Goal: Task Accomplishment & Management: Use online tool/utility

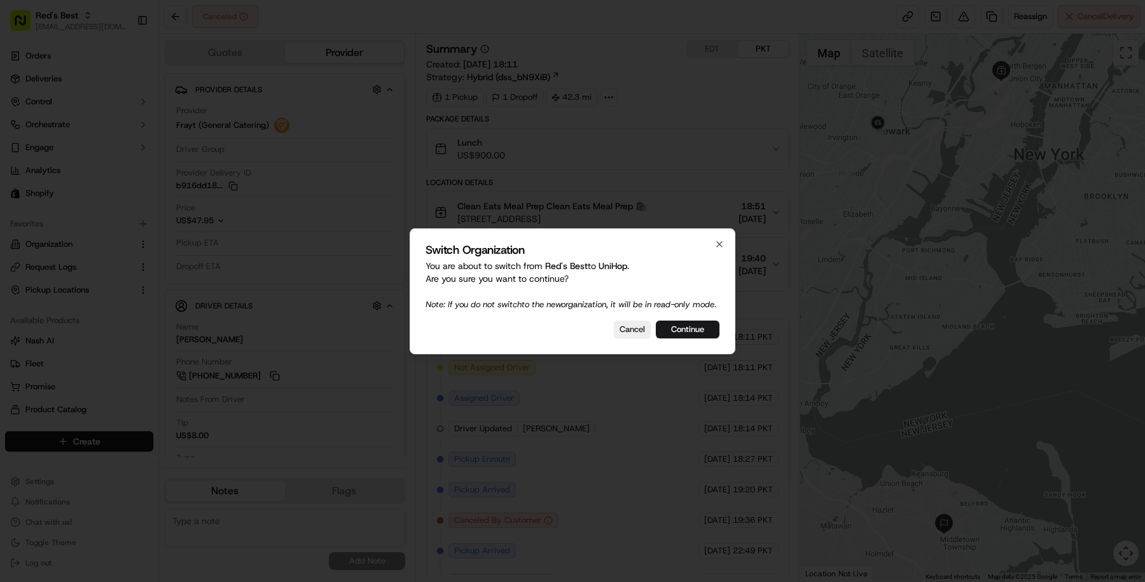
click at [711, 345] on div "Switch Organization You are about to switch from Red's Best to UniHop . Are you…" at bounding box center [573, 291] width 326 height 126
click at [701, 329] on button "Continue" at bounding box center [688, 330] width 64 height 18
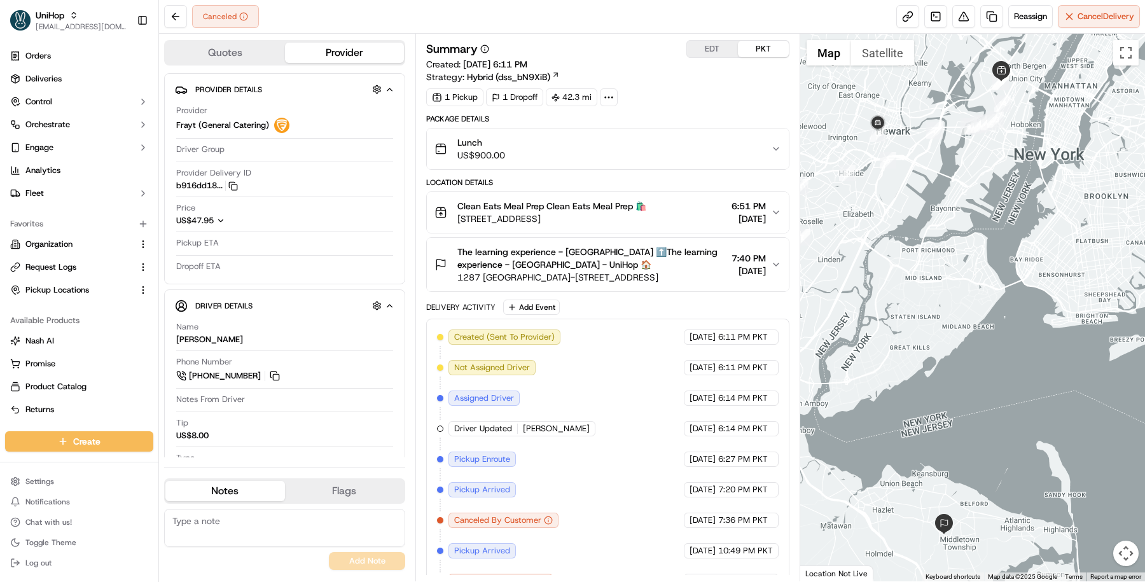
click at [676, 136] on div "Lunch US$900.00" at bounding box center [603, 148] width 337 height 25
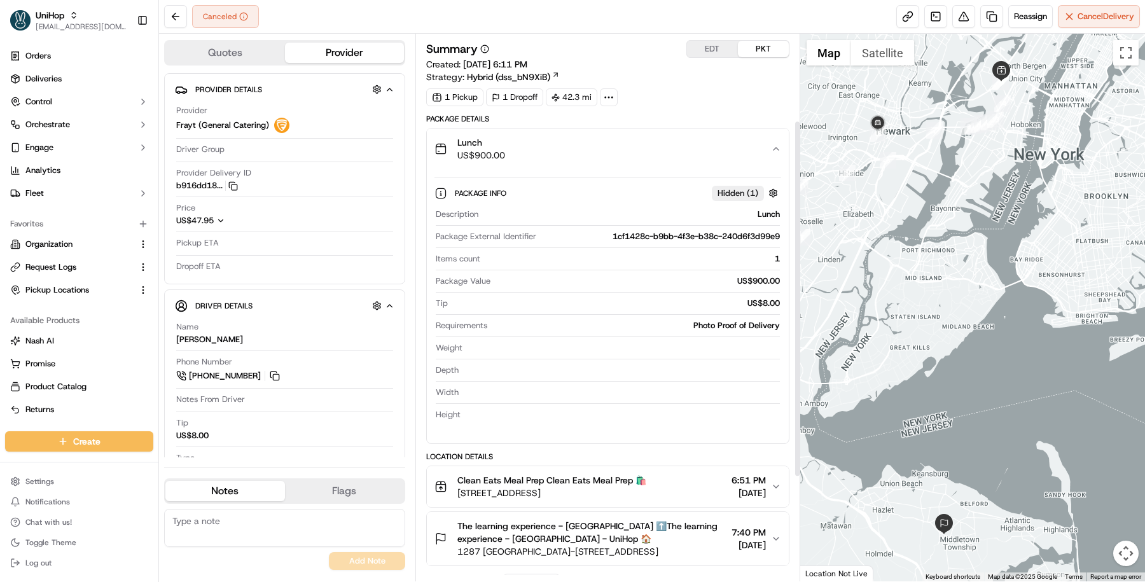
scroll to position [291, 0]
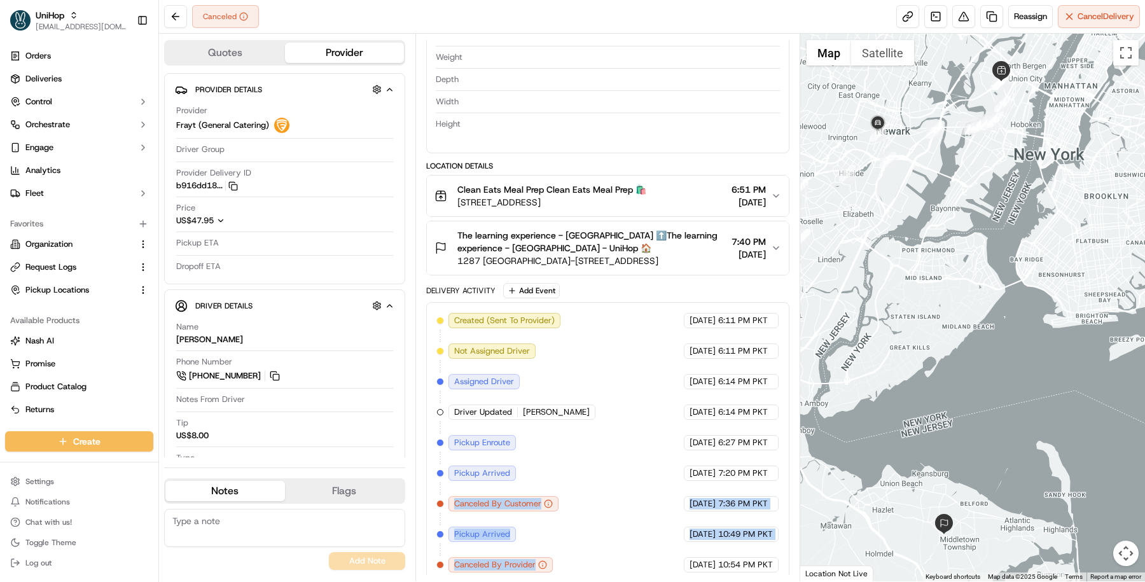
drag, startPoint x: 451, startPoint y: 496, endPoint x: 575, endPoint y: 536, distance: 129.8
click at [575, 536] on div "Created (Sent To Provider) Frayt (General Catering) Sep 15 2025 6:11 PM PKT Not…" at bounding box center [608, 443] width 342 height 260
click at [517, 498] on span "Canceled By Customer" at bounding box center [497, 503] width 87 height 11
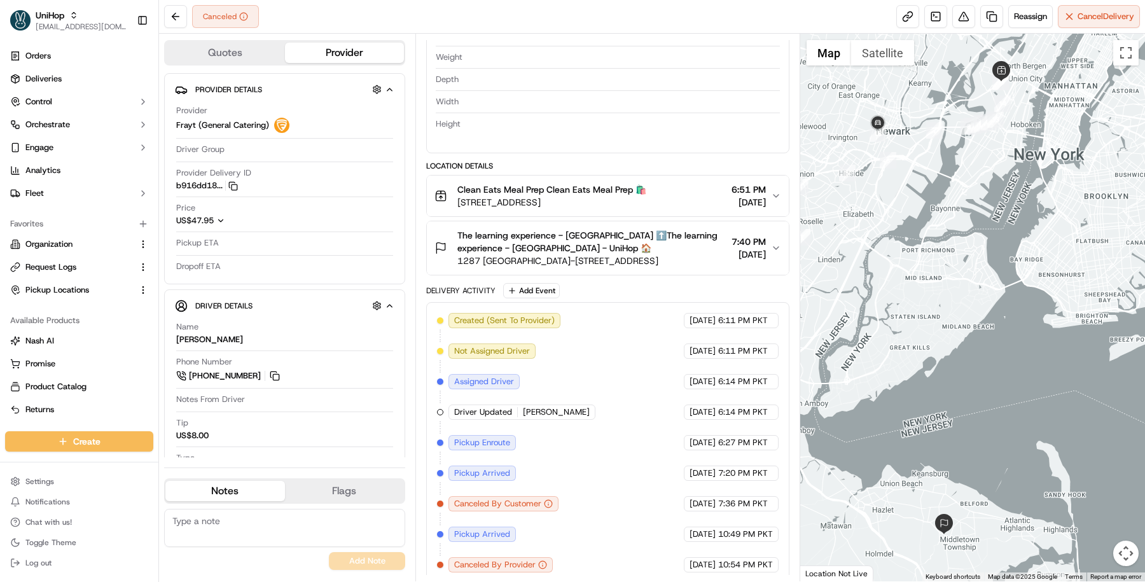
click at [472, 529] on span "Pickup Arrived" at bounding box center [482, 534] width 56 height 11
copy div "Pickup Arrived Frayt (General Catering)"
click at [493, 562] on span "Canceled By Provider" at bounding box center [494, 564] width 81 height 11
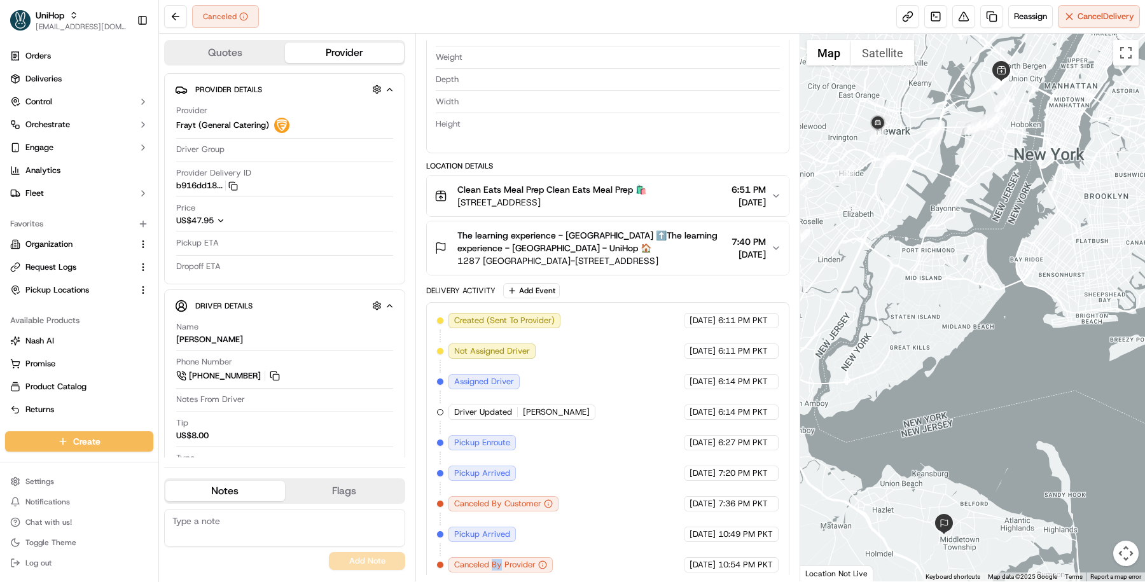
click at [493, 562] on span "Canceled By Provider" at bounding box center [494, 564] width 81 height 11
copy div "Canceled By Provider Frayt (General Catering)"
click at [620, 518] on div "Created (Sent To Provider) Frayt (General Catering) Sep 15 2025 6:11 PM PKT Not…" at bounding box center [608, 443] width 342 height 260
click at [480, 468] on span "Pickup Arrived" at bounding box center [482, 473] width 56 height 11
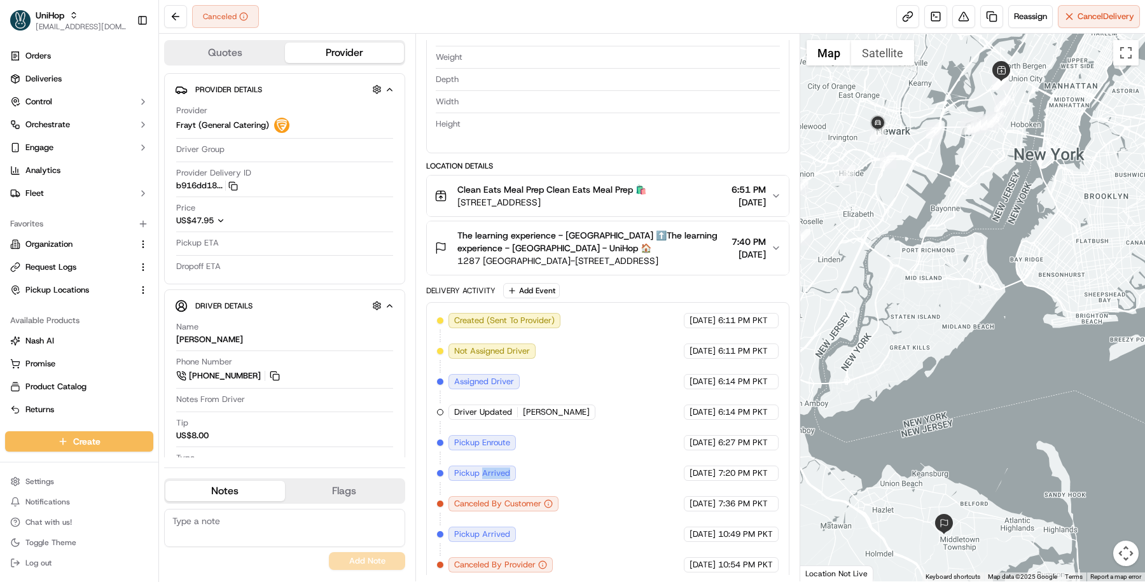
click at [480, 468] on span "Pickup Arrived" at bounding box center [482, 473] width 56 height 11
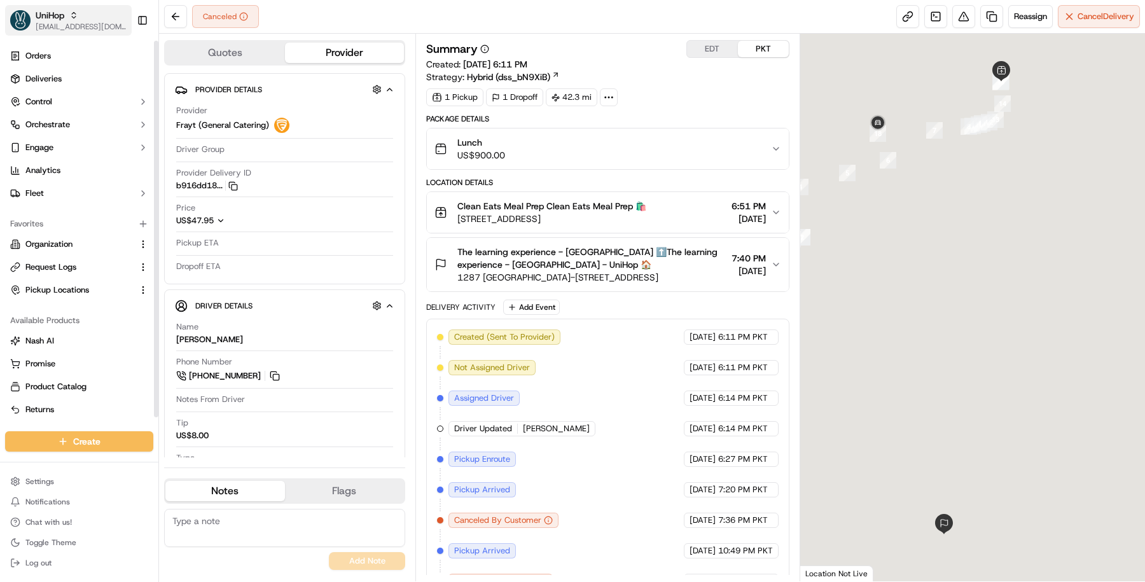
click at [48, 18] on span "UniHop" at bounding box center [50, 15] width 29 height 13
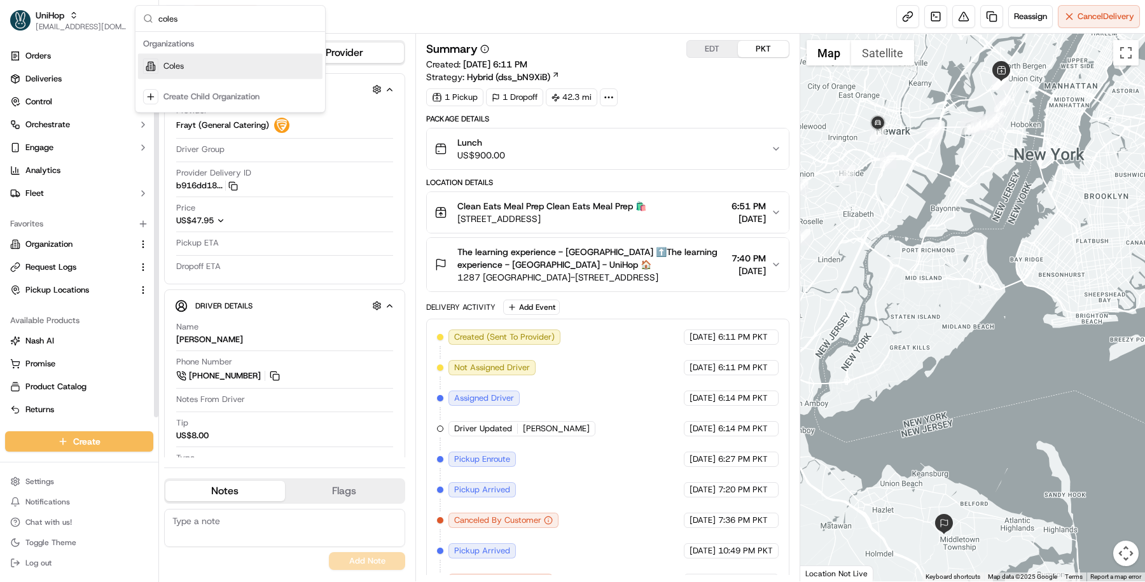
type input "coles"
click at [156, 69] on div "Suggestions" at bounding box center [150, 66] width 15 height 15
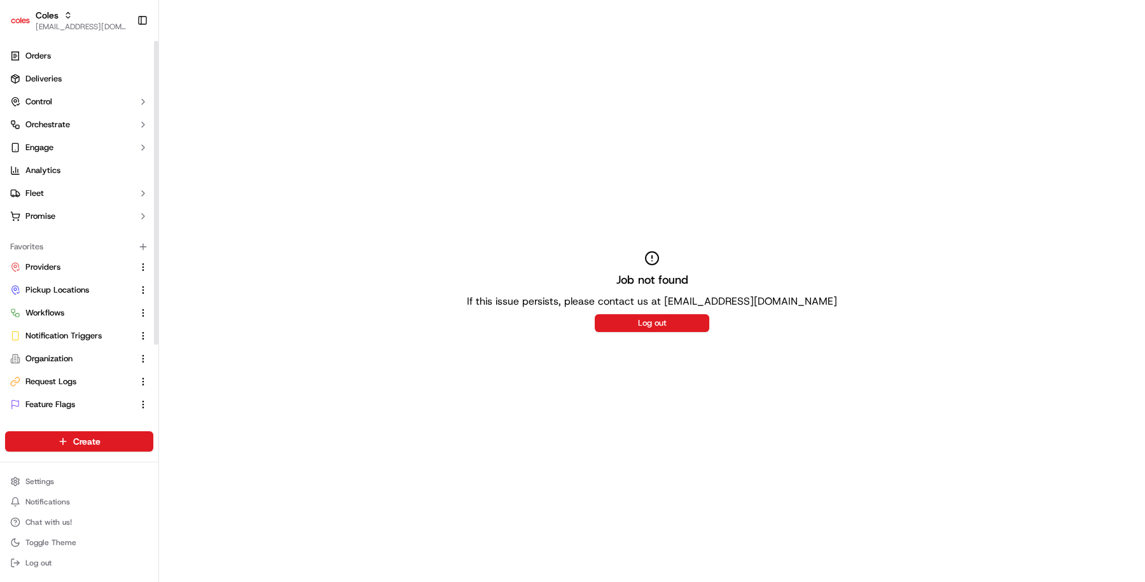
click at [73, 73] on link "Deliveries" at bounding box center [79, 79] width 148 height 20
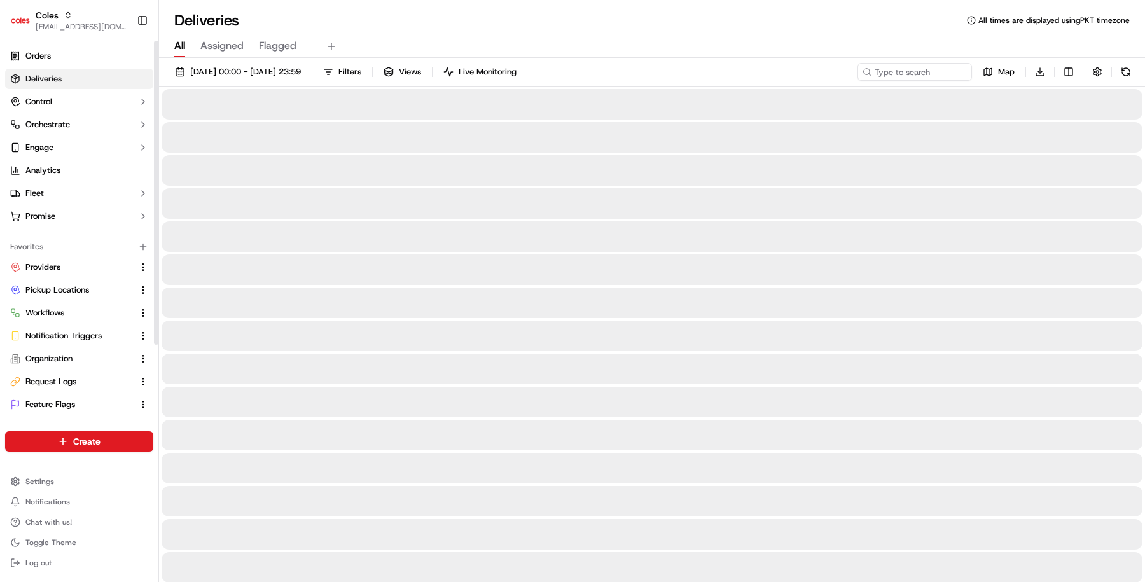
click at [73, 73] on link "Deliveries" at bounding box center [79, 79] width 148 height 20
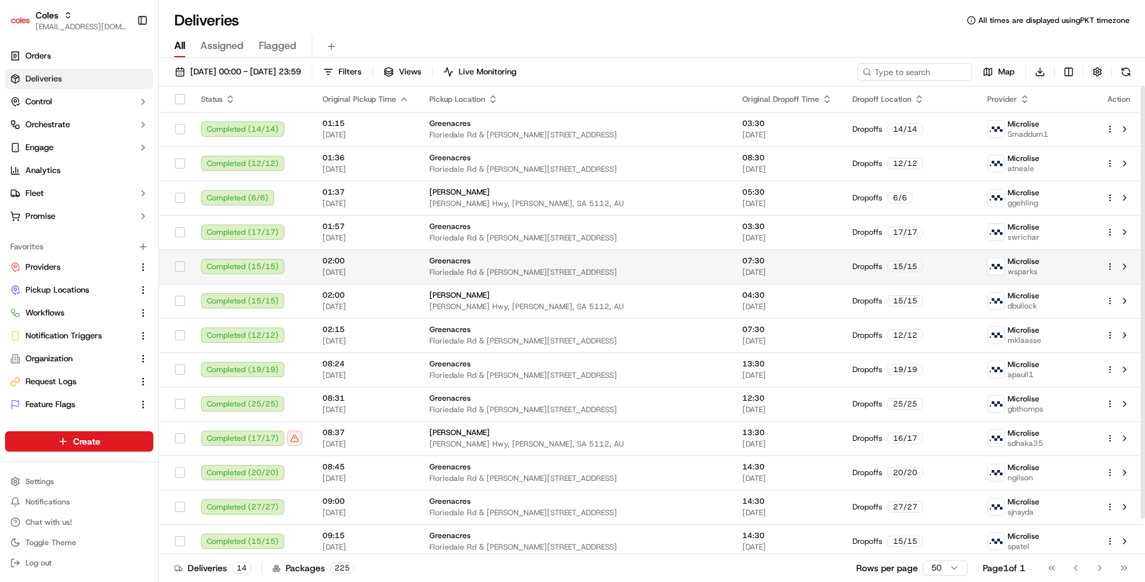
scroll to position [38, 0]
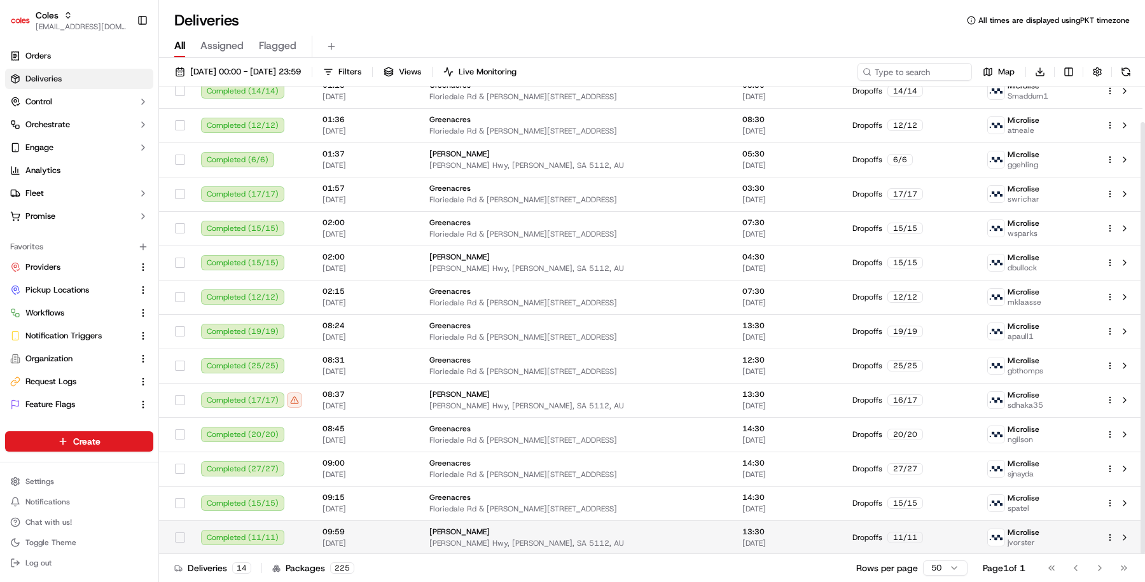
click at [486, 530] on div "Elizabeth" at bounding box center [576, 532] width 293 height 10
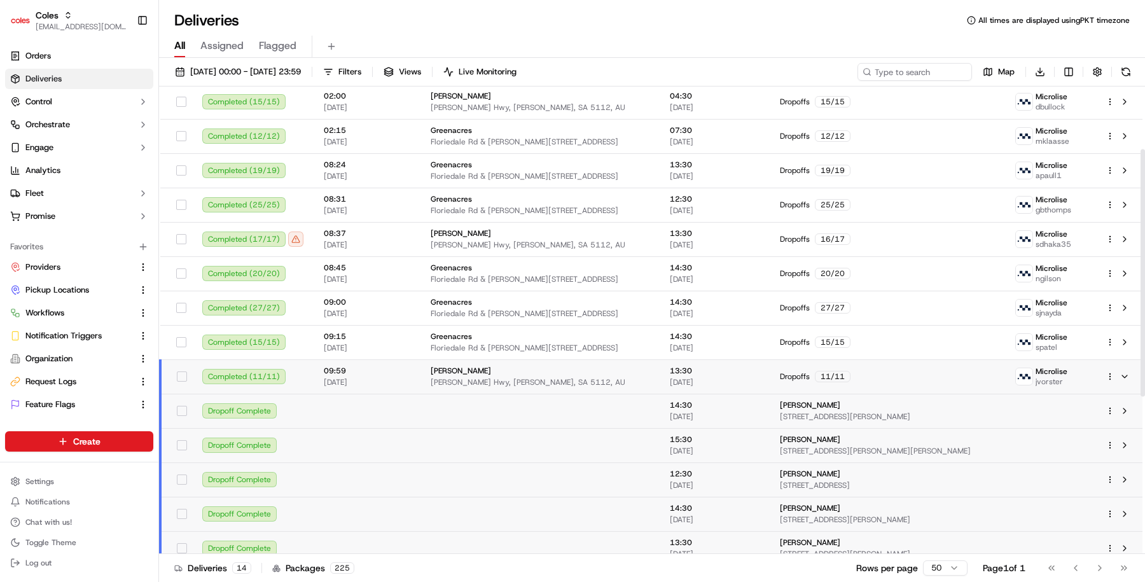
scroll to position [118, 0]
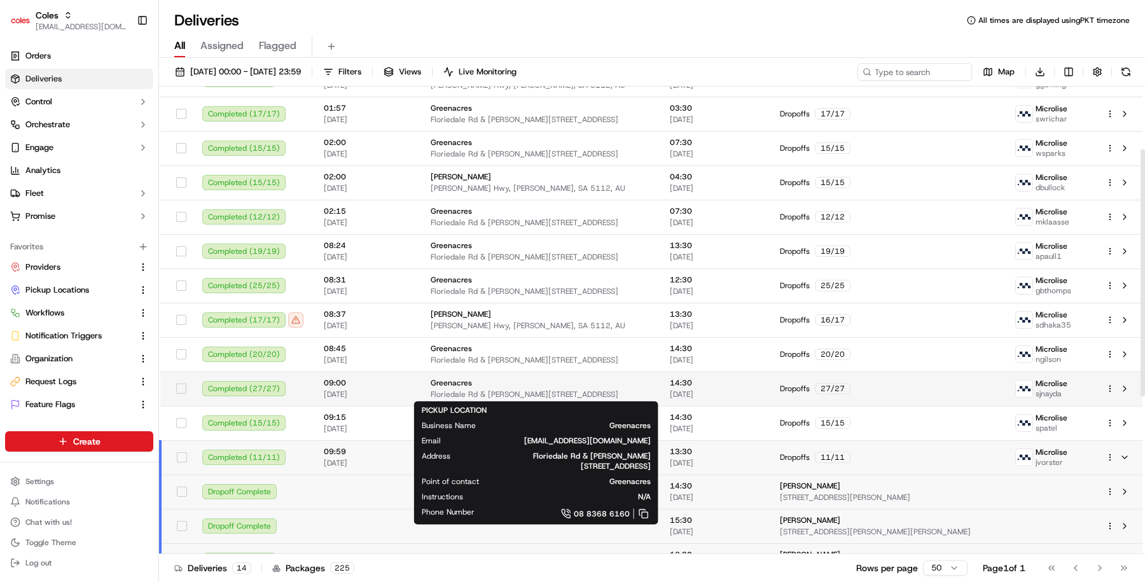
click at [500, 396] on span "Floriedale Rd & Muller Rd, Greenacres, SA 5086, AU" at bounding box center [540, 394] width 219 height 10
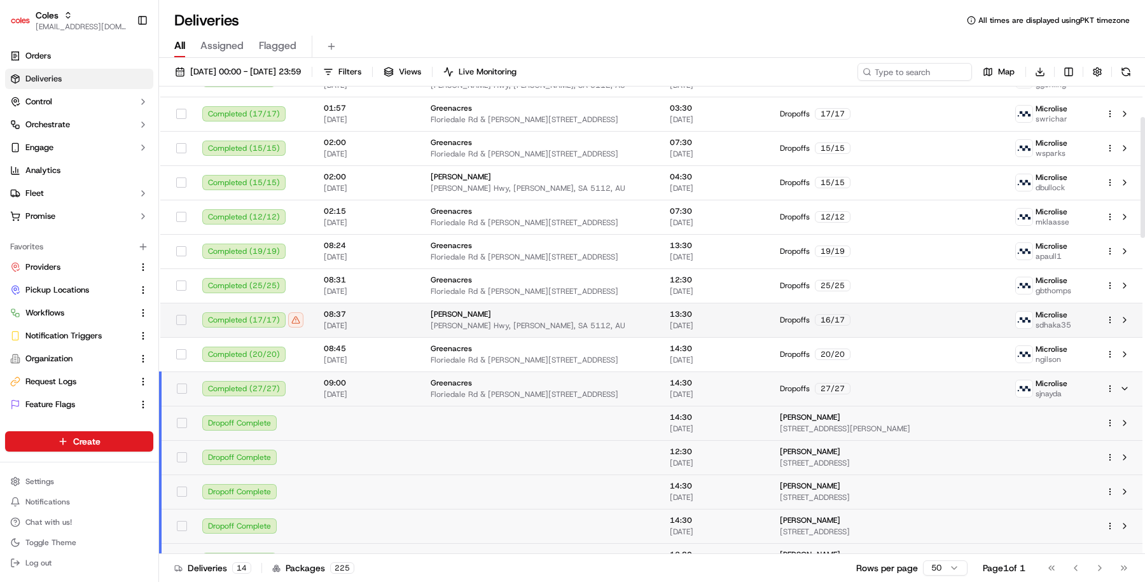
click at [500, 332] on td "Elizabeth Philip Hwy, Elizabeth, SA 5112, AU" at bounding box center [540, 320] width 239 height 34
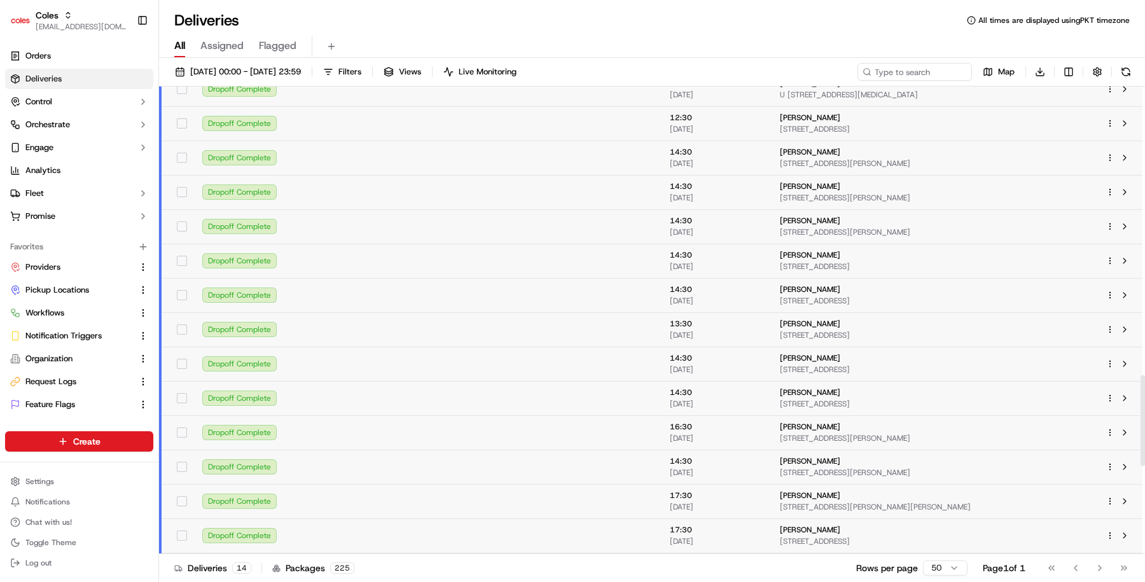
scroll to position [1928, 0]
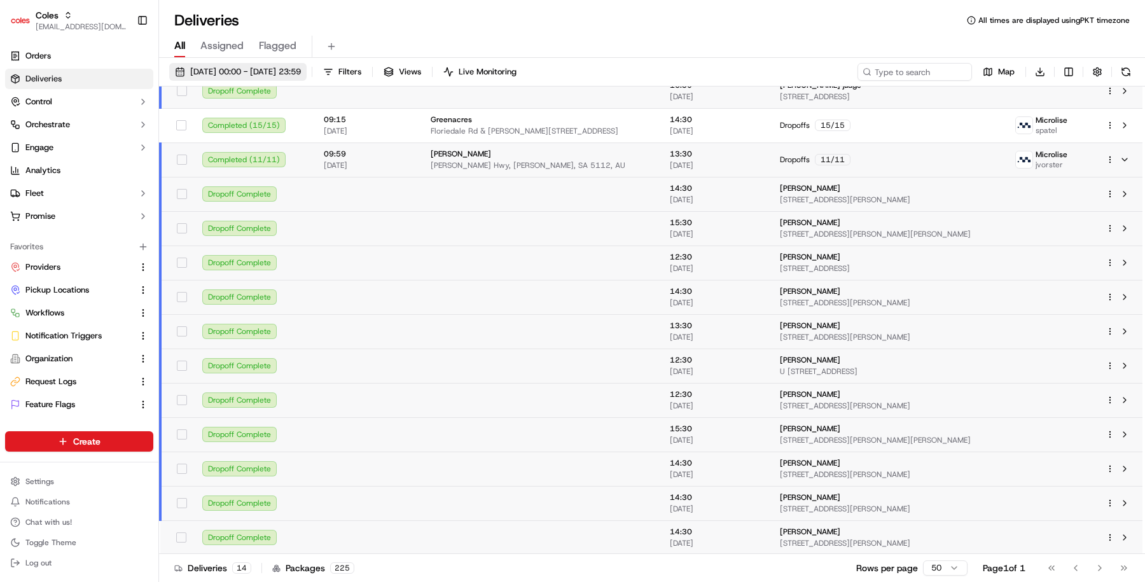
click at [278, 79] on button "22/09/2025 00:00 - 22/09/2025 23:59" at bounding box center [237, 72] width 137 height 18
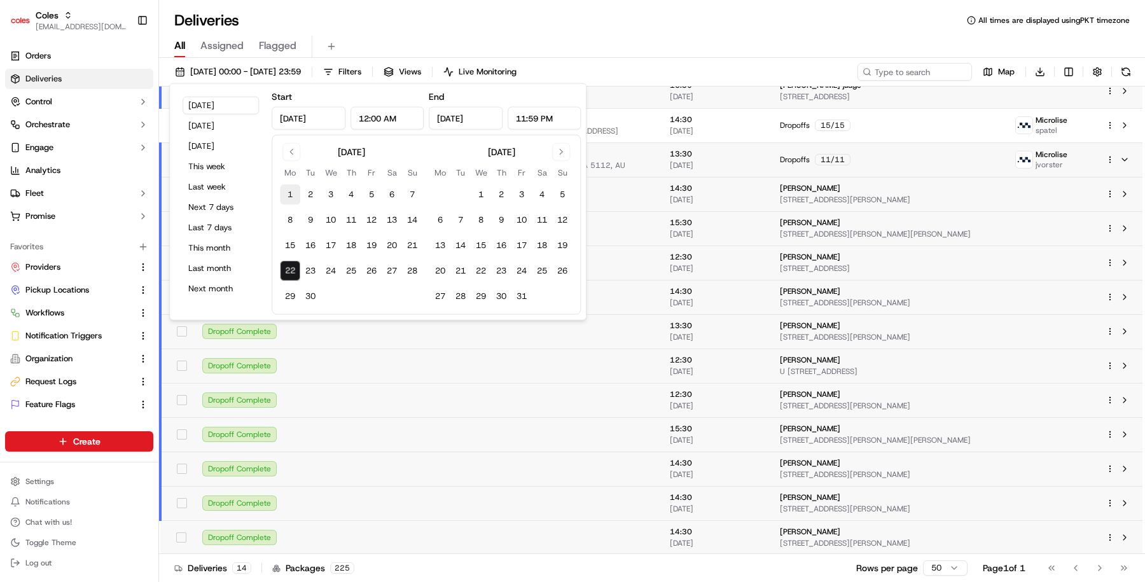
click at [292, 191] on button "1" at bounding box center [290, 195] width 20 height 20
type input "Sep 1, 2025"
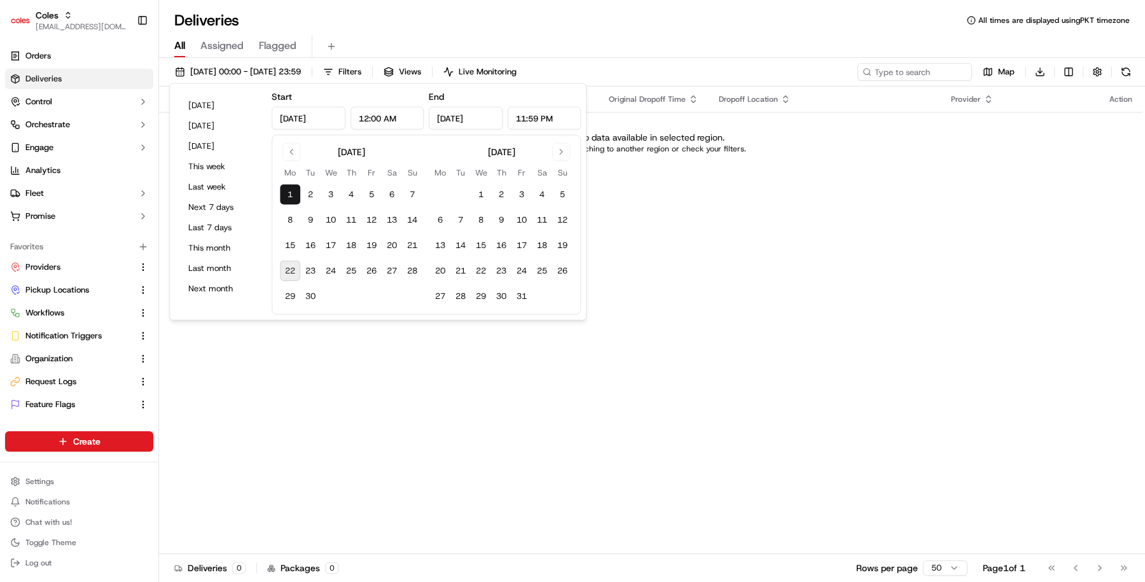
click at [291, 275] on button "22" at bounding box center [290, 271] width 20 height 20
type input "Sep 22, 2025"
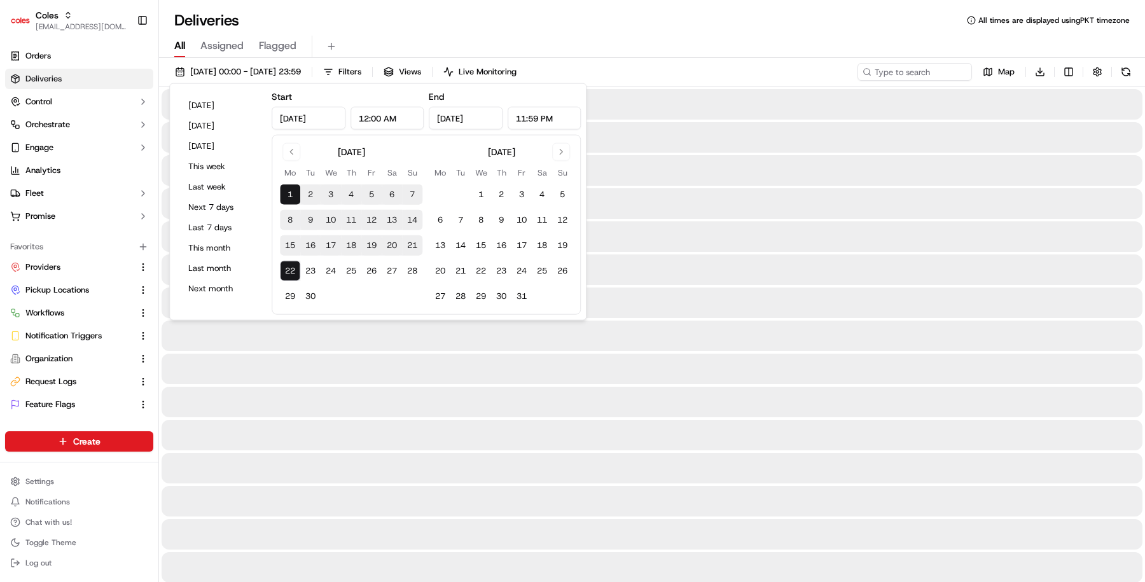
click at [522, 29] on div "Deliveries All times are displayed using PKT timezone" at bounding box center [652, 20] width 986 height 20
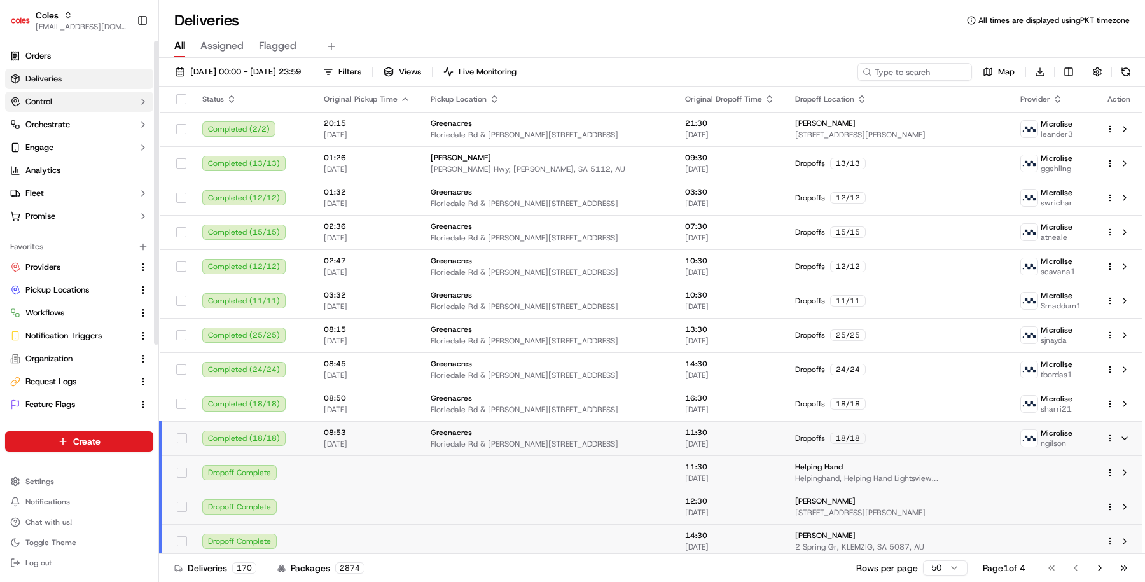
click at [94, 97] on button "Control" at bounding box center [79, 102] width 148 height 20
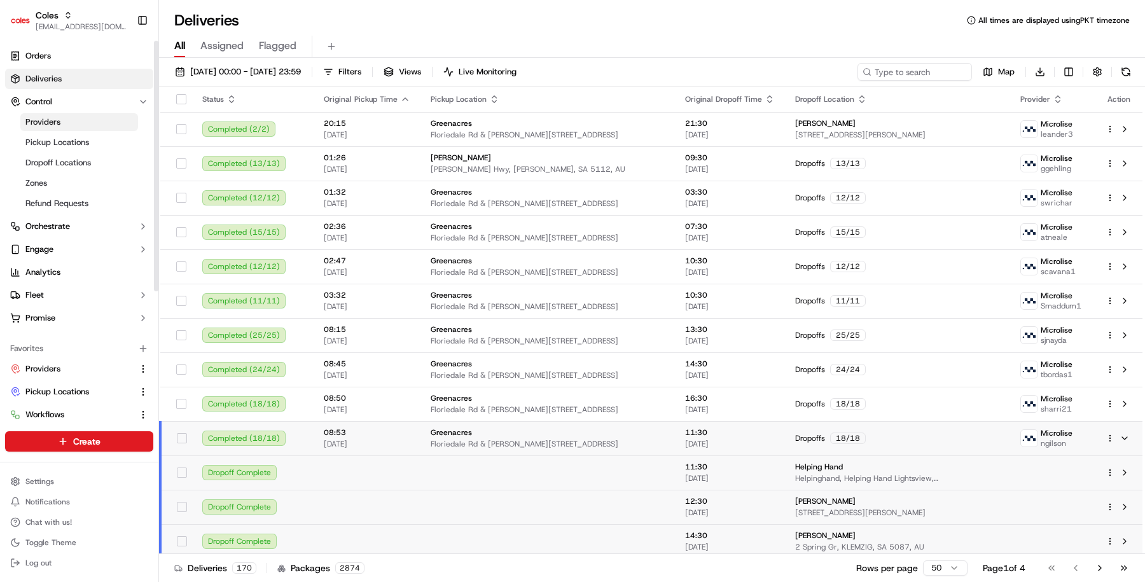
click at [93, 122] on link "Providers" at bounding box center [79, 122] width 118 height 18
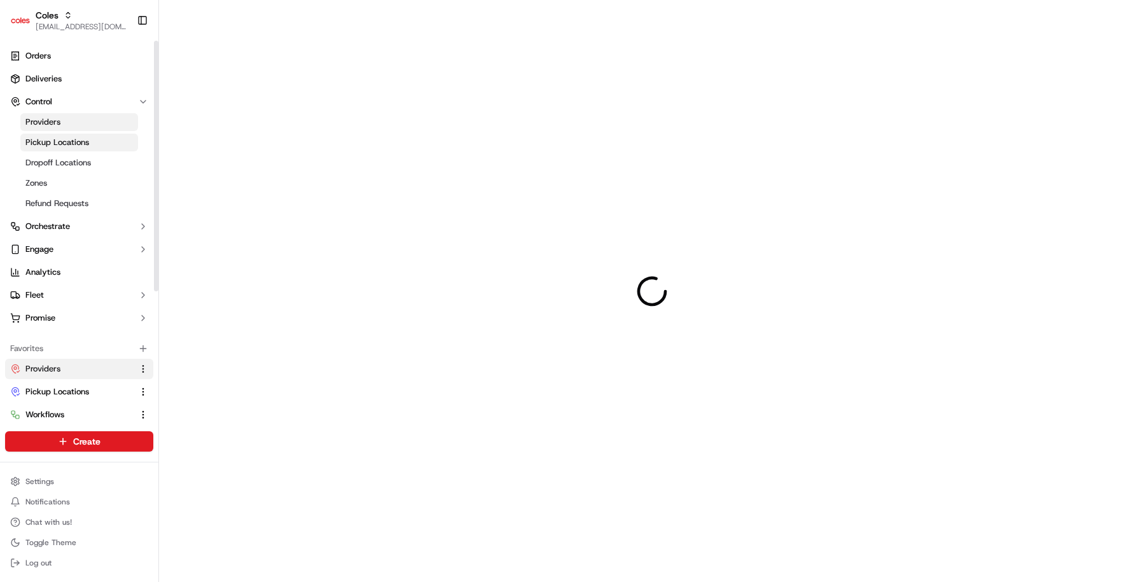
click at [93, 140] on link "Pickup Locations" at bounding box center [79, 143] width 118 height 18
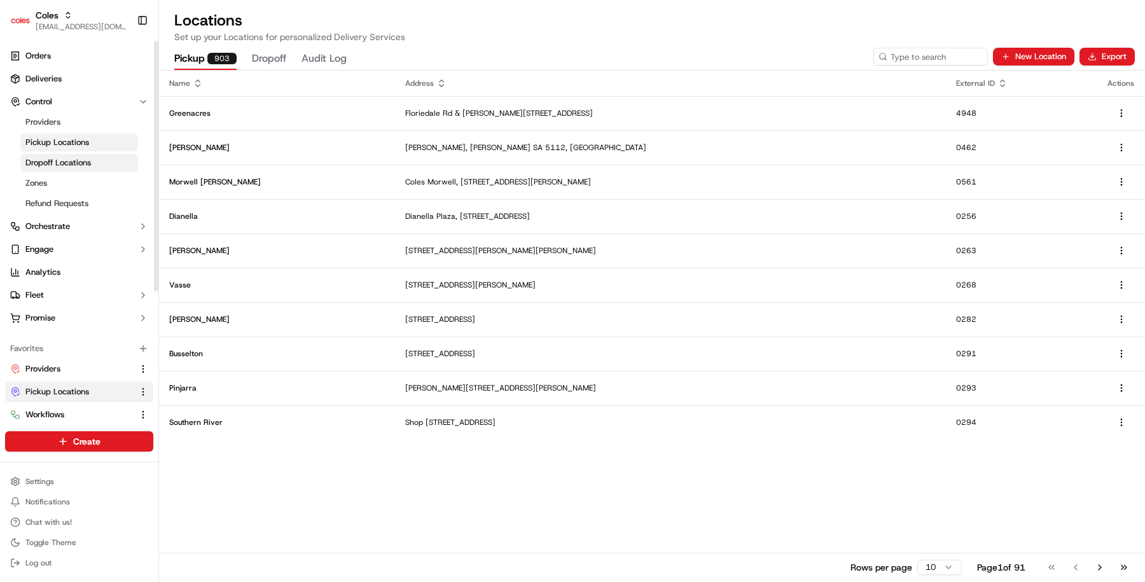
click at [85, 160] on span "Dropoff Locations" at bounding box center [58, 162] width 66 height 11
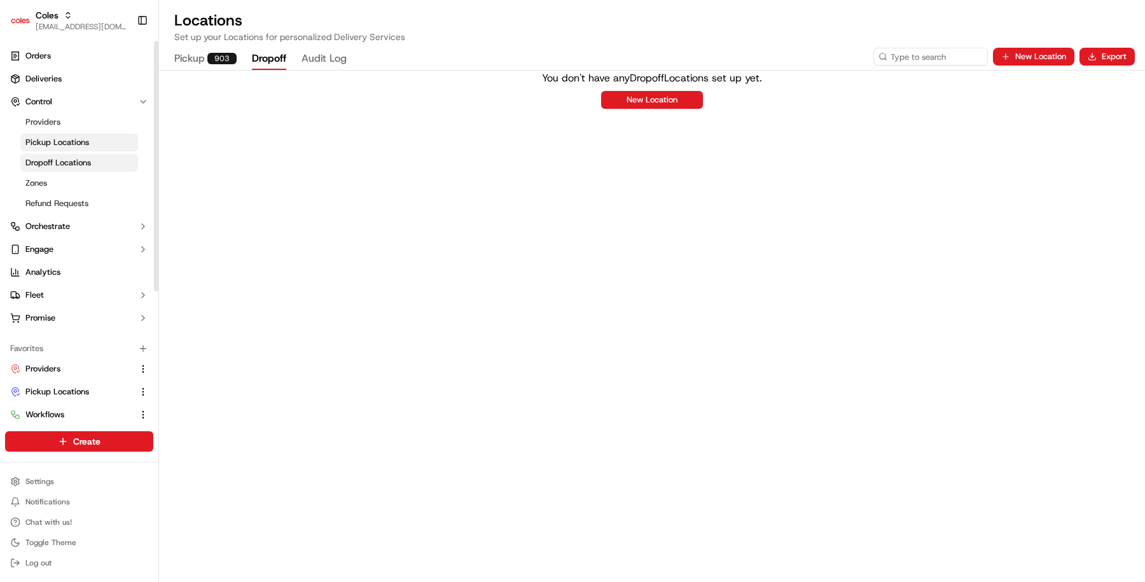
click at [81, 146] on span "Pickup Locations" at bounding box center [57, 142] width 64 height 11
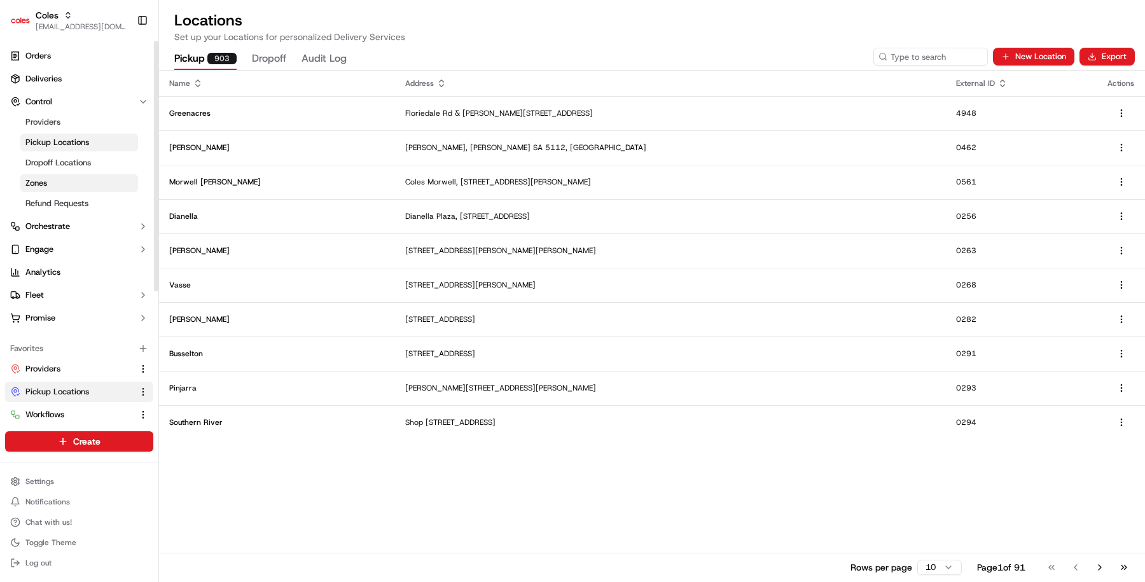
click at [78, 181] on link "Zones" at bounding box center [79, 183] width 118 height 18
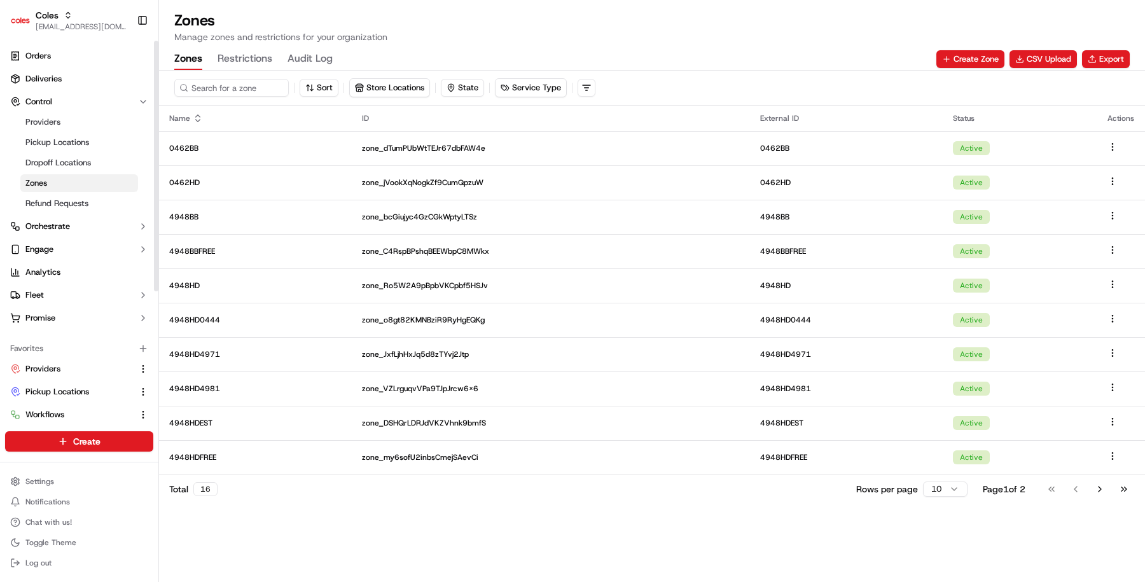
click at [252, 53] on button "Restrictions" at bounding box center [245, 59] width 55 height 22
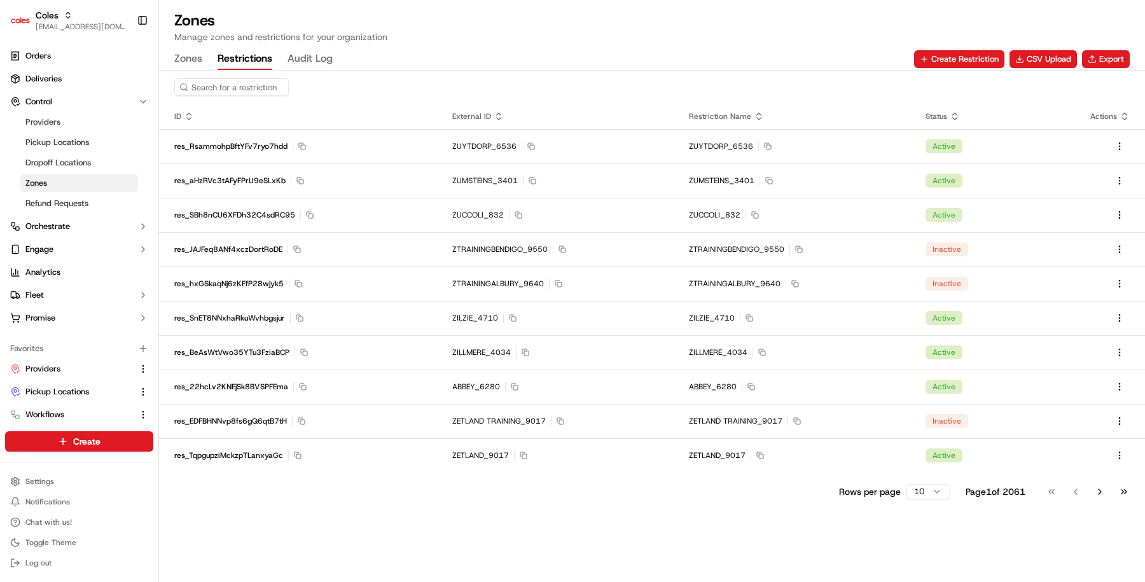
click at [179, 53] on button "Zones" at bounding box center [188, 59] width 28 height 22
click at [221, 53] on button "Restrictions" at bounding box center [245, 59] width 55 height 22
click at [307, 58] on button "Audit Log" at bounding box center [310, 59] width 45 height 22
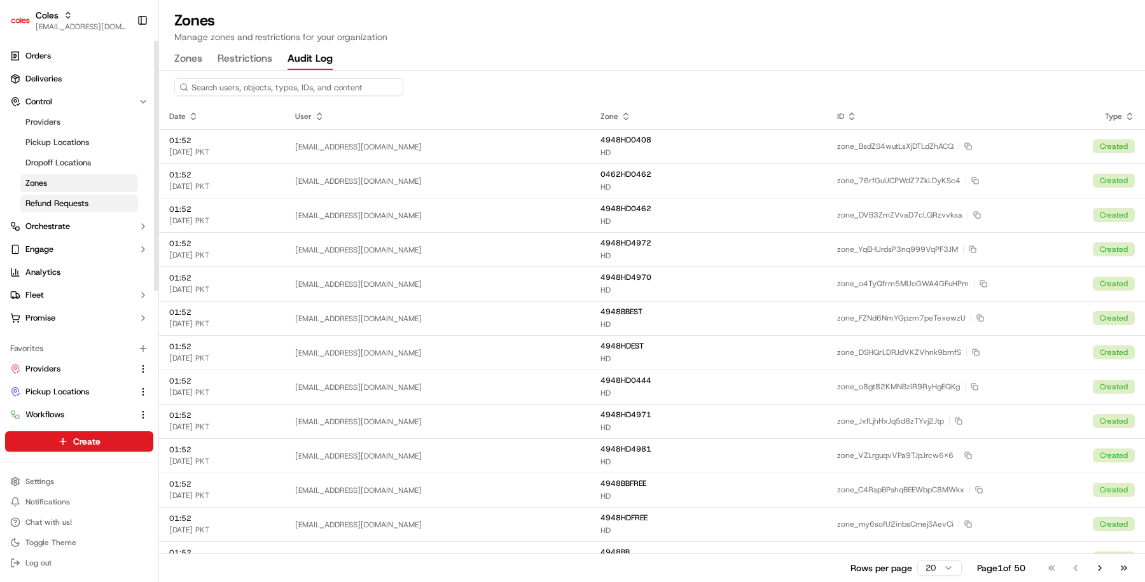
click at [69, 210] on link "Refund Requests" at bounding box center [79, 204] width 118 height 18
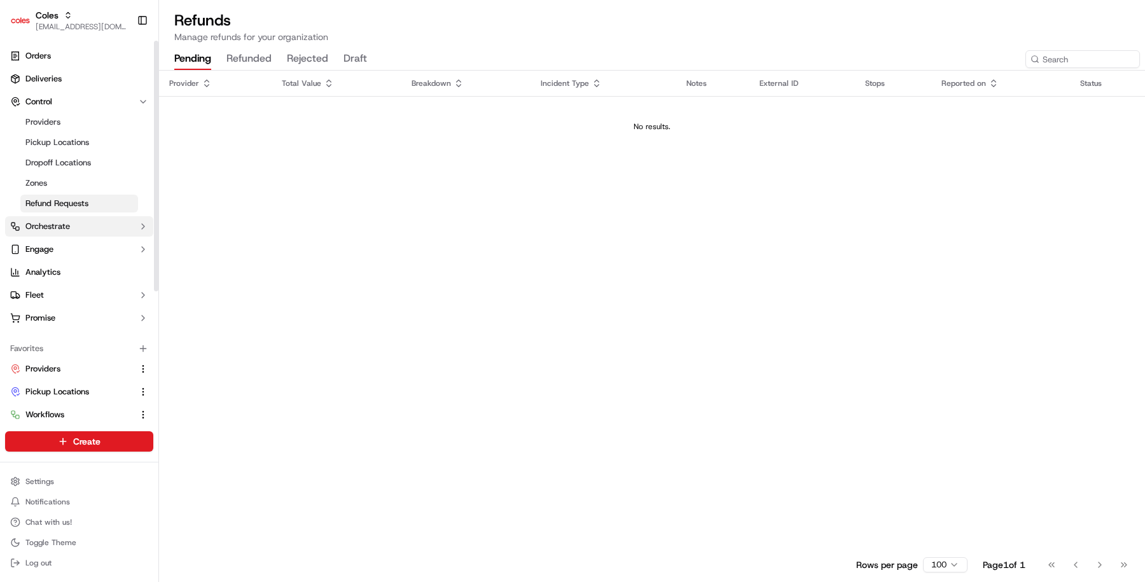
click at [69, 221] on span "Orchestrate" at bounding box center [47, 226] width 45 height 11
click at [58, 262] on span "Dispatch Strategies" at bounding box center [62, 267] width 74 height 11
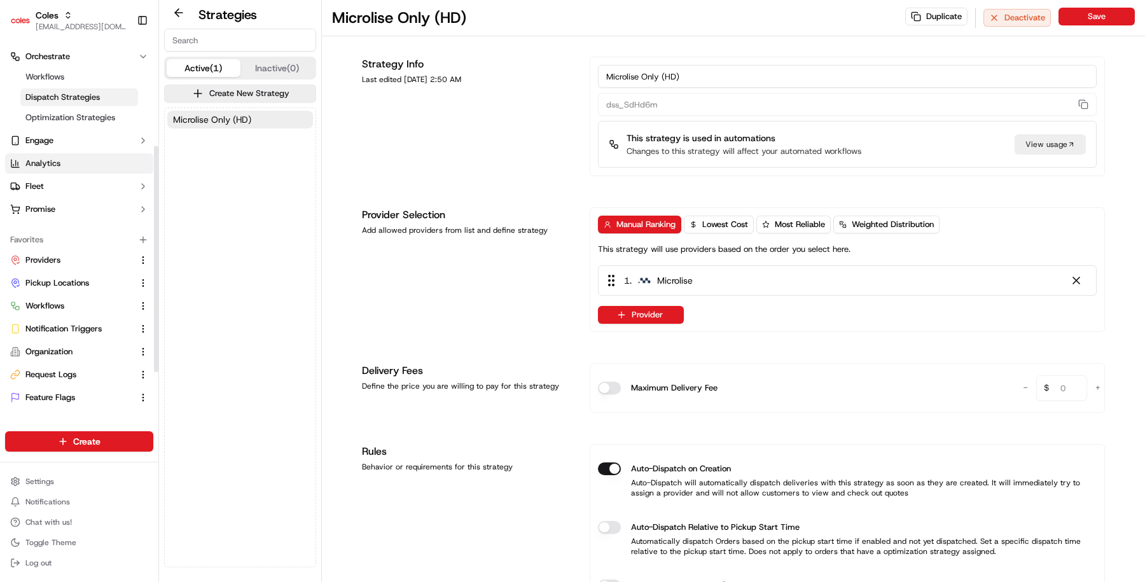
scroll to position [176, 0]
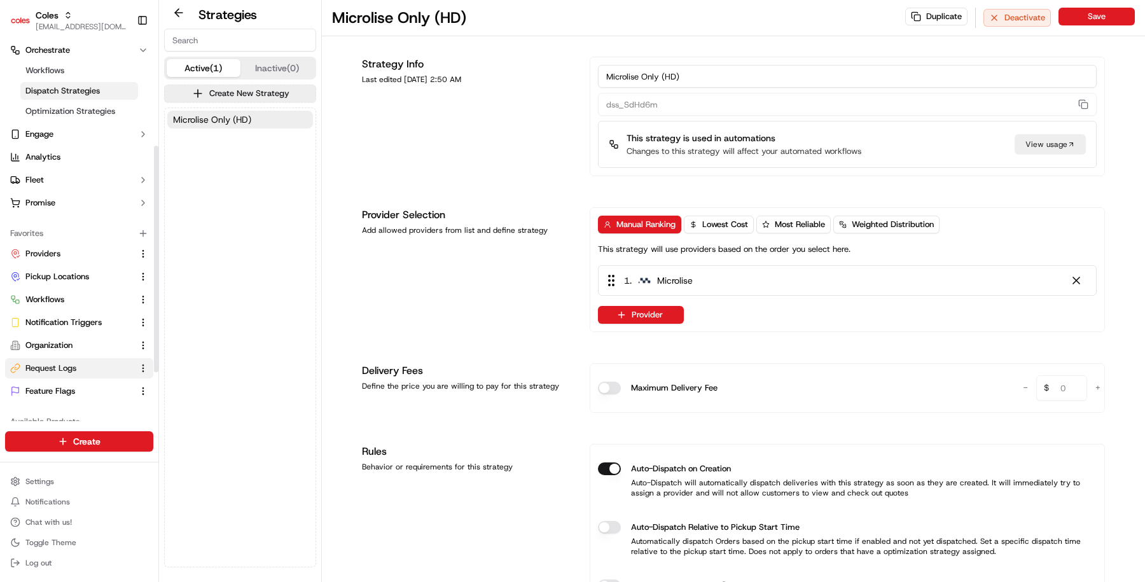
click at [52, 361] on button "Request Logs" at bounding box center [79, 368] width 148 height 20
click at [80, 364] on link "Request Logs" at bounding box center [71, 368] width 123 height 11
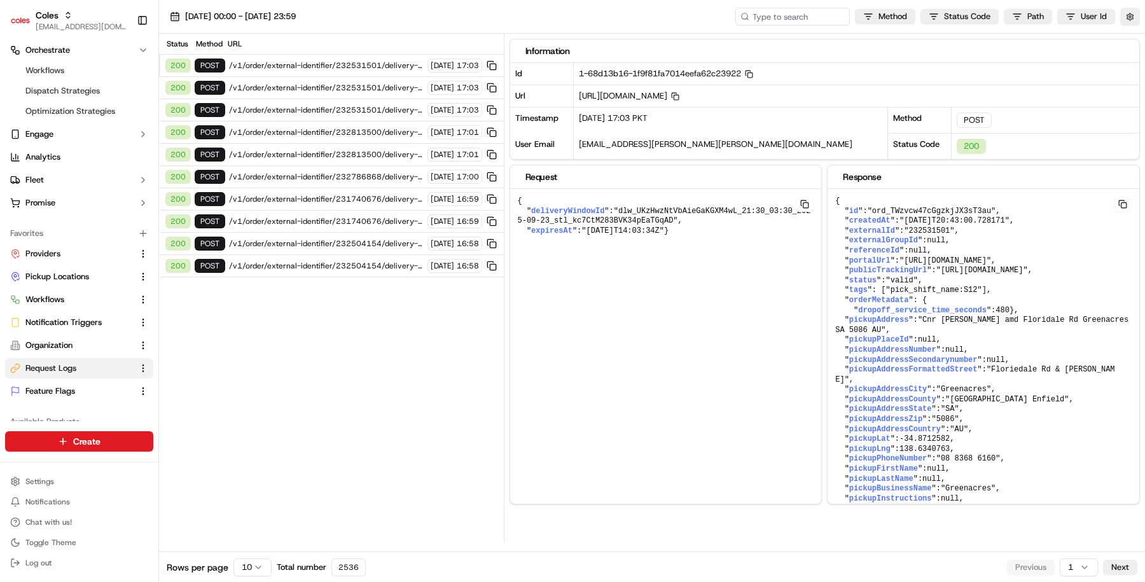
click at [325, 145] on div "200 POST /v1/order/external-identifier/232813500/delivery-window 22/09/2025 17:…" at bounding box center [331, 155] width 345 height 22
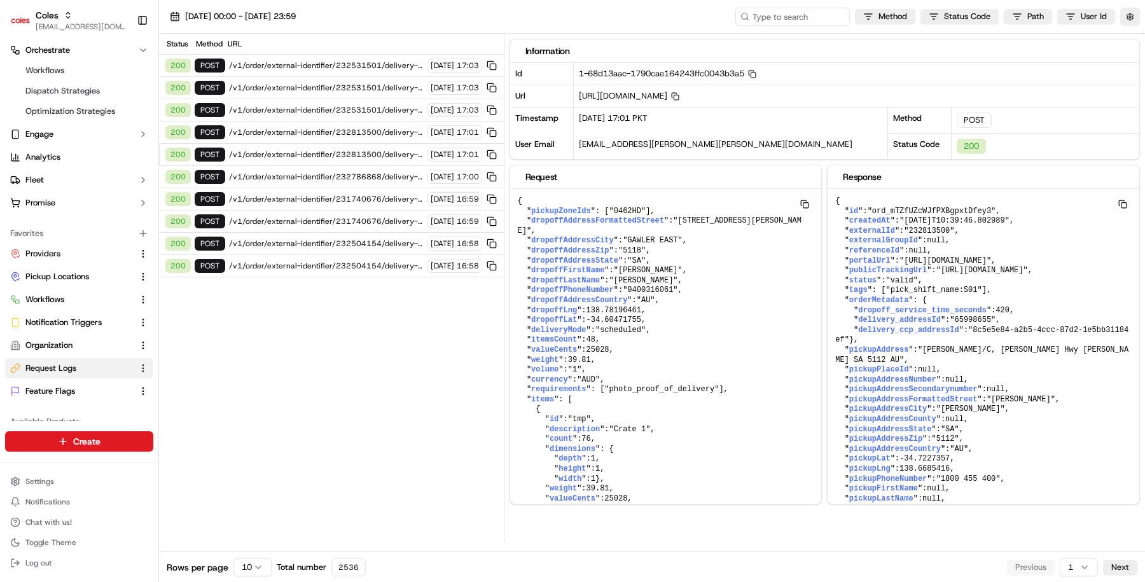
click at [680, 95] on span "https://api.ap-southeast-2.usenash.com/v1/order/external-identifier/232813500/d…" at bounding box center [629, 95] width 101 height 11
click at [900, 211] on span ""ord_mTZfUZcWJfPXBgpxtDfey3"" at bounding box center [932, 211] width 129 height 9
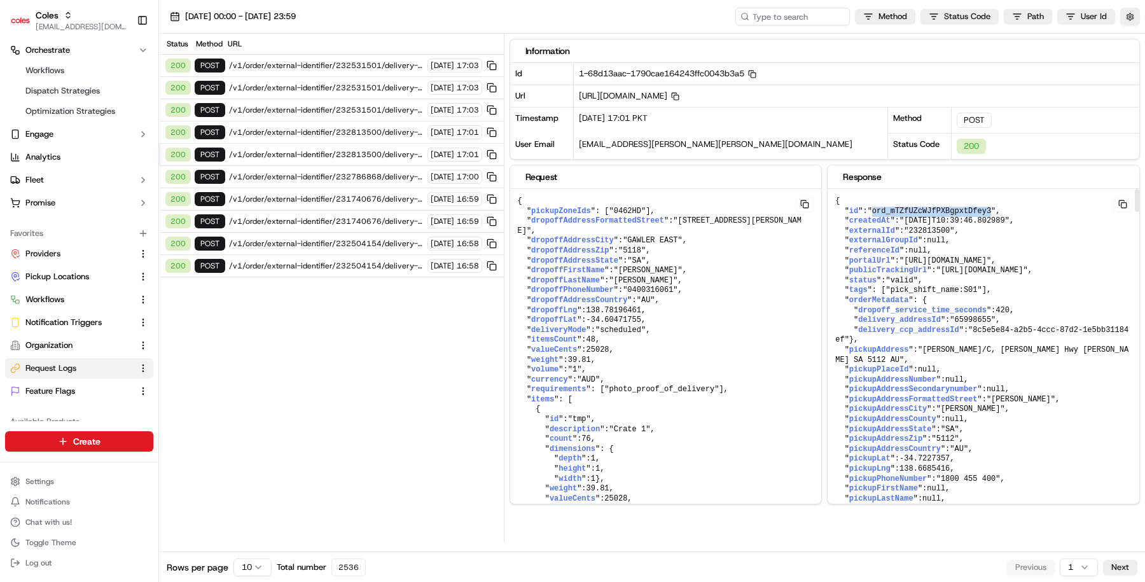
copy span "ord_mTZfUZcWJfPXBgpxtDfey3"
click at [773, 14] on input at bounding box center [773, 17] width 153 height 18
paste input "ord_mTZfUZcWJfPXBgpxtDfey3"
type input "ord_mTZfUZcWJfPXBgpxtDfey3"
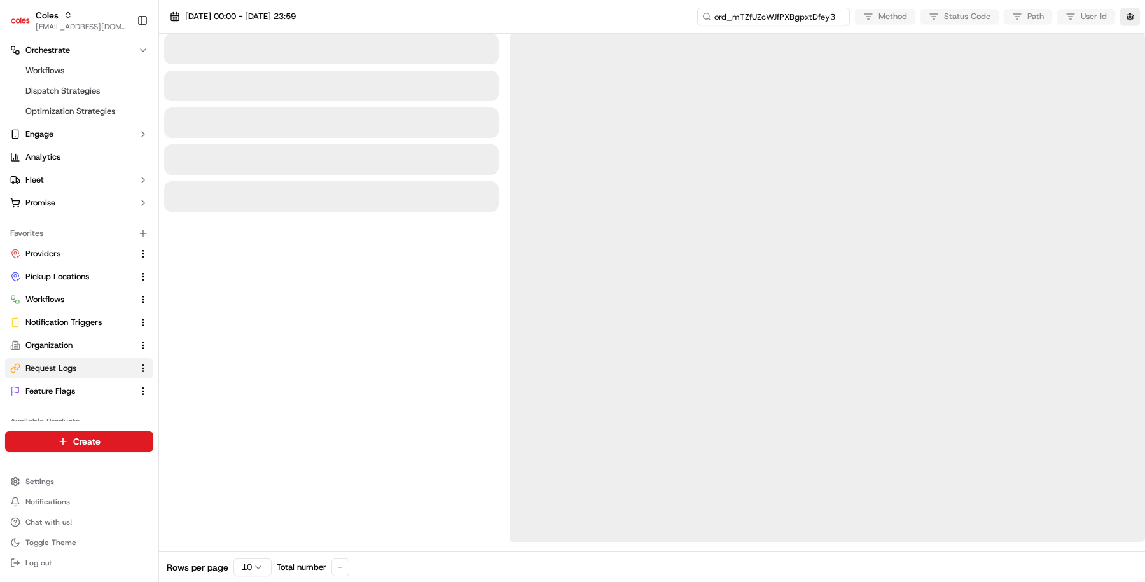
click at [759, 22] on input "ord_mTZfUZcWJfPXBgpxtDfey3" at bounding box center [773, 17] width 153 height 18
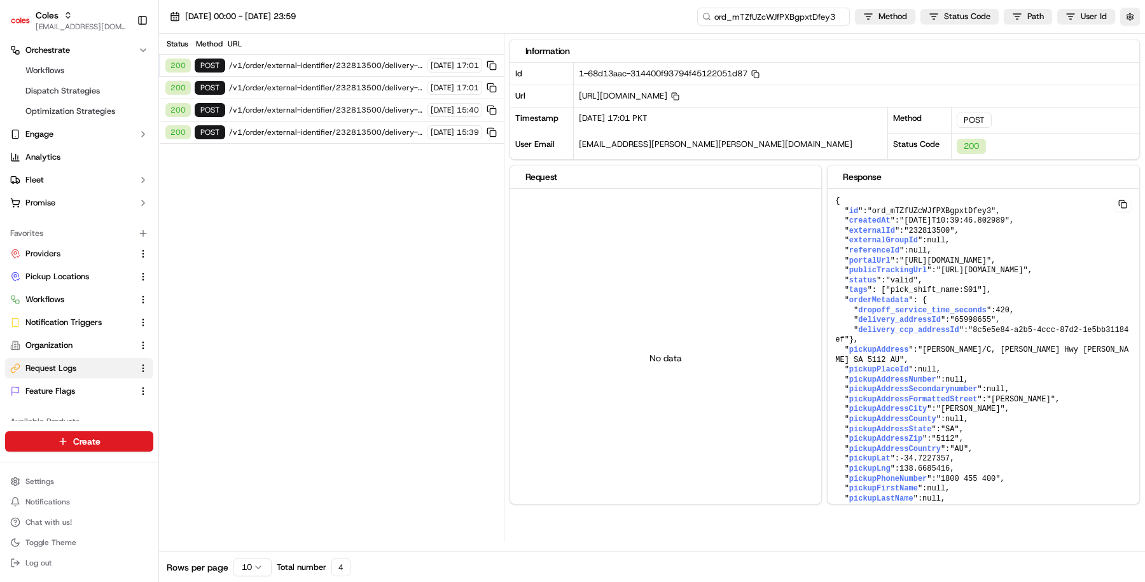
click at [718, 16] on input "ord_mTZfUZcWJfPXBgpxtDfey3" at bounding box center [773, 17] width 153 height 18
click at [349, 133] on span "/v1/order/external-identifier/232813500/delivery-window" at bounding box center [326, 132] width 195 height 10
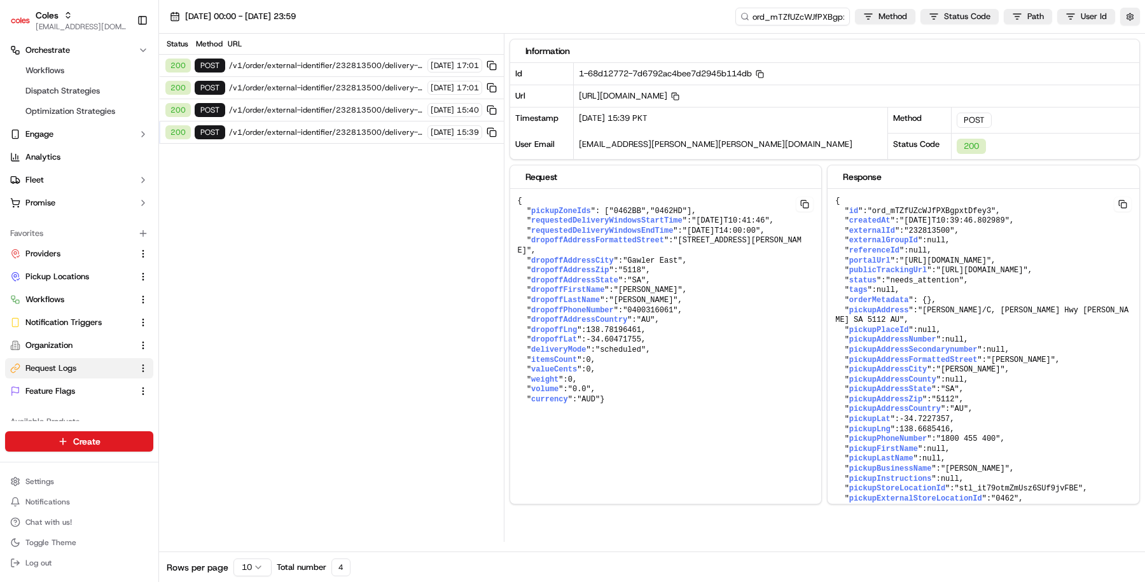
drag, startPoint x: 362, startPoint y: 276, endPoint x: 344, endPoint y: 206, distance: 73.0
click at [359, 267] on div "Status Method URL 200 POST /v1/order/external-identifier/232813500/delivery-win…" at bounding box center [331, 288] width 345 height 508
click at [326, 122] on div "200 POST /v1/order/external-identifier/232813500/delivery-window 22/09/2025 15:…" at bounding box center [331, 133] width 345 height 22
click at [326, 133] on span "/v1/order/external-identifier/232813500/delivery-window" at bounding box center [326, 132] width 195 height 10
click at [328, 102] on div "200 POST /v1/order/external-identifier/232813500/delivery-window 22/09/2025 15:…" at bounding box center [331, 110] width 345 height 22
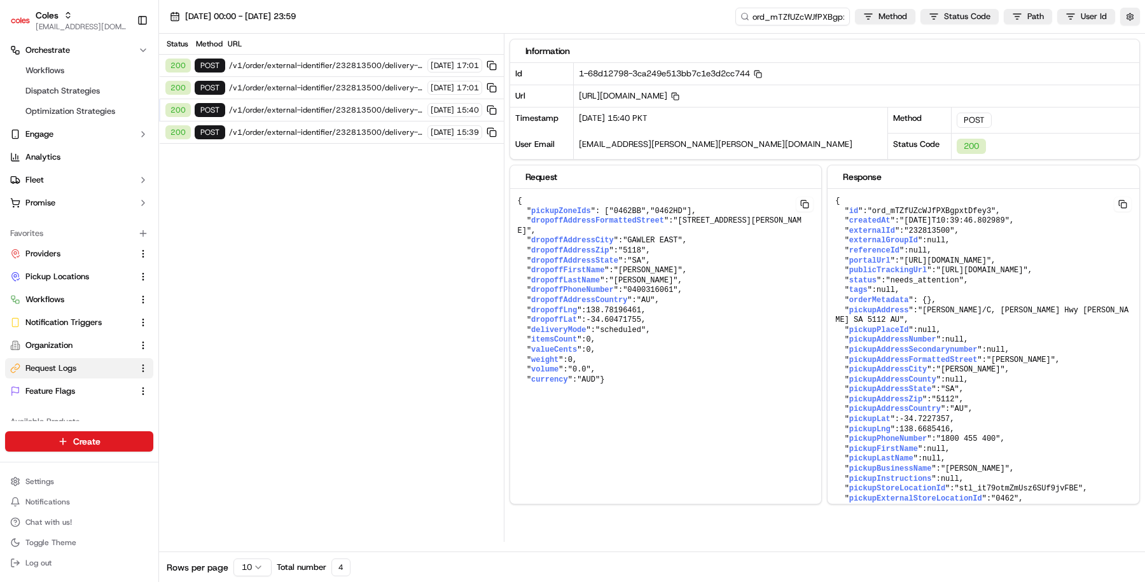
click at [332, 127] on span "/v1/order/external-identifier/232813500/delivery-window" at bounding box center [326, 132] width 195 height 10
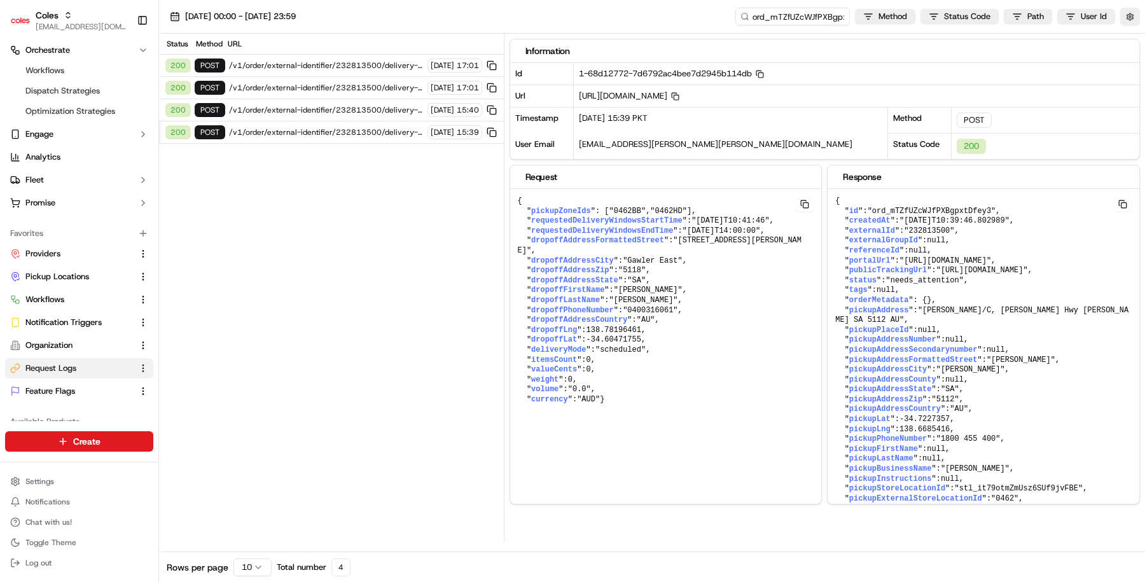
click at [333, 122] on div "200 POST /v1/order/external-identifier/232813500/delivery-window 22/09/2025 15:…" at bounding box center [331, 133] width 345 height 22
click at [332, 106] on span "/v1/order/external-identifier/232813500/delivery-window" at bounding box center [326, 110] width 195 height 10
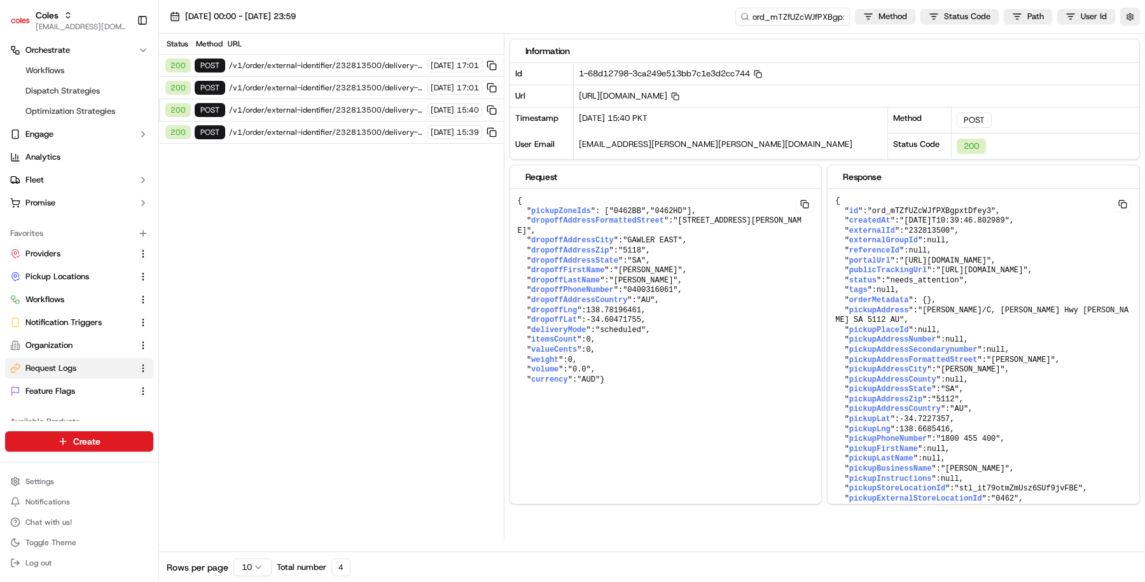
click at [335, 89] on span "/v1/order/external-identifier/232813500/delivery-window" at bounding box center [326, 88] width 195 height 10
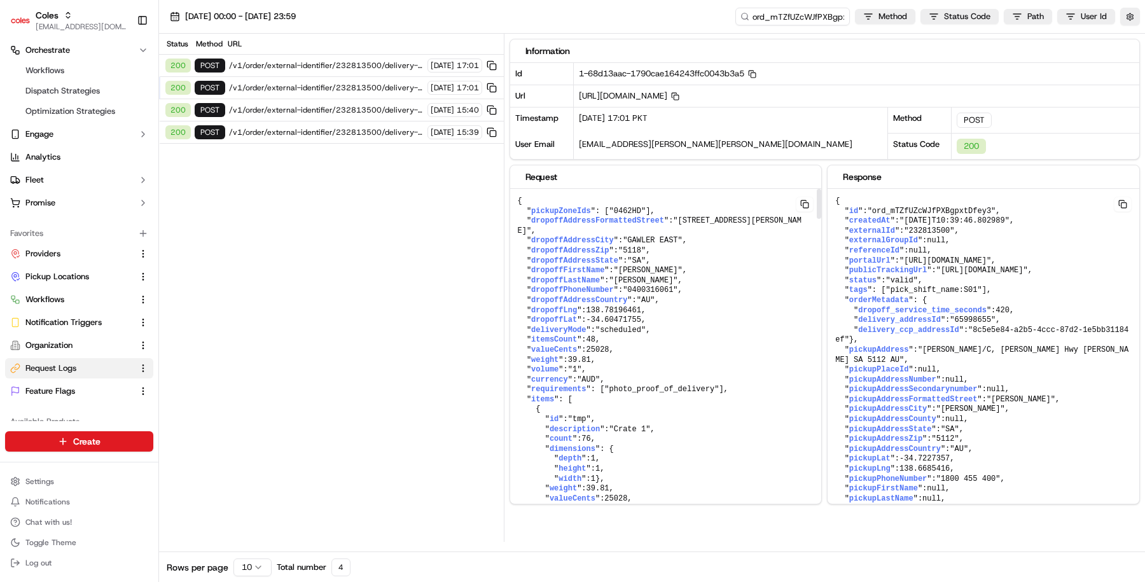
scroll to position [36, 0]
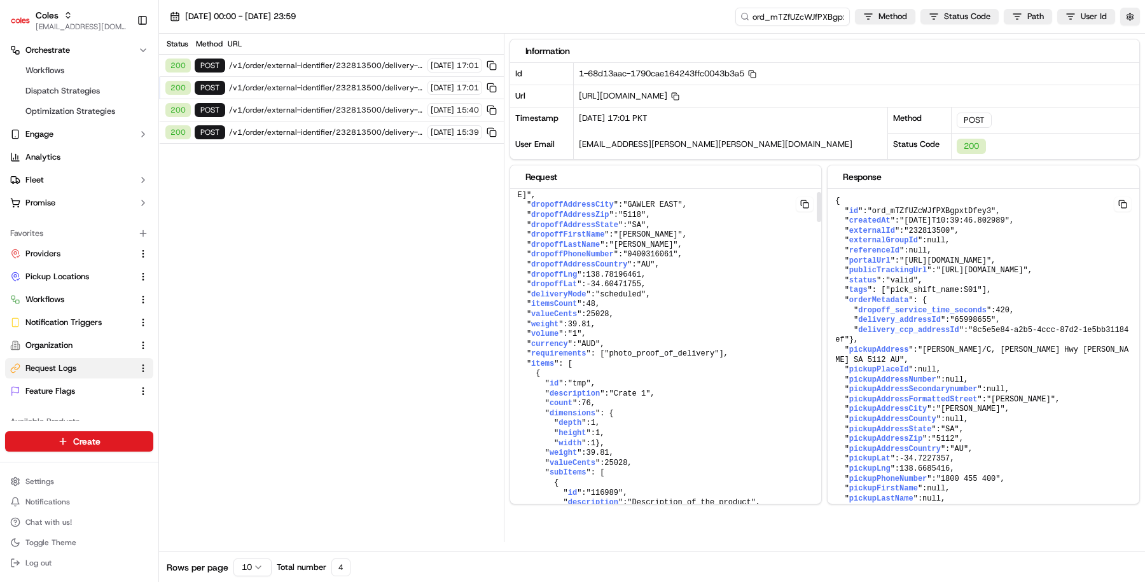
click at [375, 114] on div "200 POST /v1/order/external-identifier/232813500/delivery-window 22/09/2025 15:…" at bounding box center [331, 110] width 345 height 22
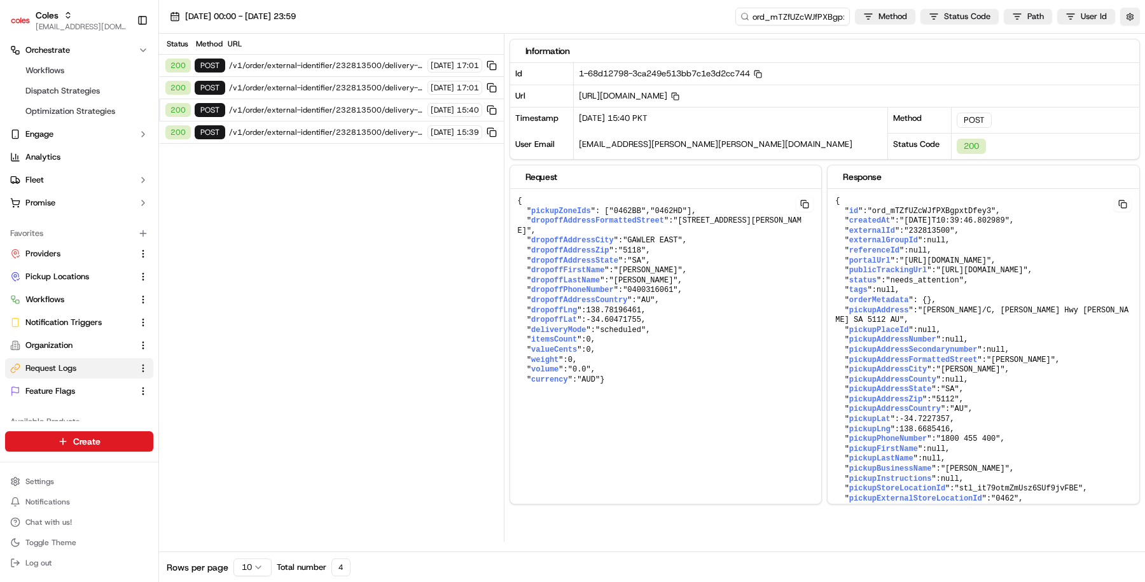
scroll to position [0, 0]
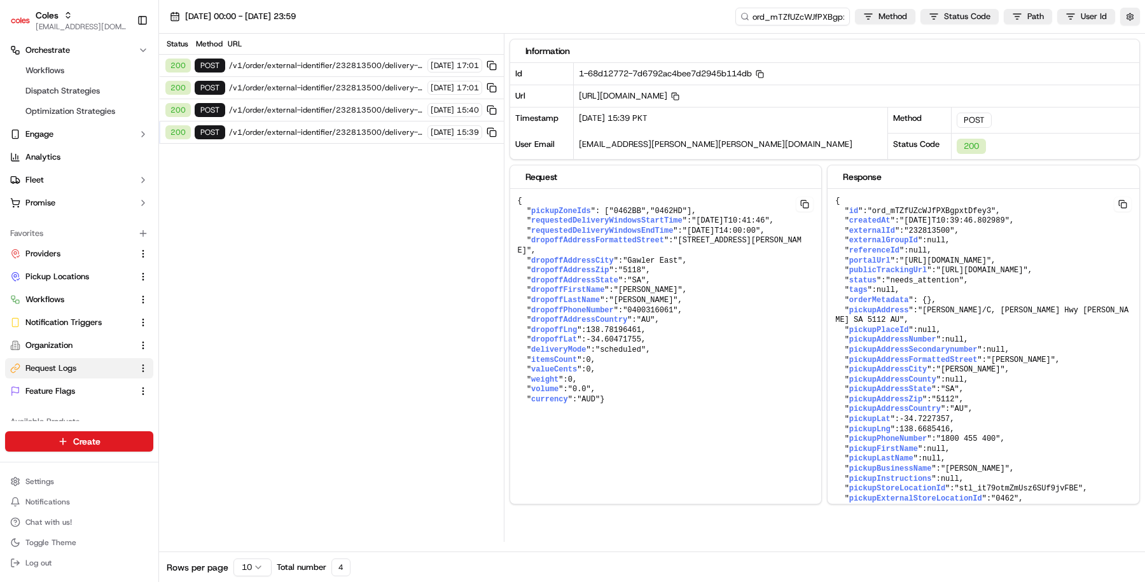
click at [375, 122] on div "200 POST /v1/order/external-identifier/232813500/delivery-window 22/09/2025 15:…" at bounding box center [331, 133] width 345 height 22
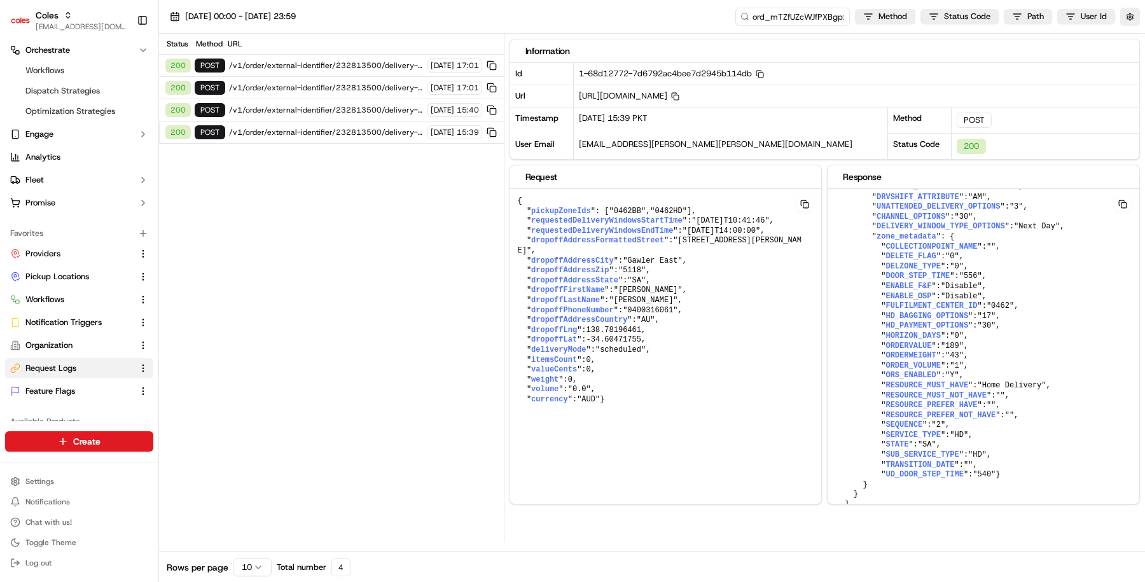
scroll to position [216044, 0]
drag, startPoint x: 1137, startPoint y: 222, endPoint x: 1110, endPoint y: 530, distance: 309.1
click at [1135, 528] on div at bounding box center [1137, 521] width 4 height 11
click at [332, 113] on div "200 POST /v1/order/external-identifier/232813500/delivery-window 22/09/2025 15:…" at bounding box center [331, 110] width 345 height 22
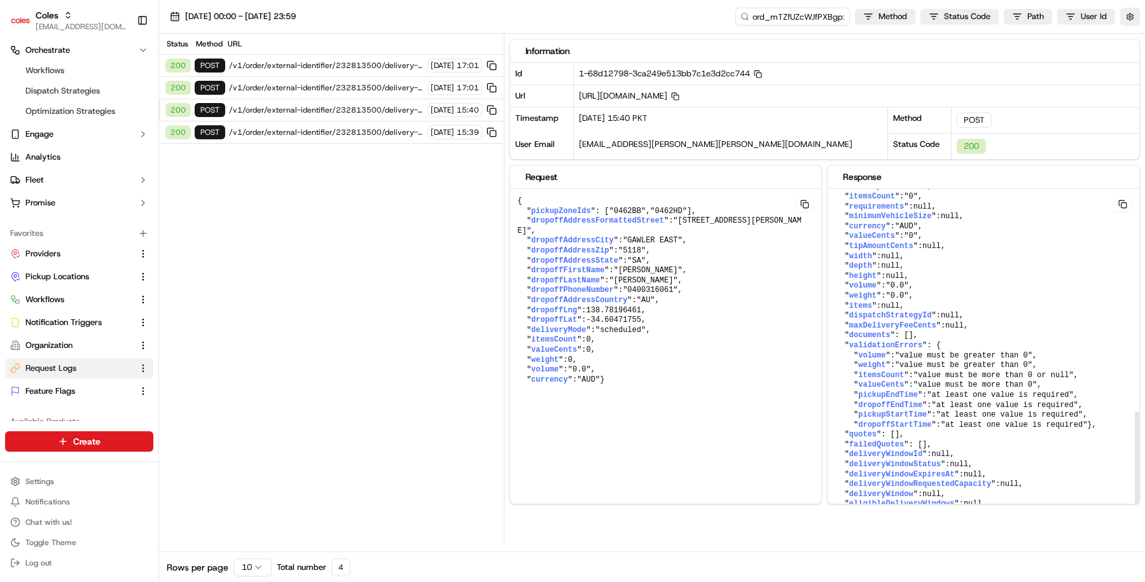
scroll to position [0, 0]
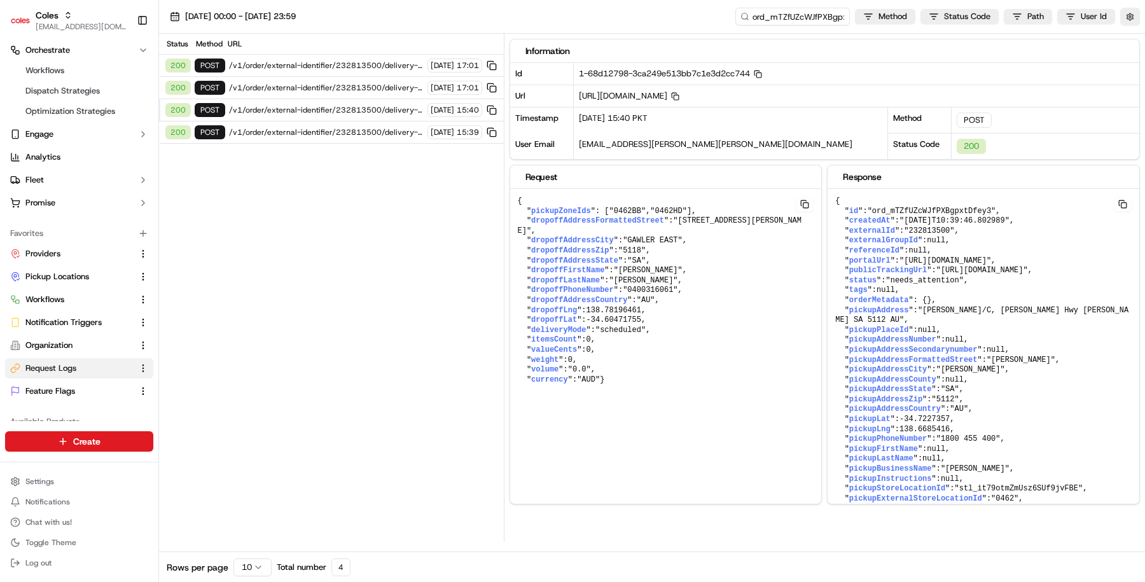
click at [369, 85] on span "/v1/order/external-identifier/232813500/delivery-window" at bounding box center [326, 88] width 195 height 10
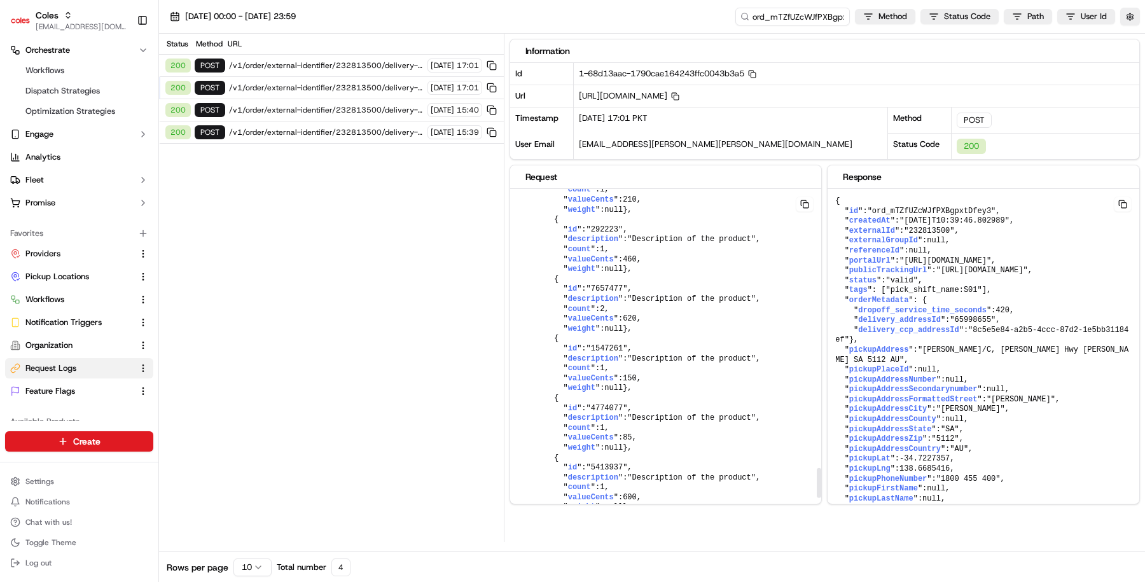
scroll to position [3467, 0]
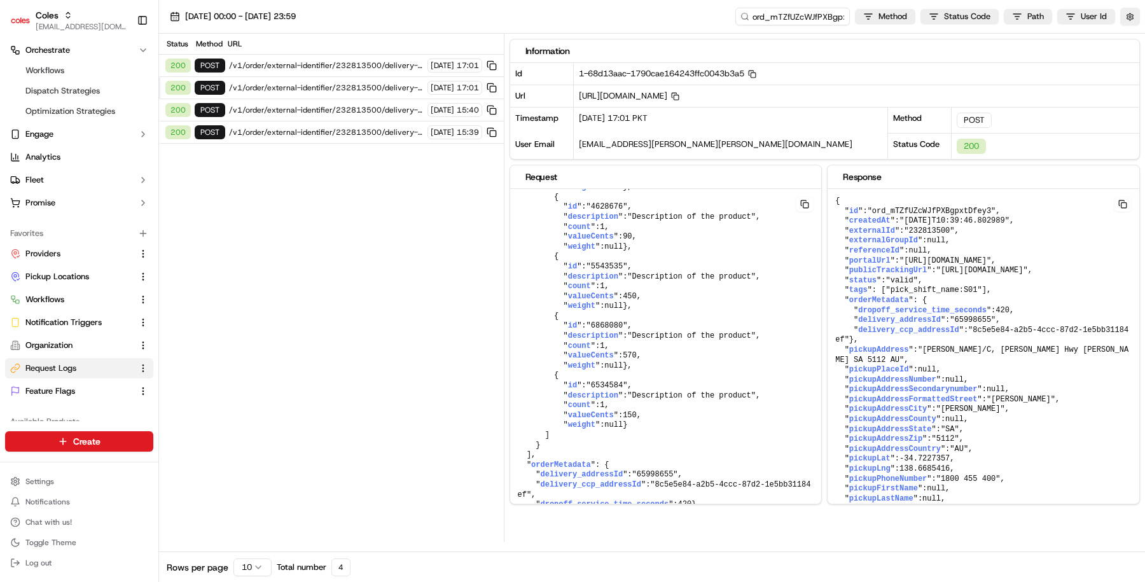
click at [324, 132] on span "/v1/order/external-identifier/232813500/delivery-window" at bounding box center [326, 132] width 195 height 10
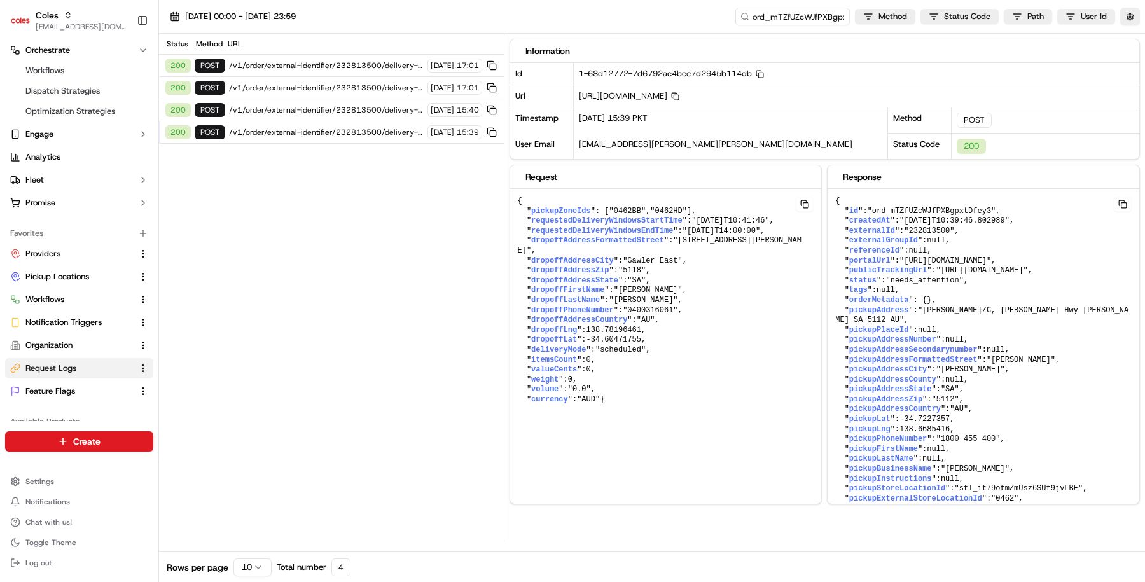
scroll to position [0, 0]
click at [329, 112] on span "/v1/order/external-identifier/232813500/delivery-window" at bounding box center [326, 110] width 195 height 10
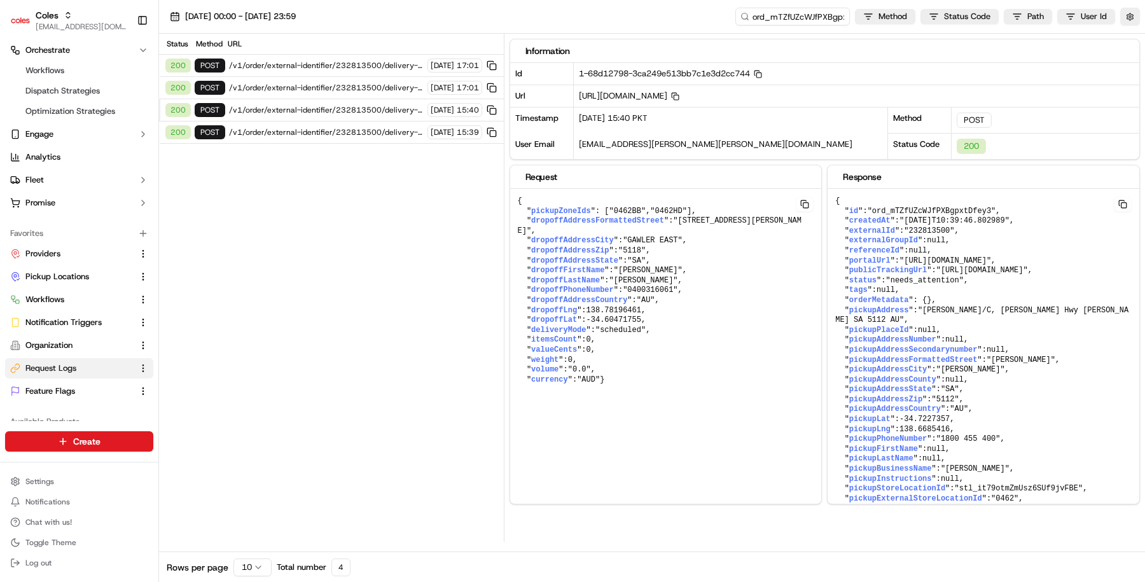
click at [360, 128] on span "/v1/order/external-identifier/232813500/delivery-window" at bounding box center [326, 132] width 195 height 10
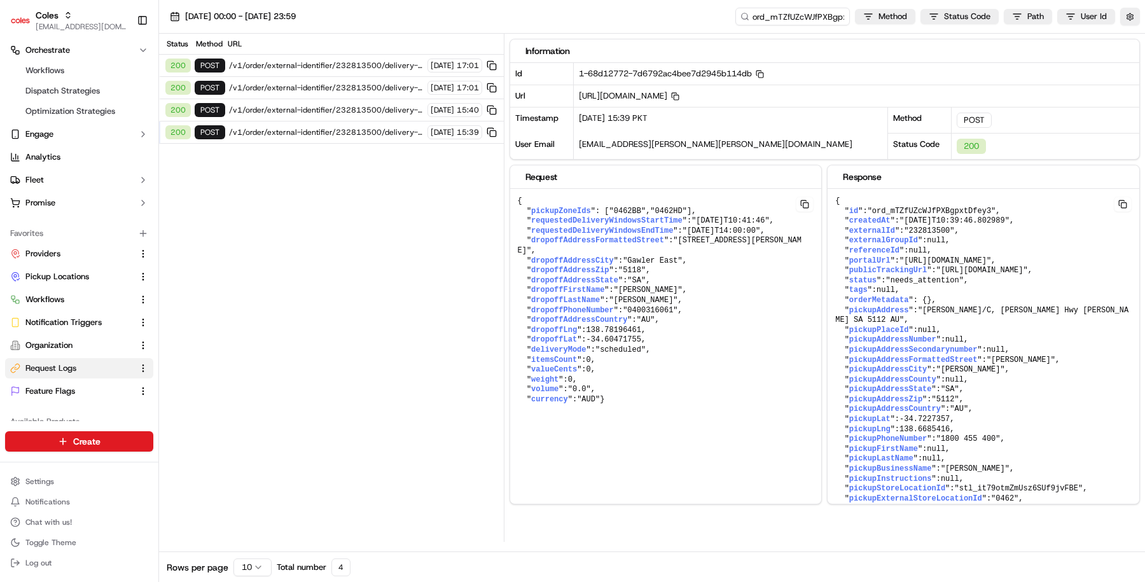
click at [367, 110] on span "/v1/order/external-identifier/232813500/delivery-window" at bounding box center [326, 110] width 195 height 10
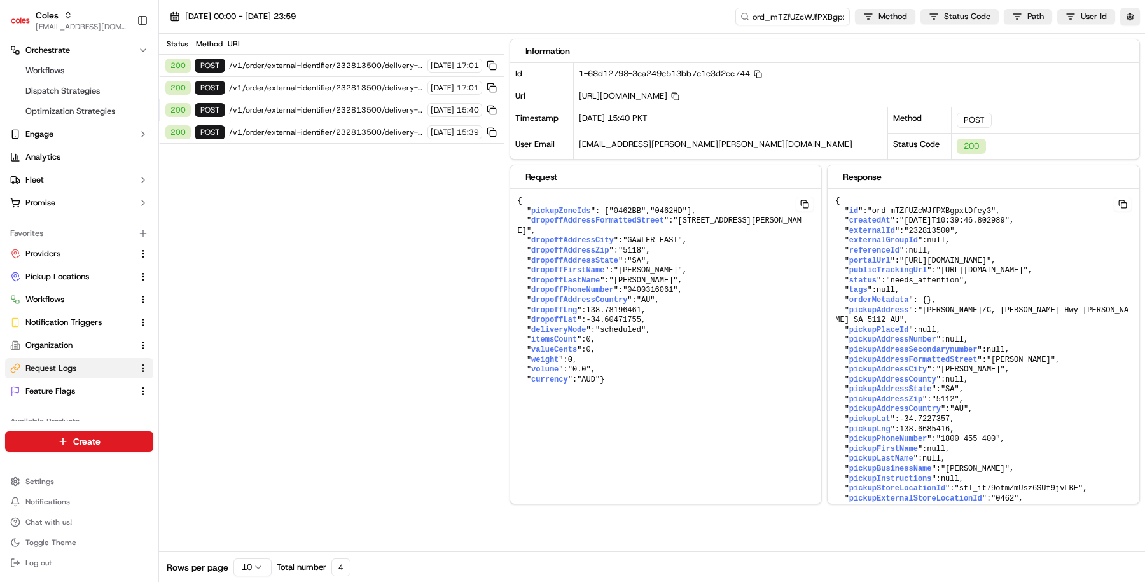
click at [384, 83] on span "/v1/order/external-identifier/232813500/delivery-window" at bounding box center [326, 88] width 195 height 10
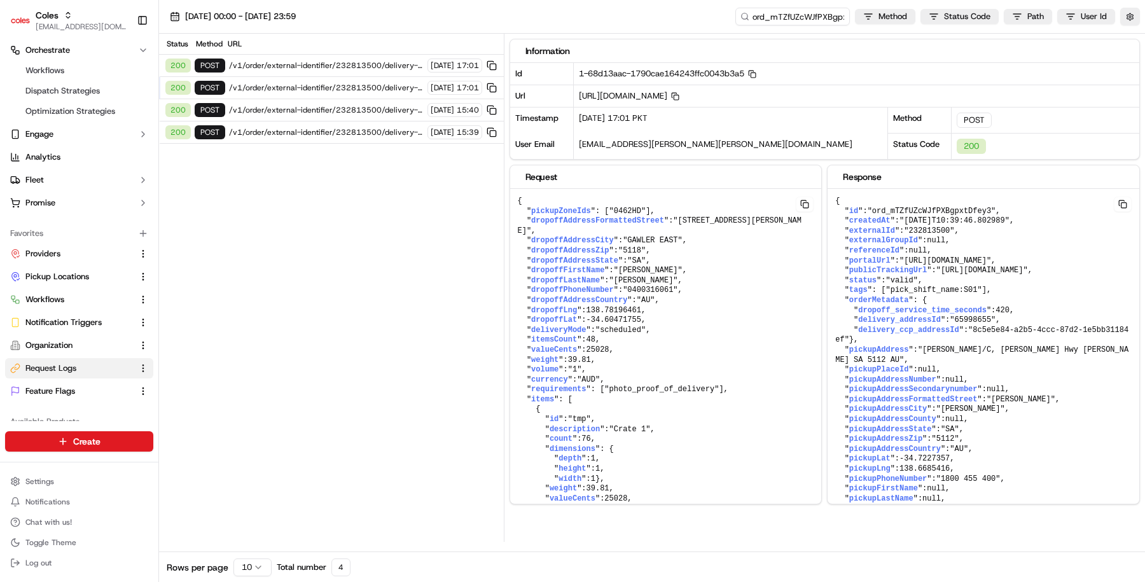
click at [384, 108] on span "/v1/order/external-identifier/232813500/delivery-window" at bounding box center [326, 110] width 195 height 10
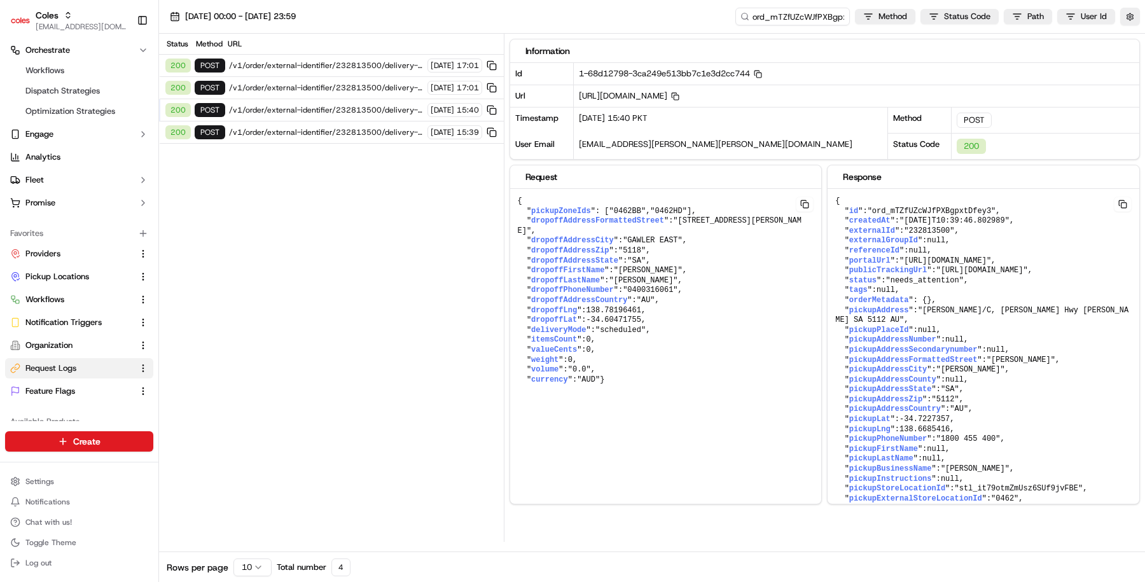
click at [385, 99] on div "200 POST /v1/order/external-identifier/232813500/delivery-window 22/09/2025 15:…" at bounding box center [331, 110] width 345 height 22
click at [386, 96] on div "200 POST /v1/order/external-identifier/232813500/delivery-window 22/09/2025 17:…" at bounding box center [331, 88] width 345 height 22
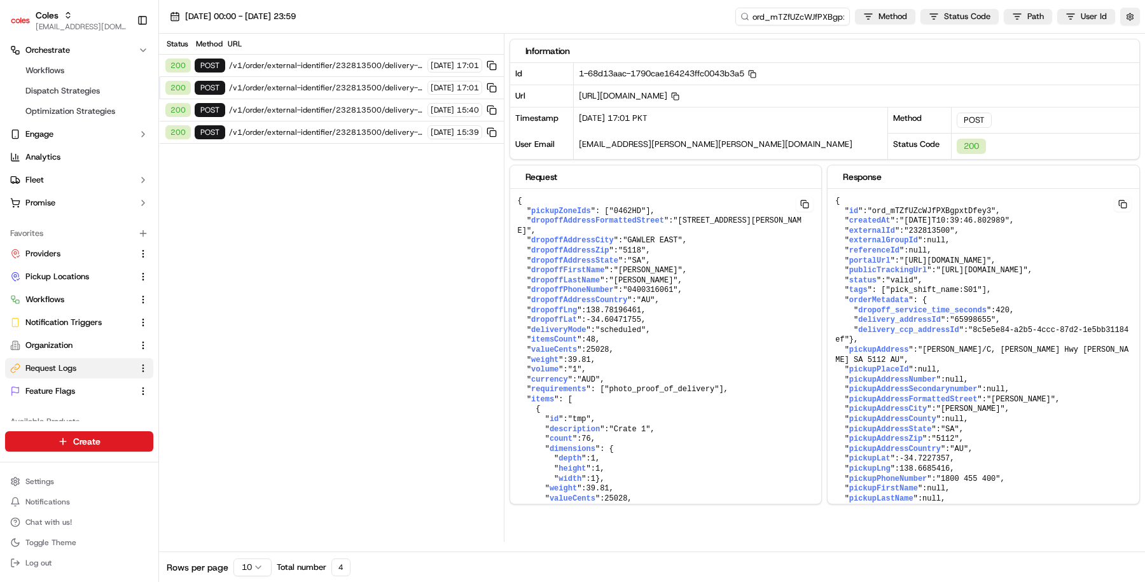
click at [370, 66] on span "/v1/order/external-identifier/232813500/delivery-window/confirm" at bounding box center [326, 65] width 195 height 10
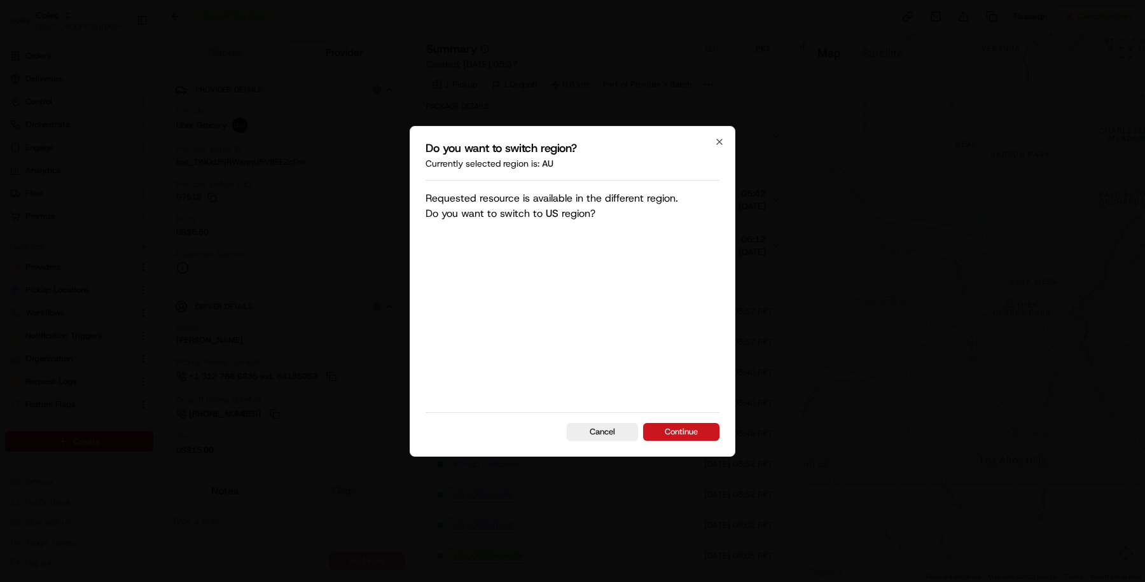
click at [693, 429] on button "Continue" at bounding box center [681, 432] width 76 height 18
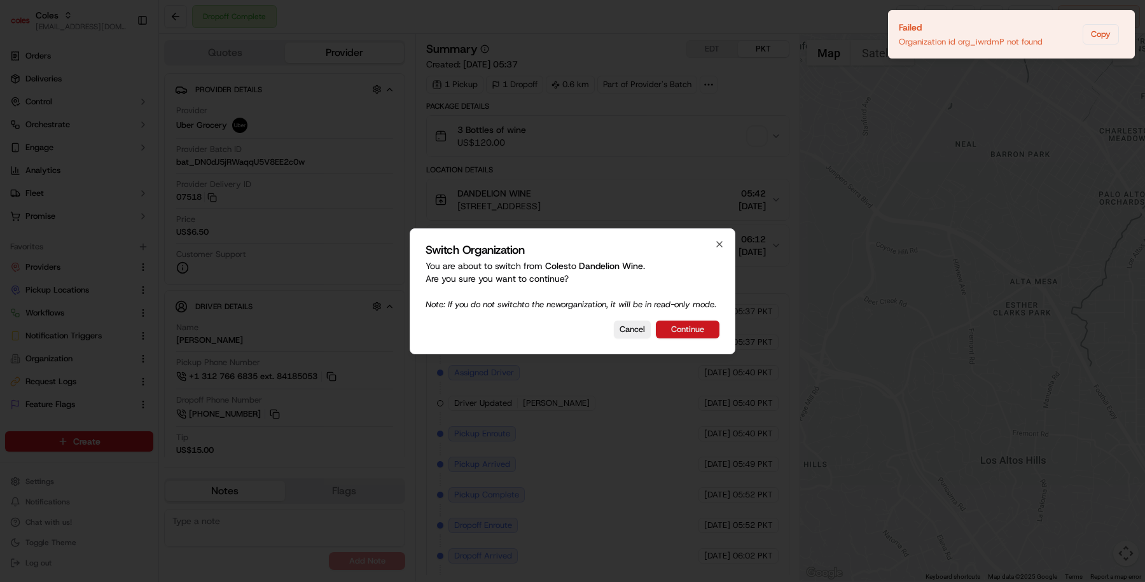
click at [680, 332] on button "Continue" at bounding box center [688, 330] width 64 height 18
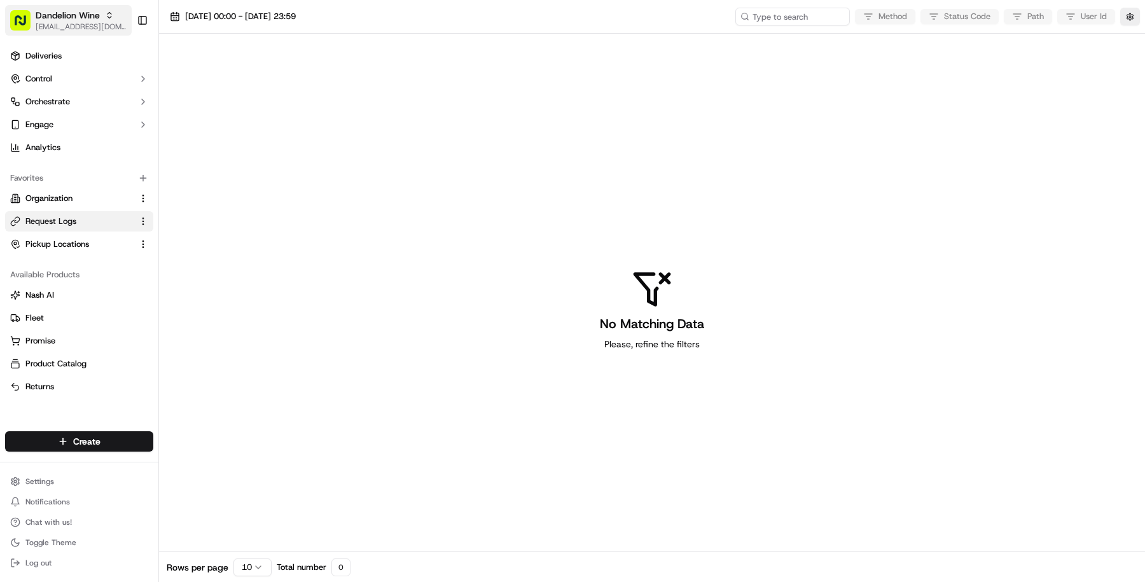
click at [45, 24] on span "[EMAIL_ADDRESS][DOMAIN_NAME]" at bounding box center [81, 27] width 91 height 10
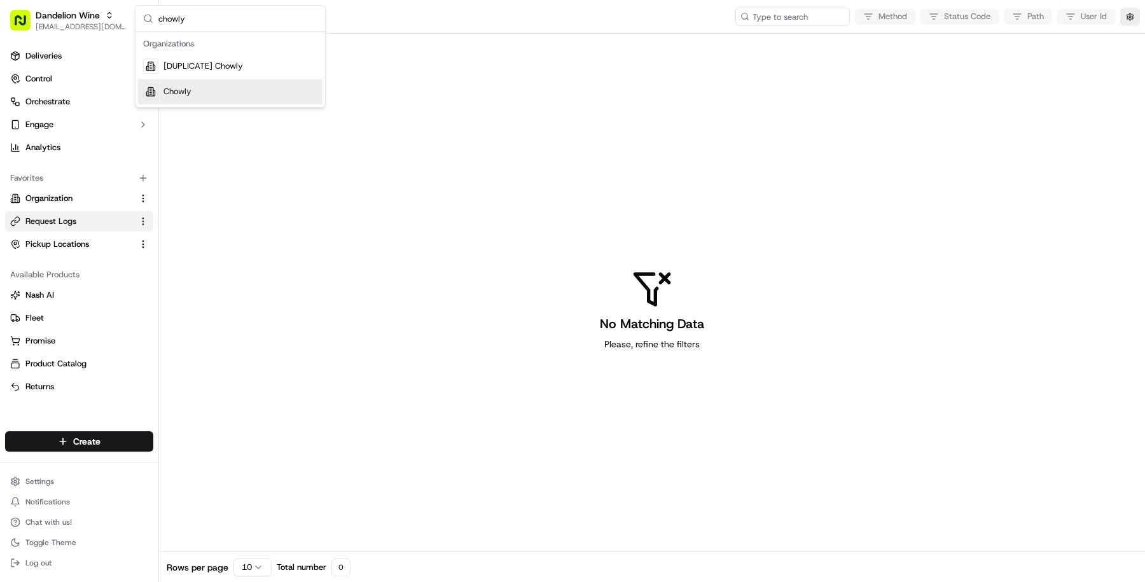
type input "chowly"
click at [217, 87] on div "Chowly" at bounding box center [230, 91] width 185 height 25
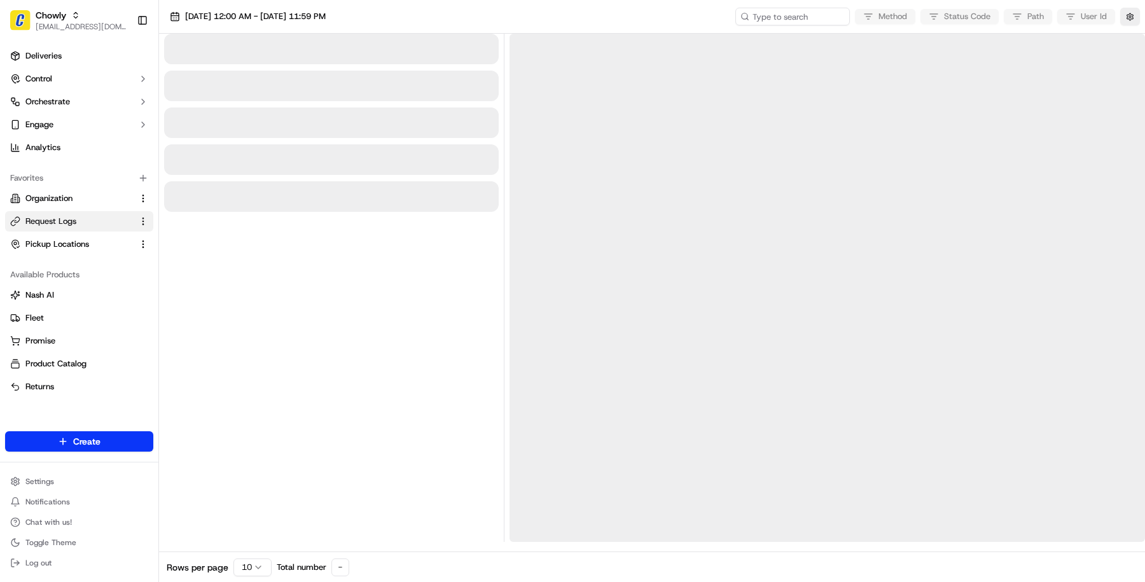
click at [74, 78] on button "Control" at bounding box center [79, 79] width 148 height 20
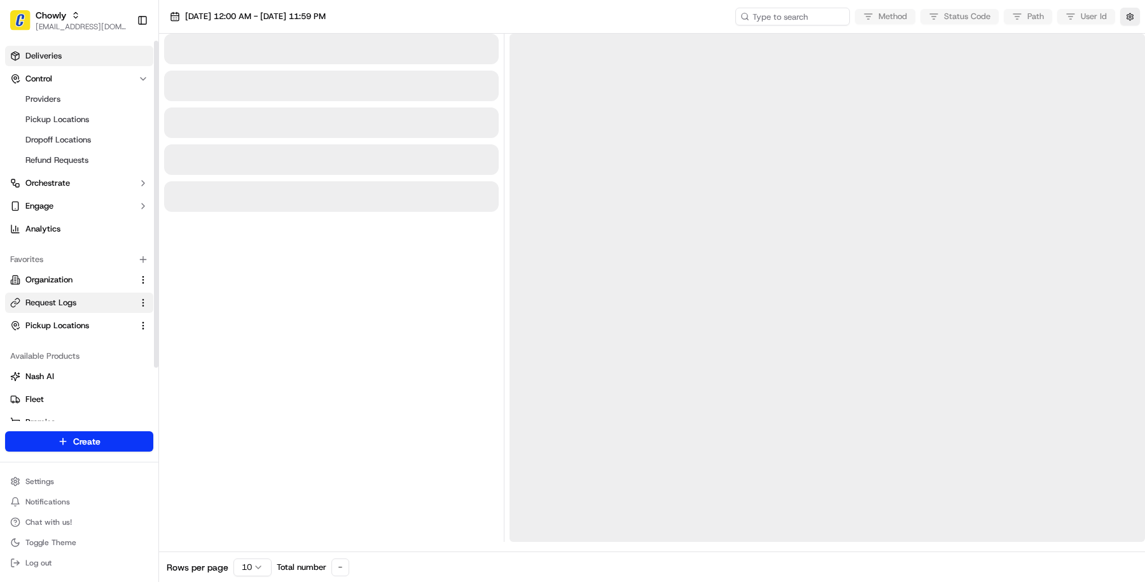
click at [70, 58] on link "Deliveries" at bounding box center [79, 56] width 148 height 20
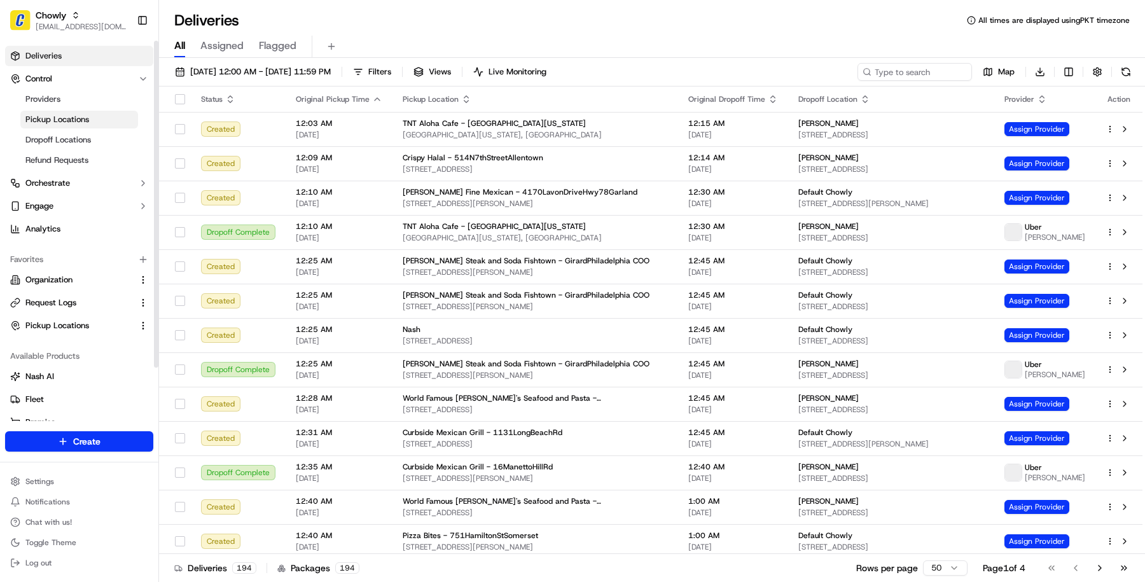
click at [62, 117] on span "Pickup Locations" at bounding box center [57, 119] width 64 height 11
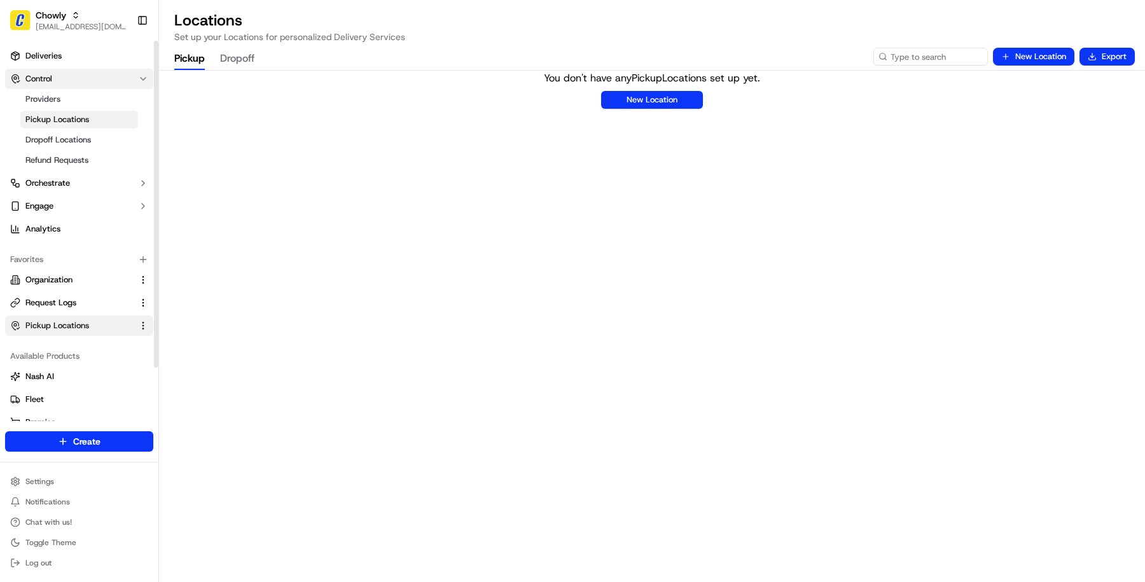
click at [73, 80] on button "Control" at bounding box center [79, 79] width 148 height 20
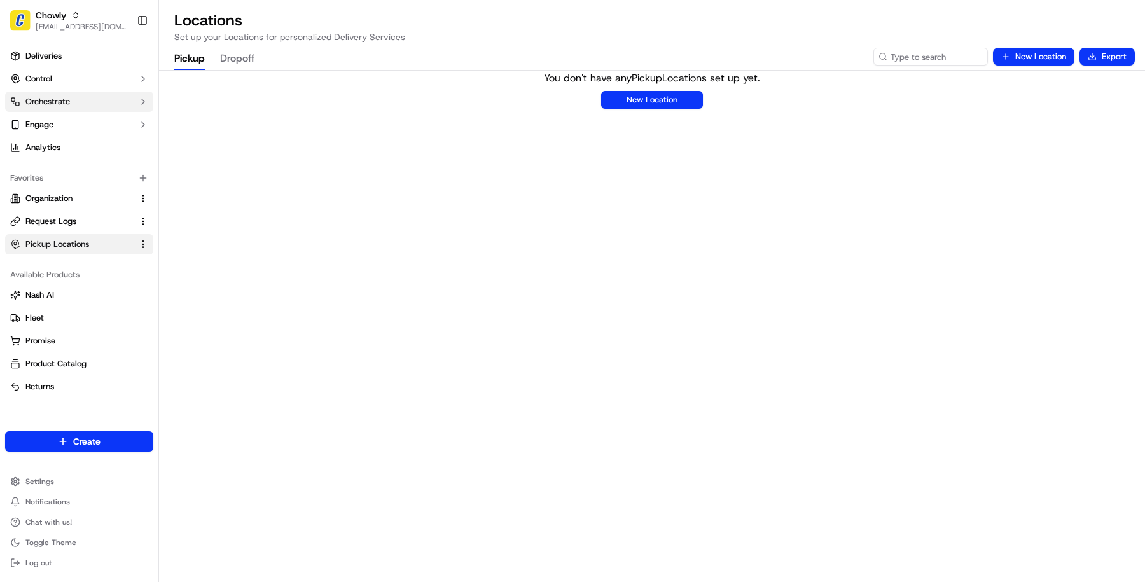
click at [73, 97] on button "Orchestrate" at bounding box center [79, 102] width 148 height 20
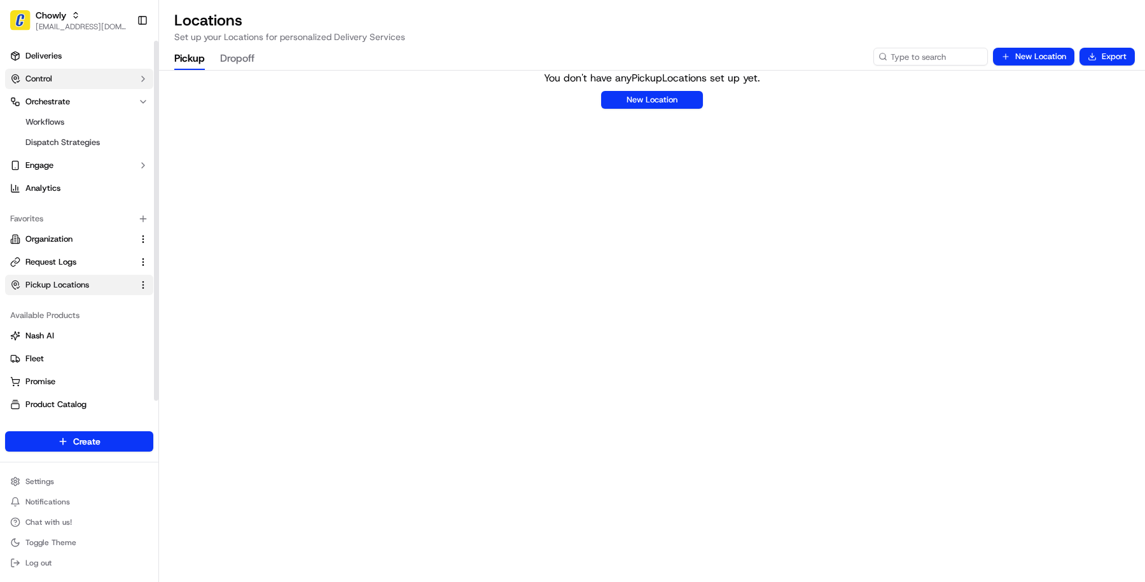
click at [78, 71] on button "Control" at bounding box center [79, 79] width 148 height 20
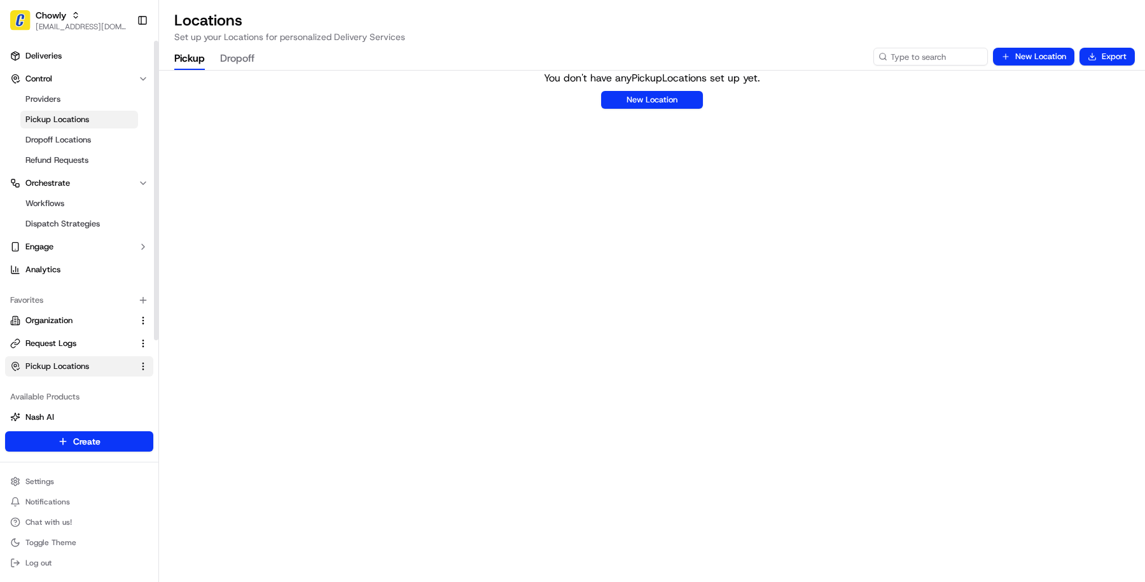
click at [82, 114] on span "Pickup Locations" at bounding box center [57, 119] width 64 height 11
click at [84, 96] on link "Providers" at bounding box center [79, 99] width 118 height 18
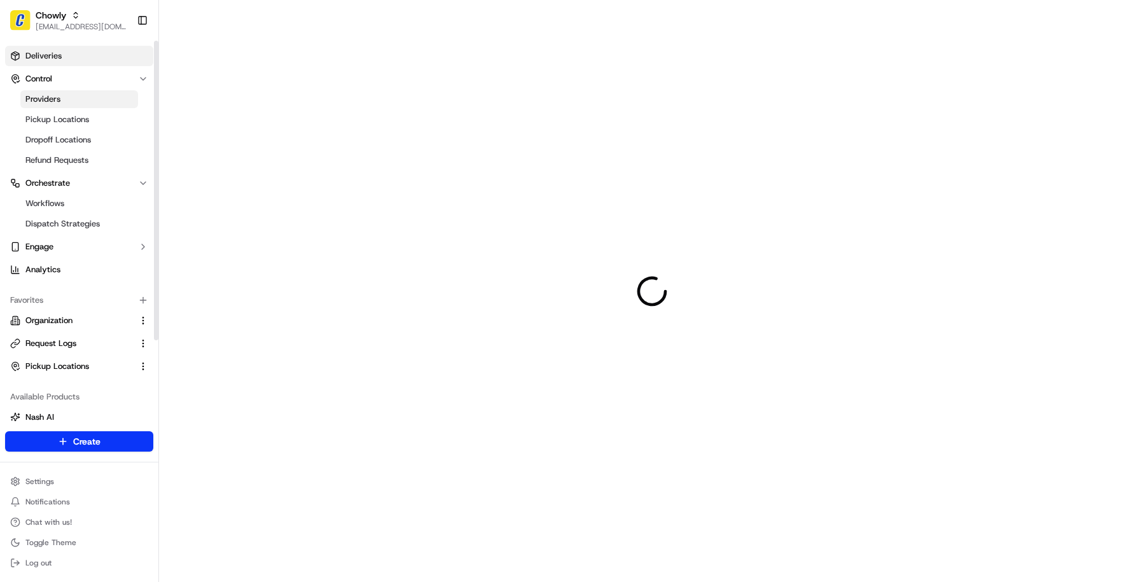
click at [101, 53] on link "Deliveries" at bounding box center [79, 56] width 148 height 20
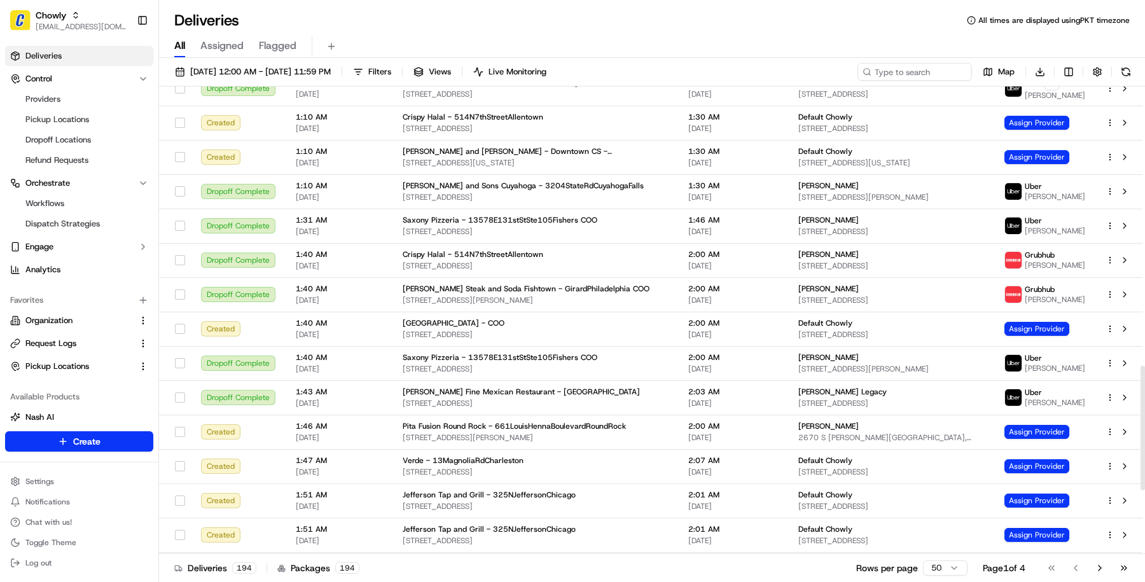
scroll to position [1282, 0]
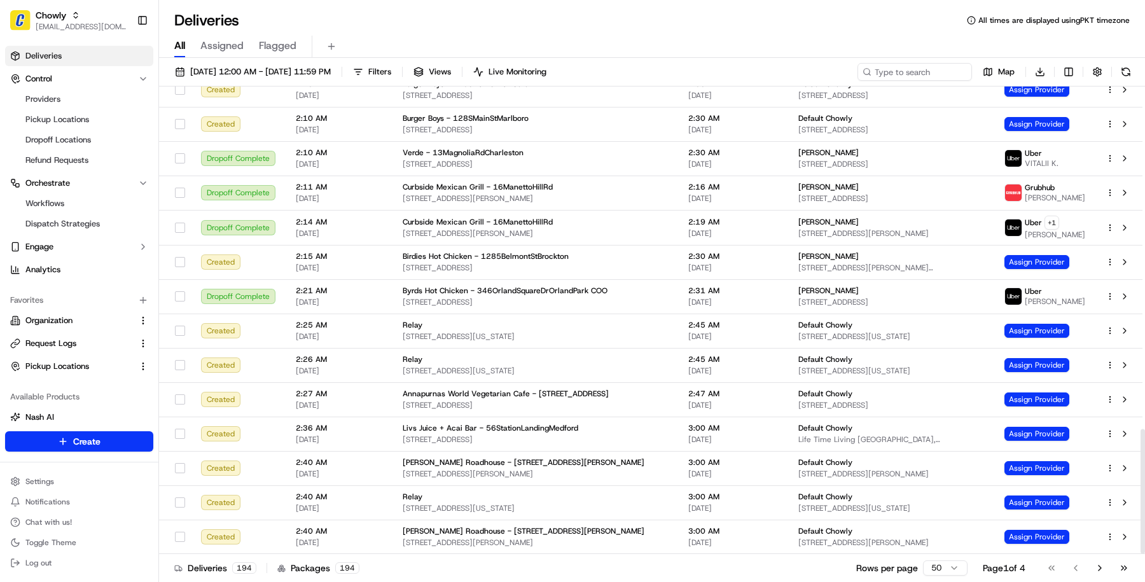
click at [1069, 62] on div "09/22/2025 12:00 AM - 09/22/2025 11:59 PM Filters Views Live Monitoring Map Dow…" at bounding box center [652, 321] width 986 height 527
click at [1069, 66] on html "Chowly masood@usenash.com Toggle Sidebar Deliveries Control Providers Pickup Lo…" at bounding box center [572, 291] width 1145 height 582
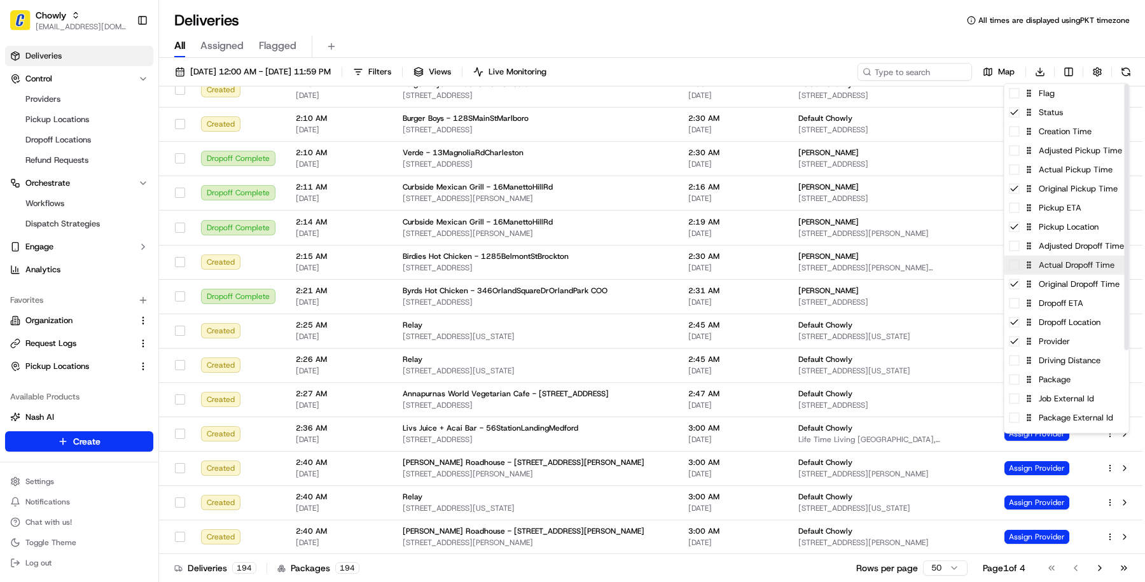
scroll to position [109, 0]
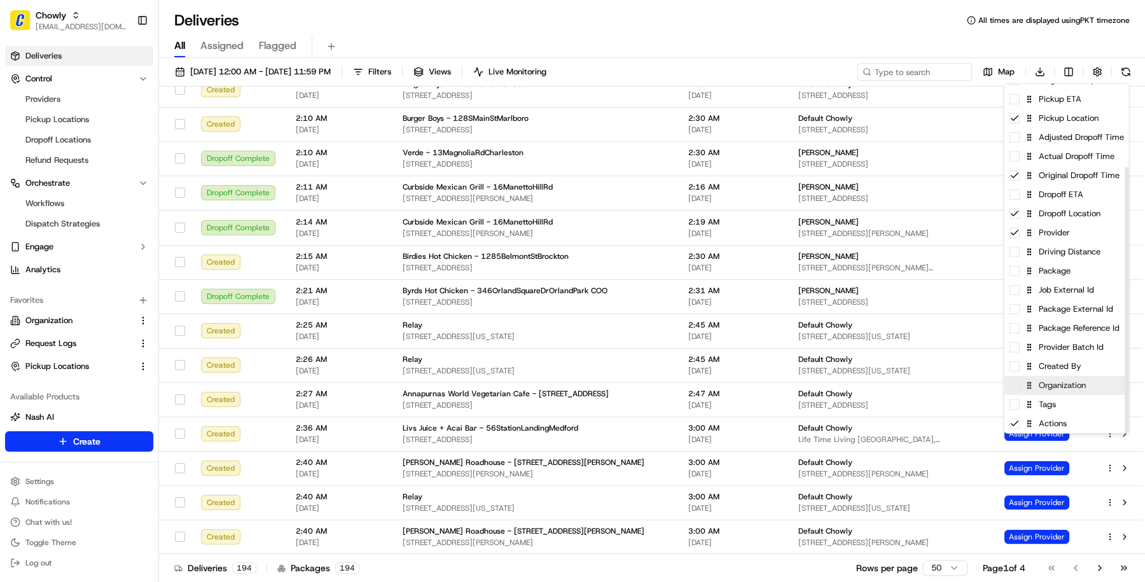
click at [1068, 383] on div "Organization" at bounding box center [1067, 385] width 125 height 19
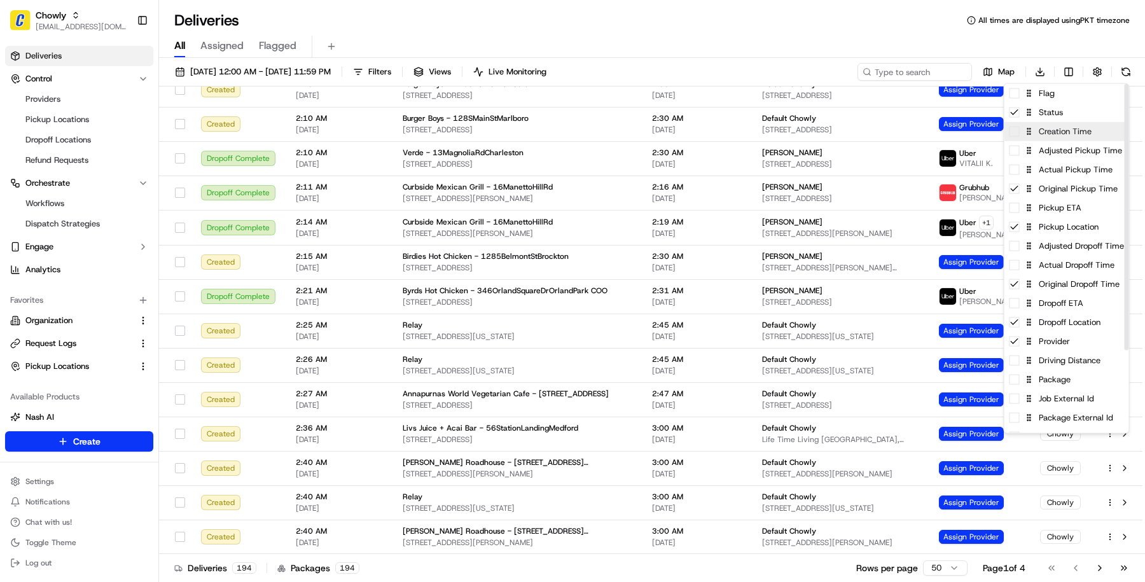
click at [1068, 139] on div "Creation Time" at bounding box center [1067, 131] width 125 height 19
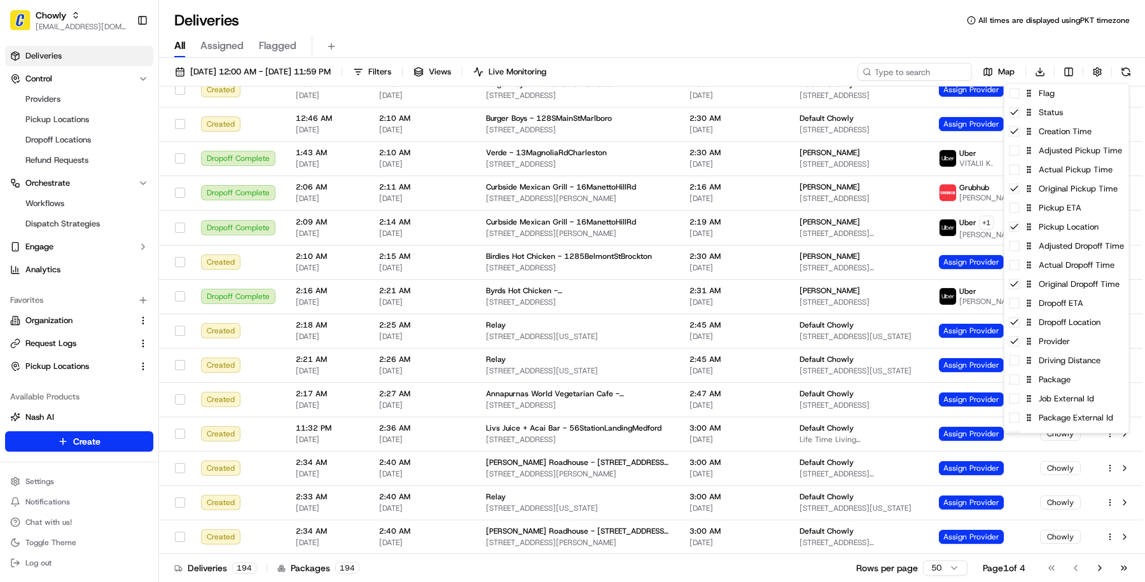
click at [720, 541] on html "Chowly masood@usenash.com Toggle Sidebar Deliveries Control Providers Pickup Lo…" at bounding box center [572, 291] width 1145 height 582
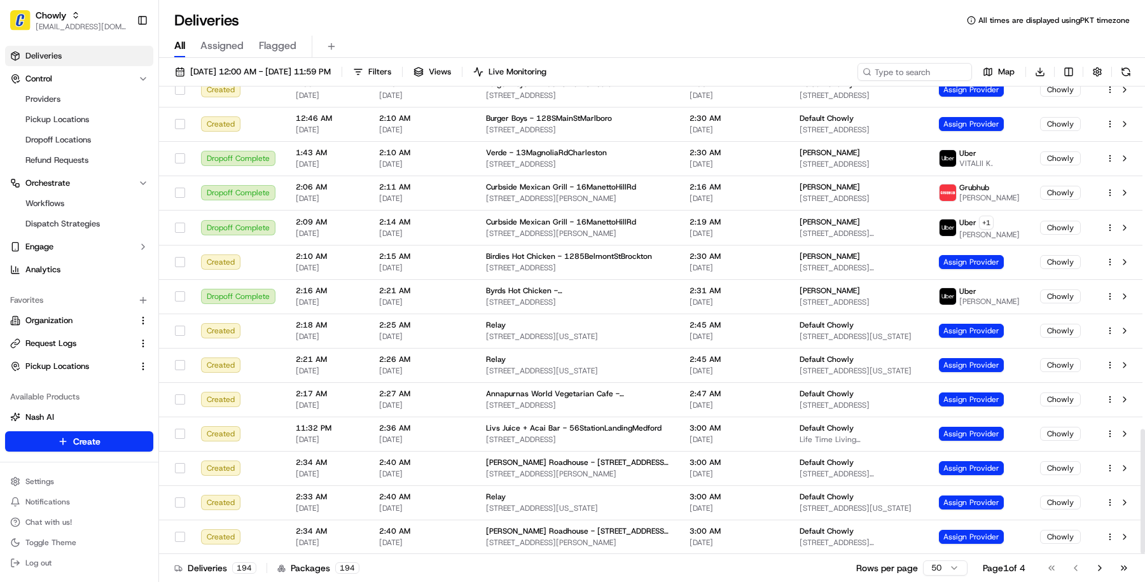
click at [720, 541] on span "[DATE]" at bounding box center [735, 543] width 90 height 10
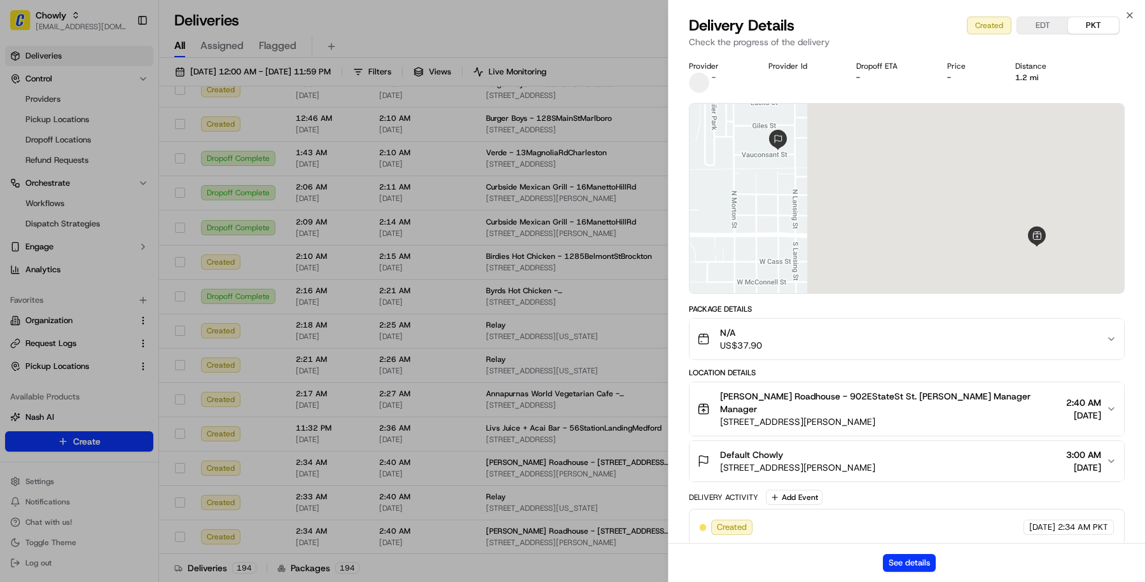
click at [913, 551] on div "See details" at bounding box center [907, 562] width 477 height 39
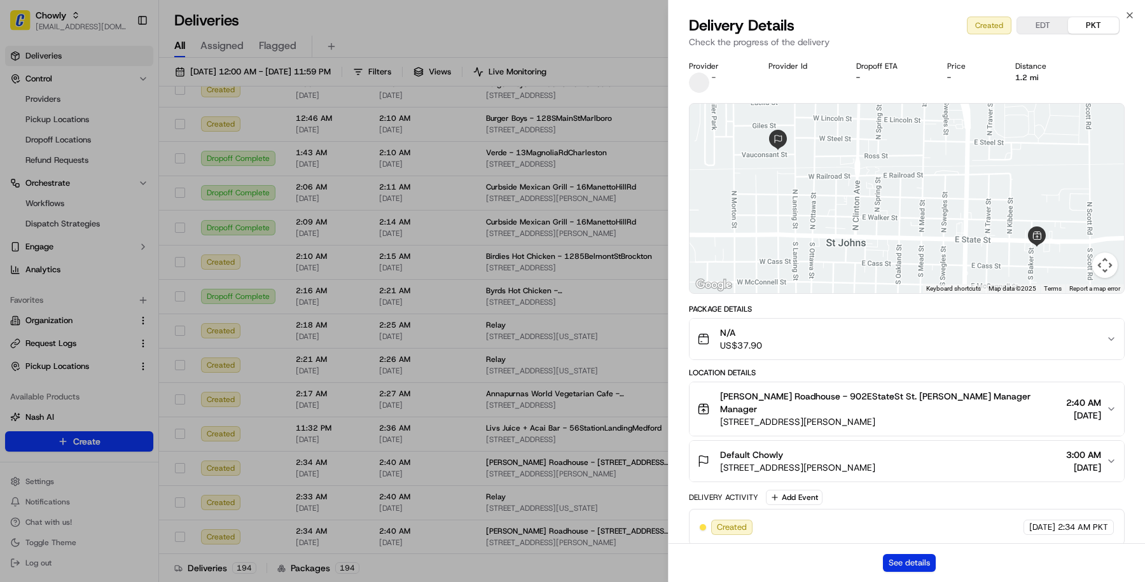
click at [913, 562] on button "See details" at bounding box center [909, 563] width 53 height 18
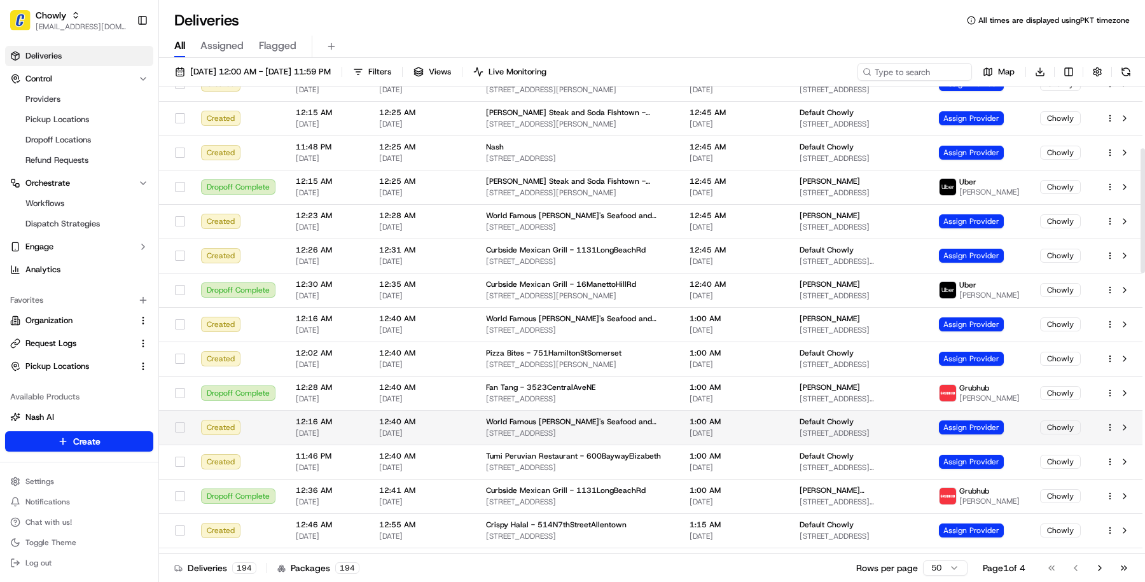
scroll to position [1282, 0]
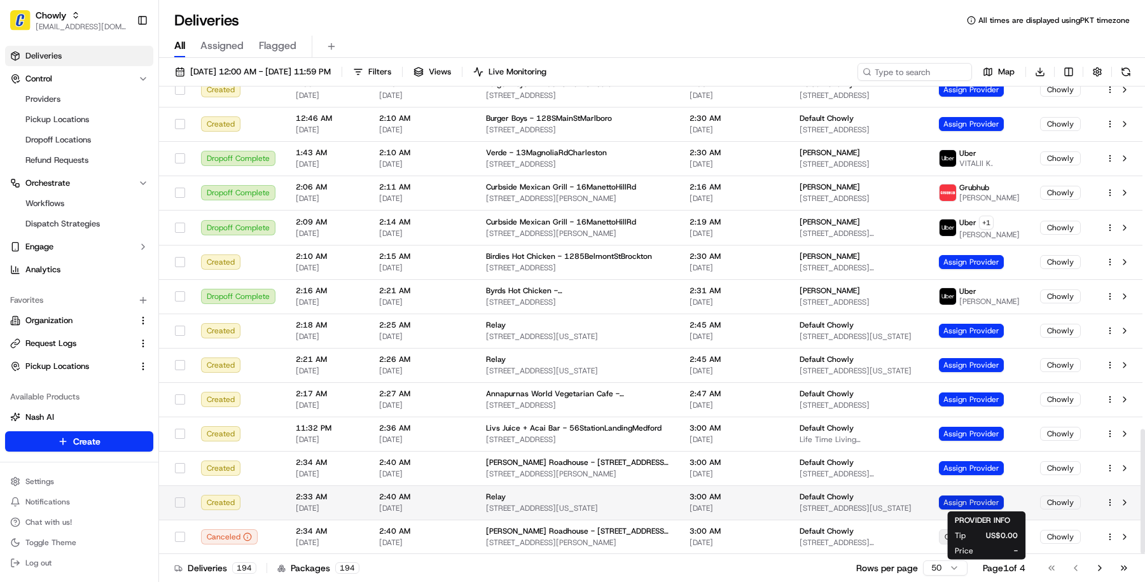
click at [971, 500] on span "Assign Provider" at bounding box center [971, 503] width 65 height 14
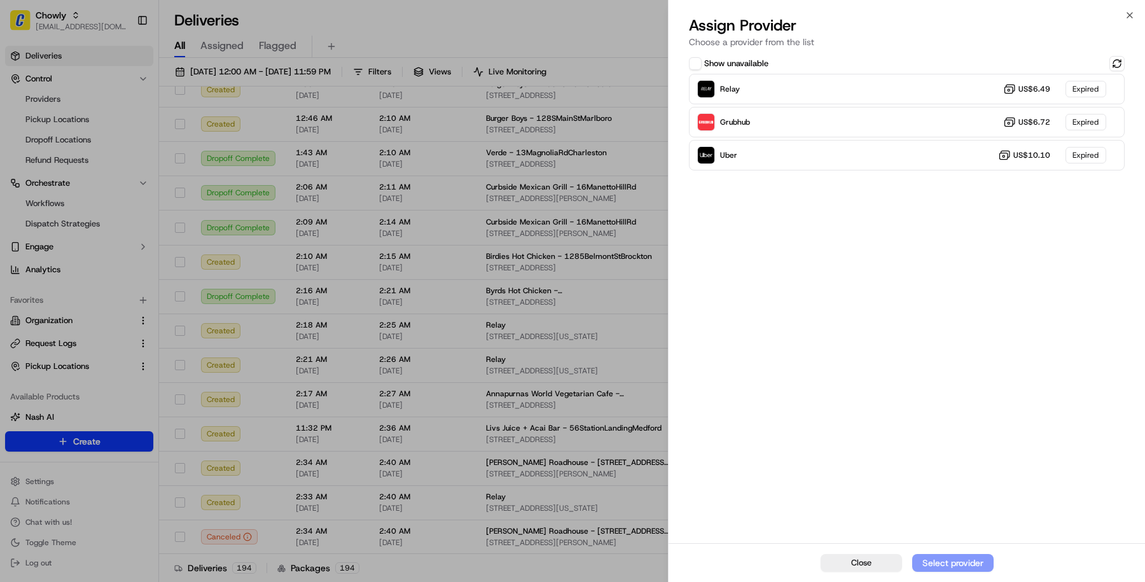
click at [698, 60] on button "Show unavailable" at bounding box center [695, 63] width 13 height 13
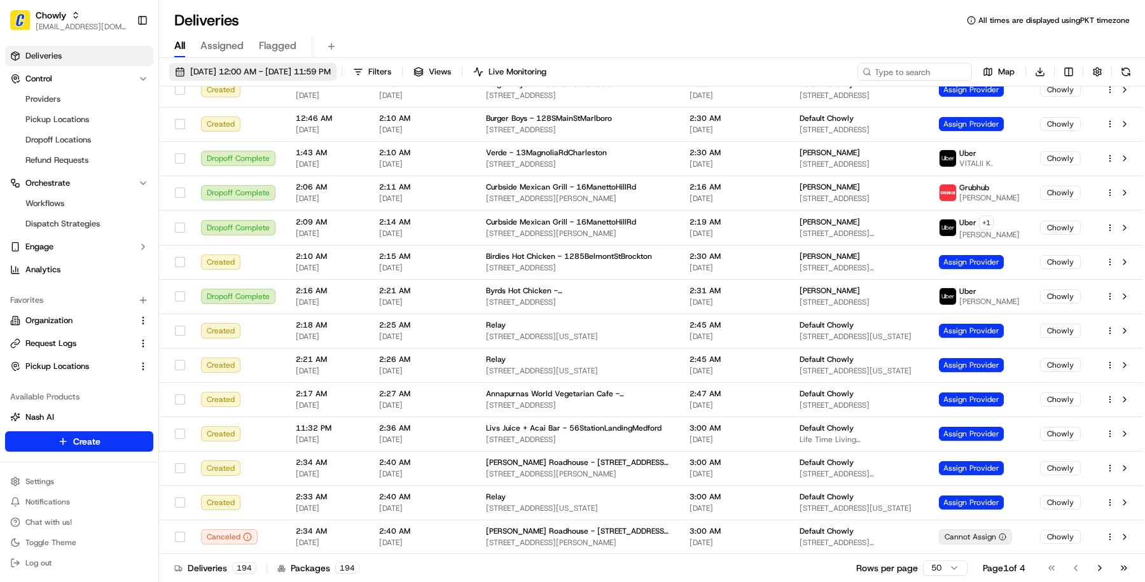
click at [318, 69] on span "09/22/2025 12:00 AM - 09/22/2025 11:59 PM" at bounding box center [260, 71] width 141 height 11
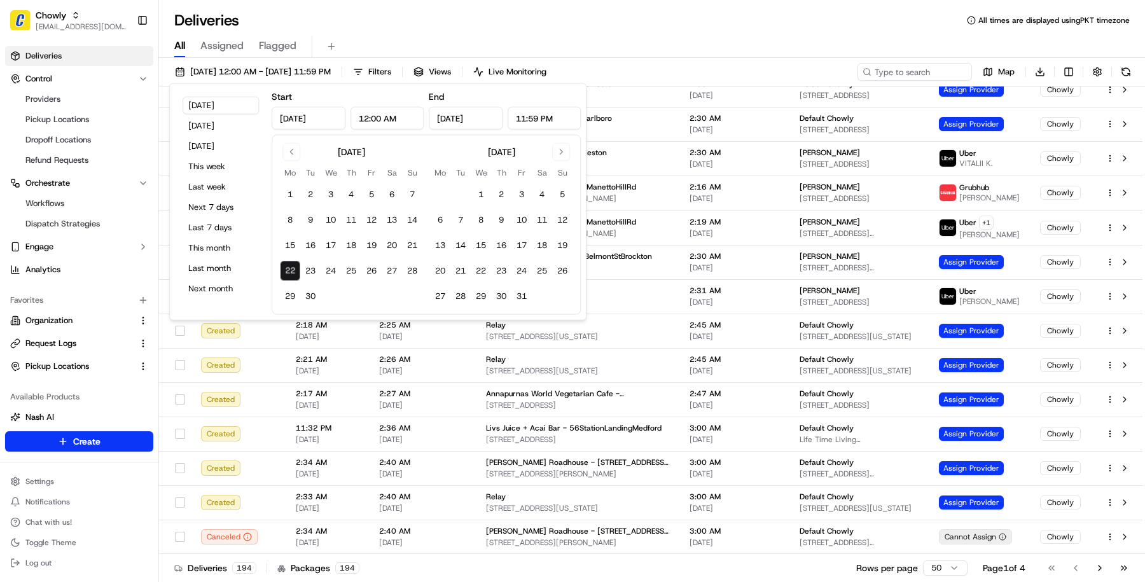
click at [442, 21] on div "Deliveries All times are displayed using PKT timezone" at bounding box center [652, 20] width 986 height 20
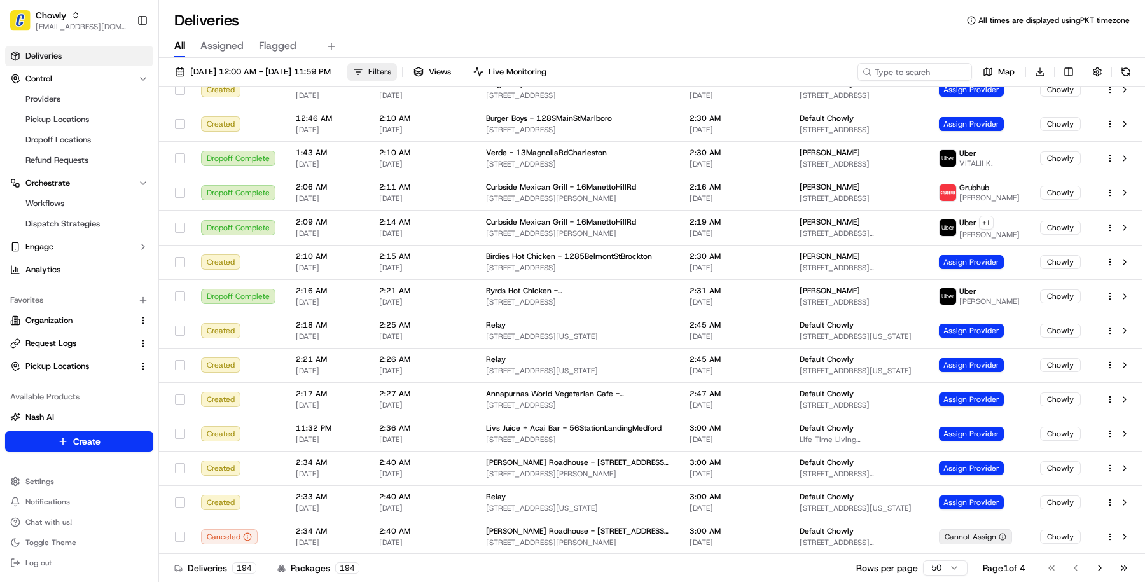
click at [391, 74] on span "Filters" at bounding box center [379, 71] width 23 height 11
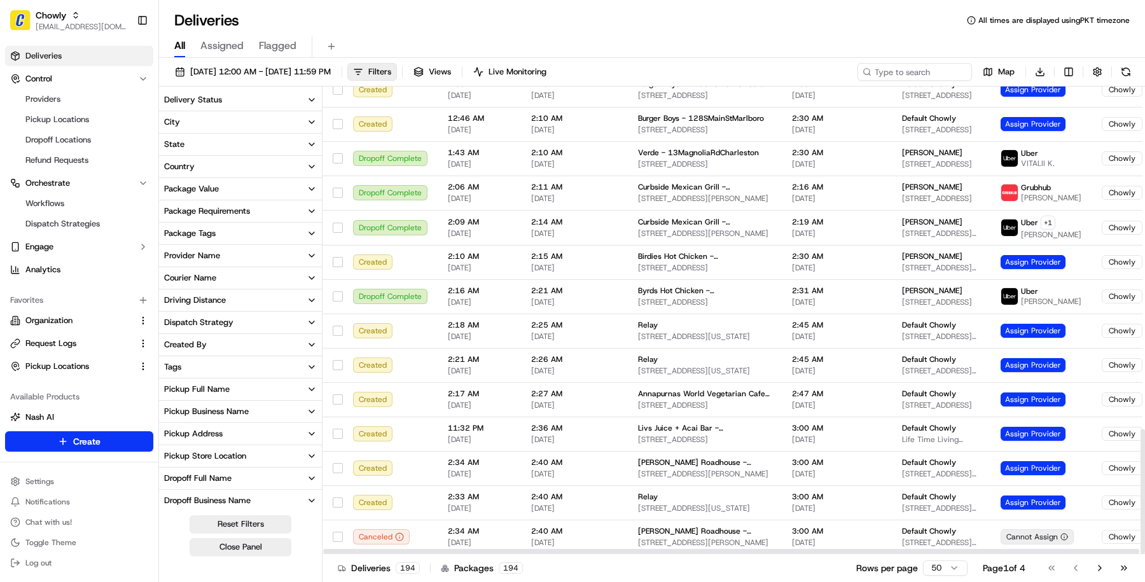
click at [279, 92] on button "Delivery Status" at bounding box center [240, 100] width 163 height 22
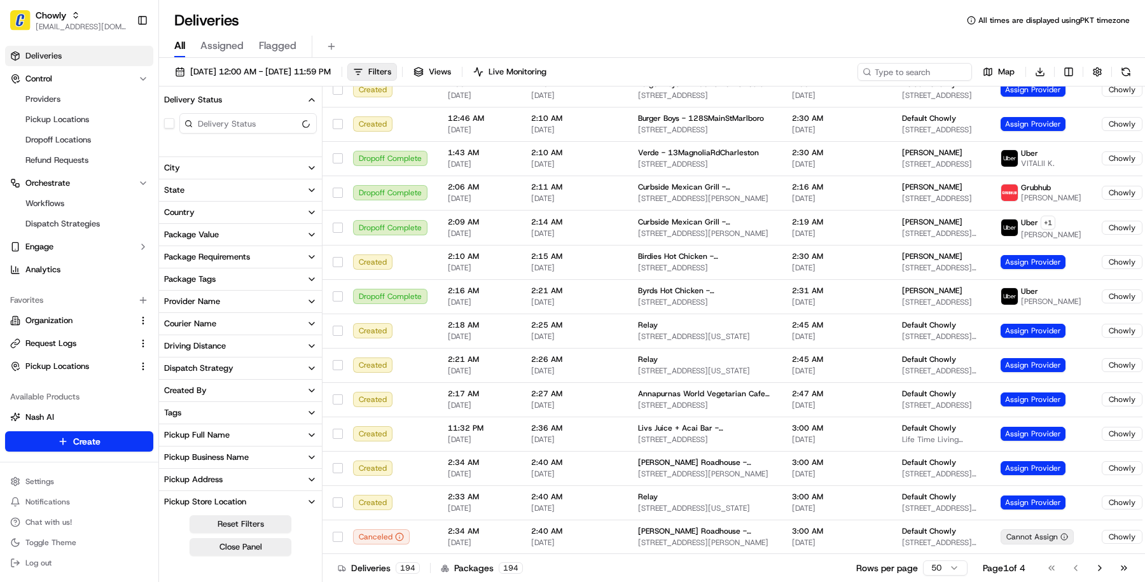
click at [279, 92] on button "Delivery Status" at bounding box center [240, 100] width 163 height 22
click at [267, 261] on button "Provider Name" at bounding box center [240, 256] width 163 height 22
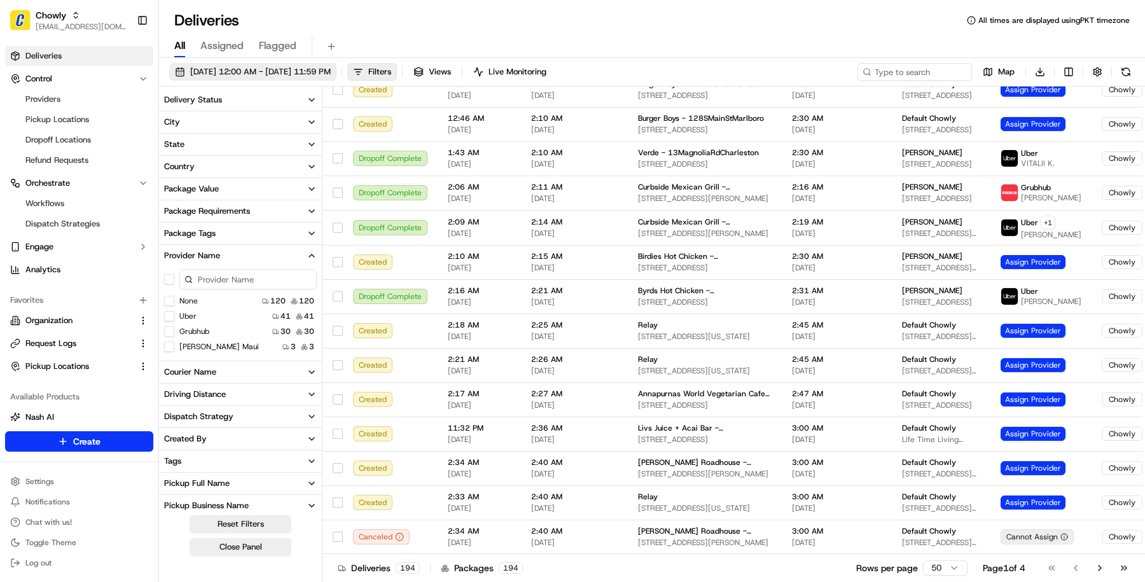
click at [248, 74] on span "09/22/2025 12:00 AM - 09/22/2025 11:59 PM" at bounding box center [260, 71] width 141 height 11
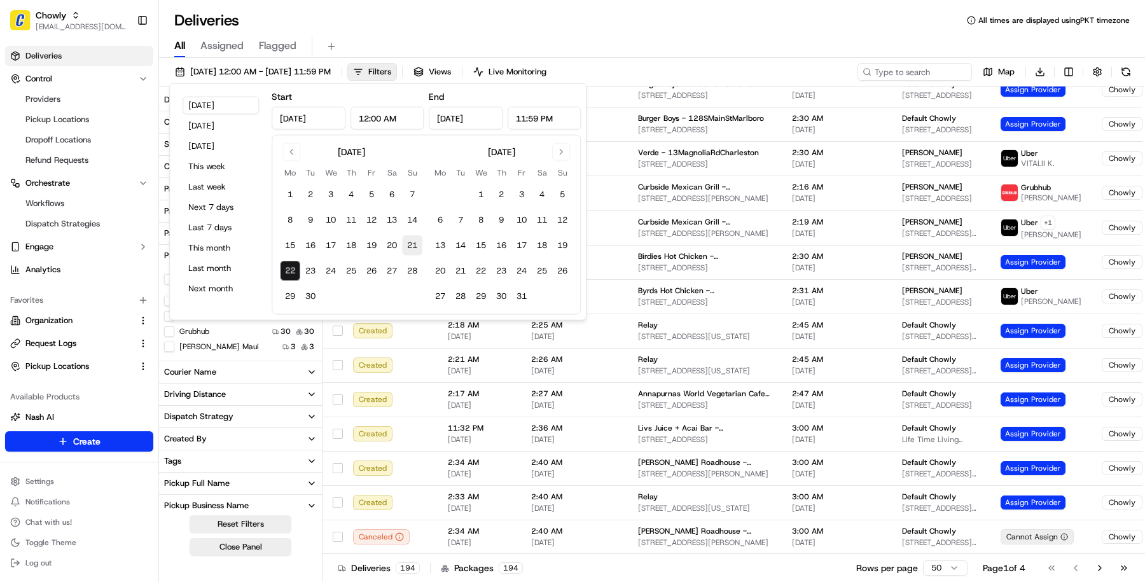
click at [416, 250] on button "21" at bounding box center [412, 245] width 20 height 20
type input "Sep 21, 2025"
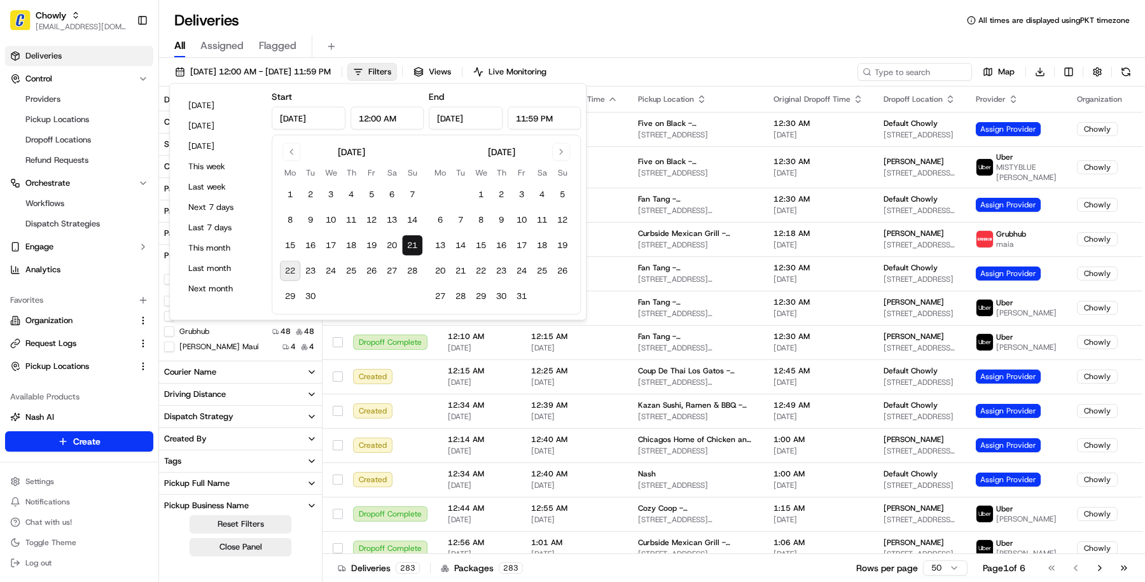
click at [644, 71] on div "09/21/2025 12:00 AM - 09/21/2025 11:59 PM Filters Views Live Monitoring Map Dow…" at bounding box center [652, 75] width 986 height 24
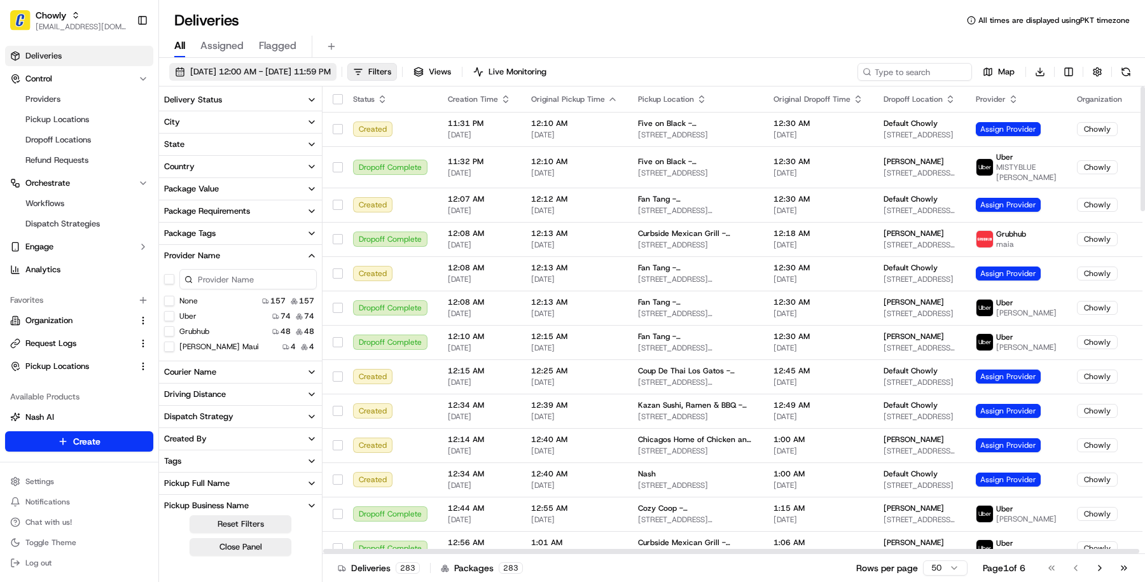
click at [298, 78] on button "09/21/2025 12:00 AM - 09/21/2025 11:59 PM" at bounding box center [252, 72] width 167 height 18
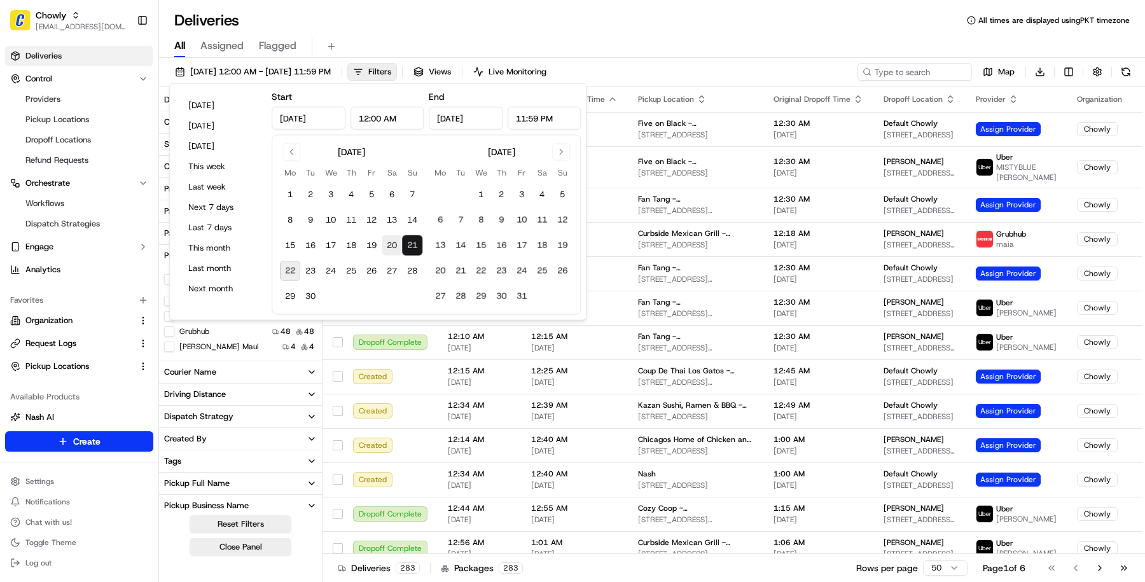
click at [395, 241] on button "20" at bounding box center [392, 245] width 20 height 20
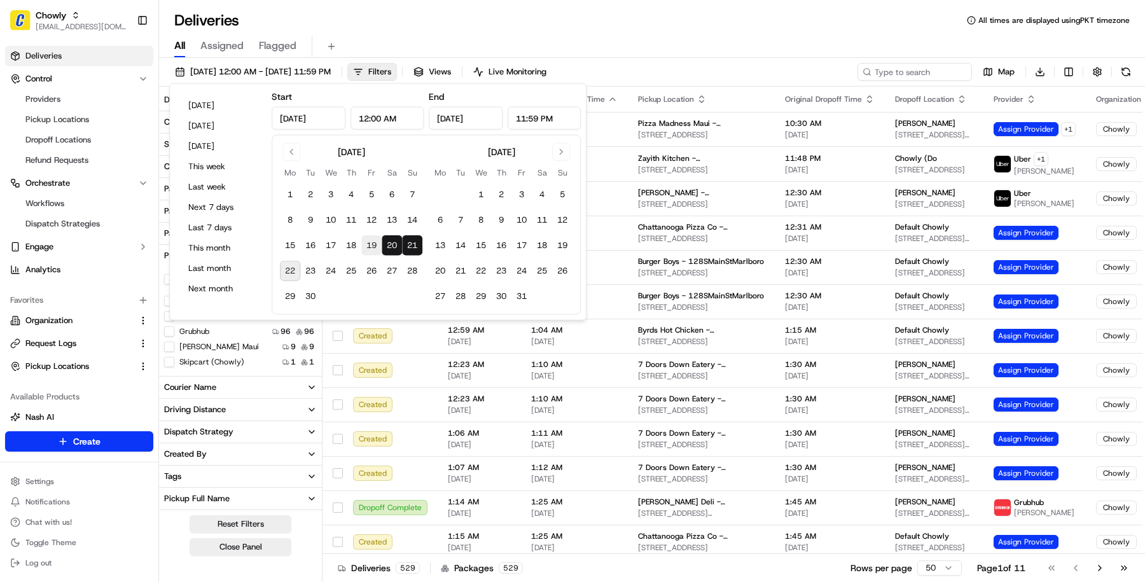
click at [371, 246] on button "19" at bounding box center [371, 245] width 20 height 20
type input "Sep 19, 2025"
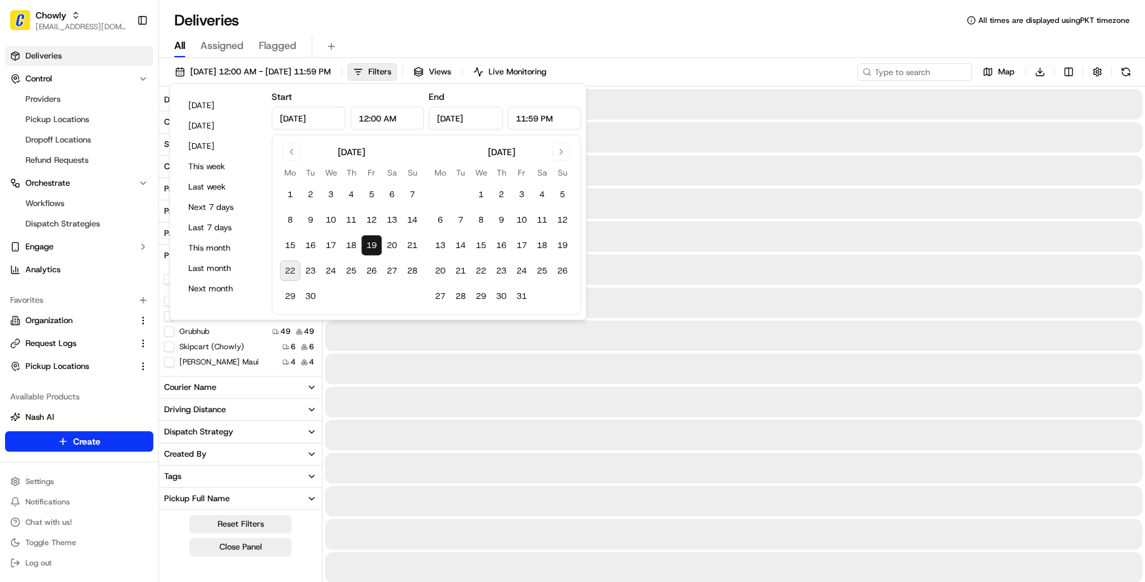
click at [643, 41] on div "All Assigned Flagged" at bounding box center [652, 47] width 986 height 22
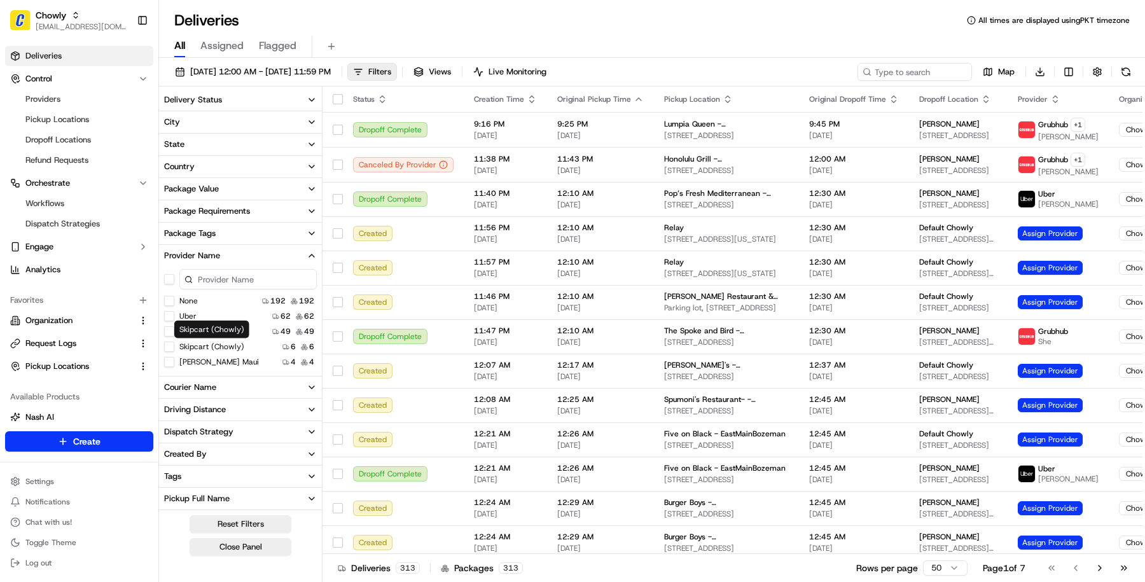
click at [169, 347] on \(Chowly\) "Skipcart (Chowly)" at bounding box center [169, 347] width 10 height 10
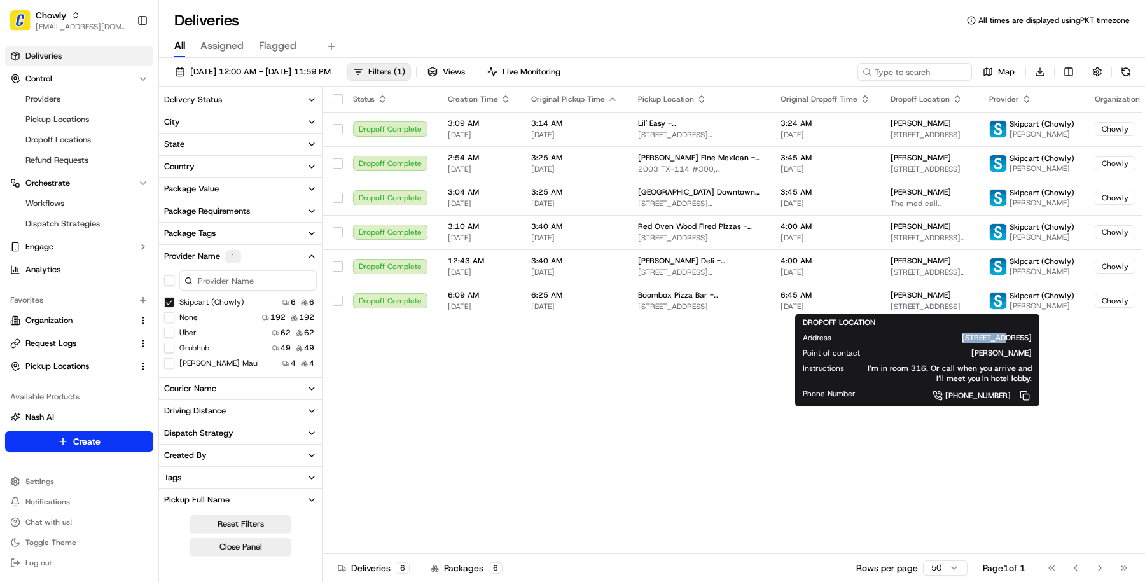
drag, startPoint x: 903, startPoint y: 339, endPoint x: 832, endPoint y: 341, distance: 71.3
click at [832, 341] on div "Address 422 Bonham #316, San Antonio, TX 78205, USA" at bounding box center [917, 338] width 229 height 10
copy div "422 Bonham"
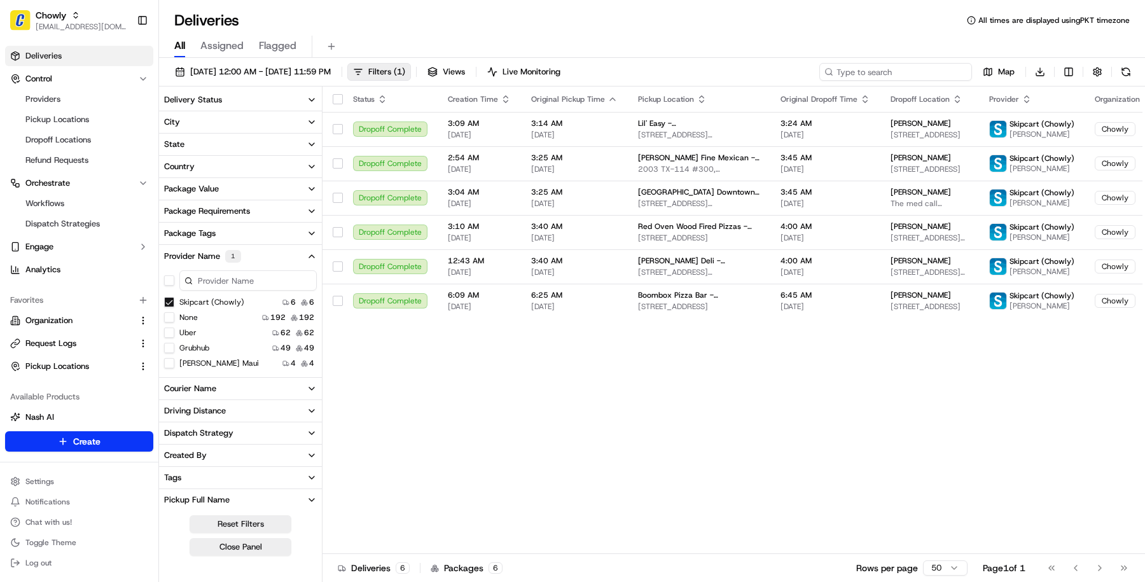
click at [907, 78] on input at bounding box center [896, 72] width 153 height 18
paste input "422 Bonham"
type input "422 Bonham"
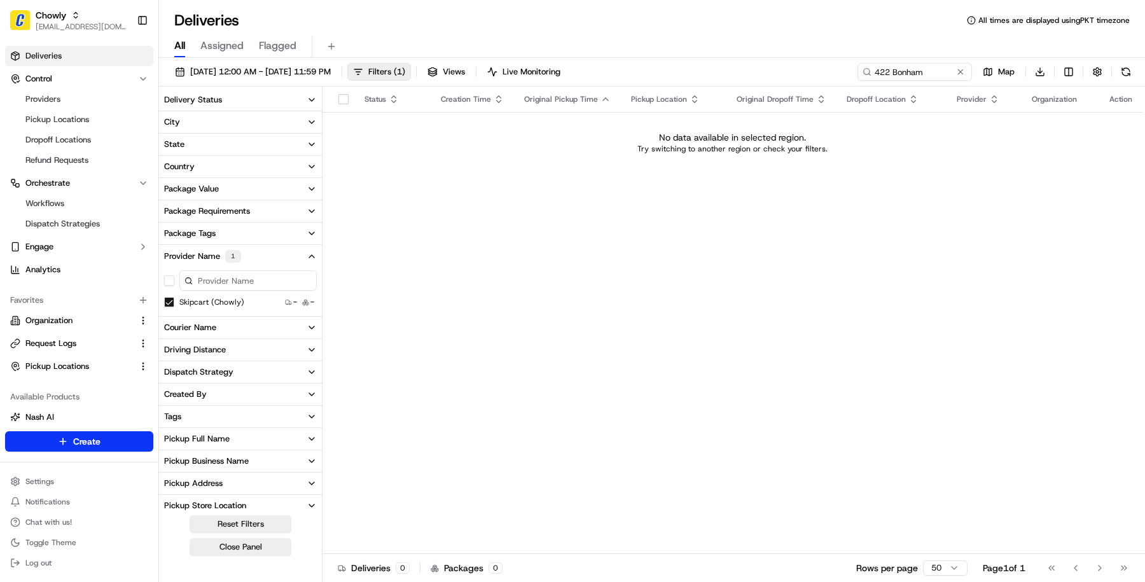
click at [170, 305] on \(Chowly\) "Skipcart (Chowly)" at bounding box center [169, 302] width 10 height 10
click at [330, 71] on span "09/19/2025 12:00 AM - 09/19/2025 11:59 PM" at bounding box center [260, 71] width 141 height 11
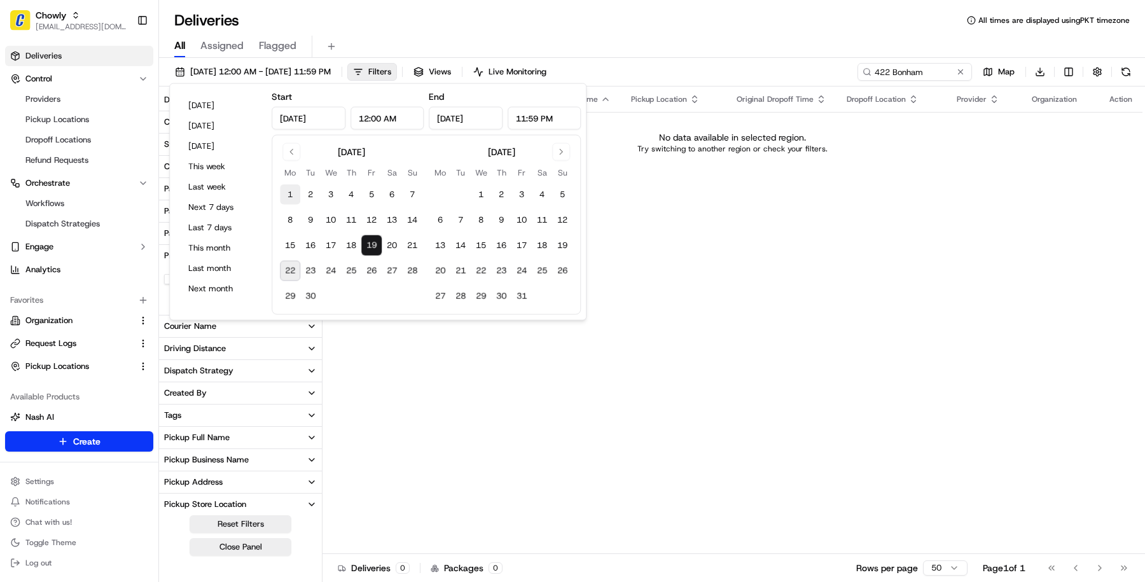
click at [290, 195] on button "1" at bounding box center [290, 195] width 20 height 20
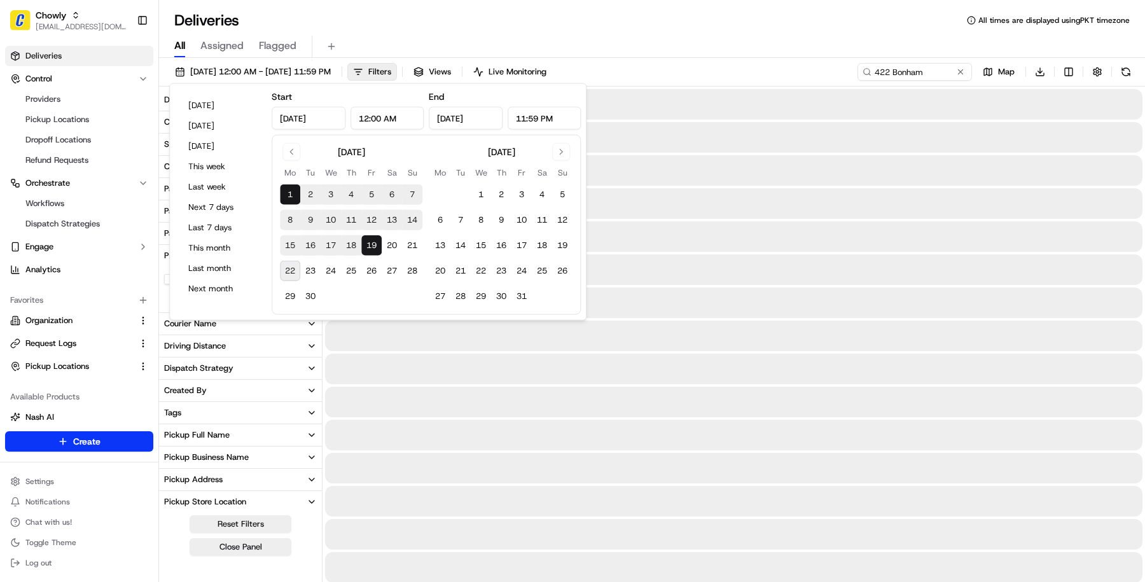
click at [297, 268] on button "22" at bounding box center [290, 271] width 20 height 20
type input "Sep 22, 2025"
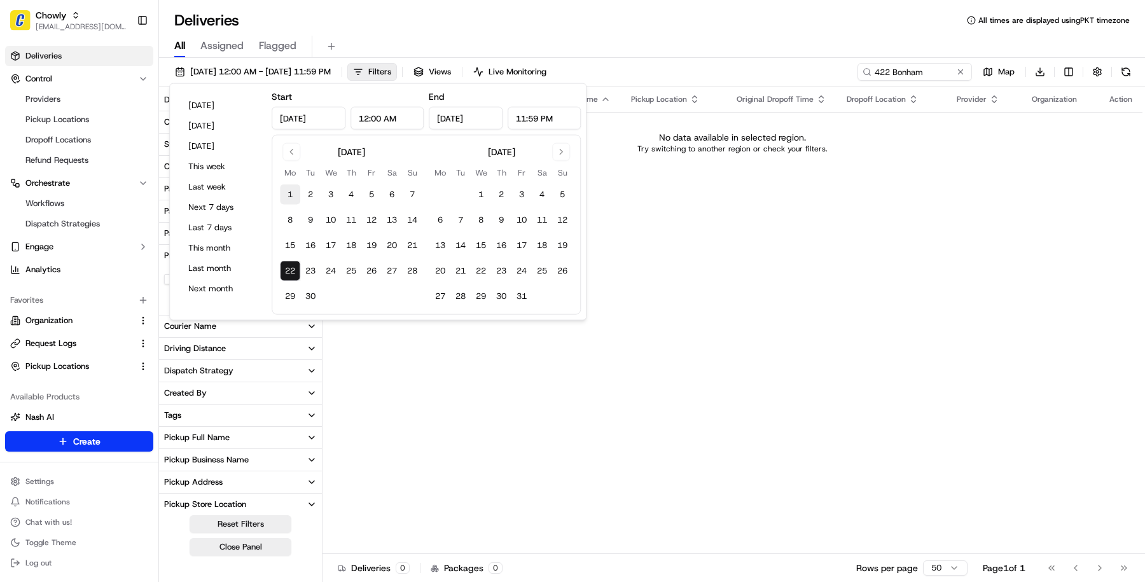
click at [290, 186] on button "1" at bounding box center [290, 195] width 20 height 20
type input "Sep 1, 2025"
click at [596, 15] on div "Deliveries All times are displayed using PKT timezone" at bounding box center [652, 20] width 986 height 20
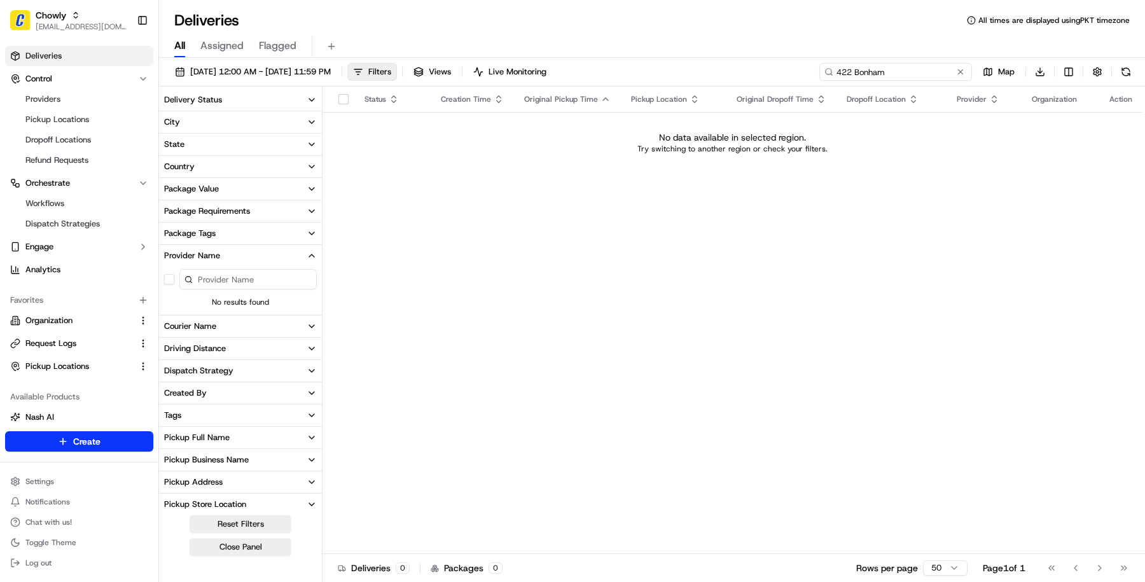
click at [910, 73] on input "422 Bonham" at bounding box center [896, 72] width 153 height 18
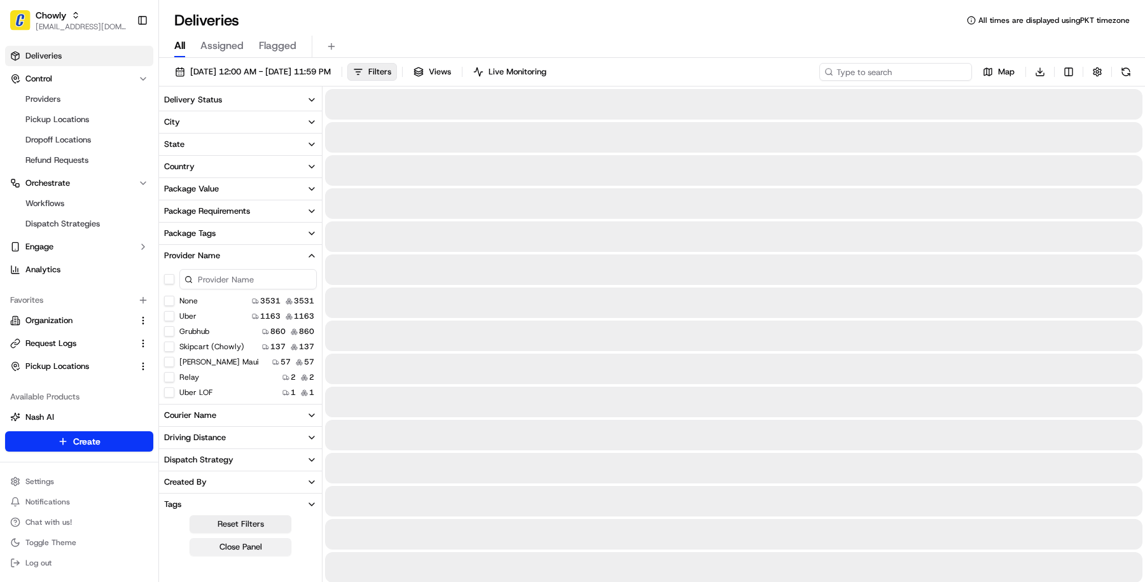
click at [274, 545] on button "Close Panel" at bounding box center [241, 547] width 102 height 18
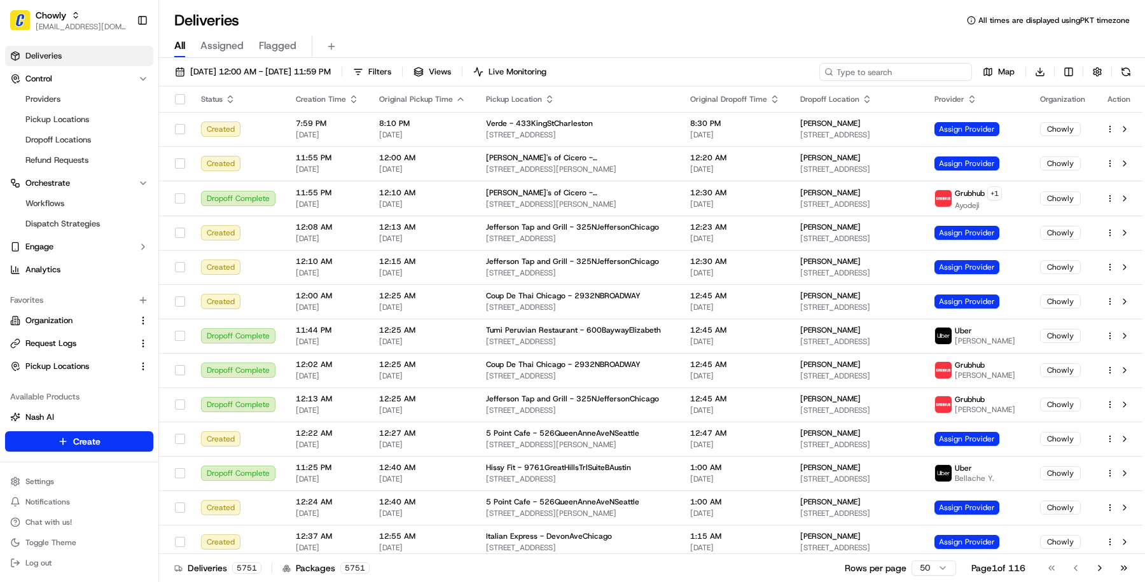
click at [897, 63] on input at bounding box center [896, 72] width 153 height 18
paste input "422 Bonham"
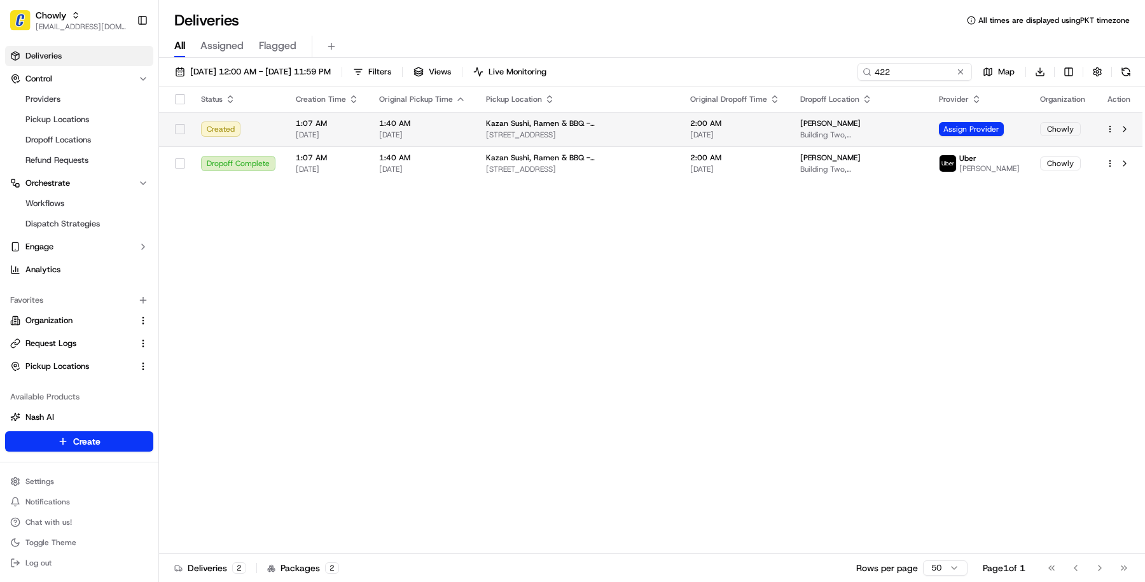
click at [889, 125] on div "Benjamin Buyer" at bounding box center [860, 123] width 118 height 10
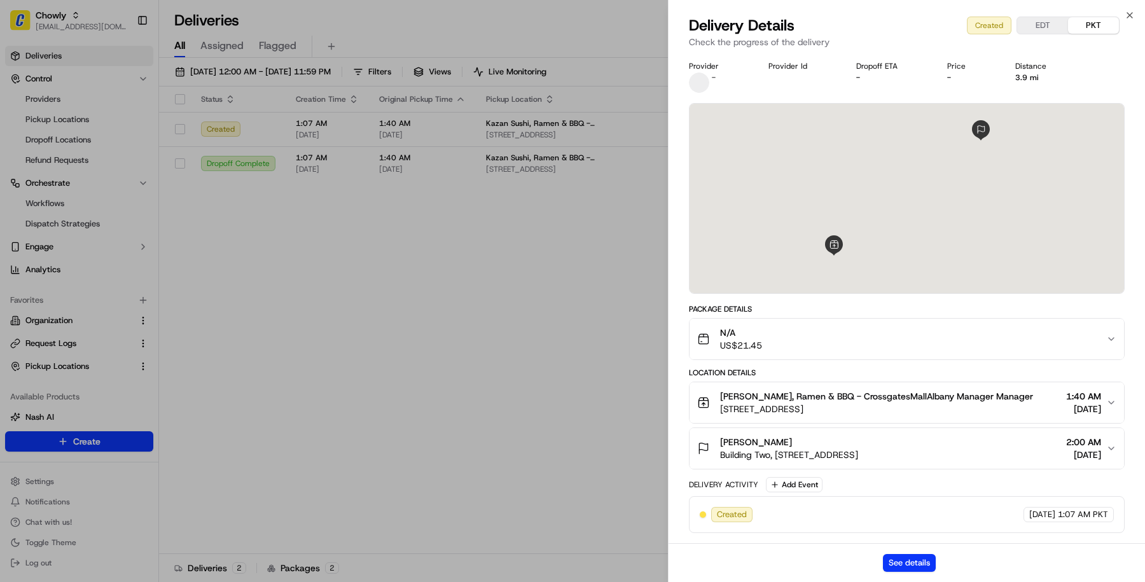
click at [912, 572] on div "See details" at bounding box center [907, 562] width 477 height 39
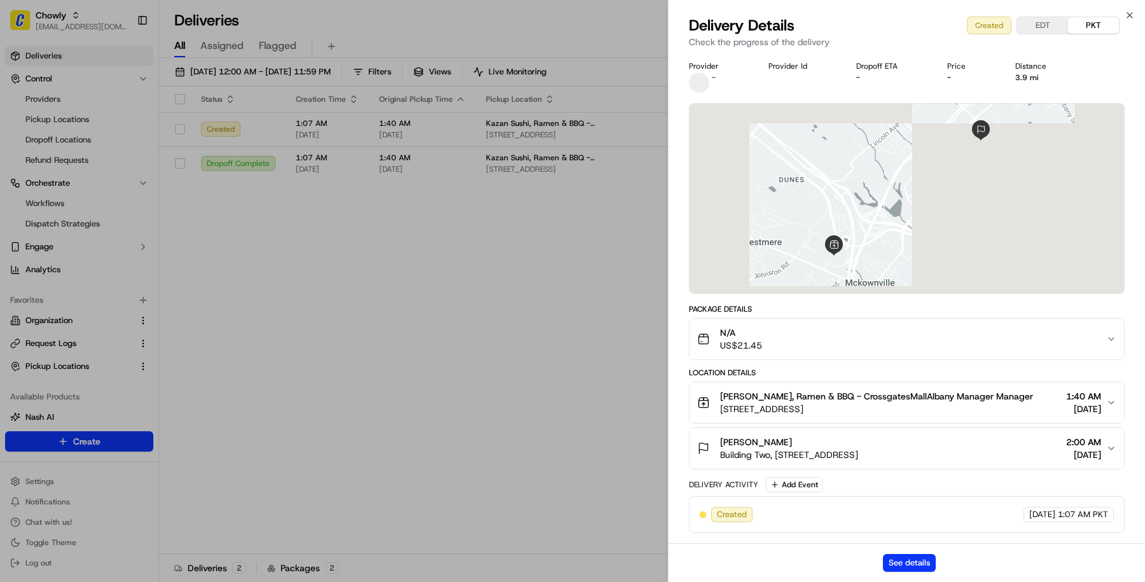
click at [910, 545] on div "See details" at bounding box center [907, 562] width 477 height 39
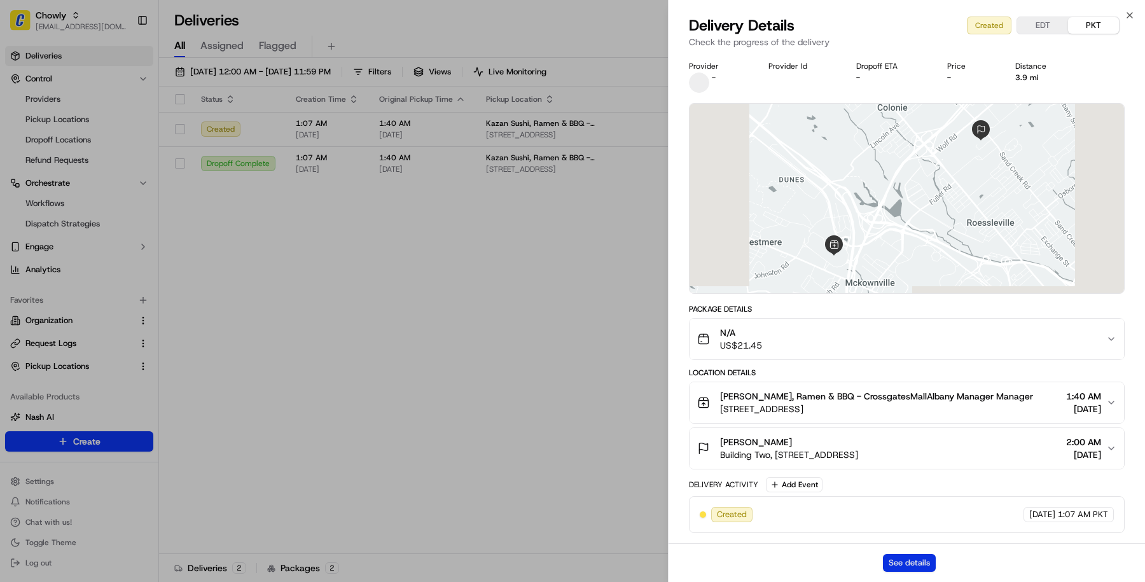
click at [910, 570] on button "See details" at bounding box center [909, 563] width 53 height 18
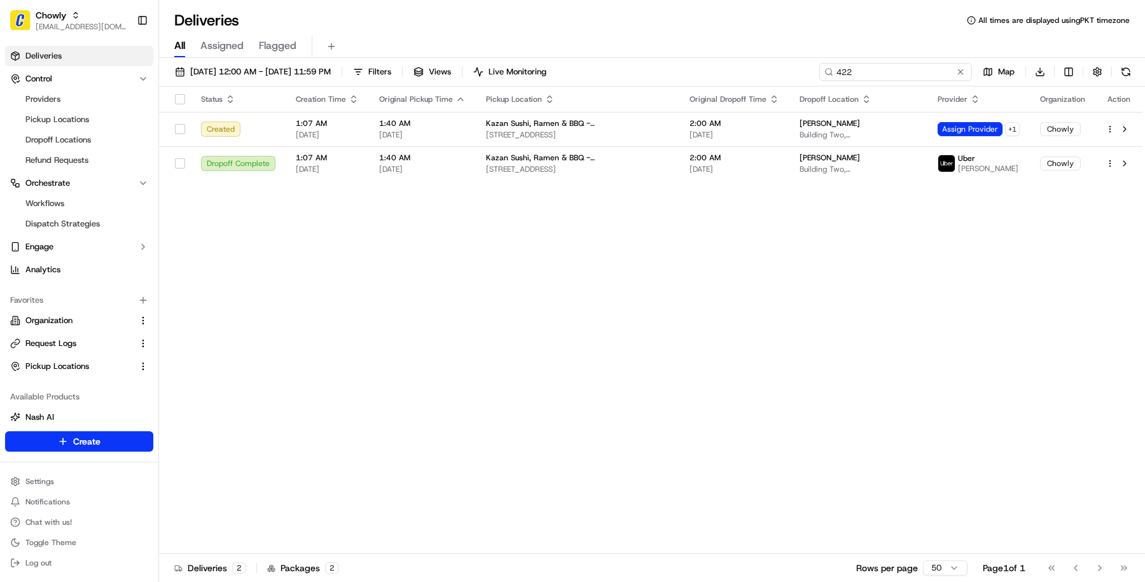
click at [913, 75] on input "422" at bounding box center [896, 72] width 153 height 18
paste input "422 Bonham"
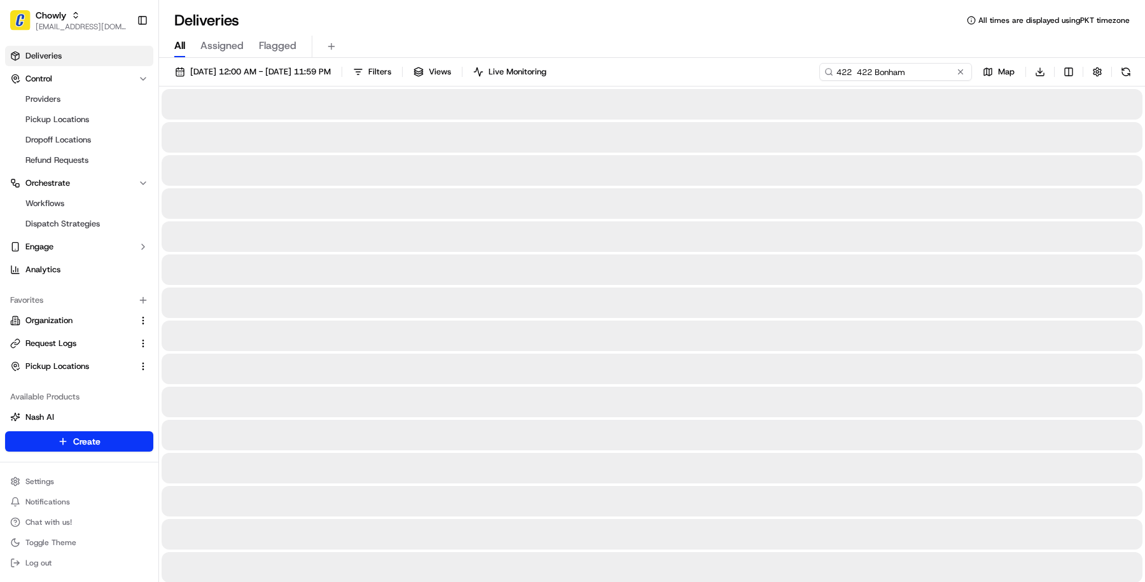
click at [869, 69] on input "422 422 Bonham" at bounding box center [896, 72] width 153 height 18
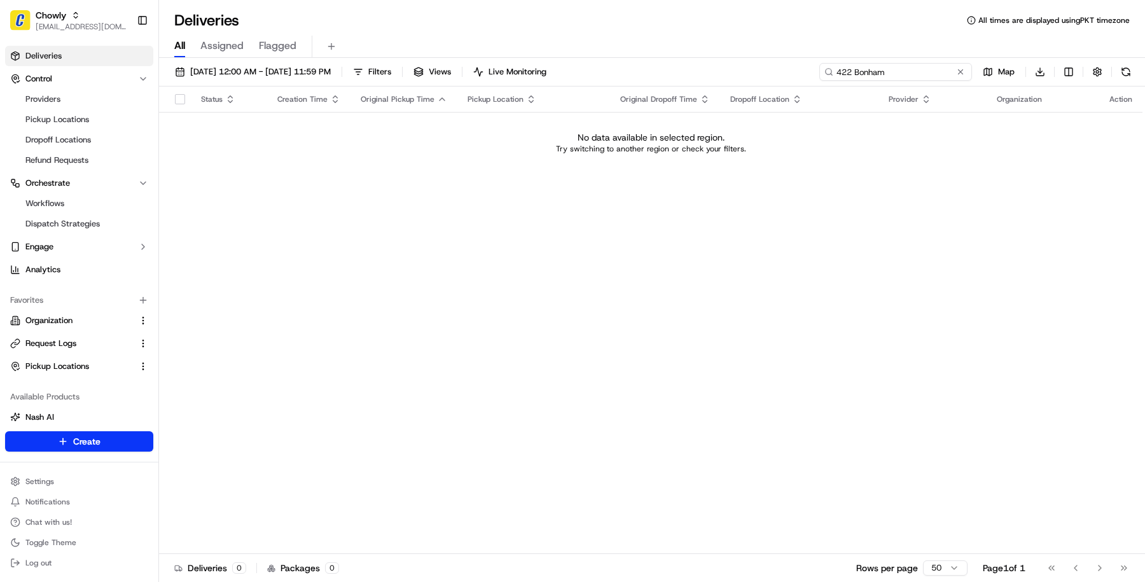
click at [869, 69] on input "422 Bonham" at bounding box center [896, 72] width 153 height 18
click at [860, 70] on input "422 Bonham" at bounding box center [896, 72] width 153 height 18
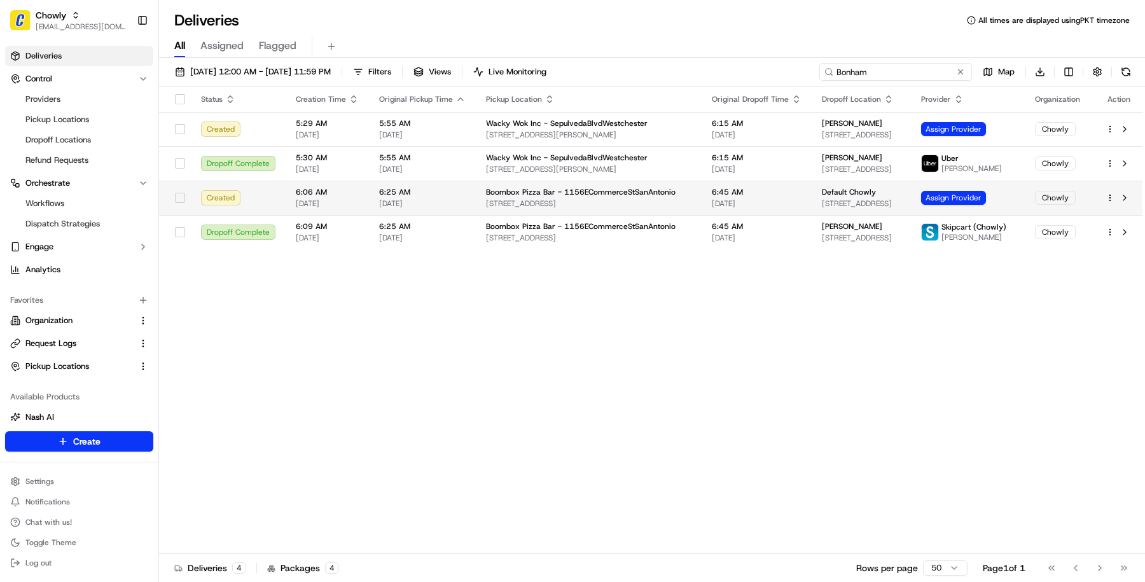
type input "Bonham"
click at [812, 212] on td "Default Chowly 422 Bonham, San Antonio, TX 78205, USA" at bounding box center [861, 198] width 99 height 34
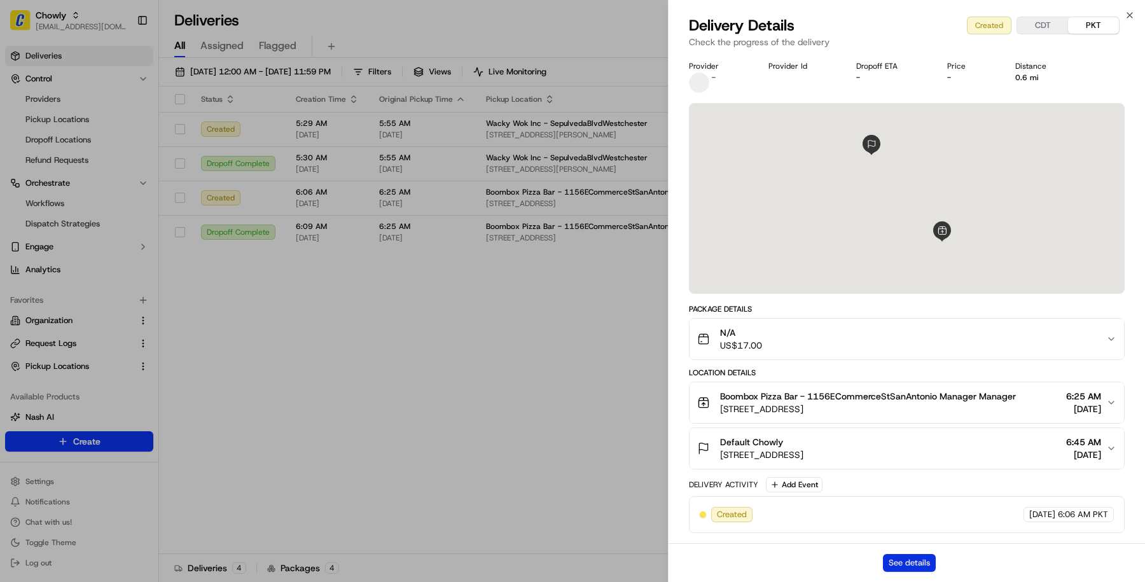
click at [920, 557] on button "See details" at bounding box center [909, 563] width 53 height 18
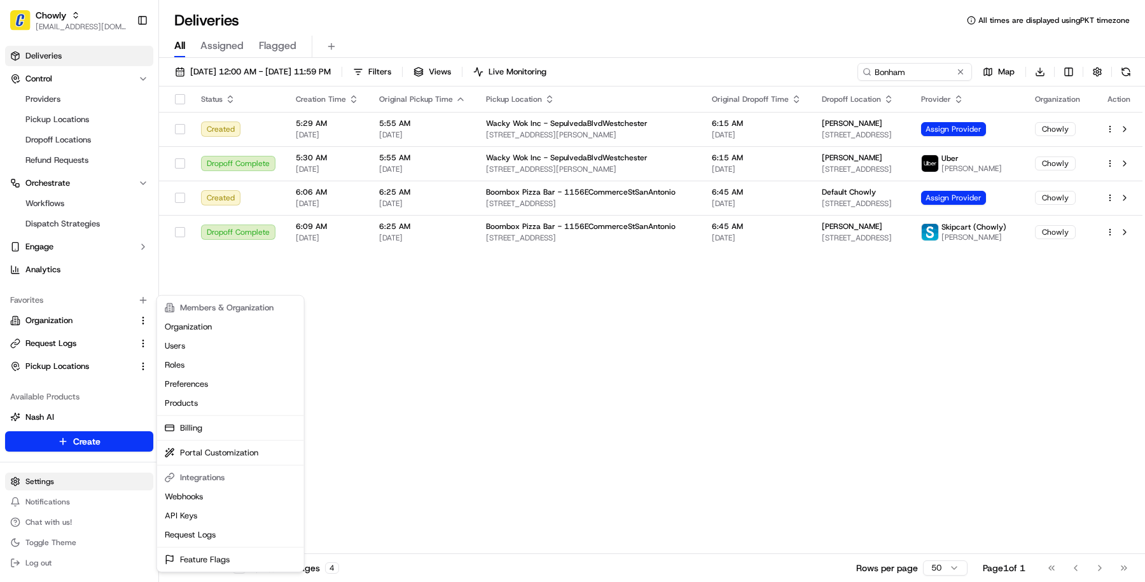
click at [83, 490] on html "Chowly masood@usenash.com Toggle Sidebar Deliveries Control Providers Pickup Lo…" at bounding box center [572, 291] width 1145 height 582
click at [228, 532] on link "Request Logs" at bounding box center [231, 535] width 142 height 19
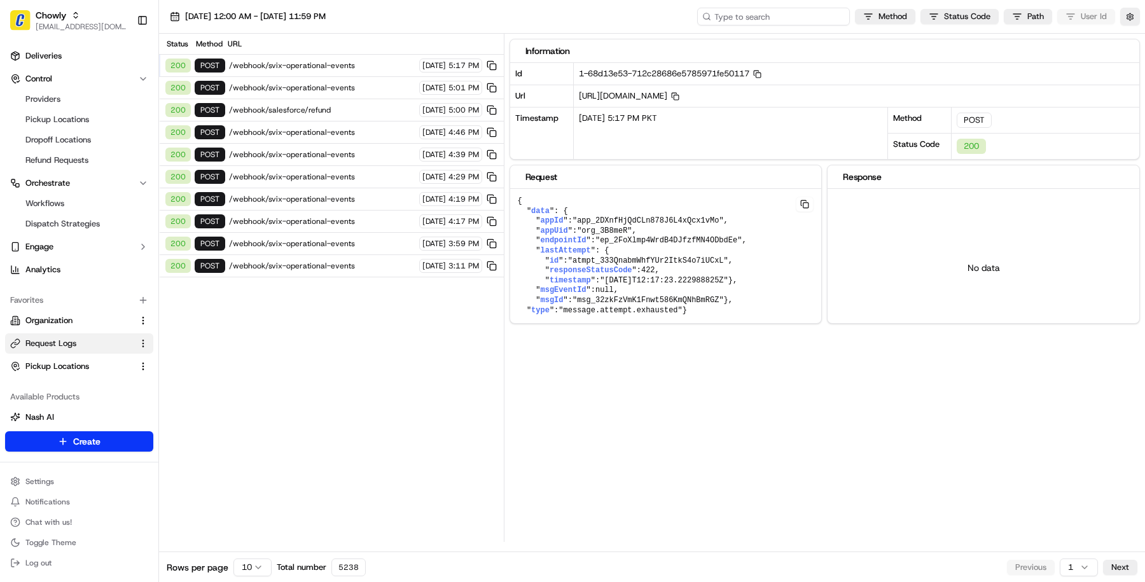
click at [781, 18] on input at bounding box center [773, 17] width 153 height 18
paste input "job_4itG8tGJqmhDLGfYbJ5A9h"
type input "job_4itG8tGJqmhDLGfYbJ5A9h"
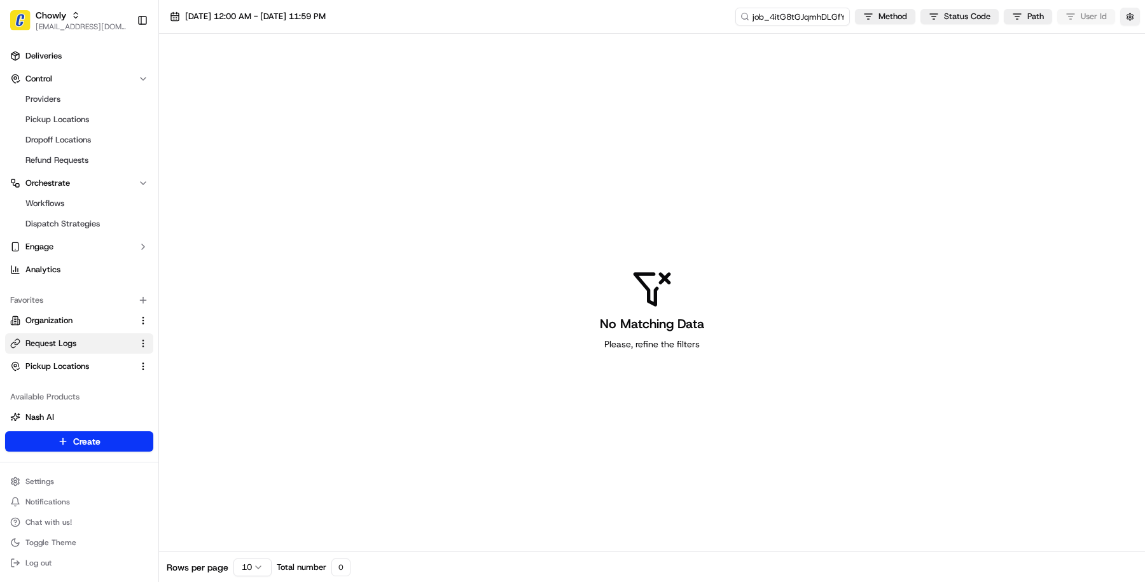
click at [1136, 15] on button "button" at bounding box center [1131, 17] width 20 height 18
click at [1129, 42] on button "Display Only Provider Logs" at bounding box center [1132, 39] width 10 height 10
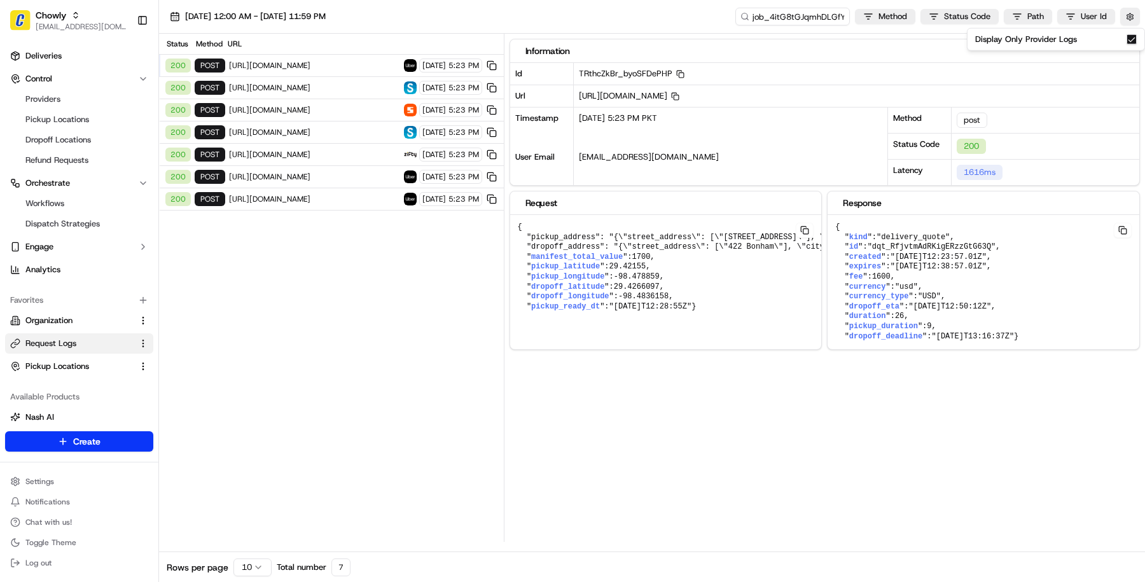
click at [319, 92] on div "200 post https://liveapi.skipcart.com/v1api/Quote 09/22/2025 5:23 PM" at bounding box center [331, 88] width 345 height 22
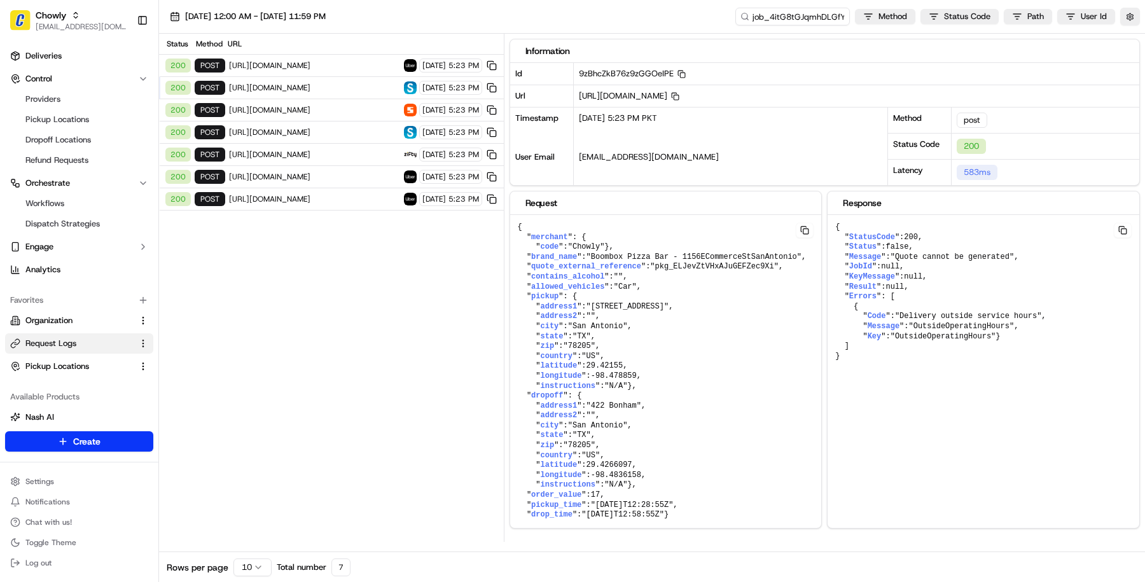
click at [304, 132] on span "https://liveapi.skipcart.com/v1api/Quote" at bounding box center [314, 132] width 171 height 10
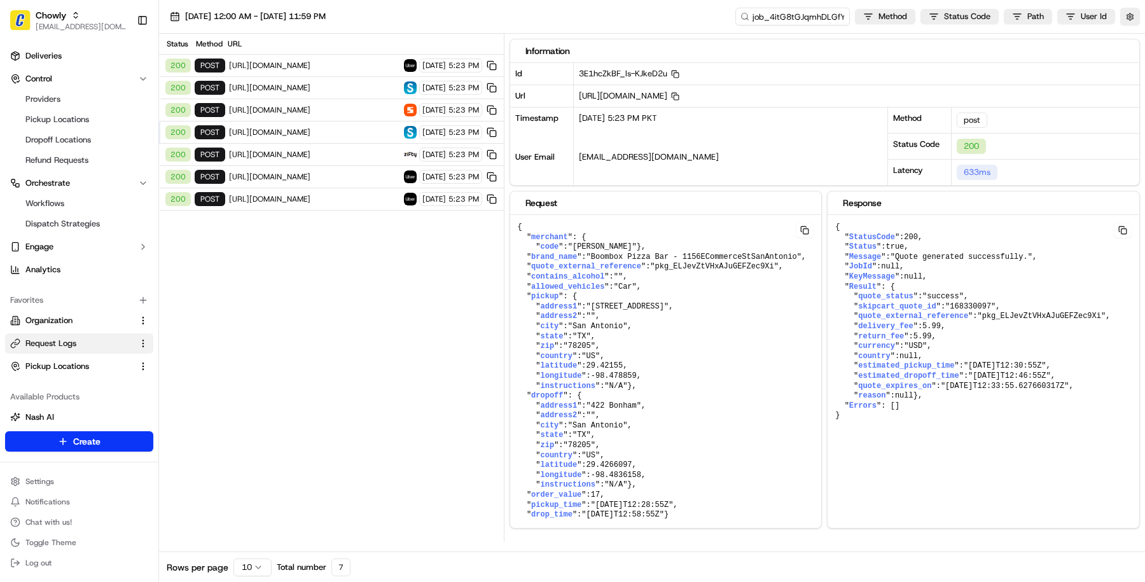
click at [333, 123] on div "200 post https://liveapi.skipcart.com/v1api/Quote 09/22/2025 5:23 PM" at bounding box center [331, 133] width 345 height 22
click at [309, 77] on div "200 post https://liveapi.skipcart.com/v1api/Quote 09/22/2025 5:23 PM" at bounding box center [331, 88] width 345 height 22
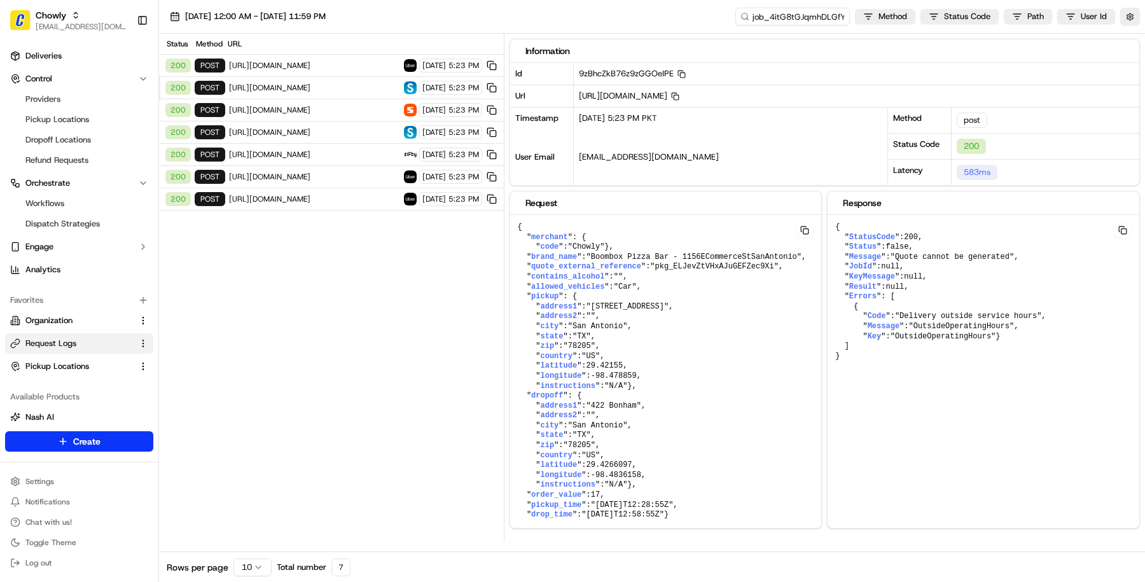
click at [307, 123] on div "200 post https://liveapi.skipcart.com/v1api/Quote 09/22/2025 5:23 PM" at bounding box center [331, 133] width 345 height 22
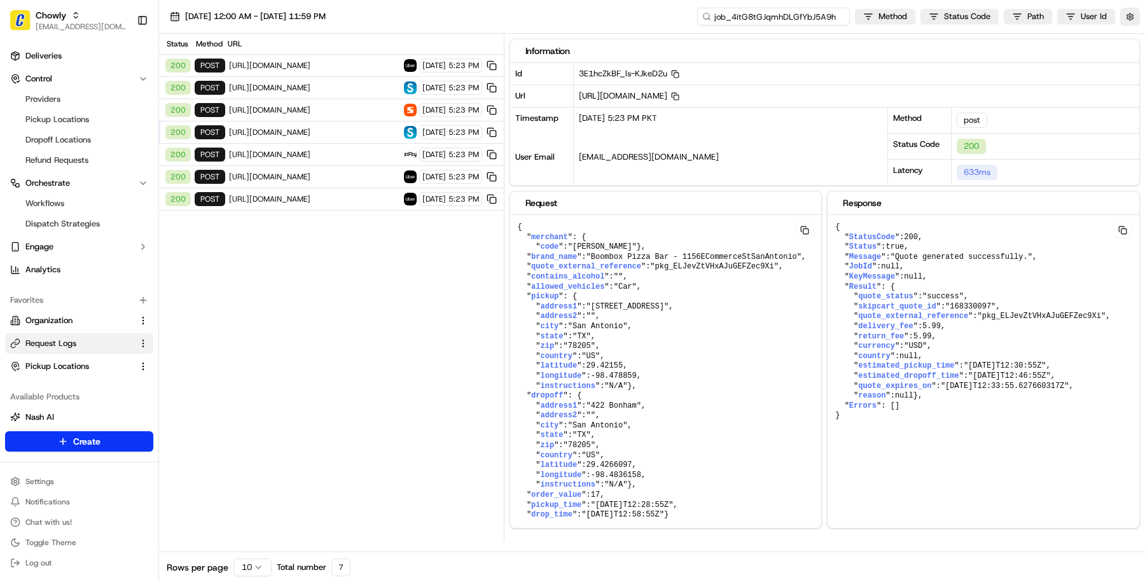
click at [785, 16] on input "job_4itG8tGJqmhDLGfYbJ5A9h" at bounding box center [773, 17] width 153 height 18
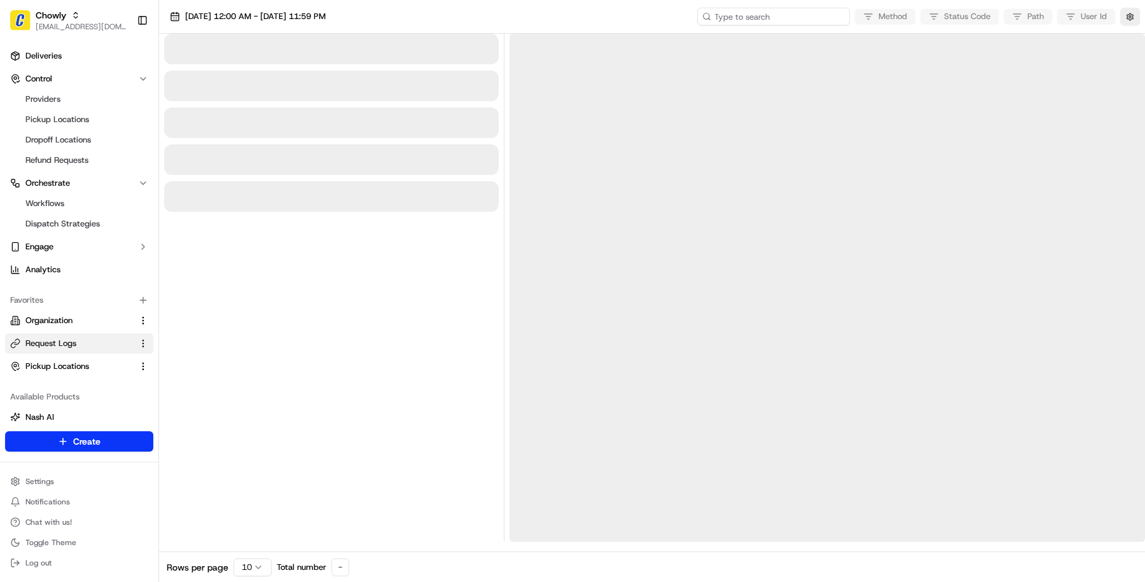
click at [806, 20] on input at bounding box center [773, 17] width 153 height 18
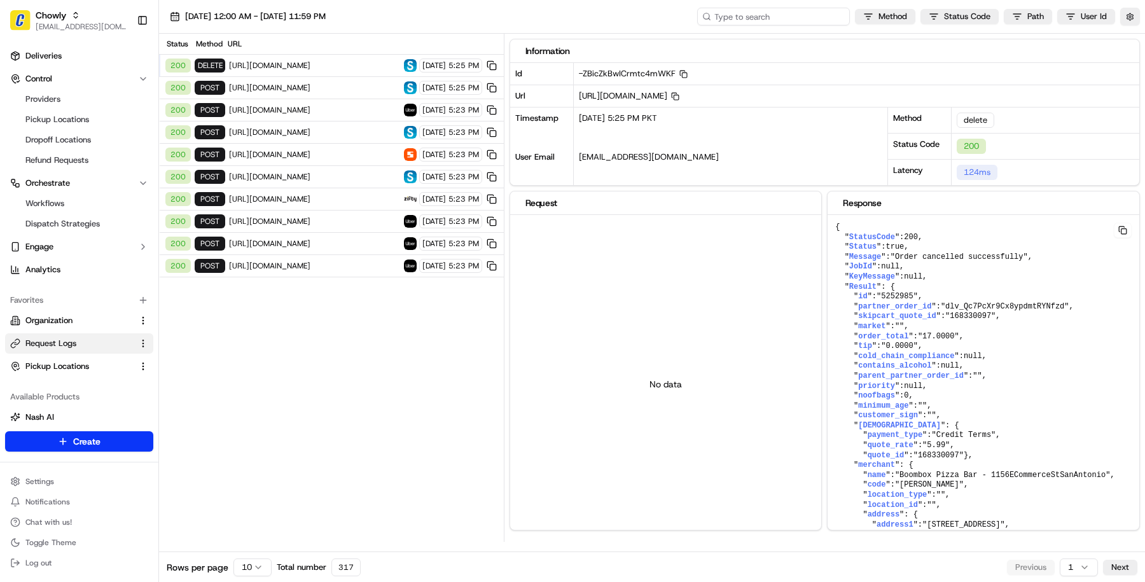
paste input "job_4itG8tGJqmhDLGfYbJ5A9h"
type input "job_4itG8tGJqmhDLGfYbJ5A9h"
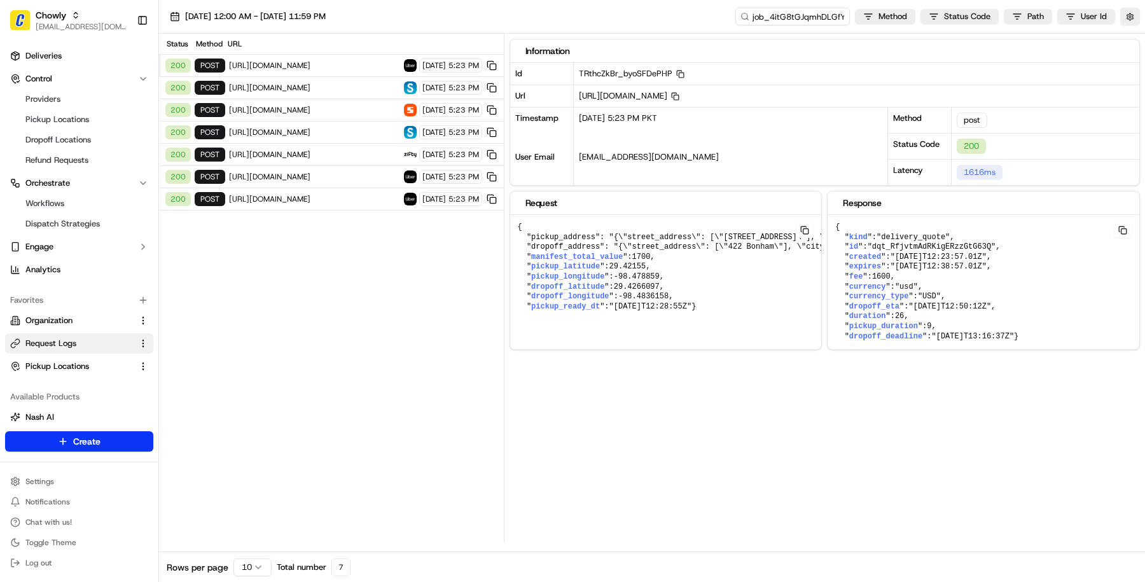
click at [341, 83] on span "https://liveapi.skipcart.com/v1api/Quote" at bounding box center [314, 88] width 171 height 10
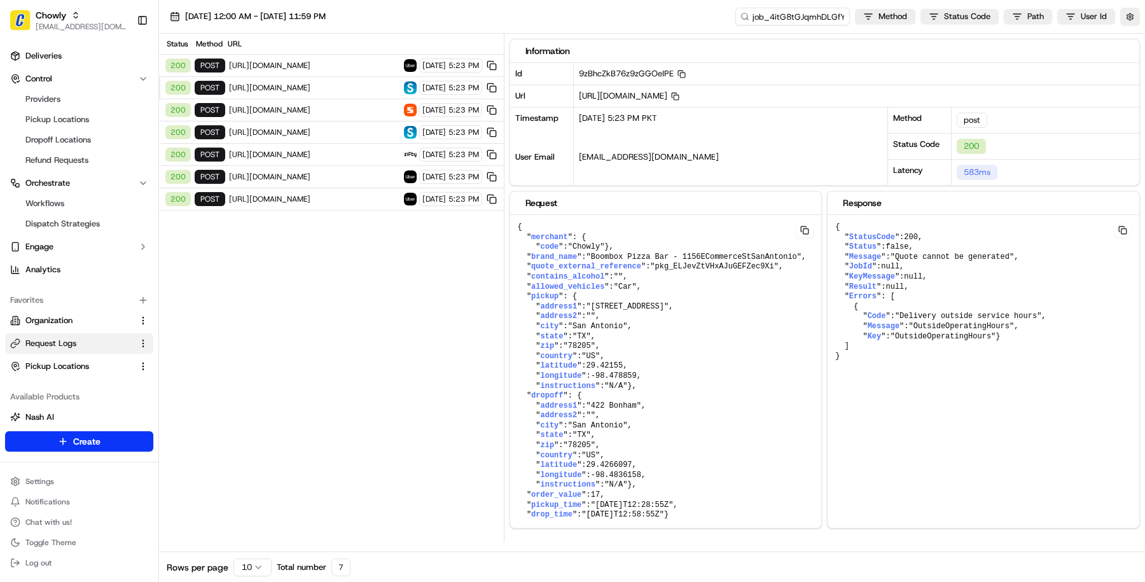
click at [342, 105] on span "https://api.production.senpex.com/senpex/api/rest/v4/get_price" at bounding box center [314, 110] width 171 height 10
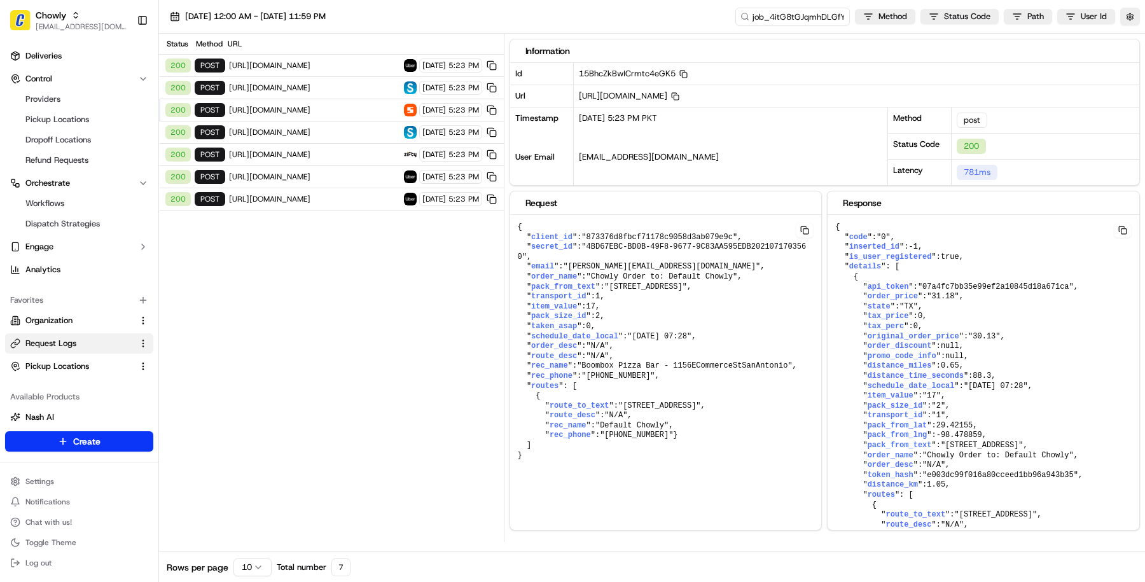
click at [342, 129] on span "https://liveapi.skipcart.com/v1api/Quote" at bounding box center [314, 132] width 171 height 10
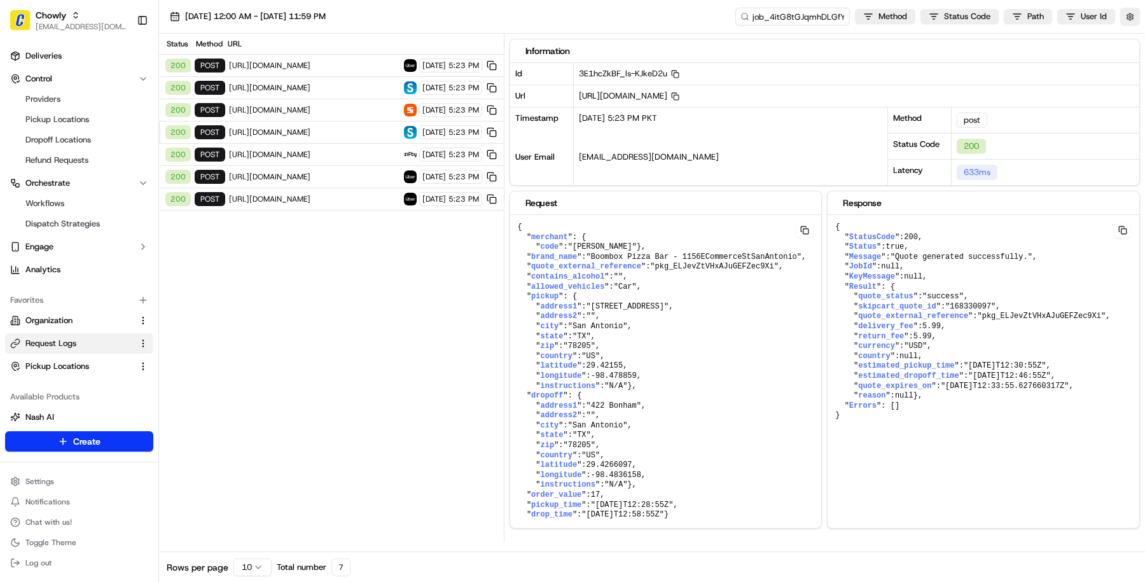
click at [342, 127] on span "https://liveapi.skipcart.com/v1api/Quote" at bounding box center [314, 132] width 171 height 10
click at [343, 99] on div "200 post https://api.production.senpex.com/senpex/api/rest/v4/get_price 09/22/2…" at bounding box center [331, 110] width 345 height 22
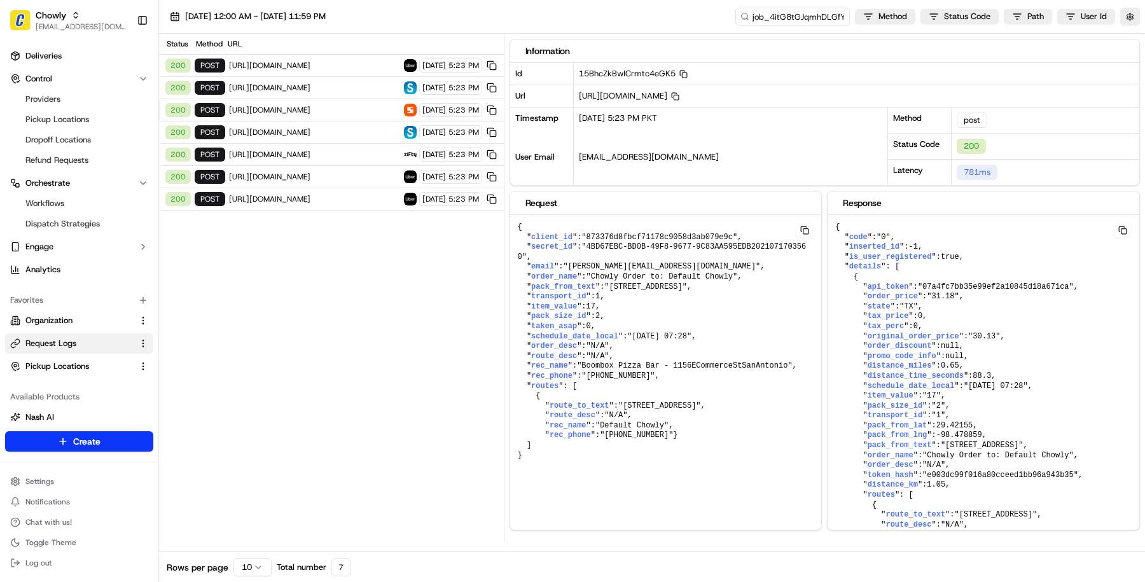
click at [343, 92] on div "200 post https://liveapi.skipcart.com/v1api/Quote 09/22/2025 5:23 PM" at bounding box center [331, 88] width 345 height 22
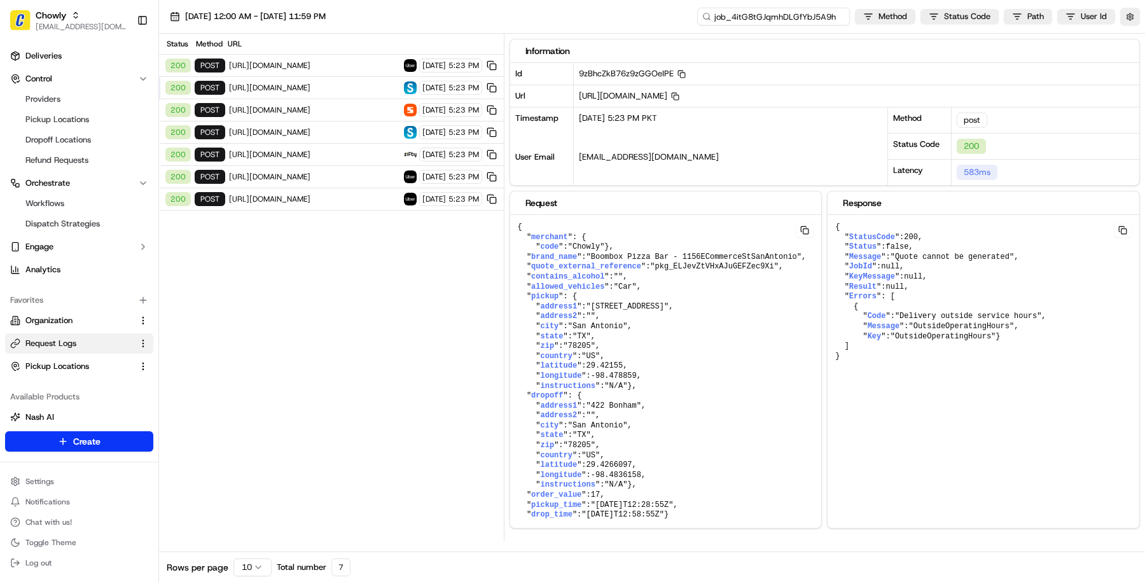
click at [762, 17] on input "job_4itG8tGJqmhDLGfYbJ5A9h" at bounding box center [773, 17] width 153 height 18
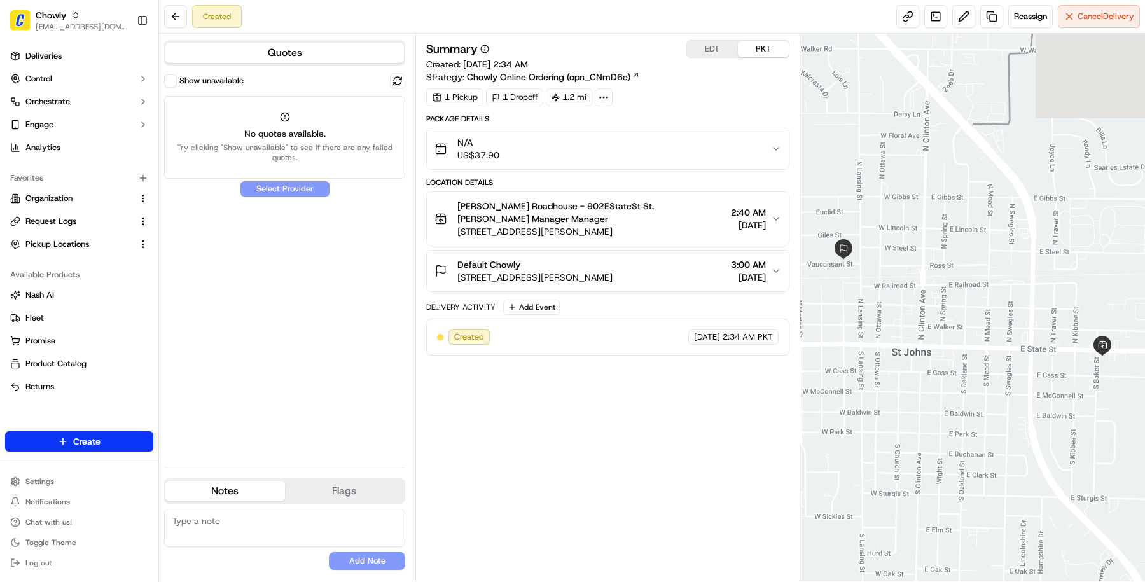
click at [172, 73] on div "Show unavailable" at bounding box center [284, 80] width 241 height 15
click at [174, 76] on button "Show unavailable" at bounding box center [170, 80] width 13 height 13
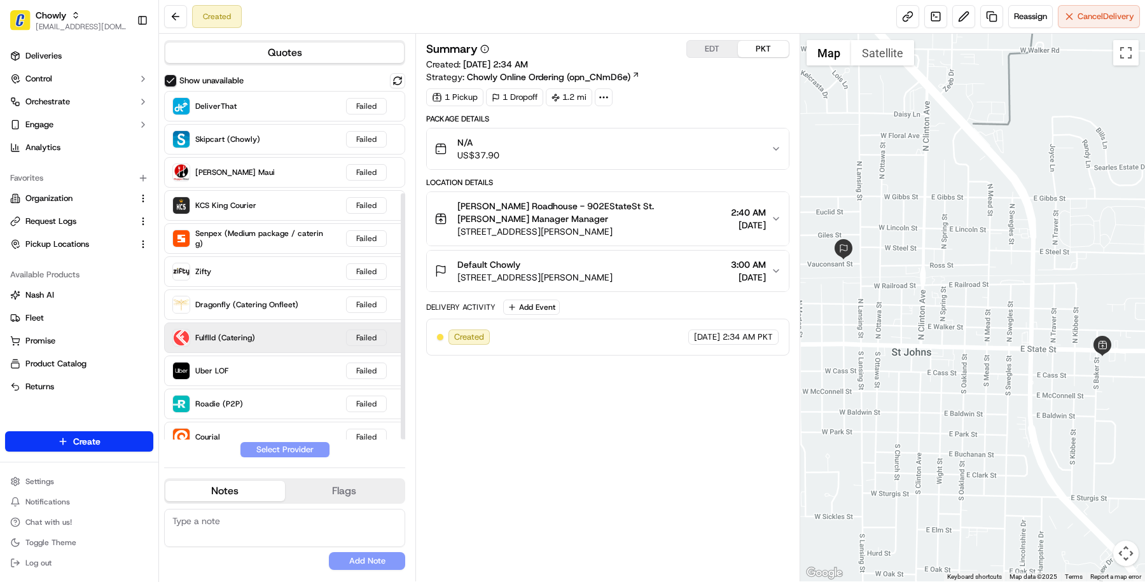
scroll to position [144, 0]
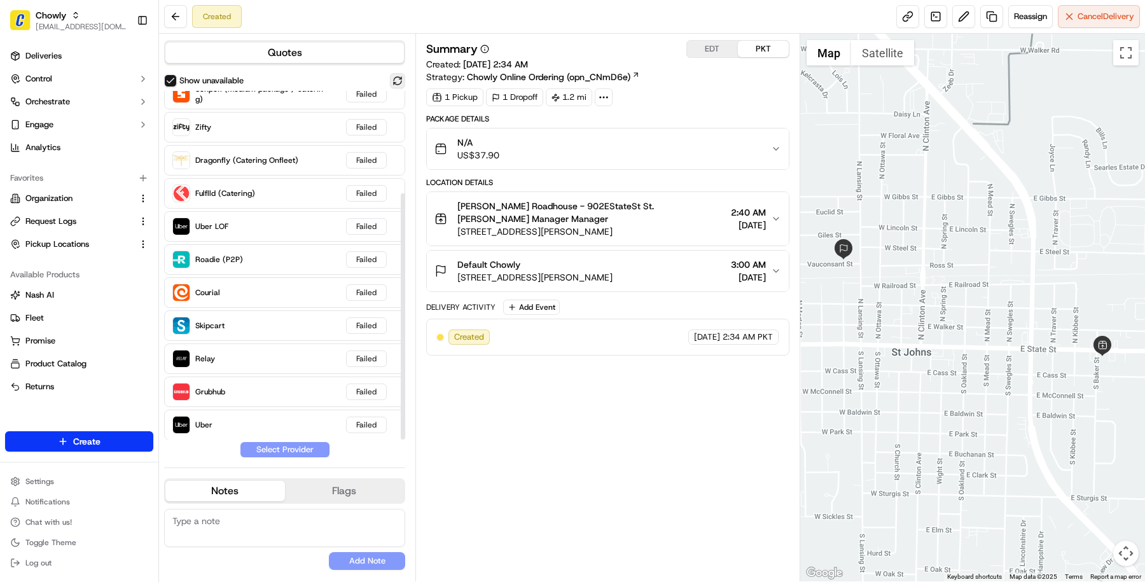
click at [396, 80] on button at bounding box center [397, 80] width 15 height 15
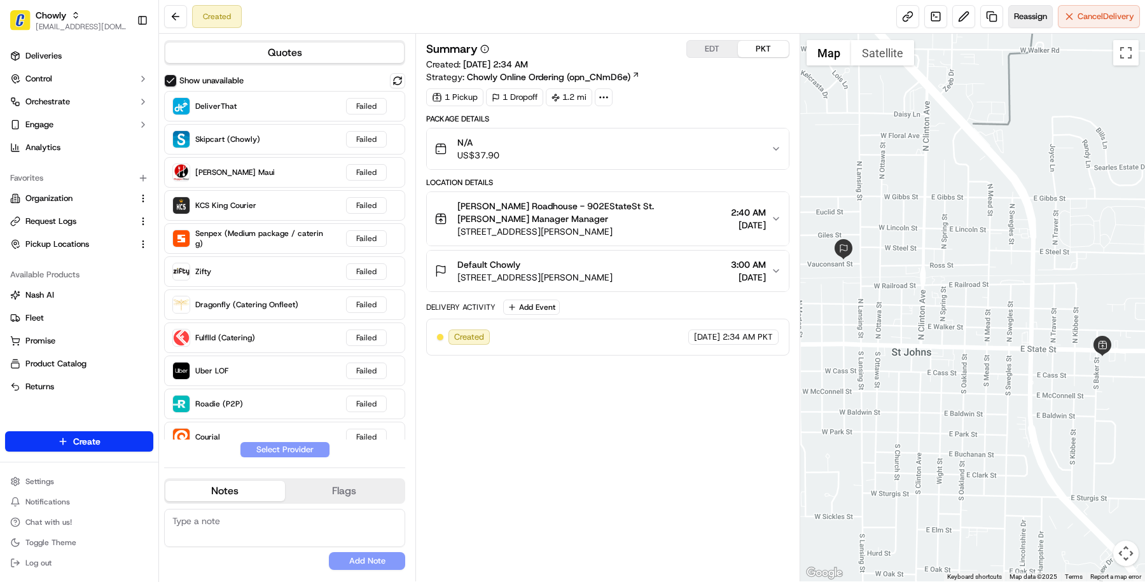
click at [1032, 11] on span "Reassign" at bounding box center [1030, 16] width 33 height 11
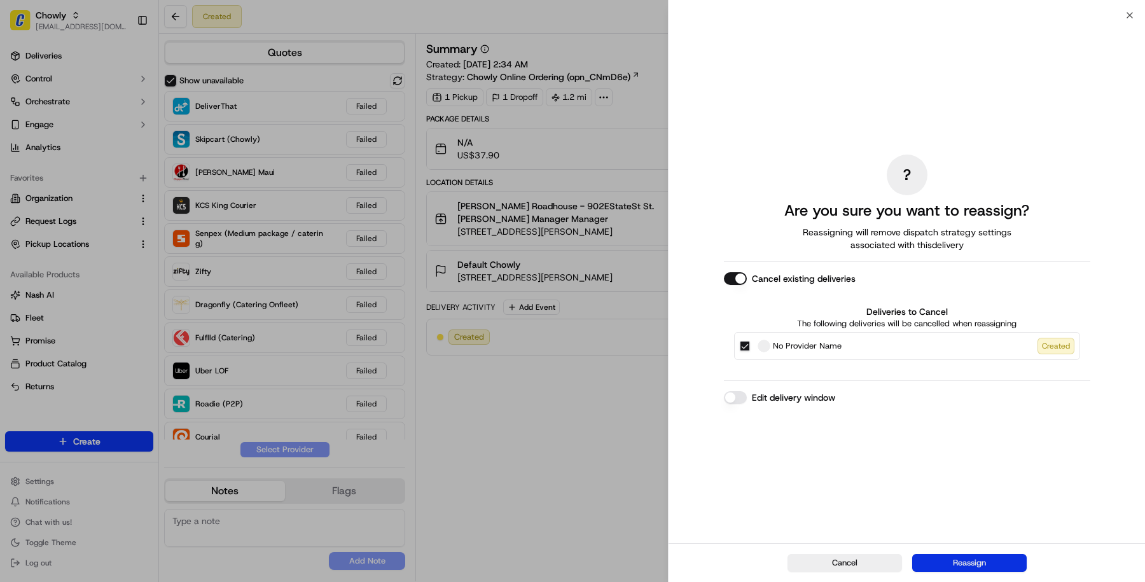
click at [964, 566] on button "Reassign" at bounding box center [970, 563] width 115 height 18
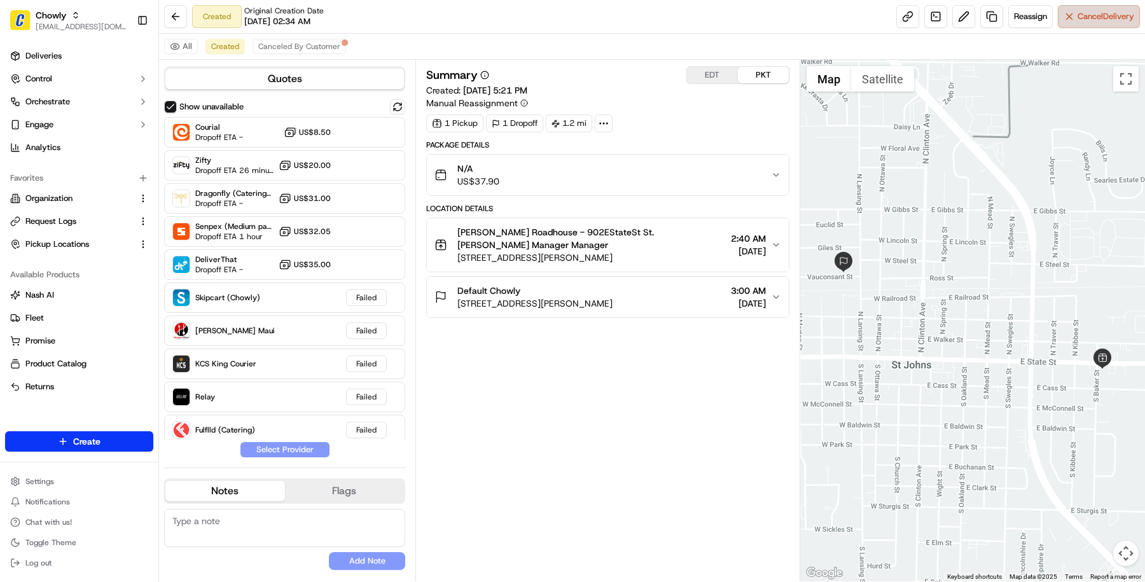
click at [1119, 17] on span "Cancel Delivery" at bounding box center [1106, 16] width 57 height 11
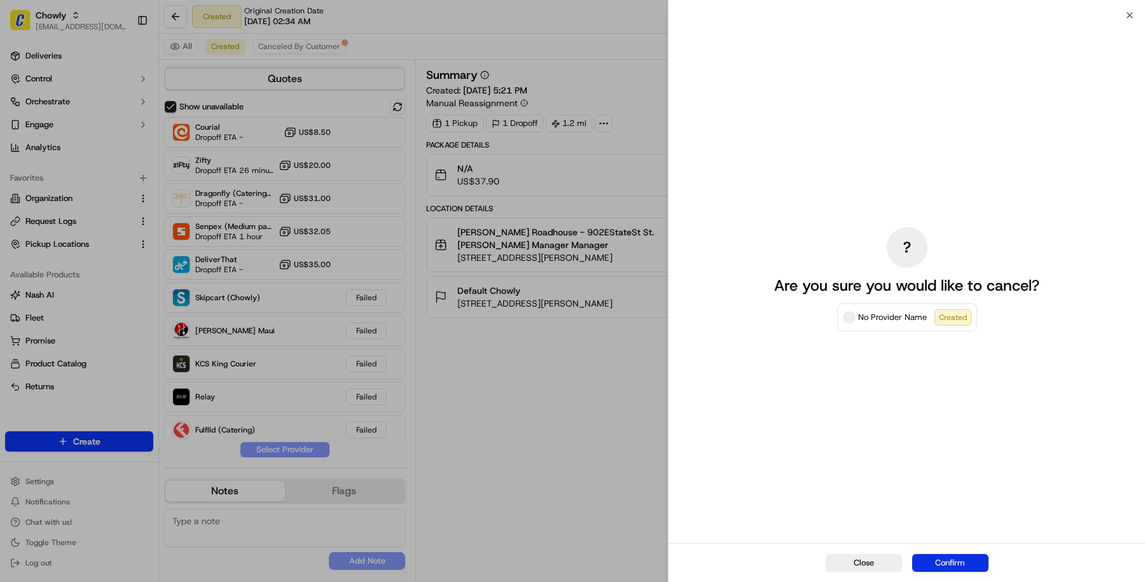
click at [953, 563] on button "Confirm" at bounding box center [951, 563] width 76 height 18
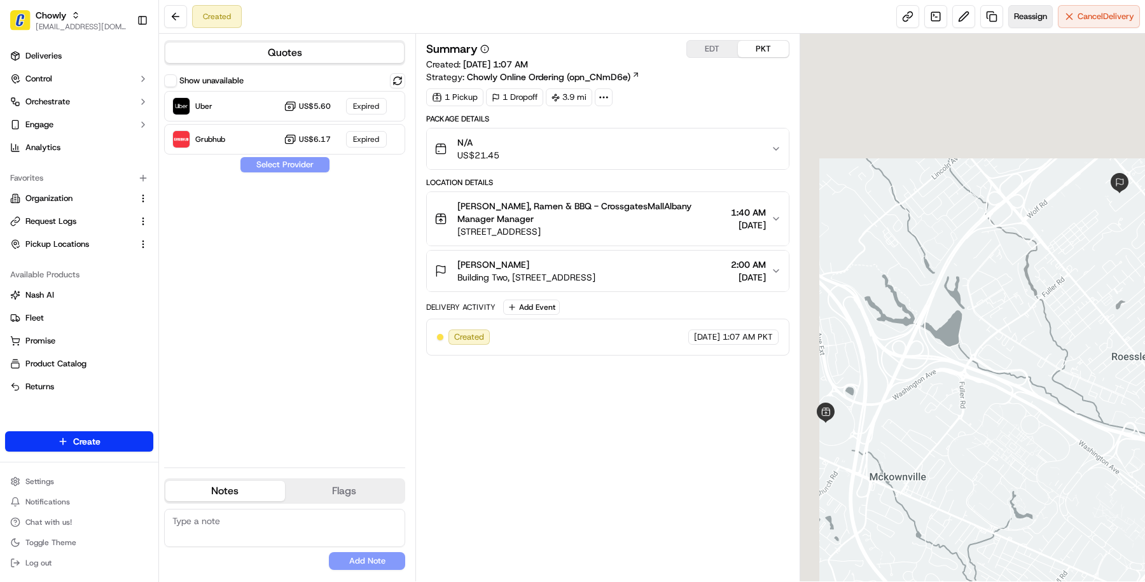
click at [1029, 25] on button "Reassign" at bounding box center [1031, 16] width 45 height 23
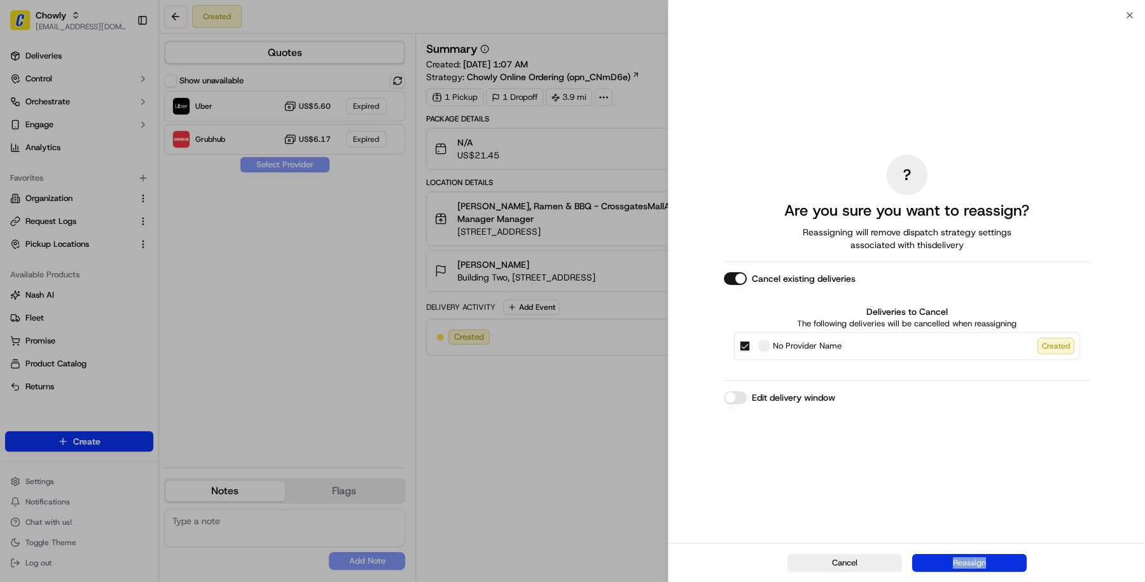
click at [932, 561] on button "Reassign" at bounding box center [970, 563] width 115 height 18
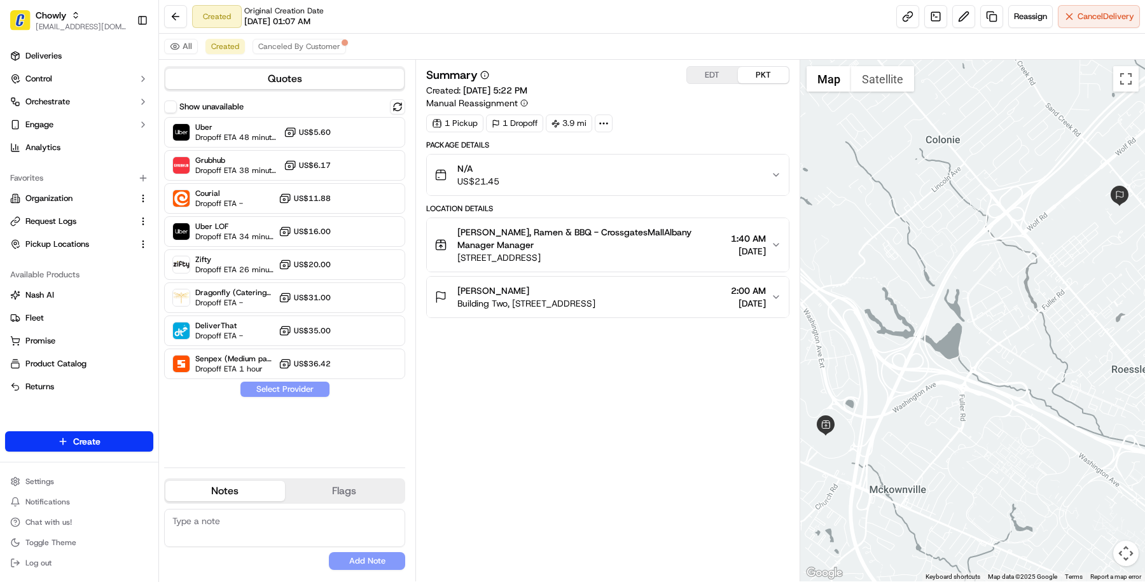
click at [176, 103] on button "Show unavailable" at bounding box center [170, 107] width 13 height 13
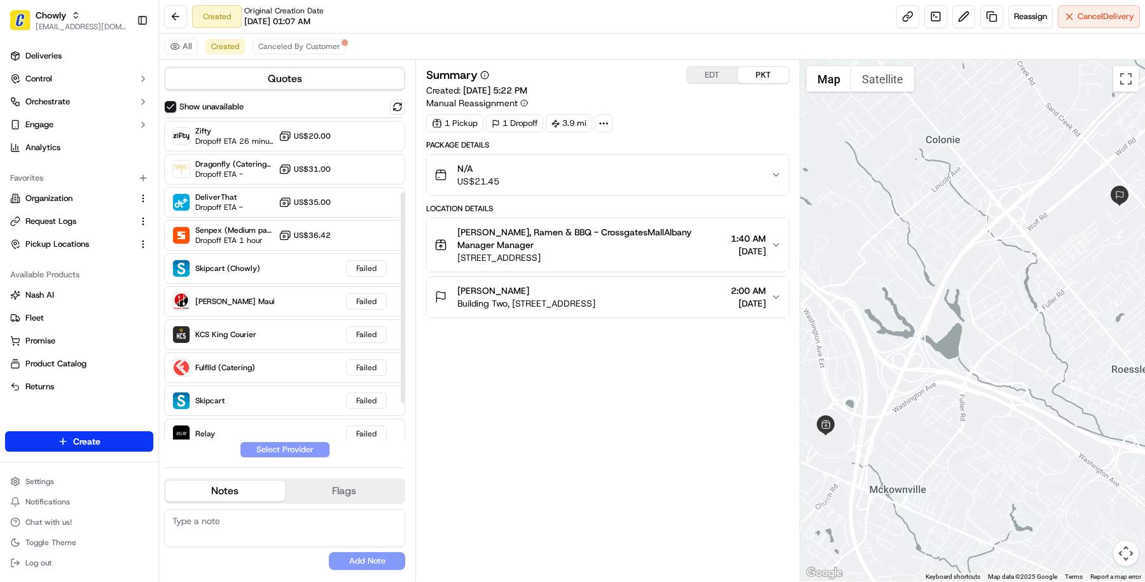
scroll to position [171, 0]
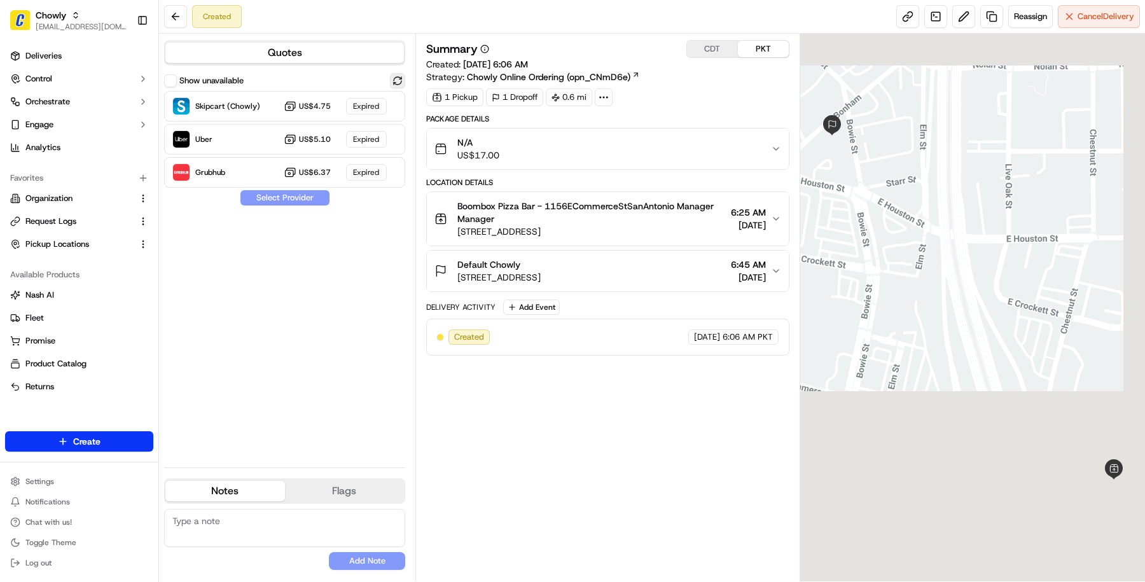
click at [393, 86] on button at bounding box center [397, 80] width 15 height 15
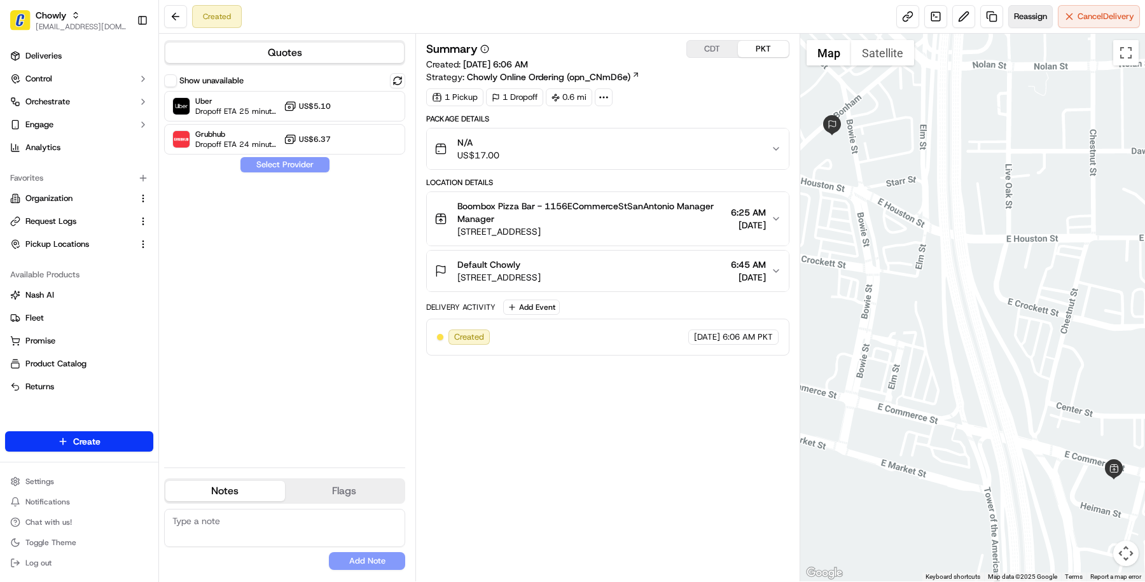
click at [1036, 17] on span "Reassign" at bounding box center [1030, 16] width 33 height 11
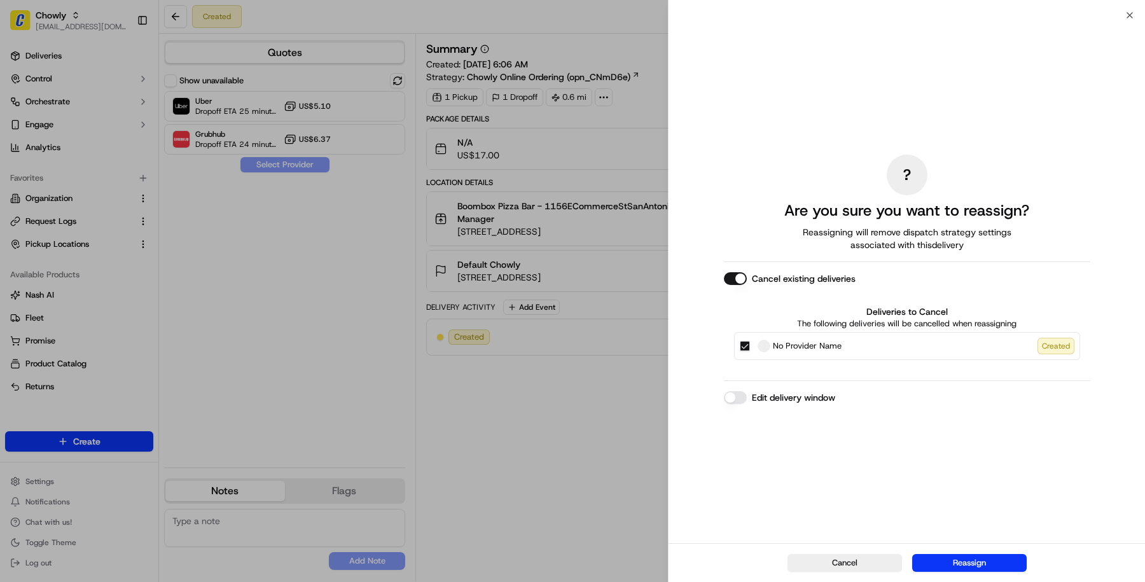
click at [1013, 577] on div "Cancel Reassign" at bounding box center [907, 562] width 477 height 39
click at [1007, 557] on button "Reassign" at bounding box center [970, 563] width 115 height 18
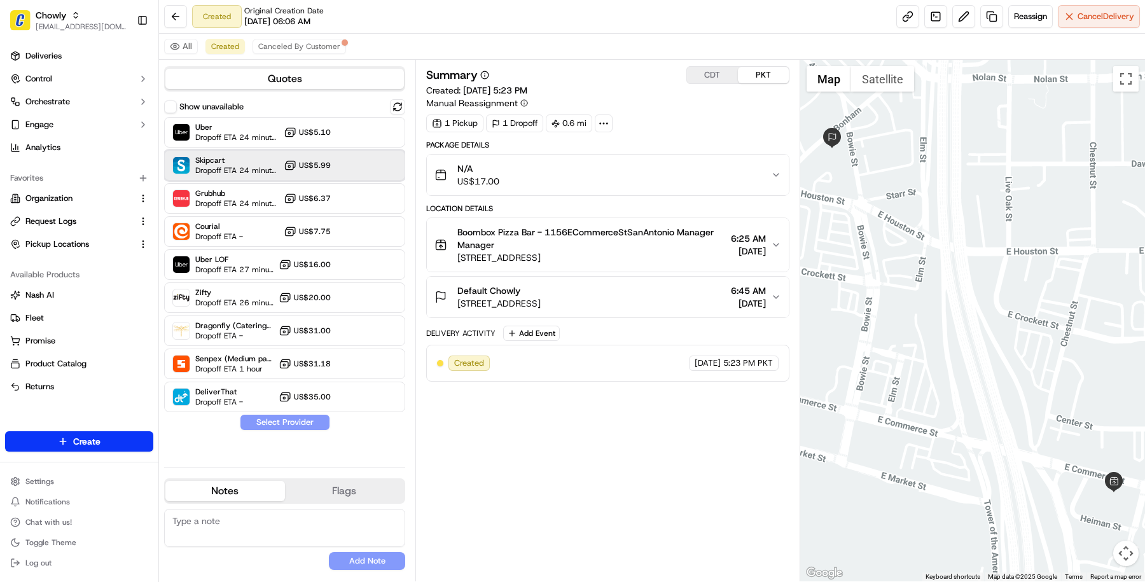
click at [342, 156] on div "Skipcart Dropoff ETA 24 minutes US$5.99" at bounding box center [284, 165] width 241 height 31
click at [305, 427] on button "Assign Provider" at bounding box center [285, 422] width 90 height 15
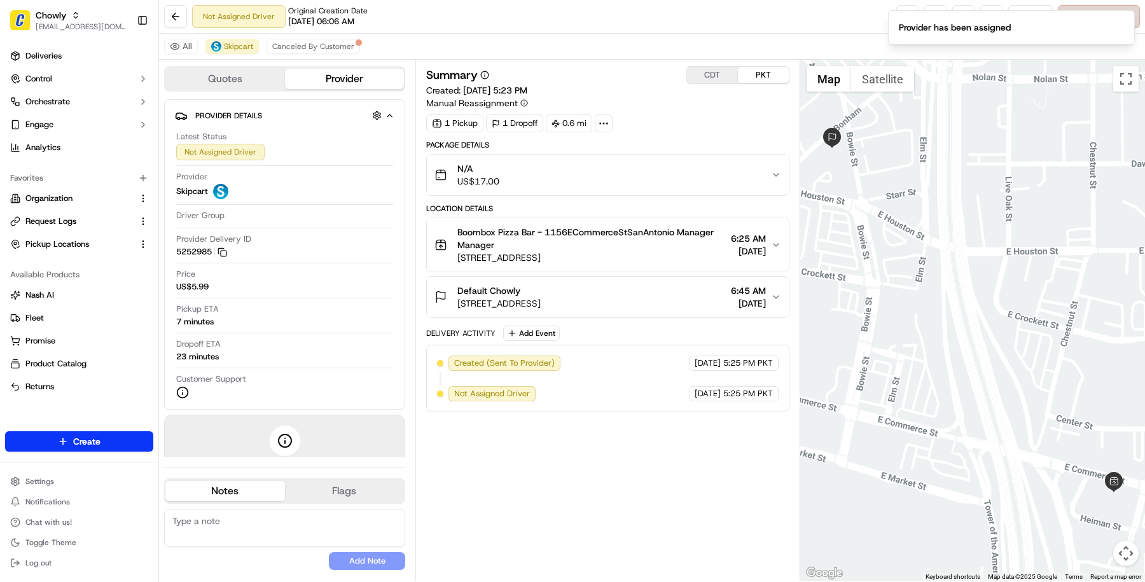
click at [1081, 22] on li "Provider has been assigned" at bounding box center [1011, 27] width 247 height 34
click at [1123, 15] on button "Notifications (F8)" at bounding box center [1124, 20] width 15 height 15
click at [1123, 15] on span "Cancel Delivery" at bounding box center [1106, 16] width 57 height 11
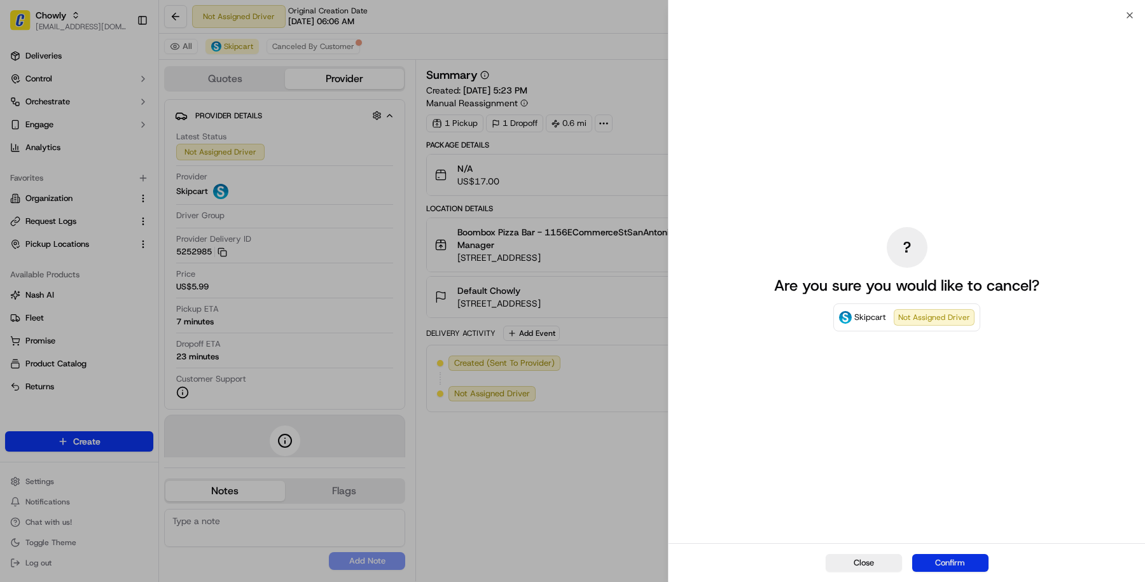
click at [965, 567] on button "Confirm" at bounding box center [951, 563] width 76 height 18
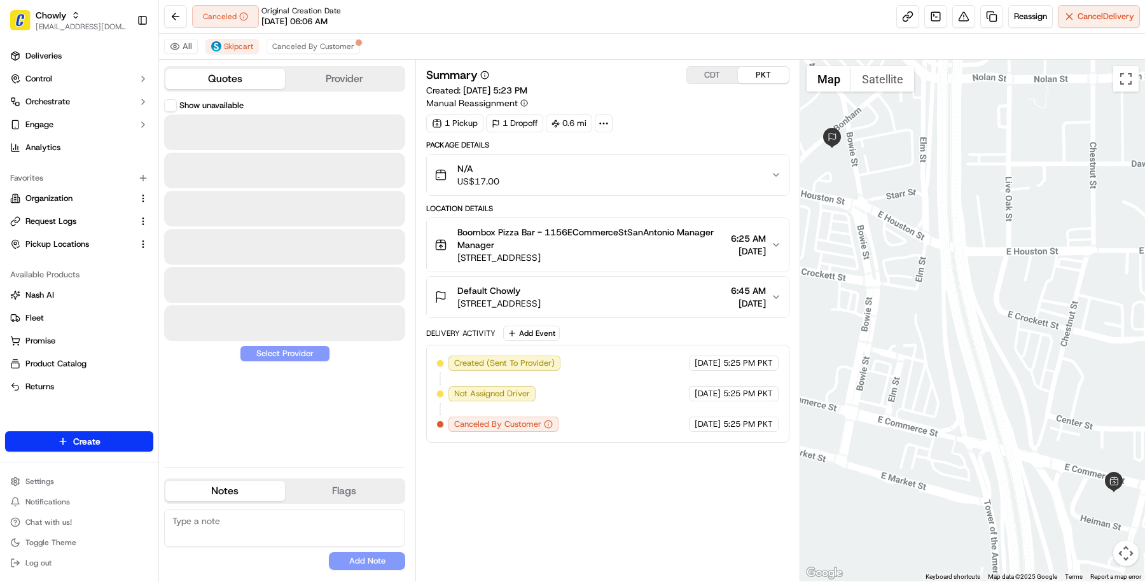
click at [177, 71] on button "Quotes" at bounding box center [225, 79] width 120 height 20
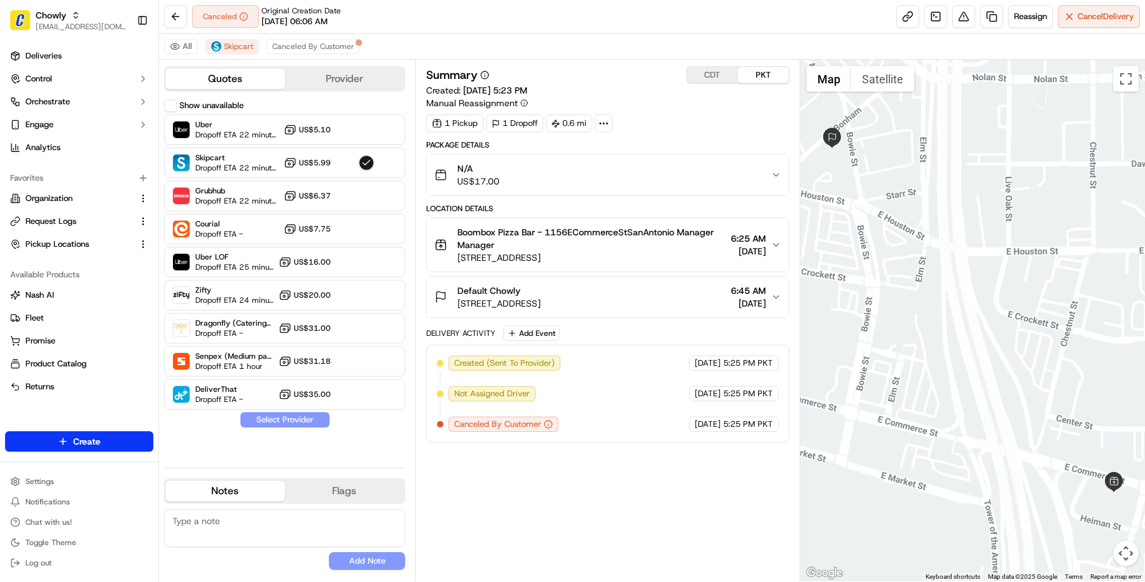
click at [166, 102] on button "Show unavailable" at bounding box center [170, 105] width 13 height 13
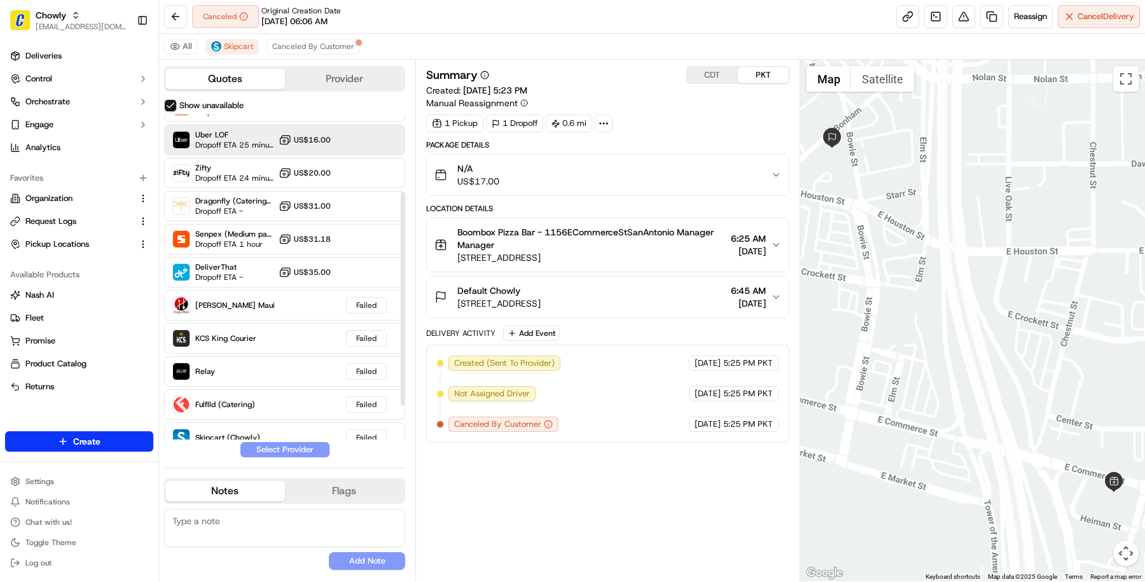
scroll to position [168, 0]
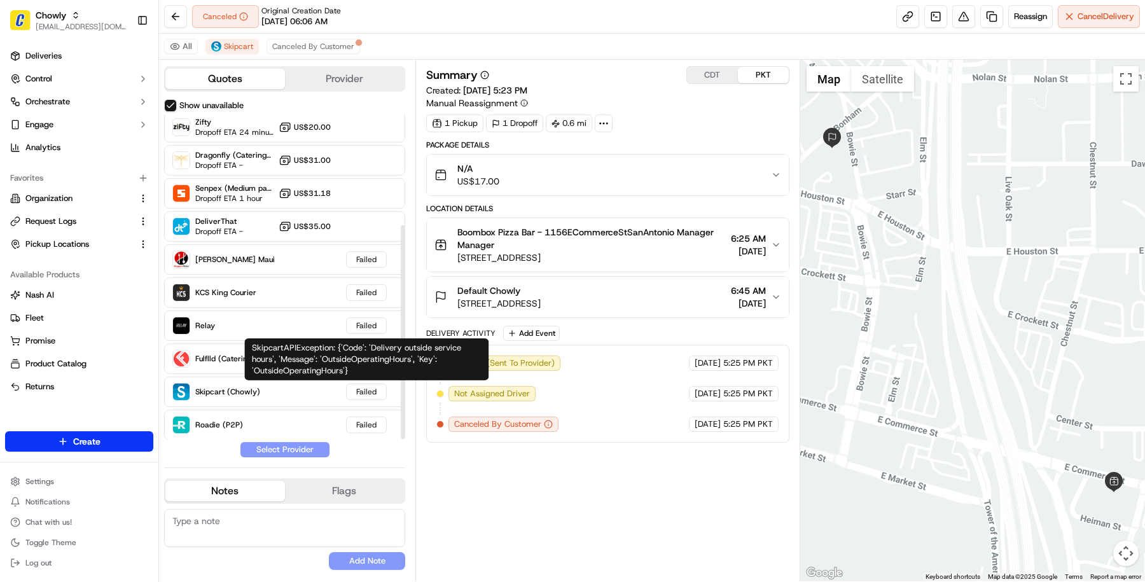
click at [334, 368] on div "SkipcartAPIException: {'Code': 'Delivery outside service hours', 'Message': 'Ou…" at bounding box center [366, 360] width 244 height 42
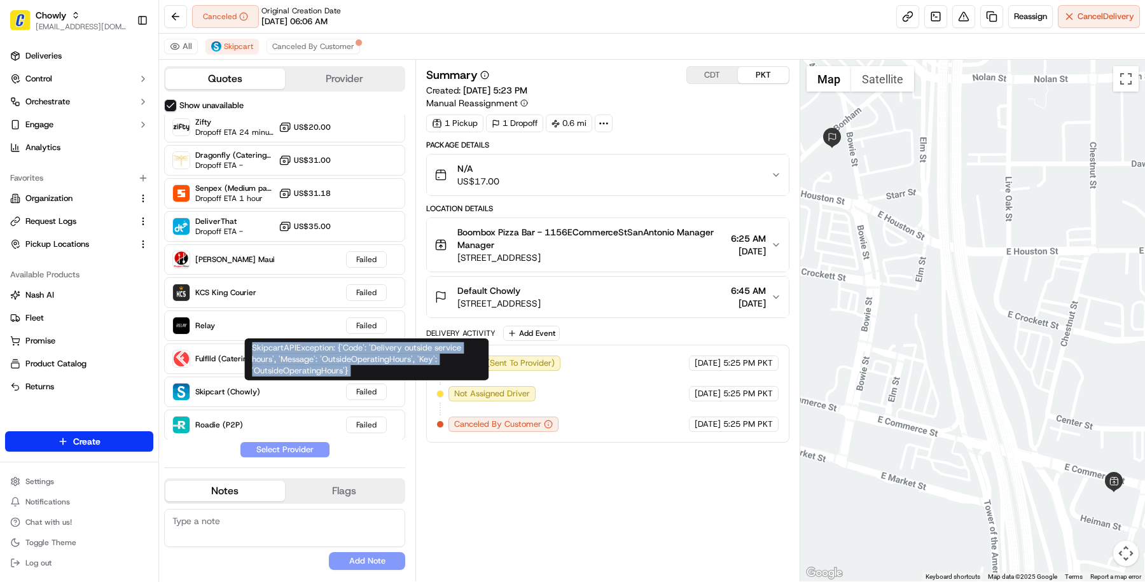
click at [334, 368] on div "SkipcartAPIException: {'Code': 'Delivery outside service hours', 'Message': 'Ou…" at bounding box center [366, 360] width 244 height 42
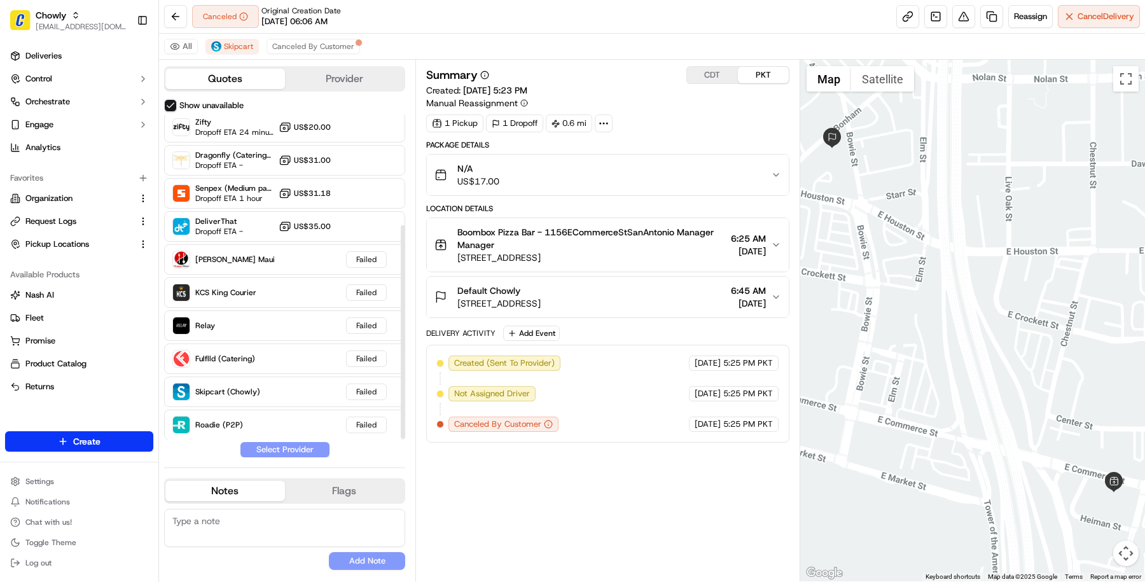
click at [608, 96] on div "Summary CDT PKT Created: 09/22/2025 5:23 PM Manual Reassignment" at bounding box center [607, 87] width 363 height 43
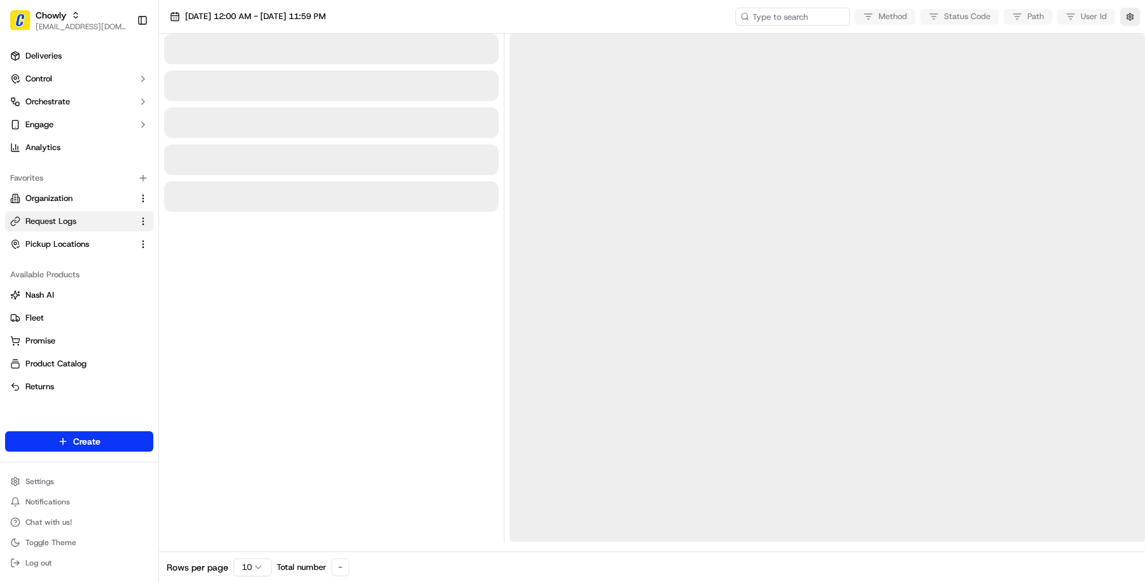
click at [783, 3] on div "[DATE] 12:00 AM - [DATE] 11:59 PM Method Status Code Path User Id" at bounding box center [652, 17] width 986 height 34
click at [780, 20] on input at bounding box center [773, 17] width 153 height 18
paste input "job_4itG8tGJqmhDLGfYbJ5A9h"
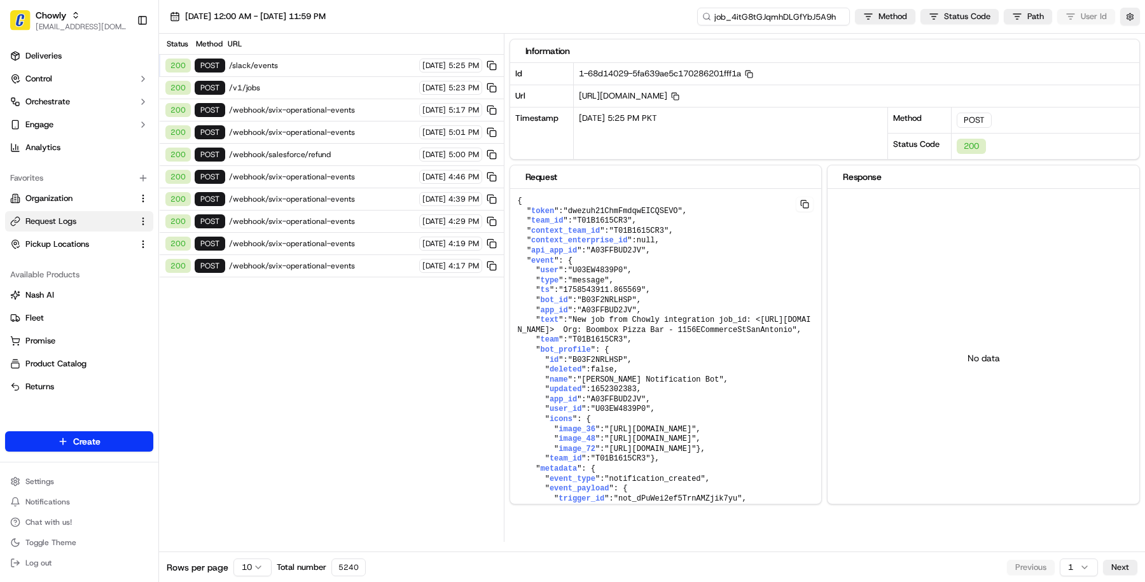
type input "job_4itG8tGJqmhDLGfYbJ5A9h"
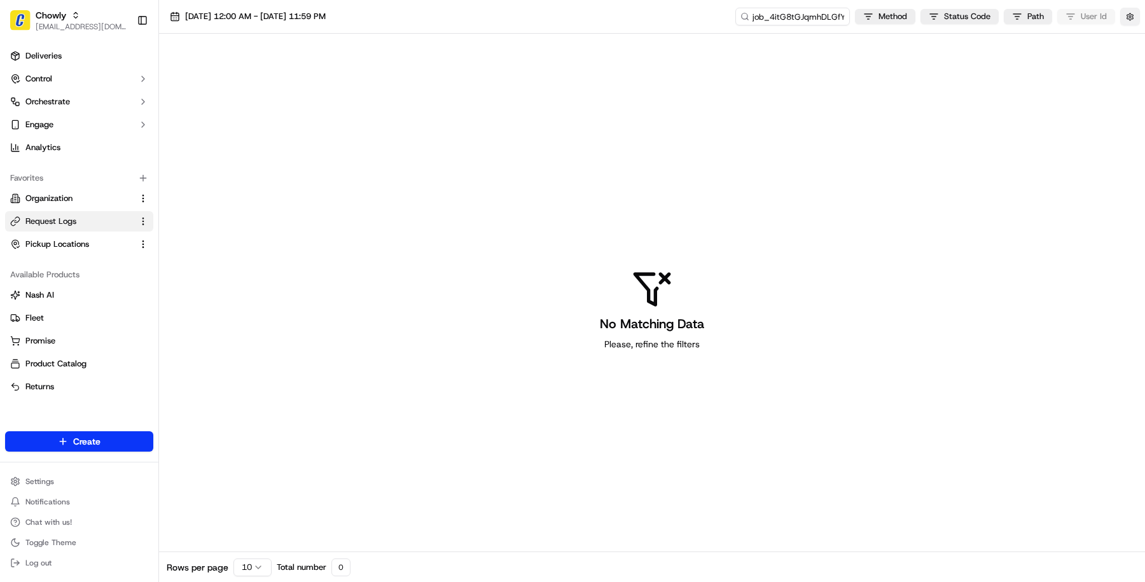
click at [1136, 11] on button "button" at bounding box center [1131, 17] width 20 height 18
click at [1131, 35] on button "Display Only Provider Logs" at bounding box center [1132, 39] width 10 height 10
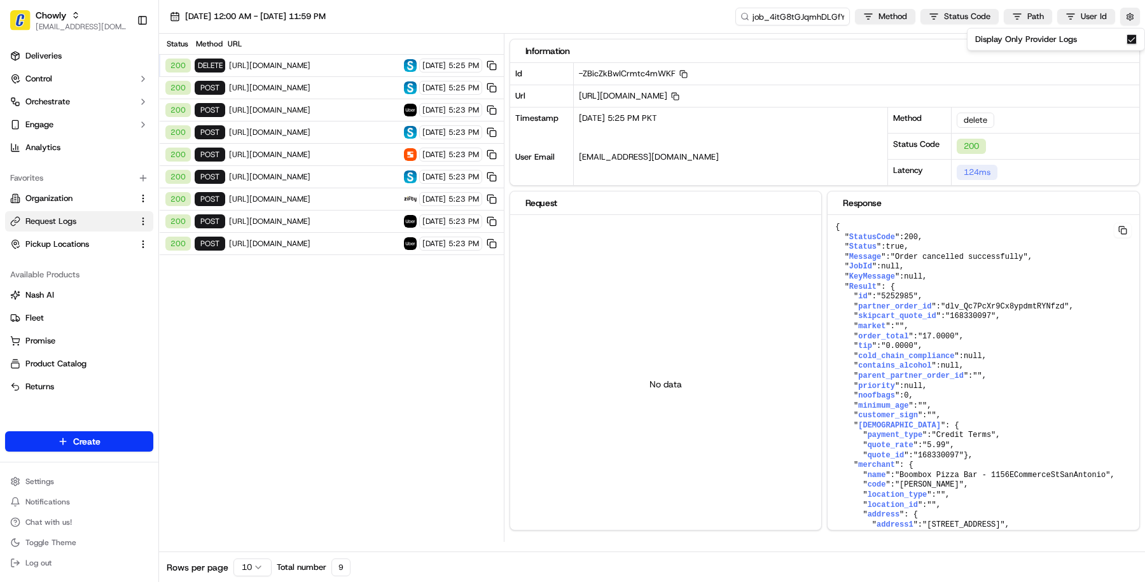
click at [423, 84] on span "[DATE]" at bounding box center [435, 88] width 24 height 10
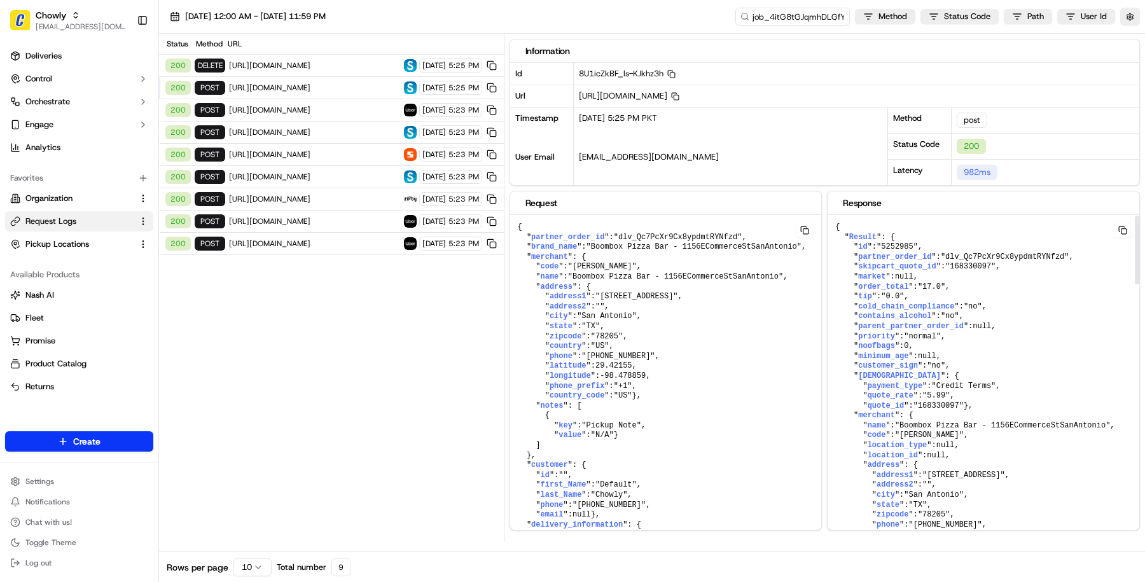
scroll to position [4, 0]
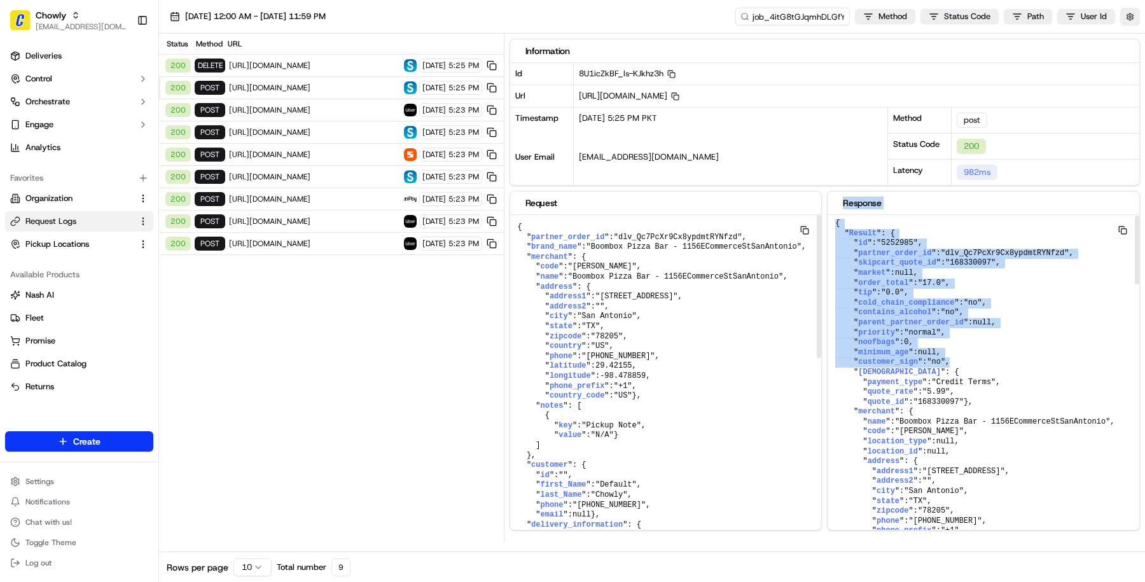
drag, startPoint x: 957, startPoint y: 360, endPoint x: 816, endPoint y: 369, distance: 140.9
click at [816, 369] on div "Request { " partner_order_id ": "dlv_Qc7PcXr9Cx8ypdmtRYNfzd" , " brand_name ": …" at bounding box center [825, 361] width 631 height 340
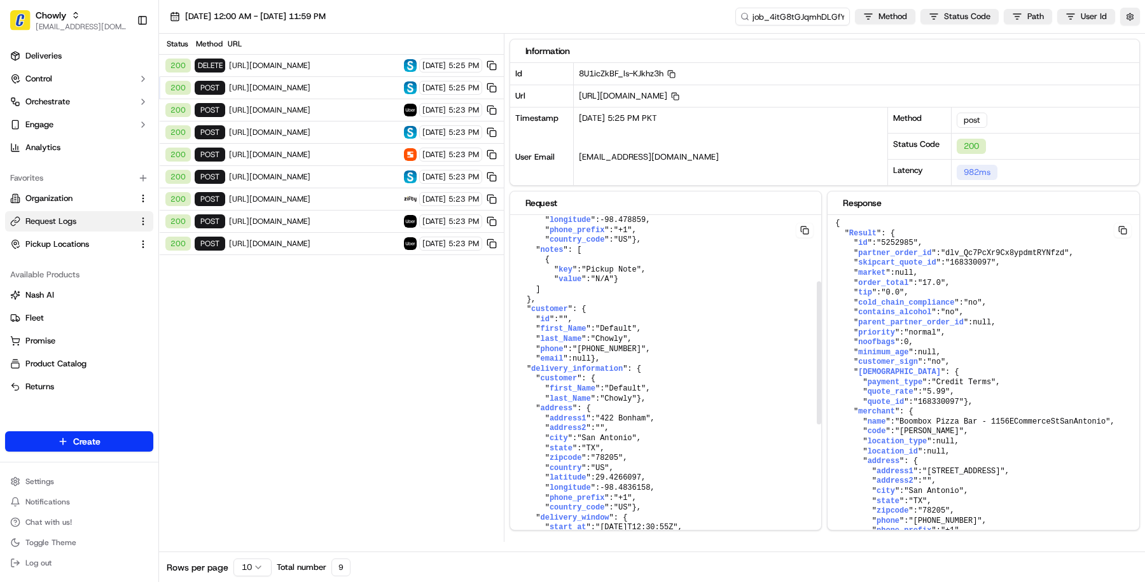
scroll to position [158, 0]
drag, startPoint x: 816, startPoint y: 369, endPoint x: 858, endPoint y: 349, distance: 46.4
click at [822, 349] on div at bounding box center [818, 384] width 5 height 339
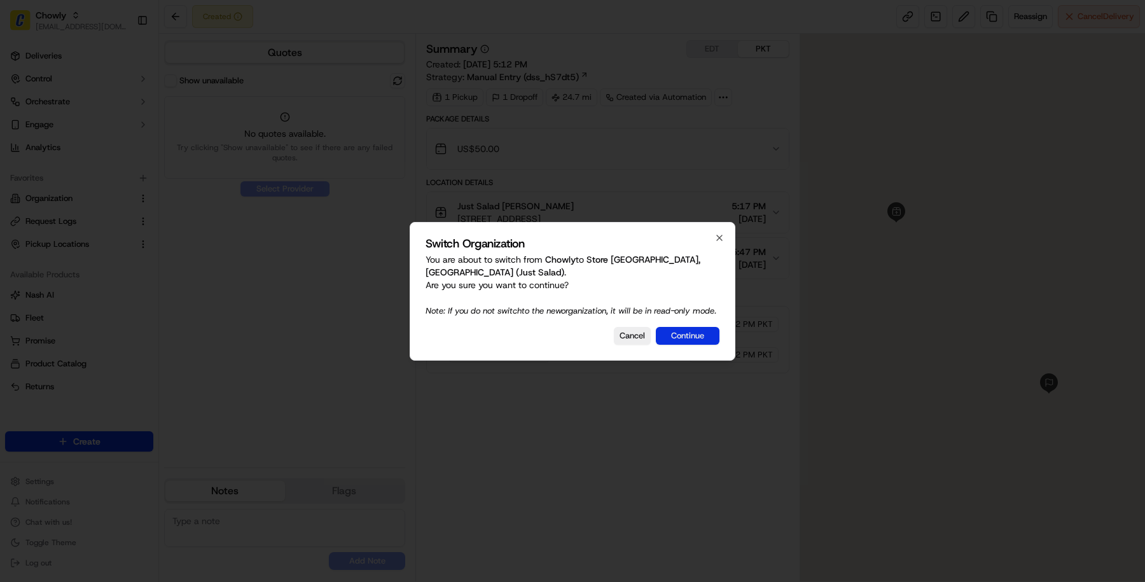
click at [675, 339] on button "Continue" at bounding box center [688, 336] width 64 height 18
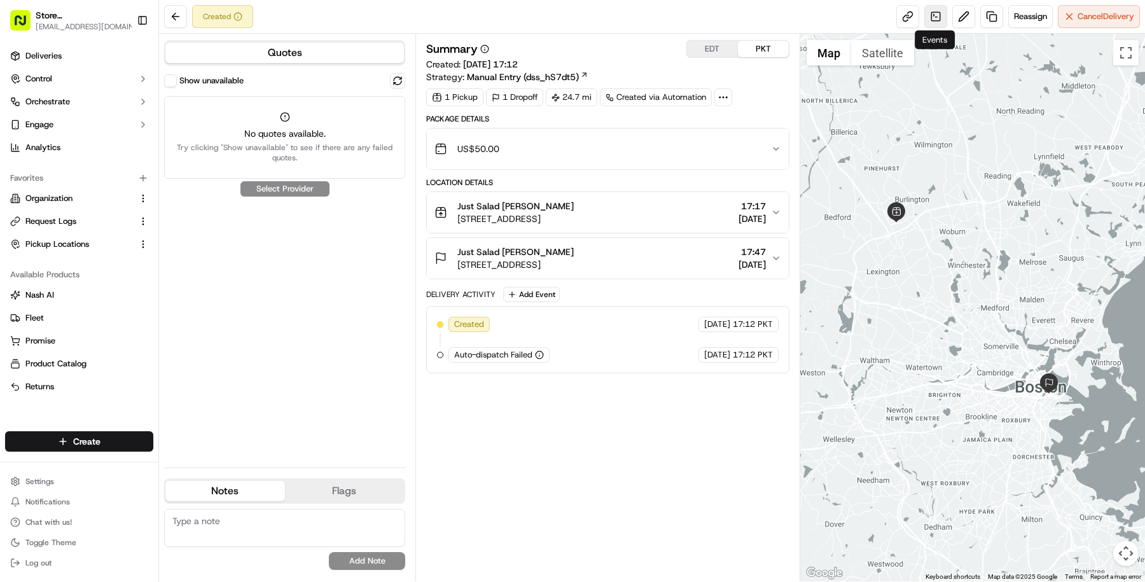
click at [934, 17] on link at bounding box center [936, 16] width 23 height 23
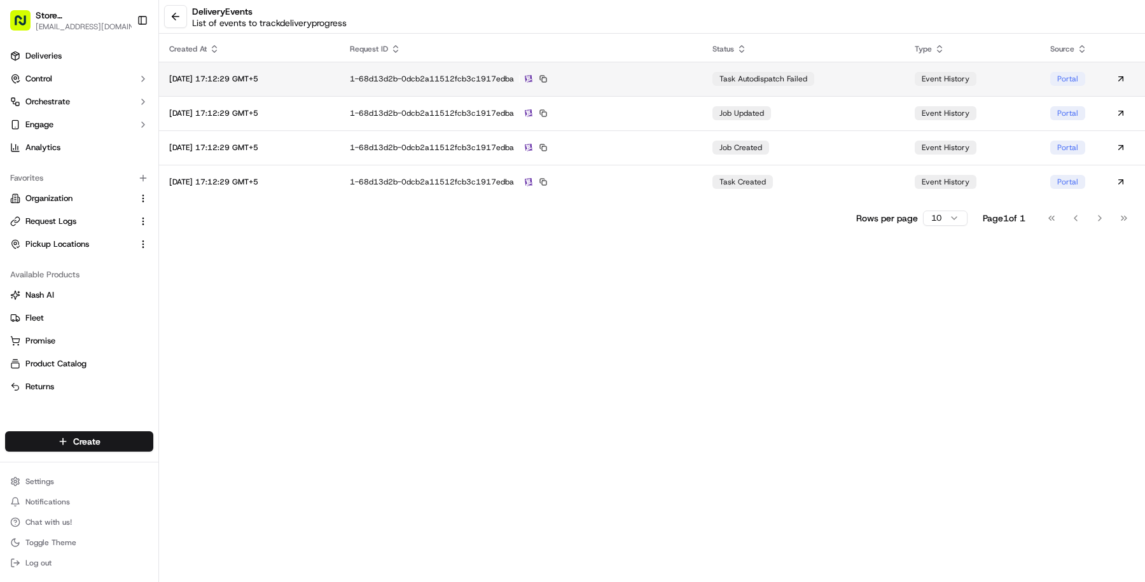
click at [655, 83] on div "1-68d13d2b-0dcb2a11512fcb3c1917edba" at bounding box center [521, 78] width 342 height 11
click at [185, 16] on button at bounding box center [175, 16] width 23 height 23
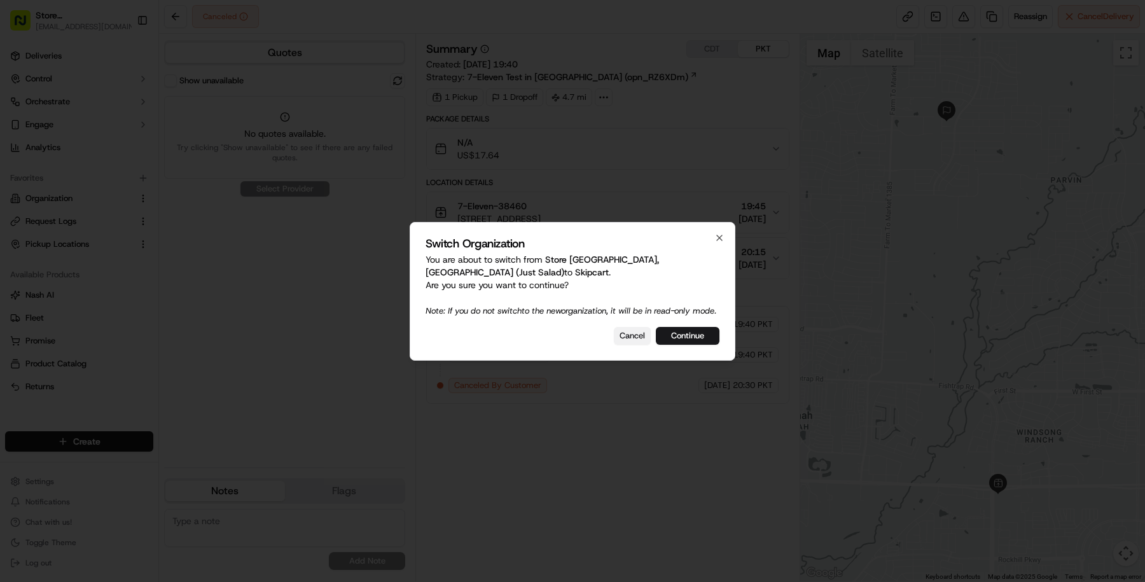
click at [621, 341] on button "Cancel" at bounding box center [632, 336] width 37 height 18
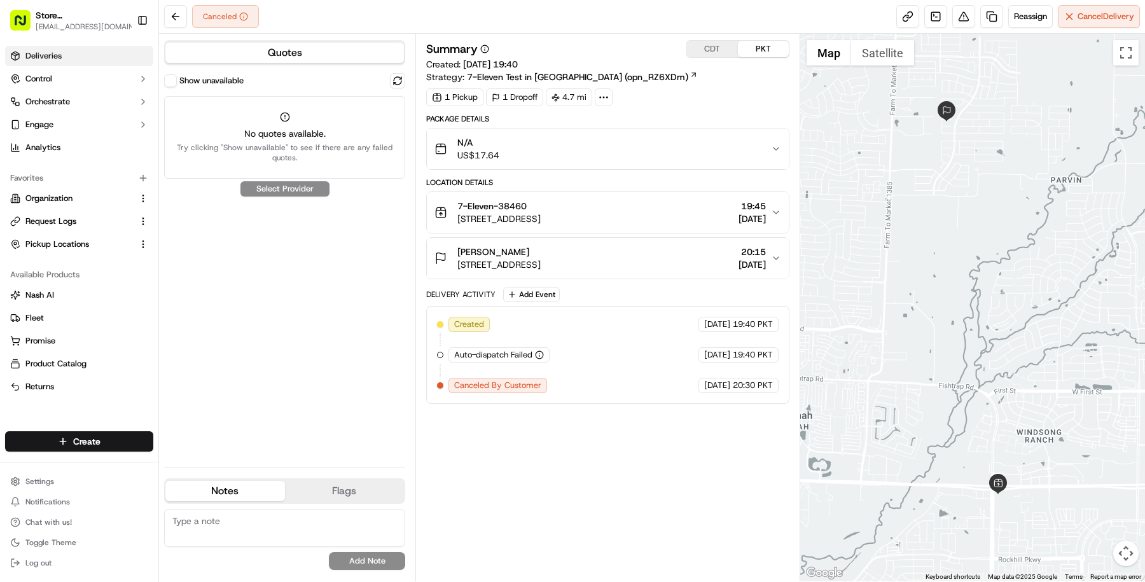
click at [99, 63] on link "Deliveries" at bounding box center [79, 56] width 148 height 20
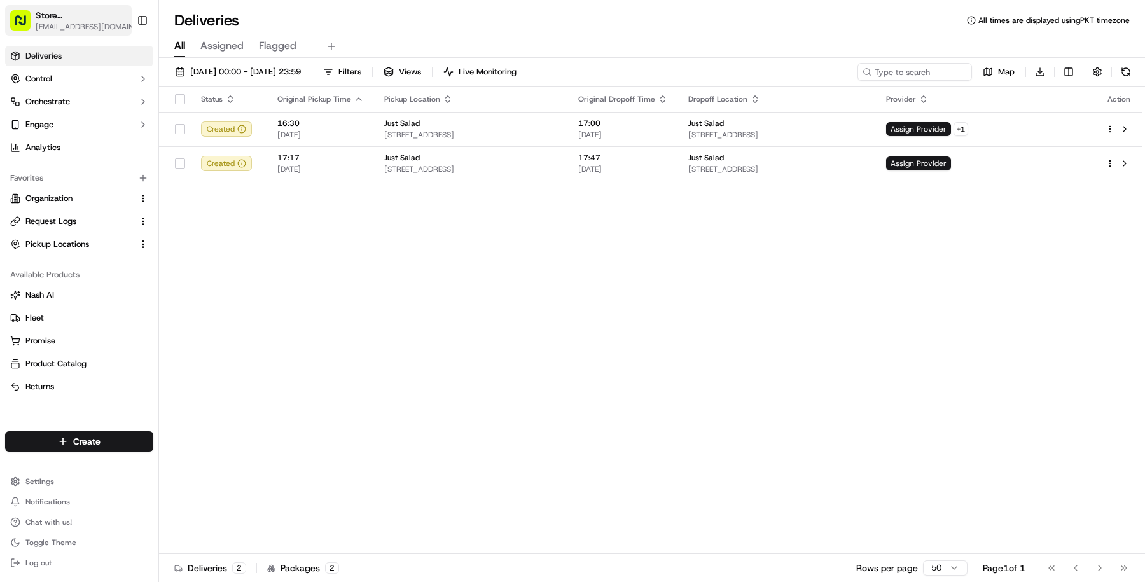
click at [93, 28] on span "[EMAIL_ADDRESS][DOMAIN_NAME]" at bounding box center [88, 27] width 104 height 10
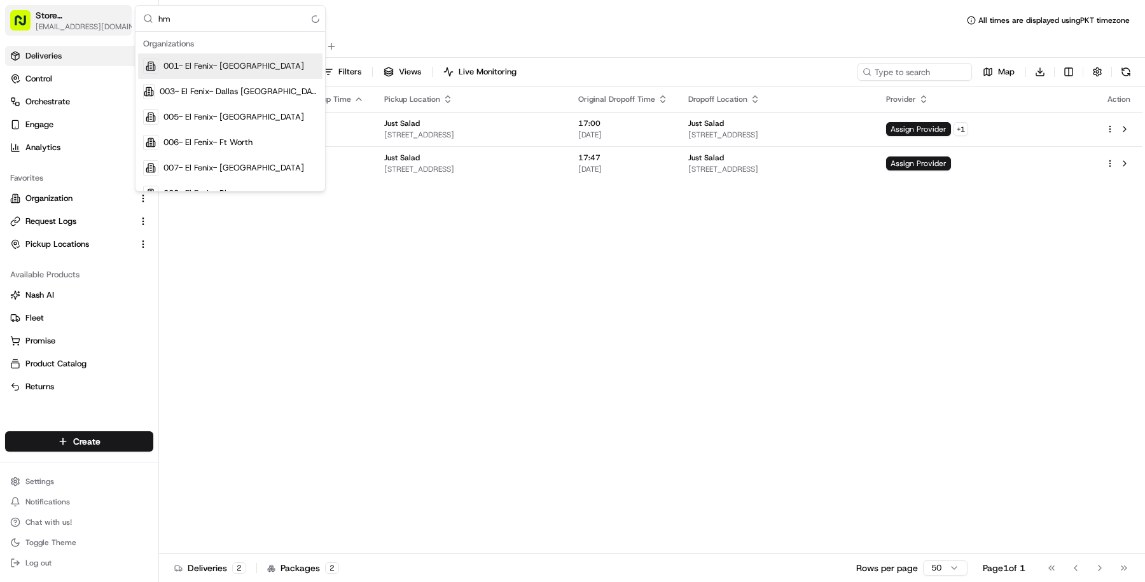
type input "h"
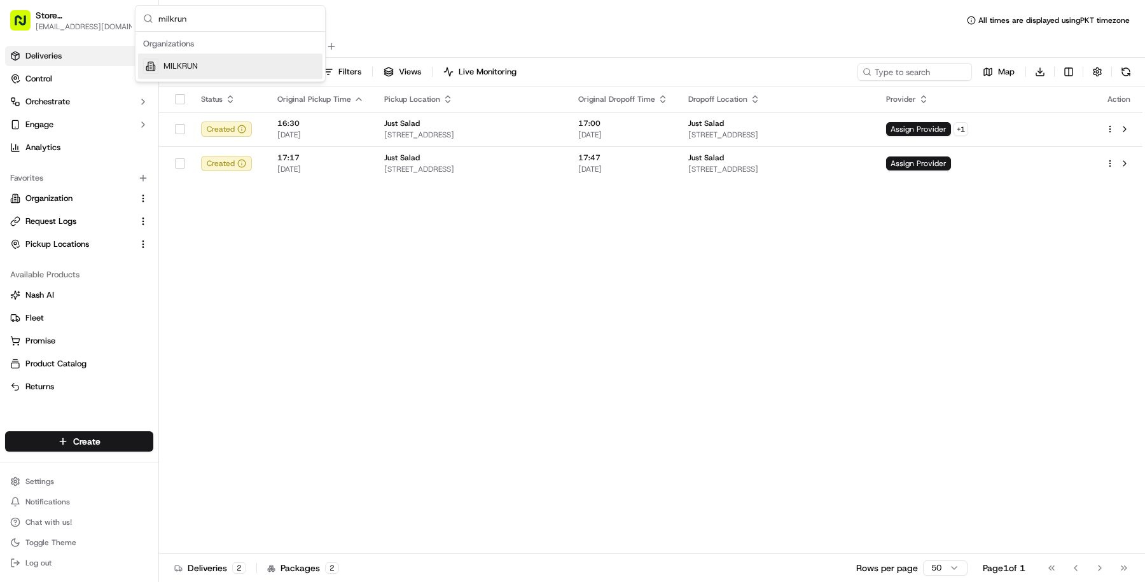
type input "milkrun"
click at [217, 68] on div "MILKRUN" at bounding box center [230, 65] width 185 height 25
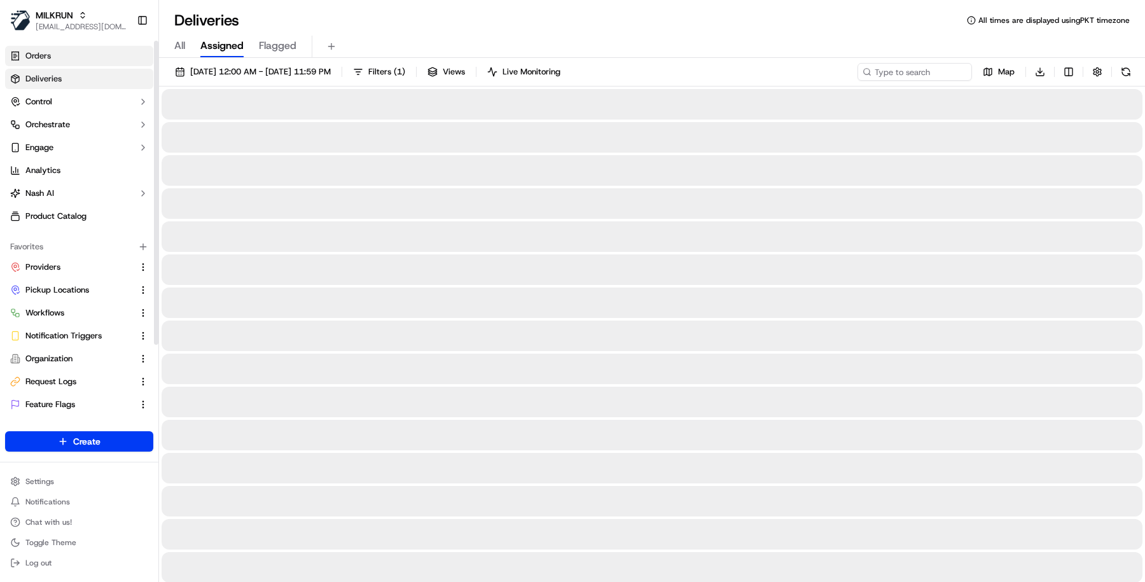
click at [89, 55] on link "Orders" at bounding box center [79, 56] width 148 height 20
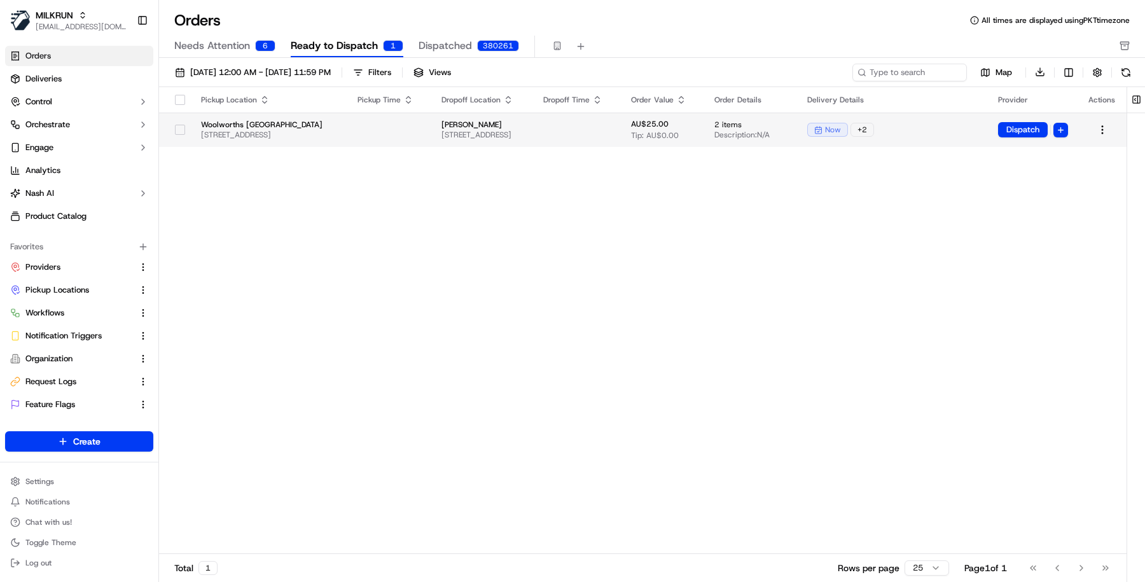
click at [523, 120] on span "[PERSON_NAME]" at bounding box center [482, 125] width 81 height 10
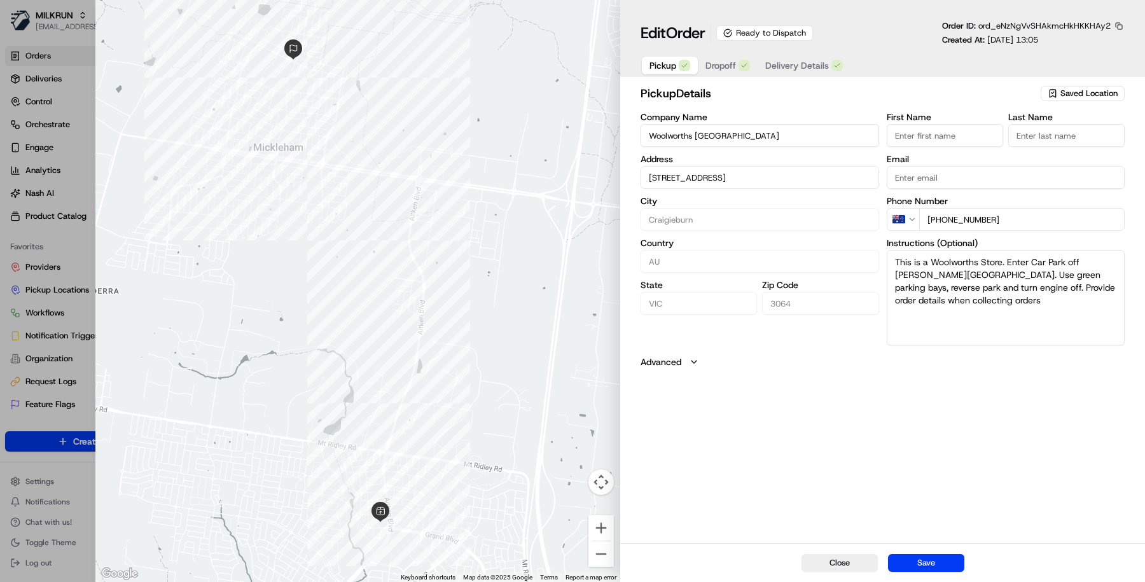
click at [1120, 23] on button "button" at bounding box center [1119, 25] width 11 height 11
click at [1078, 45] on button "Copy ID" at bounding box center [1084, 45] width 116 height 15
click at [1128, 16] on icon "Notifications (F8)" at bounding box center [1124, 21] width 10 height 10
click at [1123, 17] on div "Edit Order Ready to Dispatch Order ID: ord_eNzNgVvSHAkmcHkHKKHAy2 Created At: […" at bounding box center [882, 38] width 525 height 77
click at [1120, 25] on button "button" at bounding box center [1119, 25] width 11 height 11
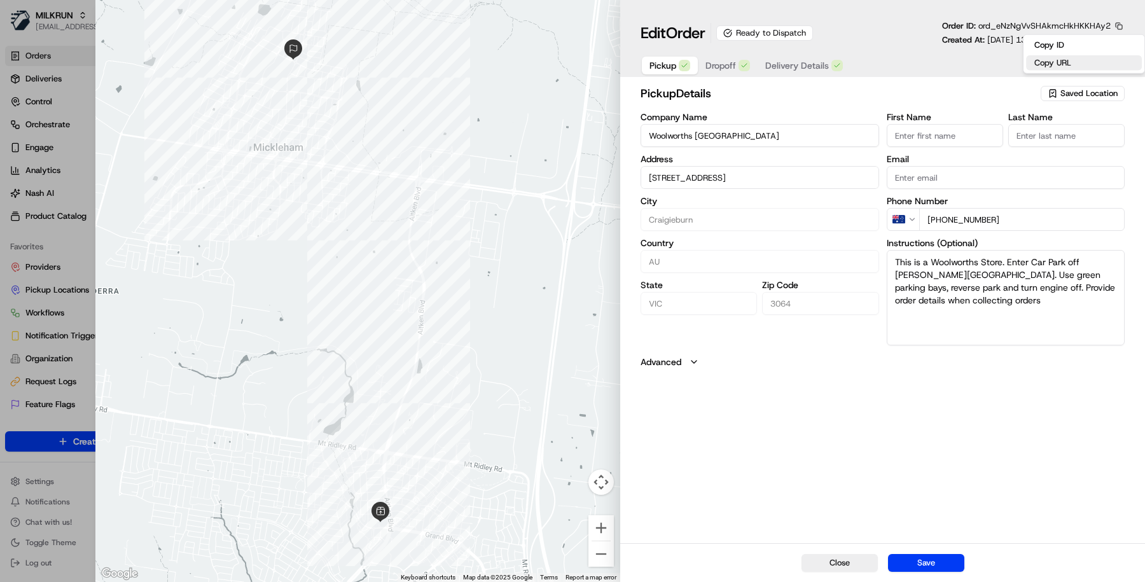
click at [1091, 62] on button "Copy URL" at bounding box center [1084, 62] width 116 height 15
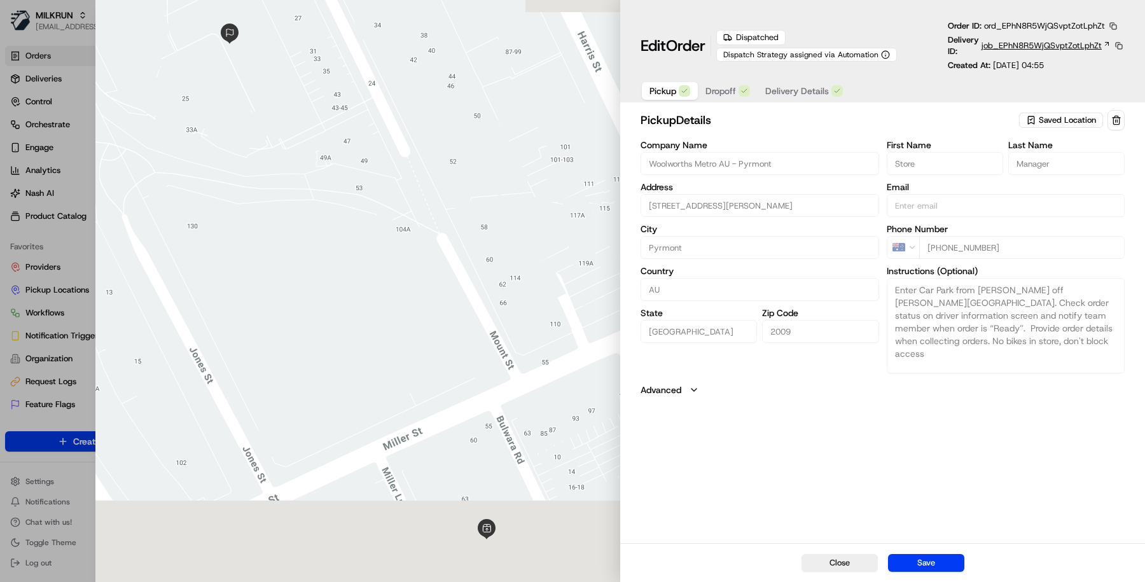
click at [1063, 42] on span "job_EPhN8R5WjQSvptZotLphZt" at bounding box center [1042, 45] width 120 height 11
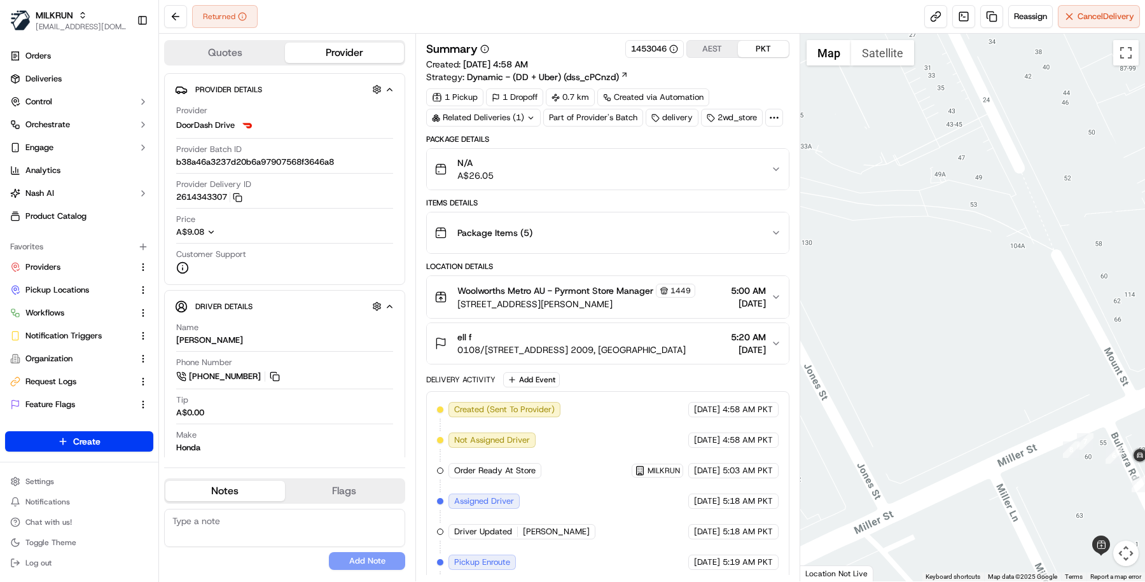
click at [676, 288] on span "1449" at bounding box center [681, 291] width 20 height 10
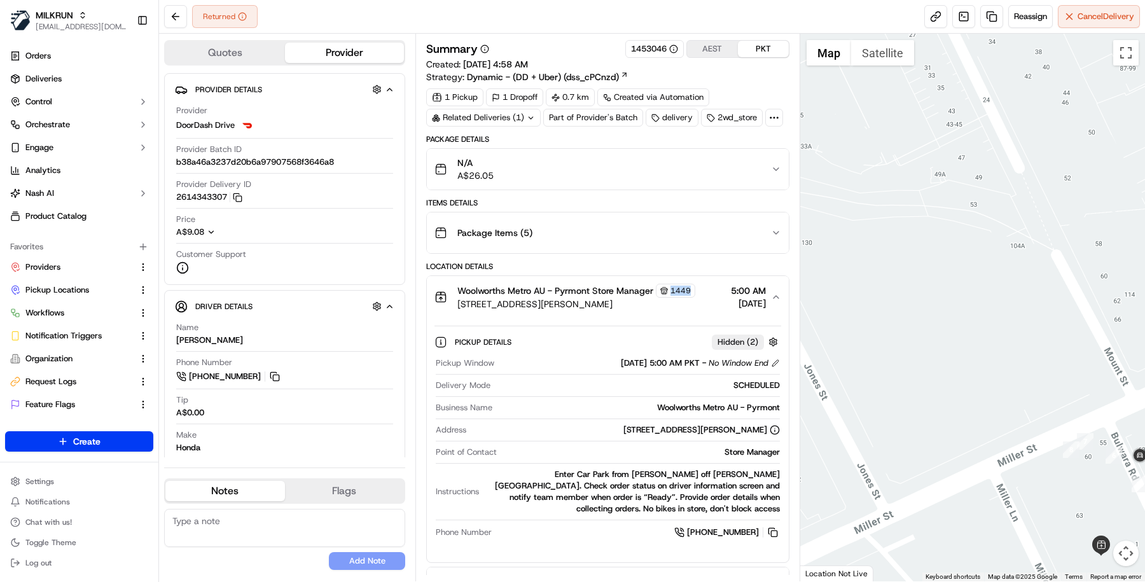
click at [676, 288] on span "1449" at bounding box center [681, 291] width 20 height 10
copy span "1449"
click at [673, 228] on div "Package Items ( 5 )" at bounding box center [603, 232] width 337 height 25
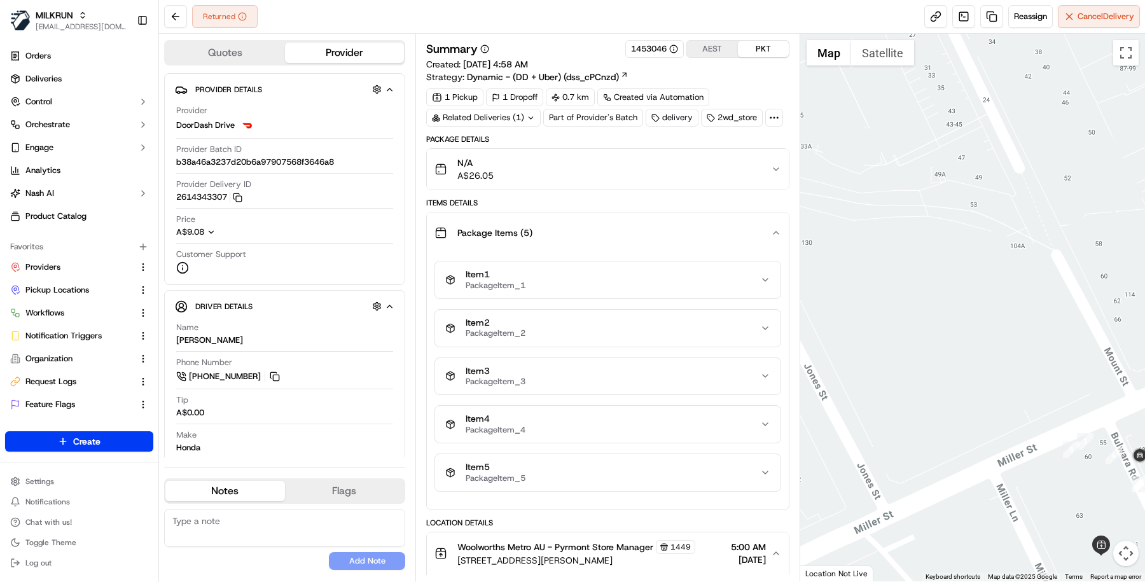
click at [668, 163] on div "N/A A$26.05" at bounding box center [603, 169] width 337 height 25
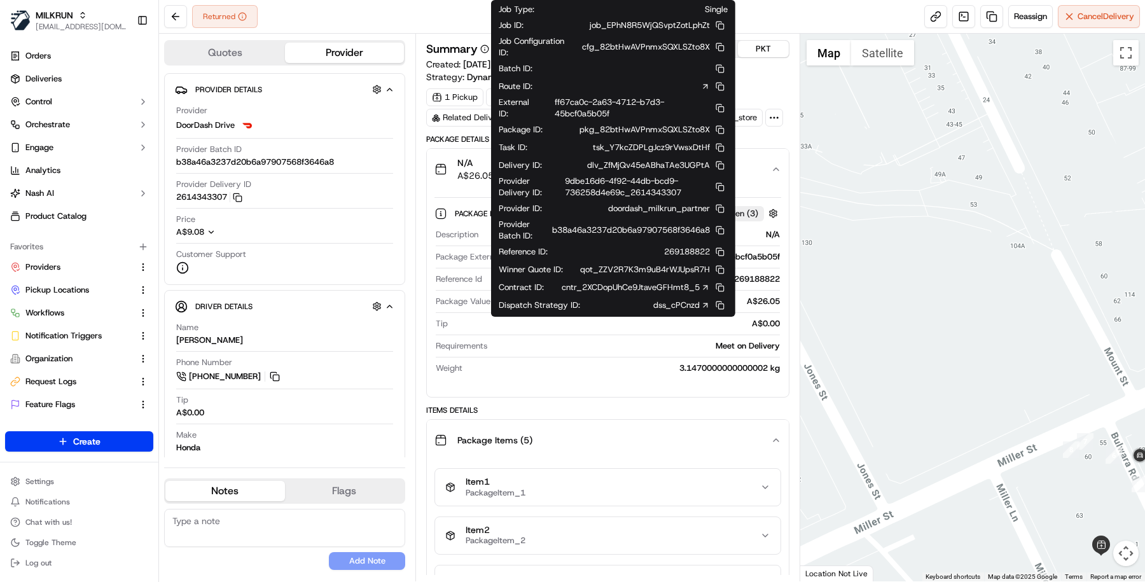
click at [703, 292] on icon at bounding box center [705, 287] width 9 height 9
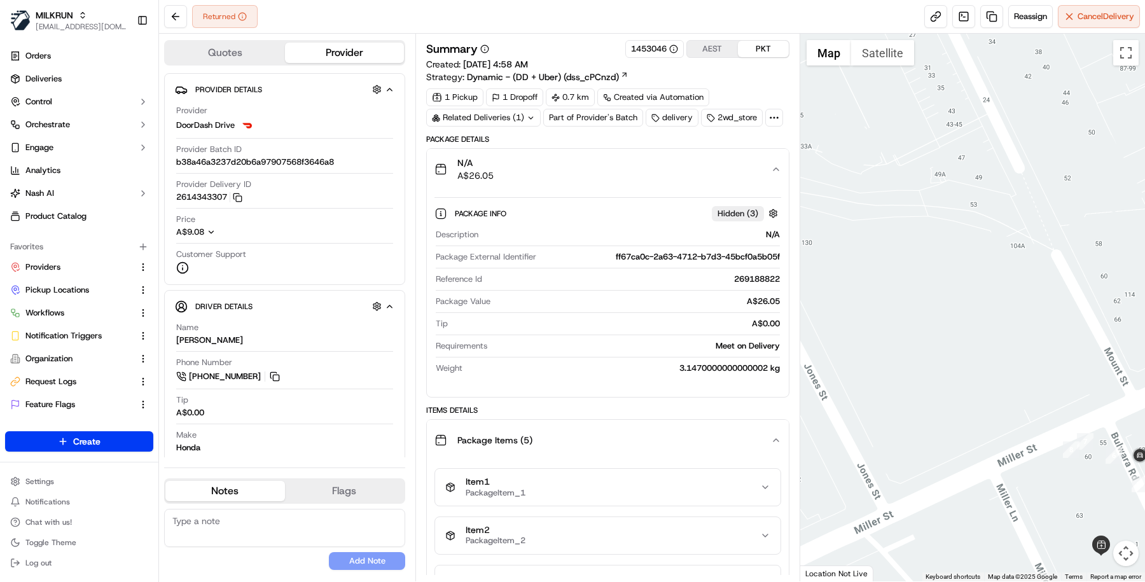
click at [655, 445] on div "Package Items ( 5 )" at bounding box center [603, 440] width 337 height 25
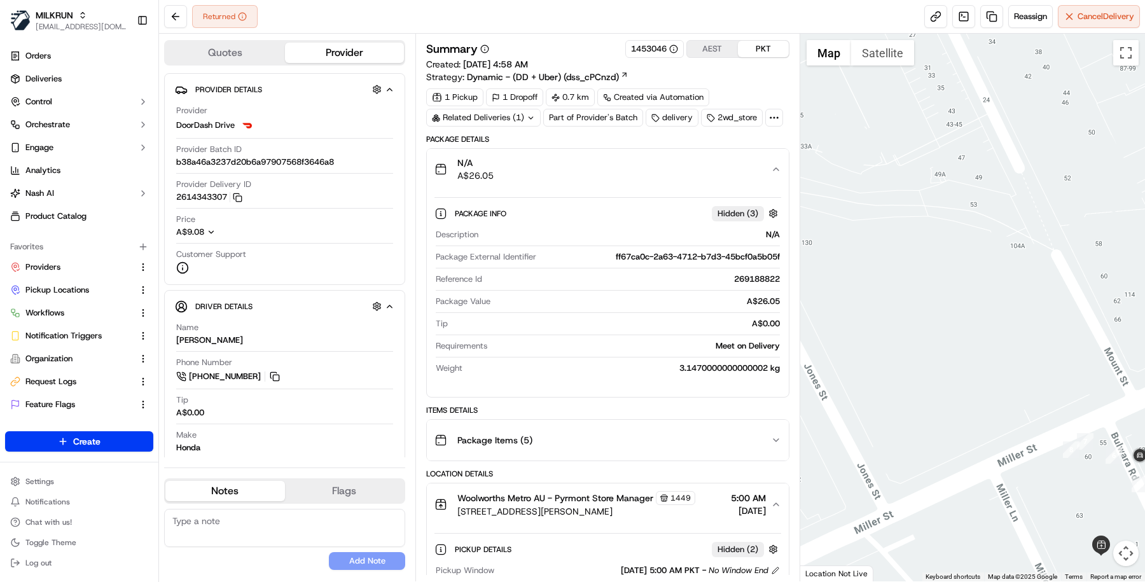
click at [515, 120] on div "Related Deliveries (1)" at bounding box center [483, 118] width 115 height 18
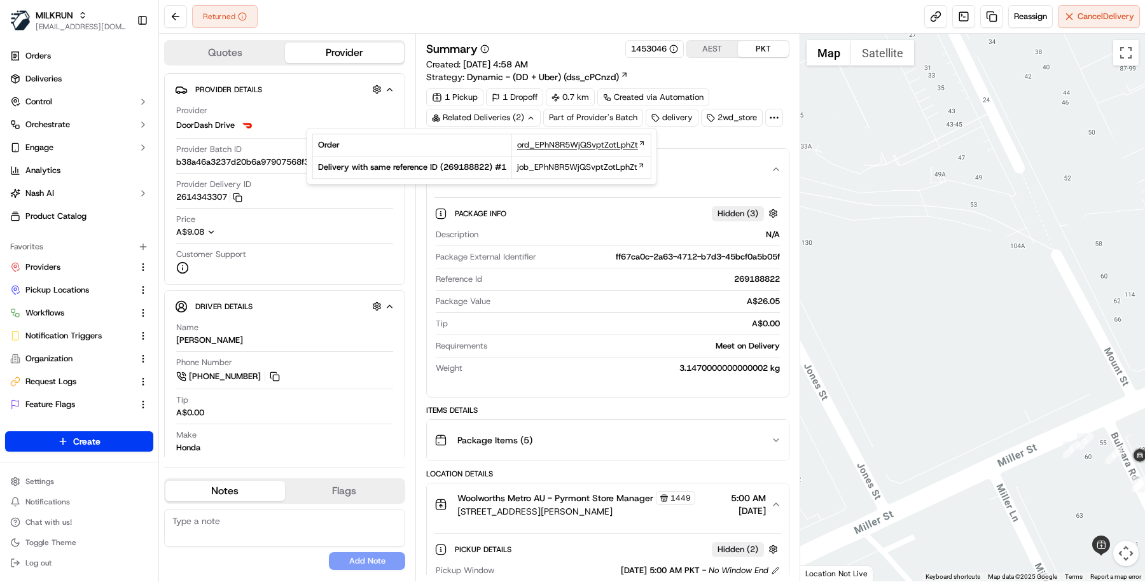
click at [528, 148] on span "ord_EPhN8R5WjQSvptZotLphZt" at bounding box center [577, 144] width 121 height 11
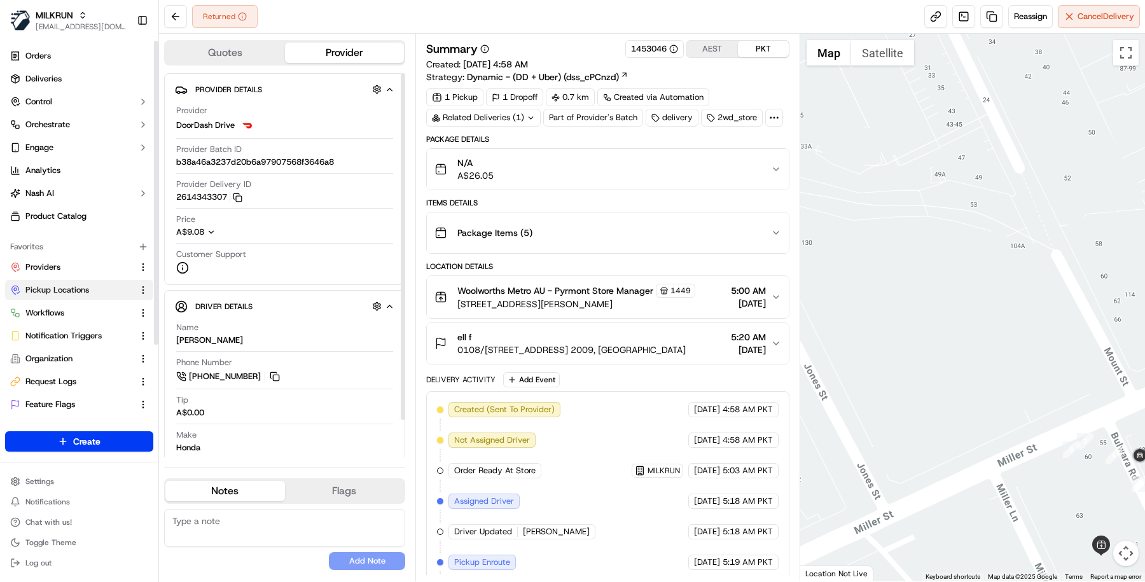
click at [74, 296] on button "Pickup Locations" at bounding box center [79, 290] width 148 height 20
click at [64, 292] on span "Pickup Locations" at bounding box center [57, 289] width 64 height 11
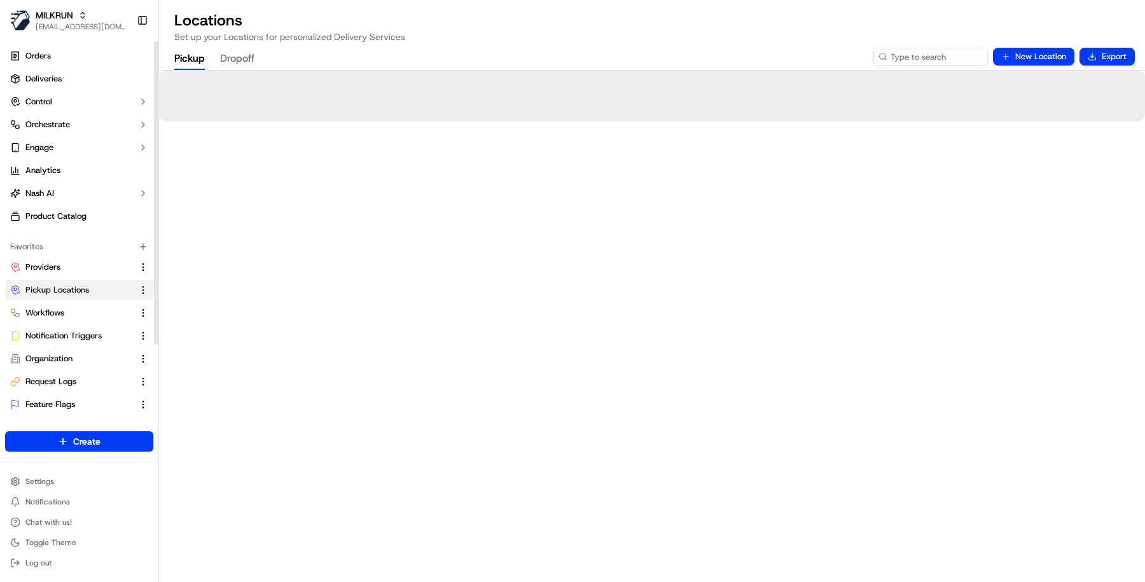
click at [64, 292] on span "Pickup Locations" at bounding box center [57, 289] width 64 height 11
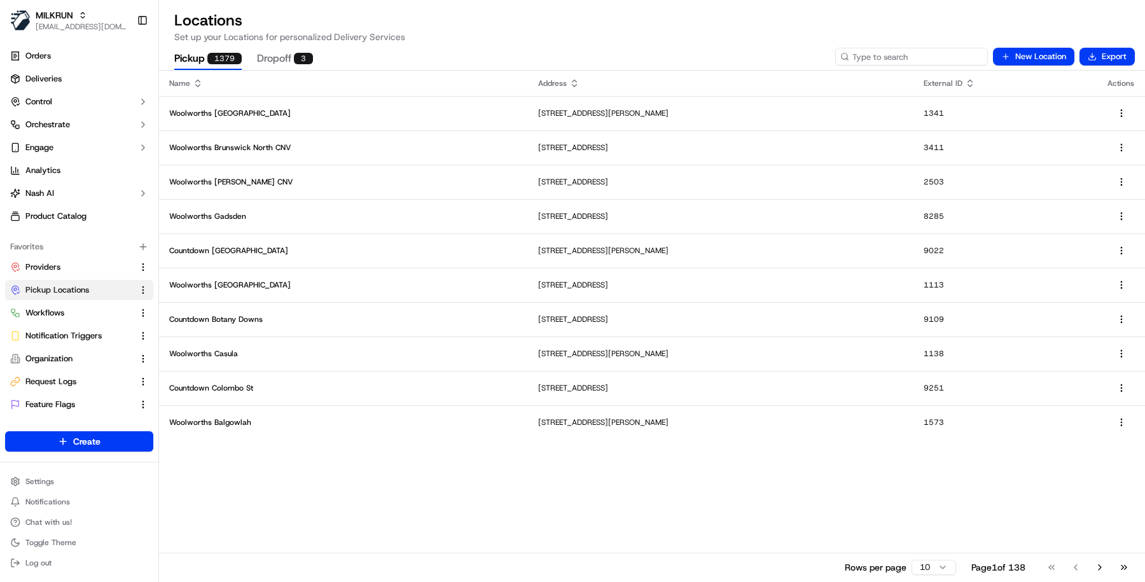
click at [914, 60] on input at bounding box center [912, 57] width 153 height 18
paste input "1449"
type input "1449"
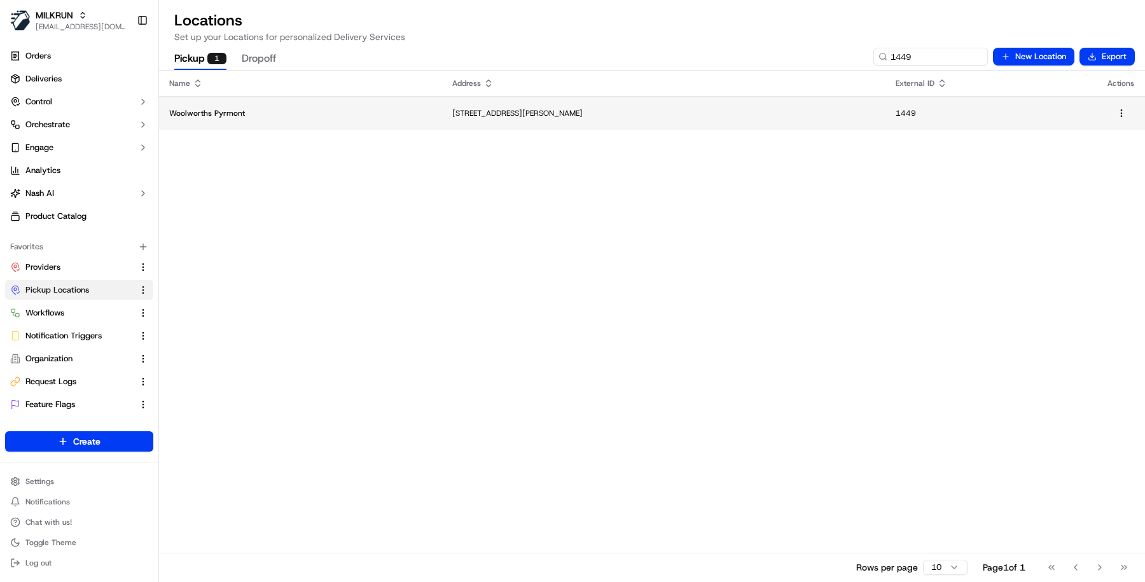
click at [508, 116] on p "63 Miller St, Pyrmont, NSW 2009, AU" at bounding box center [664, 113] width 424 height 10
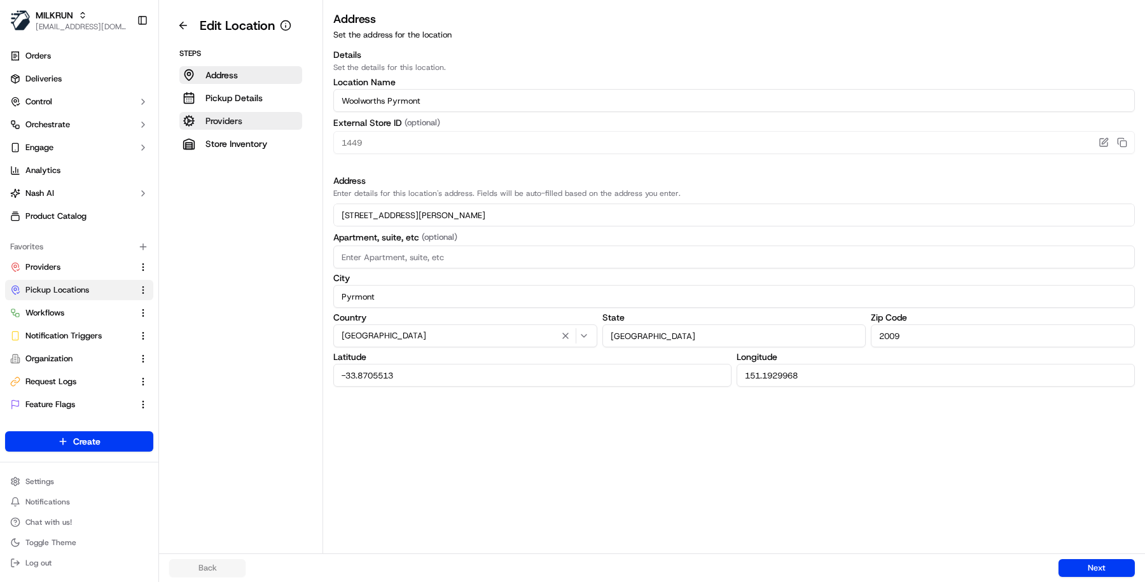
click at [260, 120] on button "Providers" at bounding box center [240, 121] width 123 height 18
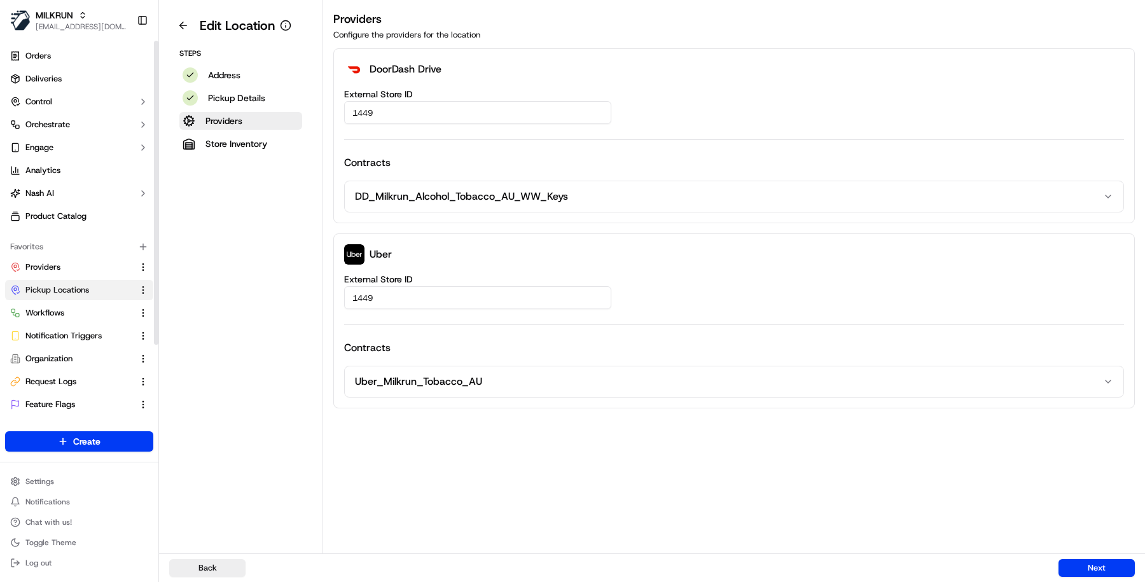
click at [72, 294] on span "Pickup Locations" at bounding box center [57, 289] width 64 height 11
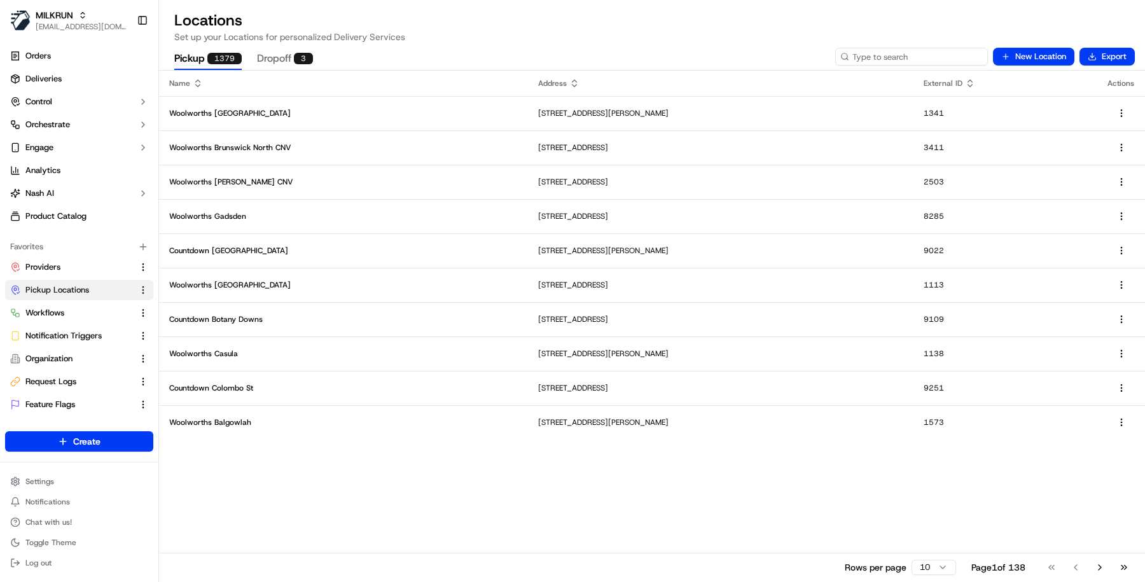
click at [916, 55] on input at bounding box center [912, 57] width 153 height 18
paste input "9025"
type input "9025"
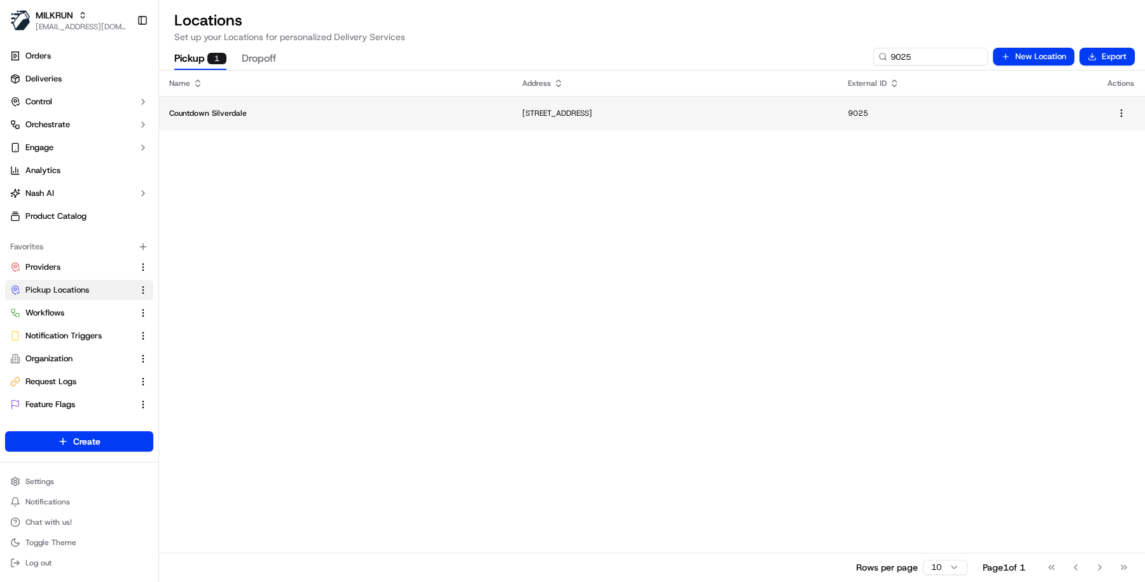
click at [605, 105] on td "61 Silverdale Street, Silverdale 0932, New Zealand" at bounding box center [675, 113] width 326 height 34
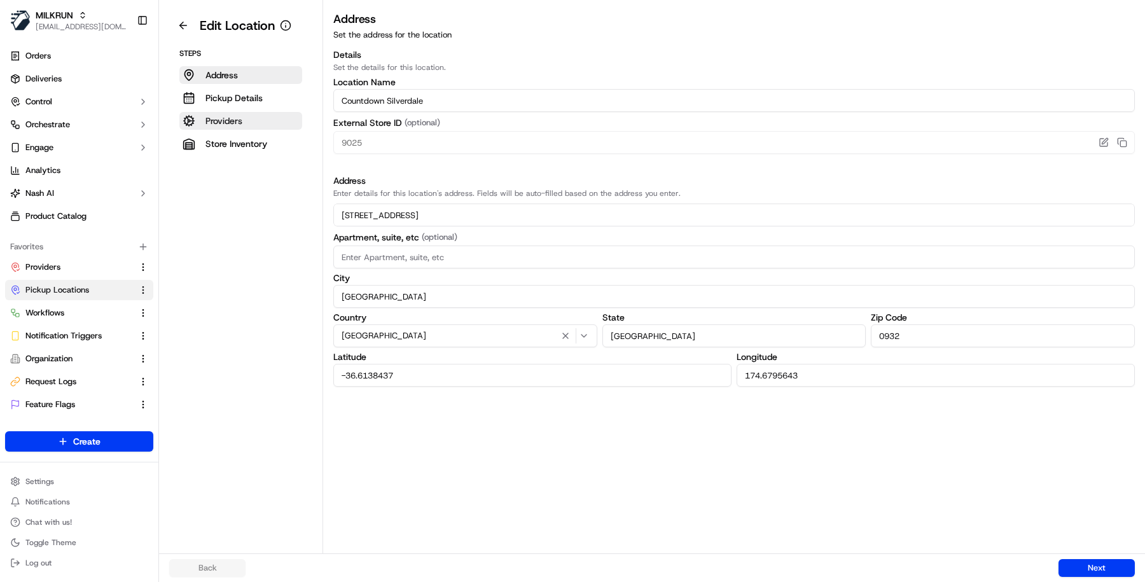
click at [230, 123] on p "Providers" at bounding box center [224, 121] width 37 height 13
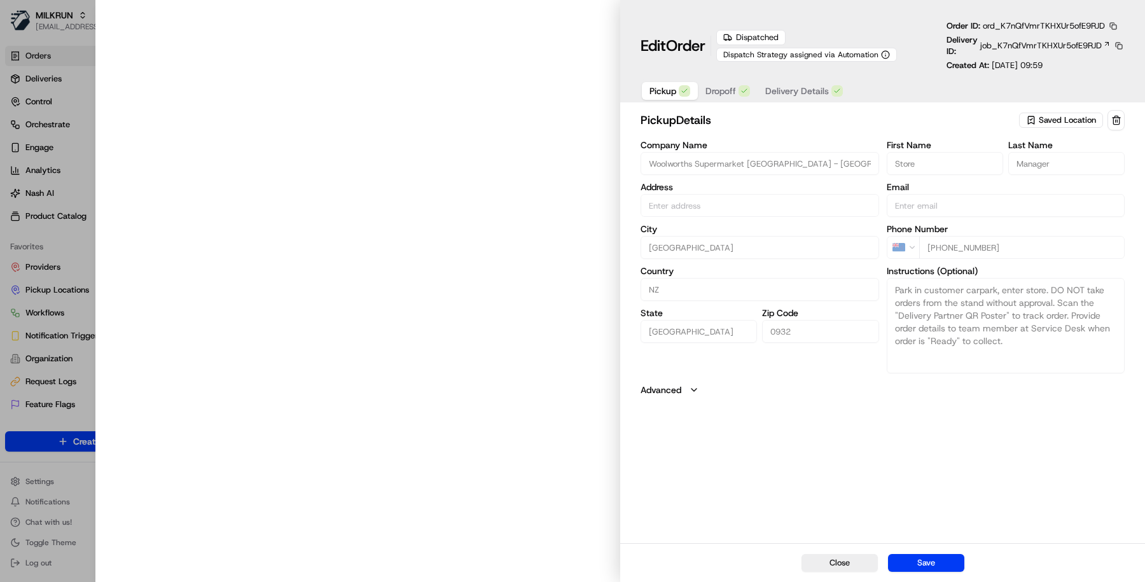
type input "[STREET_ADDRESS]"
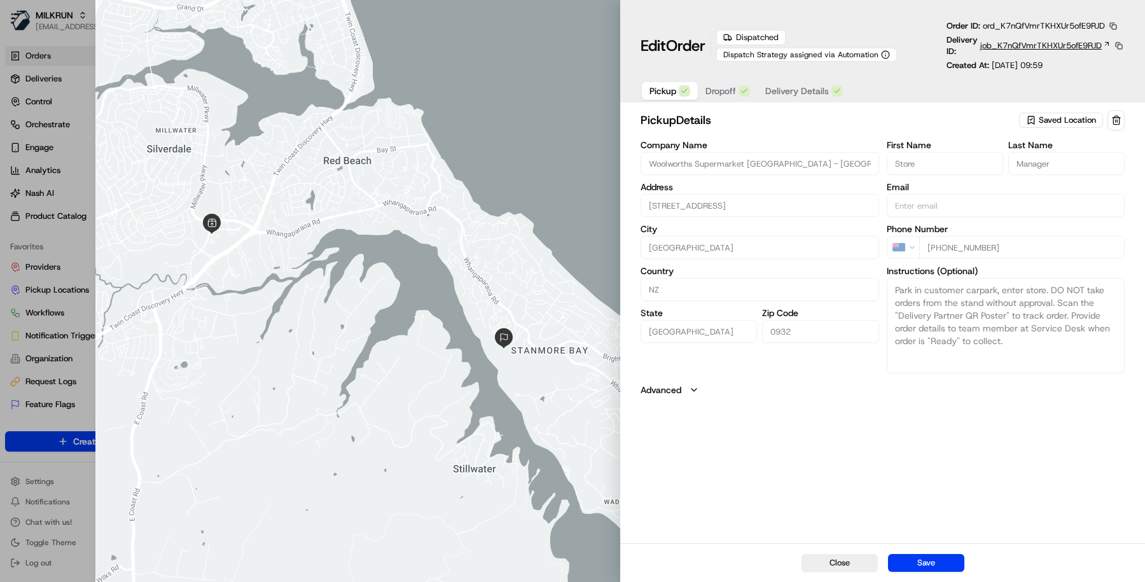
click at [1024, 41] on span "job_K7nQfVmrTKHXUr5ofE9RJD" at bounding box center [1042, 45] width 122 height 11
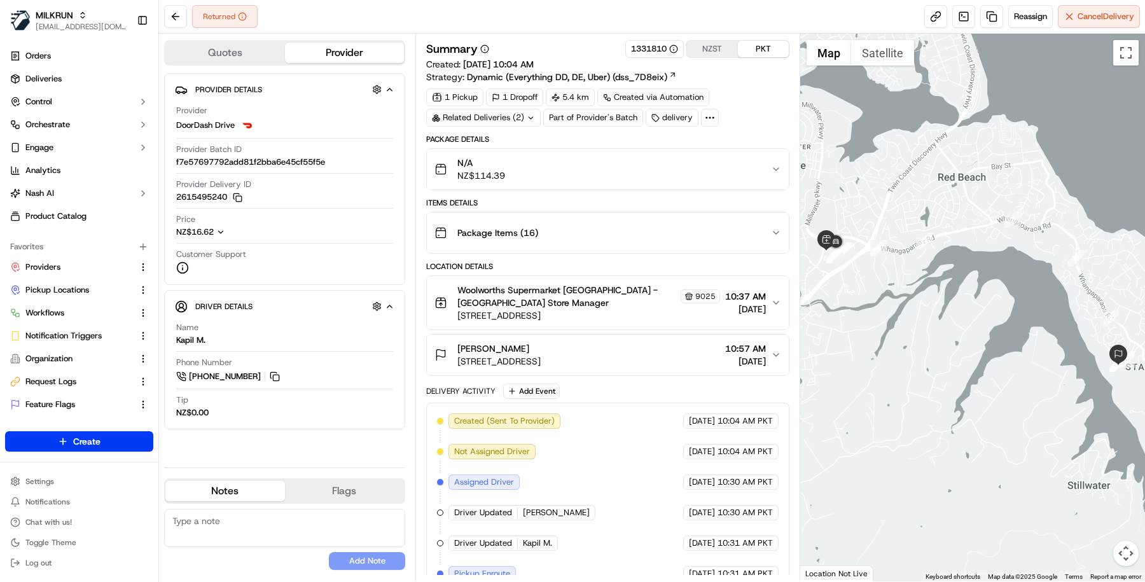
click at [519, 173] on div "N/A NZ$114.39" at bounding box center [603, 169] width 337 height 25
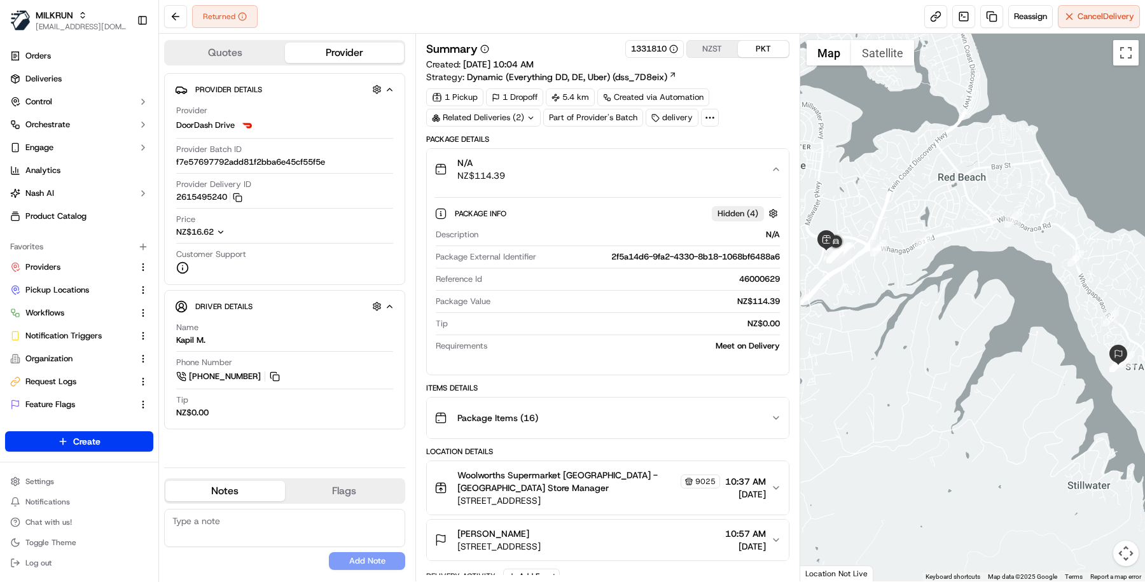
click at [685, 470] on div "Woolworths Supermarket [GEOGRAPHIC_DATA] - [GEOGRAPHIC_DATA] Store Manager 9025" at bounding box center [589, 481] width 263 height 25
click at [696, 477] on span "9025" at bounding box center [706, 482] width 20 height 10
copy span "9025"
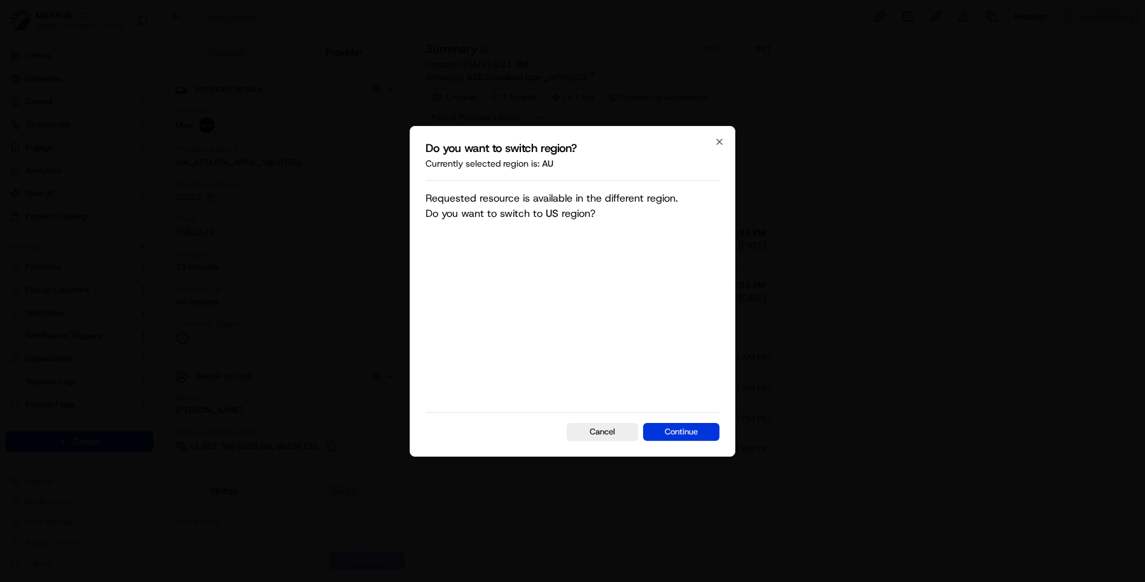
click at [689, 438] on button "Continue" at bounding box center [681, 432] width 76 height 18
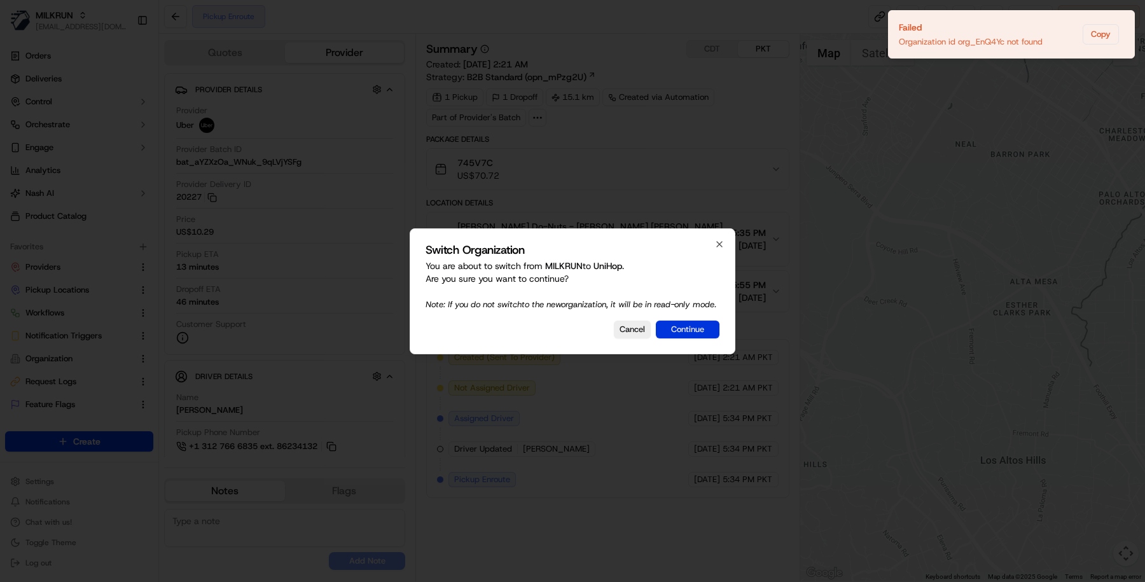
click at [693, 330] on button "Continue" at bounding box center [688, 330] width 64 height 18
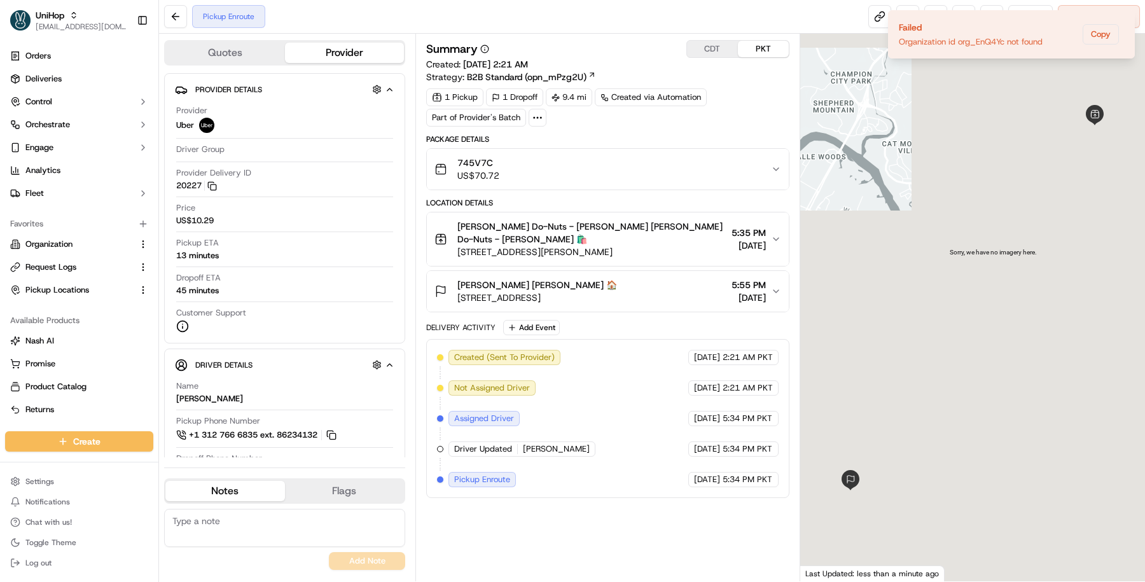
click at [686, 177] on div "745V7C US$70.72" at bounding box center [603, 169] width 337 height 25
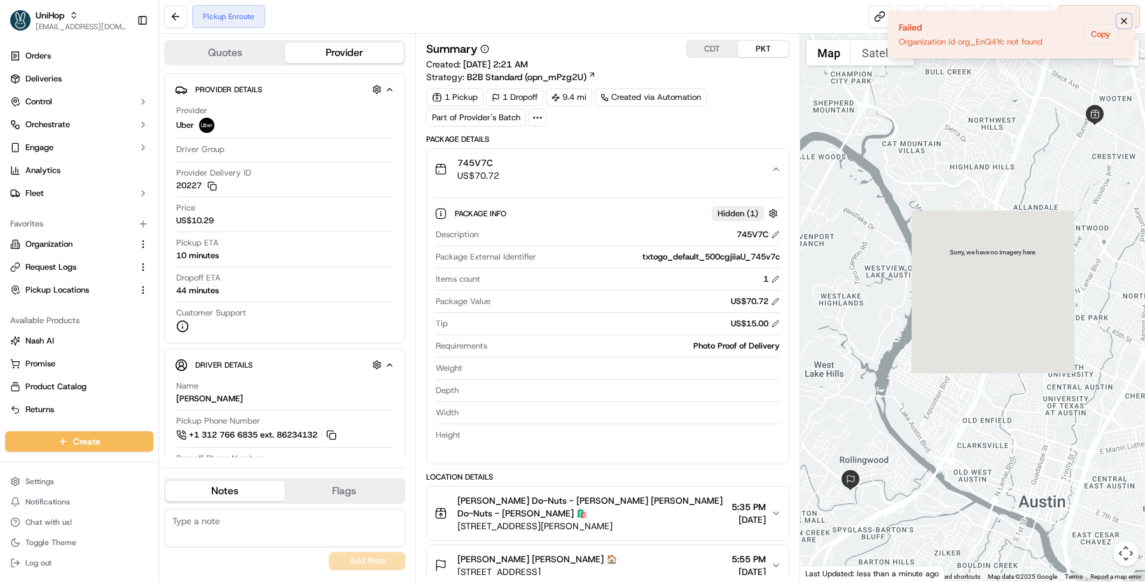
click at [1128, 19] on icon "Notifications (F8)" at bounding box center [1124, 21] width 10 height 10
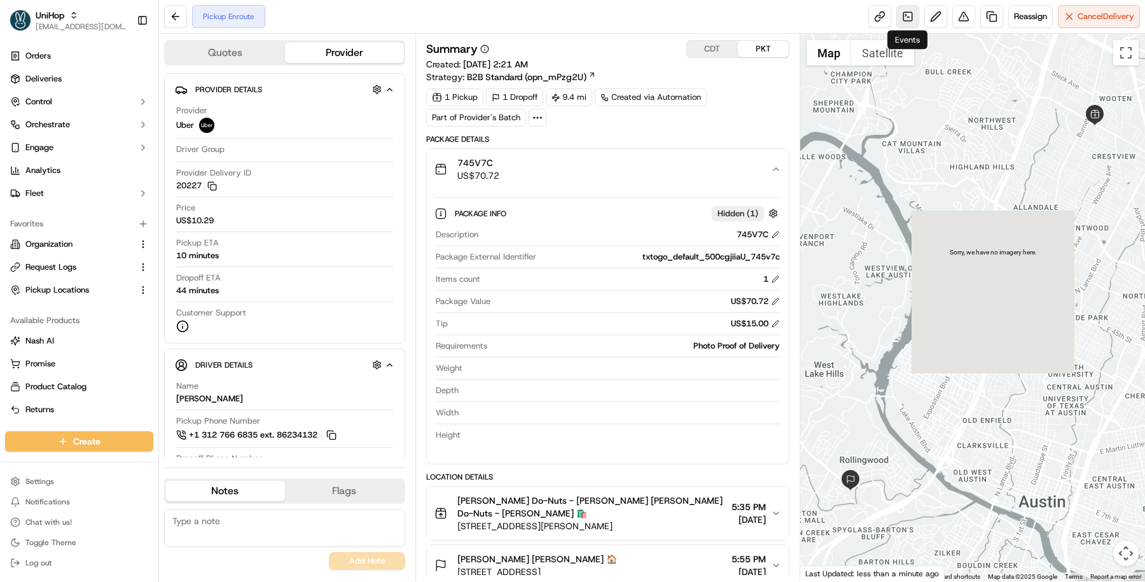
click at [913, 26] on link at bounding box center [908, 16] width 23 height 23
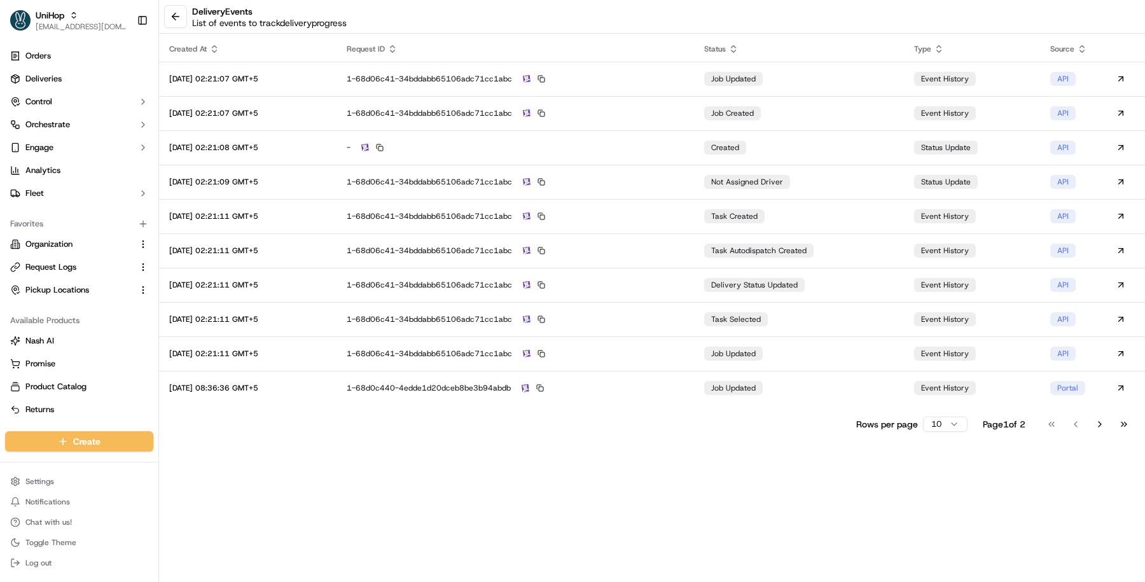
click at [944, 424] on html "UniHop masood@usenash.com Toggle Sidebar Orders Deliveries Control Orchestrate …" at bounding box center [572, 291] width 1145 height 582
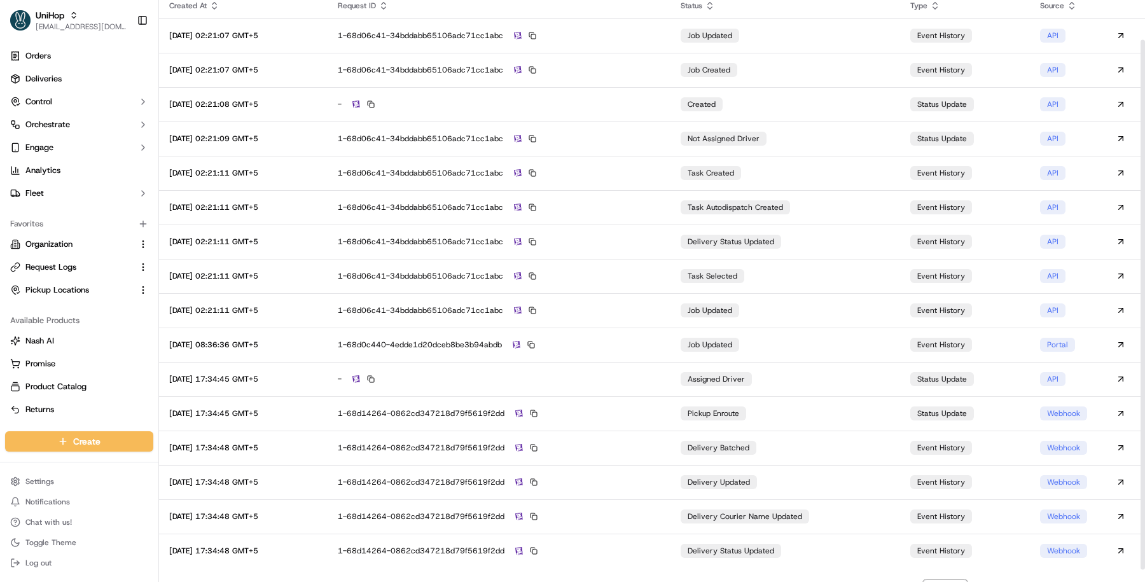
scroll to position [57, 0]
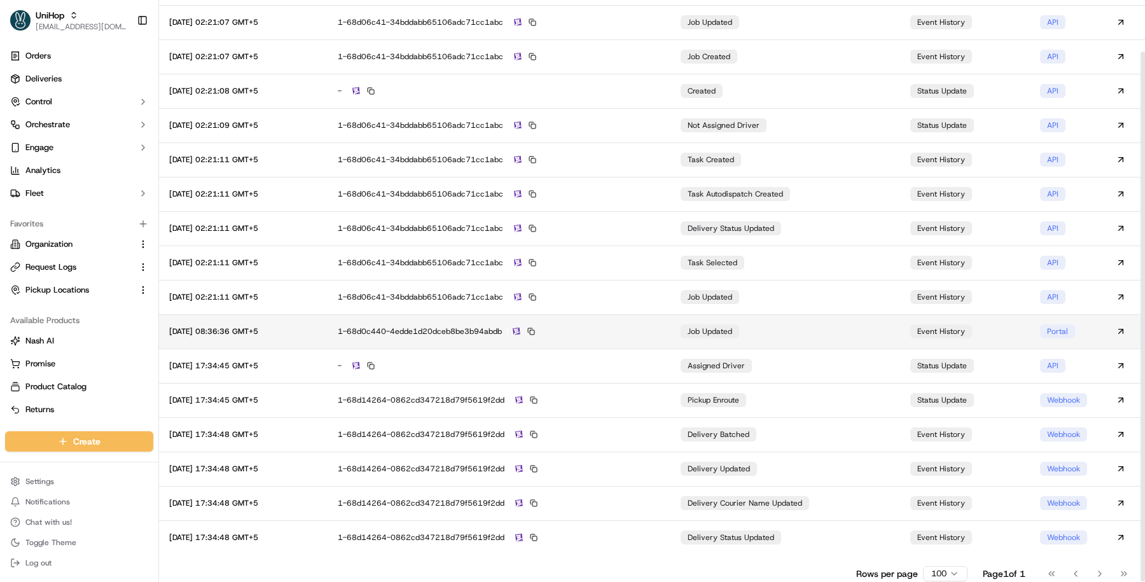
click at [858, 337] on td "job updated" at bounding box center [786, 331] width 230 height 34
click at [641, 326] on div "1-68d0c440-4edde1d20dceb8be3b94abdb" at bounding box center [499, 331] width 323 height 11
click at [617, 320] on td "1-68d0c440-4edde1d20dceb8be3b94abdb" at bounding box center [499, 331] width 343 height 34
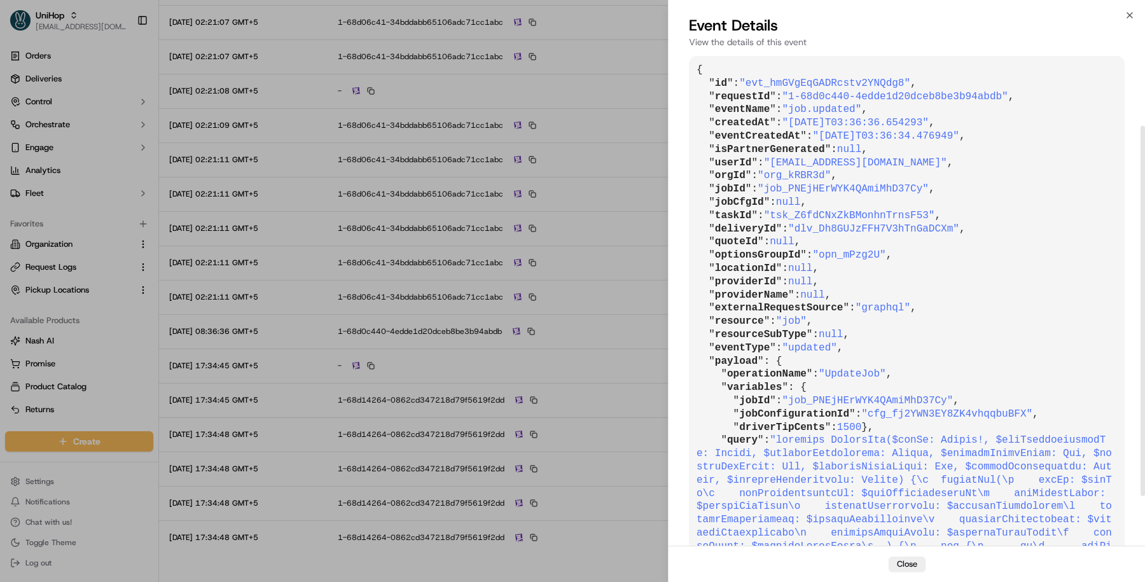
scroll to position [162, 0]
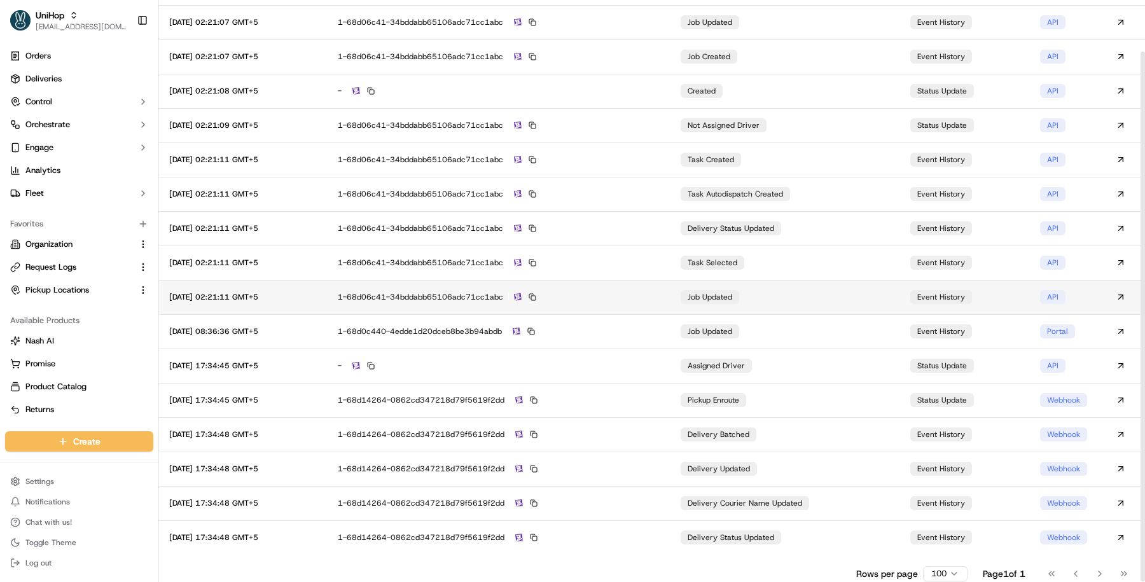
click at [625, 304] on td "1-68d06c41-34bddabb65106adc71cc1abc" at bounding box center [499, 297] width 343 height 34
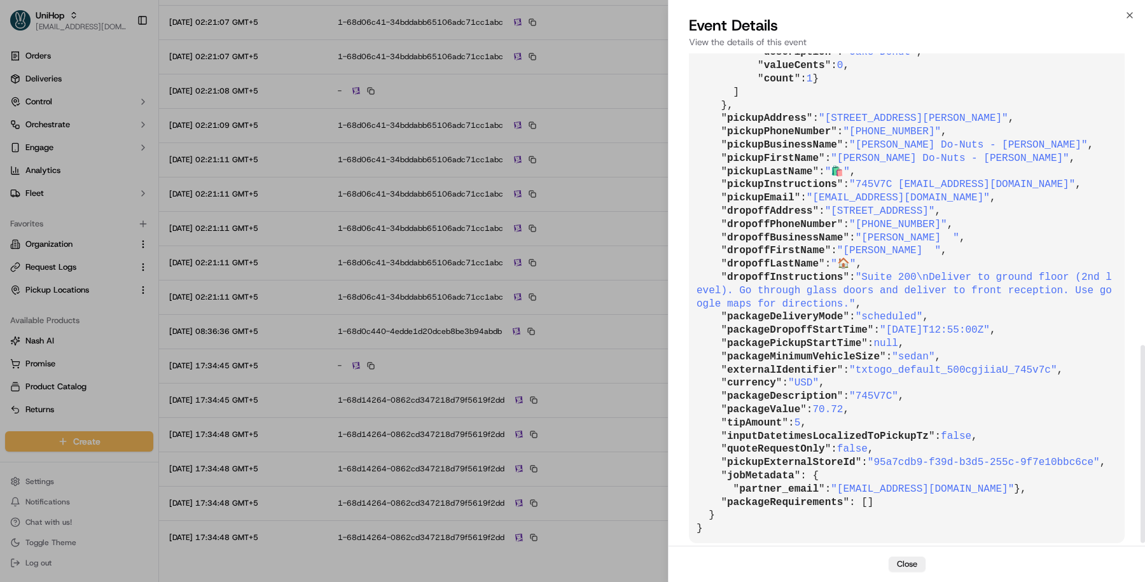
scroll to position [731, 0]
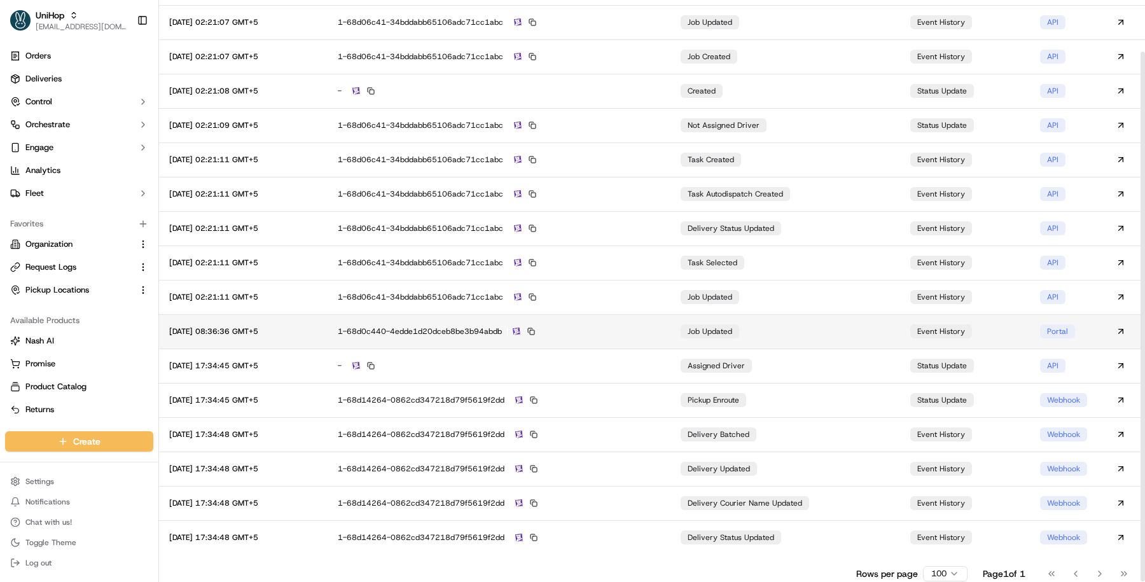
click at [544, 335] on div "1-68d0c440-4edde1d20dceb8be3b94abdb" at bounding box center [499, 331] width 323 height 11
click at [521, 329] on img at bounding box center [517, 332] width 8 height 8
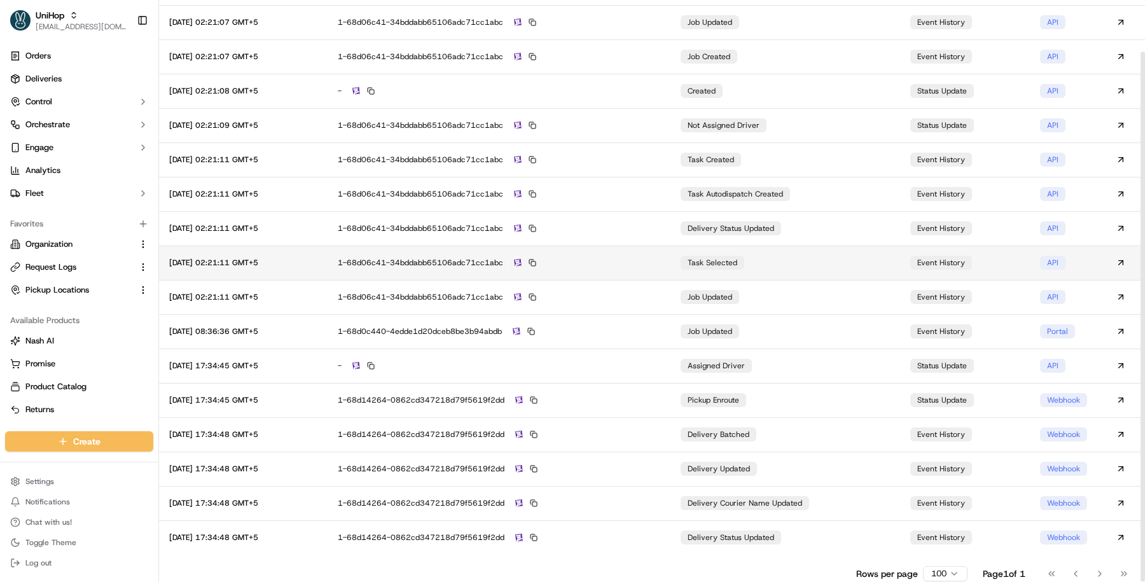
scroll to position [0, 0]
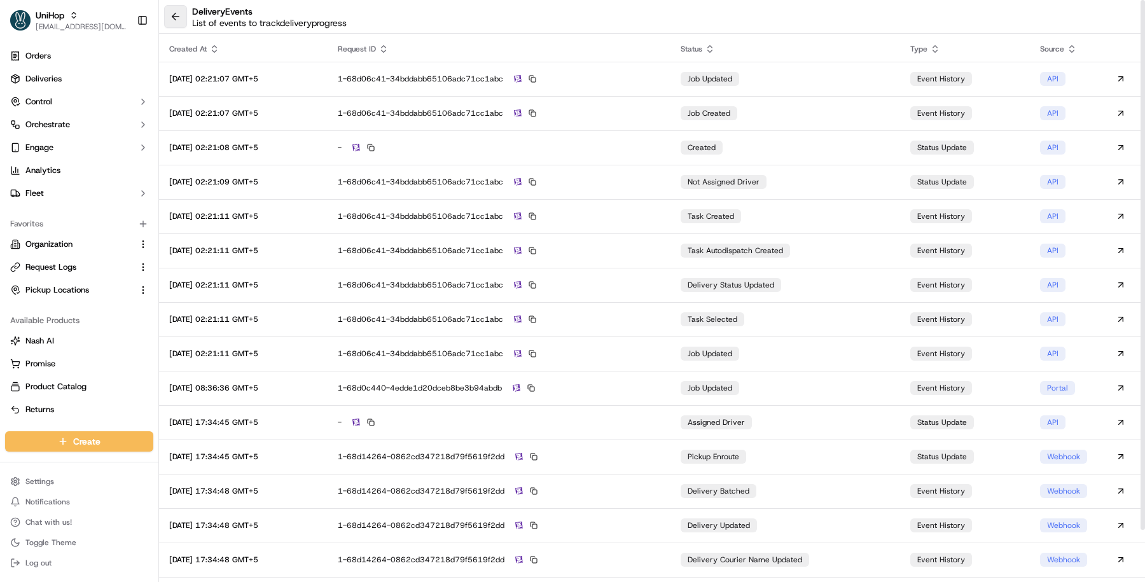
click at [183, 22] on button at bounding box center [175, 16] width 23 height 23
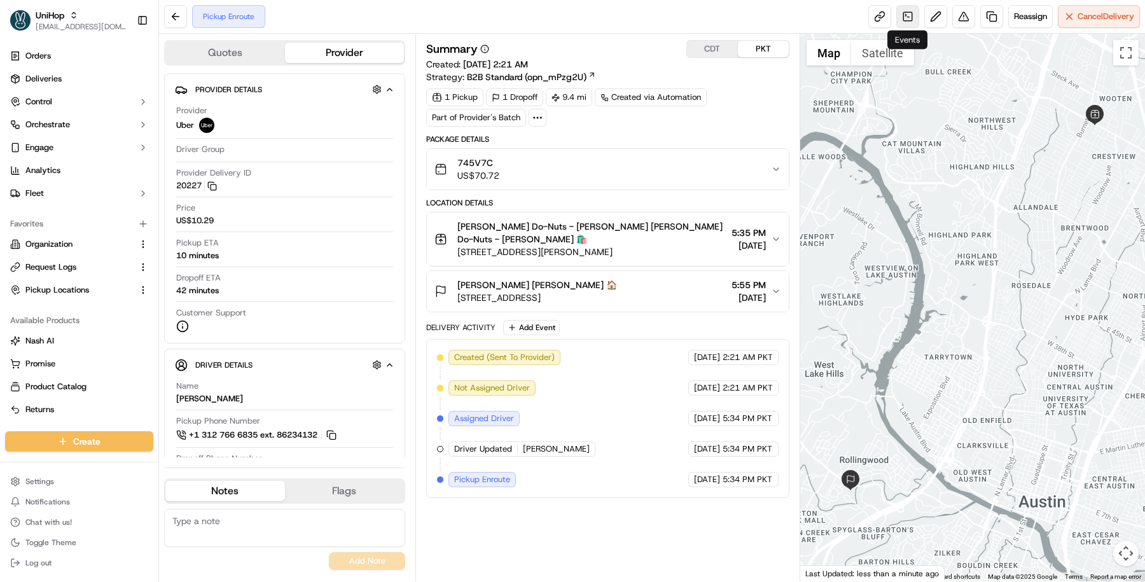
click at [909, 26] on link at bounding box center [908, 16] width 23 height 23
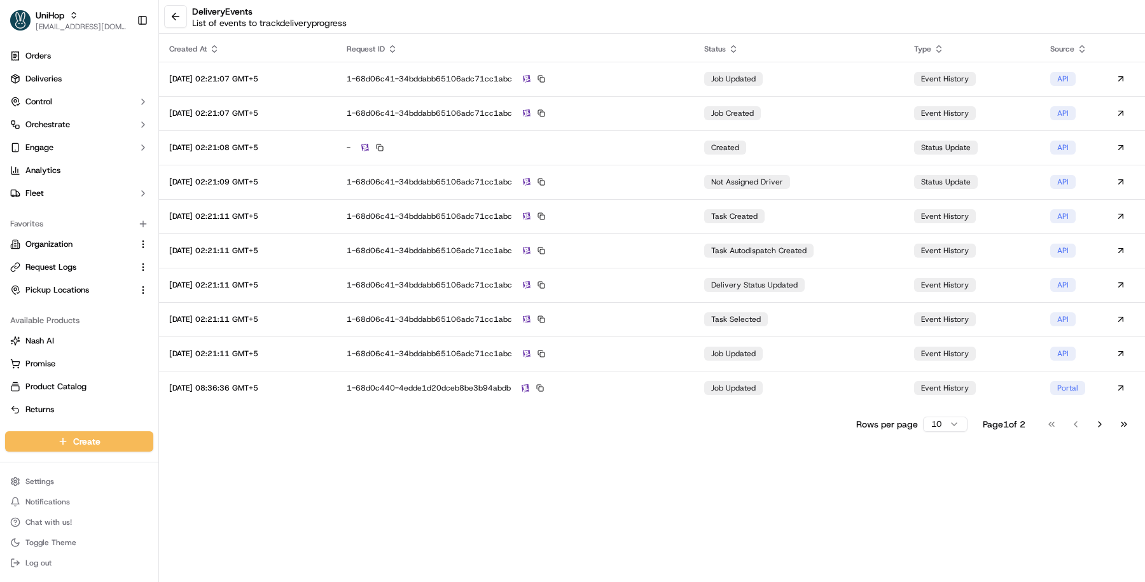
click at [949, 424] on html "UniHop masood@usenash.com Toggle Sidebar Orders Deliveries Control Orchestrate …" at bounding box center [572, 291] width 1145 height 582
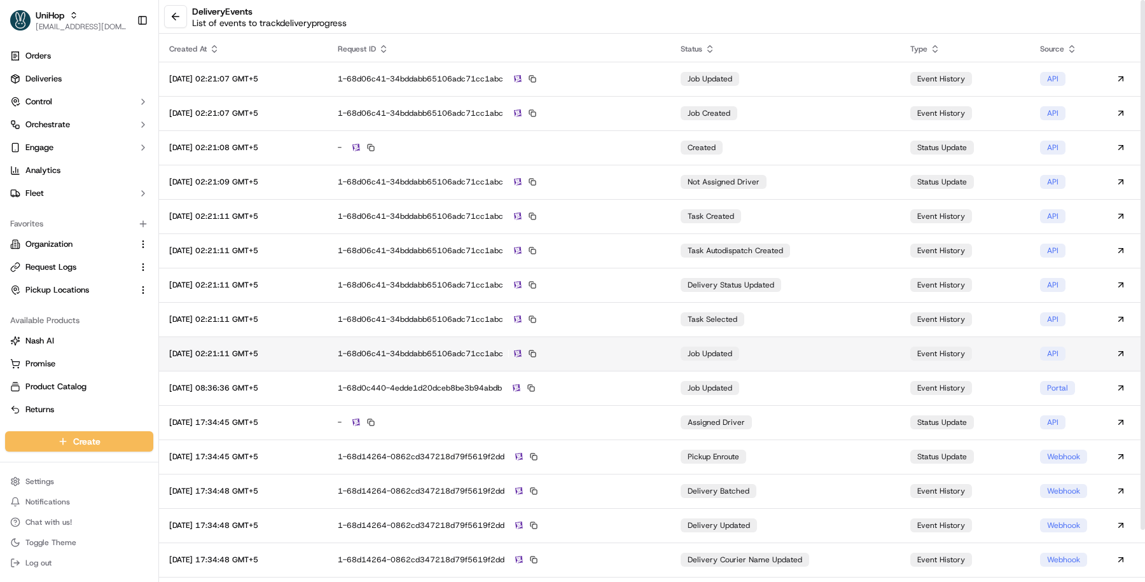
scroll to position [57, 0]
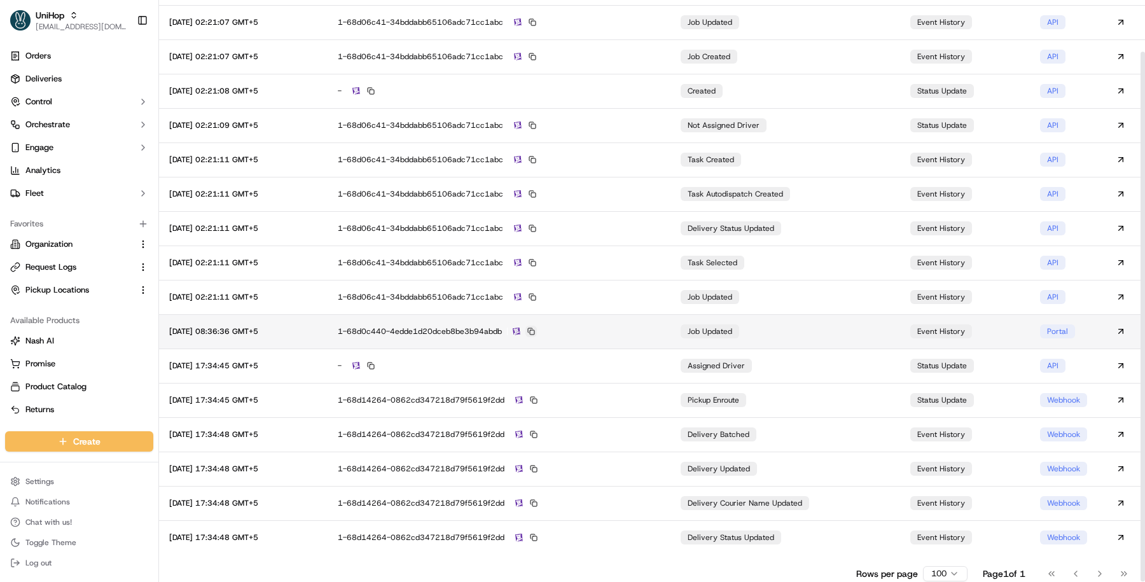
click at [537, 333] on button at bounding box center [531, 331] width 11 height 11
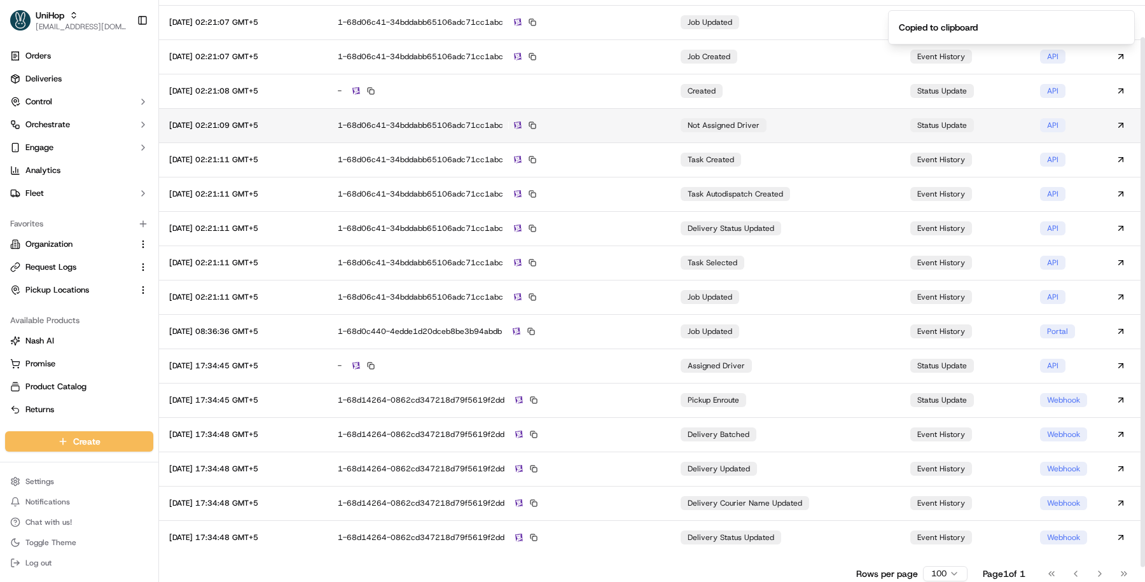
scroll to position [0, 0]
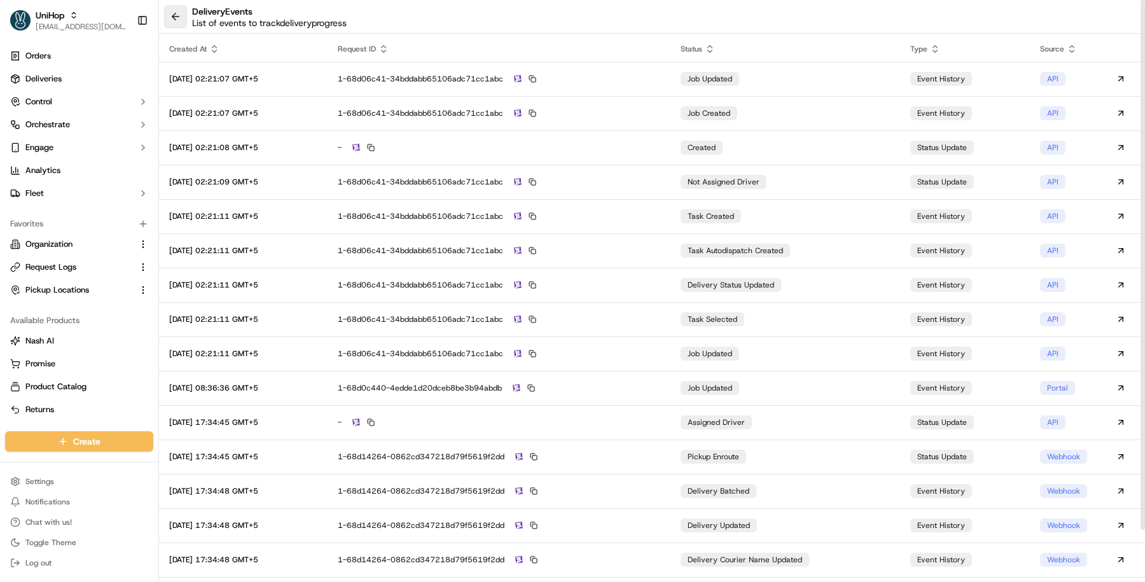
click at [178, 23] on button at bounding box center [175, 16] width 23 height 23
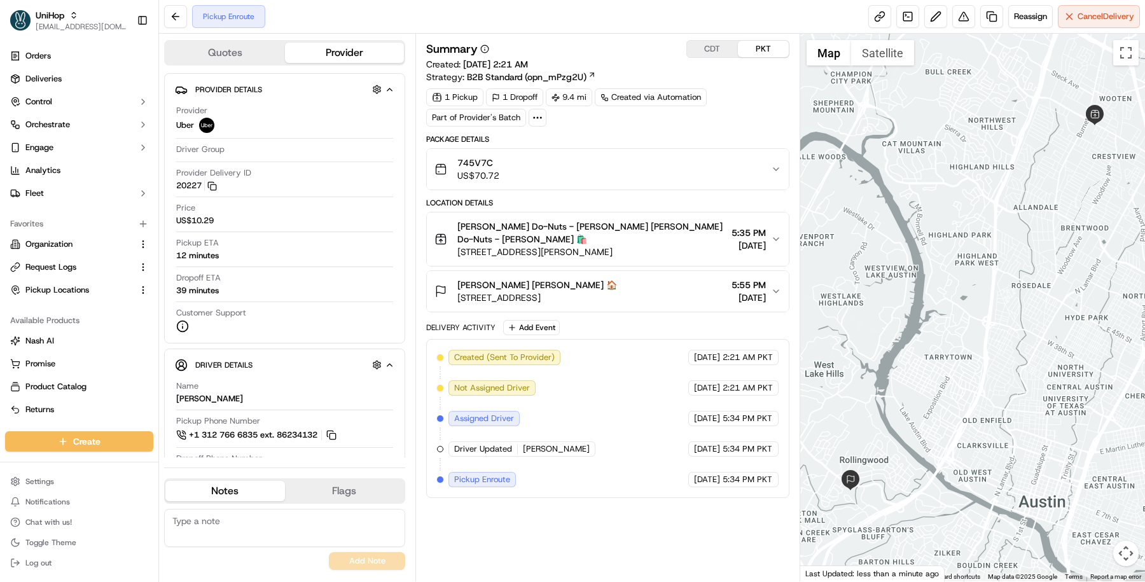
click at [681, 165] on div "745V7C US$70.72" at bounding box center [603, 169] width 337 height 25
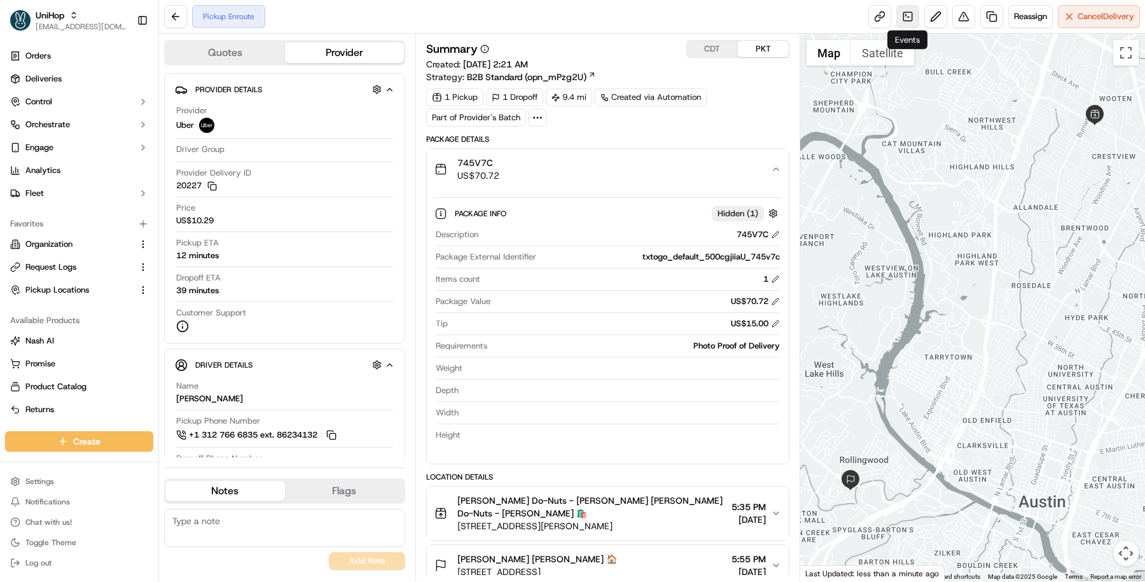
click at [909, 19] on link at bounding box center [908, 16] width 23 height 23
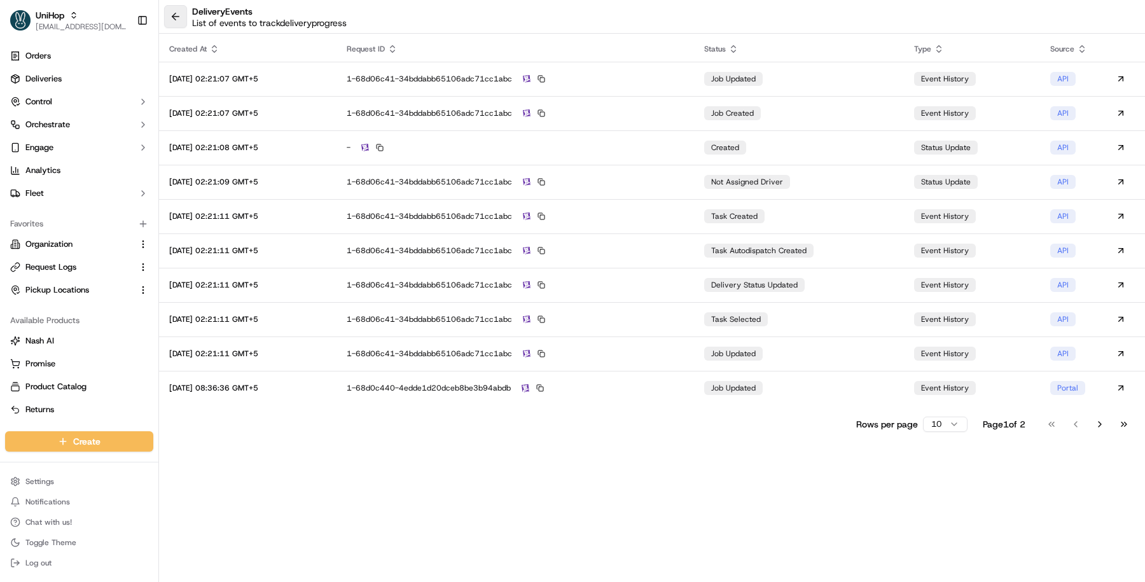
click at [174, 15] on button at bounding box center [175, 16] width 23 height 23
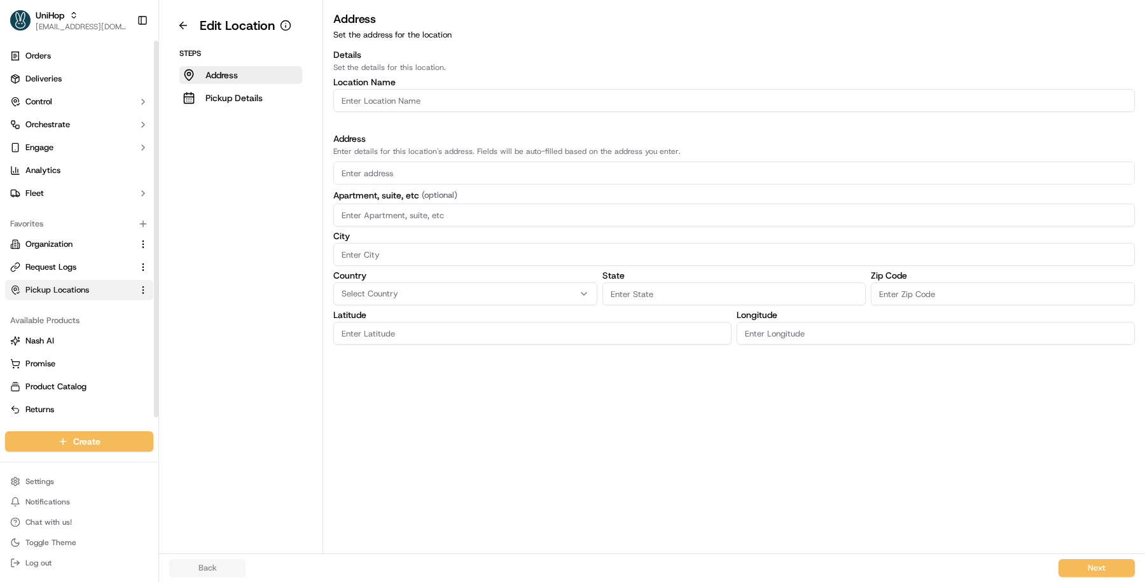
click at [66, 41] on div "Orders Deliveries Control Orchestrate Engage Analytics Fleet" at bounding box center [79, 125] width 158 height 168
click at [46, 32] on button "UniHop masood@usenash.com" at bounding box center [68, 20] width 127 height 31
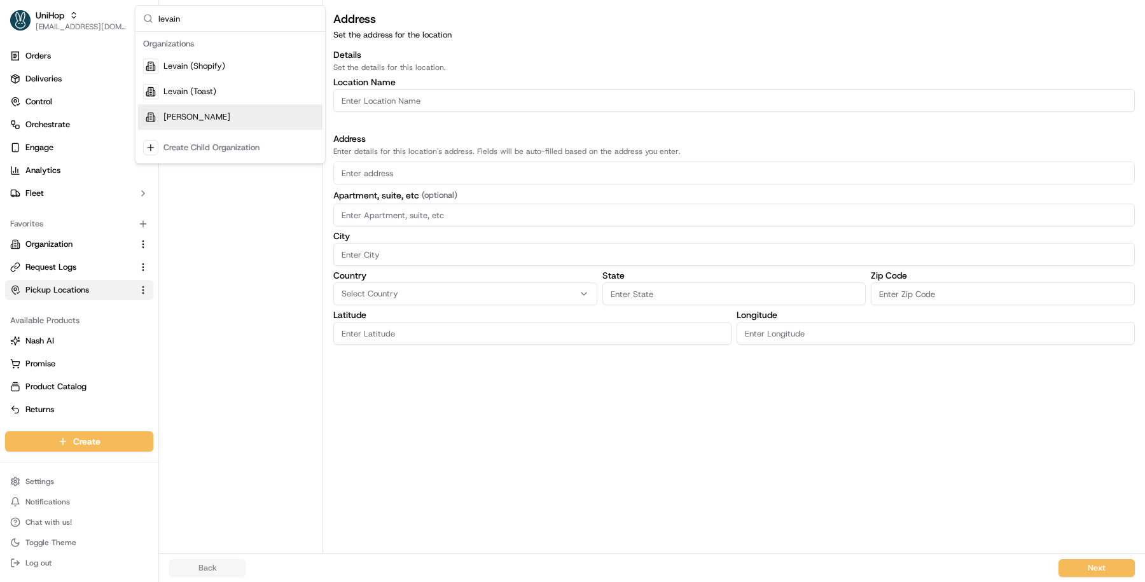
type input "levain"
click at [246, 108] on div "Levain Bakery" at bounding box center [230, 116] width 185 height 25
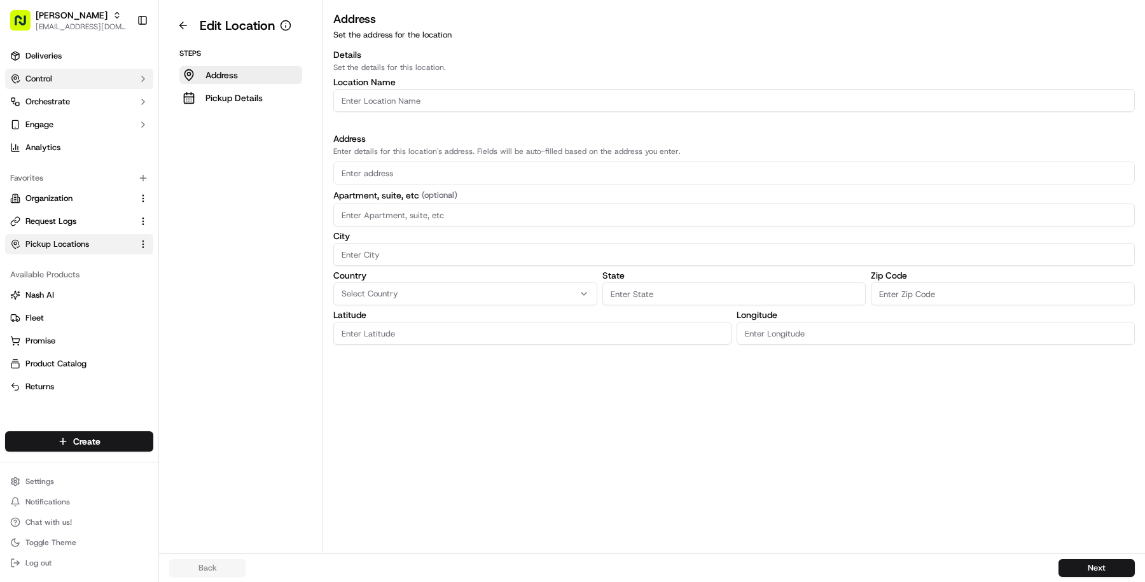
click at [87, 81] on button "Control" at bounding box center [79, 79] width 148 height 20
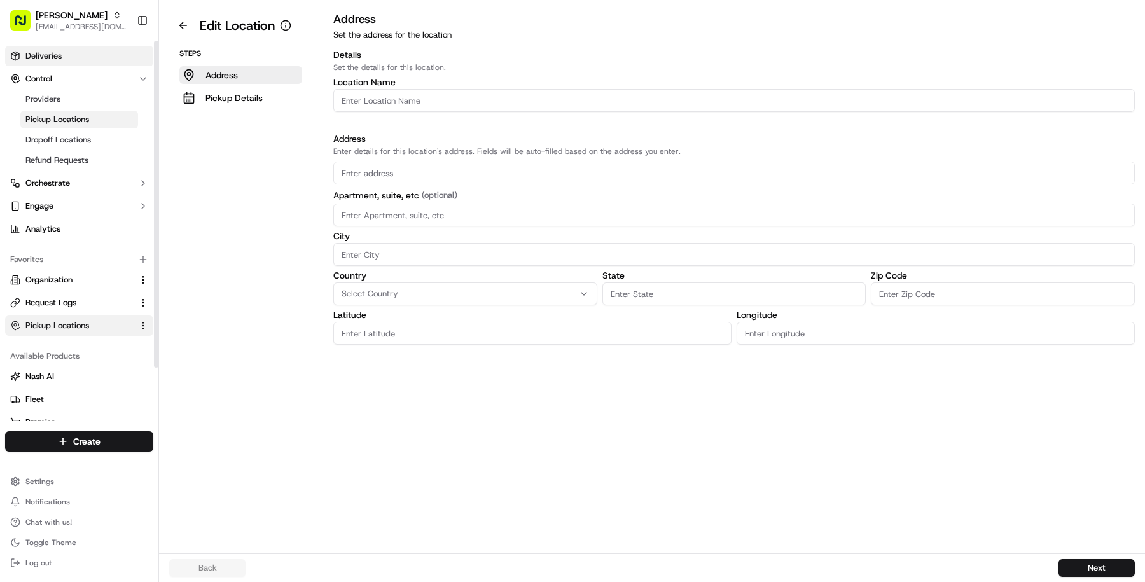
click at [74, 57] on link "Deliveries" at bounding box center [79, 56] width 148 height 20
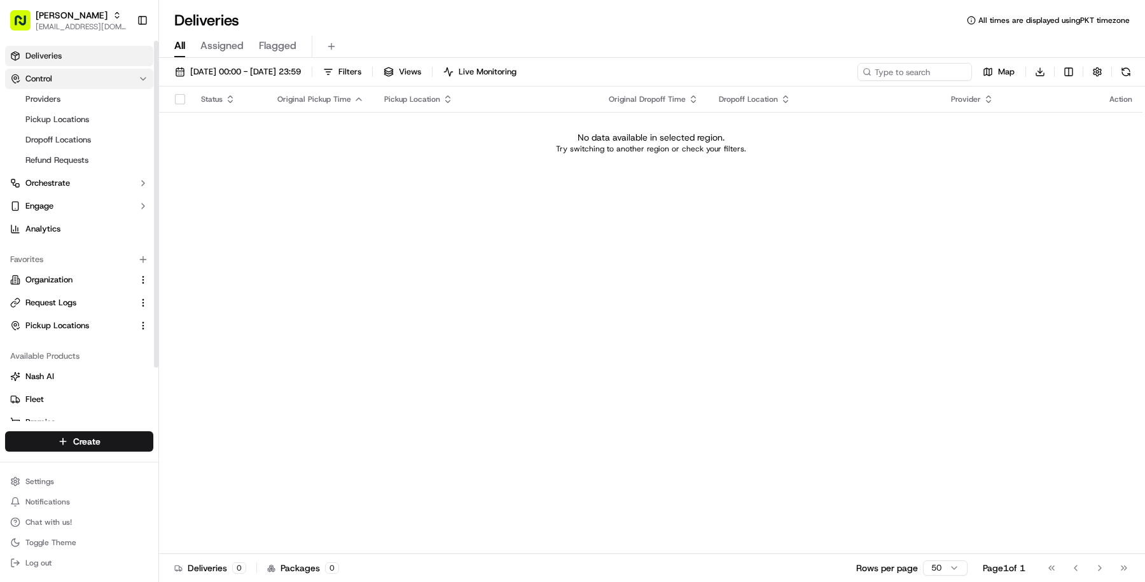
click at [97, 74] on button "Control" at bounding box center [79, 79] width 148 height 20
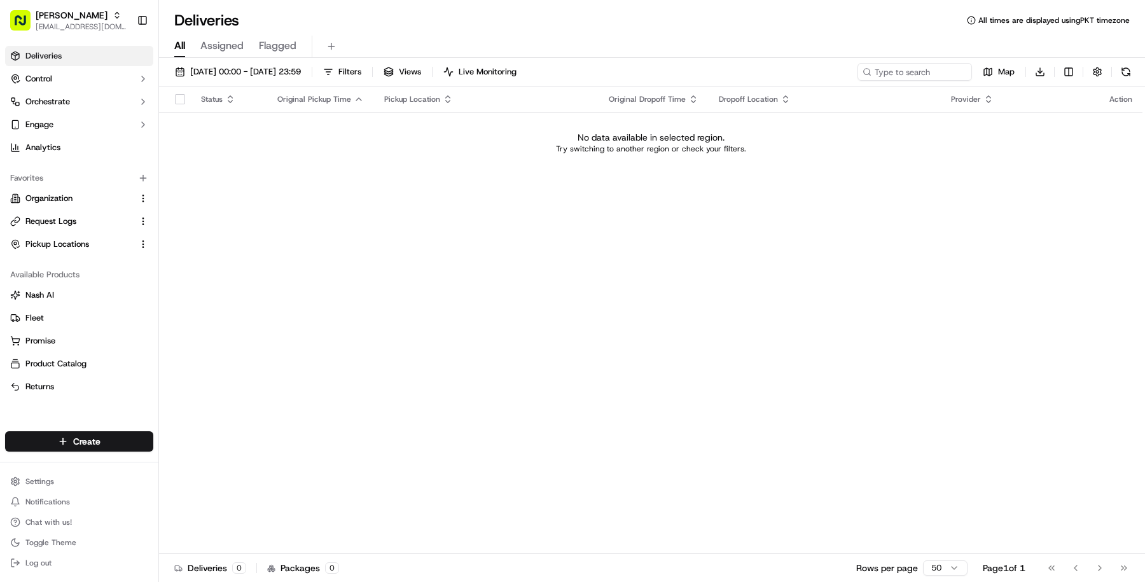
click at [91, 59] on link "Deliveries" at bounding box center [79, 56] width 148 height 20
click at [301, 69] on span "22/09/2025 00:00 - 22/09/2025 23:59" at bounding box center [245, 71] width 111 height 11
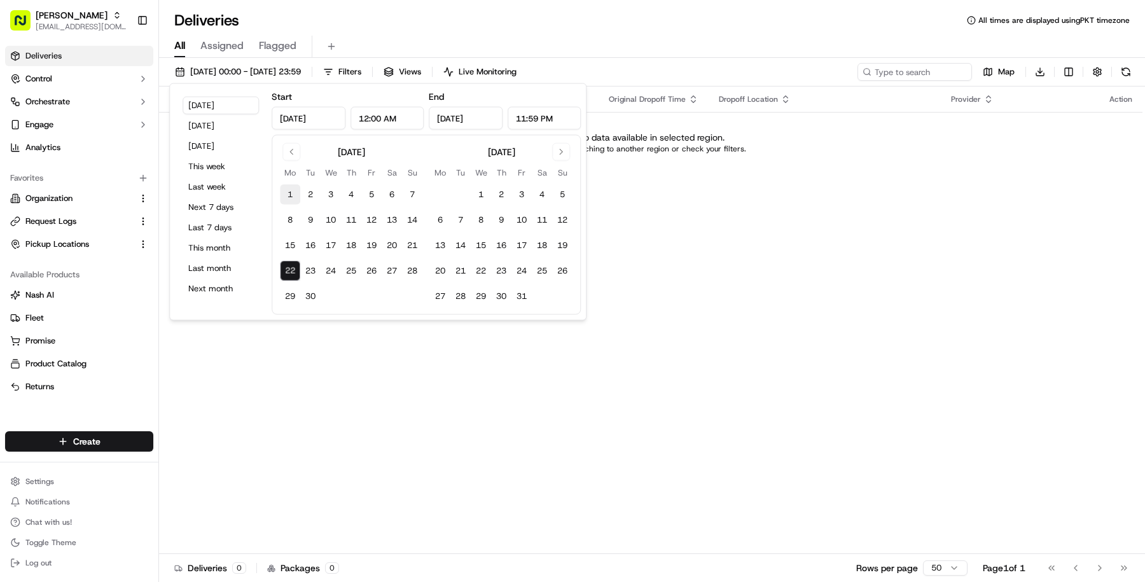
click at [292, 198] on button "1" at bounding box center [290, 195] width 20 height 20
type input "Sep 1, 2025"
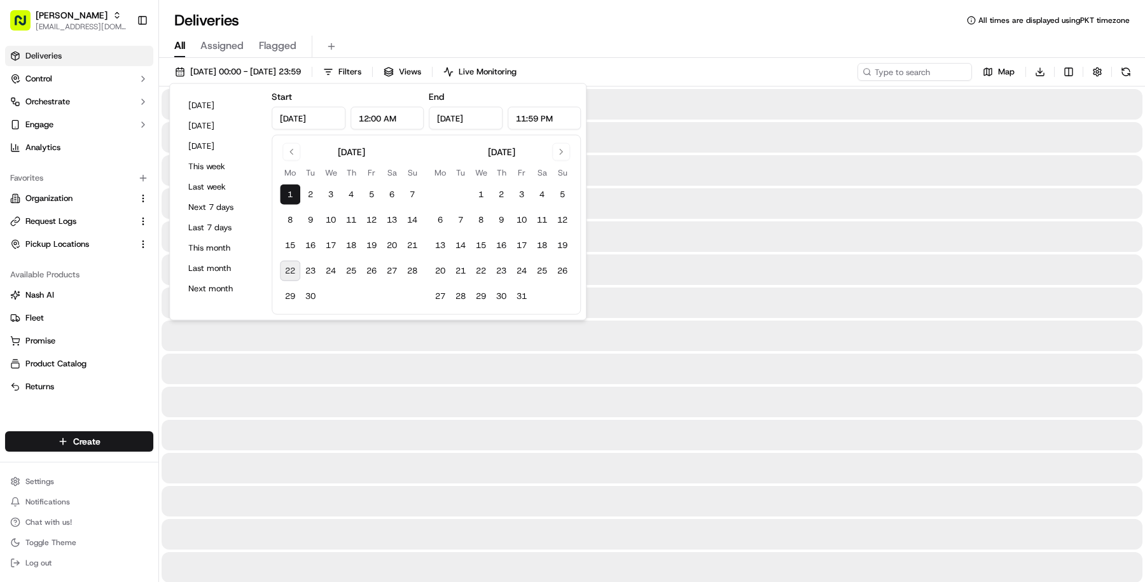
click at [292, 284] on tbody "1 2 3 4 5 6 7 8 9 10 11 12 13 14 15 16 17 18 19 20 21 22 23 24 25 26 27 28 29 30" at bounding box center [351, 242] width 143 height 127
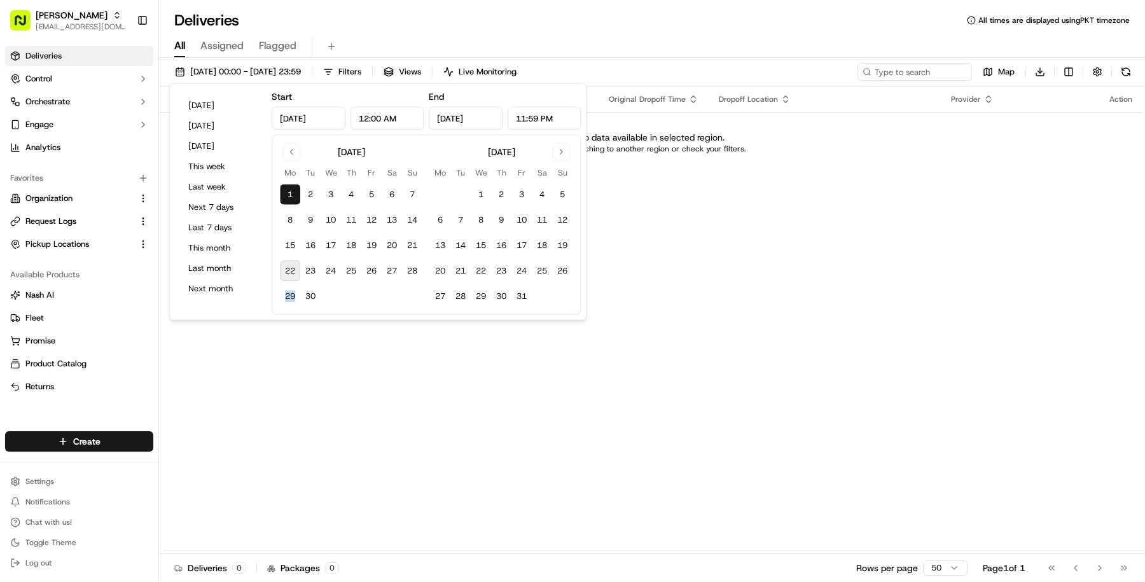
click at [292, 284] on tbody "1 2 3 4 5 6 7 8 9 10 11 12 13 14 15 16 17 18 19 20 21 22 23 24 25 26 27 28 29 30" at bounding box center [351, 242] width 143 height 127
click at [292, 281] on tbody "1 2 3 4 5 6 7 8 9 10 11 12 13 14 15 16 17 18 19 20 21 22 23 24 25 26 27 28 29 30" at bounding box center [351, 242] width 143 height 127
click at [291, 274] on button "22" at bounding box center [290, 271] width 20 height 20
type input "Sep 22, 2025"
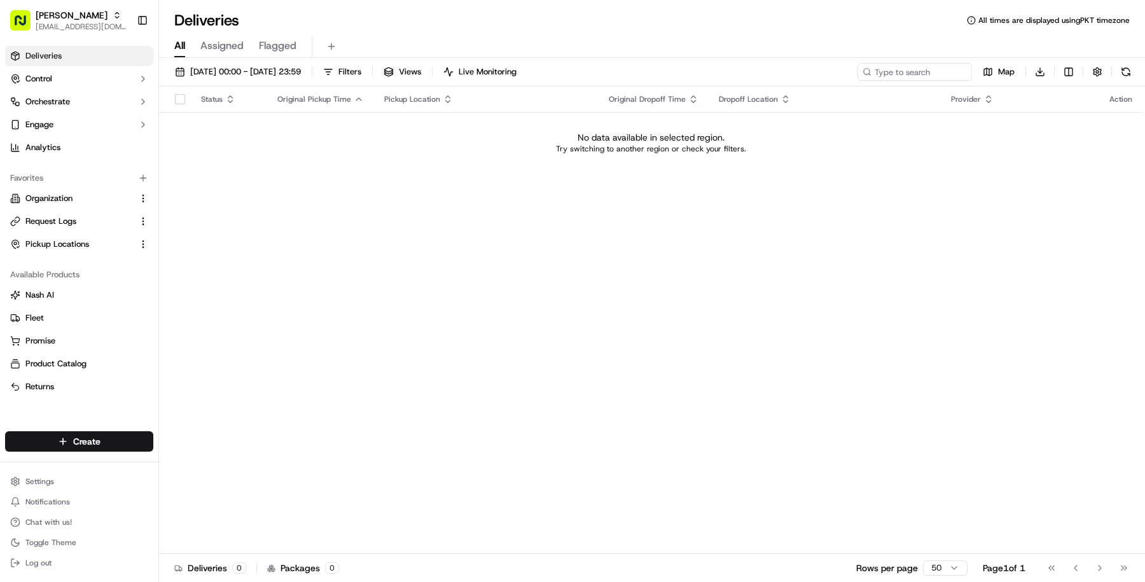
click at [100, 55] on link "Deliveries" at bounding box center [79, 56] width 148 height 20
click at [78, 190] on button "Organization" at bounding box center [79, 198] width 148 height 20
click at [53, 200] on span "Organization" at bounding box center [48, 198] width 47 height 11
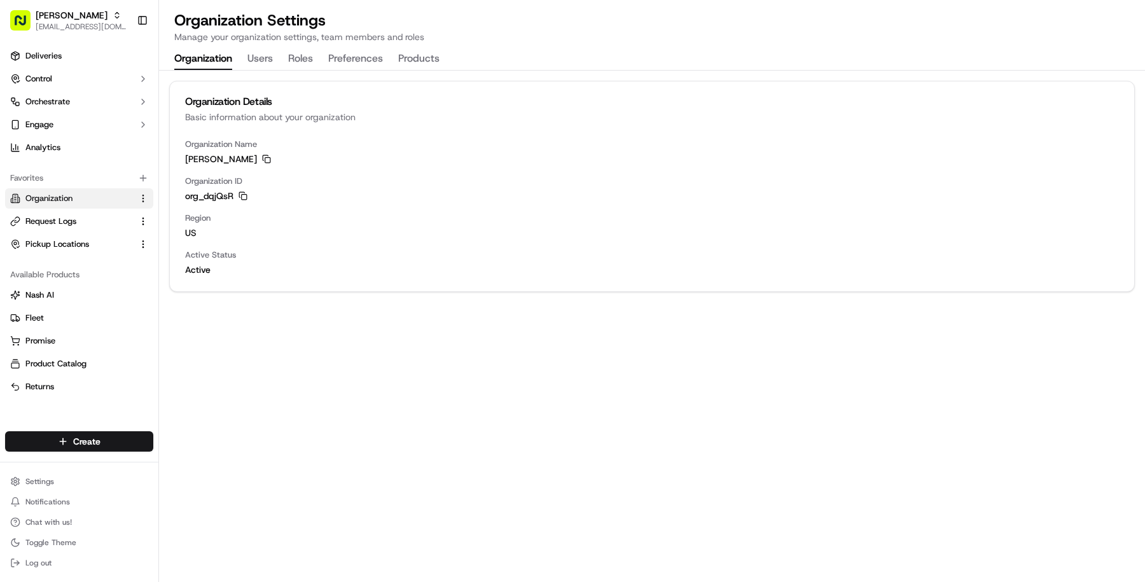
click at [118, 113] on ul "Deliveries Control Orchestrate Engage Analytics" at bounding box center [79, 102] width 148 height 112
click at [117, 100] on button "Orchestrate" at bounding box center [79, 102] width 148 height 20
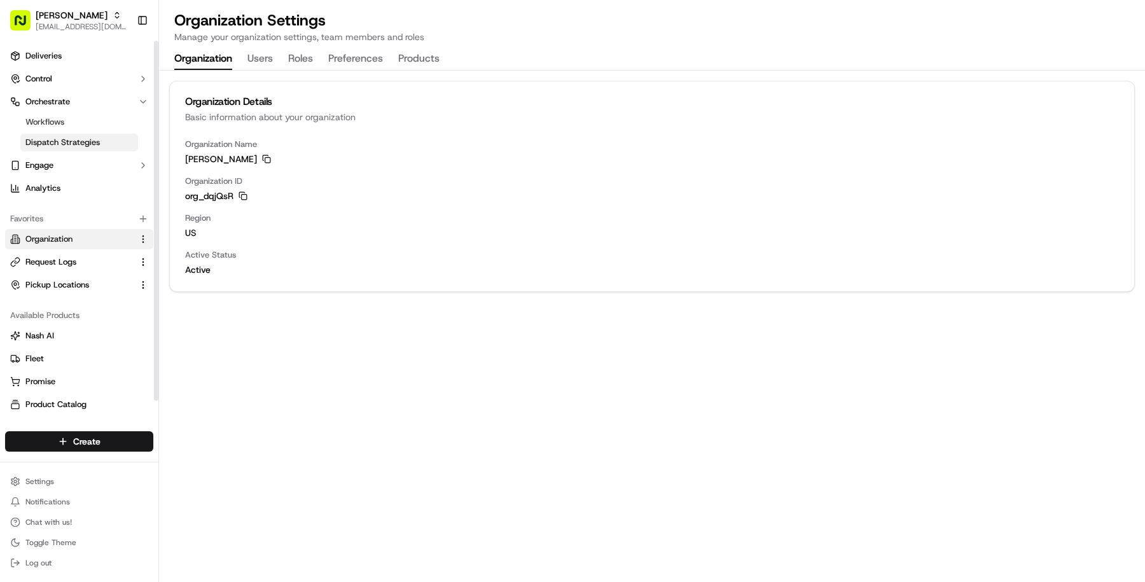
click at [115, 144] on link "Dispatch Strategies" at bounding box center [79, 143] width 118 height 18
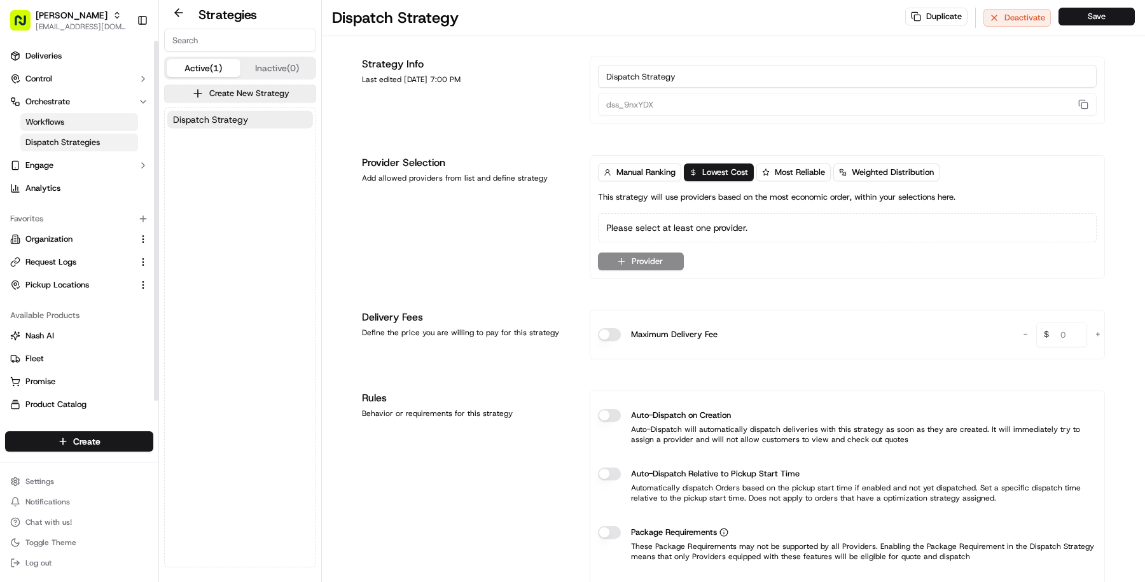
click at [88, 115] on link "Workflows" at bounding box center [79, 122] width 118 height 18
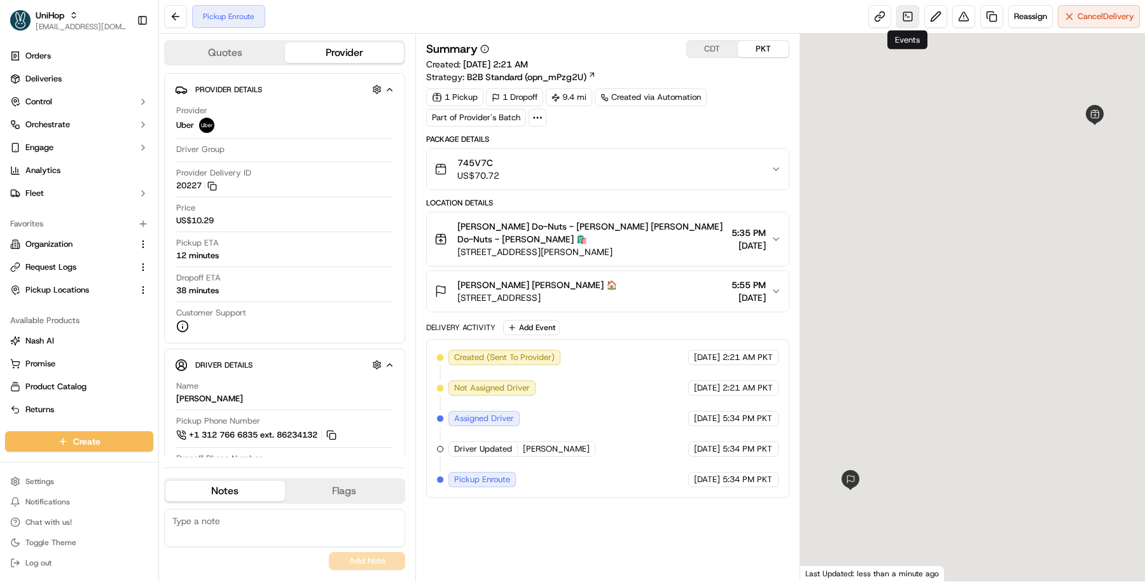
click at [900, 11] on link at bounding box center [908, 16] width 23 height 23
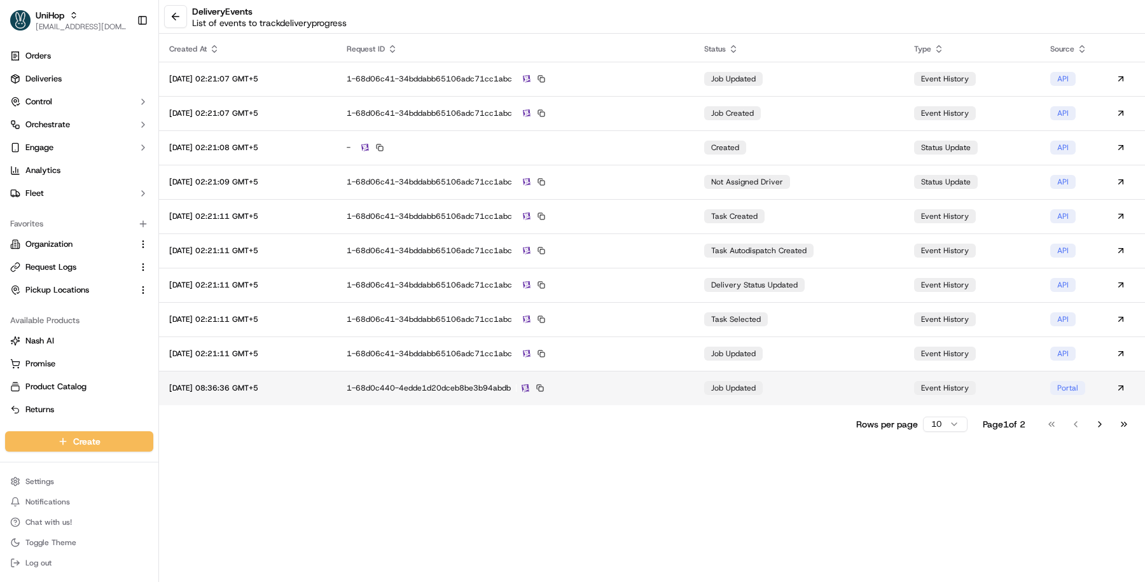
click at [853, 376] on td "job updated" at bounding box center [799, 388] width 210 height 34
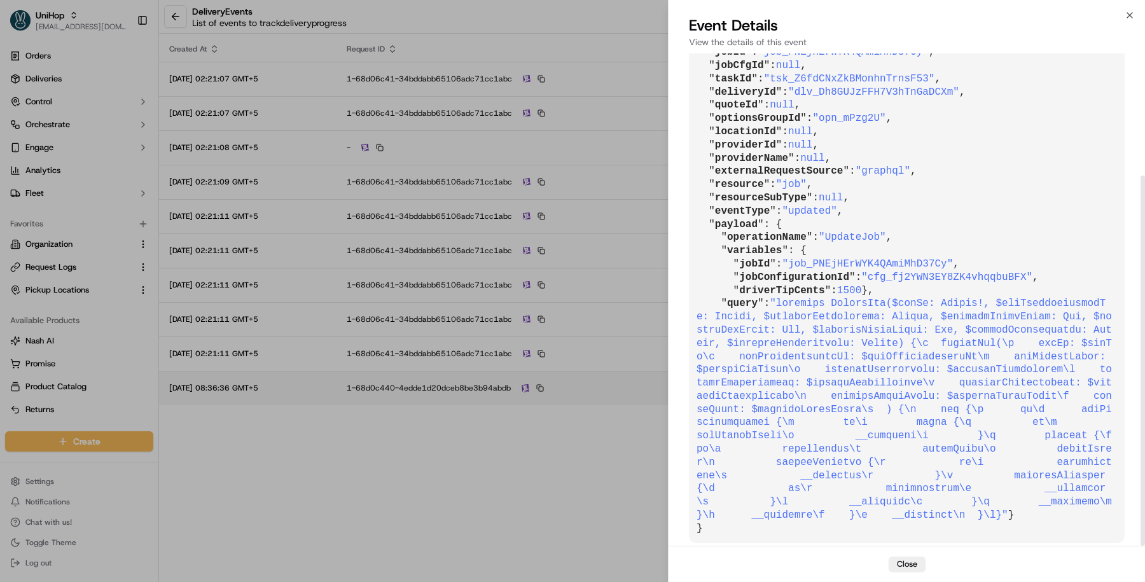
scroll to position [162, 0]
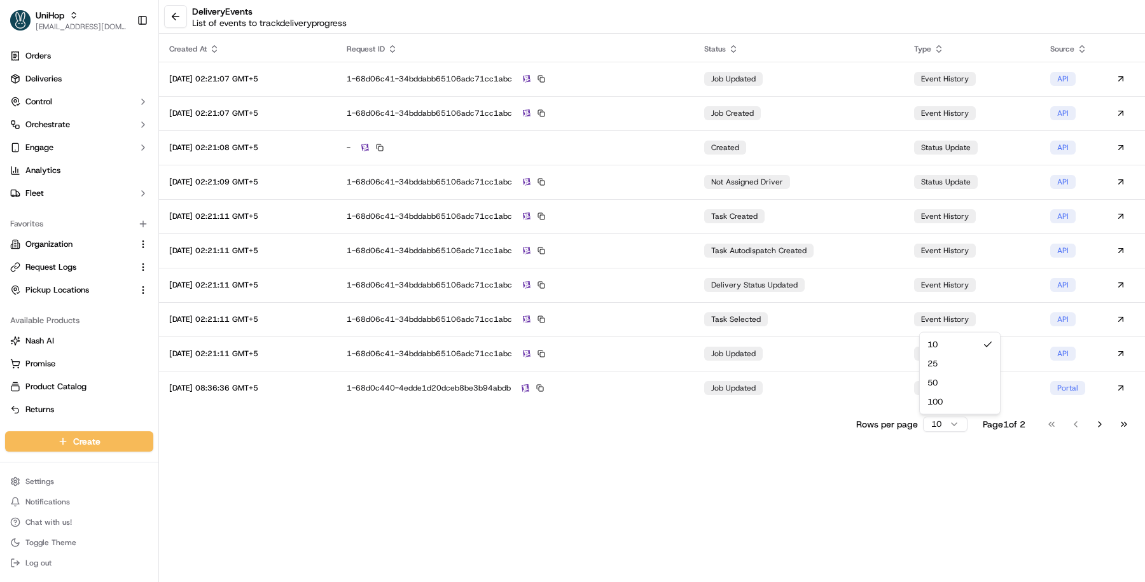
click at [956, 417] on html "UniHop [EMAIL_ADDRESS][DOMAIN_NAME] Toggle Sidebar Orders Deliveries Control Or…" at bounding box center [572, 291] width 1145 height 582
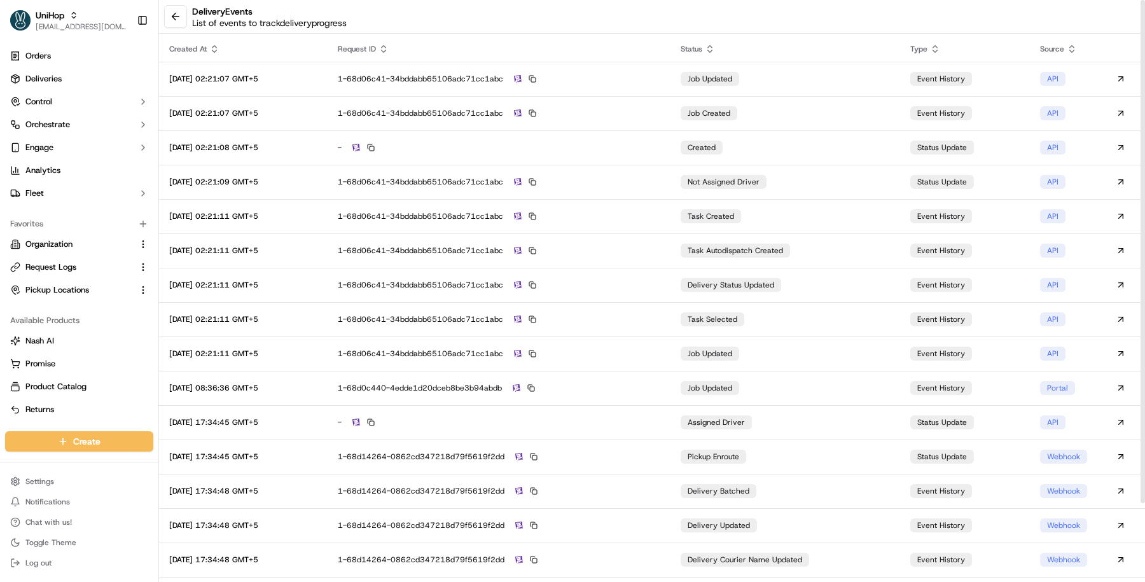
scroll to position [91, 0]
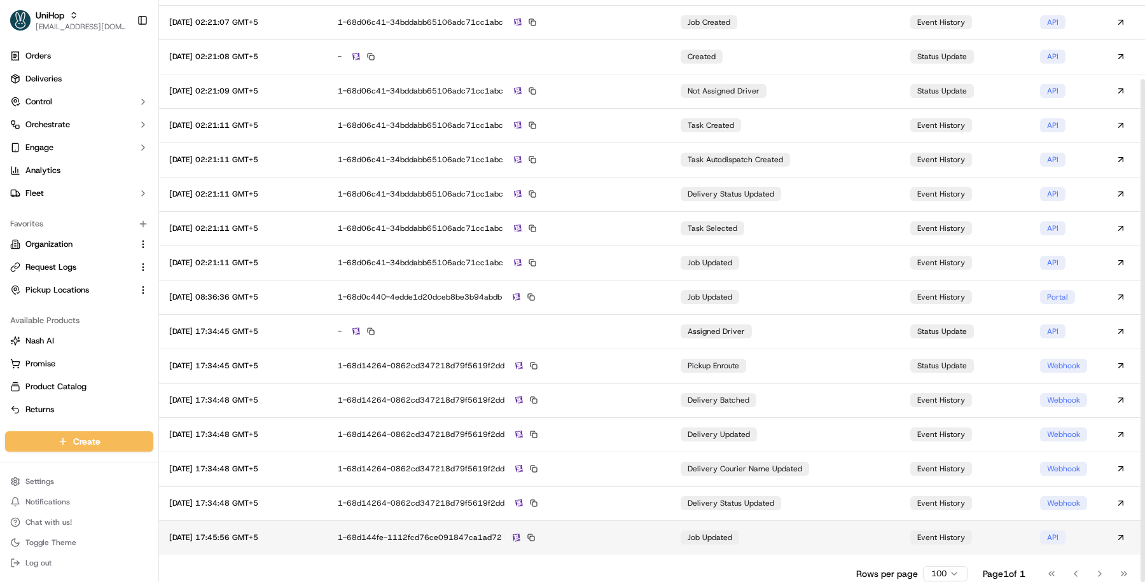
click at [858, 550] on td "job updated" at bounding box center [786, 538] width 230 height 34
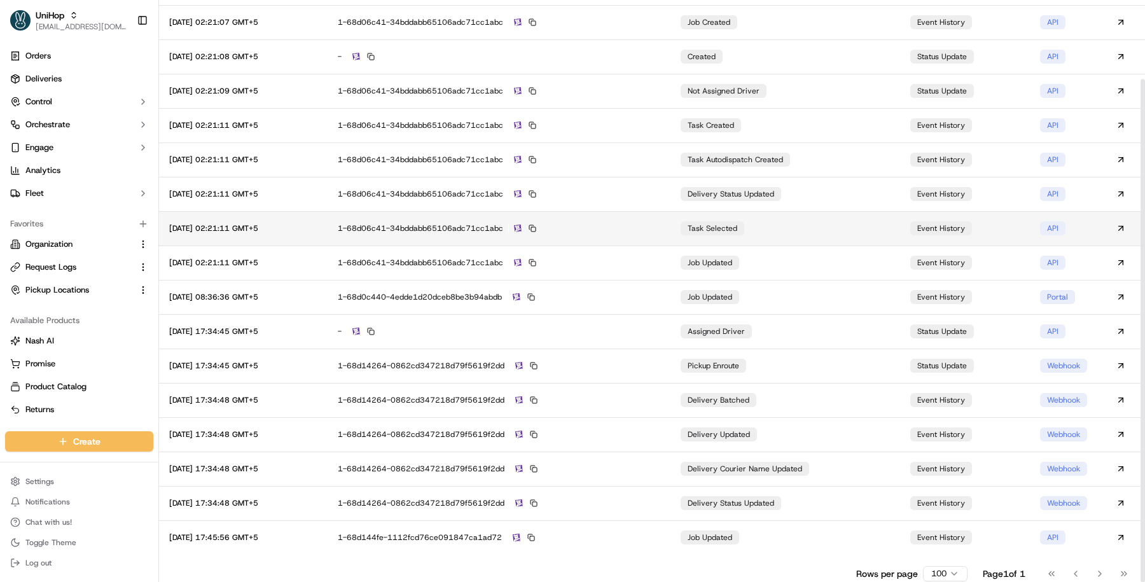
scroll to position [0, 0]
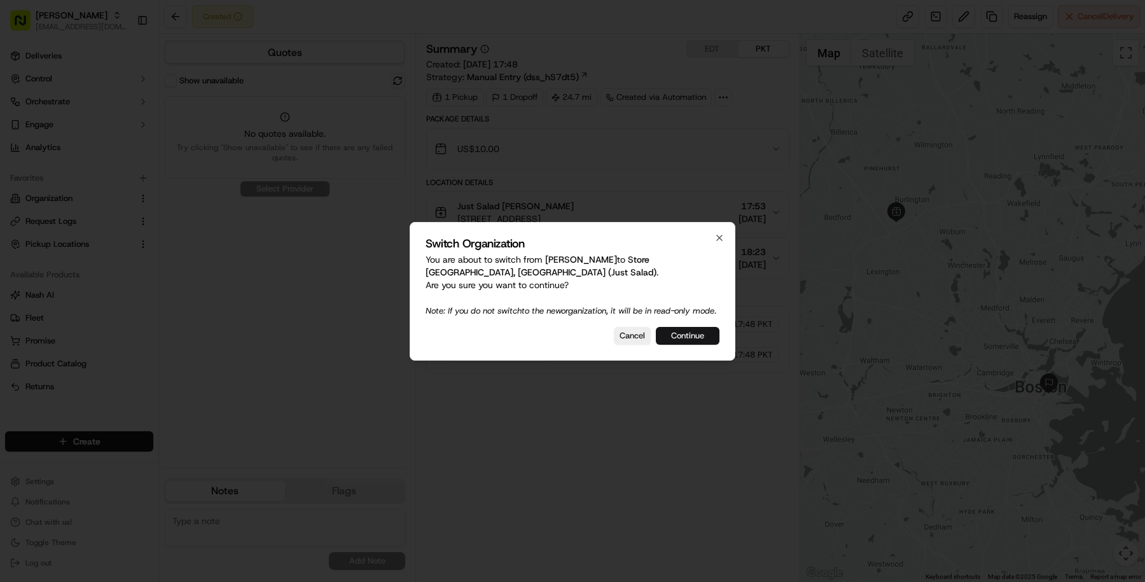
click at [690, 345] on button "Continue" at bounding box center [688, 336] width 64 height 18
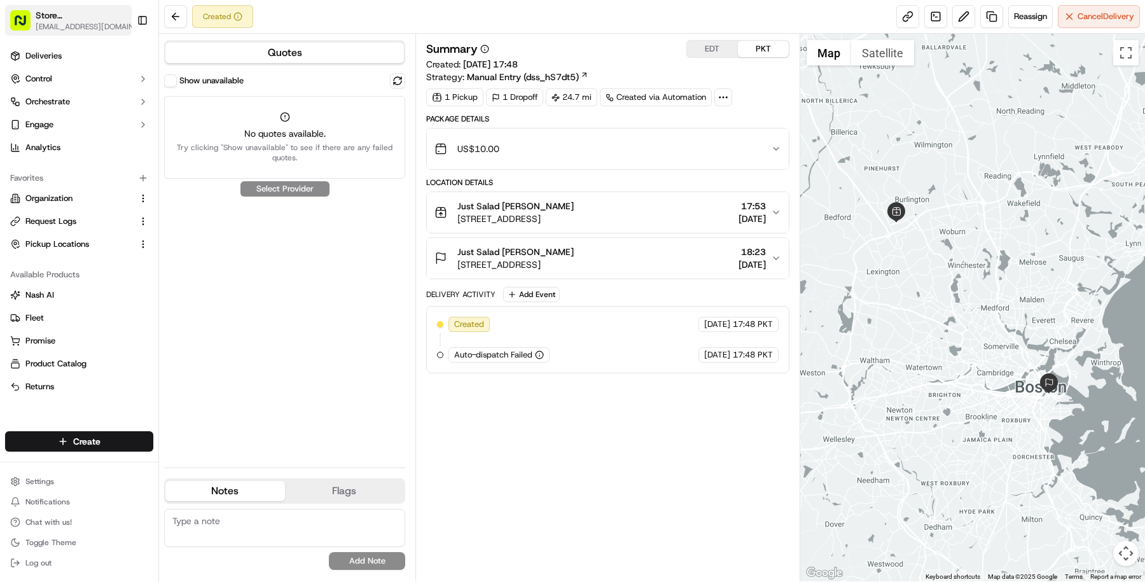
click at [84, 15] on span "Store [GEOGRAPHIC_DATA], [GEOGRAPHIC_DATA] (Just Salad)" at bounding box center [81, 15] width 90 height 13
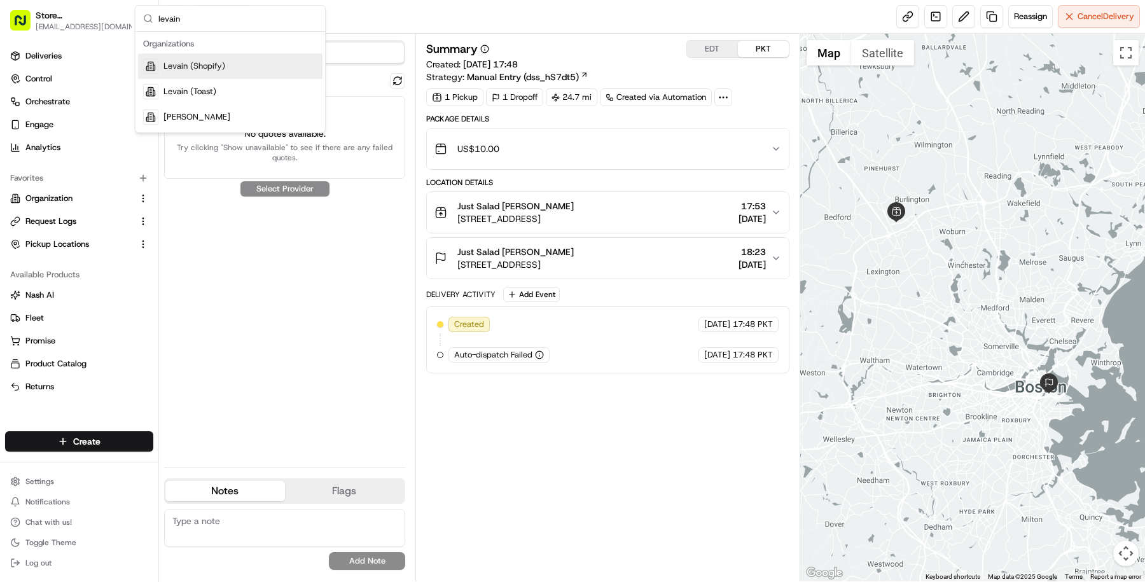
type input "levain"
click at [223, 70] on span "Levain (Shopify)" at bounding box center [195, 65] width 62 height 11
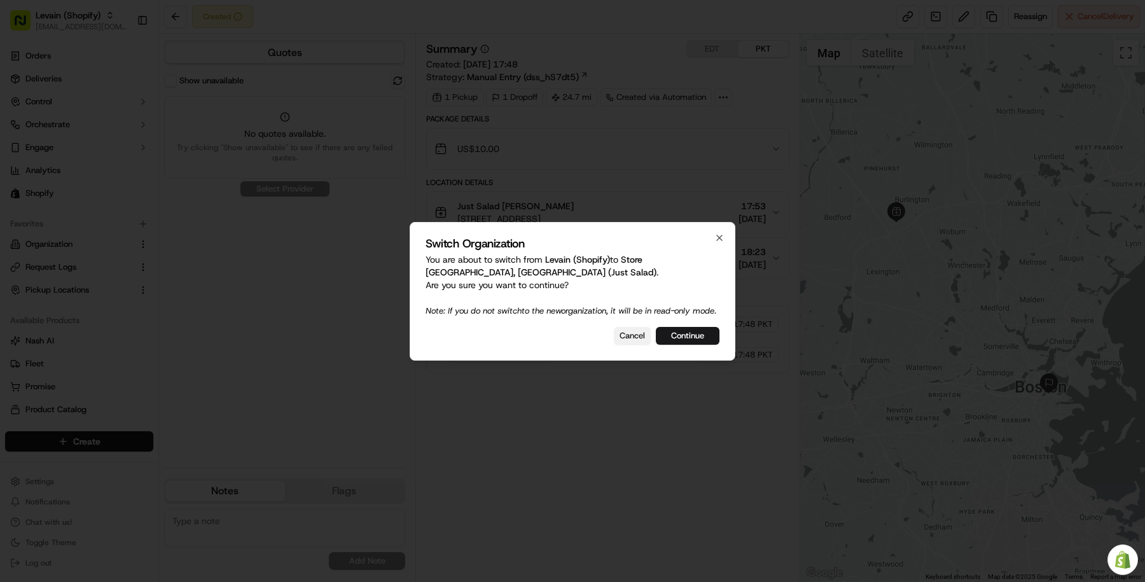
click at [629, 334] on button "Cancel" at bounding box center [632, 336] width 37 height 18
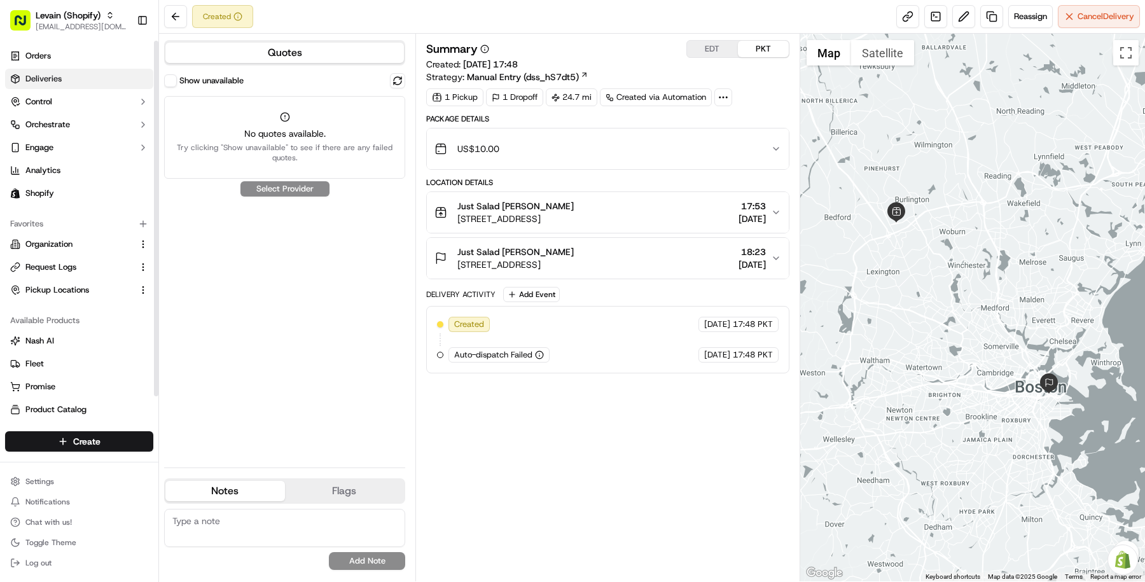
click at [110, 83] on link "Deliveries" at bounding box center [79, 79] width 148 height 20
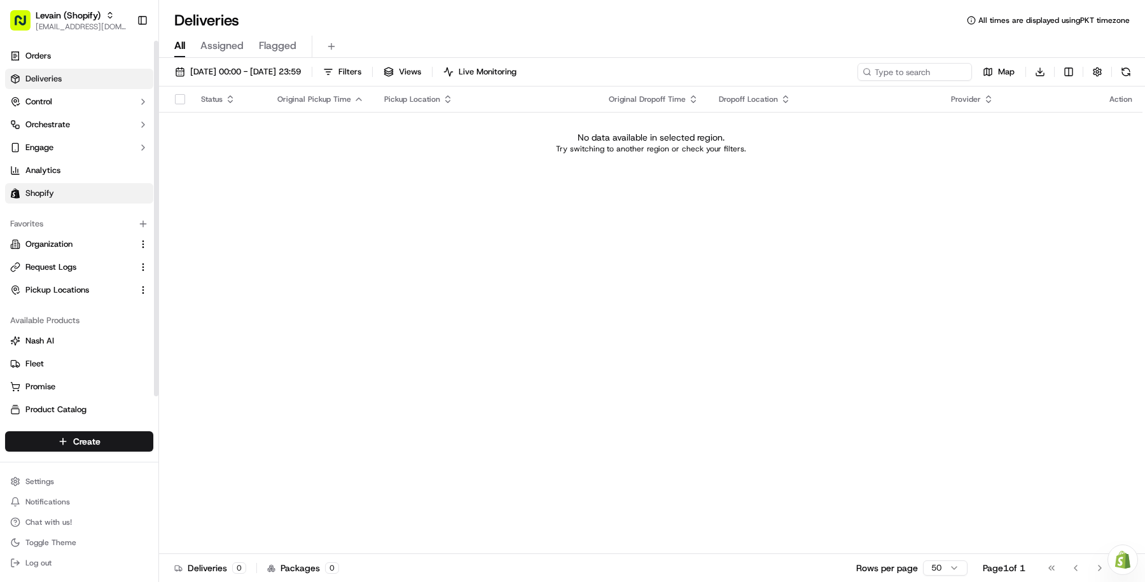
click at [102, 189] on link "Shopify" at bounding box center [79, 193] width 148 height 20
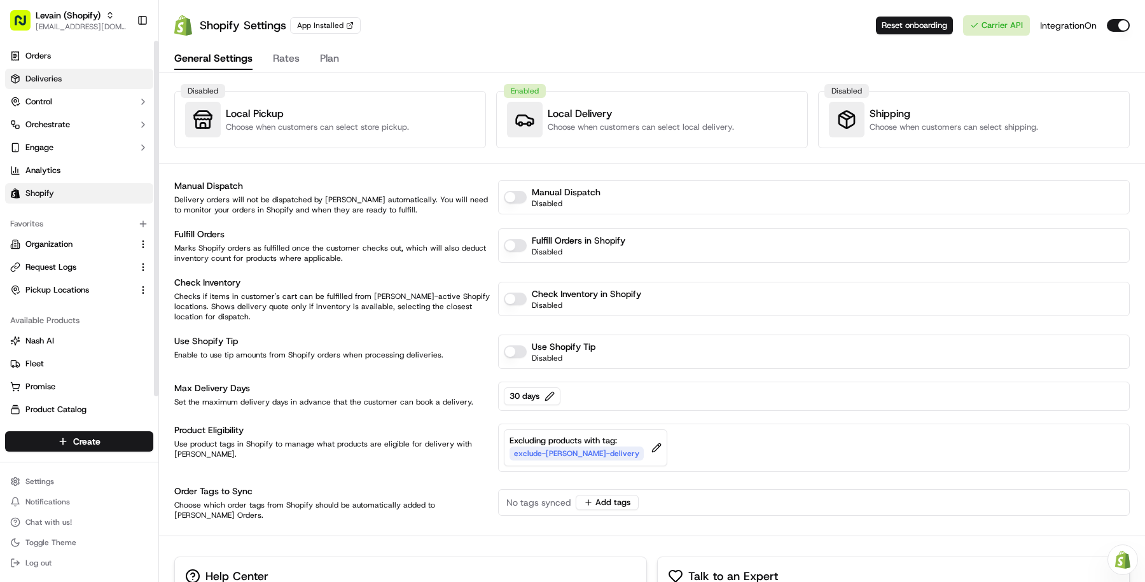
click at [77, 80] on link "Deliveries" at bounding box center [79, 79] width 148 height 20
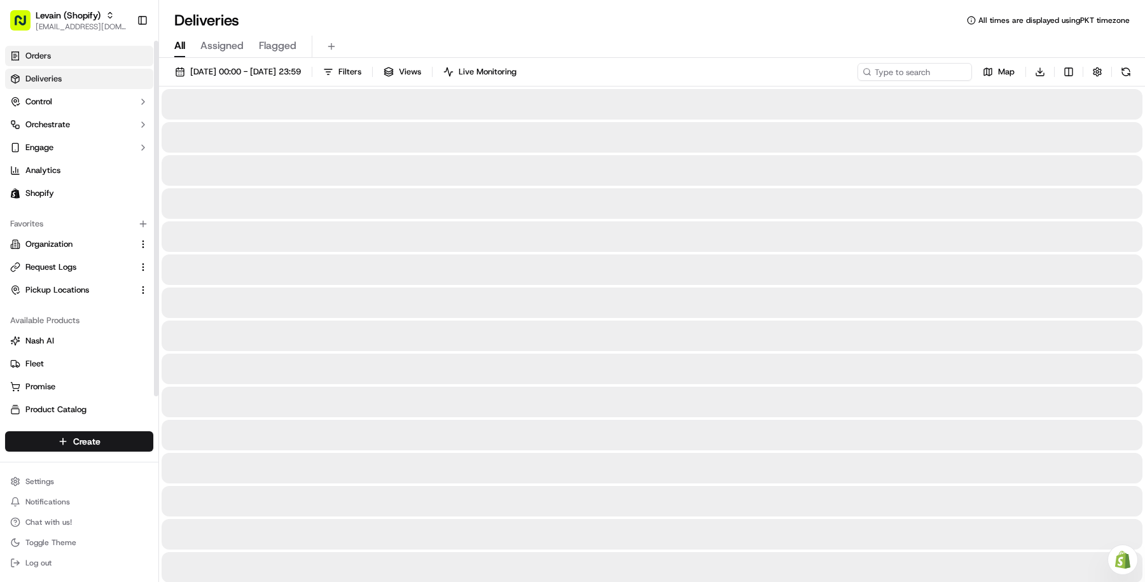
click at [99, 60] on link "Orders" at bounding box center [79, 56] width 148 height 20
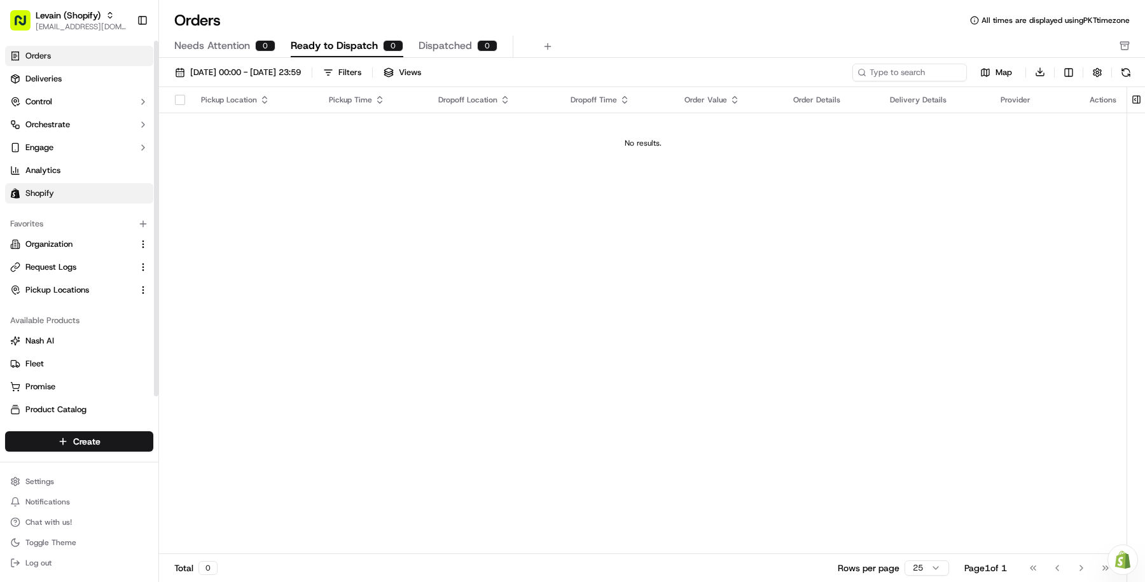
click at [89, 192] on link "Shopify" at bounding box center [79, 193] width 148 height 20
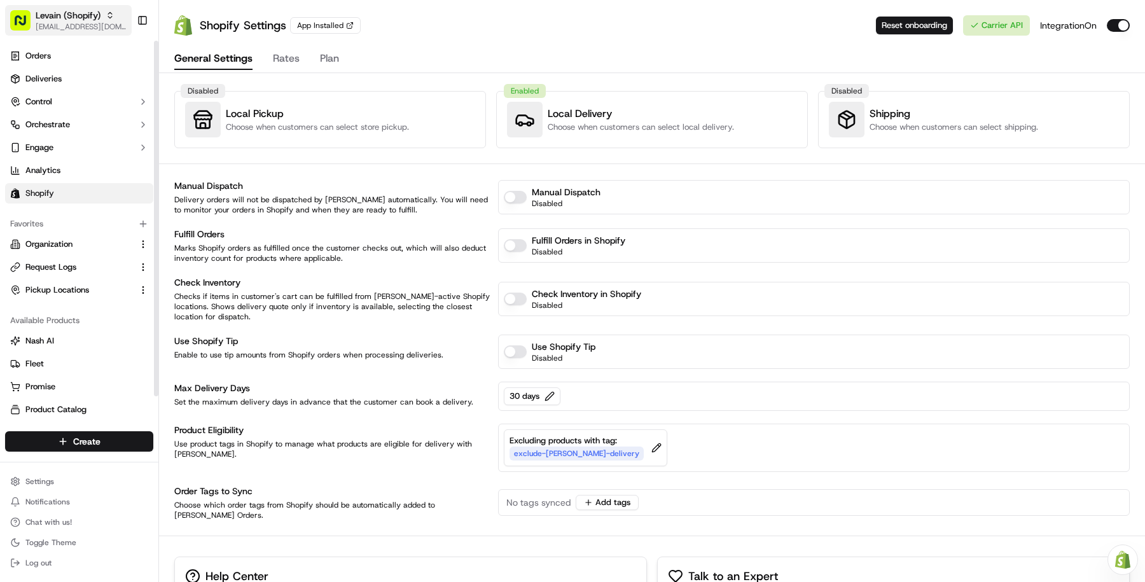
click at [62, 26] on span "[EMAIL_ADDRESS][DOMAIN_NAME]" at bounding box center [81, 27] width 91 height 10
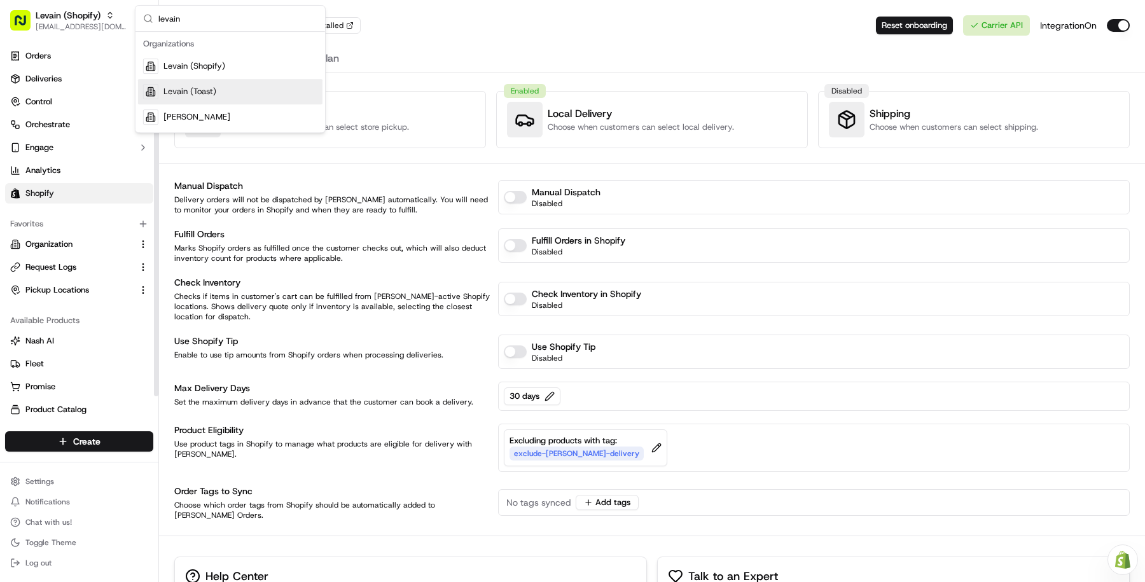
type input "levain"
click at [194, 83] on div "Levain (Toast)" at bounding box center [230, 91] width 185 height 25
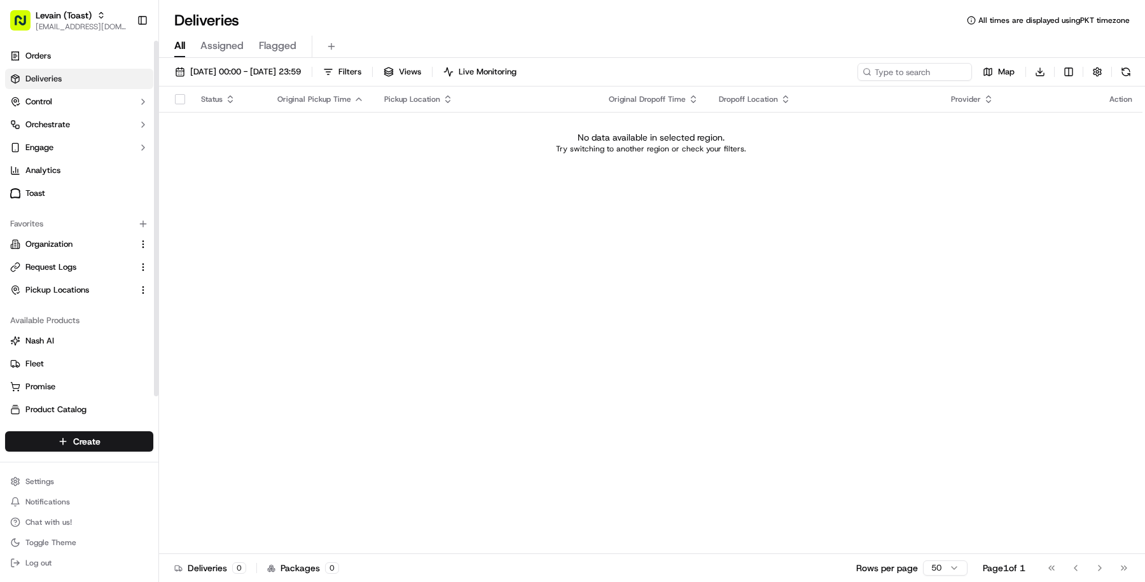
click at [59, 72] on link "Deliveries" at bounding box center [79, 79] width 148 height 20
click at [62, 96] on button "Control" at bounding box center [79, 102] width 148 height 20
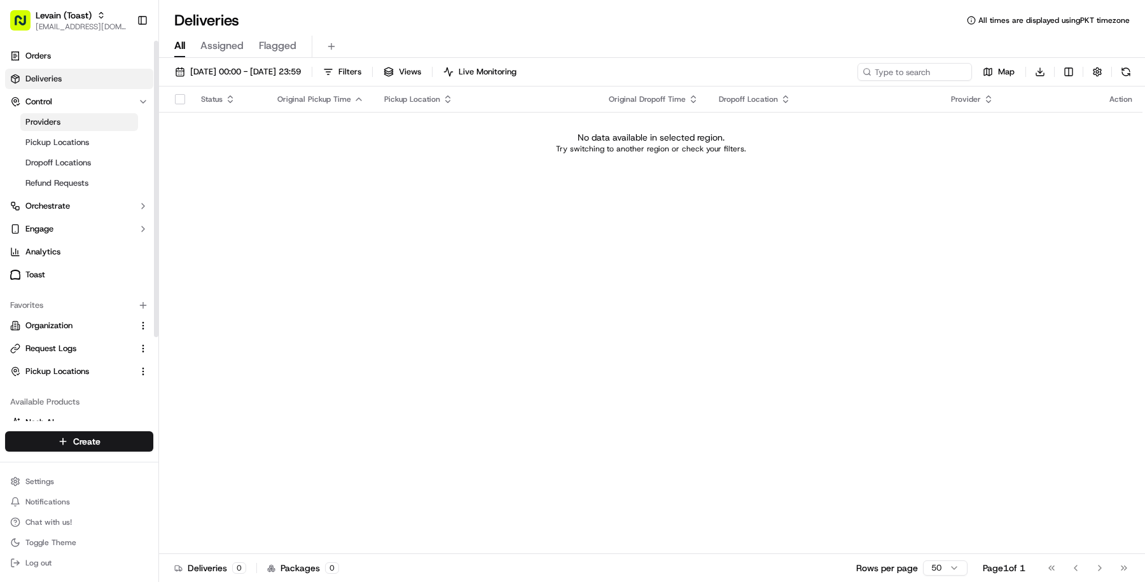
click at [81, 118] on link "Providers" at bounding box center [79, 122] width 118 height 18
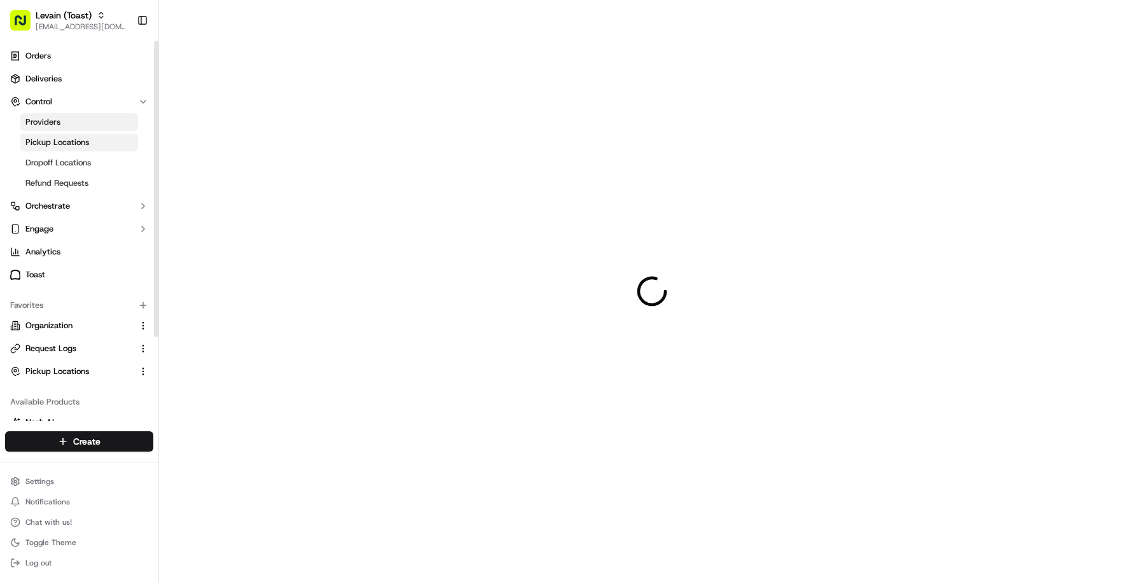
click at [81, 134] on link "Pickup Locations" at bounding box center [79, 143] width 118 height 18
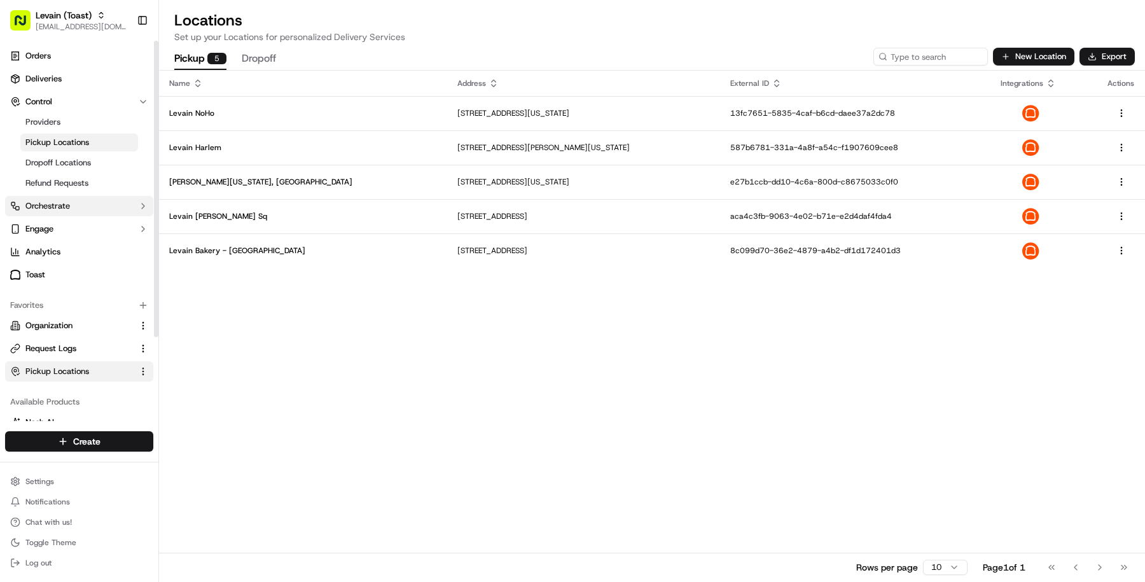
click at [84, 197] on button "Orchestrate" at bounding box center [79, 206] width 148 height 20
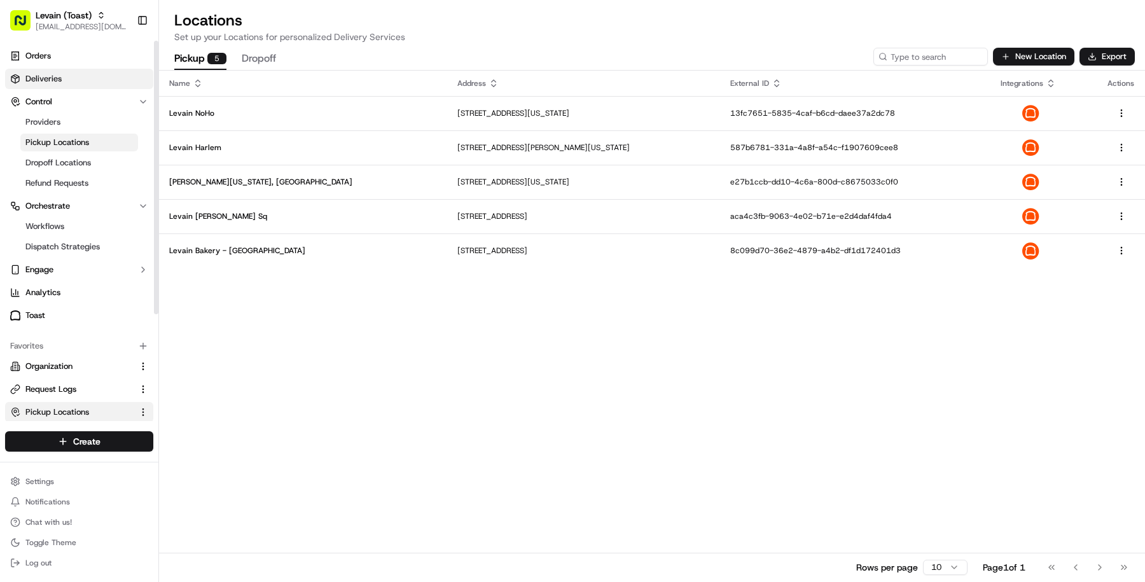
click at [79, 70] on link "Deliveries" at bounding box center [79, 79] width 148 height 20
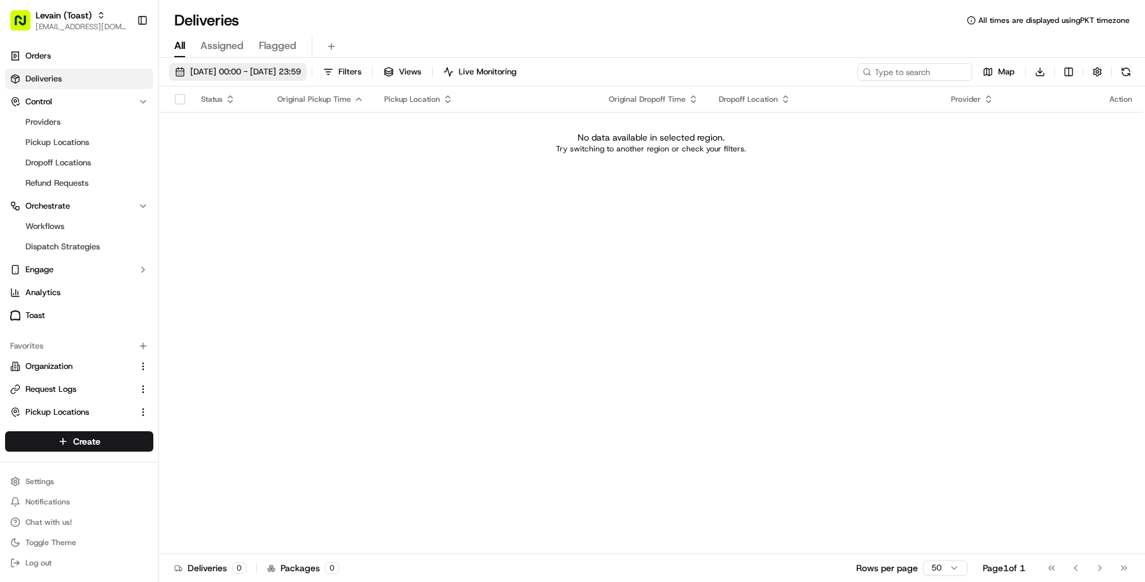
click at [300, 72] on span "22/09/2025 00:00 - 22/09/2025 23:59" at bounding box center [245, 71] width 111 height 11
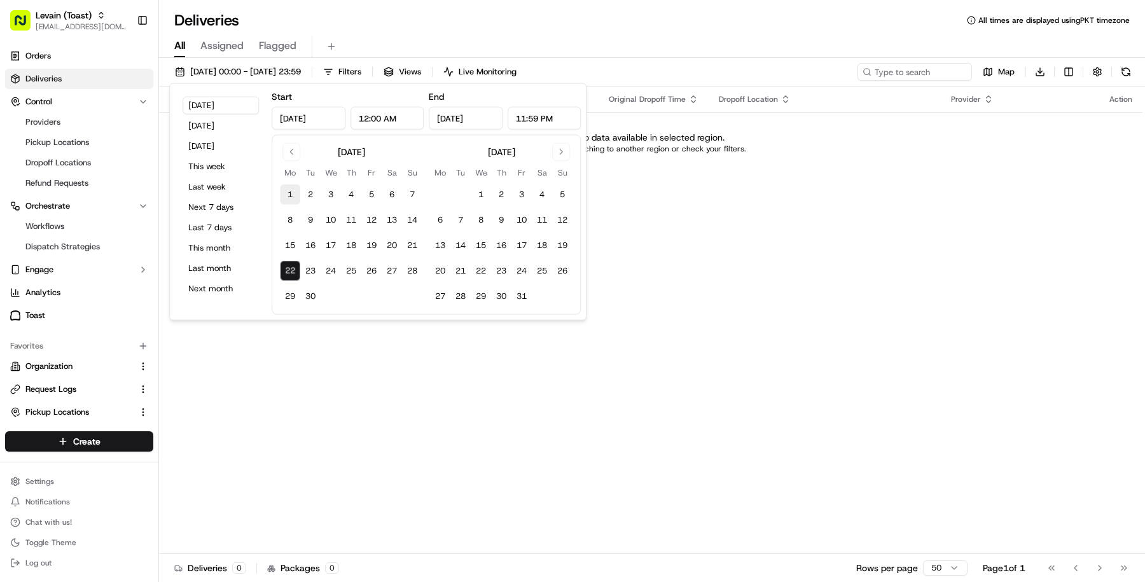
click at [284, 193] on button "1" at bounding box center [290, 195] width 20 height 20
type input "Sep 1, 2025"
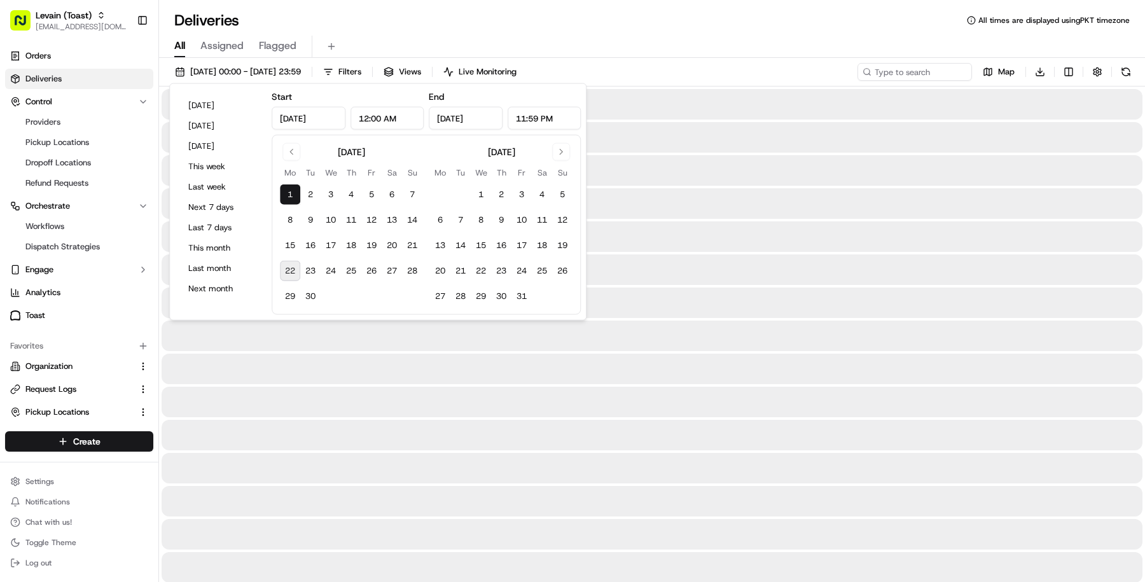
click at [290, 261] on button "22" at bounding box center [290, 271] width 20 height 20
type input "Sep 22, 2025"
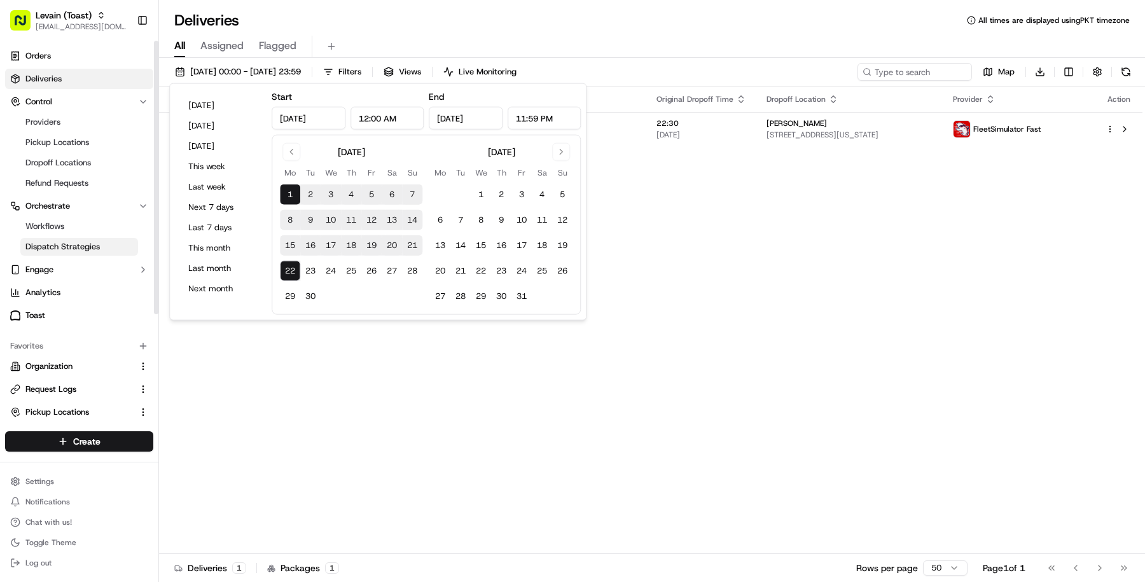
click at [93, 246] on span "Dispatch Strategies" at bounding box center [62, 246] width 74 height 11
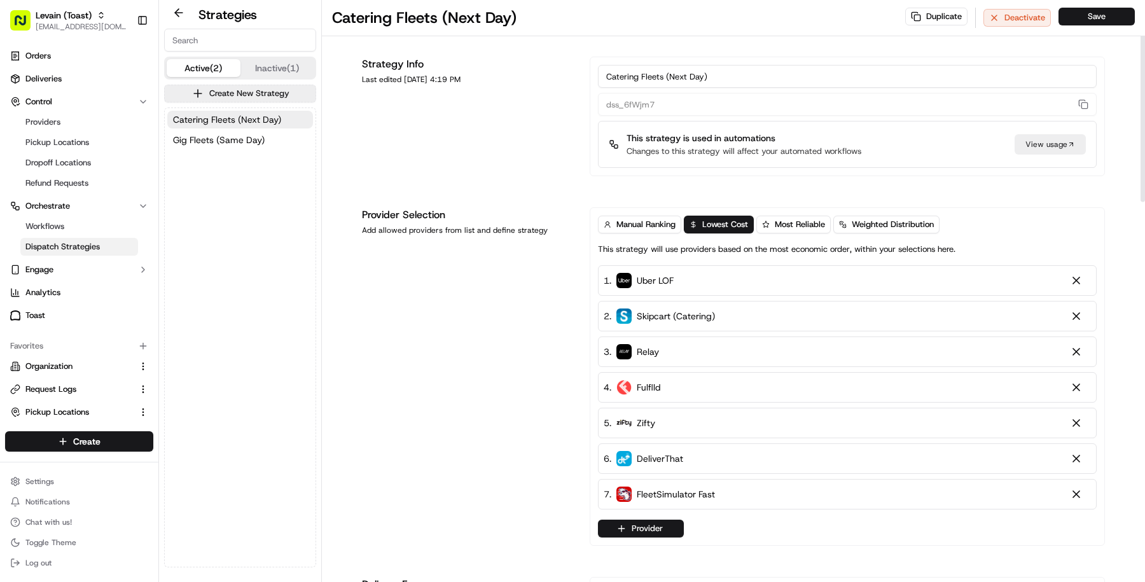
scroll to position [58, 0]
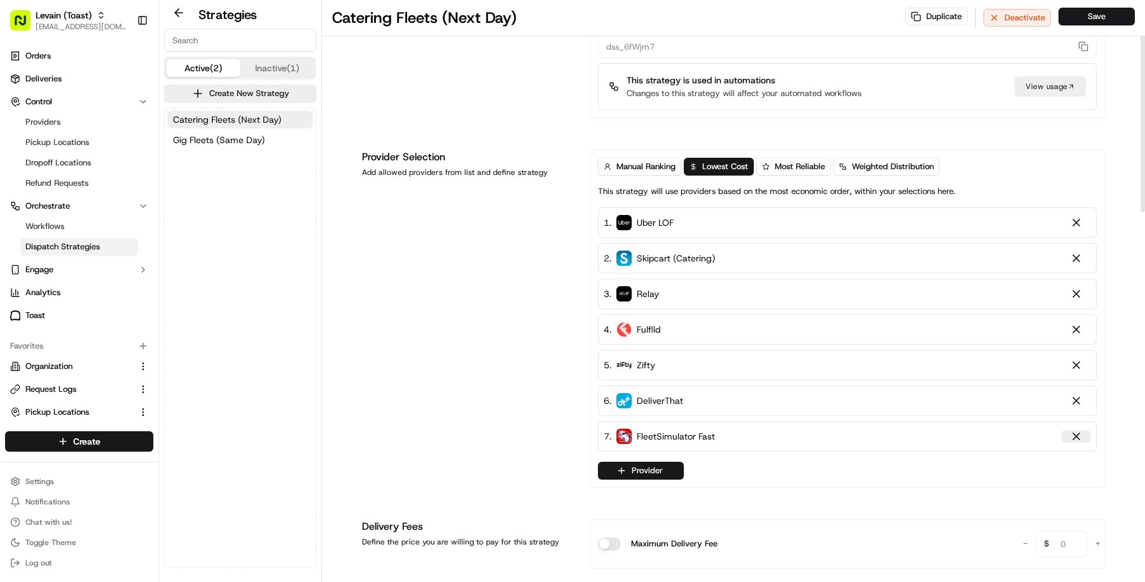
click at [1082, 433] on div at bounding box center [1076, 436] width 13 height 13
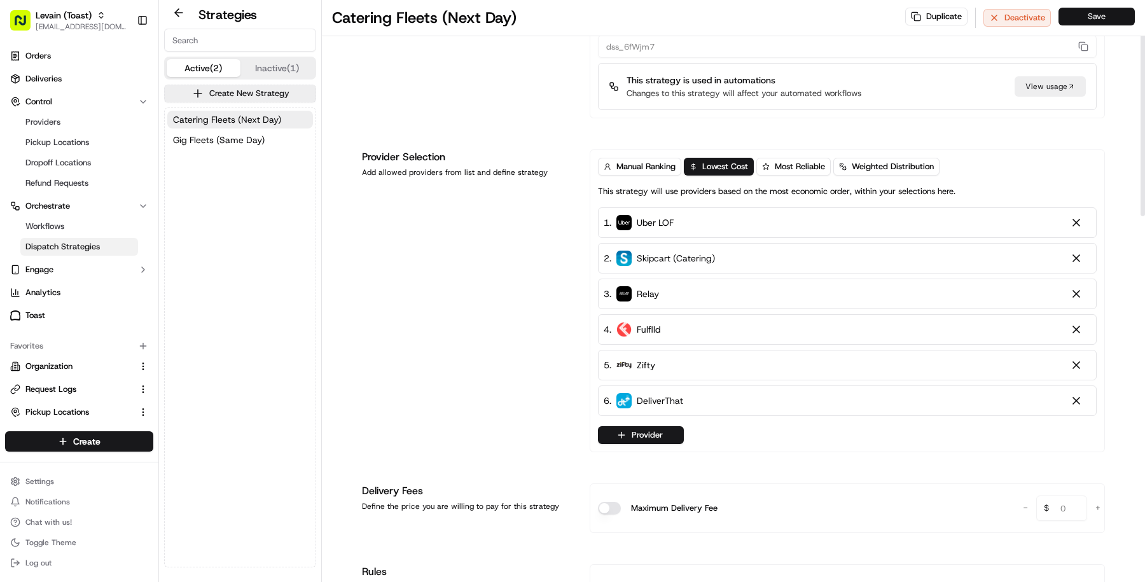
click at [1112, 13] on button "Save" at bounding box center [1097, 17] width 76 height 18
click at [220, 143] on span "Gig Fleets (Same Day)" at bounding box center [219, 140] width 92 height 13
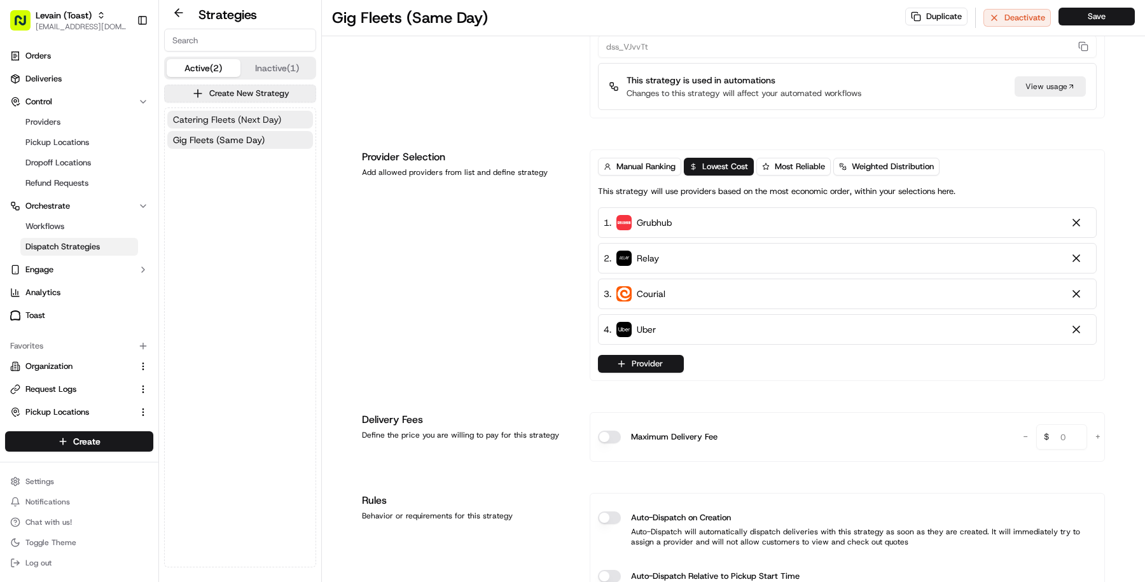
click at [219, 111] on button "Catering Fleets (Next Day)" at bounding box center [240, 120] width 146 height 18
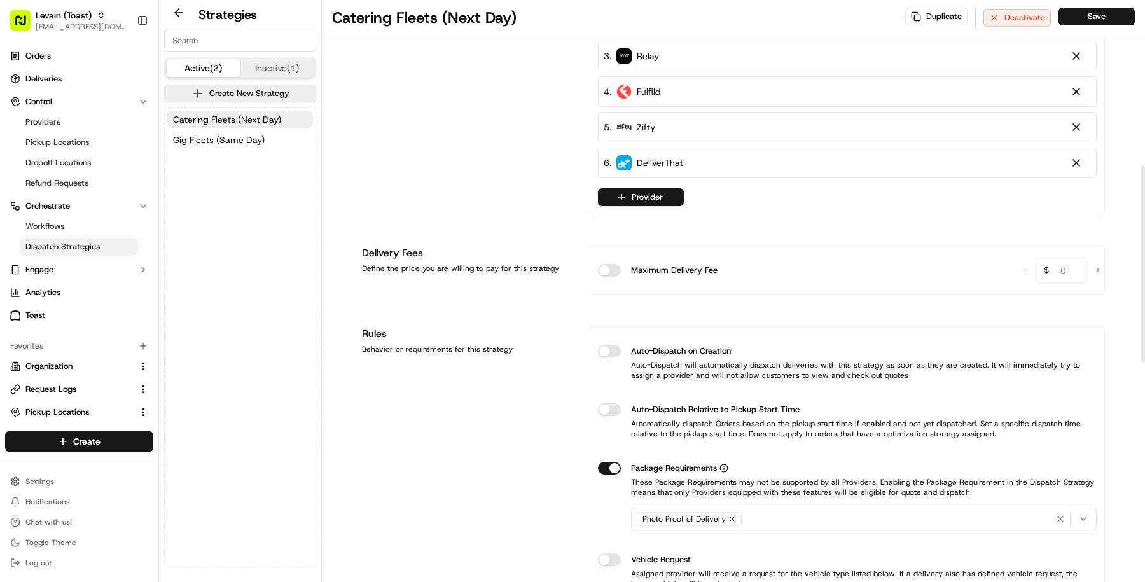
scroll to position [132, 0]
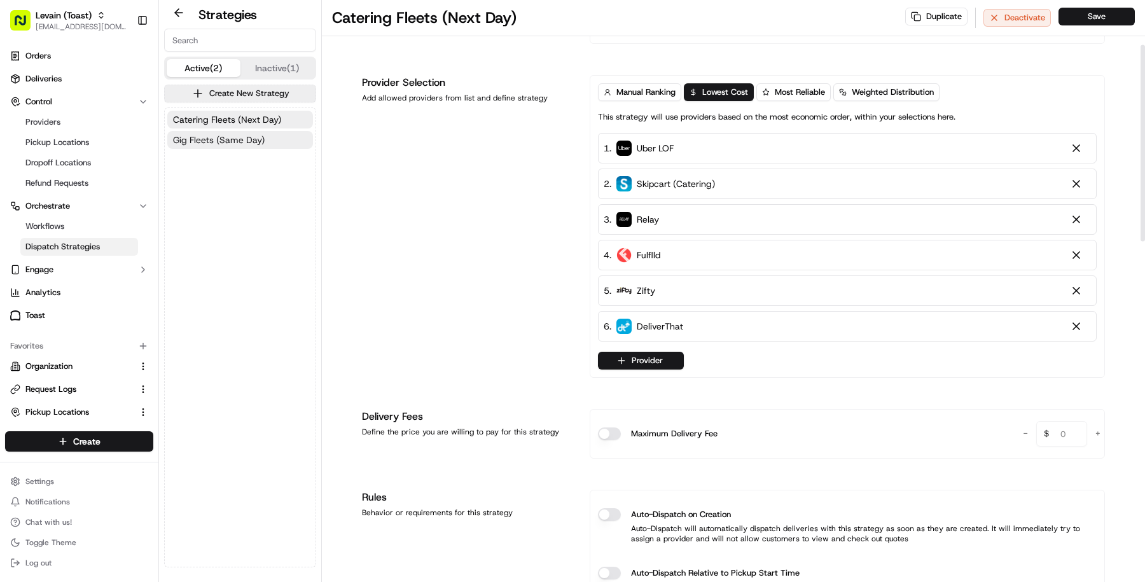
click at [234, 147] on button "Gig Fleets (Same Day)" at bounding box center [240, 140] width 146 height 18
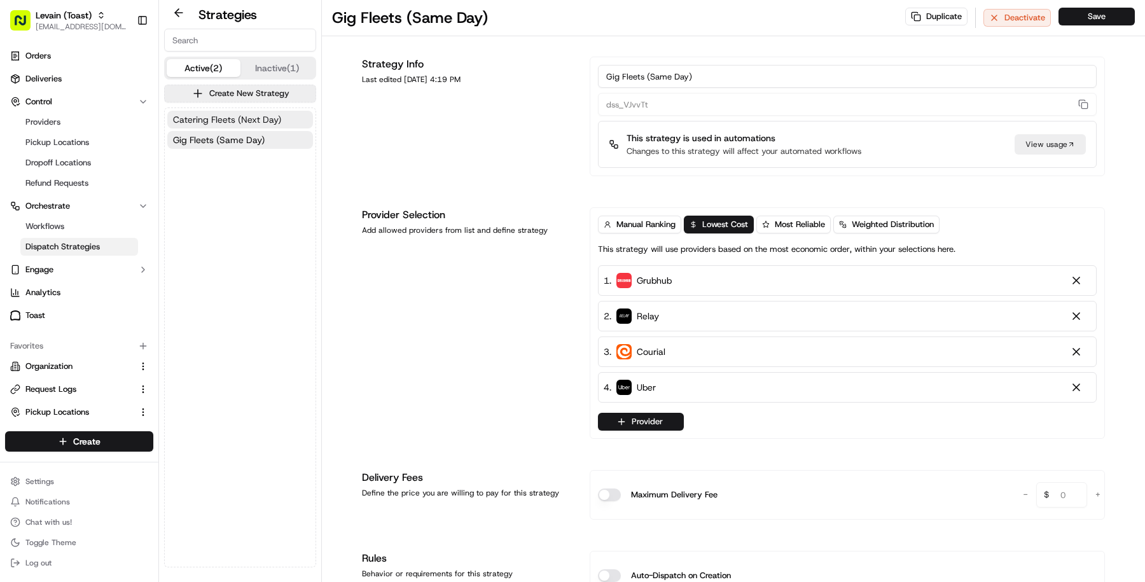
click at [241, 114] on span "Catering Fleets (Next Day)" at bounding box center [227, 119] width 108 height 13
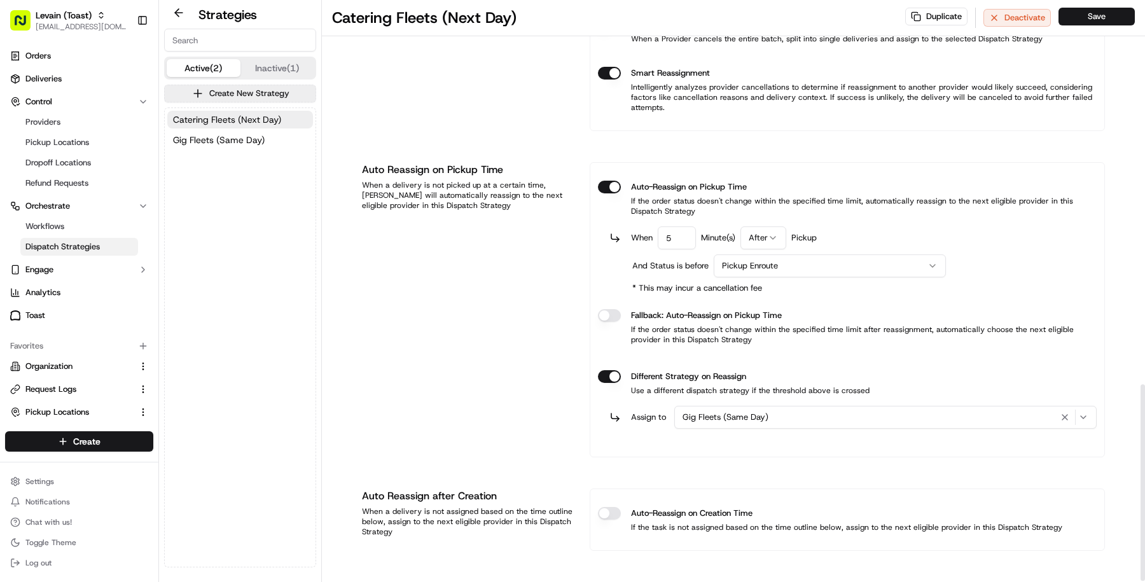
scroll to position [1138, 0]
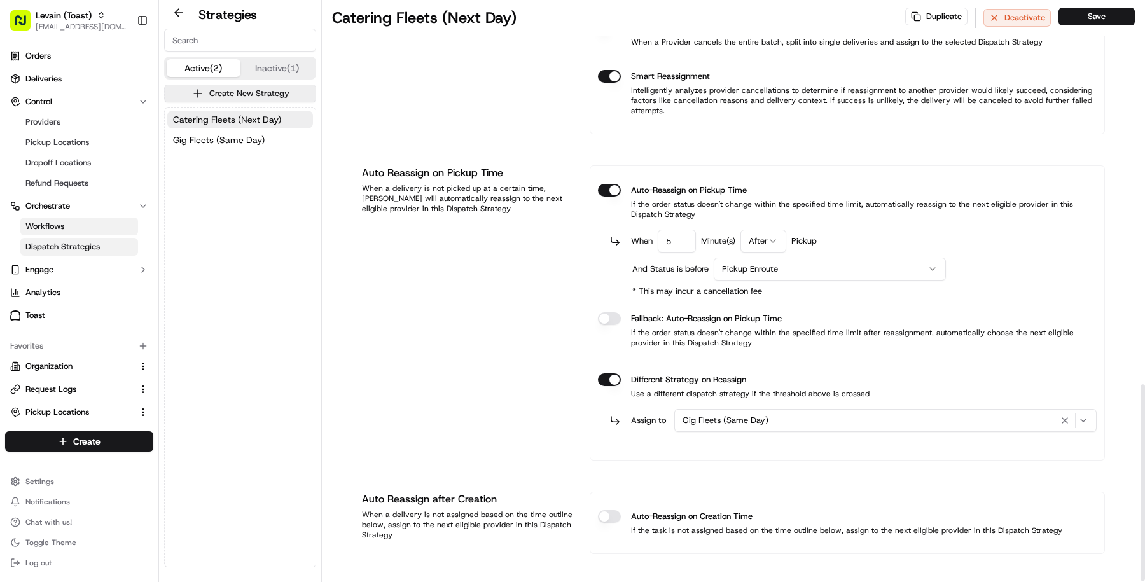
click at [111, 227] on link "Workflows" at bounding box center [79, 227] width 118 height 18
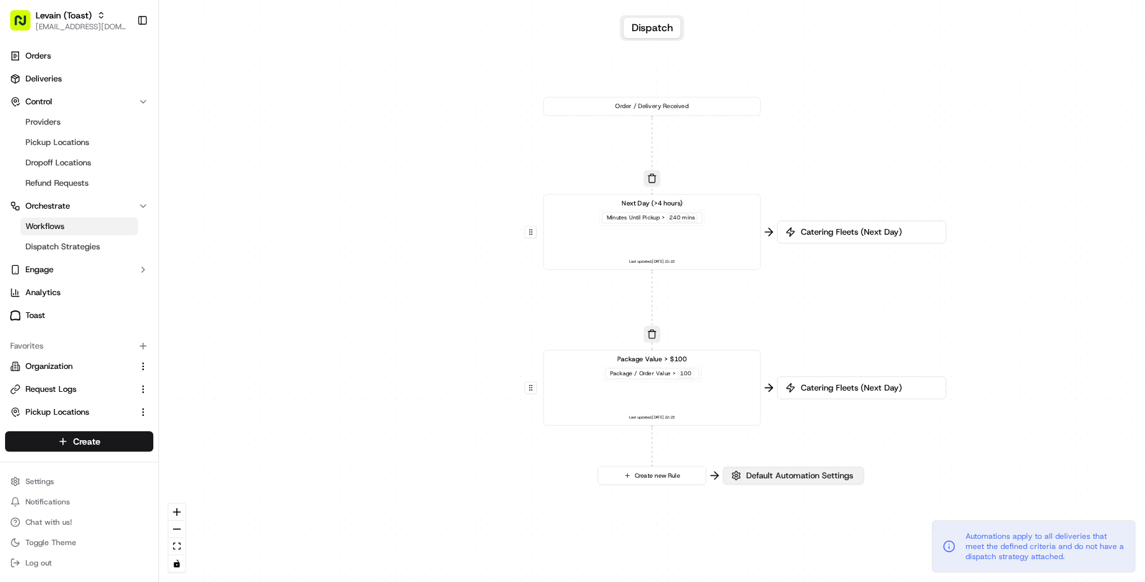
click at [798, 477] on span "Default Automation Settings" at bounding box center [800, 475] width 112 height 11
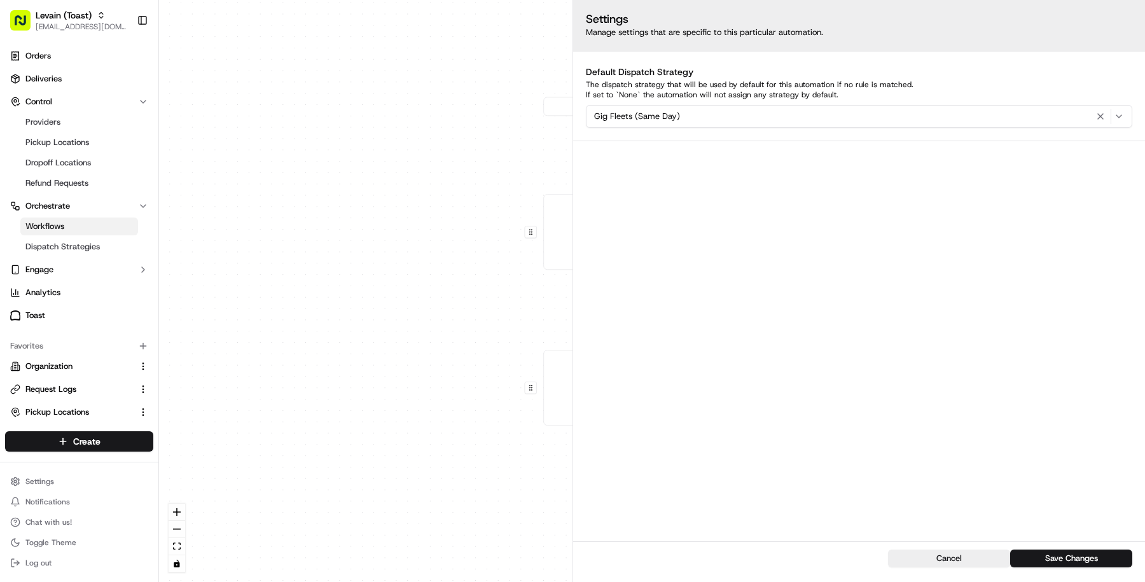
click at [468, 499] on div "0 0 0 Order / Delivery Received Next Day (>4 hours) Minutes Until Pickup > 240 …" at bounding box center [652, 291] width 986 height 582
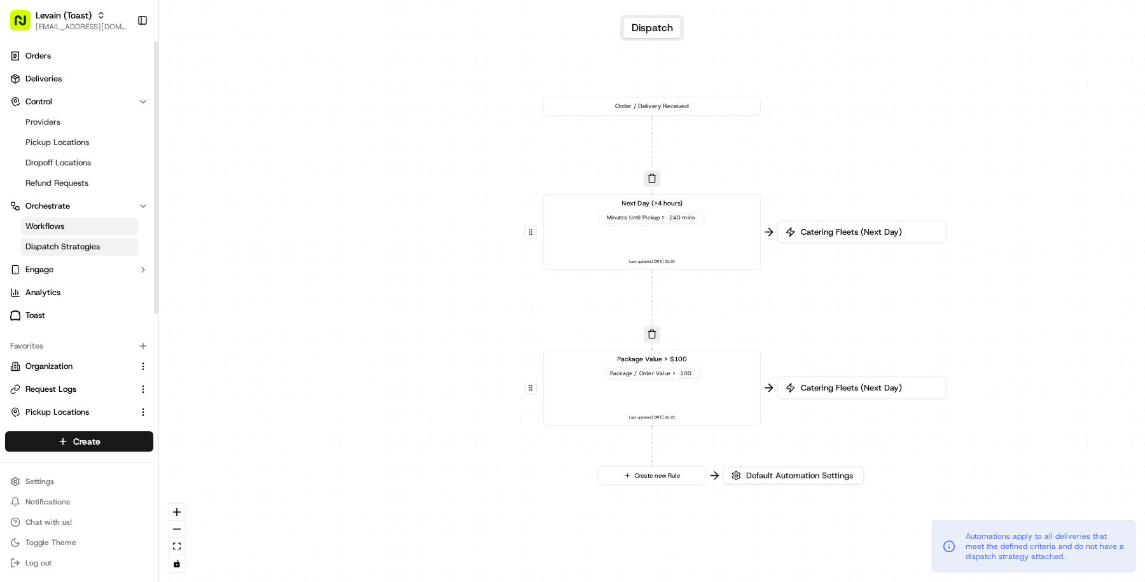
click at [75, 241] on span "Dispatch Strategies" at bounding box center [62, 246] width 74 height 11
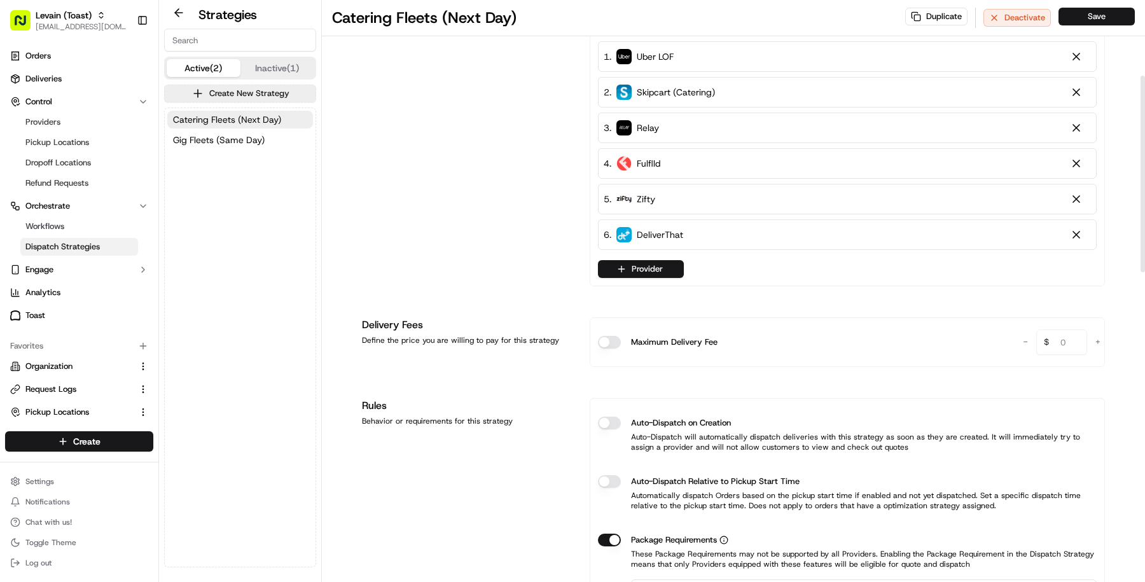
scroll to position [227, 0]
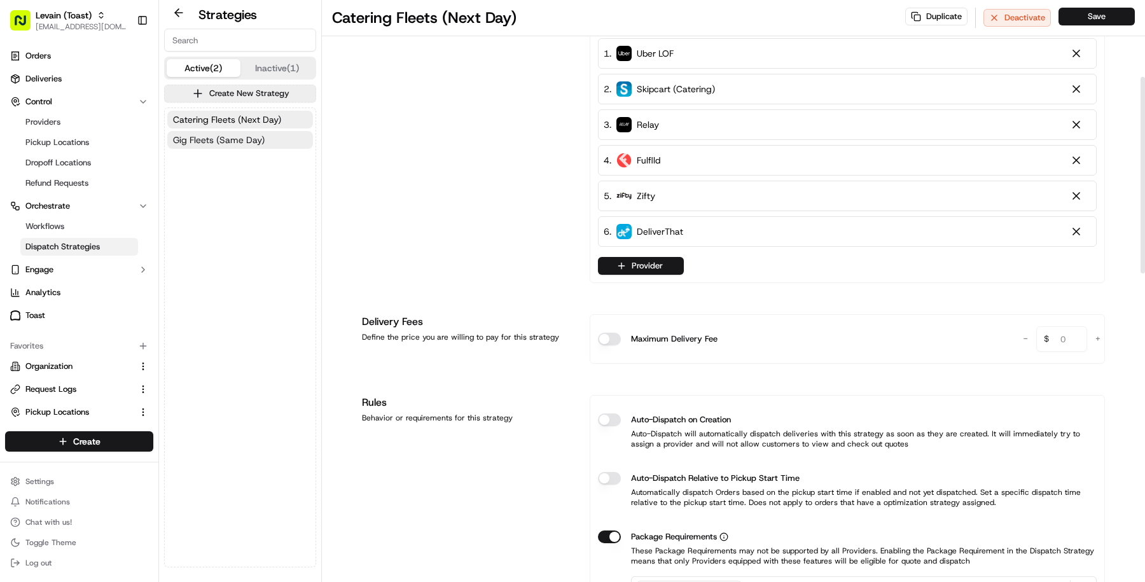
click at [266, 143] on button "Gig Fleets (Same Day)" at bounding box center [240, 140] width 146 height 18
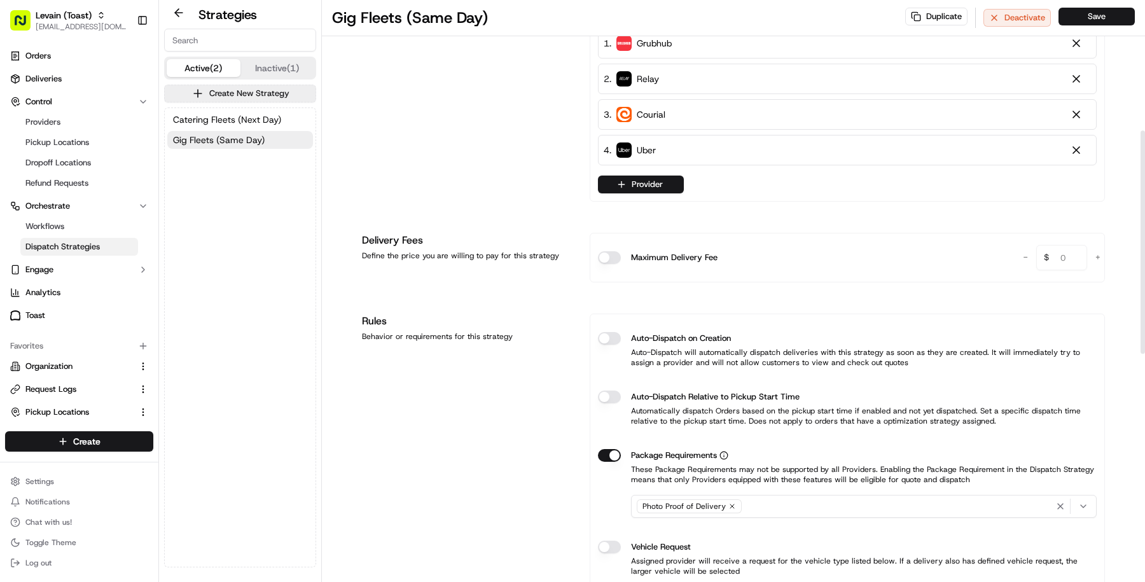
scroll to position [209, 0]
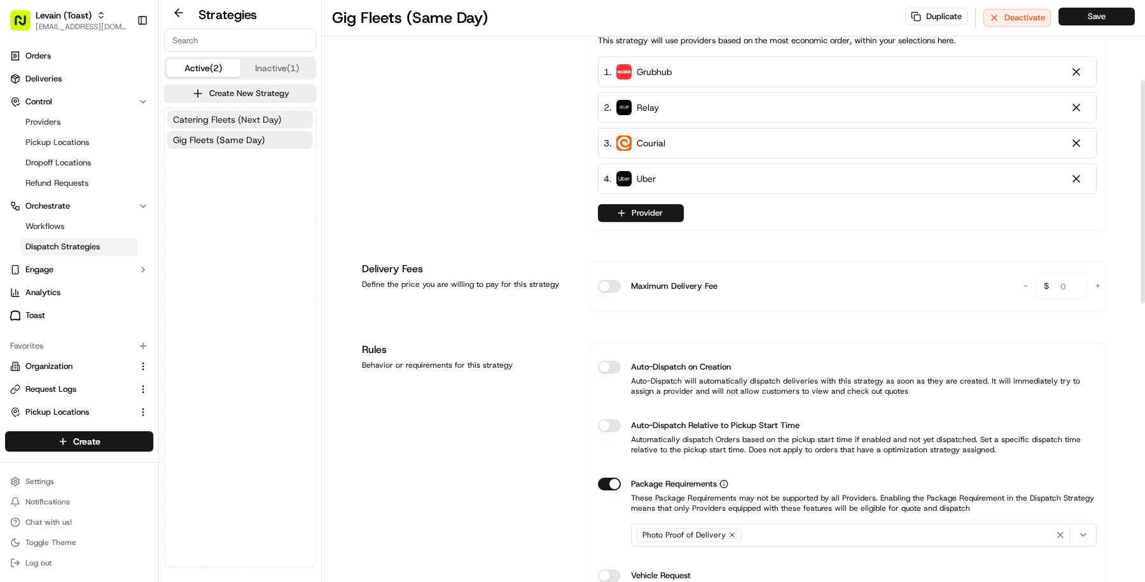
click at [250, 113] on span "Catering Fleets (Next Day)" at bounding box center [227, 119] width 108 height 13
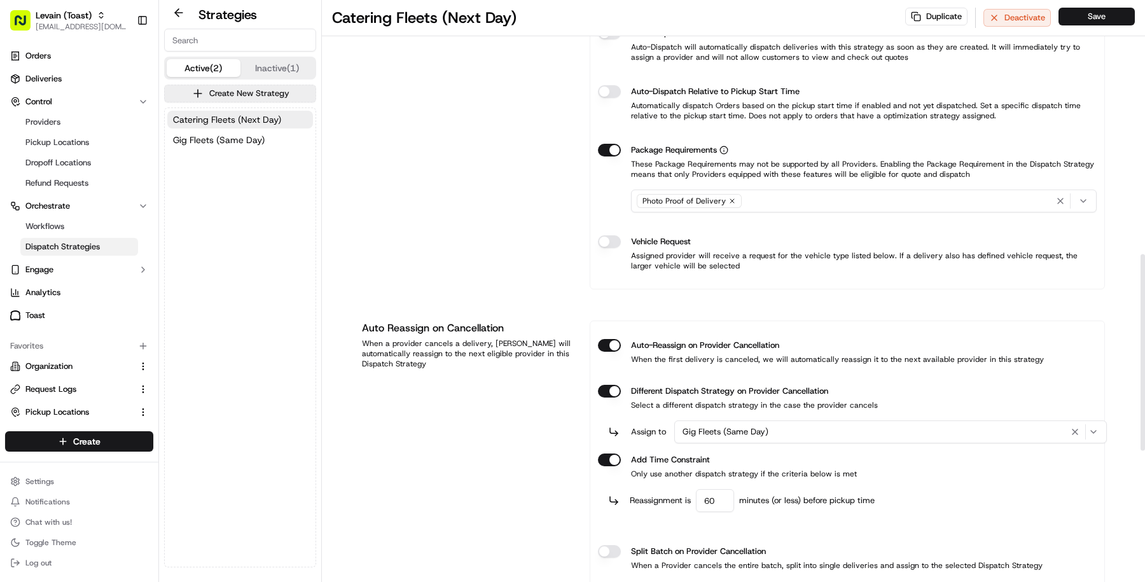
scroll to position [752, 0]
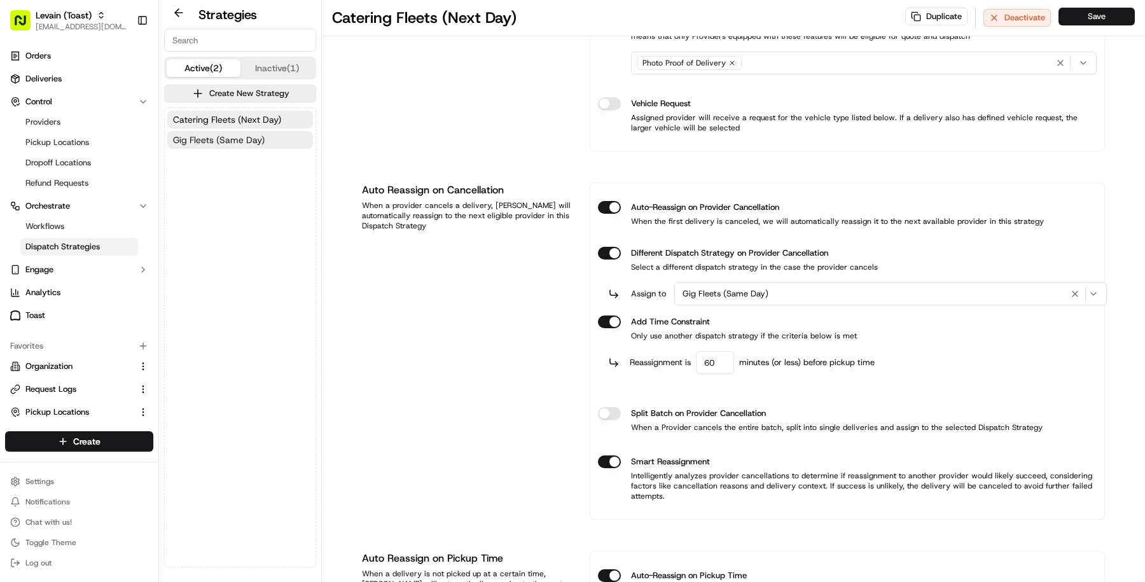
click at [240, 141] on span "Gig Fleets (Same Day)" at bounding box center [219, 140] width 92 height 13
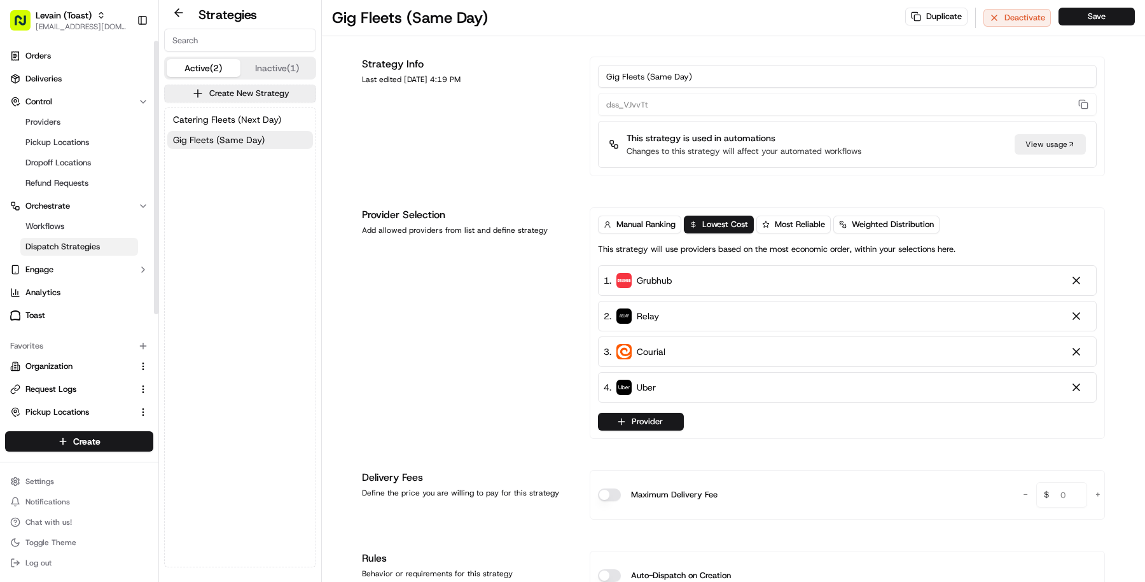
click at [76, 249] on span "Dispatch Strategies" at bounding box center [62, 246] width 74 height 11
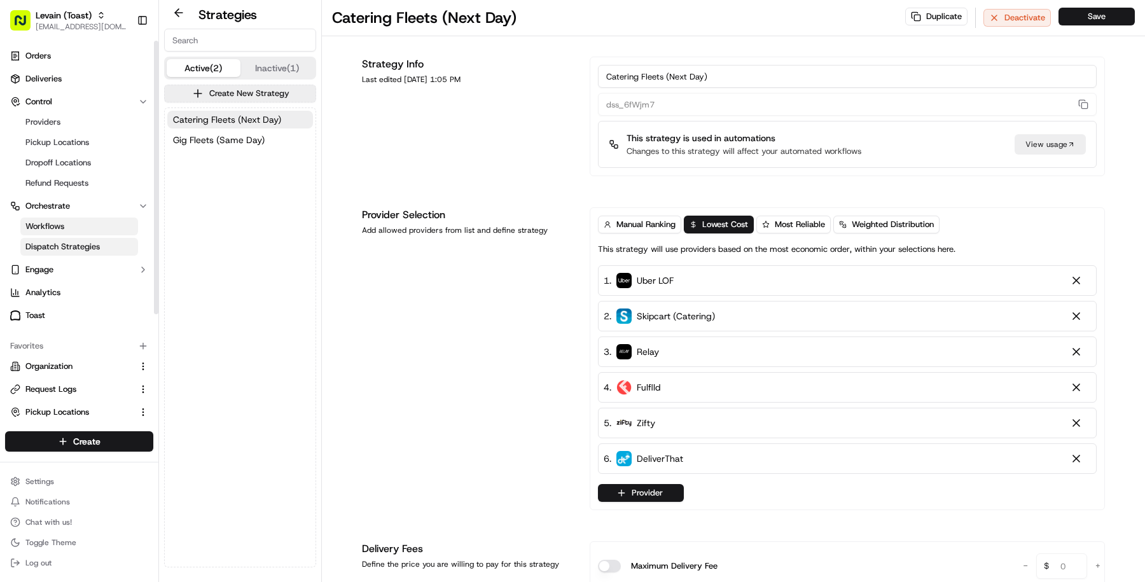
click at [75, 220] on link "Workflows" at bounding box center [79, 227] width 118 height 18
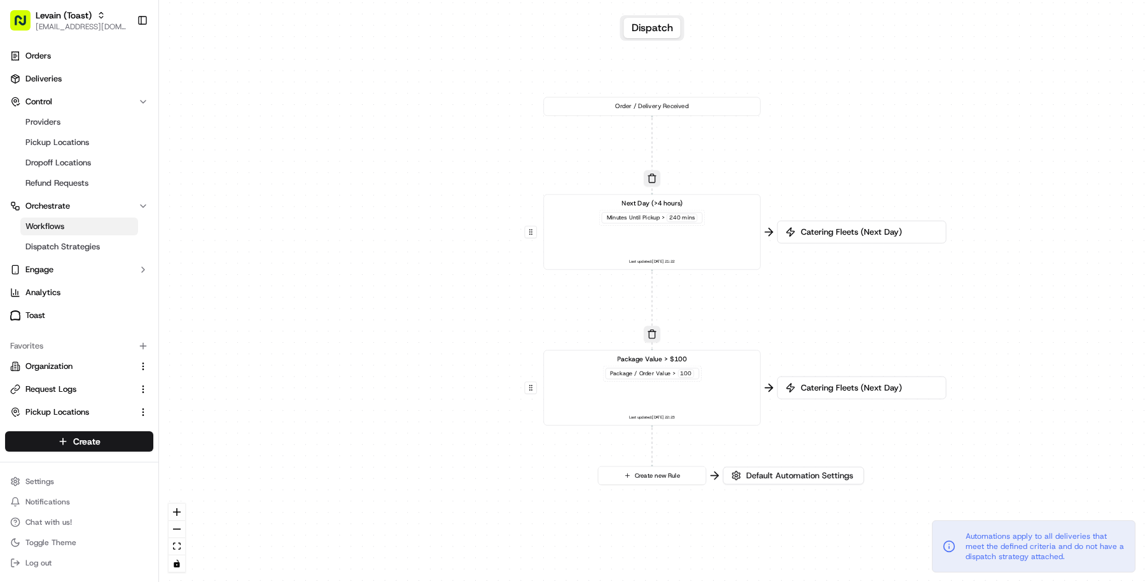
click at [634, 391] on div "Package Value > $100 Package / Order Value > 100 Last updated: 04/09/2025 22:23" at bounding box center [652, 387] width 201 height 67
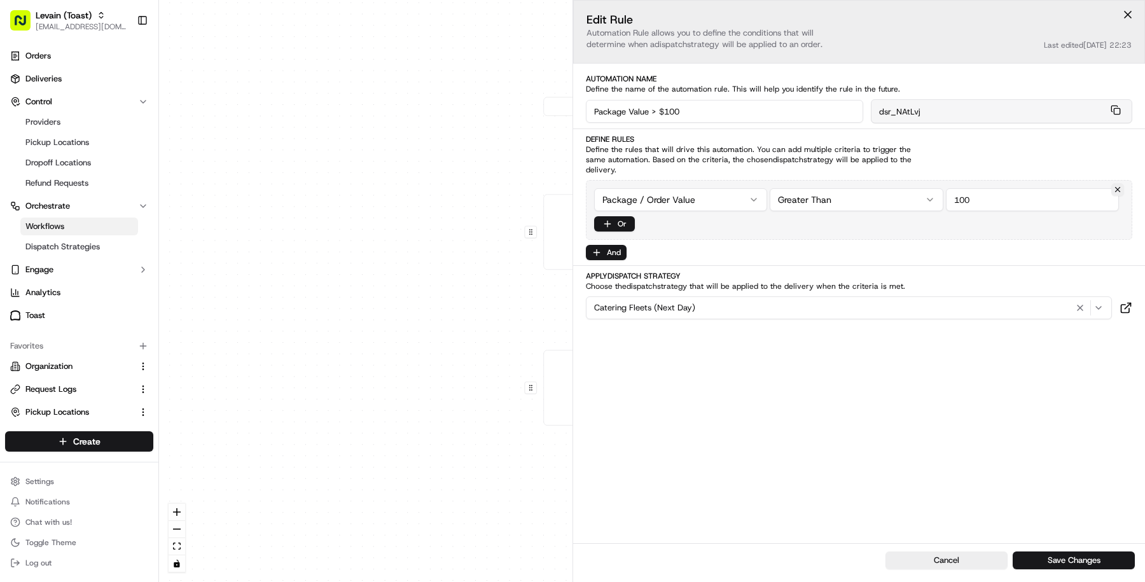
click at [476, 472] on div "0 0 0 Order / Delivery Received Next Day (>4 hours) Minutes Until Pickup > 240 …" at bounding box center [652, 291] width 986 height 582
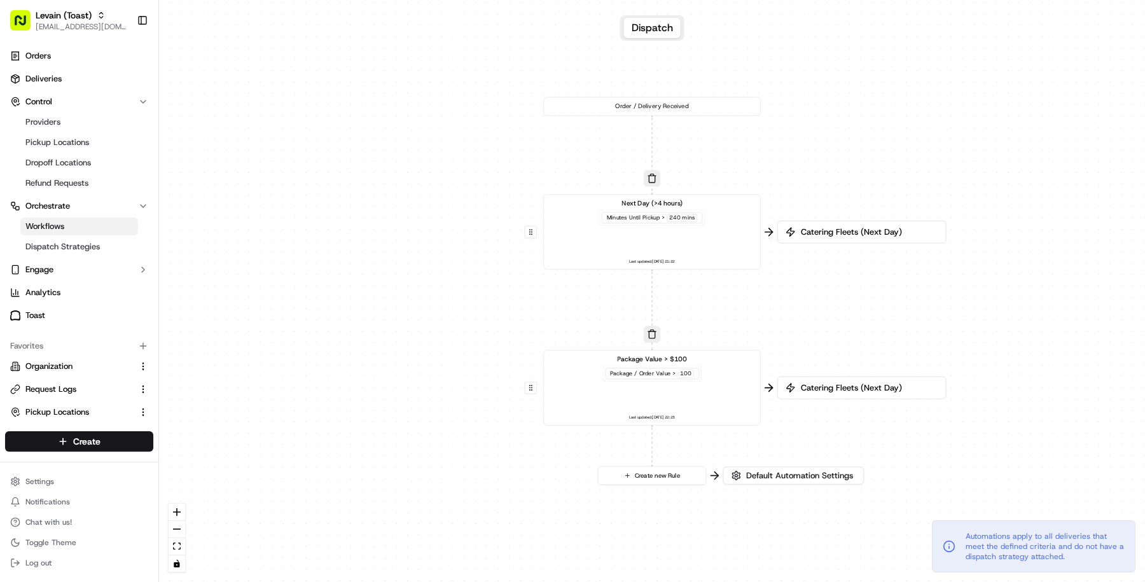
click at [645, 388] on div "Package Value > $100 Package / Order Value > 100 Last updated: 04/09/2025 22:23" at bounding box center [652, 387] width 201 height 67
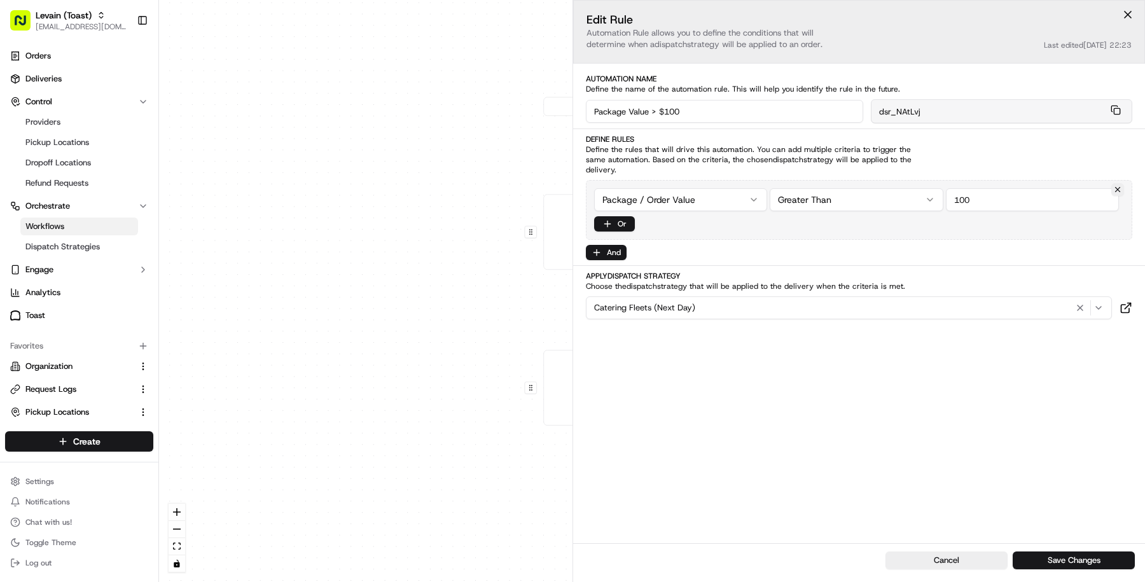
click at [465, 485] on div "0 0 0 Order / Delivery Received Next Day (>4 hours) Minutes Until Pickup > 240 …" at bounding box center [652, 291] width 986 height 582
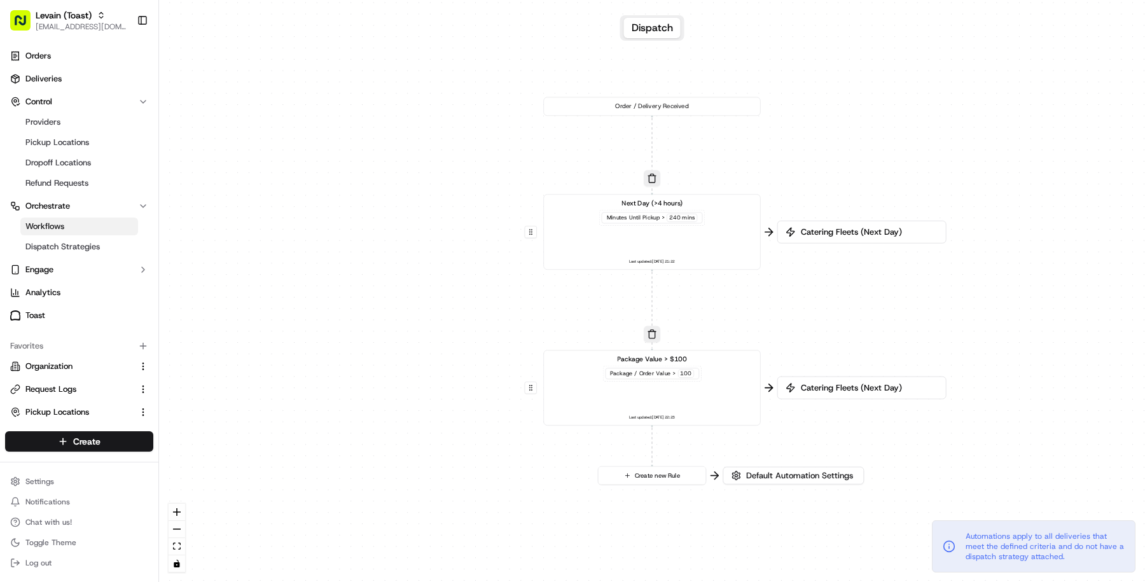
click at [624, 377] on div "Package / Order Value > 100" at bounding box center [652, 373] width 94 height 11
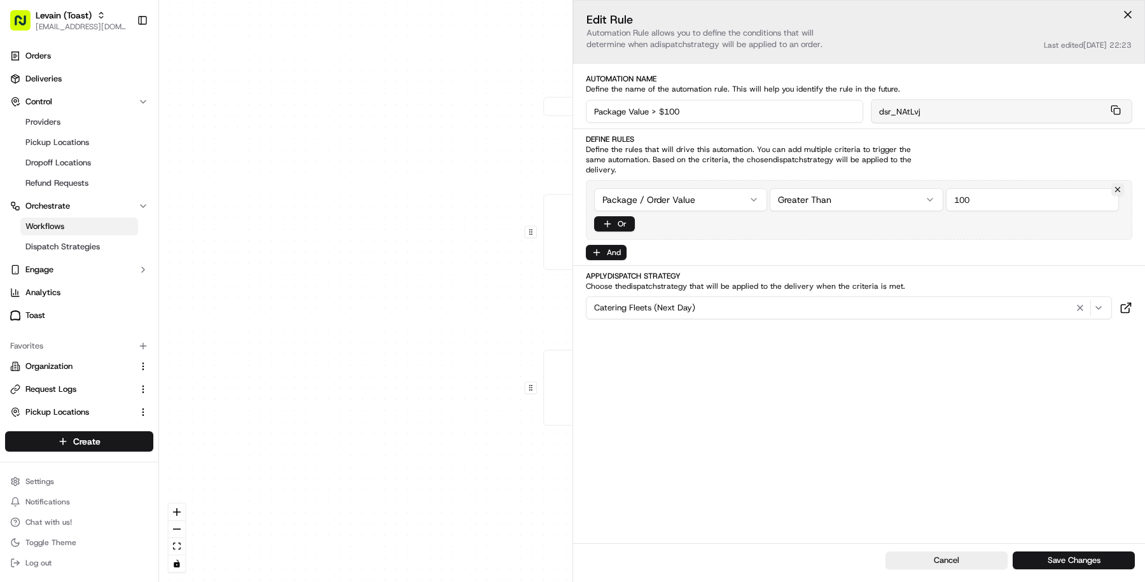
click at [422, 484] on div "0 0 0 Order / Delivery Received Next Day (>4 hours) Minutes Until Pickup > 240 …" at bounding box center [652, 291] width 986 height 582
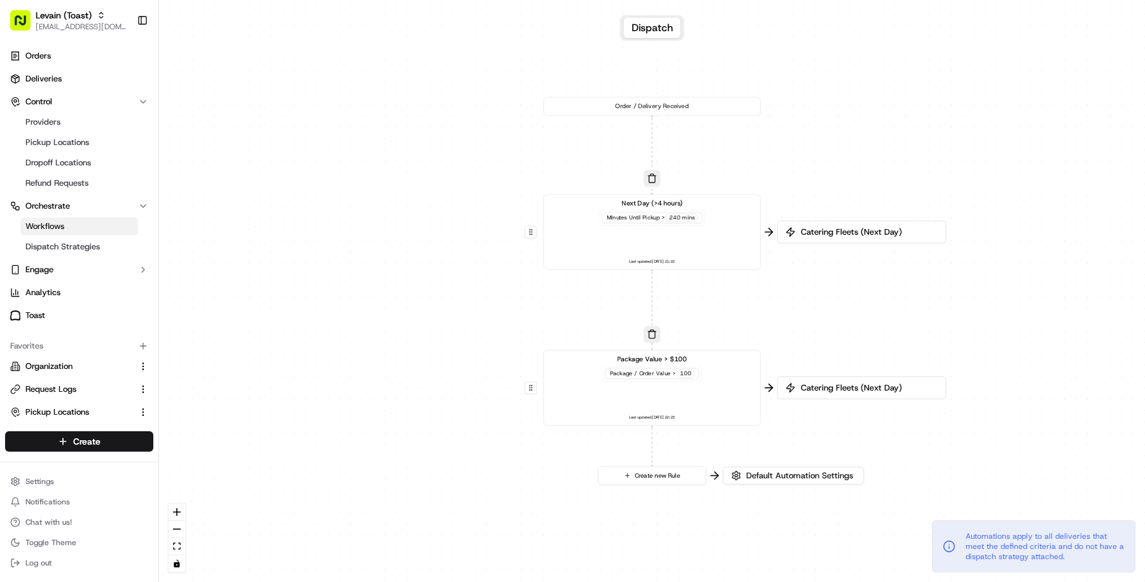
click at [757, 484] on div "0 0 0 Order / Delivery Received Next Day (>4 hours) Minutes Until Pickup > 240 …" at bounding box center [652, 291] width 986 height 582
click at [749, 476] on span "Default Automation Settings" at bounding box center [800, 475] width 112 height 11
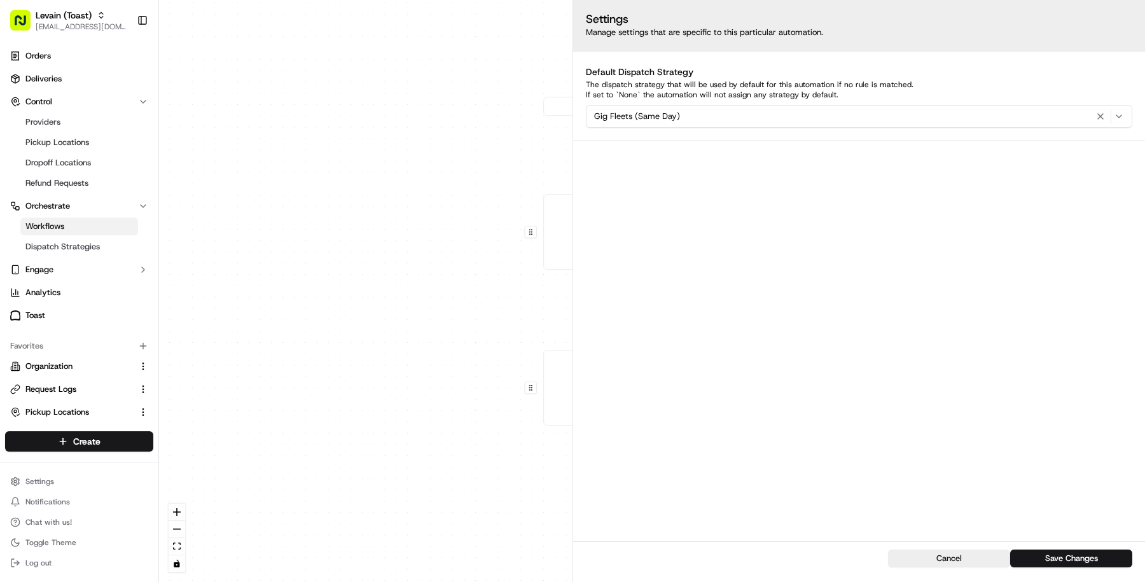
click at [330, 492] on div "0 0 0 Order / Delivery Received Next Day (>4 hours) Minutes Until Pickup > 240 …" at bounding box center [652, 291] width 986 height 582
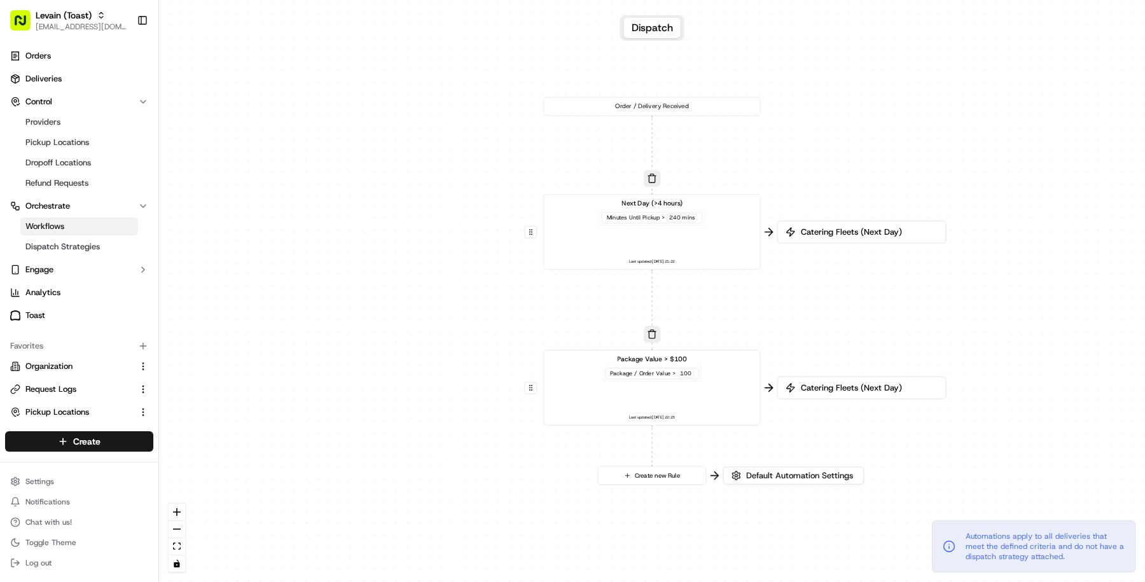
click at [710, 389] on div "Package Value > $100 Package / Order Value > 100 Last updated: 04/09/2025 22:23" at bounding box center [652, 387] width 201 height 67
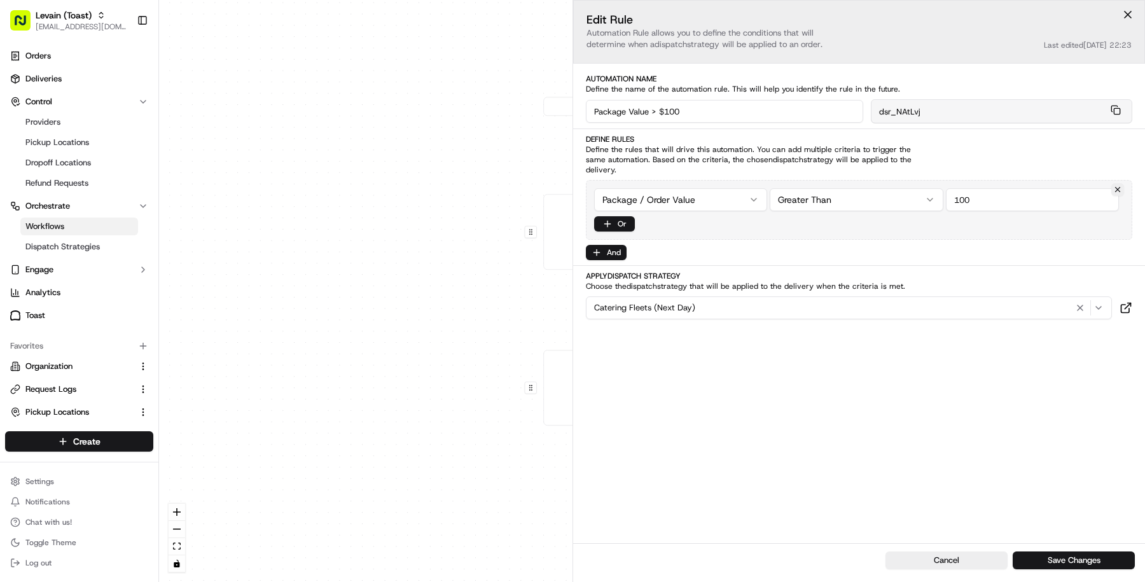
click at [389, 410] on div "0 0 0 Order / Delivery Received Next Day (>4 hours) Minutes Until Pickup > 240 …" at bounding box center [652, 291] width 986 height 582
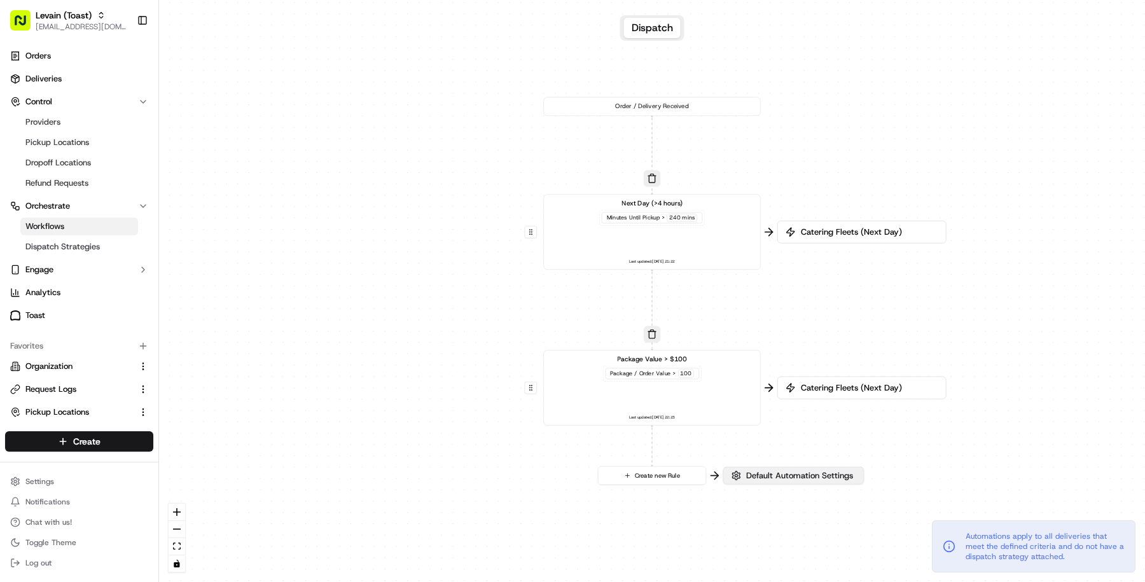
click at [773, 475] on span "Default Automation Settings" at bounding box center [800, 475] width 112 height 11
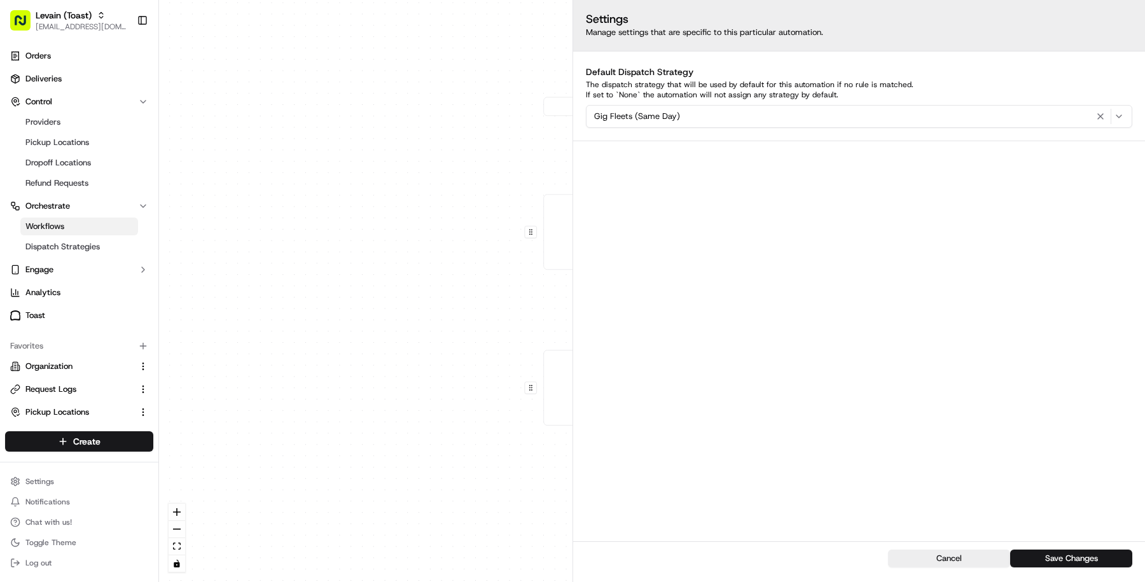
click at [452, 503] on div "0 0 0 Order / Delivery Received Next Day (>4 hours) Minutes Until Pickup > 240 …" at bounding box center [652, 291] width 986 height 582
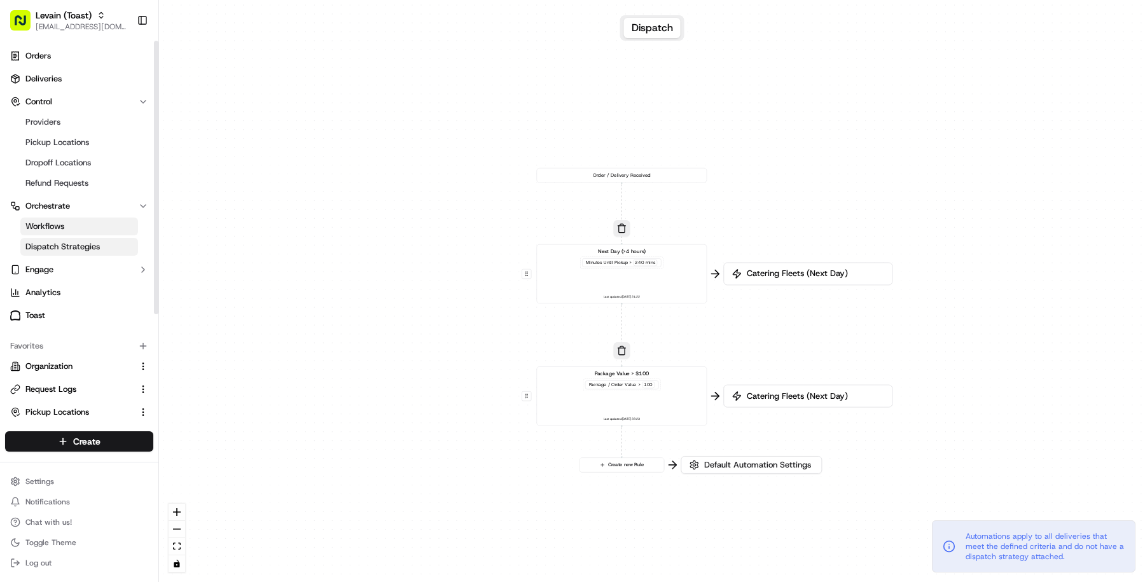
click at [92, 241] on span "Dispatch Strategies" at bounding box center [62, 246] width 74 height 11
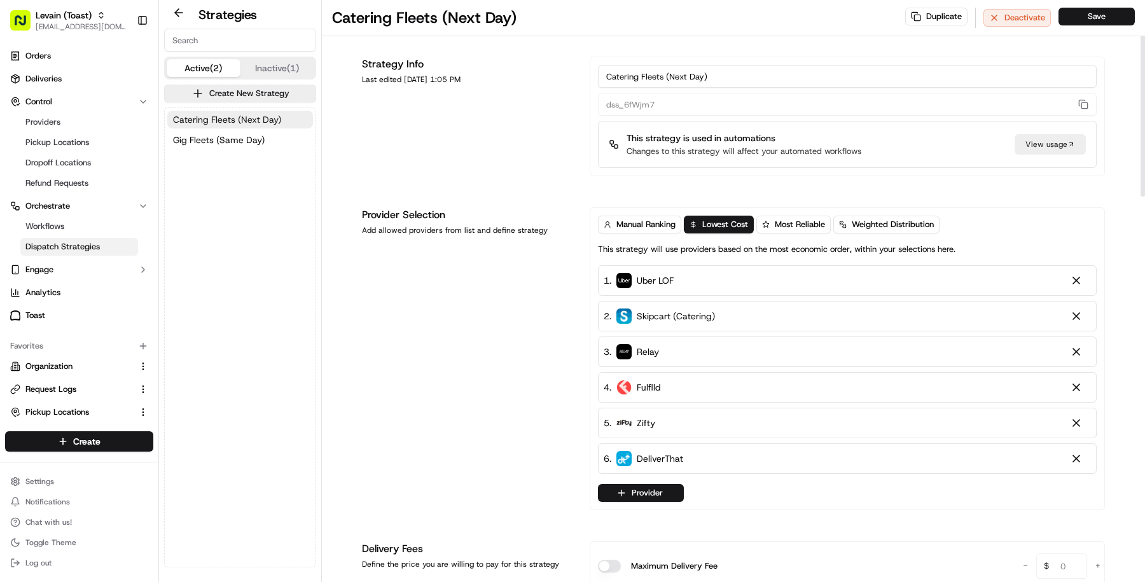
click at [291, 116] on button "Catering Fleets (Next Day)" at bounding box center [240, 120] width 146 height 18
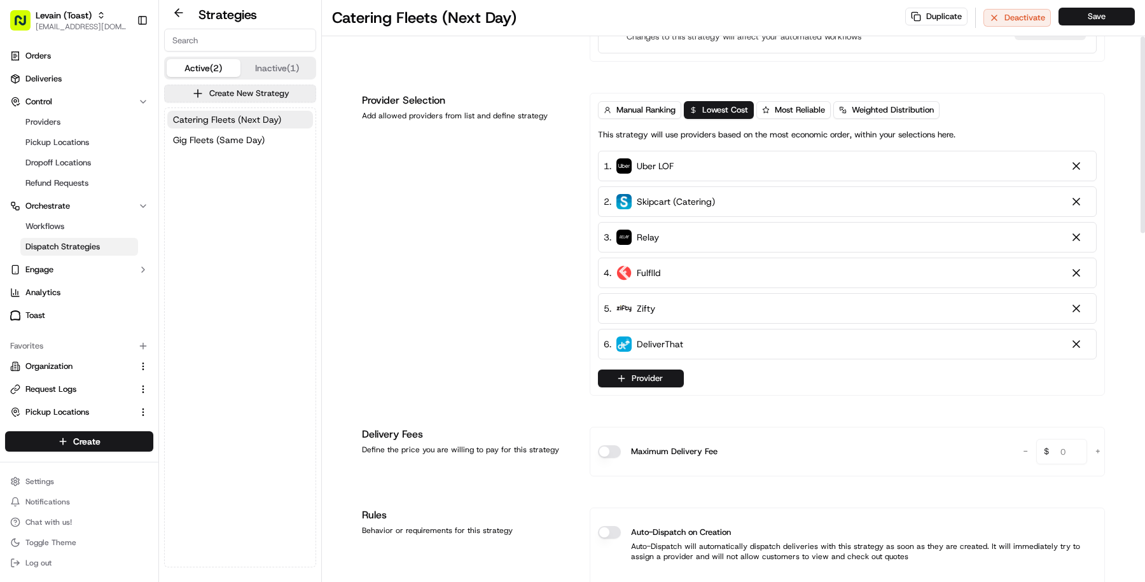
scroll to position [115, 0]
click at [248, 134] on span "Gig Fleets (Same Day)" at bounding box center [219, 140] width 92 height 13
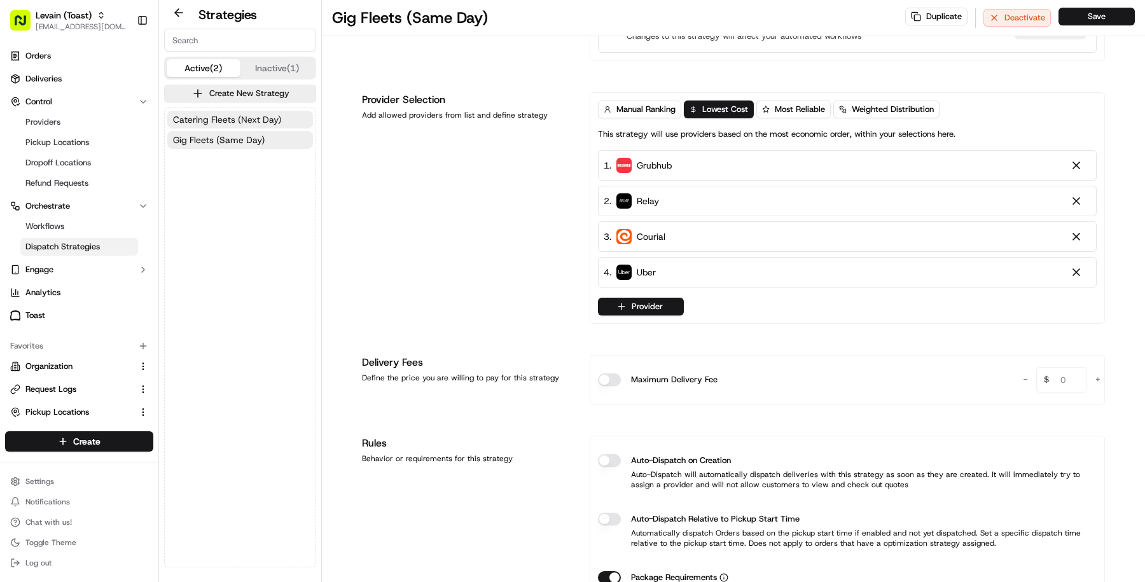
click at [241, 119] on span "Catering Fleets (Next Day)" at bounding box center [227, 119] width 108 height 13
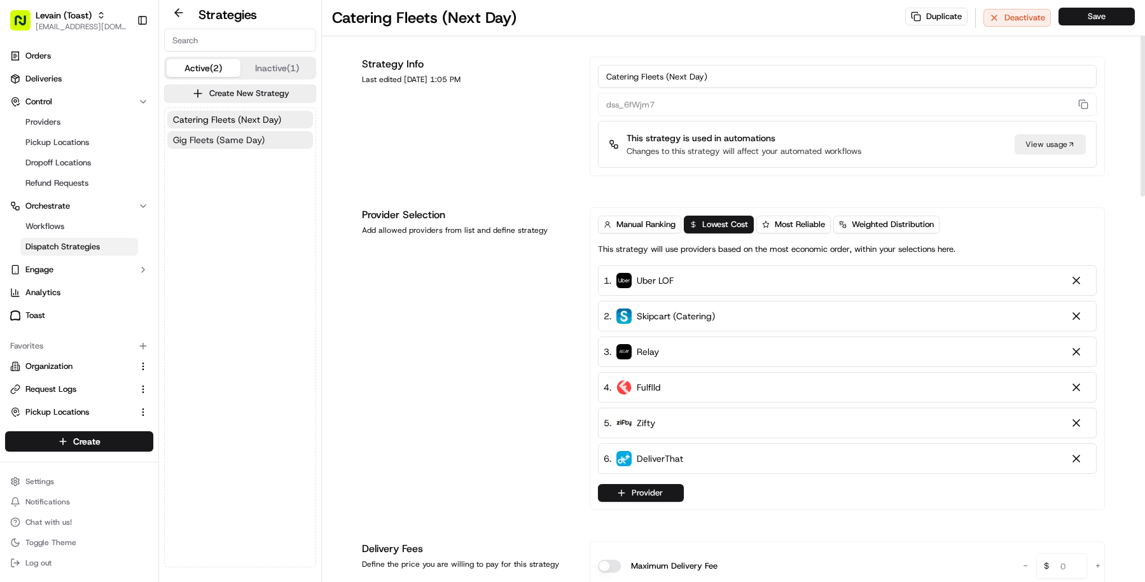
click at [270, 146] on button "Gig Fleets (Same Day)" at bounding box center [240, 140] width 146 height 18
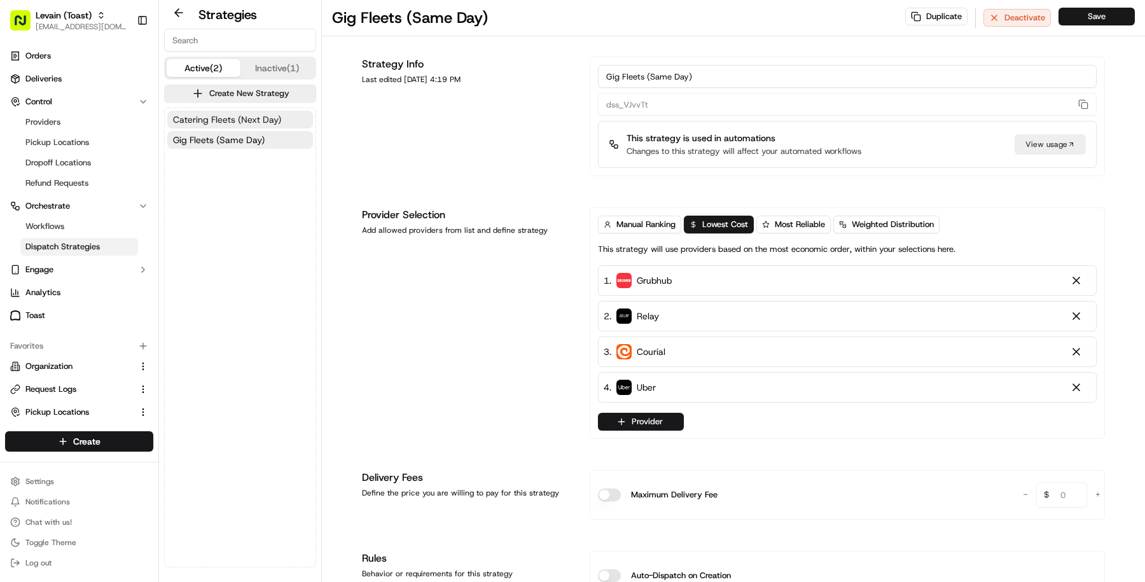
click at [242, 111] on button "Catering Fleets (Next Day)" at bounding box center [240, 120] width 146 height 18
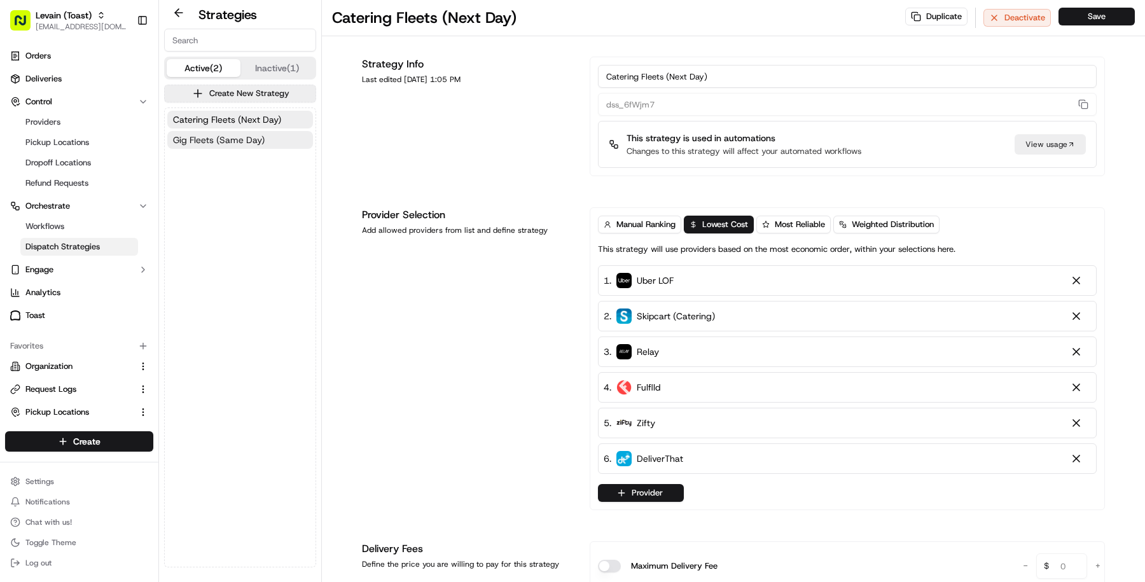
click at [242, 136] on span "Gig Fleets (Same Day)" at bounding box center [219, 140] width 92 height 13
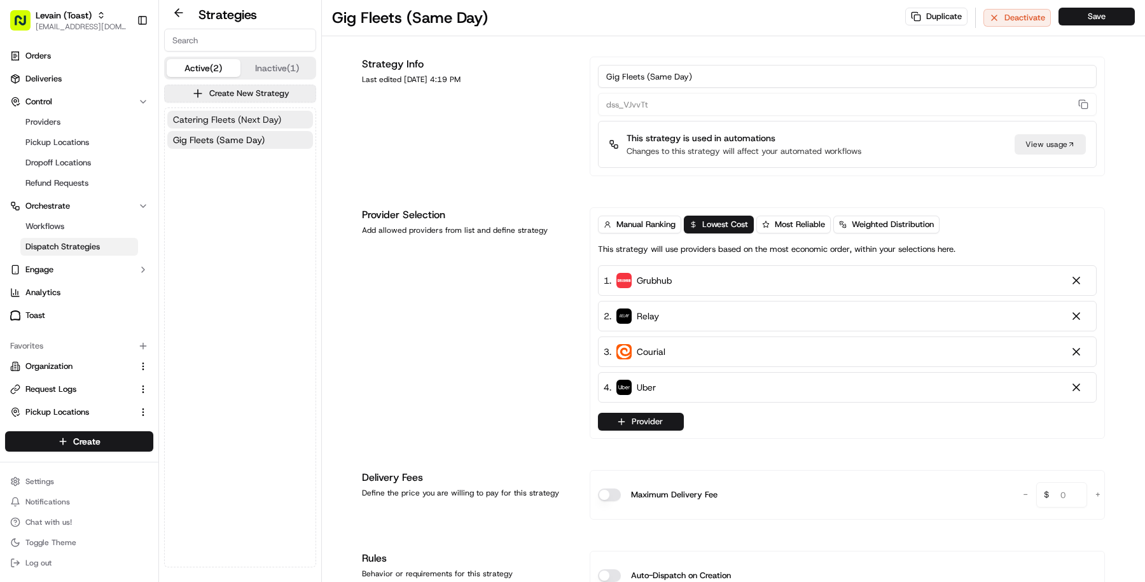
click at [242, 127] on button "Catering Fleets (Next Day)" at bounding box center [240, 120] width 146 height 18
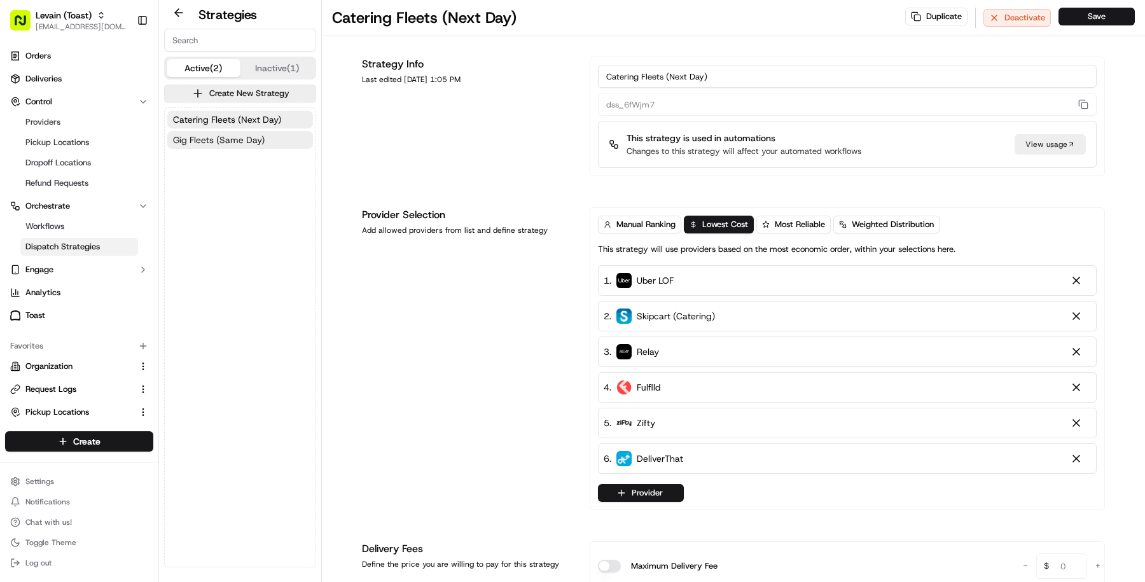
click at [262, 139] on span "Gig Fleets (Same Day)" at bounding box center [219, 140] width 92 height 13
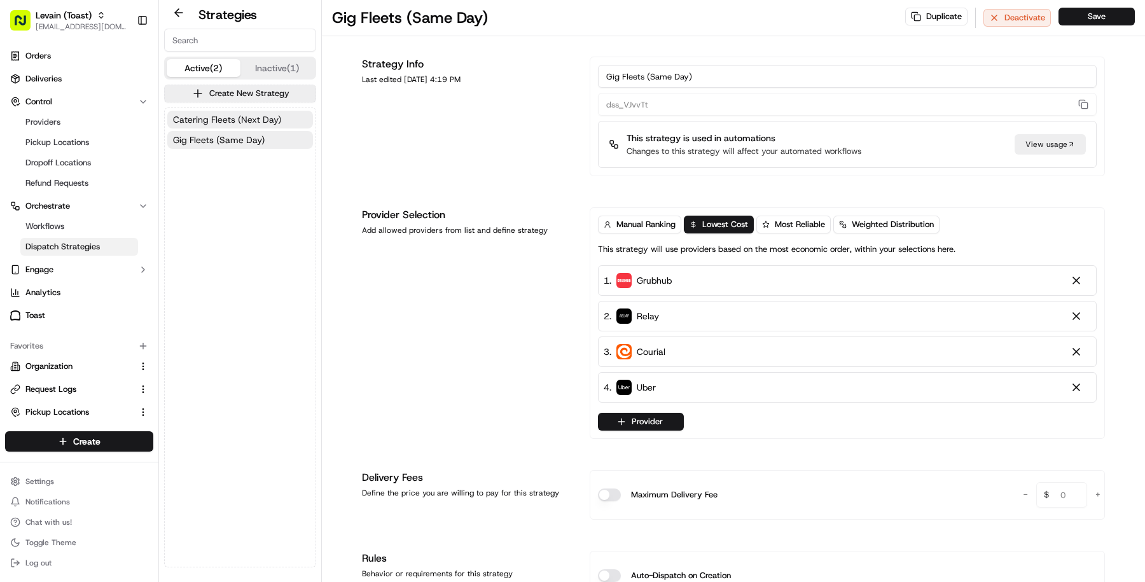
click at [262, 123] on span "Catering Fleets (Next Day)" at bounding box center [227, 119] width 108 height 13
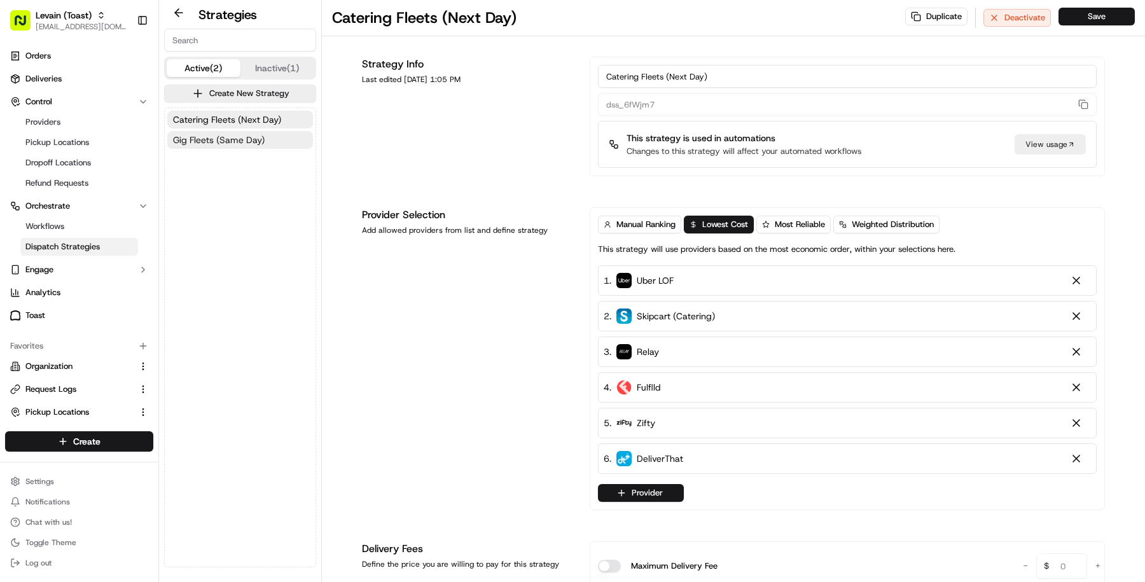
click at [262, 146] on button "Gig Fleets (Same Day)" at bounding box center [240, 140] width 146 height 18
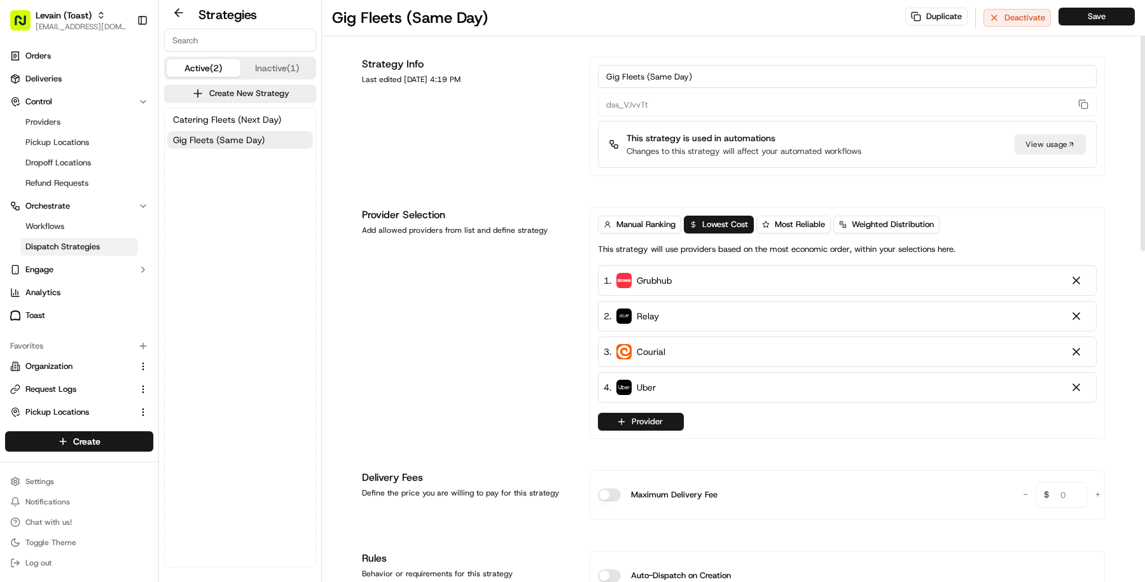
scroll to position [531, 0]
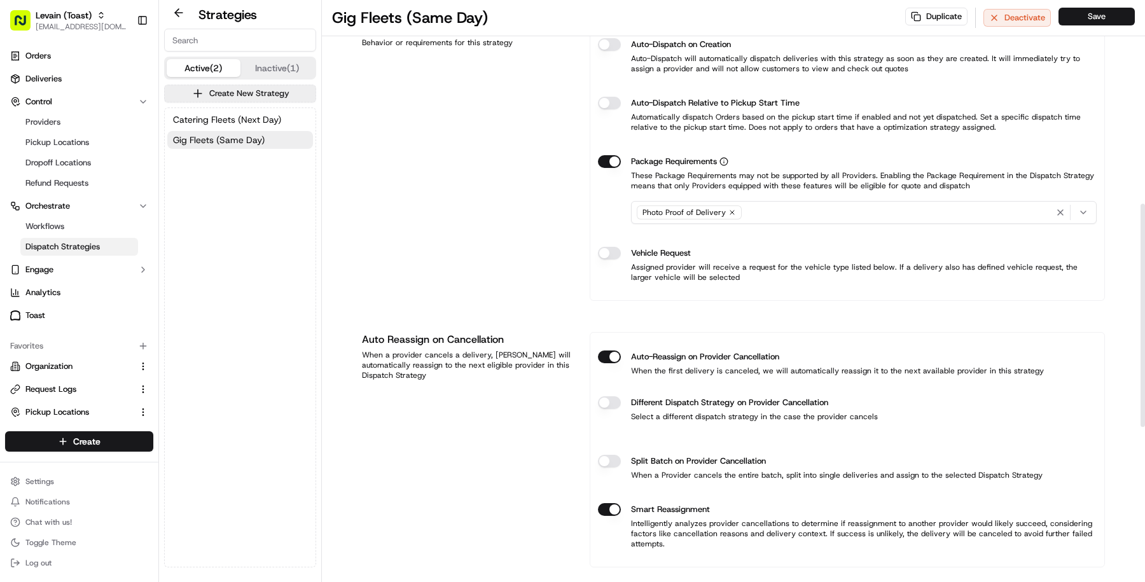
click at [251, 108] on div "Catering Fleets (Next Day) Gig Fleets (Same Day)" at bounding box center [240, 129] width 151 height 43
click at [261, 117] on span "Catering Fleets (Next Day)" at bounding box center [227, 119] width 108 height 13
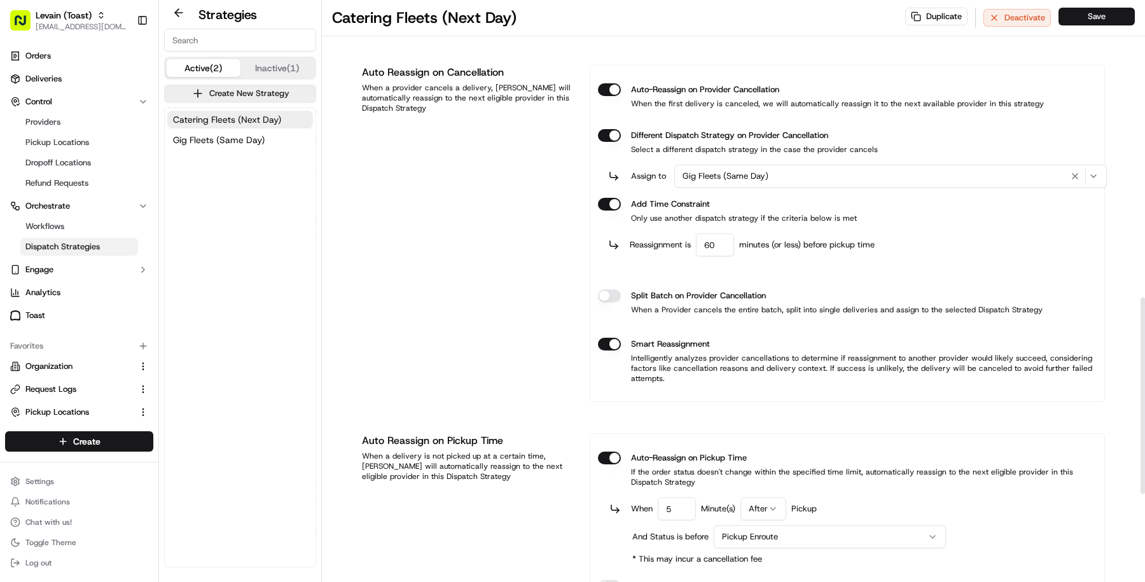
scroll to position [823, 0]
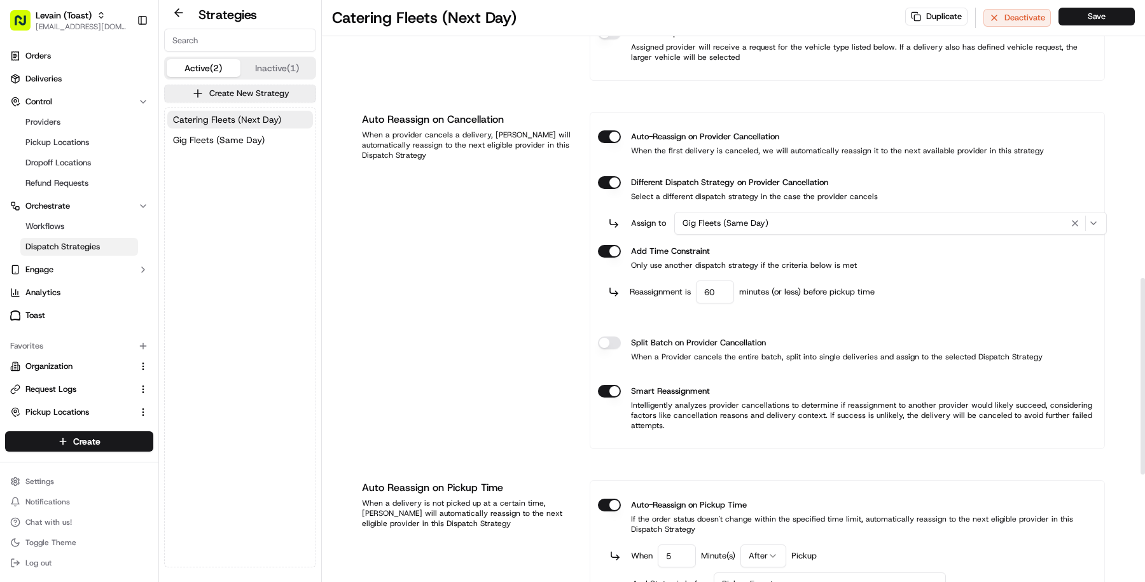
click at [450, 251] on div "Auto Reassign on Cancellation When a provider cancels a delivery, Nash will aut…" at bounding box center [468, 280] width 213 height 337
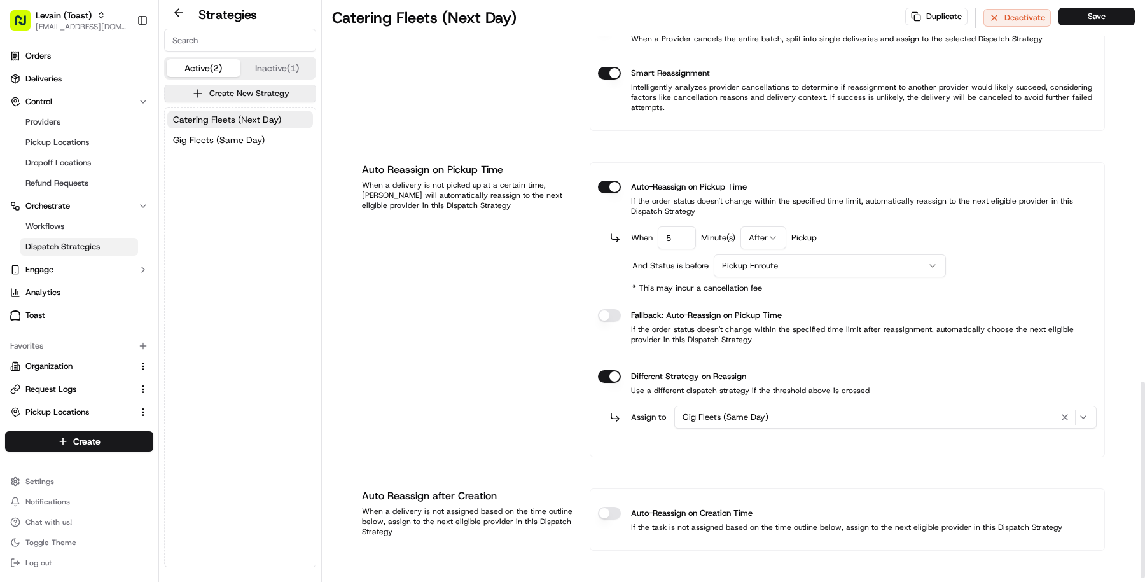
scroll to position [1128, 0]
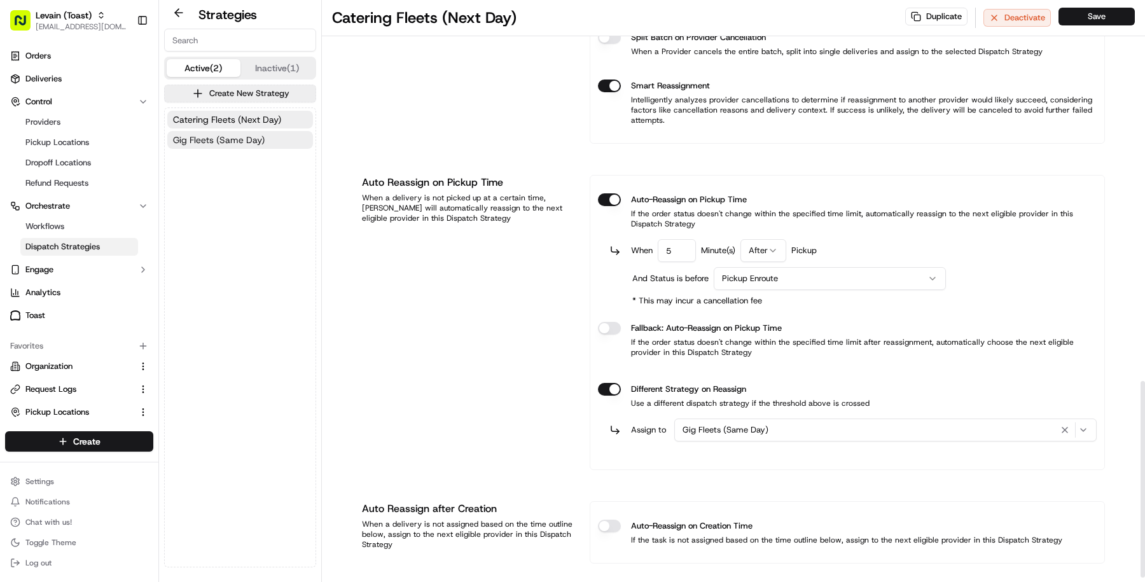
click at [263, 132] on button "Gig Fleets (Same Day)" at bounding box center [240, 140] width 146 height 18
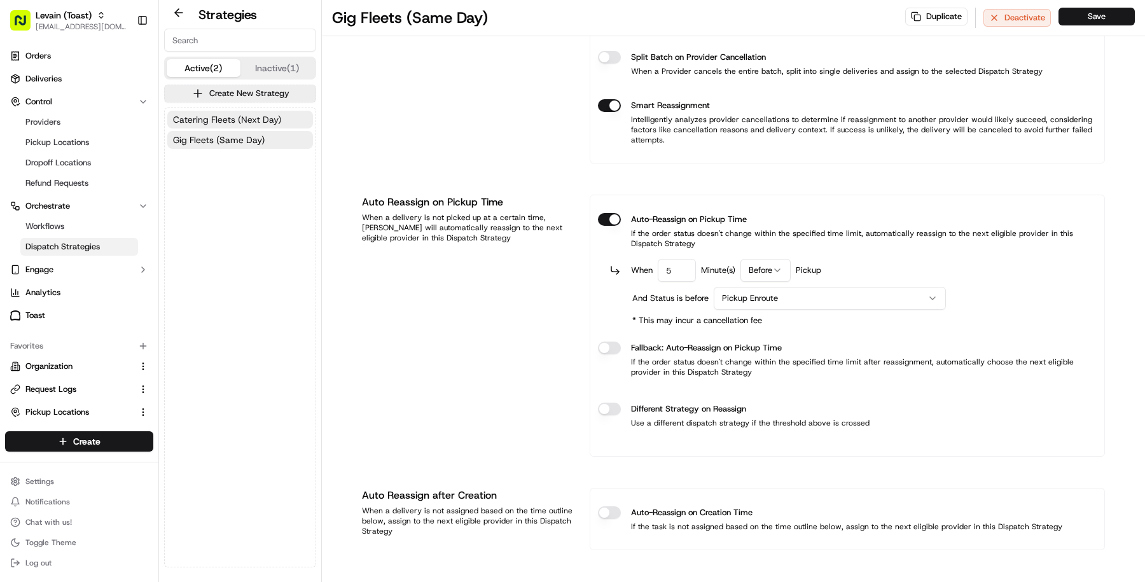
click at [265, 123] on span "Catering Fleets (Next Day)" at bounding box center [227, 119] width 108 height 13
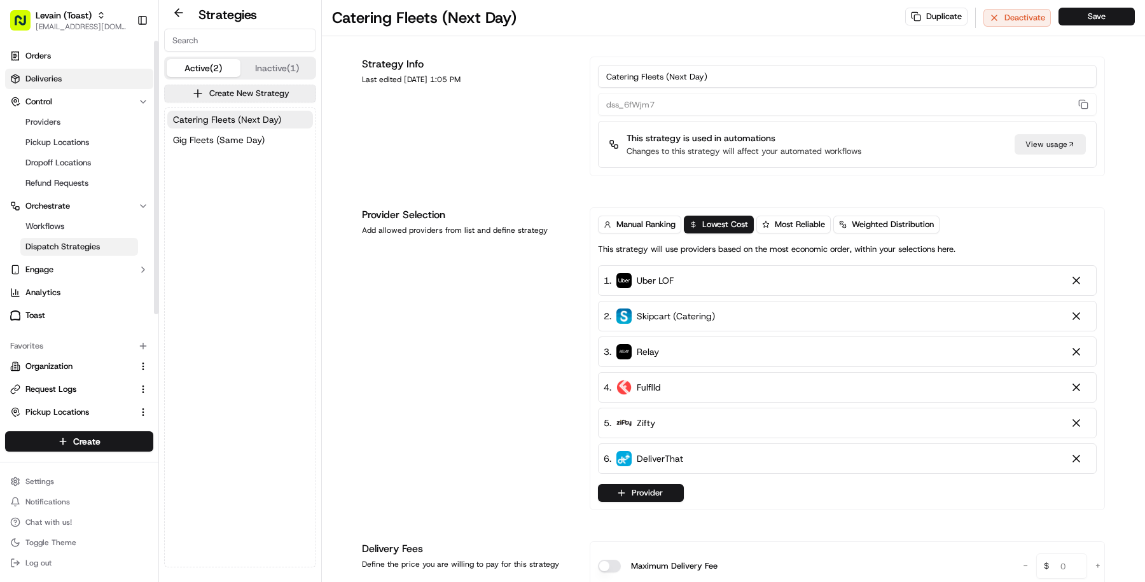
click at [41, 78] on span "Deliveries" at bounding box center [43, 78] width 36 height 11
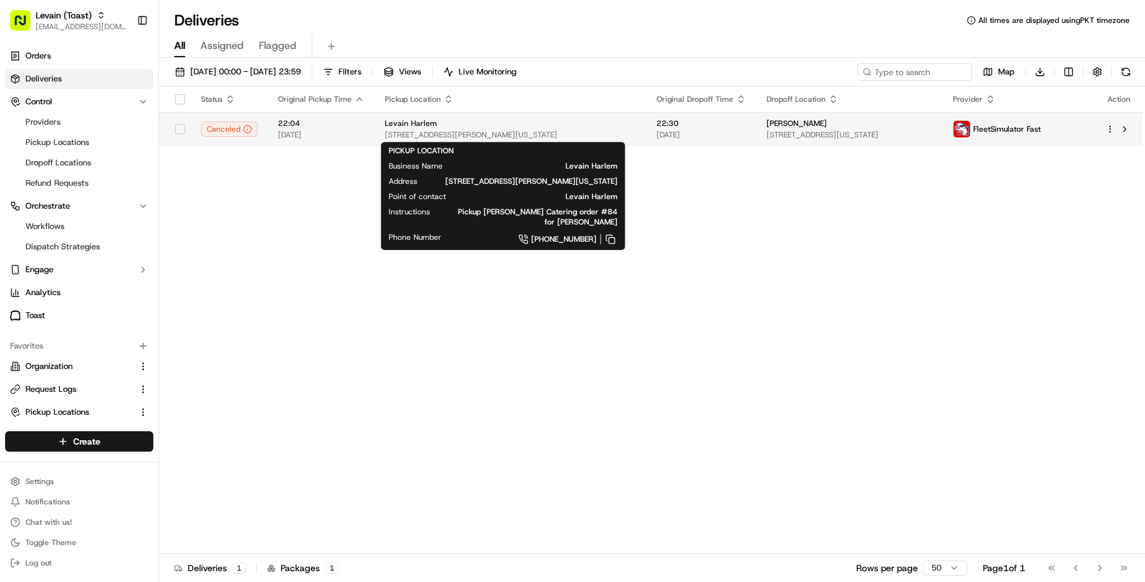
click at [385, 139] on span "2167 Frederick Douglass Blvd, New York, NY 10026, US" at bounding box center [510, 135] width 251 height 10
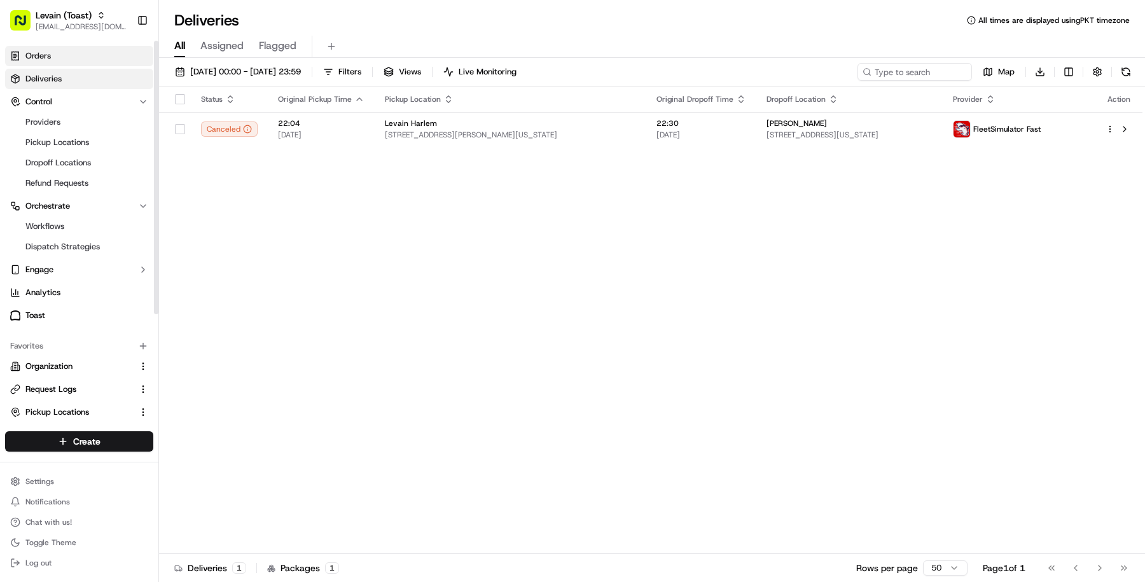
click at [78, 59] on link "Orders" at bounding box center [79, 56] width 148 height 20
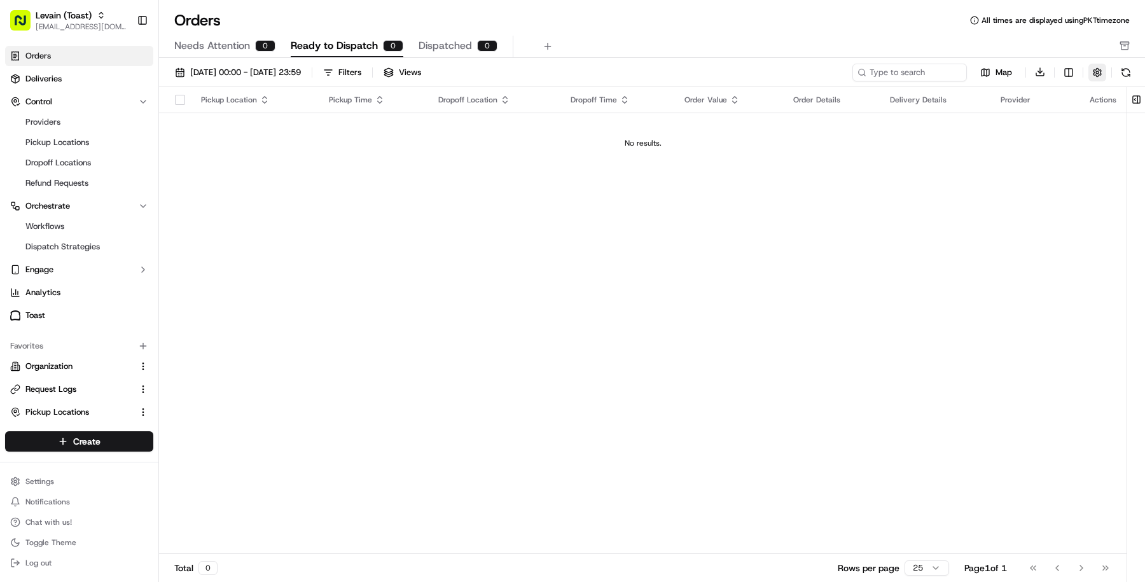
click at [1091, 74] on button "button" at bounding box center [1098, 73] width 18 height 18
click at [1134, 122] on button "Hide Quotes Only Orders" at bounding box center [1131, 120] width 10 height 10
click at [764, 38] on div "Needs Attention 0 Ready to Dispatch 0 Dispatched 0" at bounding box center [643, 47] width 938 height 22
click at [80, 140] on span "Pickup Locations" at bounding box center [57, 142] width 64 height 11
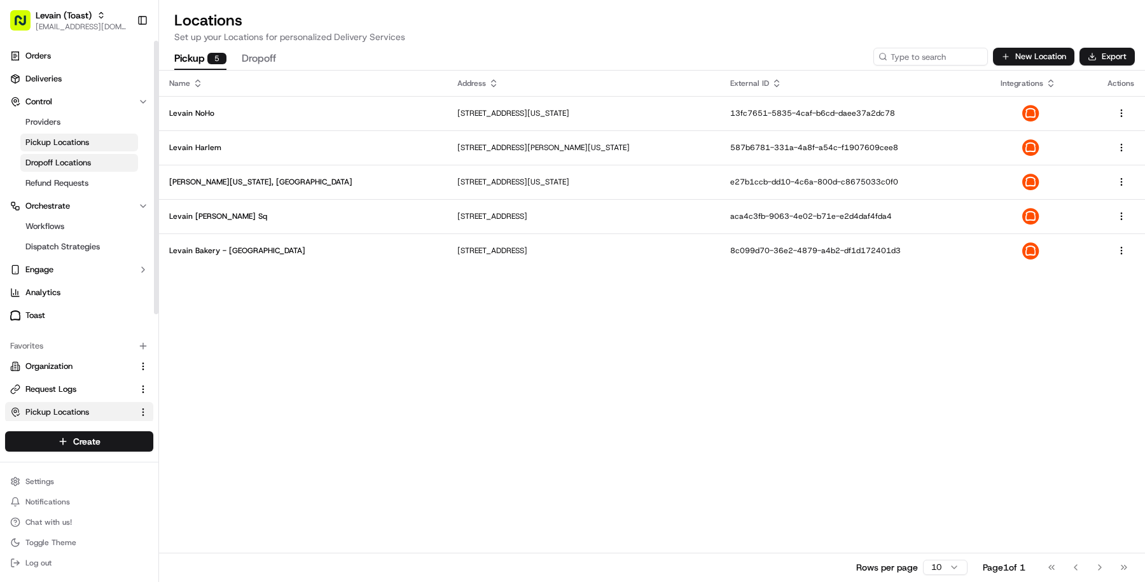
click at [79, 165] on span "Dropoff Locations" at bounding box center [58, 162] width 66 height 11
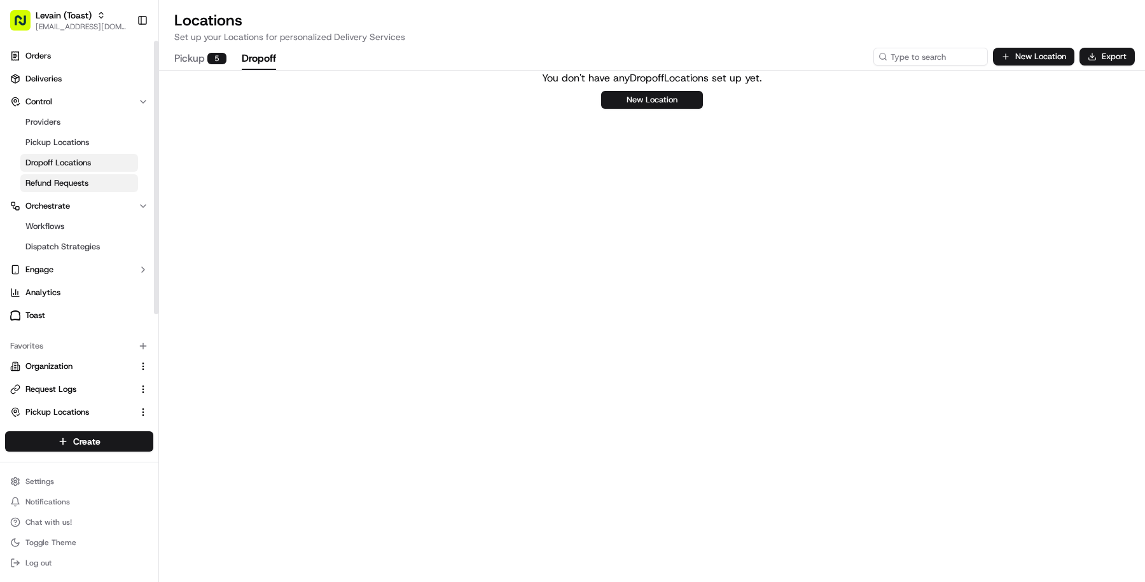
click at [71, 186] on span "Refund Requests" at bounding box center [56, 183] width 63 height 11
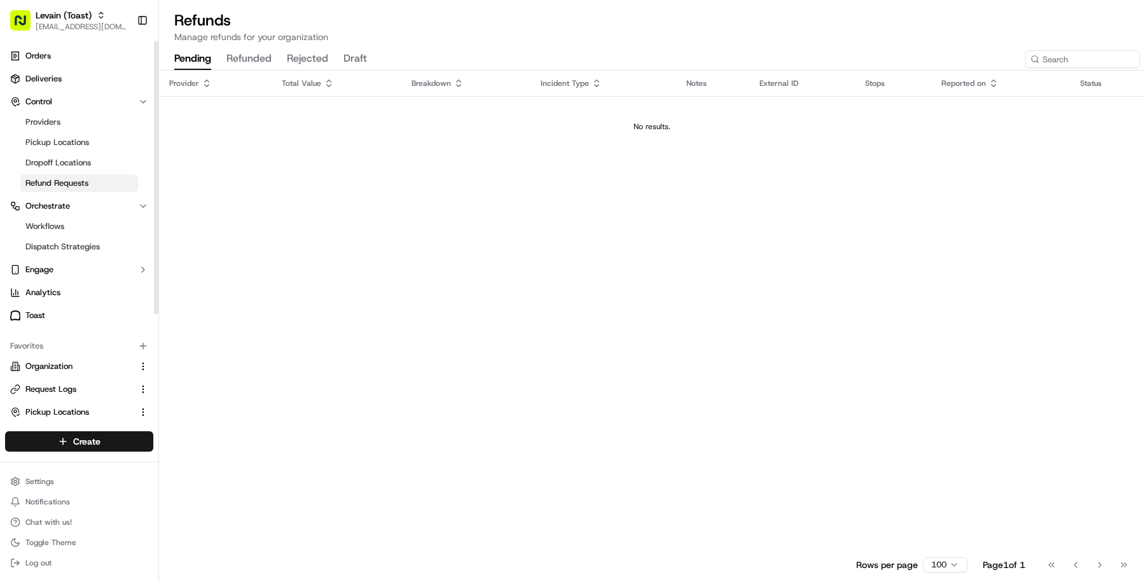
click at [71, 186] on span "Refund Requests" at bounding box center [56, 183] width 63 height 11
click at [65, 218] on link "Workflows" at bounding box center [79, 227] width 118 height 18
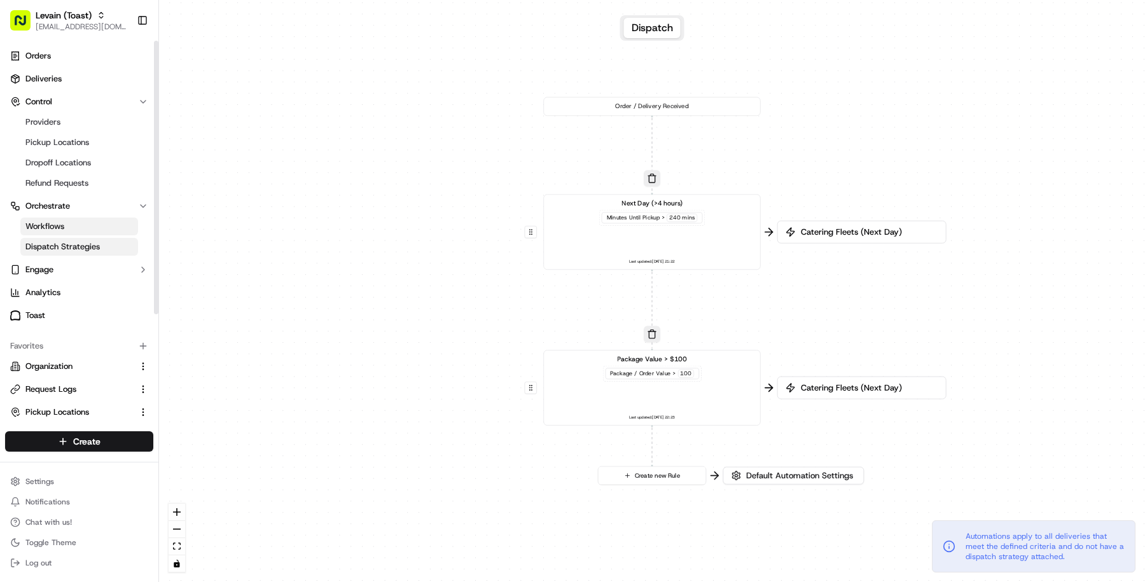
click at [64, 242] on span "Dispatch Strategies" at bounding box center [62, 246] width 74 height 11
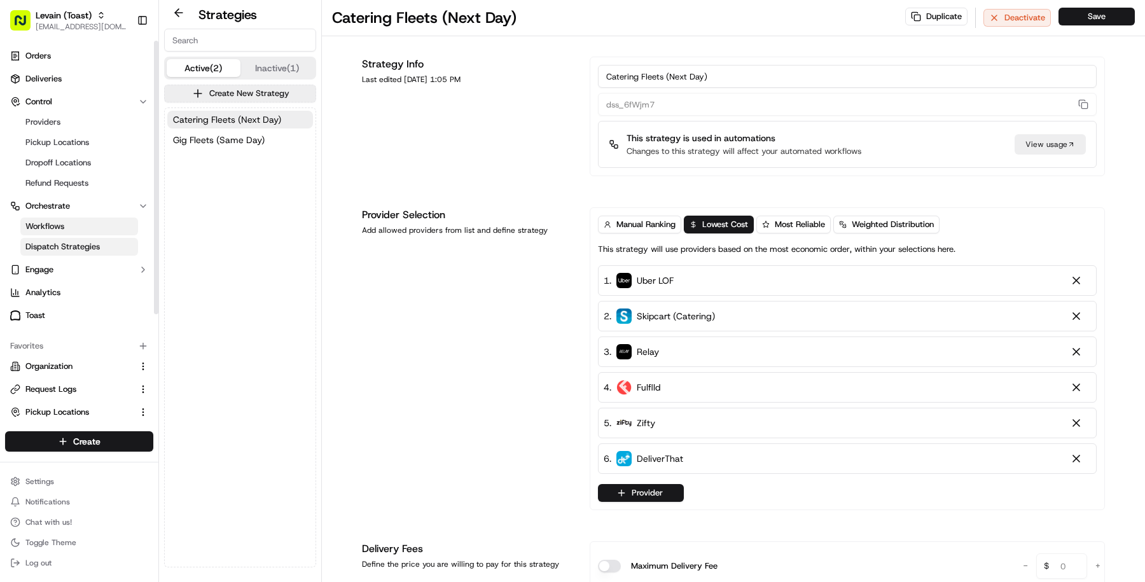
click at [64, 234] on link "Workflows" at bounding box center [79, 227] width 118 height 18
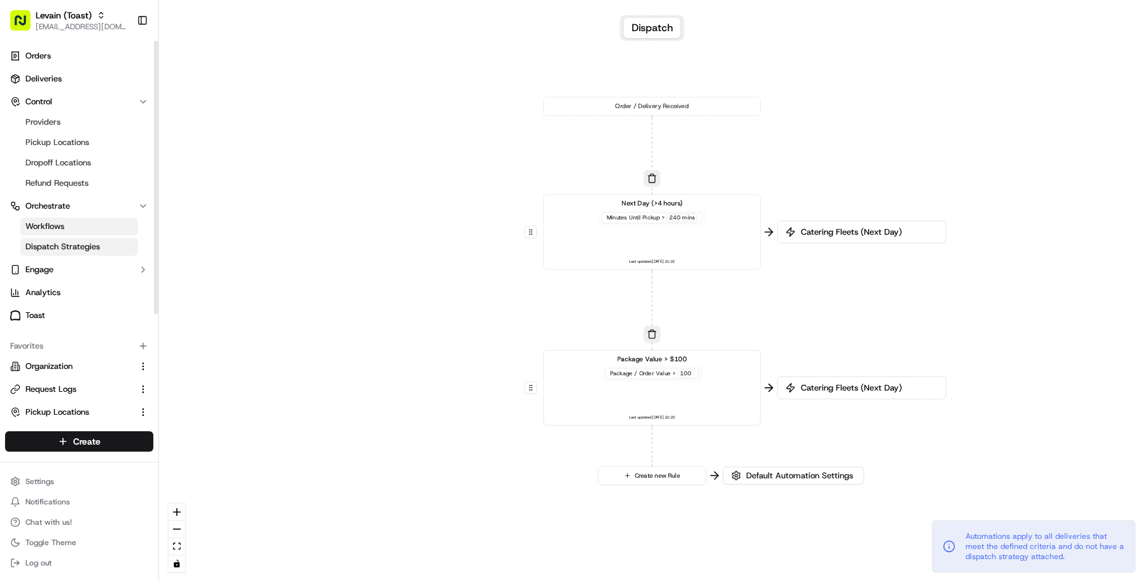
click at [72, 240] on link "Dispatch Strategies" at bounding box center [79, 247] width 118 height 18
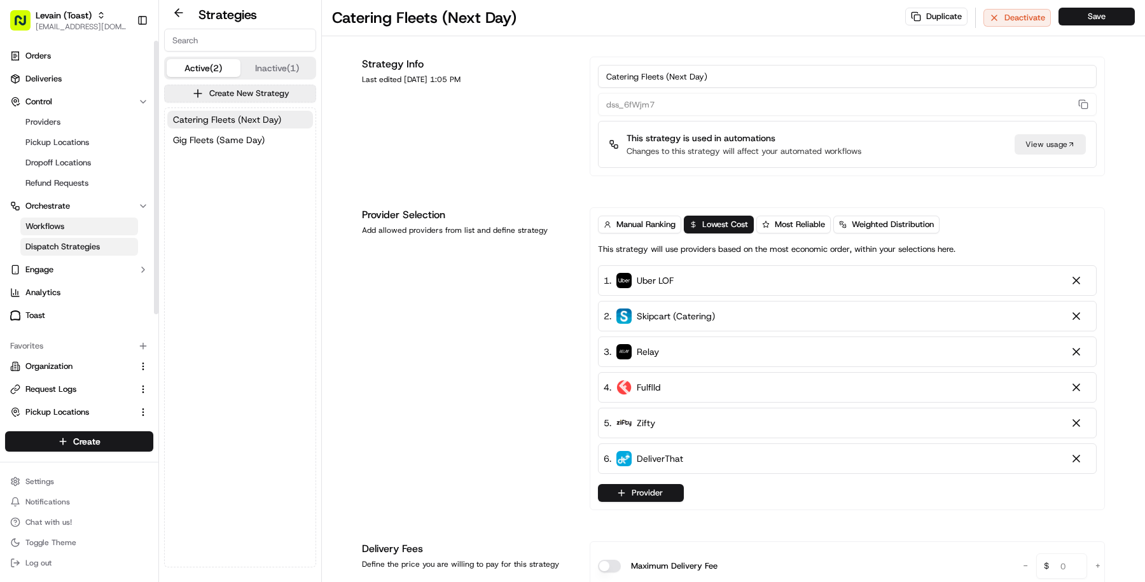
click at [71, 228] on link "Workflows" at bounding box center [79, 227] width 118 height 18
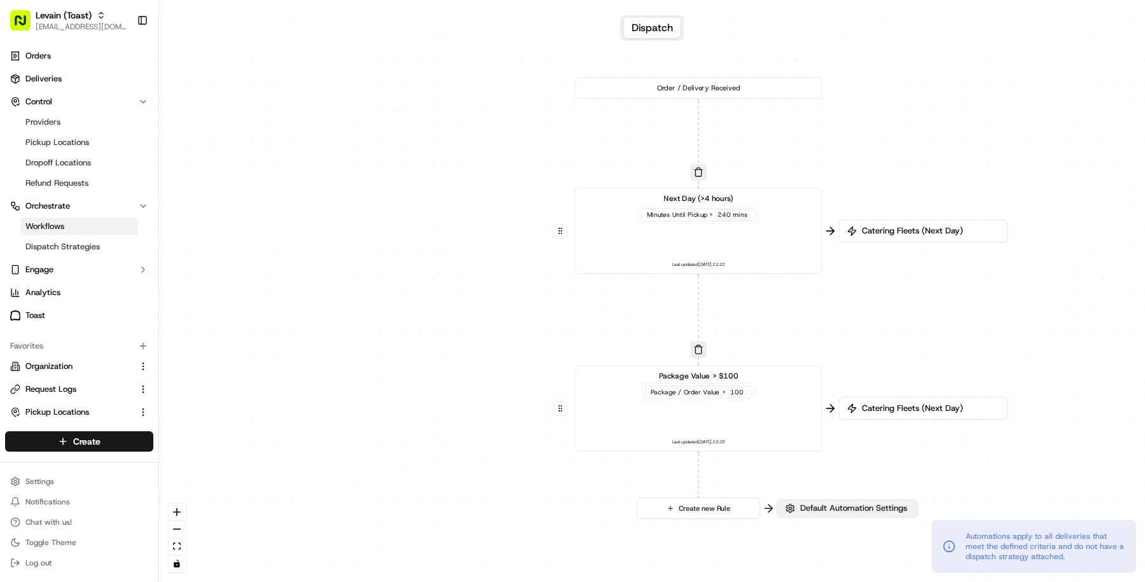
click at [817, 515] on button "Default Automation Settings" at bounding box center [847, 509] width 141 height 18
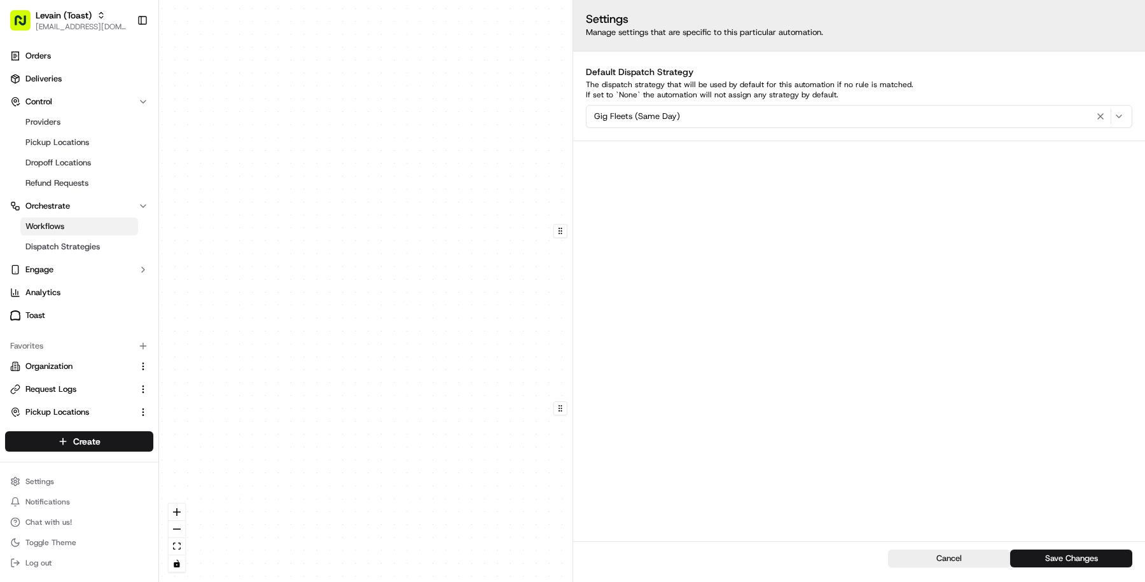
click at [408, 515] on div "0 0 0 Order / Delivery Received Next Day (>4 hours) Minutes Until Pickup > 240 …" at bounding box center [652, 291] width 986 height 582
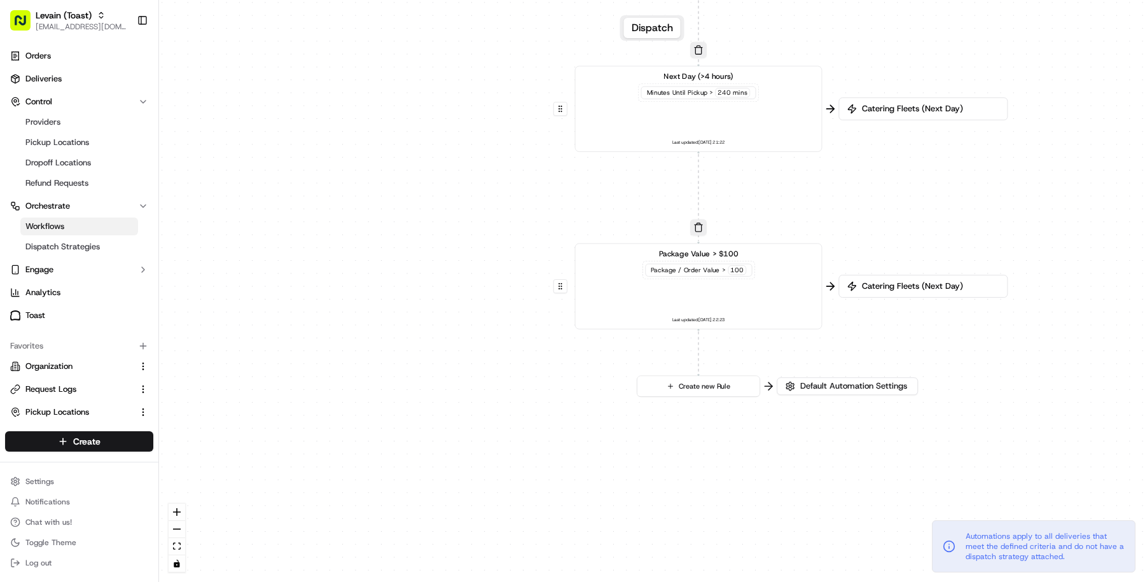
drag, startPoint x: 473, startPoint y: 473, endPoint x: 465, endPoint y: 359, distance: 114.2
click at [470, 357] on div "0 0 0 Order / Delivery Received Next Day (>4 hours) Minutes Until Pickup > 240 …" at bounding box center [652, 291] width 986 height 582
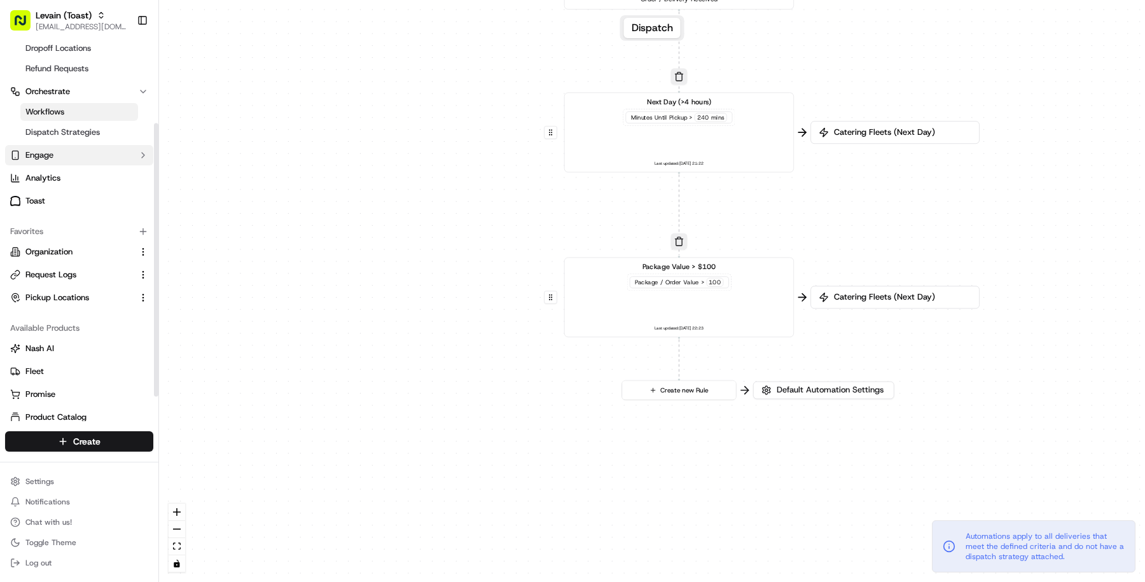
scroll to position [116, 0]
click at [76, 248] on link "Organization" at bounding box center [71, 250] width 123 height 11
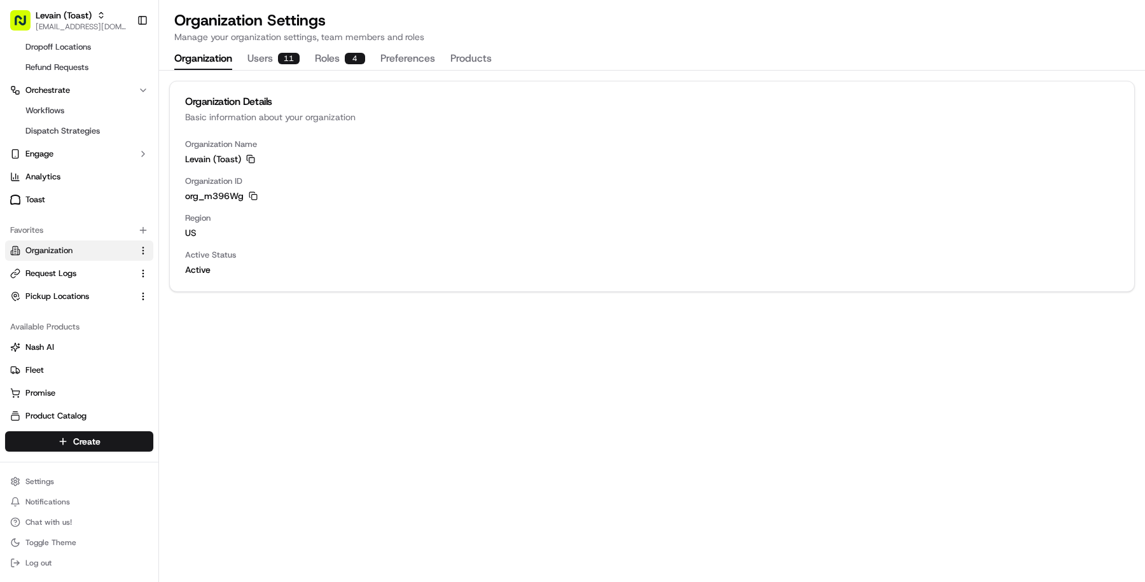
click at [250, 158] on icon "button" at bounding box center [250, 159] width 9 height 9
click at [260, 193] on div "org_m396Wg Copy org_m396Wg" at bounding box center [652, 196] width 934 height 13
click at [259, 193] on div "org_m396Wg Copy org_m396Wg" at bounding box center [652, 196] width 934 height 13
click at [256, 193] on icon "button" at bounding box center [253, 196] width 9 height 9
click at [56, 27] on span "[EMAIL_ADDRESS][DOMAIN_NAME]" at bounding box center [81, 27] width 91 height 10
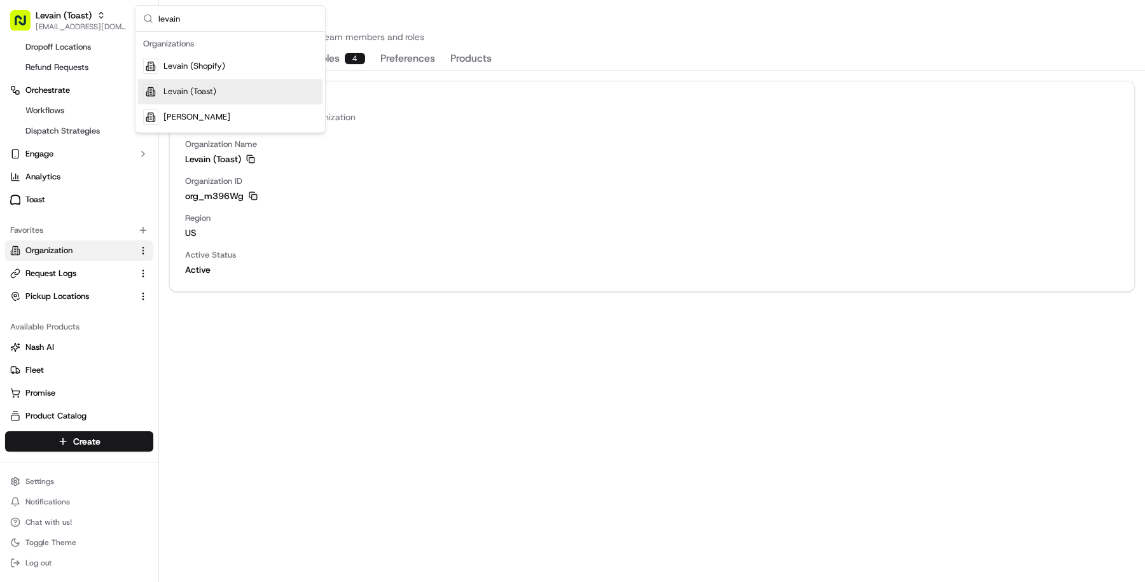
type input "levain"
click at [230, 89] on div "Levain (Toast)" at bounding box center [230, 91] width 185 height 25
click at [230, 89] on div "Organization Details Basic information about your organization" at bounding box center [652, 109] width 965 height 57
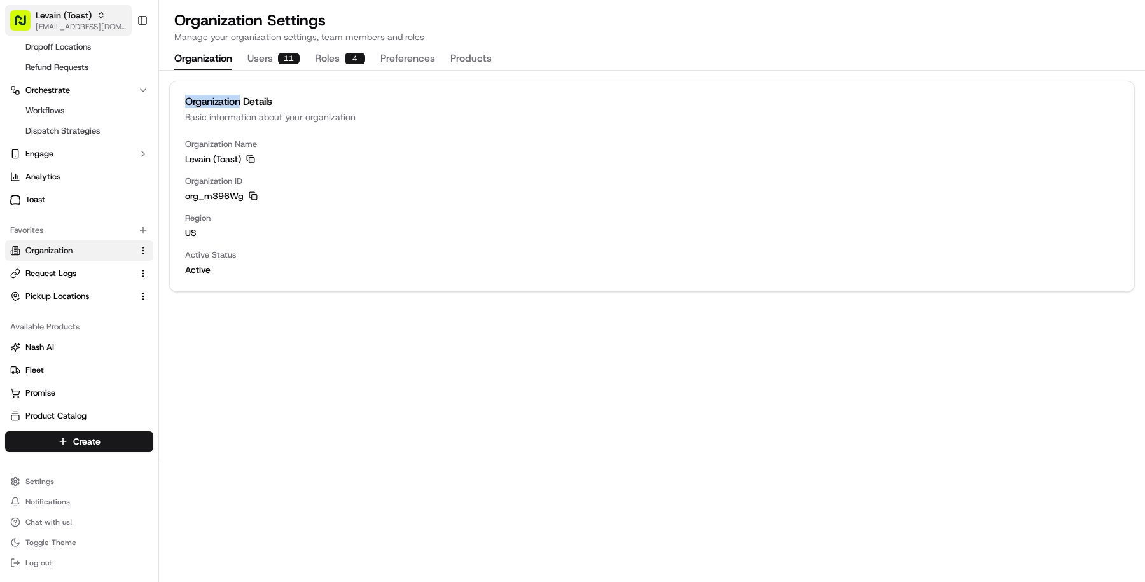
click at [99, 29] on span "[EMAIL_ADDRESS][DOMAIN_NAME]" at bounding box center [81, 27] width 91 height 10
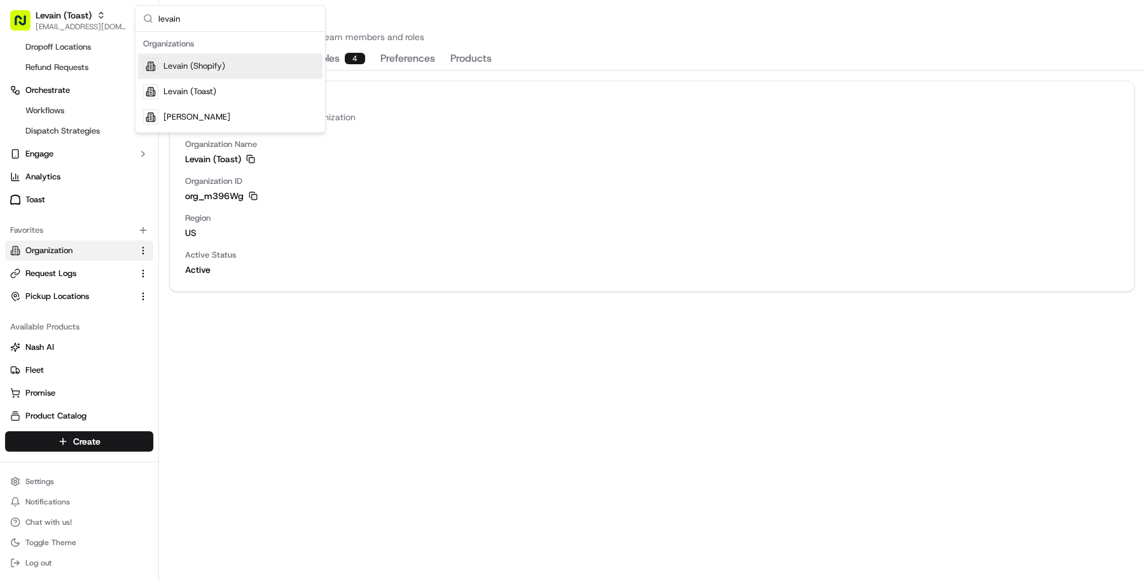
click at [217, 63] on span "Levain (Shopify)" at bounding box center [195, 65] width 62 height 11
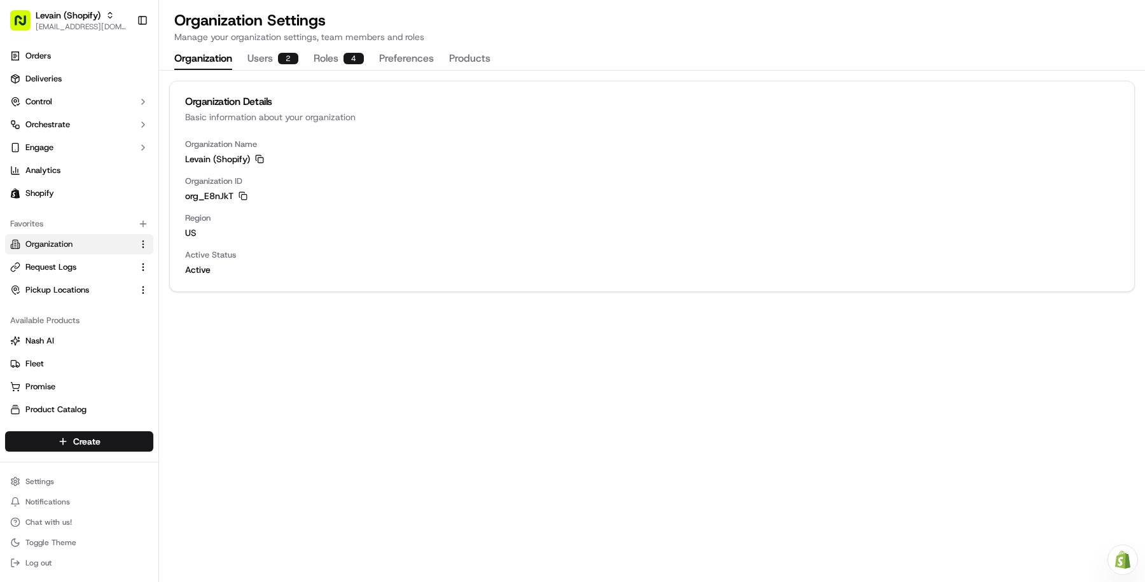
click at [255, 157] on icon "button" at bounding box center [259, 159] width 9 height 9
click at [238, 193] on div "org_E8nJkT Copy org_E8nJkT" at bounding box center [652, 196] width 934 height 13
drag, startPoint x: 244, startPoint y: 197, endPoint x: 382, endPoint y: 404, distance: 249.2
click at [244, 197] on icon "button" at bounding box center [243, 196] width 9 height 9
click at [105, 14] on div "Levain (Shopify)" at bounding box center [81, 15] width 91 height 13
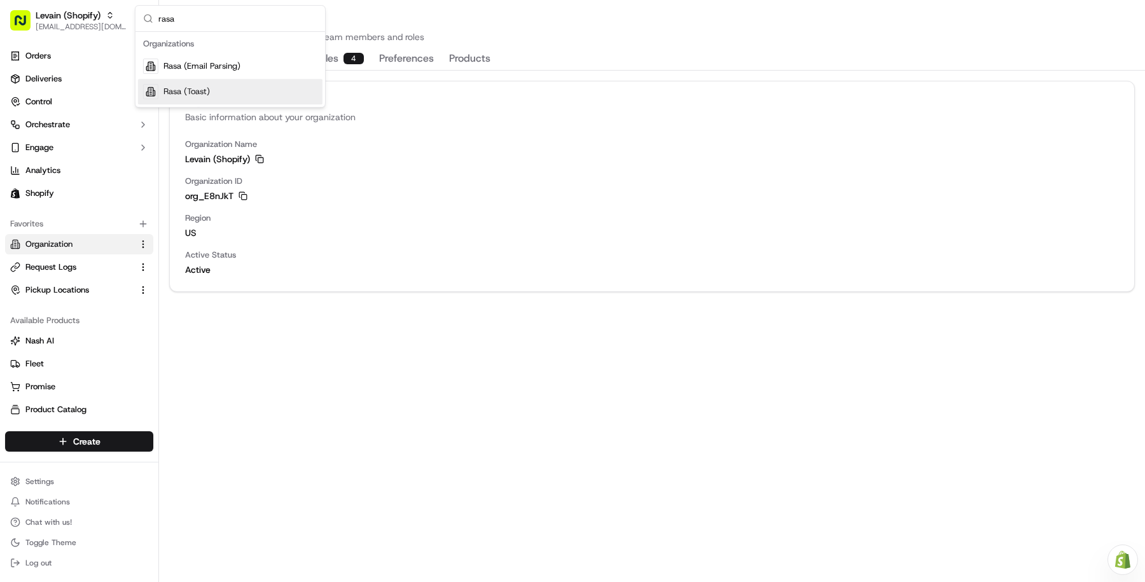
type input "rasa"
click at [200, 90] on span "Rasa (Toast)" at bounding box center [187, 91] width 46 height 11
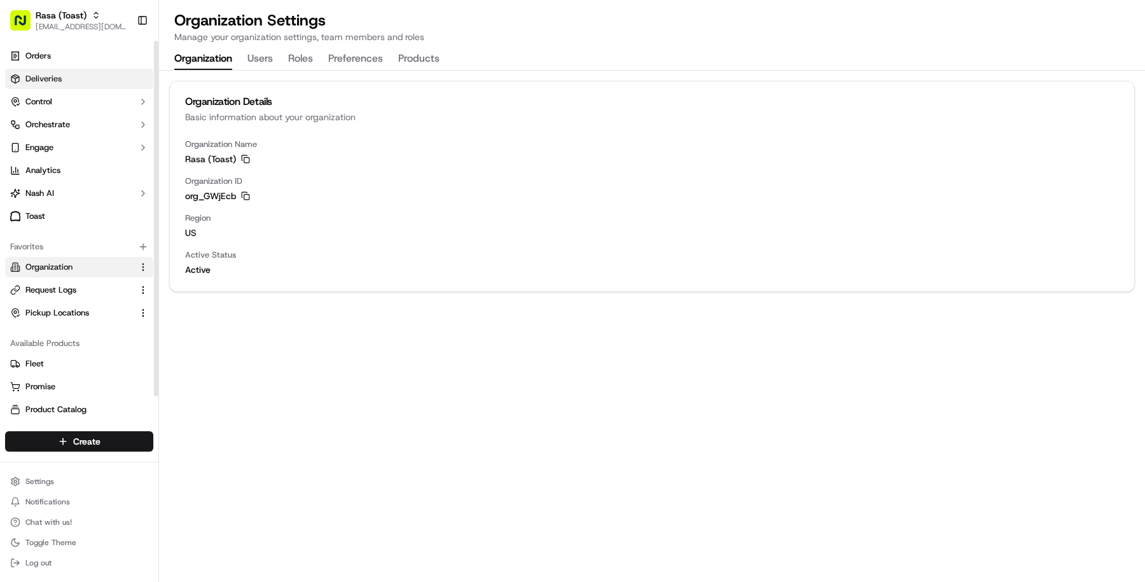
click at [73, 82] on link "Deliveries" at bounding box center [79, 79] width 148 height 20
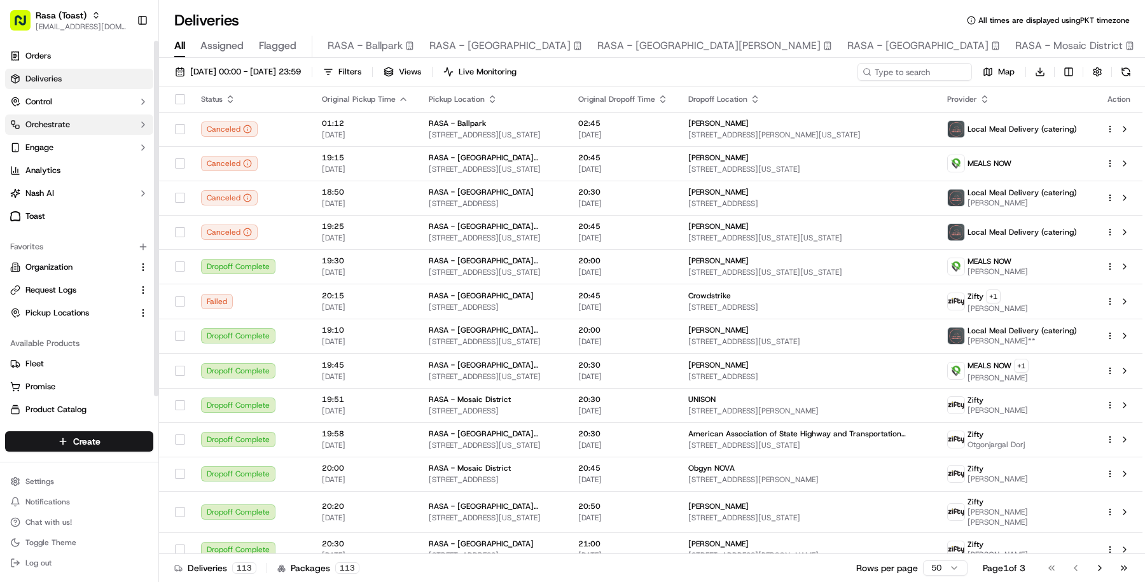
click at [91, 130] on button "Orchestrate" at bounding box center [79, 125] width 148 height 20
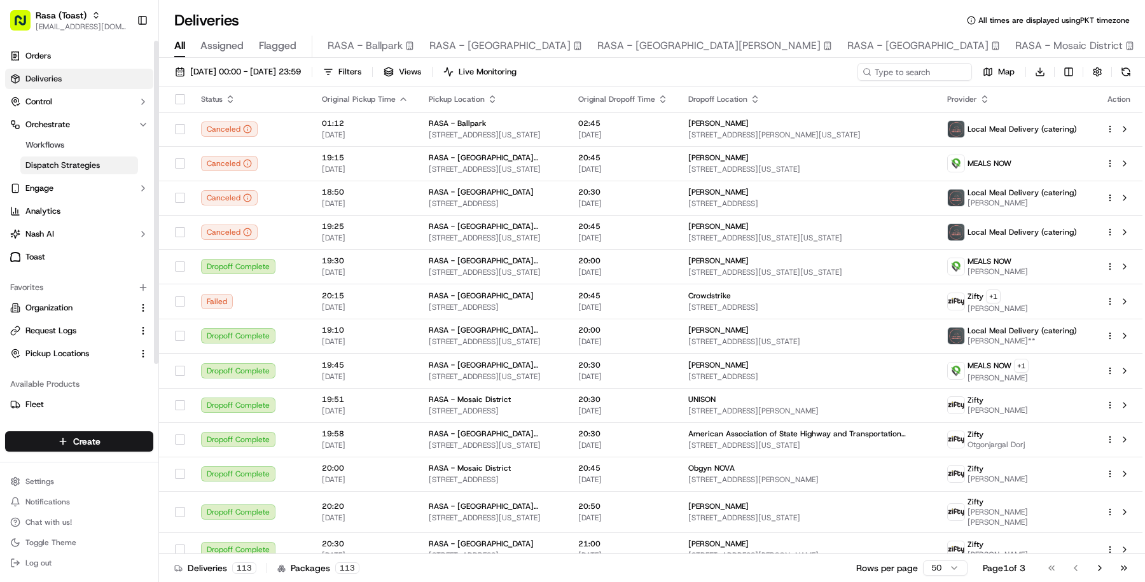
click at [88, 164] on span "Dispatch Strategies" at bounding box center [62, 165] width 74 height 11
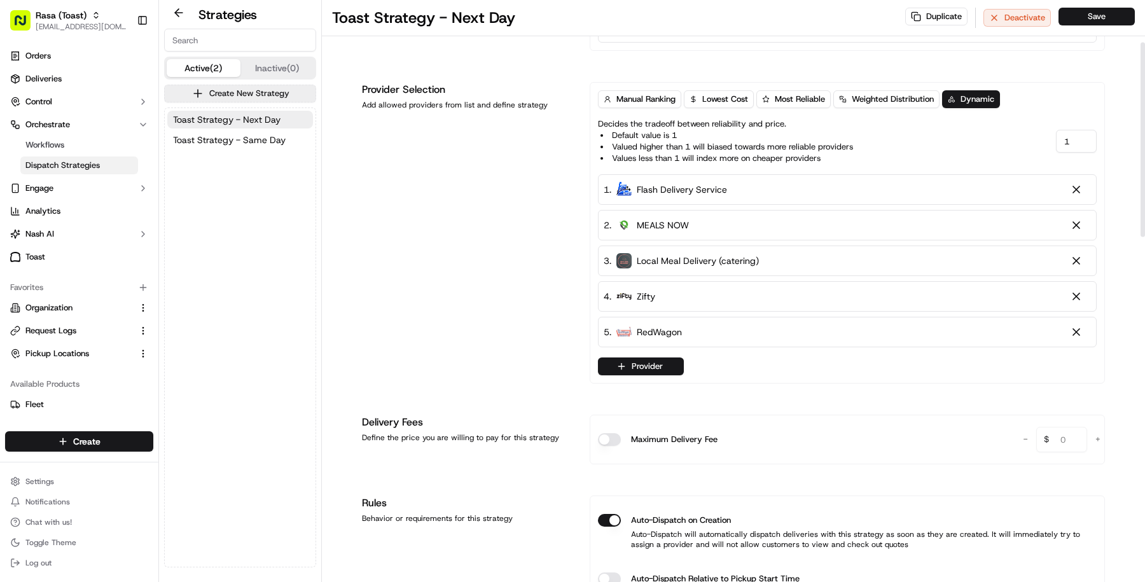
scroll to position [126, 0]
click at [278, 144] on span "Toast Strategy - Same Day" at bounding box center [229, 140] width 113 height 13
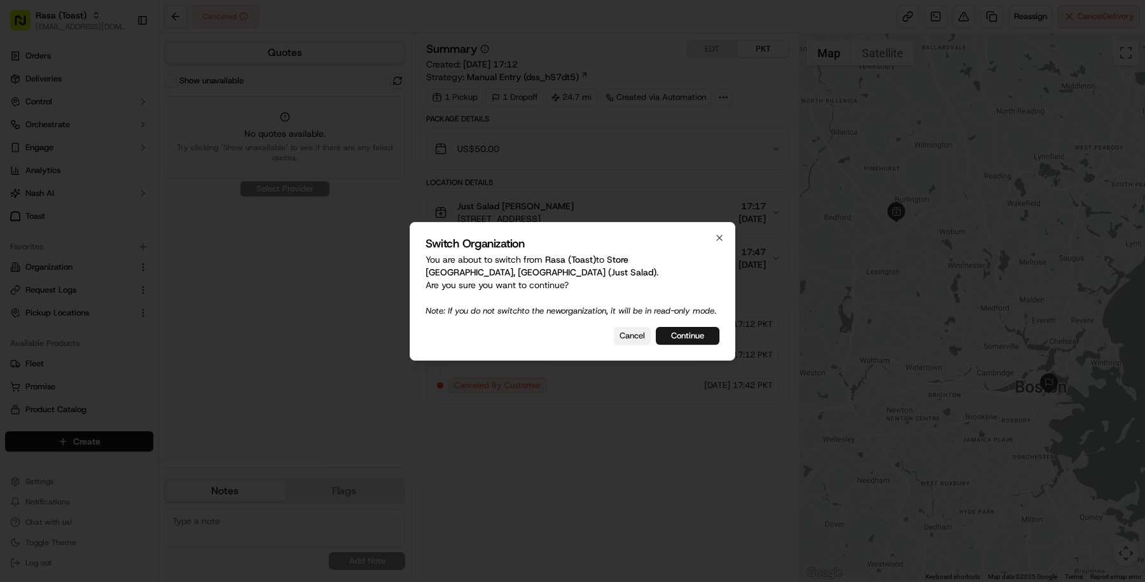
click at [633, 342] on button "Cancel" at bounding box center [632, 336] width 37 height 18
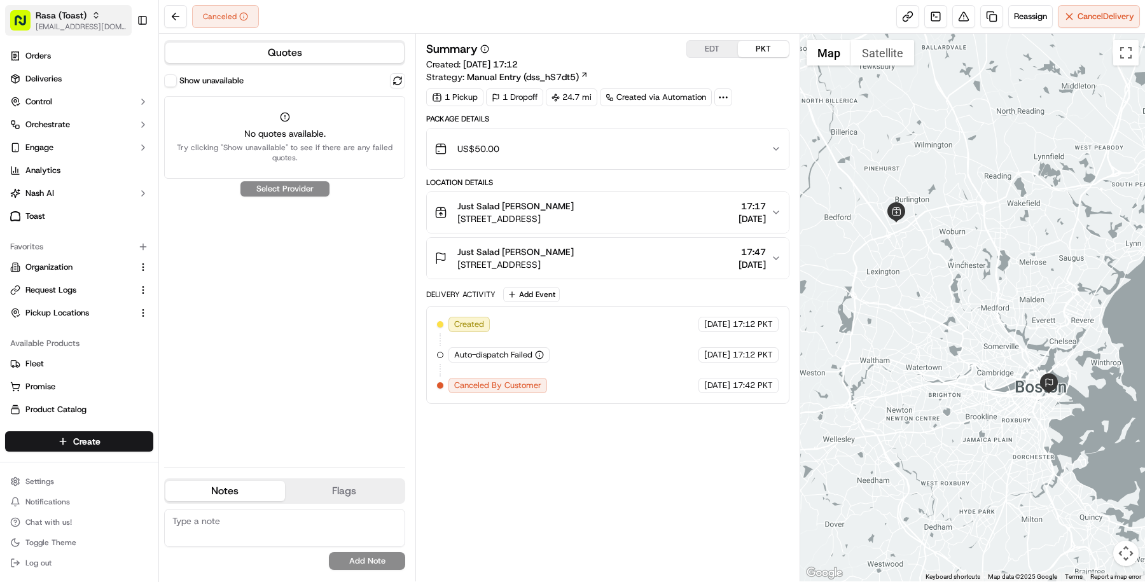
click at [110, 22] on span "[EMAIL_ADDRESS][DOMAIN_NAME]" at bounding box center [81, 27] width 91 height 10
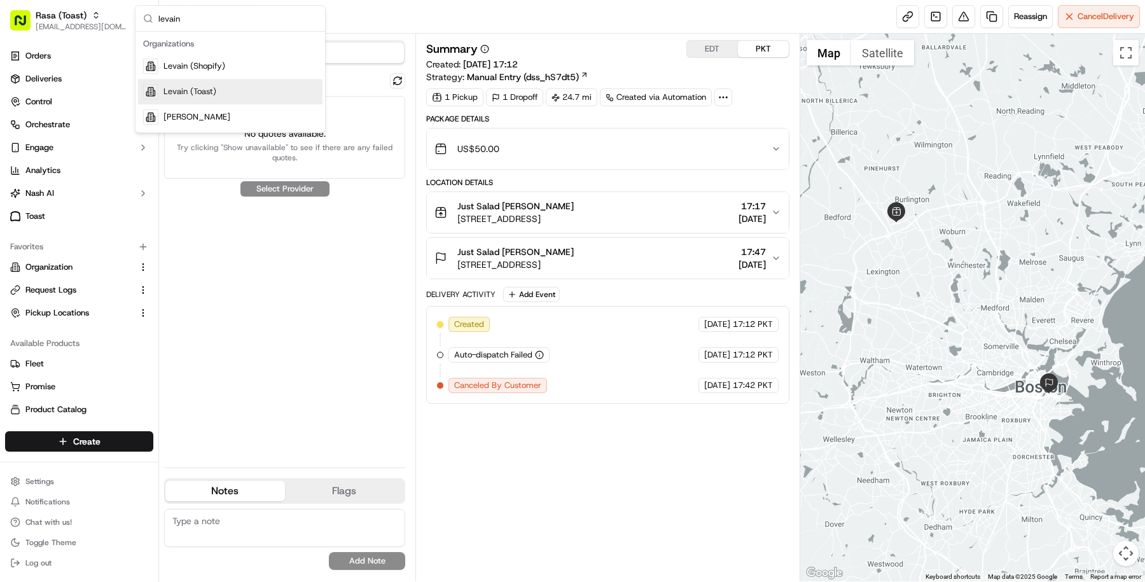
type input "levain"
click at [238, 99] on div "Levain (Toast)" at bounding box center [230, 91] width 185 height 25
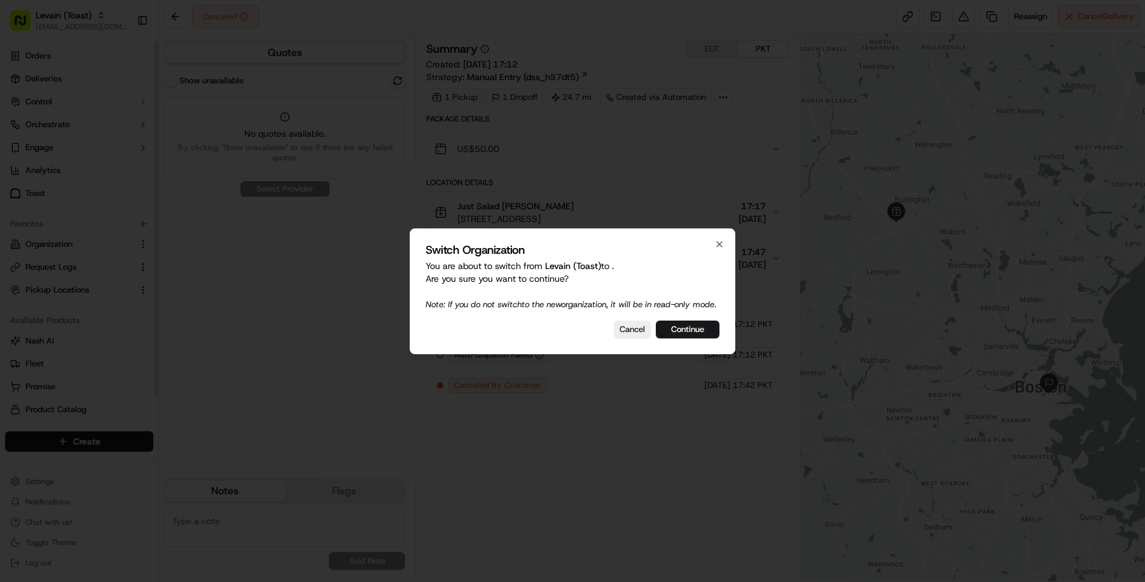
click at [75, 129] on div at bounding box center [572, 291] width 1145 height 582
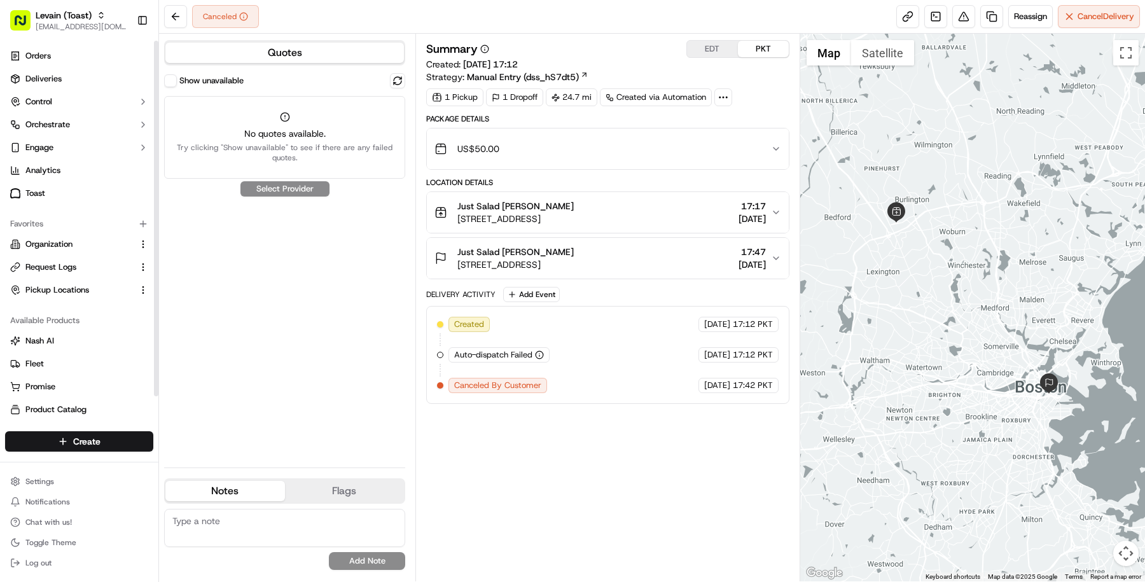
click at [75, 129] on button "Orchestrate" at bounding box center [79, 125] width 148 height 20
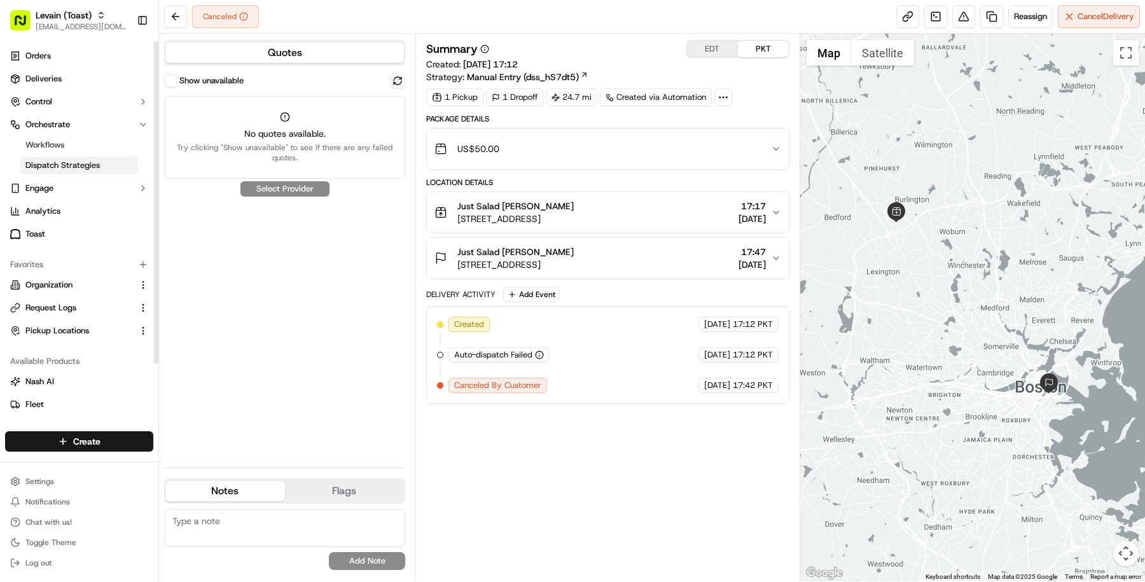
click at [71, 170] on span "Dispatch Strategies" at bounding box center [62, 165] width 74 height 11
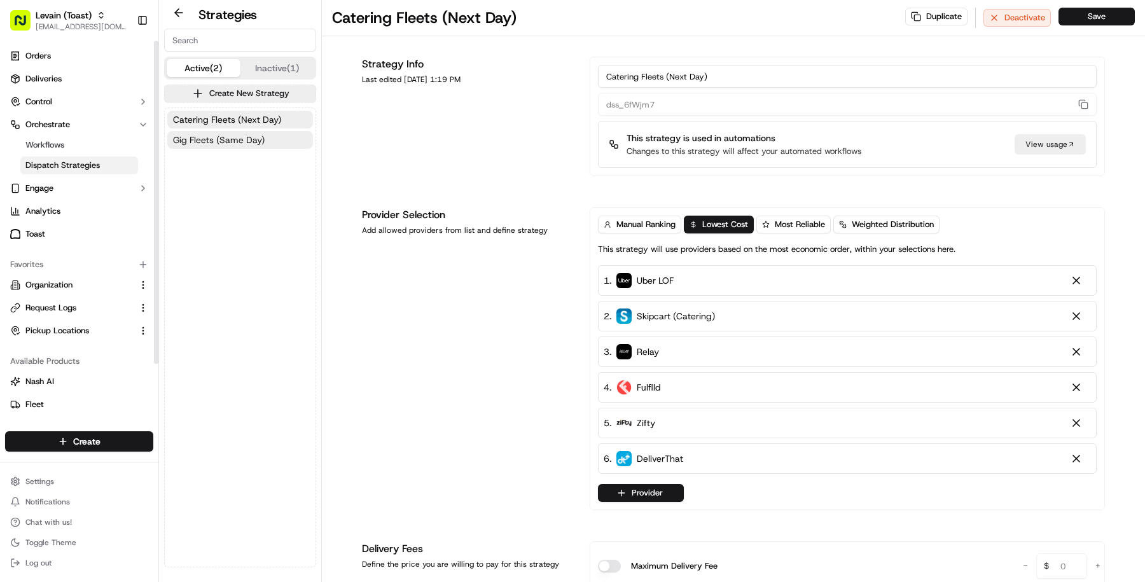
click at [249, 139] on span "Gig Fleets (Same Day)" at bounding box center [219, 140] width 92 height 13
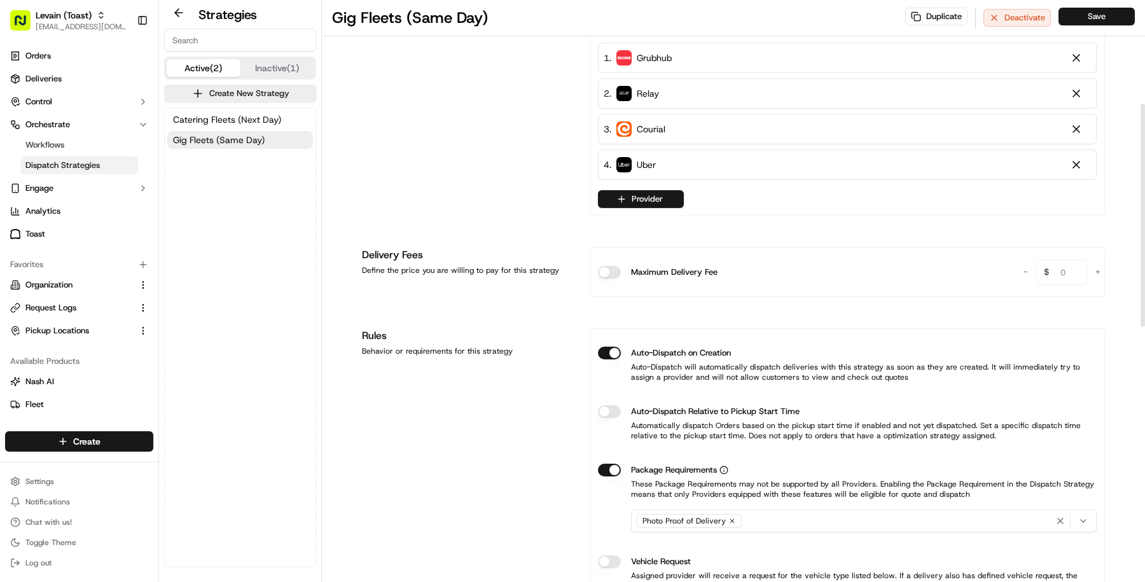
scroll to position [270, 0]
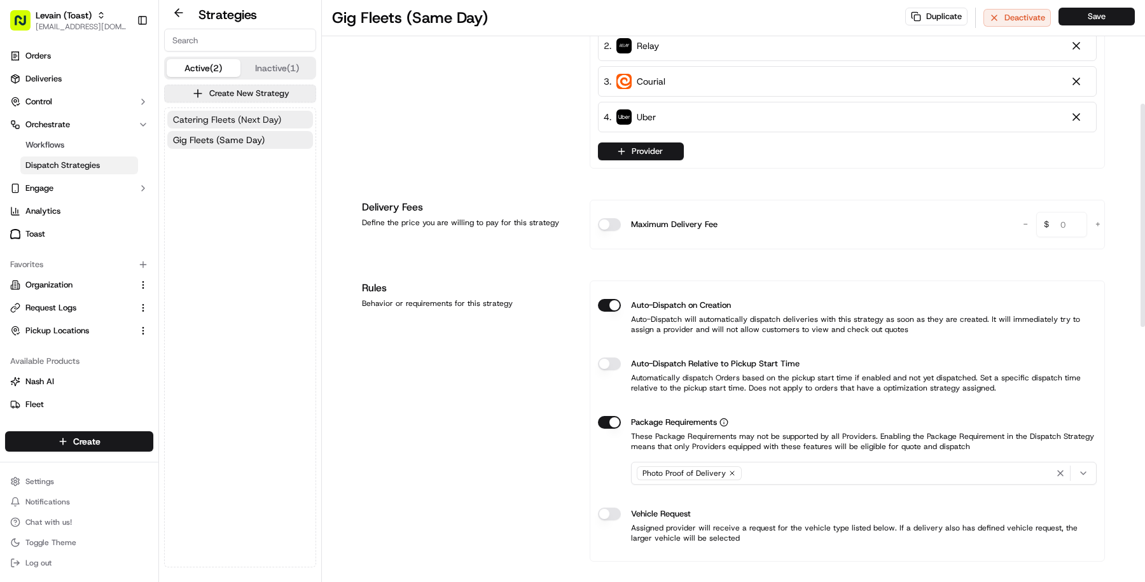
click at [294, 119] on button "Catering Fleets (Next Day)" at bounding box center [240, 120] width 146 height 18
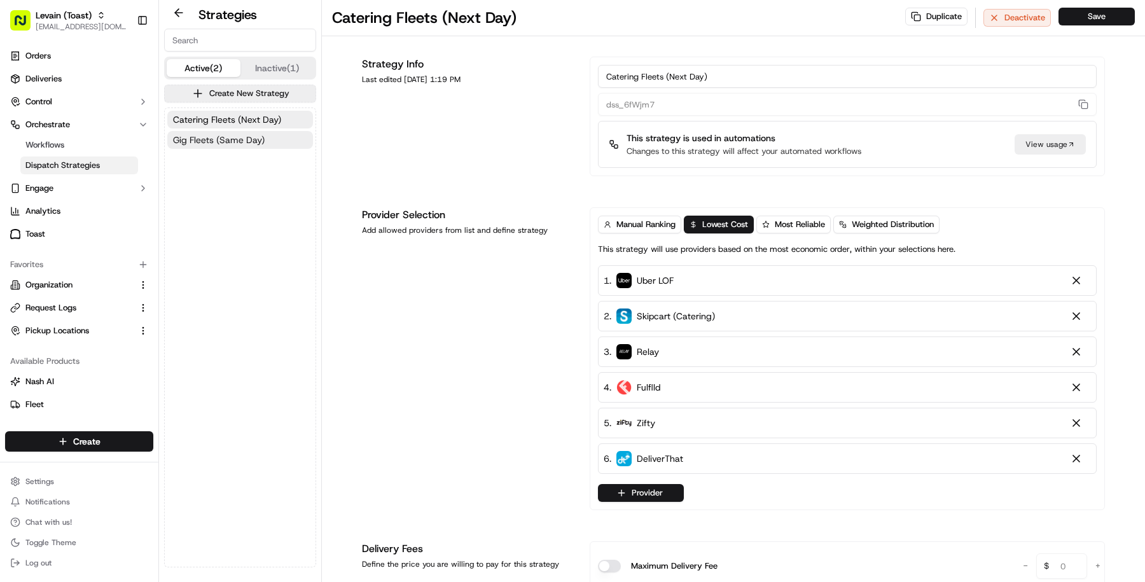
click at [263, 139] on span "Gig Fleets (Same Day)" at bounding box center [219, 140] width 92 height 13
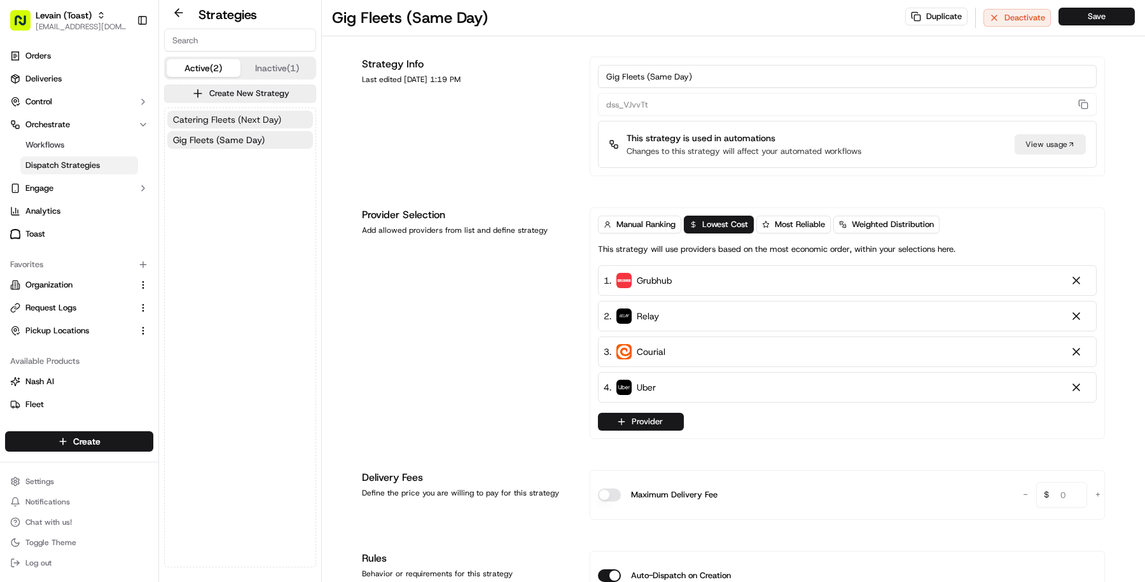
drag, startPoint x: 269, startPoint y: 119, endPoint x: 269, endPoint y: 126, distance: 7.0
click at [269, 120] on span "Catering Fleets (Next Day)" at bounding box center [227, 119] width 108 height 13
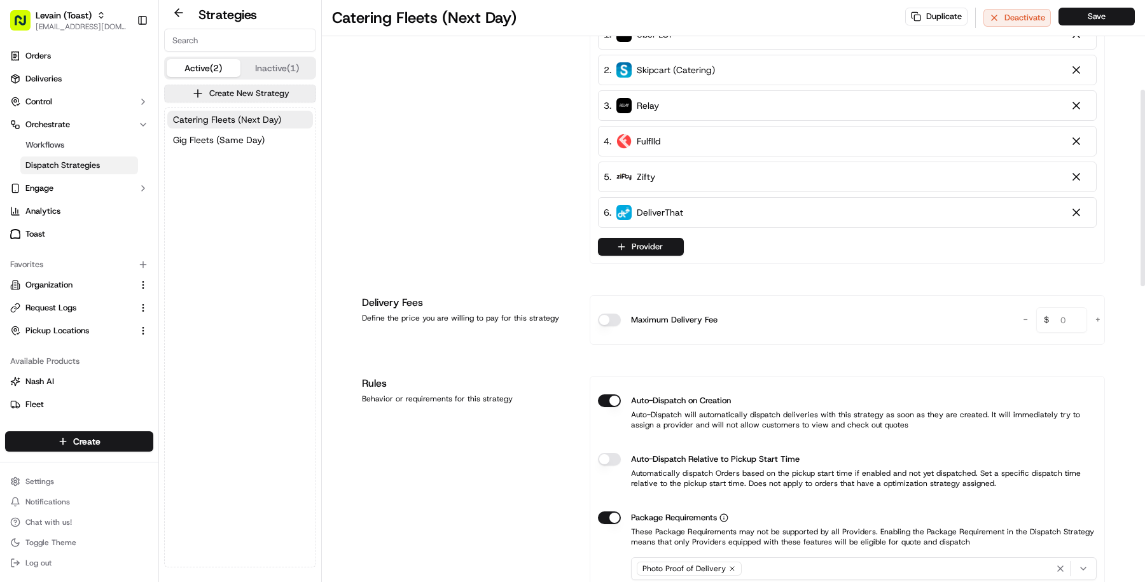
scroll to position [265, 0]
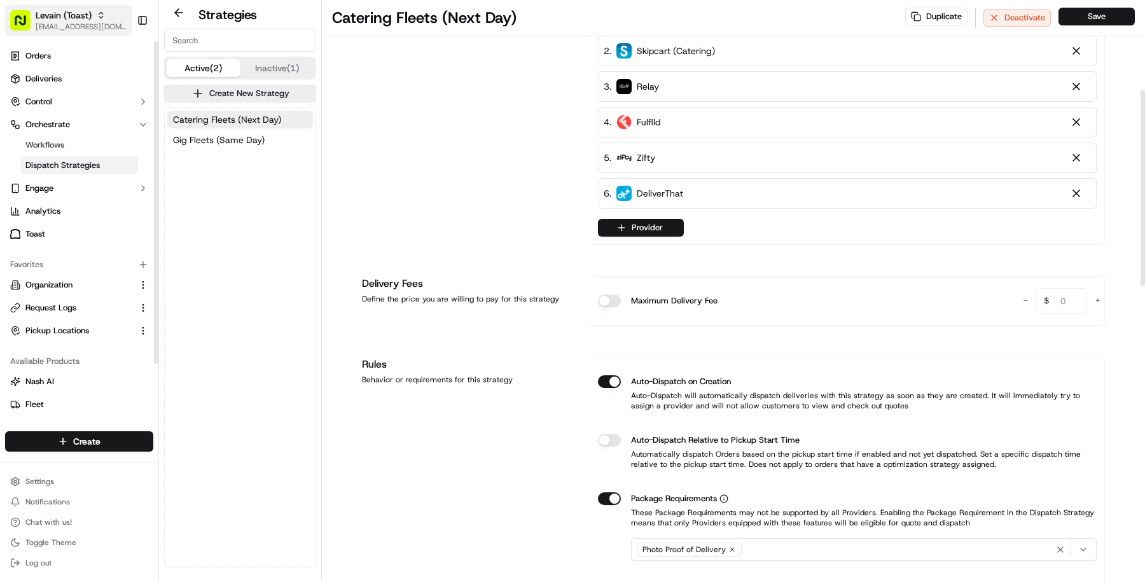
click at [36, 11] on span "Levain (Toast)" at bounding box center [64, 15] width 56 height 13
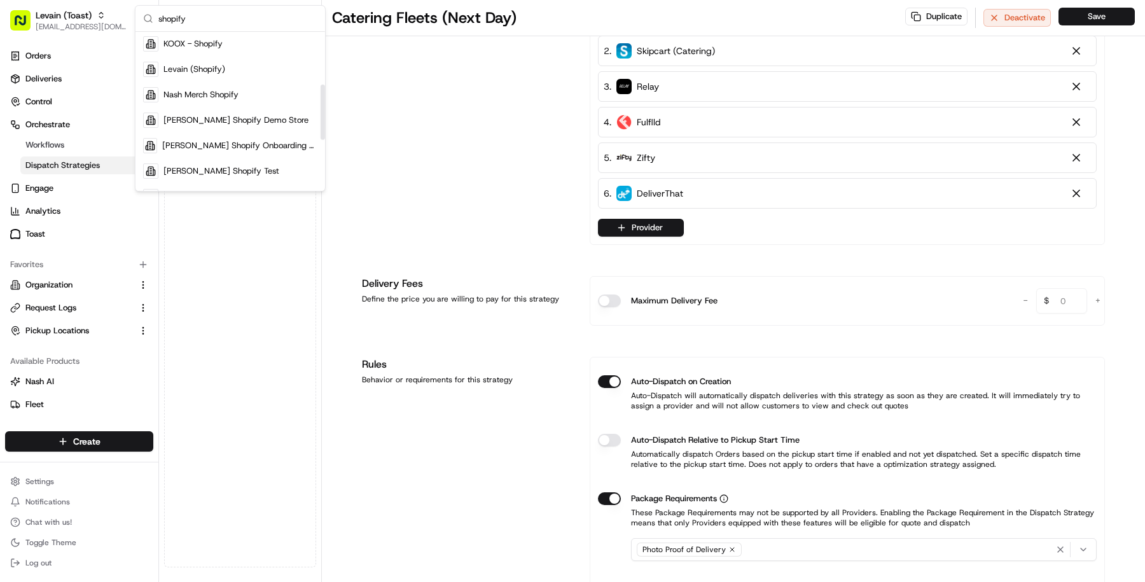
scroll to position [150, 0]
type input "shopify"
click at [192, 74] on div "Levain (Shopify)" at bounding box center [230, 68] width 185 height 25
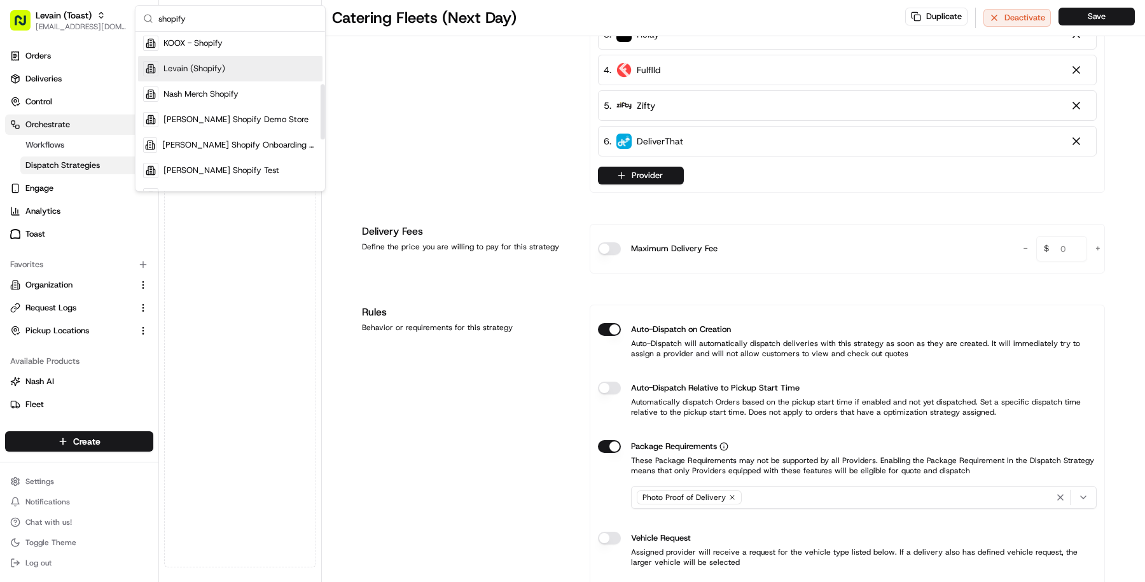
scroll to position [214, 0]
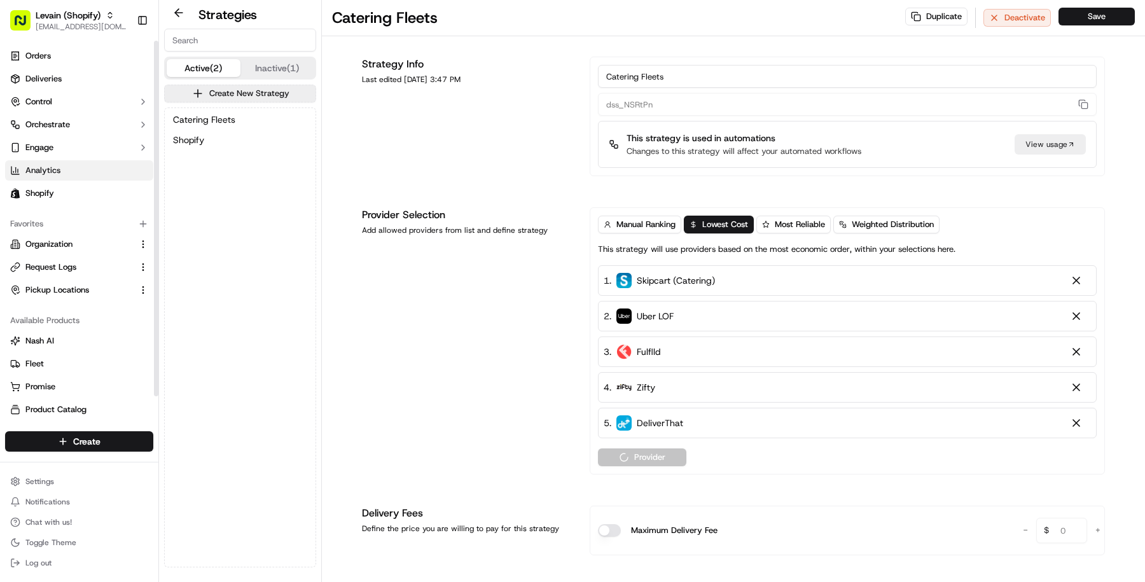
click at [99, 164] on link "Analytics" at bounding box center [79, 170] width 148 height 20
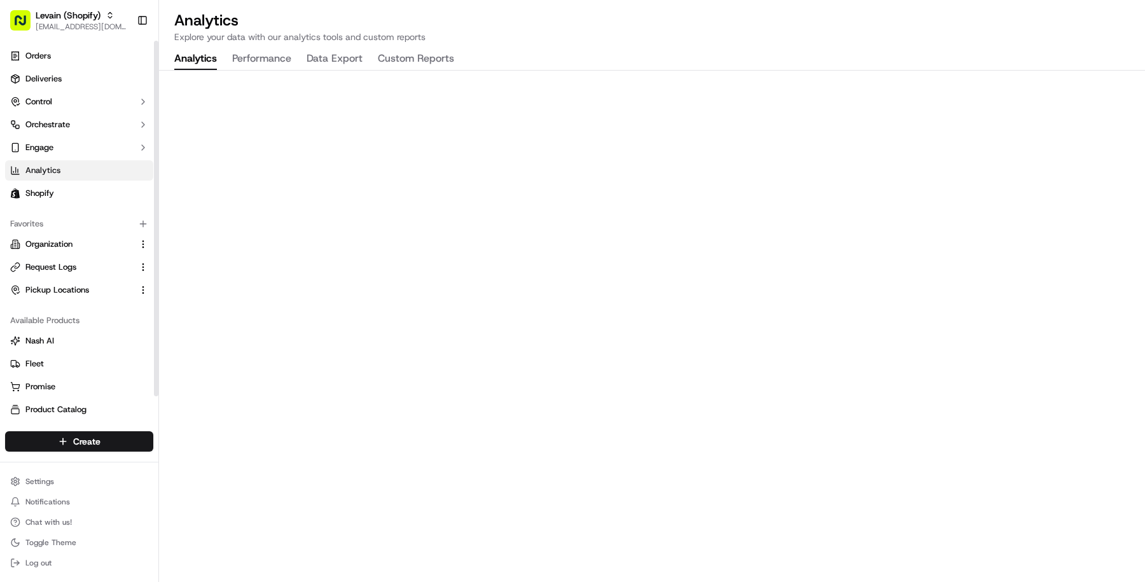
click at [99, 164] on link "Analytics" at bounding box center [79, 170] width 148 height 20
click at [99, 190] on link "Shopify" at bounding box center [79, 193] width 148 height 20
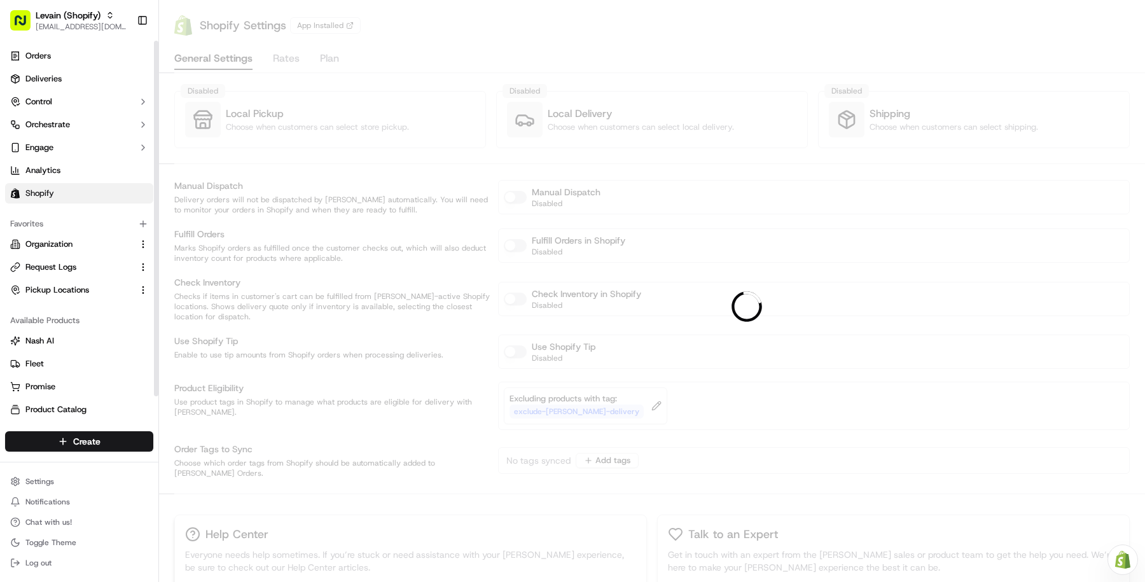
click at [114, 195] on link "Shopify" at bounding box center [79, 193] width 148 height 20
click at [113, 119] on button "Orchestrate" at bounding box center [79, 125] width 148 height 20
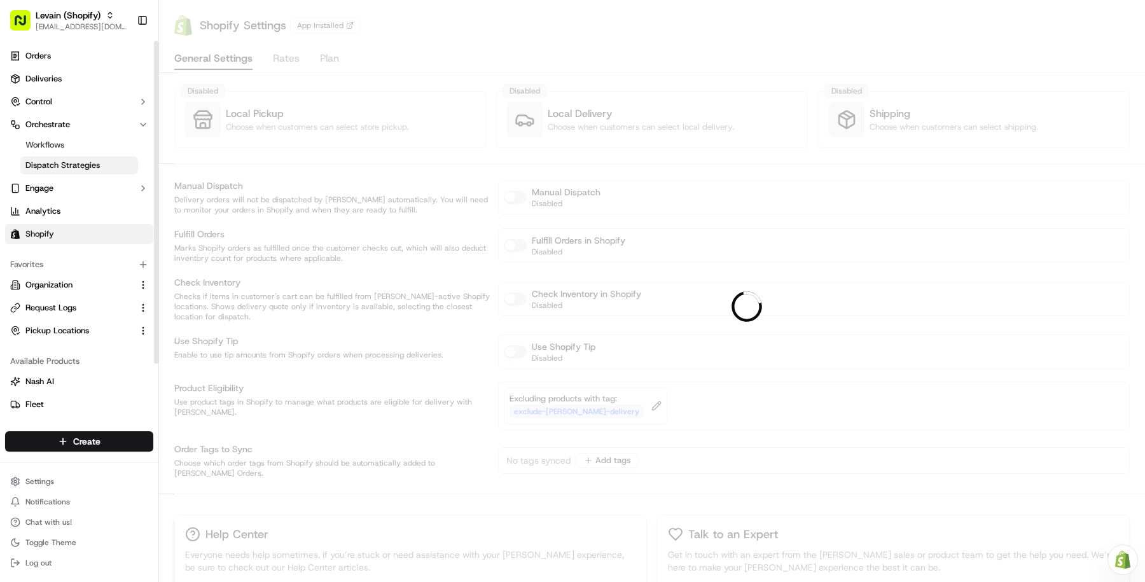
click at [113, 171] on link "Dispatch Strategies" at bounding box center [79, 166] width 118 height 18
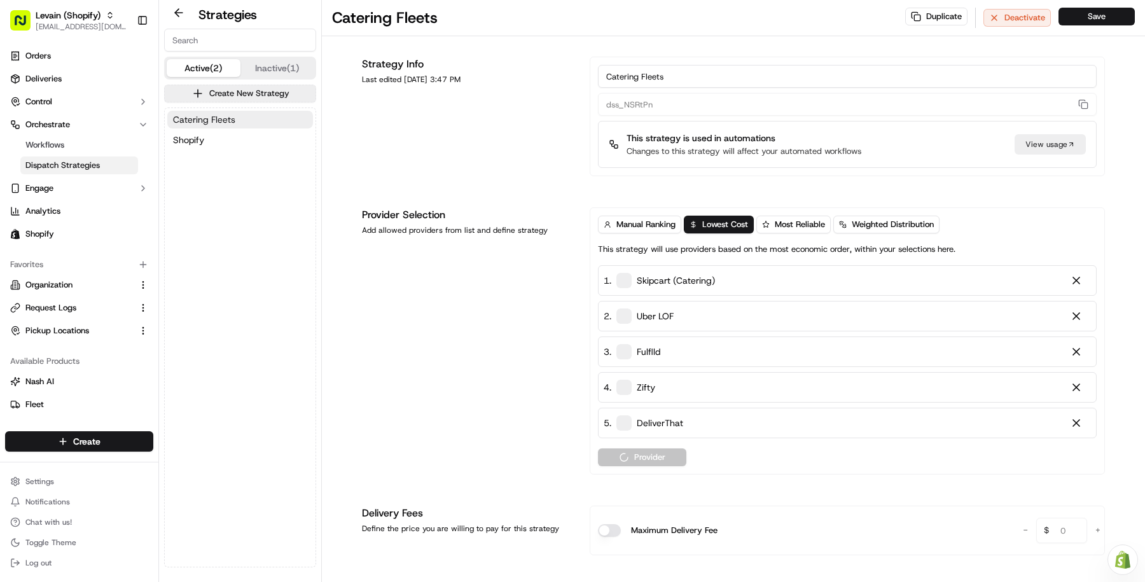
click at [263, 118] on button "Catering Fleets" at bounding box center [240, 120] width 146 height 18
click at [283, 136] on button "Shopify" at bounding box center [240, 140] width 146 height 18
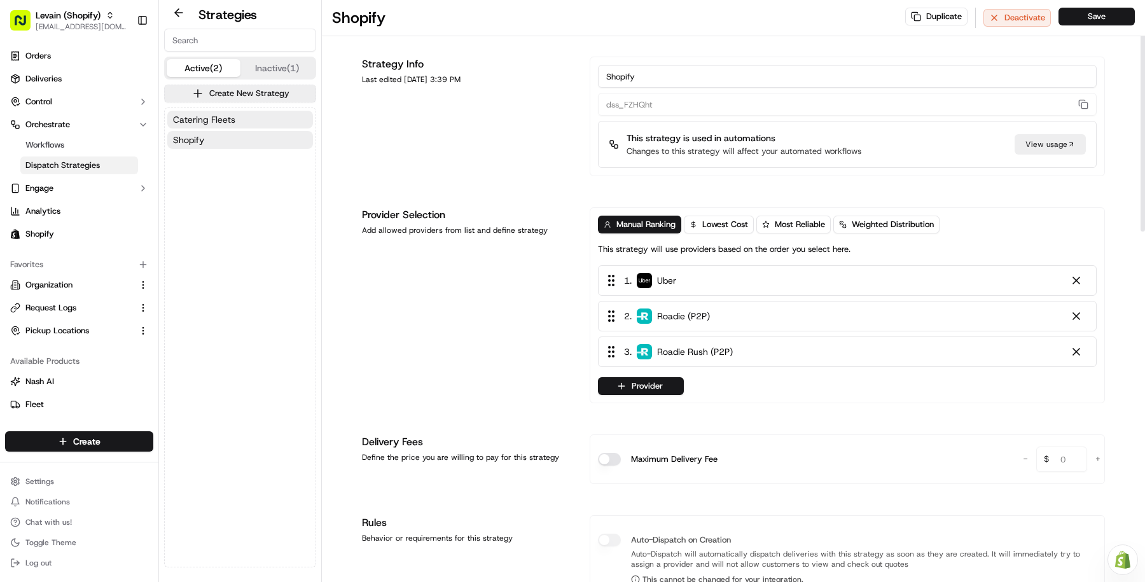
click at [290, 123] on button "Catering Fleets" at bounding box center [240, 120] width 146 height 18
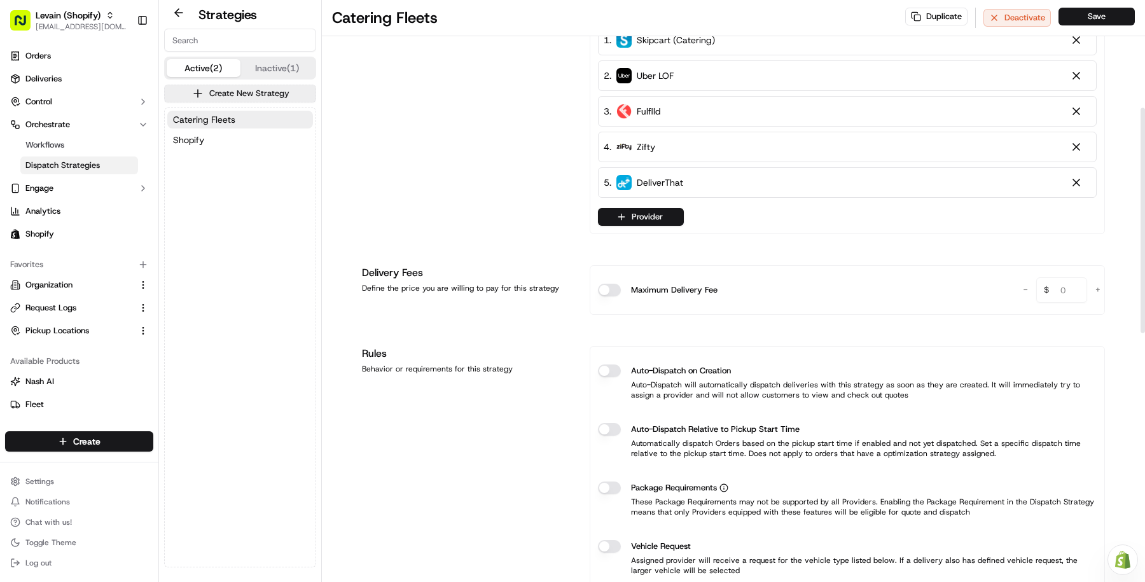
scroll to position [278, 0]
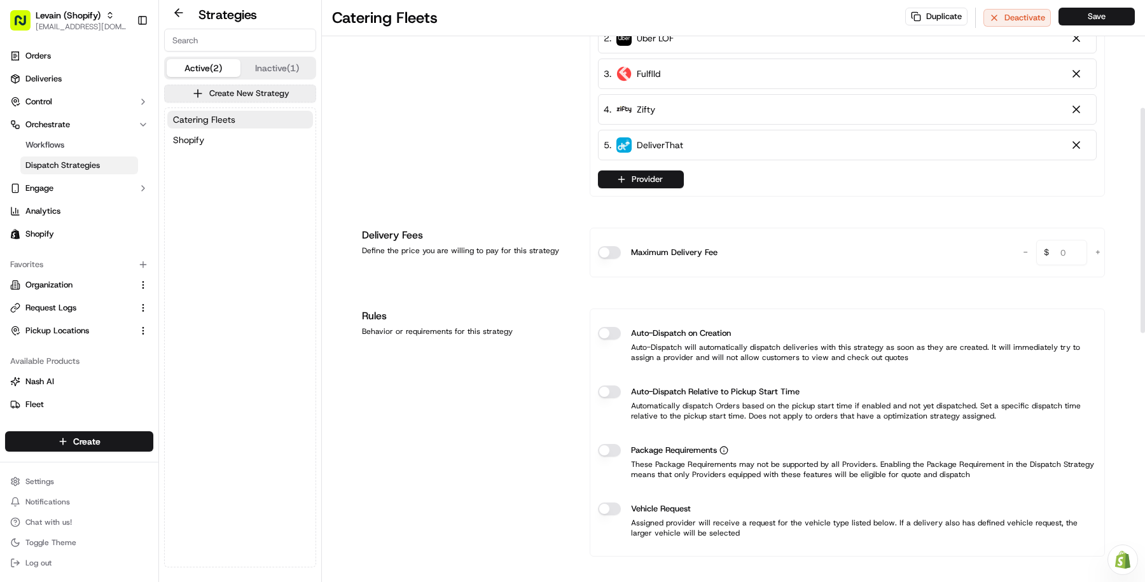
click at [253, 151] on div "Catering Fleets Shopify" at bounding box center [240, 337] width 151 height 459
click at [260, 144] on button "Shopify" at bounding box center [240, 140] width 146 height 18
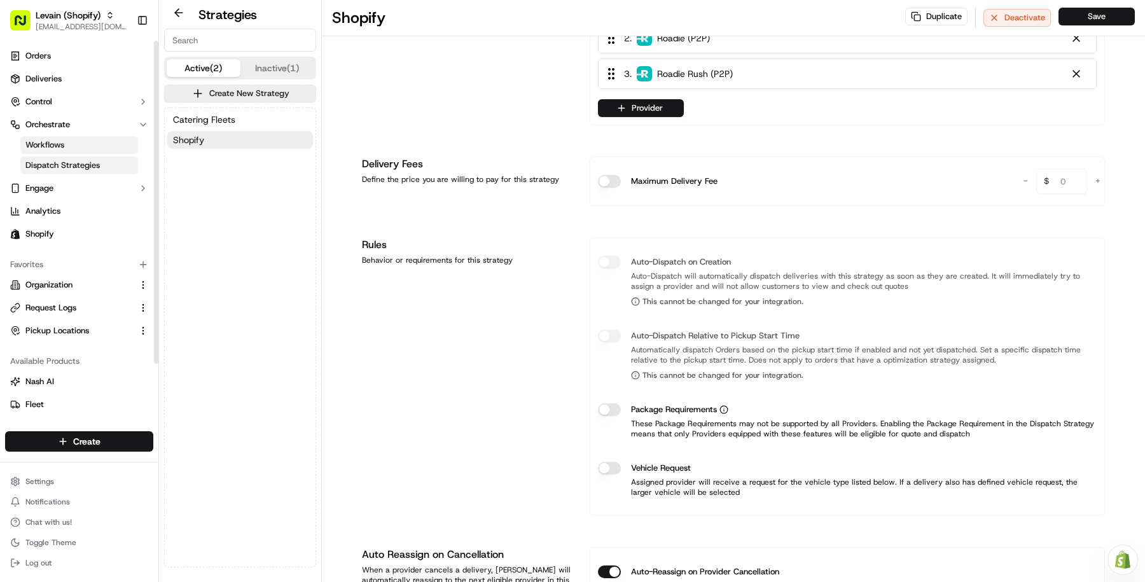
click at [113, 144] on link "Workflows" at bounding box center [79, 145] width 118 height 18
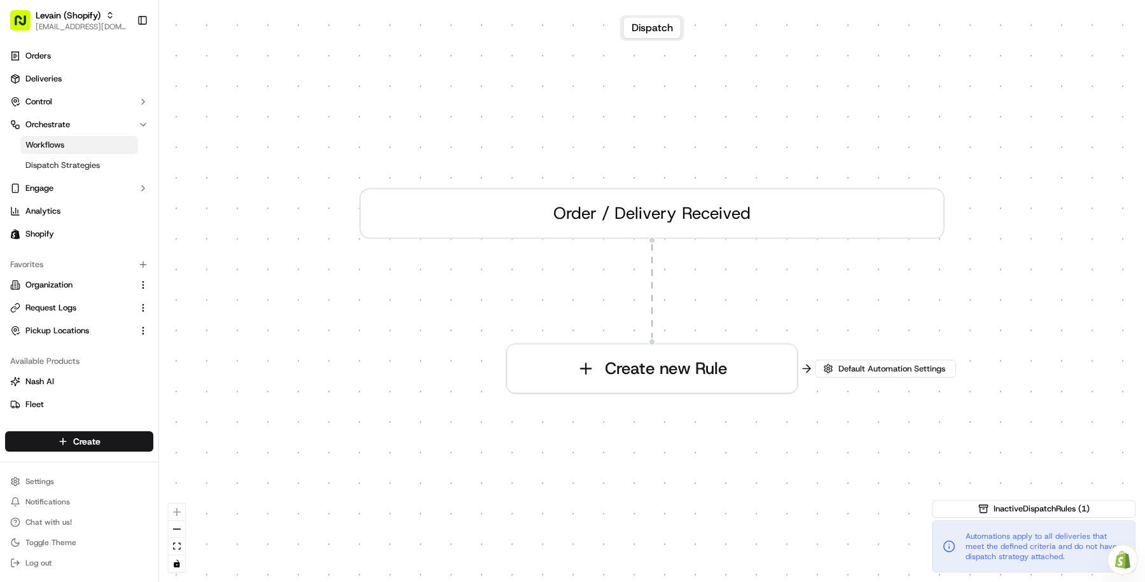
click at [858, 356] on div "0 Order / Delivery Received Create new Rule" at bounding box center [652, 291] width 986 height 582
click at [843, 363] on span "Default Automation Settings" at bounding box center [892, 368] width 112 height 11
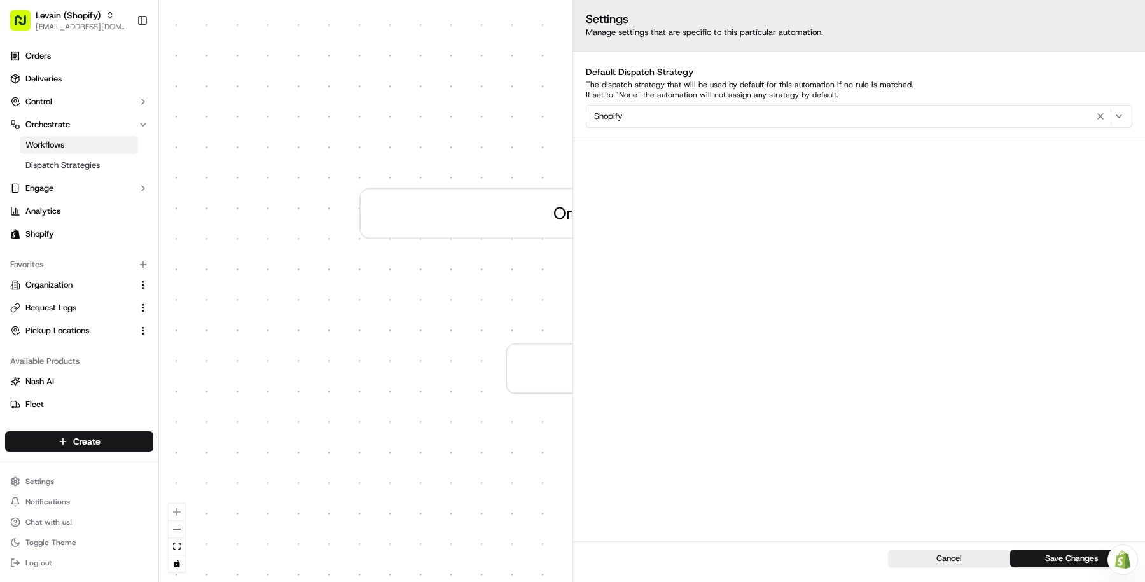
click at [468, 482] on div "0 Order / Delivery Received Create new Rule" at bounding box center [652, 291] width 986 height 582
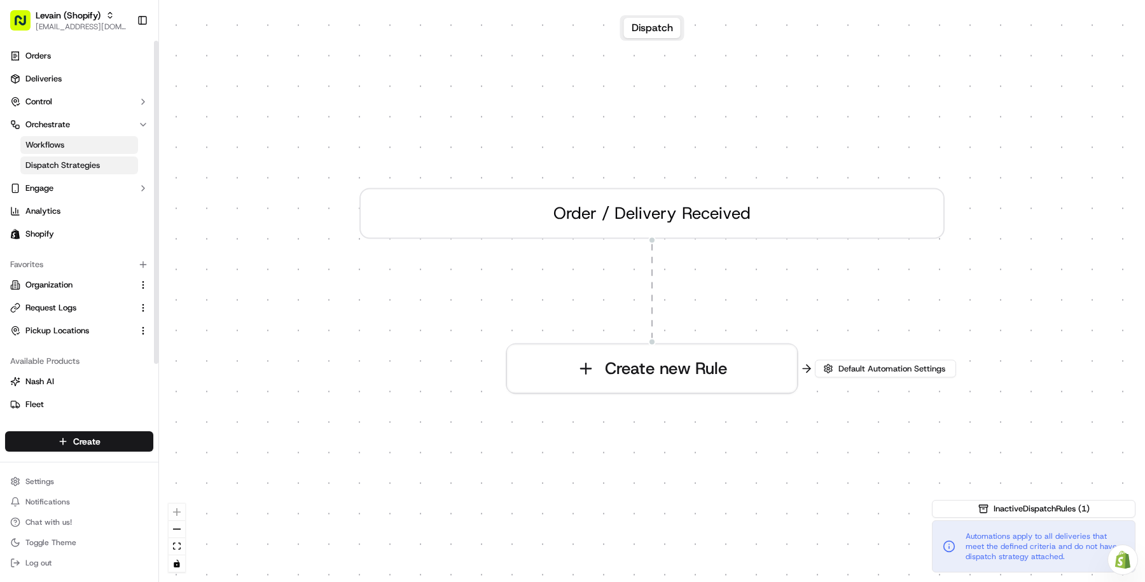
click at [109, 162] on link "Dispatch Strategies" at bounding box center [79, 166] width 118 height 18
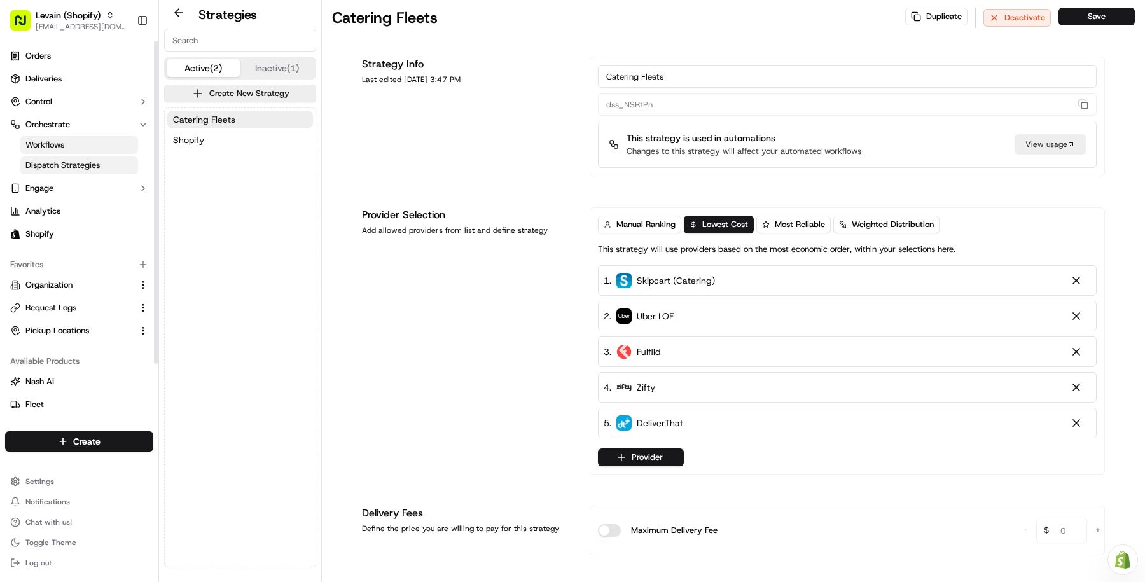
click at [114, 153] on link "Workflows" at bounding box center [79, 145] width 118 height 18
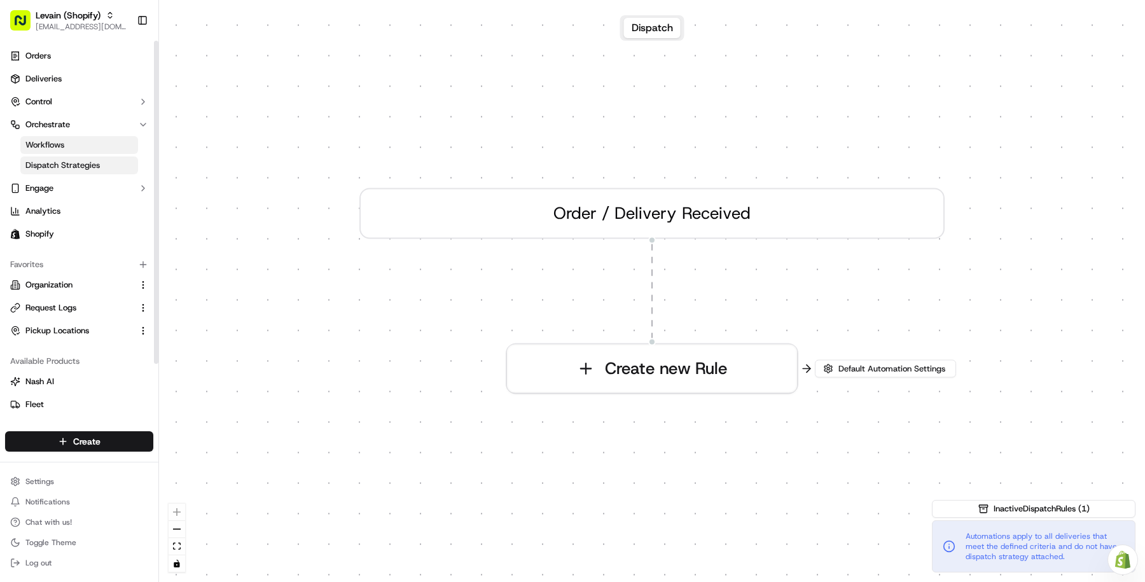
click at [96, 157] on link "Dispatch Strategies" at bounding box center [79, 166] width 118 height 18
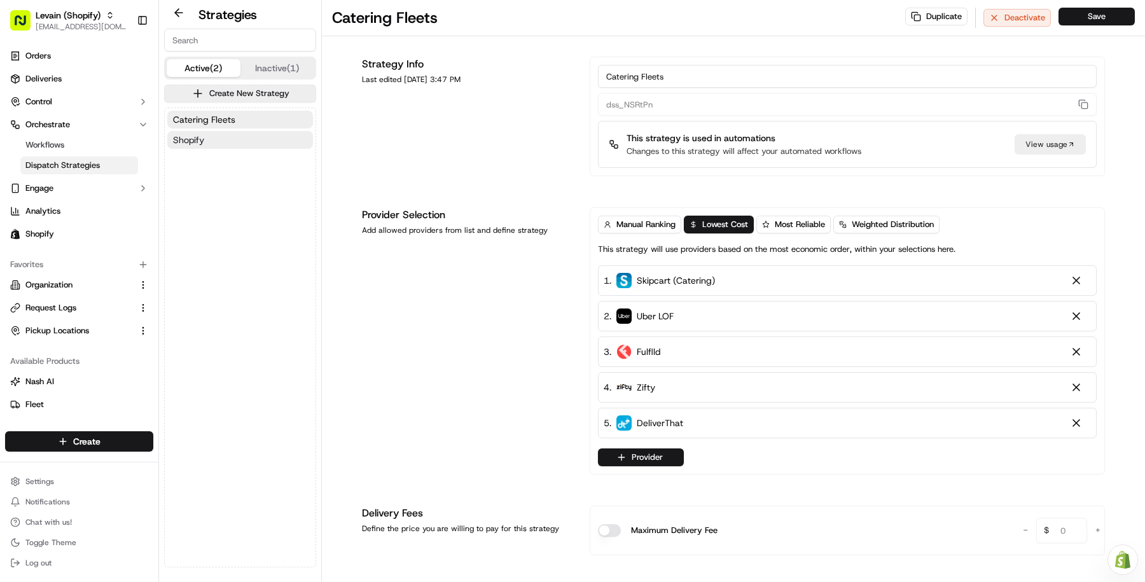
click at [239, 145] on button "Shopify" at bounding box center [240, 140] width 146 height 18
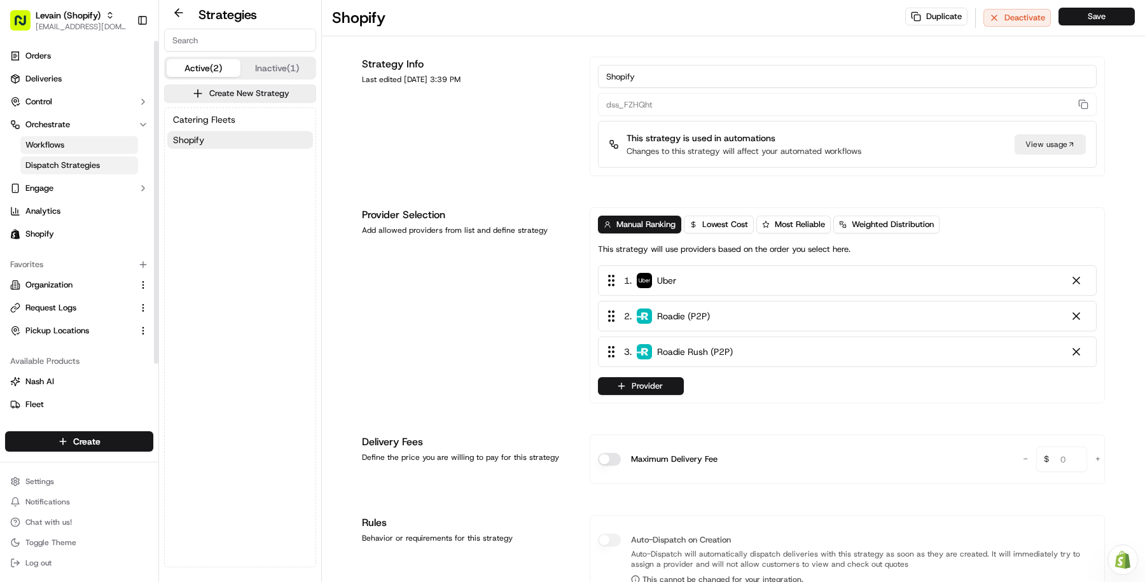
click at [111, 146] on link "Workflows" at bounding box center [79, 145] width 118 height 18
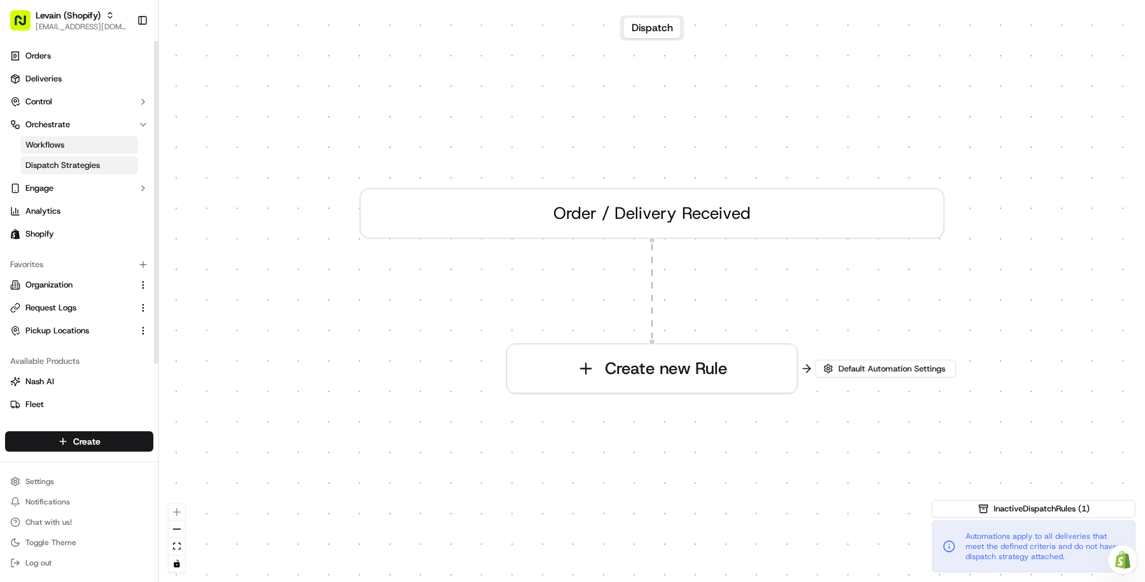
click at [111, 165] on link "Dispatch Strategies" at bounding box center [79, 166] width 118 height 18
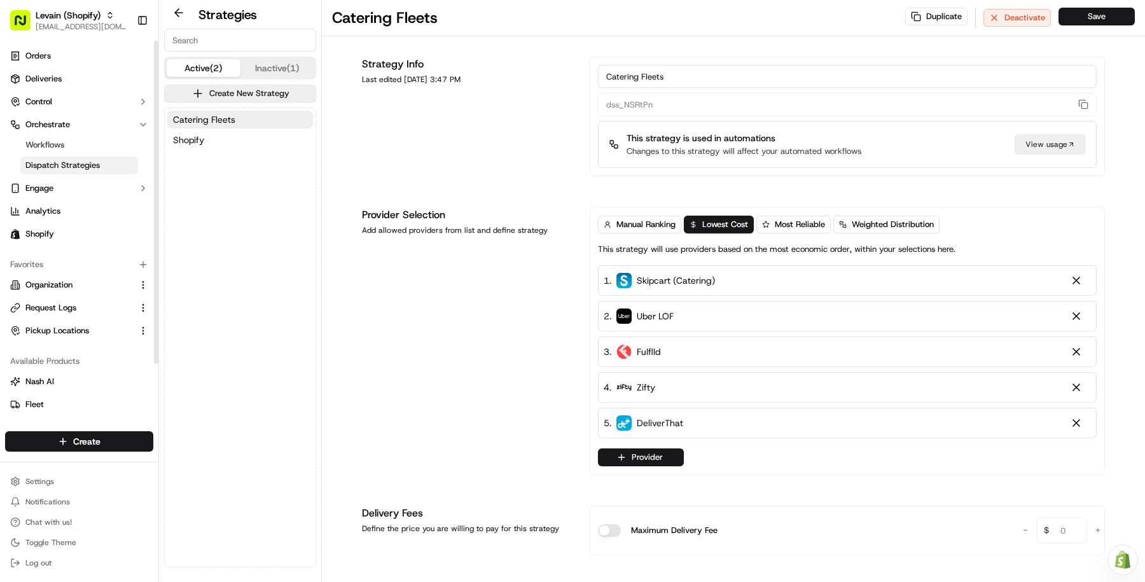
click at [113, 156] on ul "Workflows Dispatch Strategies" at bounding box center [80, 155] width 130 height 41
click at [113, 139] on link "Workflows" at bounding box center [79, 145] width 118 height 18
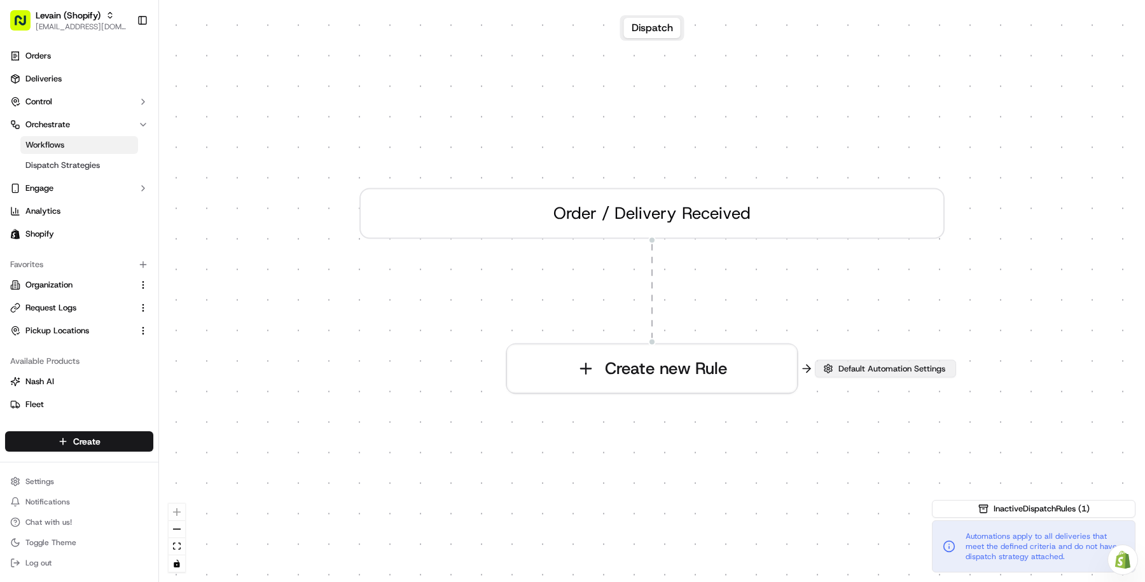
click at [890, 376] on button "Default Automation Settings" at bounding box center [885, 369] width 141 height 18
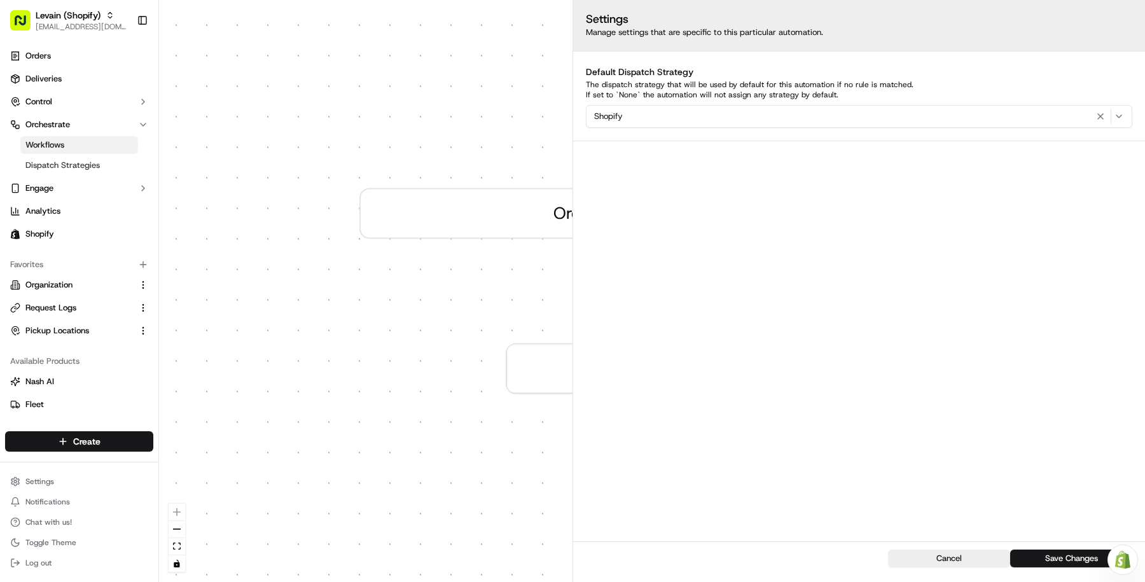
click at [480, 464] on div "0 Order / Delivery Received Create new Rule" at bounding box center [652, 291] width 986 height 582
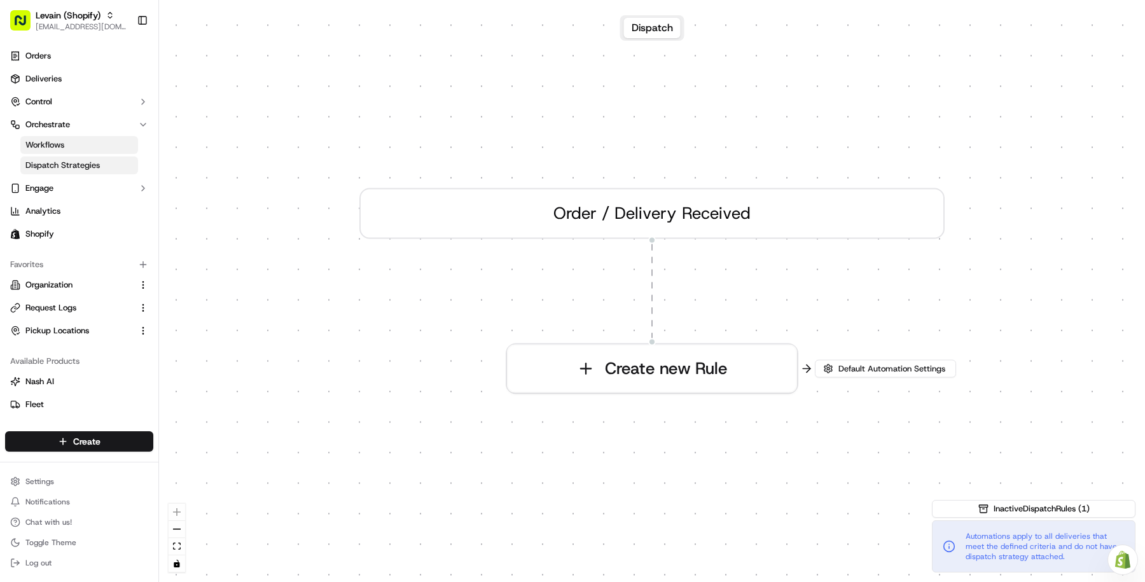
click at [112, 164] on link "Dispatch Strategies" at bounding box center [79, 166] width 118 height 18
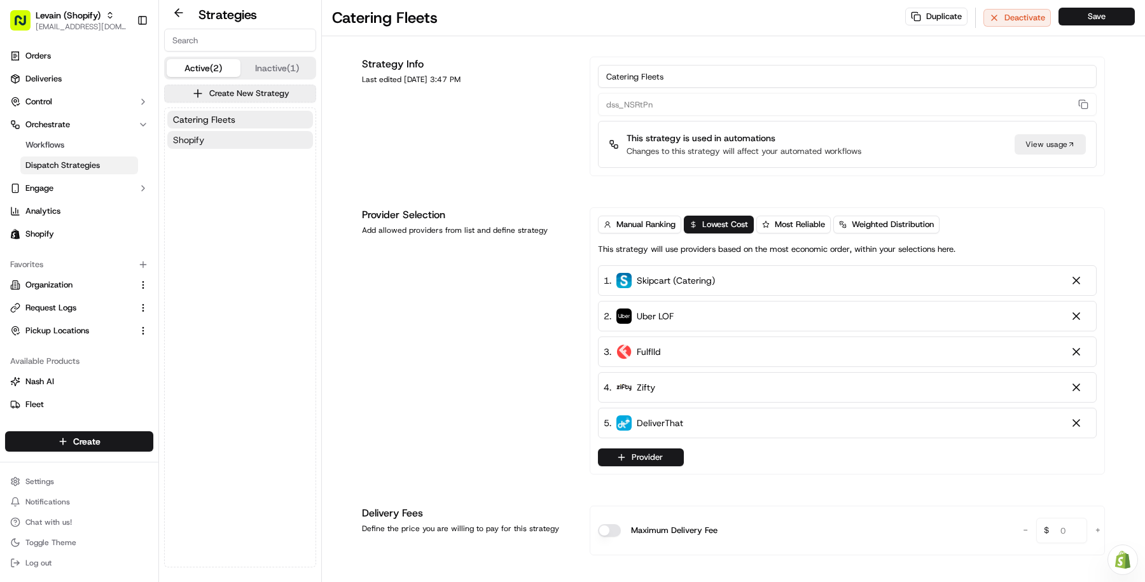
click at [251, 138] on button "Shopify" at bounding box center [240, 140] width 146 height 18
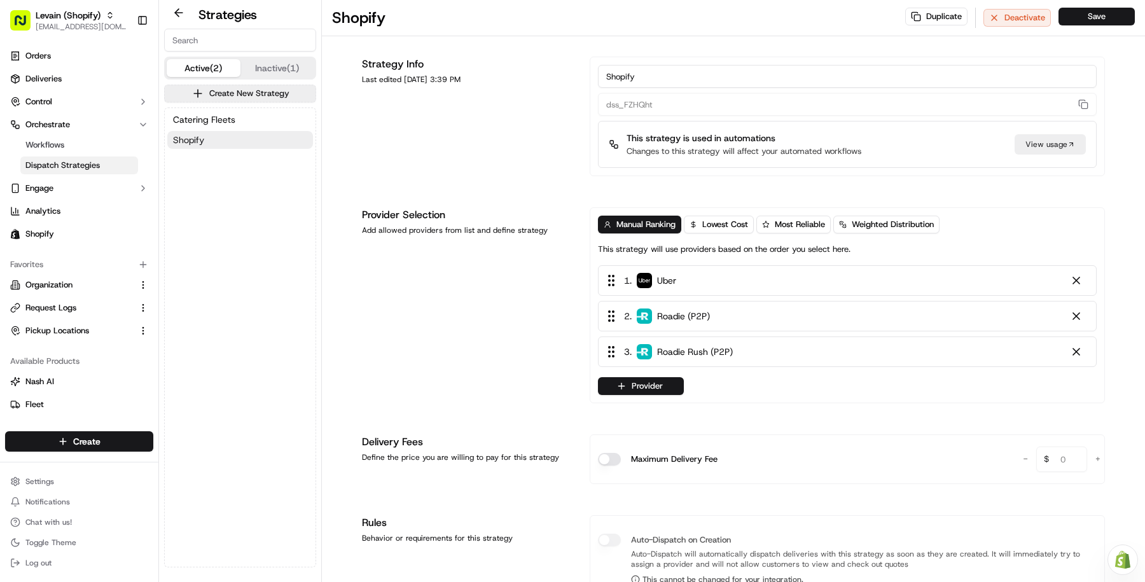
click at [251, 138] on button "Shopify" at bounding box center [240, 140] width 146 height 18
click at [284, 122] on button "Catering Fleets" at bounding box center [240, 120] width 146 height 18
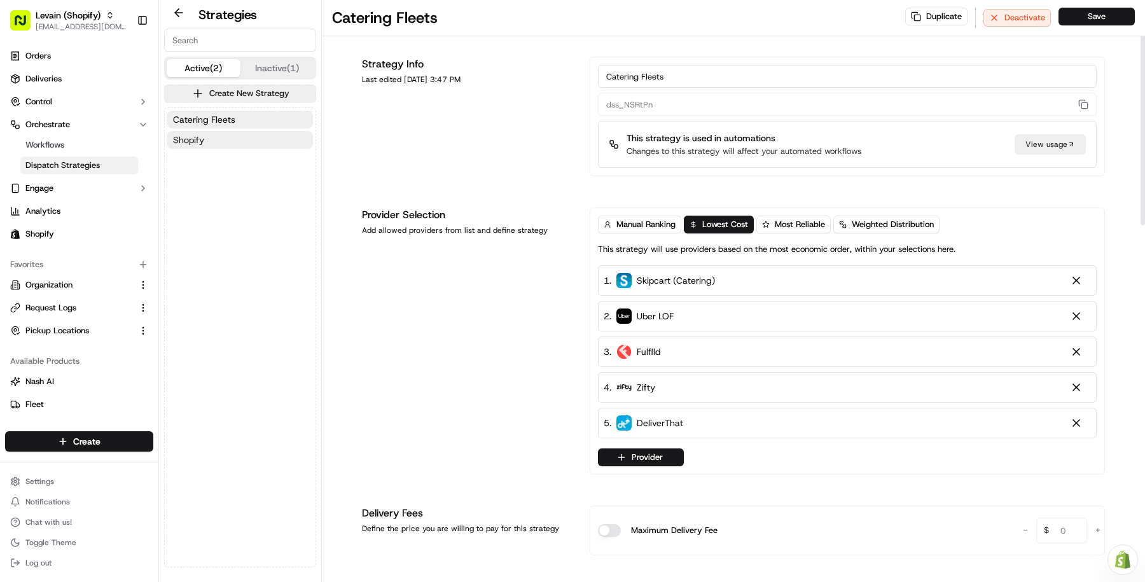
click at [239, 133] on button "Shopify" at bounding box center [240, 140] width 146 height 18
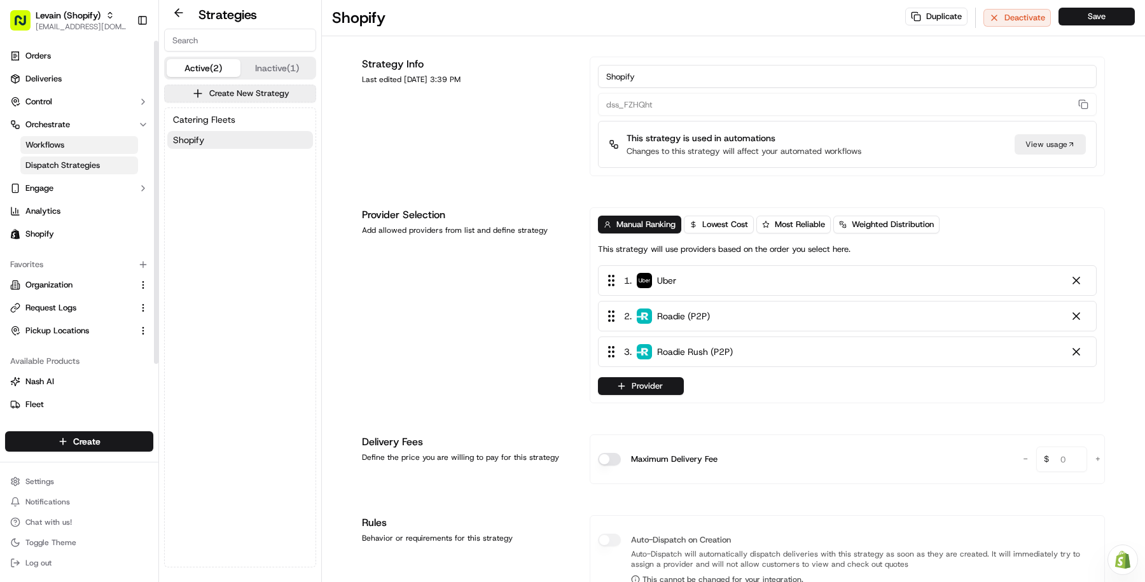
click at [87, 150] on link "Workflows" at bounding box center [79, 145] width 118 height 18
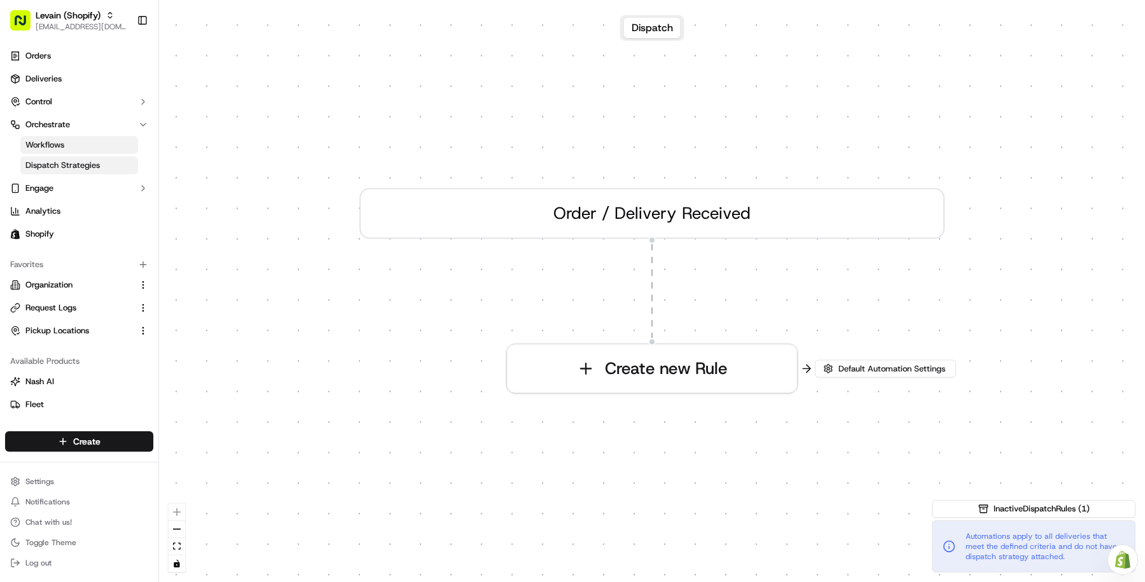
click at [92, 171] on span "Dispatch Strategies" at bounding box center [62, 165] width 74 height 11
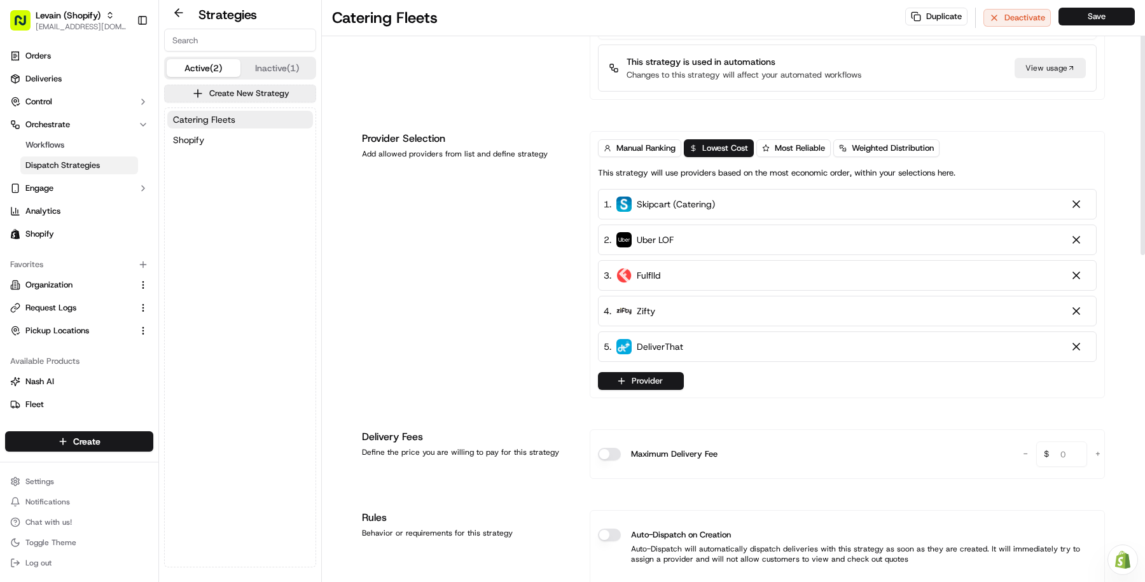
scroll to position [77, 0]
click at [274, 134] on button "Shopify" at bounding box center [240, 140] width 146 height 18
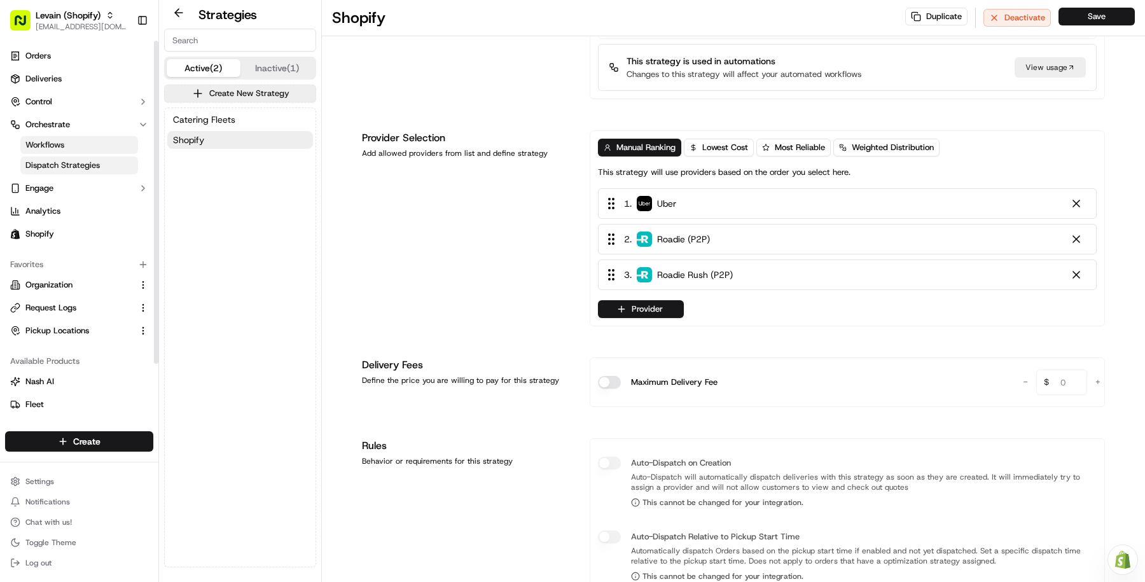
click at [74, 146] on link "Workflows" at bounding box center [79, 145] width 118 height 18
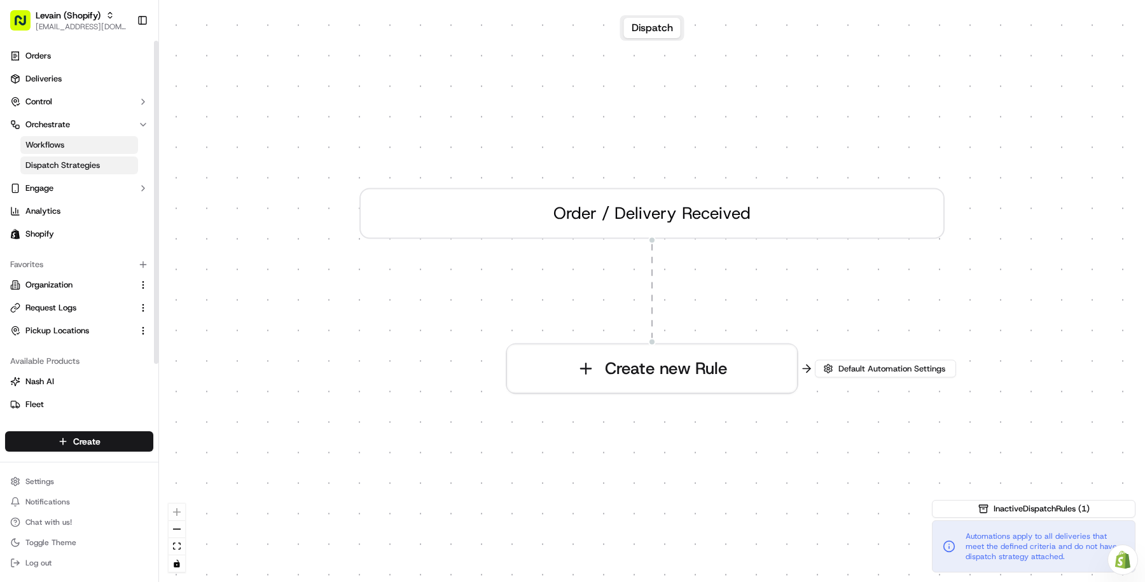
click at [83, 163] on span "Dispatch Strategies" at bounding box center [62, 165] width 74 height 11
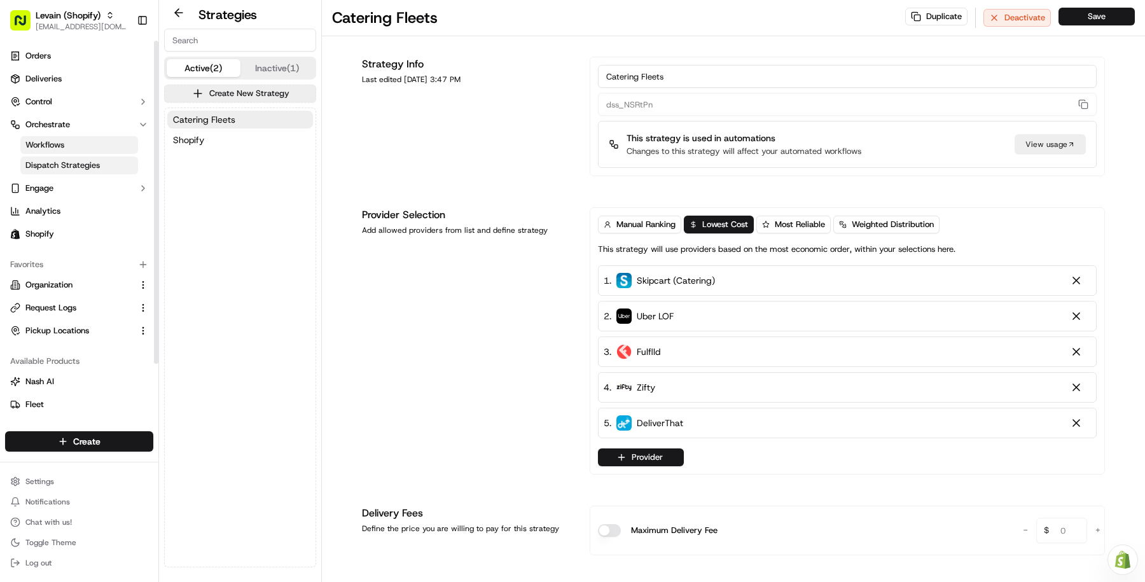
click at [74, 145] on link "Workflows" at bounding box center [79, 145] width 118 height 18
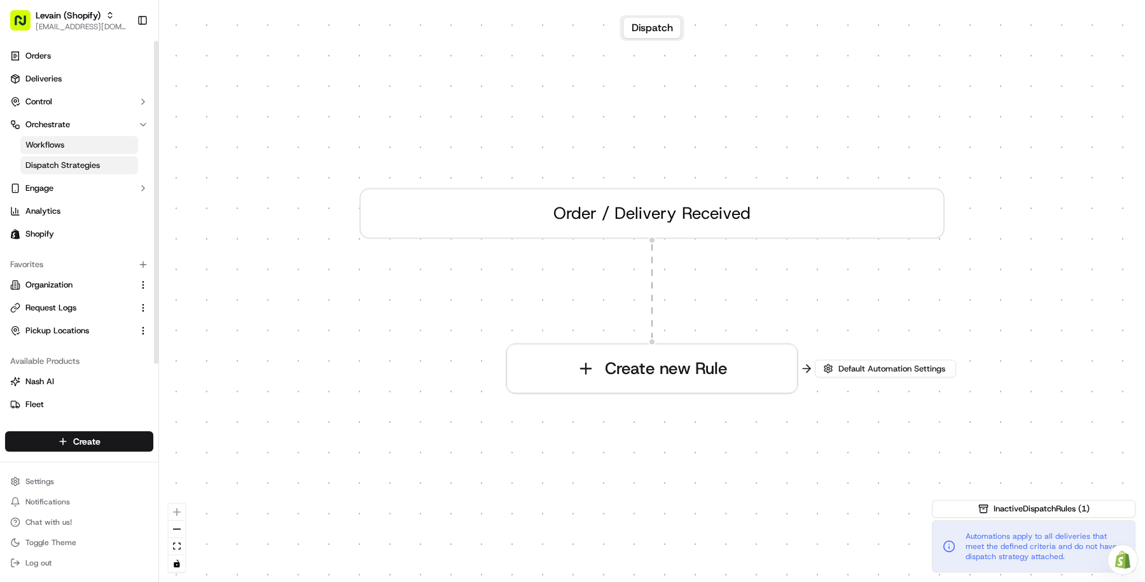
click at [97, 165] on span "Dispatch Strategies" at bounding box center [62, 165] width 74 height 11
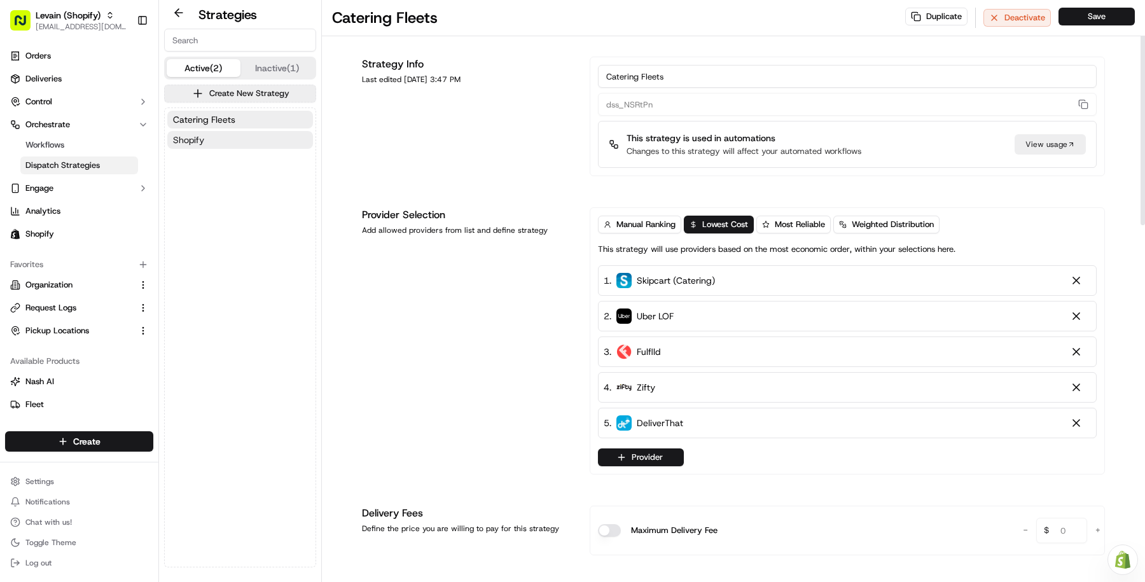
click at [208, 134] on button "Shopify" at bounding box center [240, 140] width 146 height 18
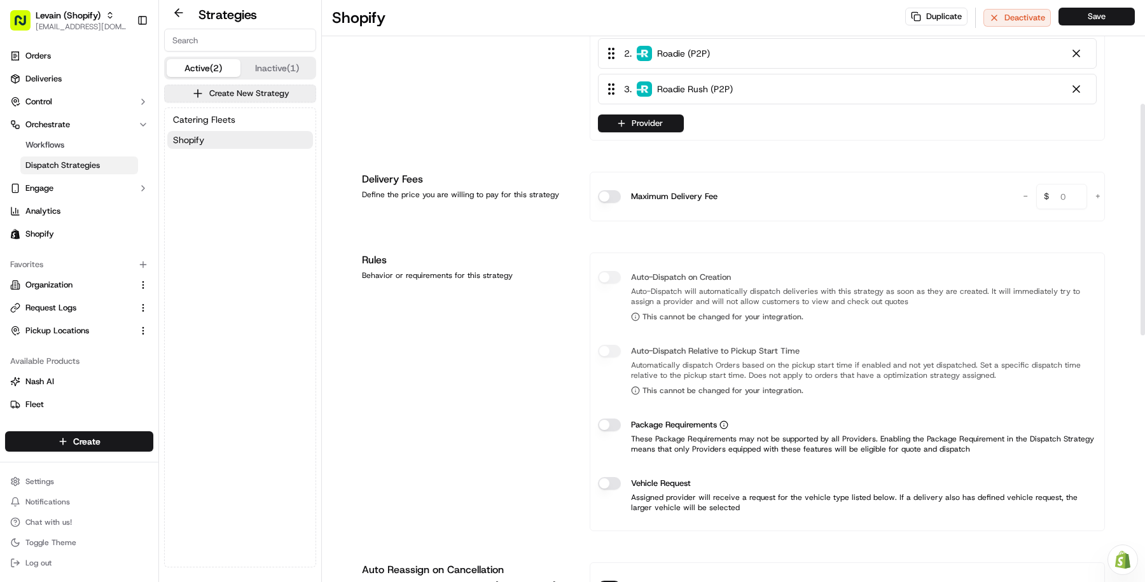
scroll to position [261, 0]
click at [271, 122] on button "Catering Fleets" at bounding box center [240, 120] width 146 height 18
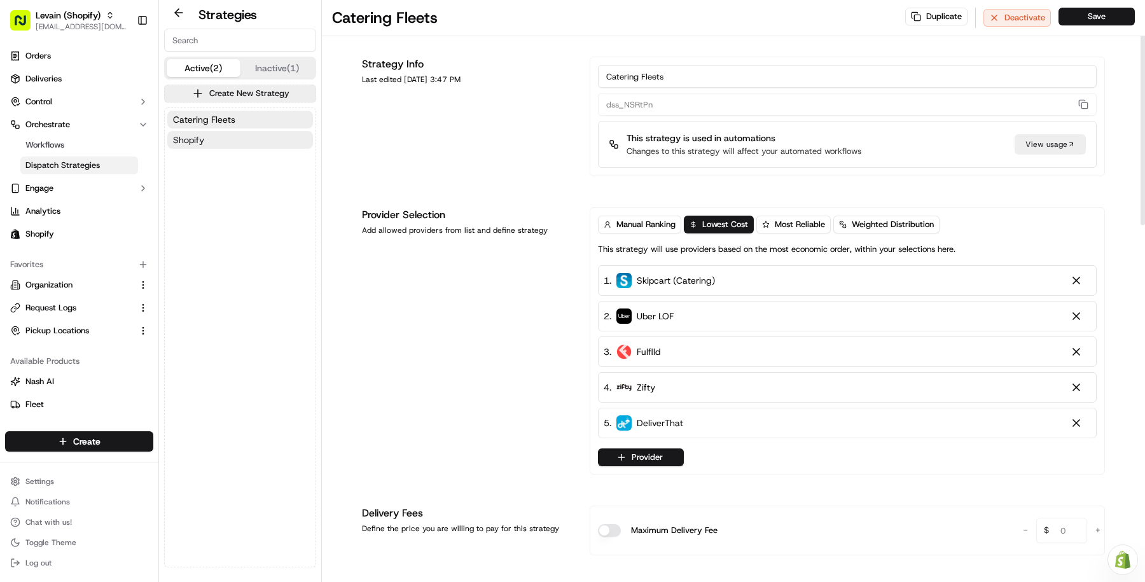
click at [220, 132] on button "Shopify" at bounding box center [240, 140] width 146 height 18
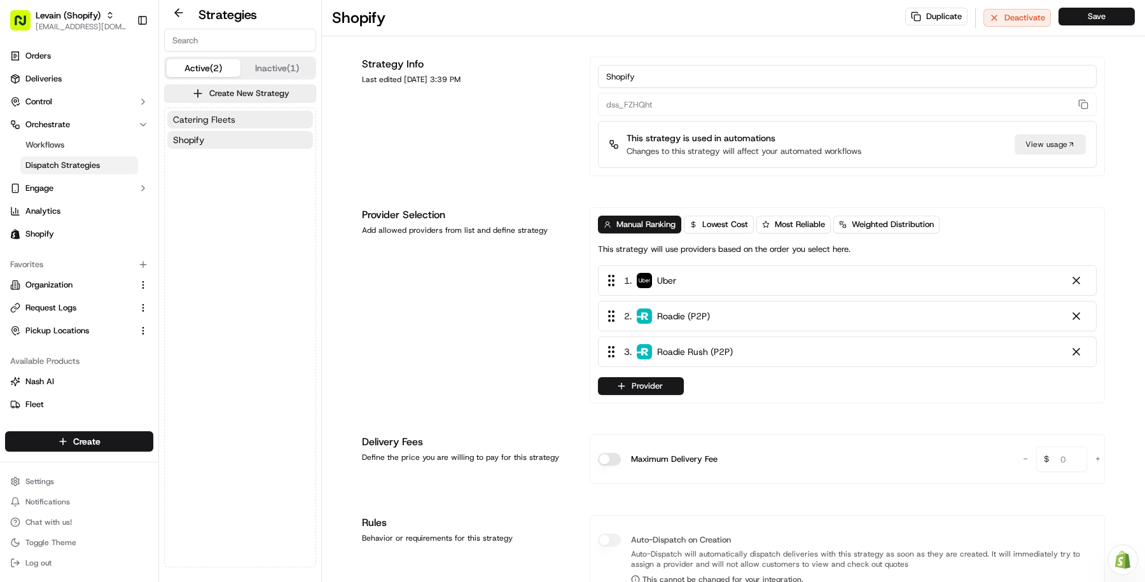
click at [219, 123] on span "Catering Fleets" at bounding box center [204, 119] width 62 height 13
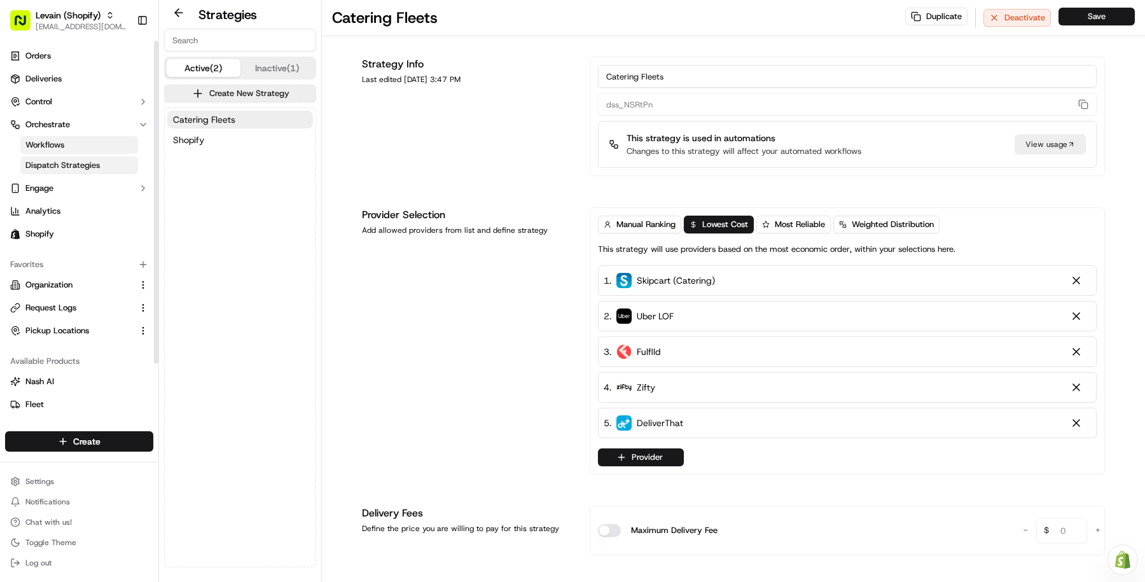
click at [93, 141] on link "Workflows" at bounding box center [79, 145] width 118 height 18
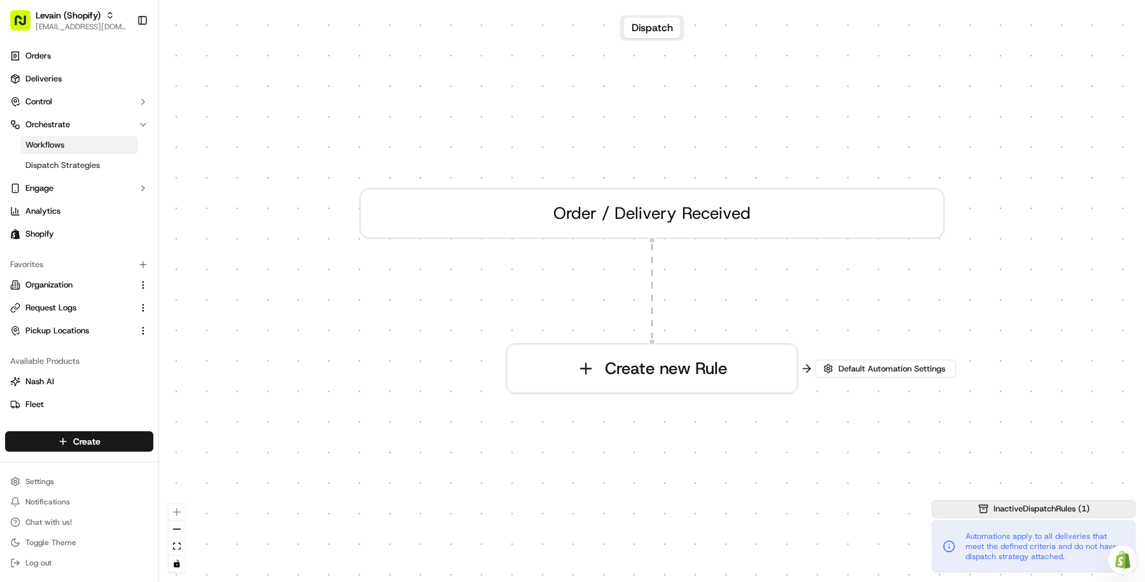
click at [1065, 511] on span "Inactive Dispatch Rules ( 1 )" at bounding box center [1042, 508] width 96 height 11
click at [899, 472] on div "0 Order / Delivery Received Create new Rule" at bounding box center [652, 291] width 986 height 582
click at [857, 366] on span "Default Automation Settings" at bounding box center [892, 368] width 112 height 11
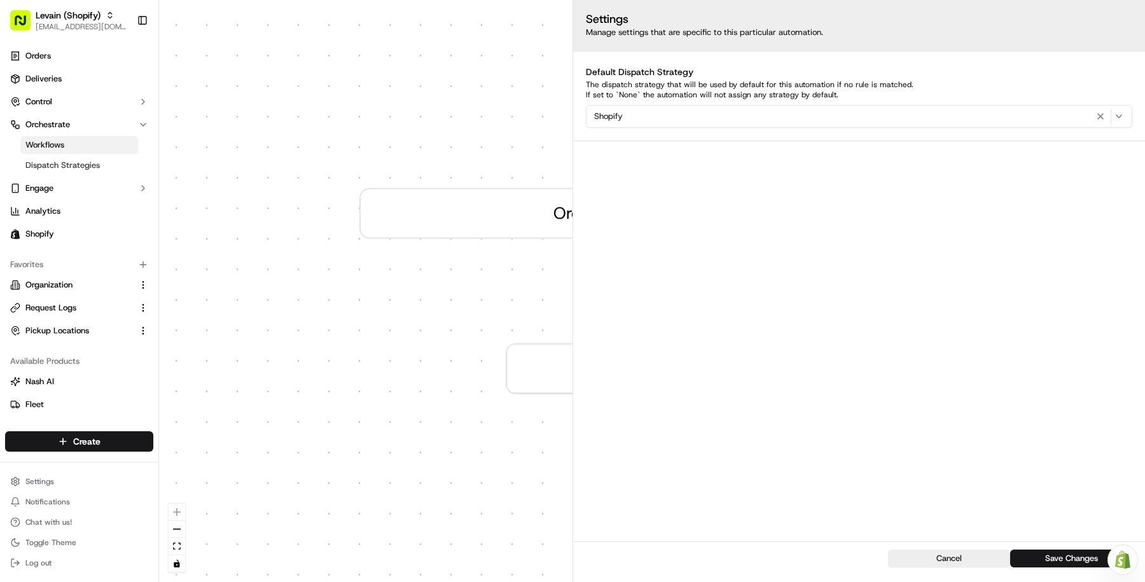
click at [515, 463] on div "0 Order / Delivery Received Create new Rule" at bounding box center [652, 291] width 986 height 582
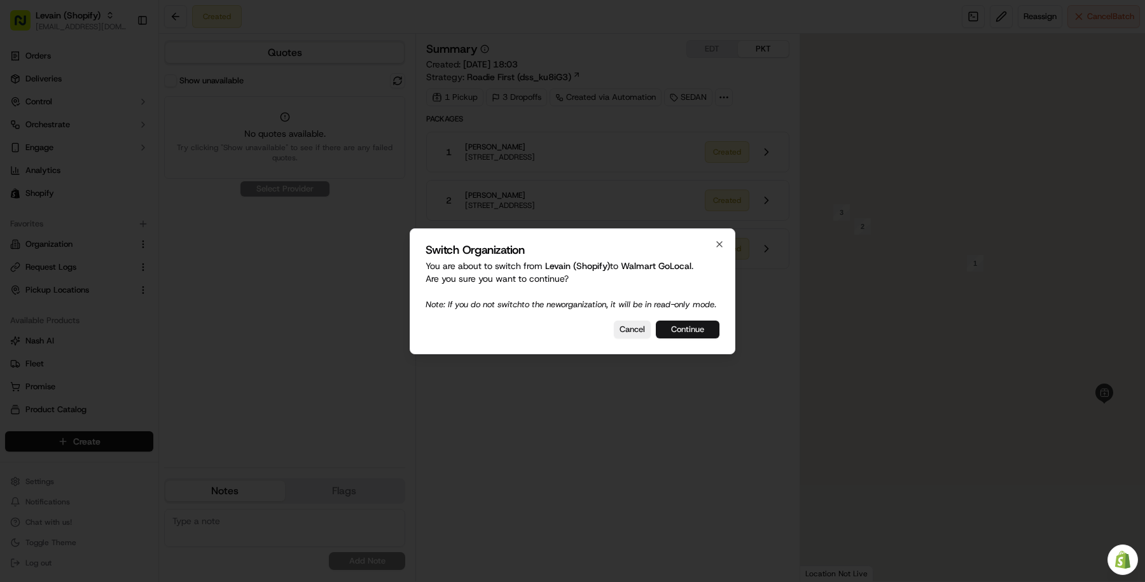
click at [676, 332] on button "Continue" at bounding box center [688, 330] width 64 height 18
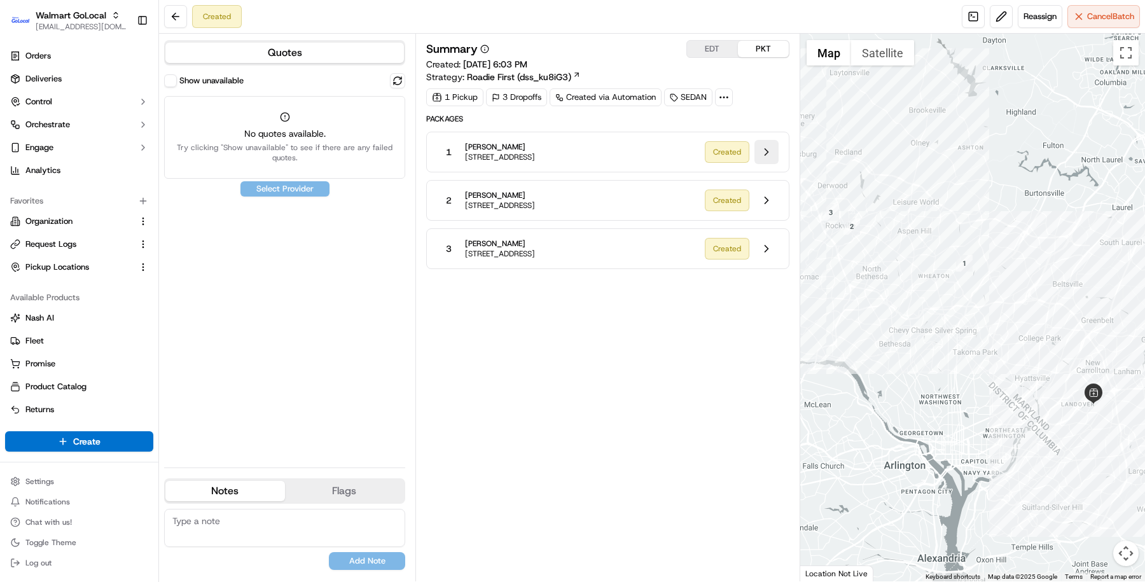
click at [759, 158] on button at bounding box center [767, 152] width 24 height 24
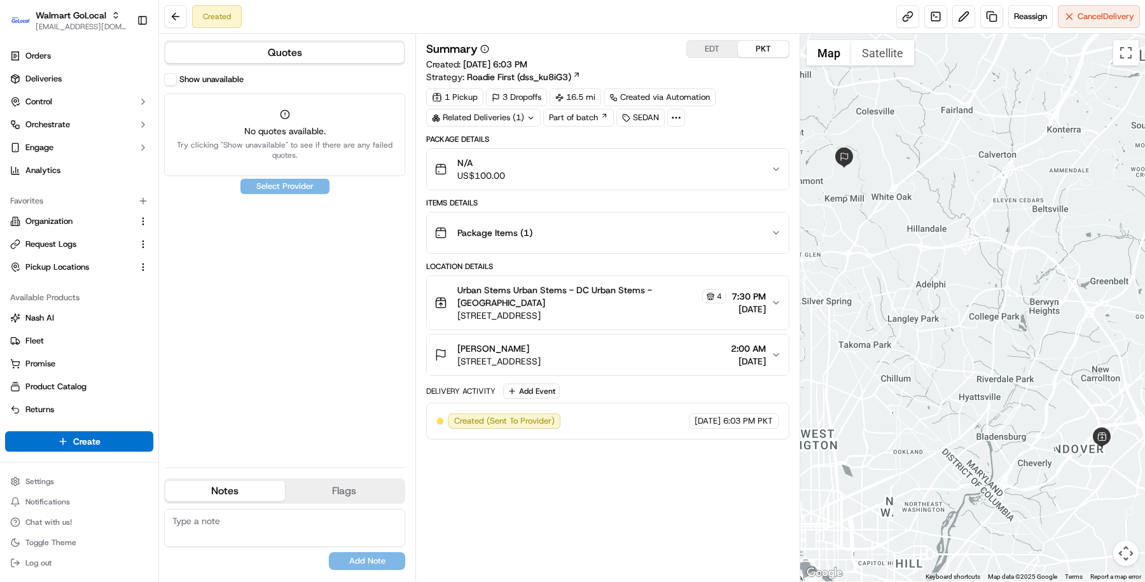
click at [603, 191] on div "Package Details N/A US$100.00 Items Details Package Items ( 1 ) Location Detail…" at bounding box center [607, 286] width 363 height 305
click at [609, 159] on div "N/A US$100.00" at bounding box center [603, 169] width 337 height 25
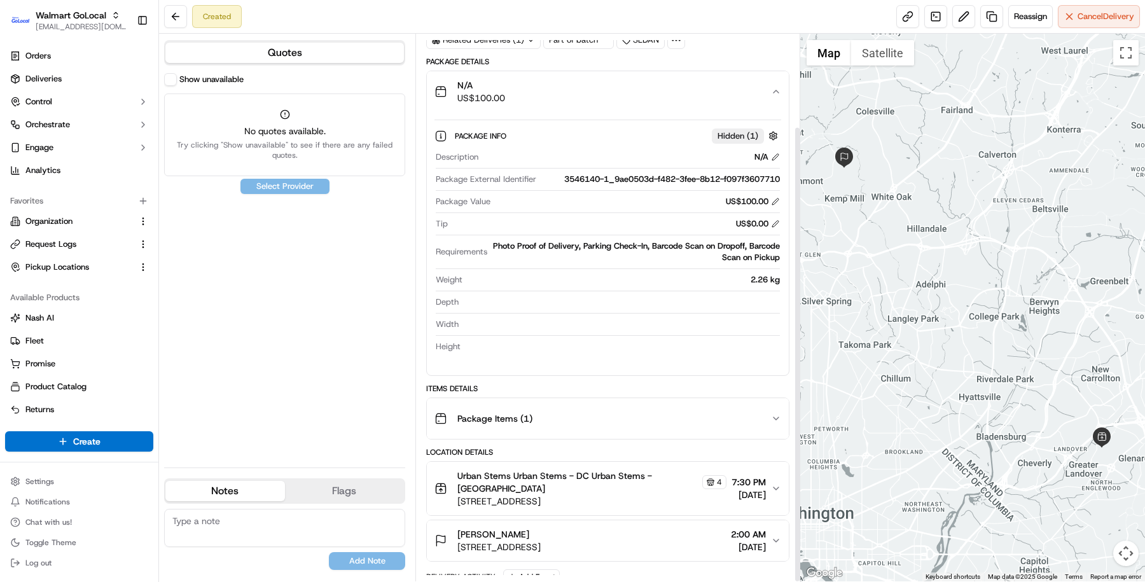
scroll to position [111, 0]
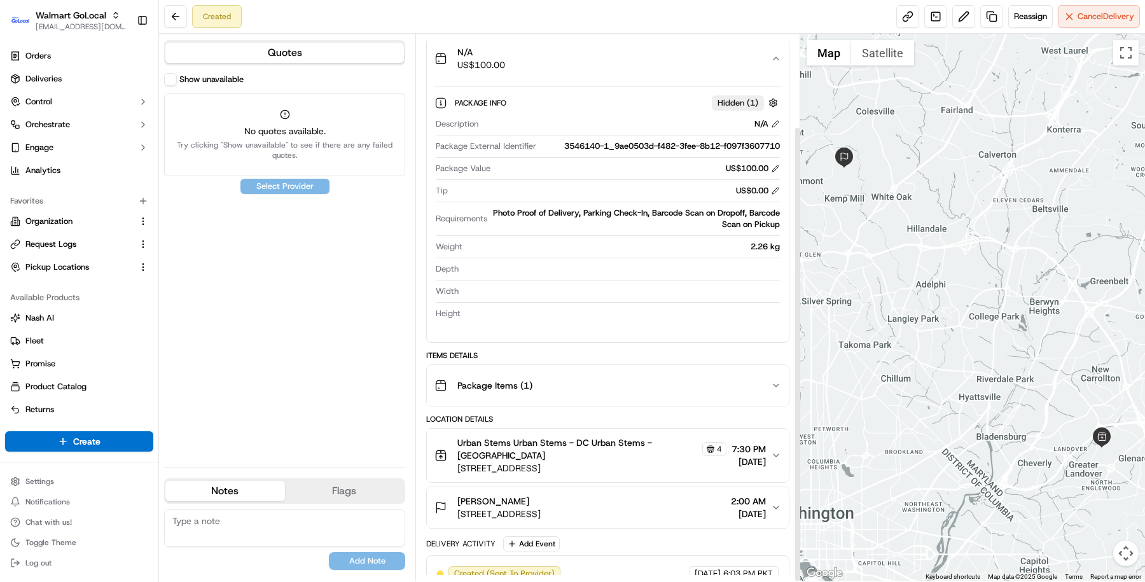
click at [581, 505] on button "Roger Zakheim 508 Stonington Rd, Silver Spring, MD, 20902, US 2:00 AM 09/23/2025" at bounding box center [608, 507] width 362 height 41
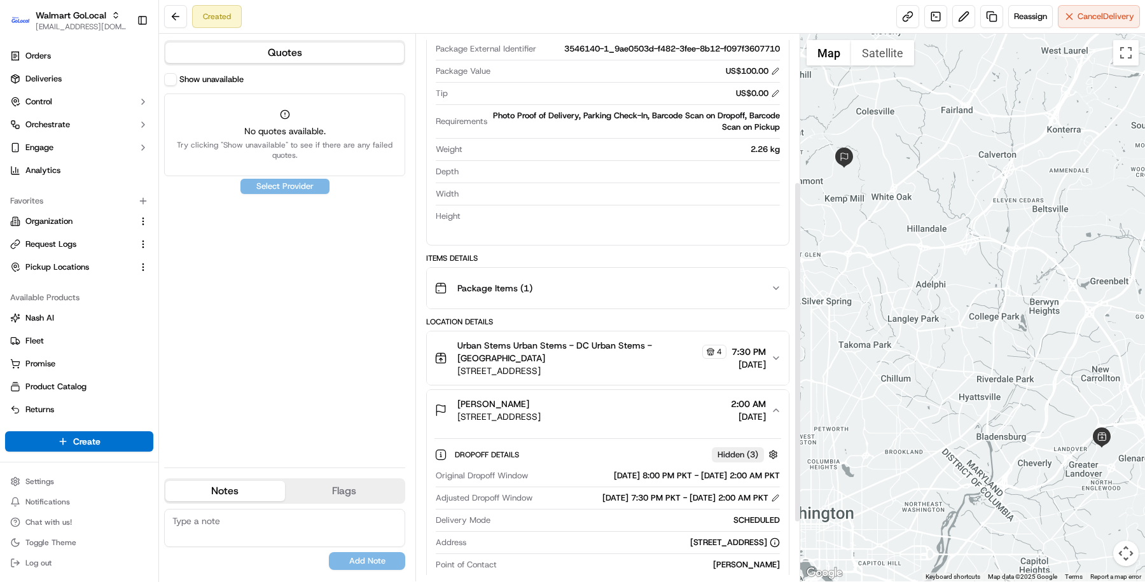
scroll to position [247, 0]
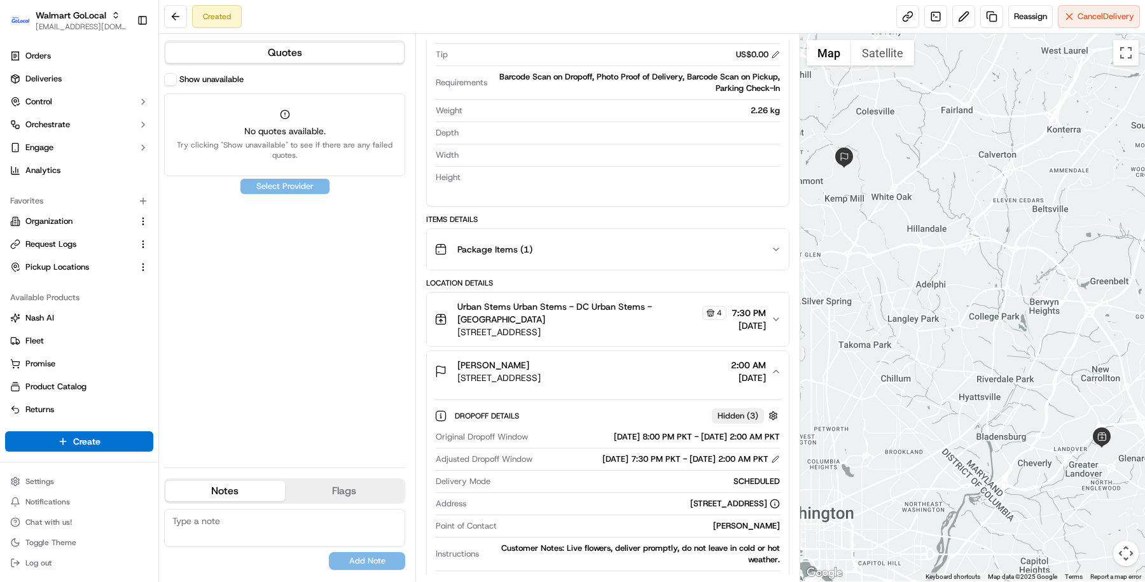
click at [504, 359] on span "[PERSON_NAME]" at bounding box center [494, 365] width 72 height 13
click at [504, 347] on div "Package Details N/A US$100.00 Package Info Hidden ( 1 ) Description N/A Package…" at bounding box center [607, 282] width 363 height 790
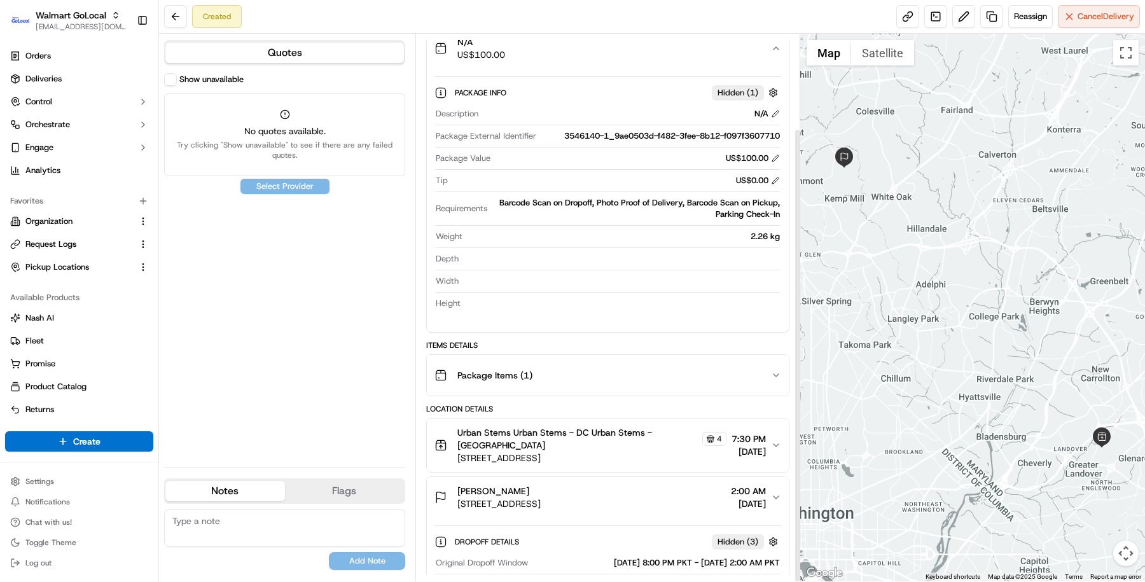
scroll to position [111, 0]
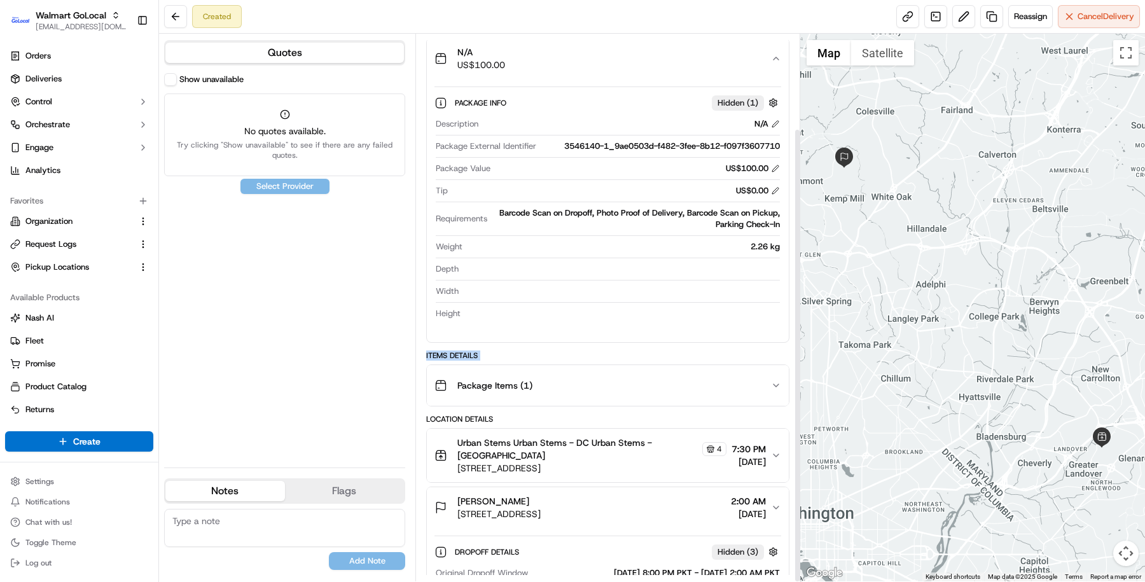
click at [504, 351] on div "Items Details" at bounding box center [607, 356] width 363 height 10
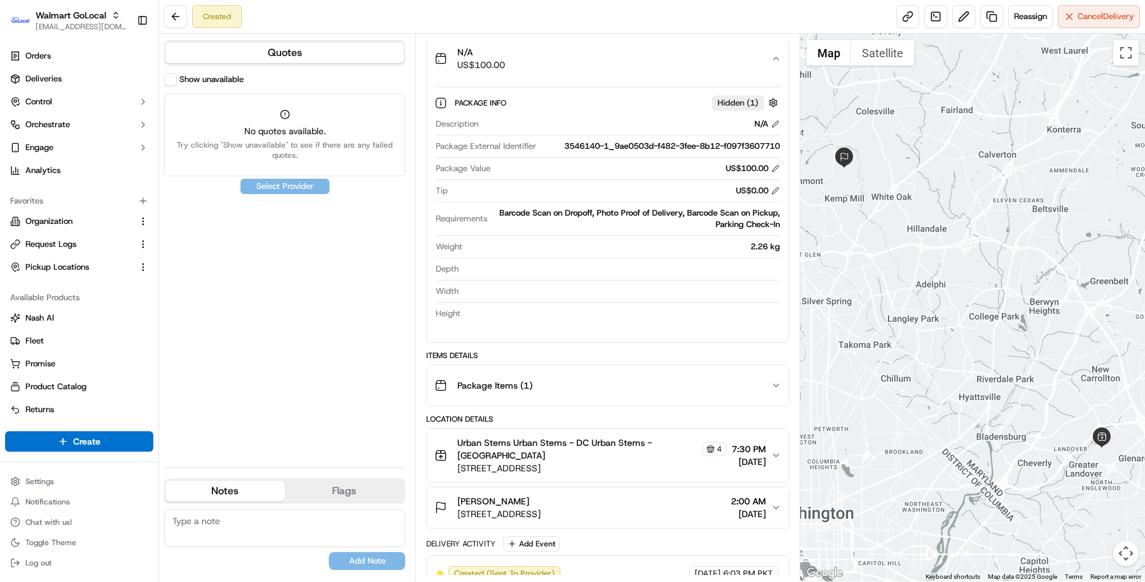
click at [493, 508] on span "508 Stonington Rd, Silver Spring, MD, 20902, US" at bounding box center [499, 514] width 83 height 13
click at [496, 495] on span "Roger Zakheim" at bounding box center [494, 501] width 72 height 13
copy span "Roger Zakheim"
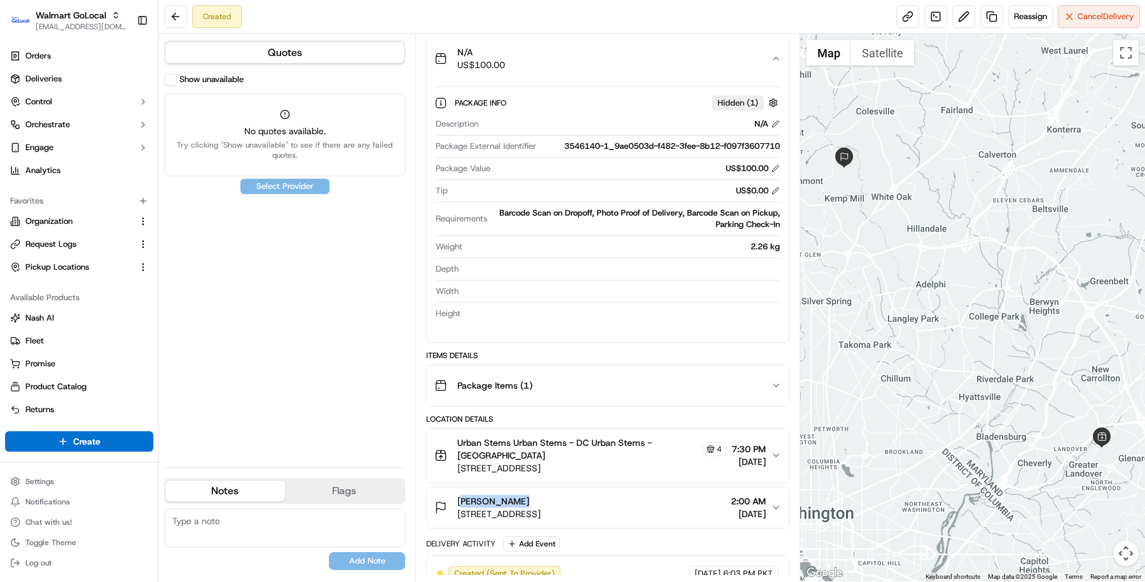
scroll to position [0, 0]
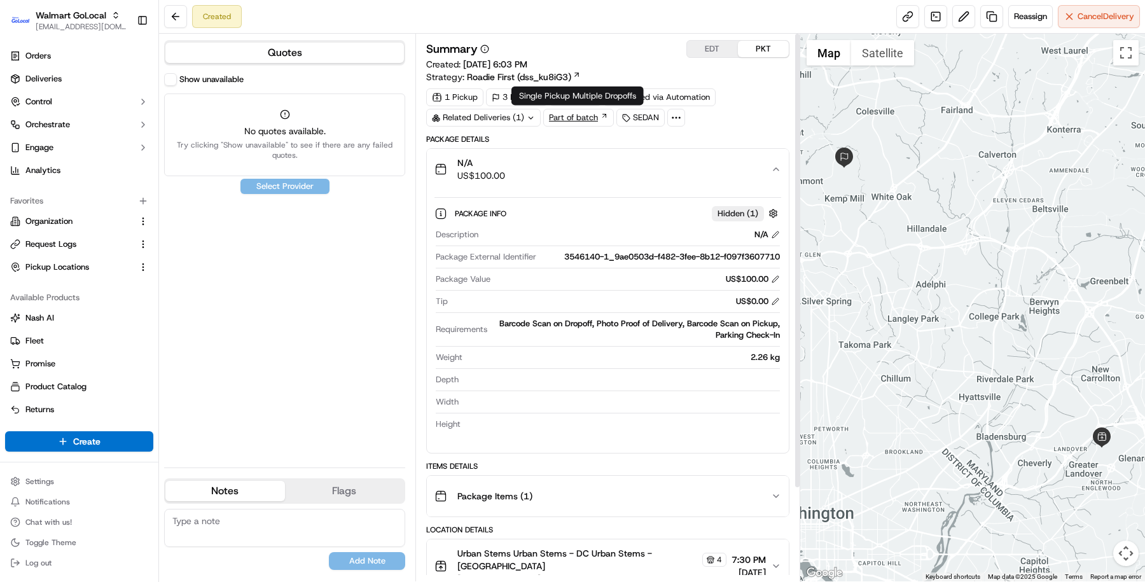
click at [592, 110] on link "Part of batch" at bounding box center [578, 118] width 71 height 18
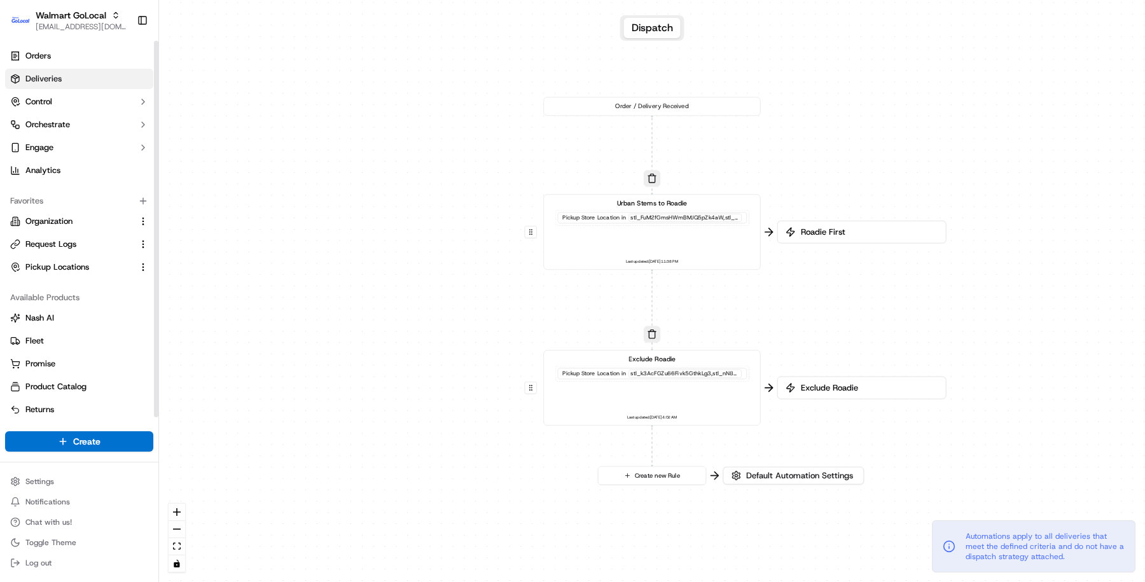
drag, startPoint x: 113, startPoint y: 79, endPoint x: 133, endPoint y: 77, distance: 19.8
click at [113, 79] on link "Deliveries" at bounding box center [79, 79] width 148 height 20
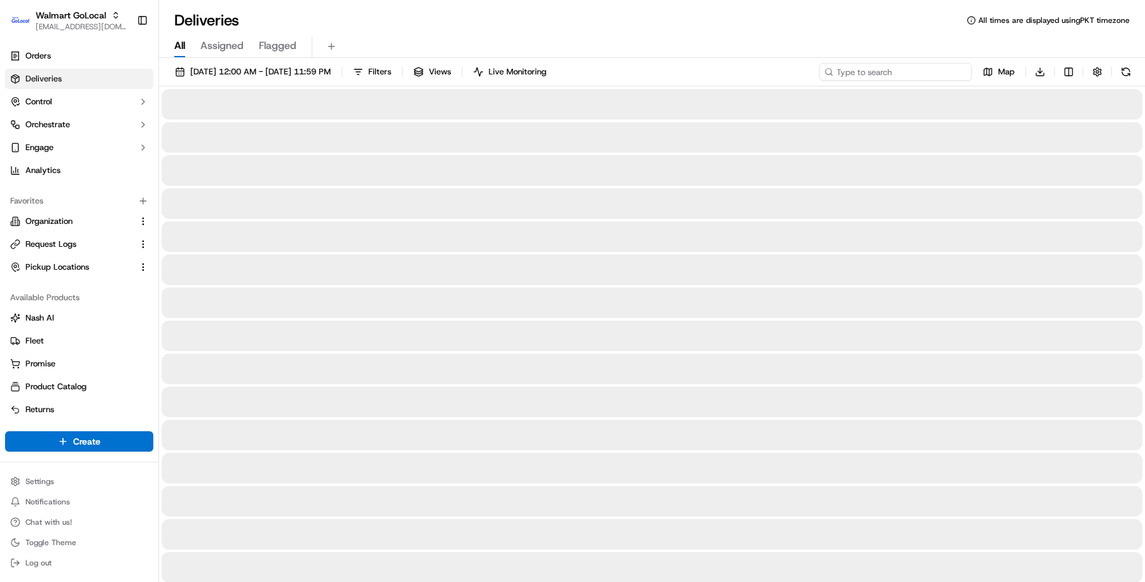
click at [924, 76] on input at bounding box center [896, 72] width 153 height 18
paste input "[PERSON_NAME]"
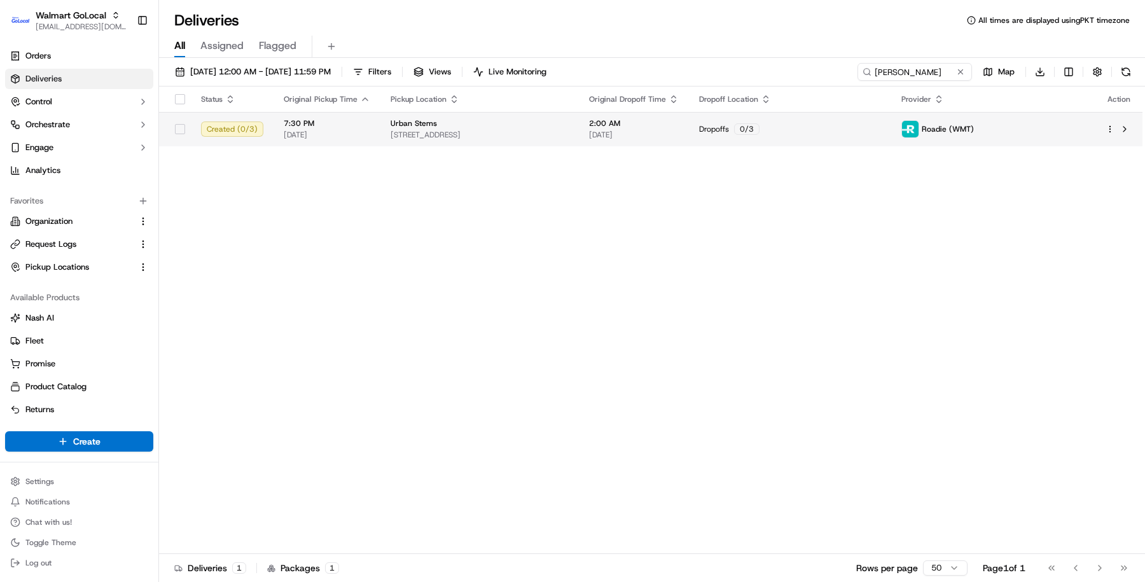
click at [579, 144] on td "Urban Stems [STREET_ADDRESS]" at bounding box center [480, 129] width 199 height 34
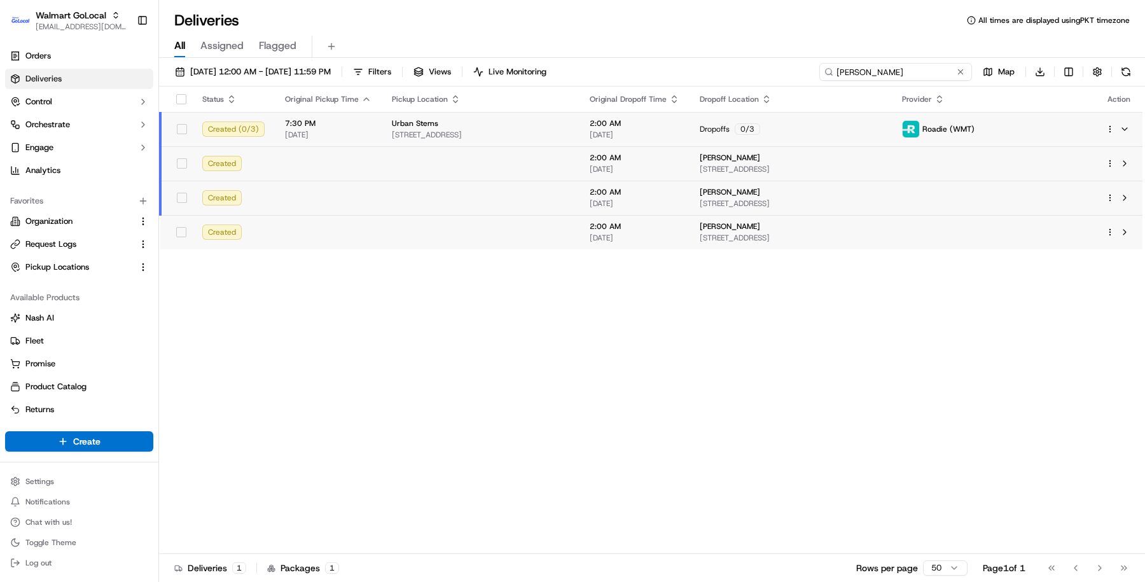
click at [916, 73] on input "[PERSON_NAME]" at bounding box center [896, 72] width 153 height 18
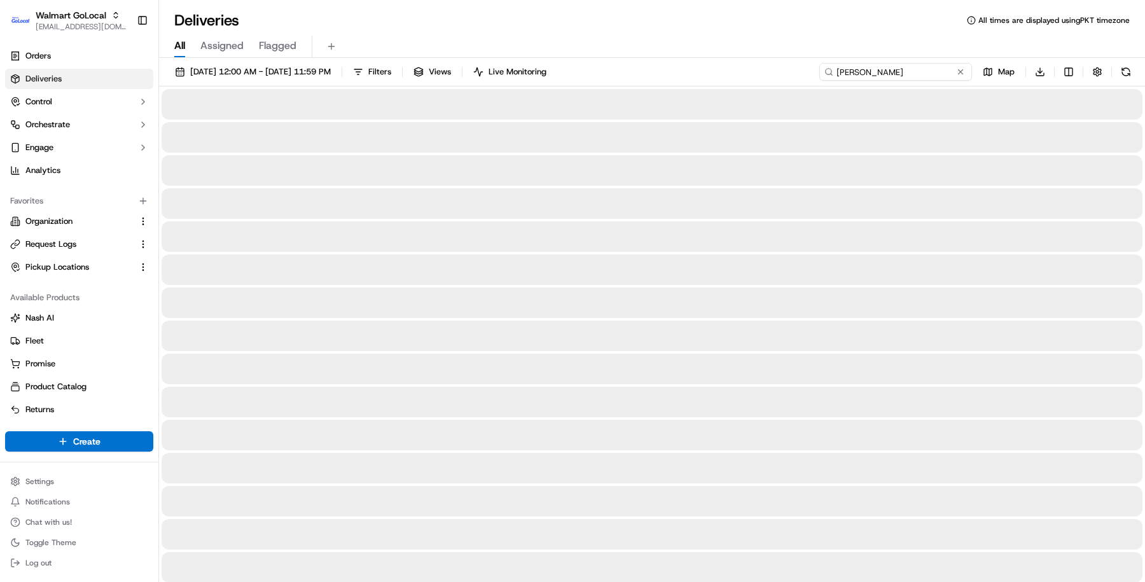
type input "[PERSON_NAME]"
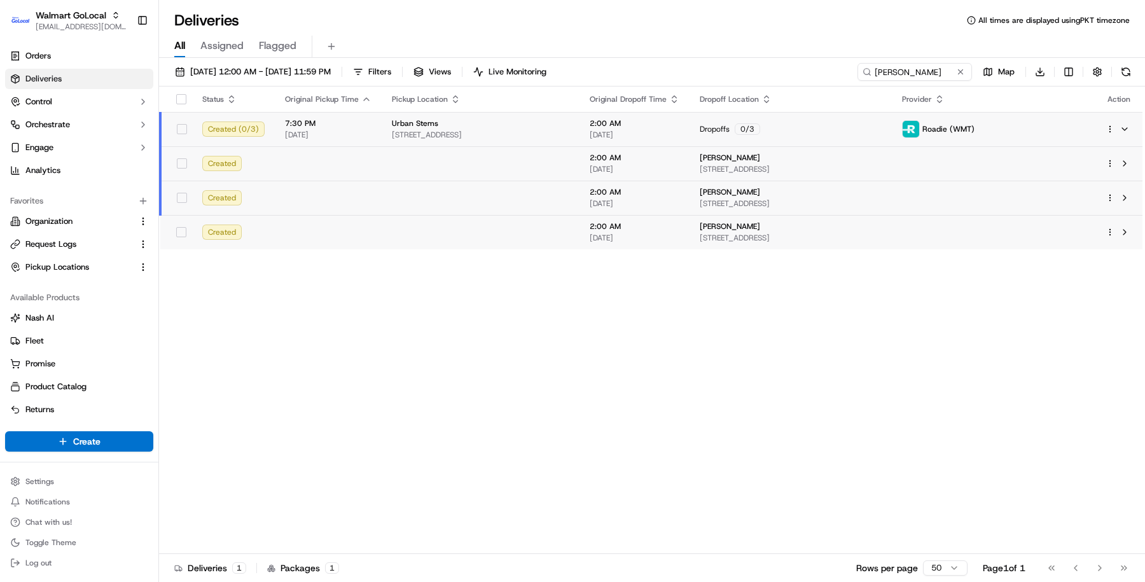
click at [815, 130] on div "Dropoffs 0 / 3" at bounding box center [791, 128] width 182 height 11
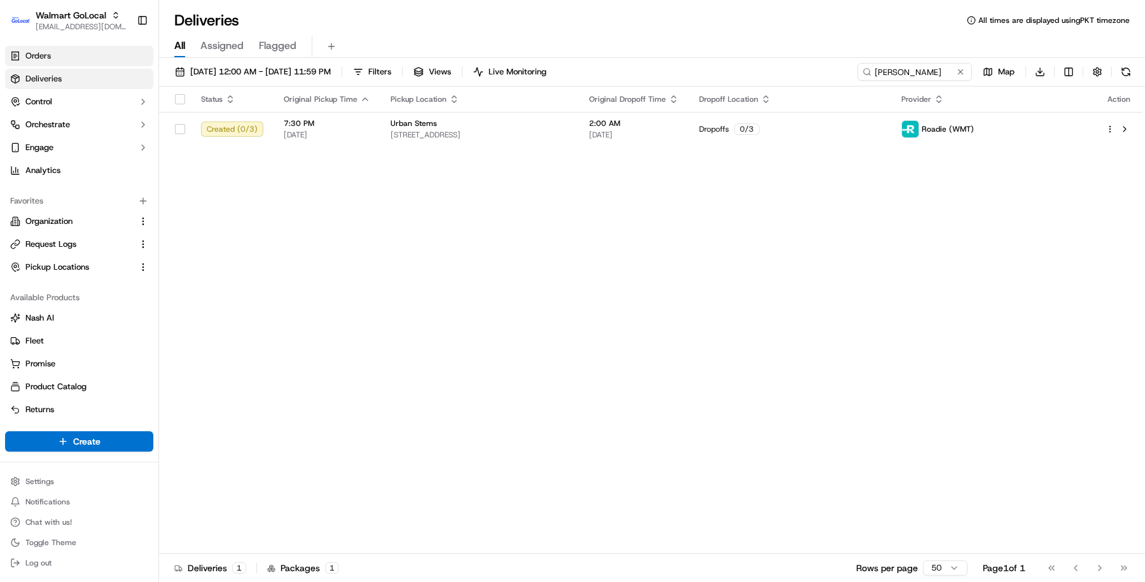
click at [60, 46] on link "Orders" at bounding box center [79, 56] width 148 height 20
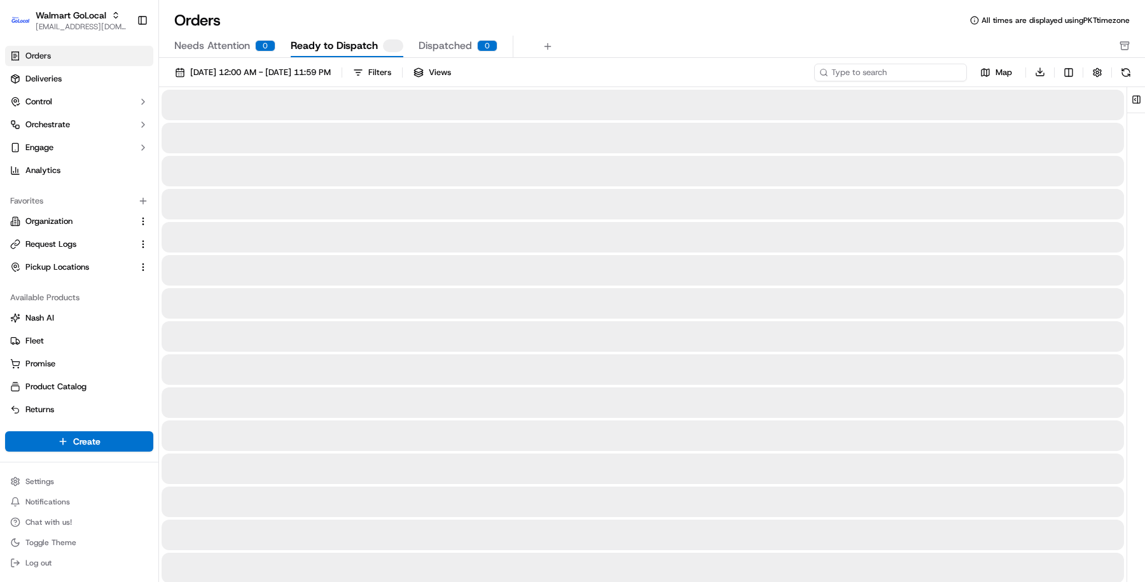
click at [918, 66] on input at bounding box center [891, 73] width 153 height 18
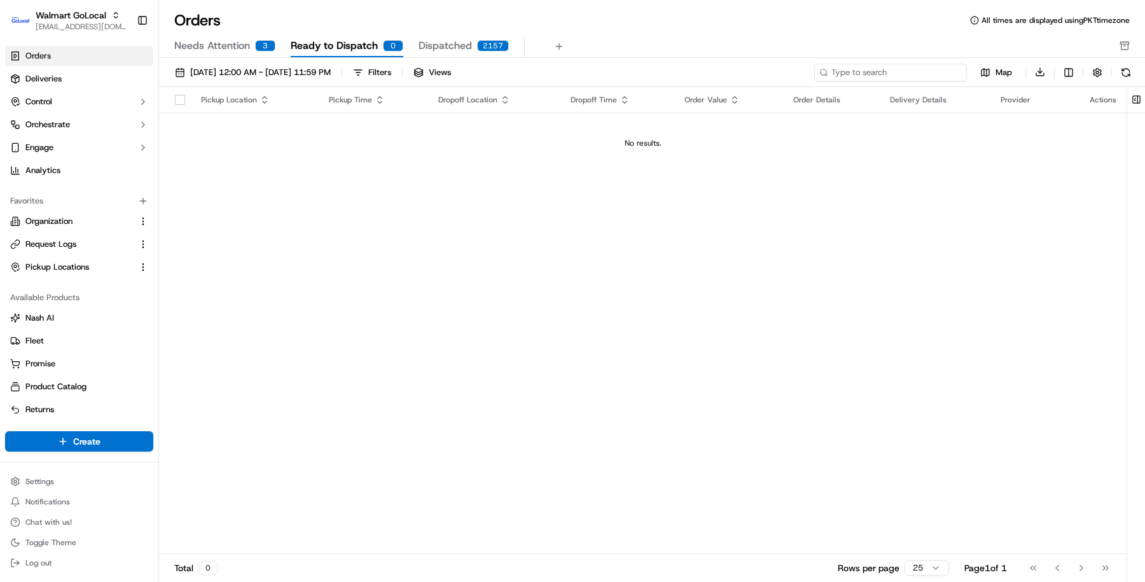
paste input "[PERSON_NAME]"
type input "[PERSON_NAME]"
drag, startPoint x: 247, startPoint y: 38, endPoint x: 256, endPoint y: 38, distance: 8.9
click at [246, 38] on span "Needs Attention" at bounding box center [212, 45] width 76 height 15
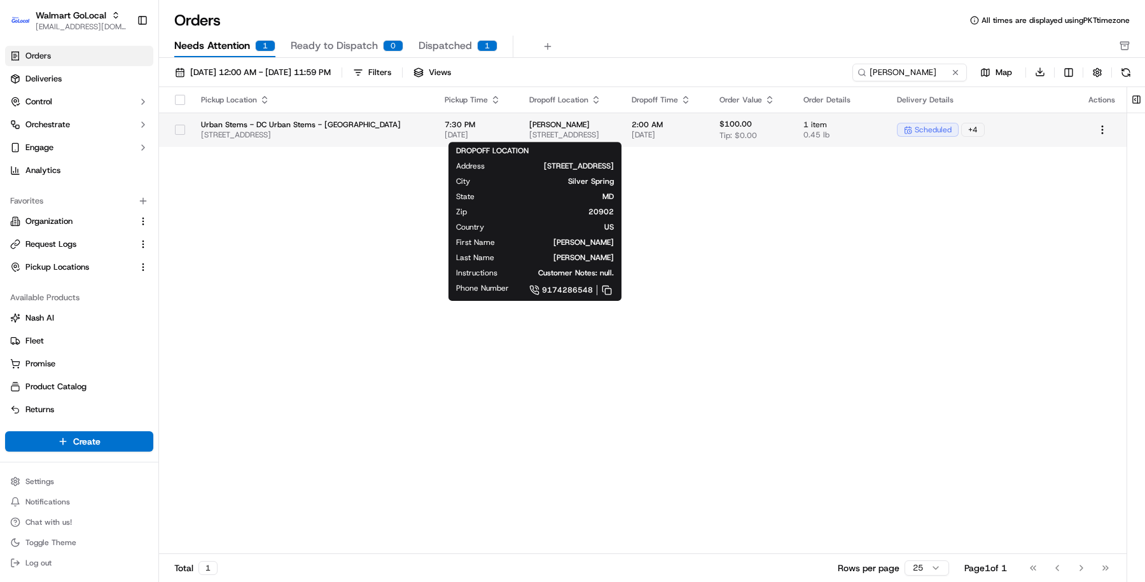
click at [589, 127] on span "[PERSON_NAME]" at bounding box center [570, 125] width 82 height 10
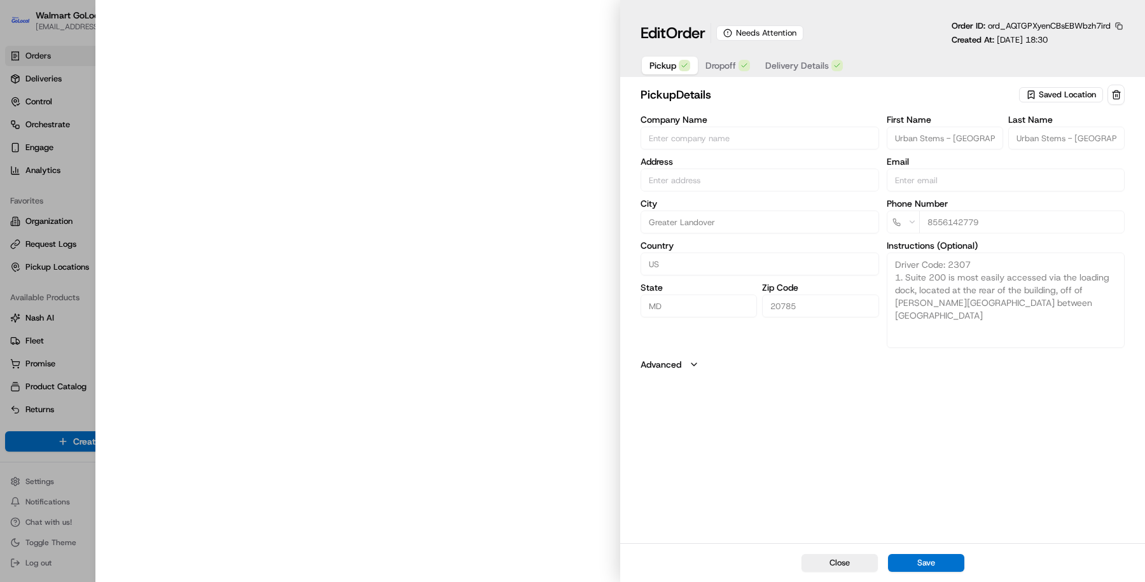
type input "[STREET_ADDRESS]"
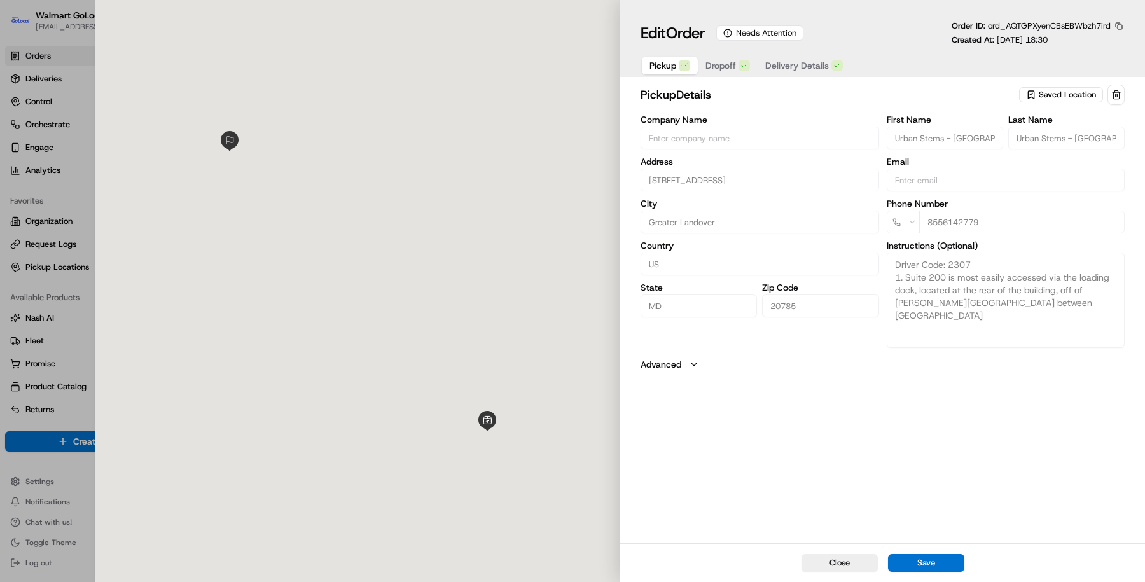
click at [799, 62] on span "Delivery Details" at bounding box center [798, 65] width 64 height 13
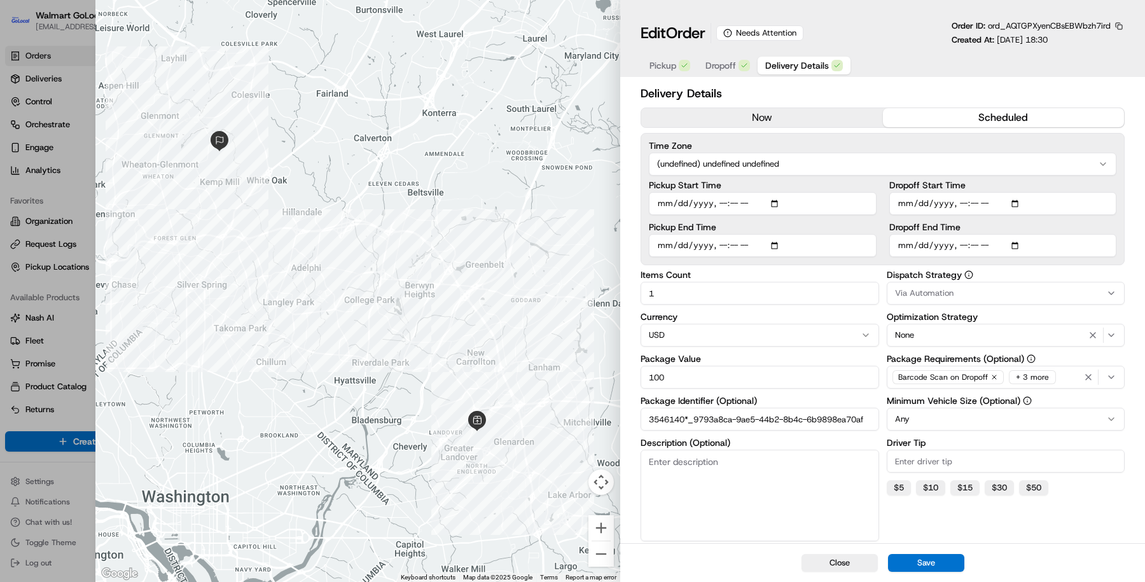
scroll to position [132, 0]
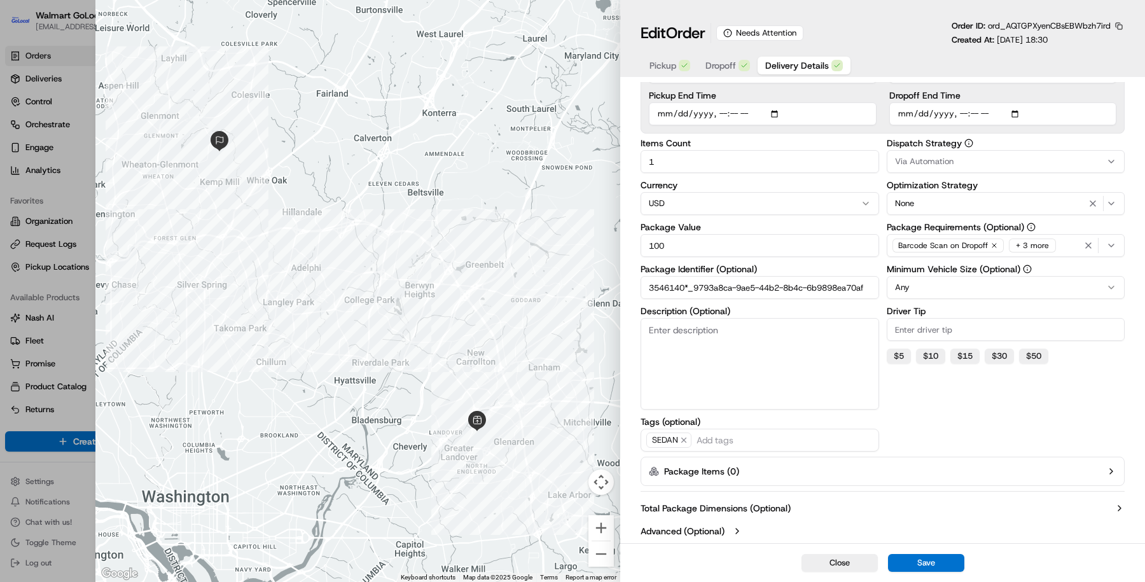
click at [737, 535] on button "Advanced (Optional)" at bounding box center [883, 531] width 484 height 13
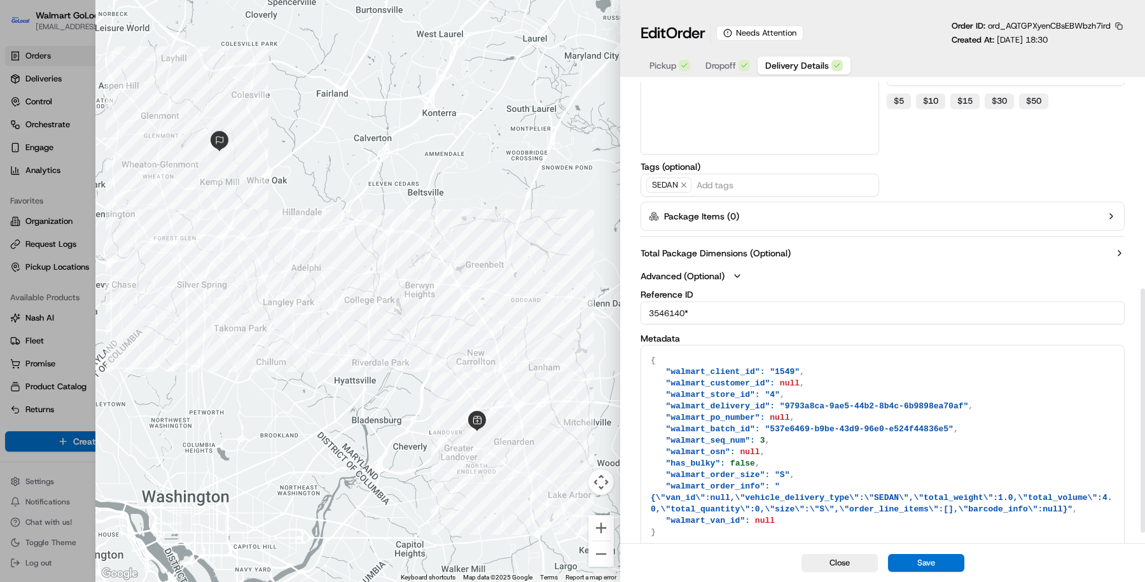
scroll to position [409, 0]
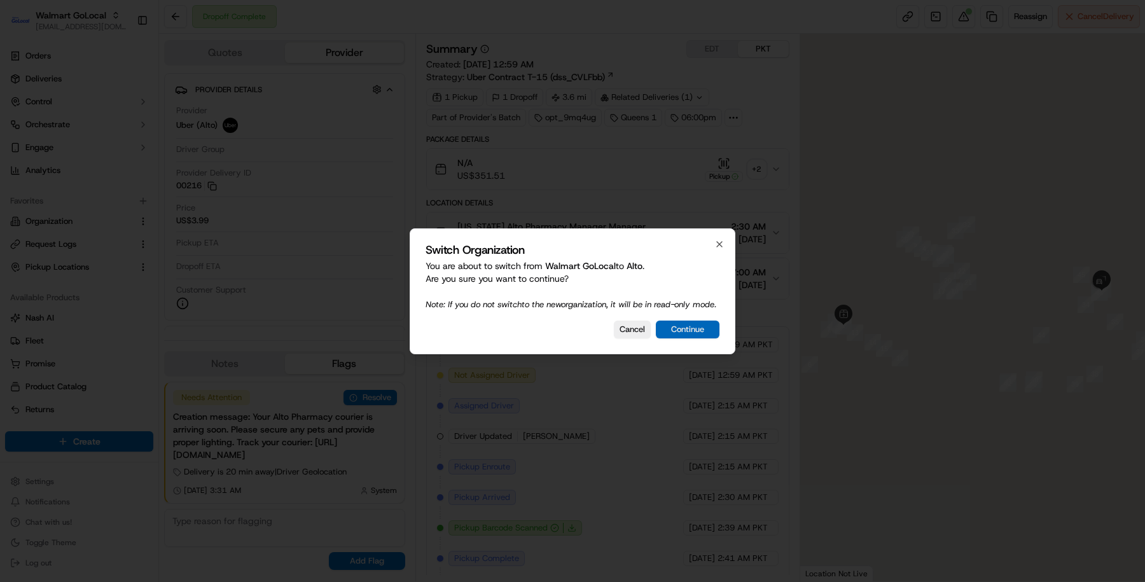
click at [706, 335] on button "Continue" at bounding box center [688, 330] width 64 height 18
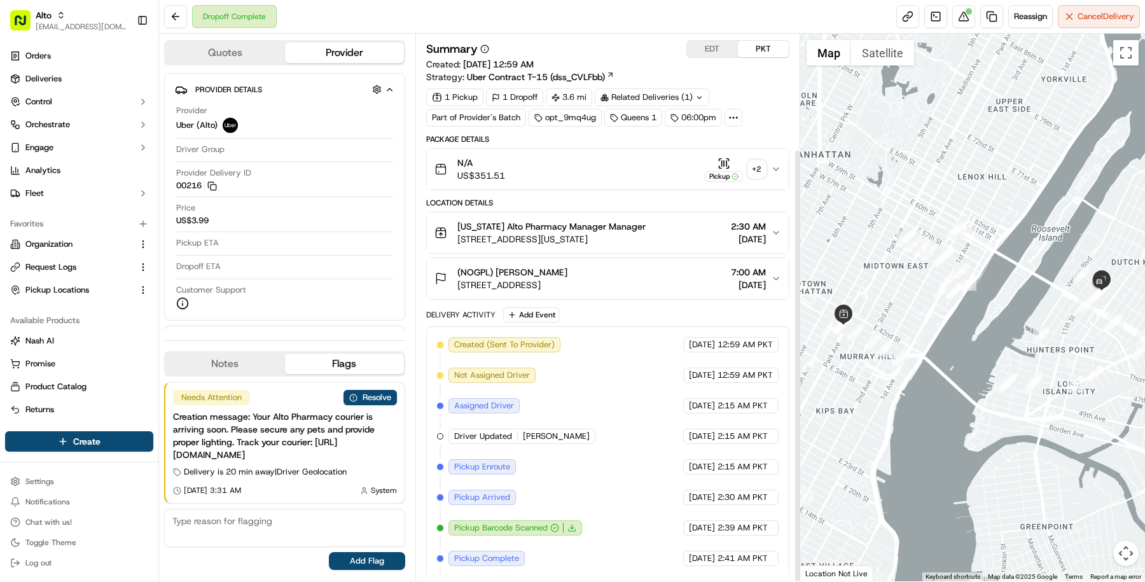
scroll to position [145, 0]
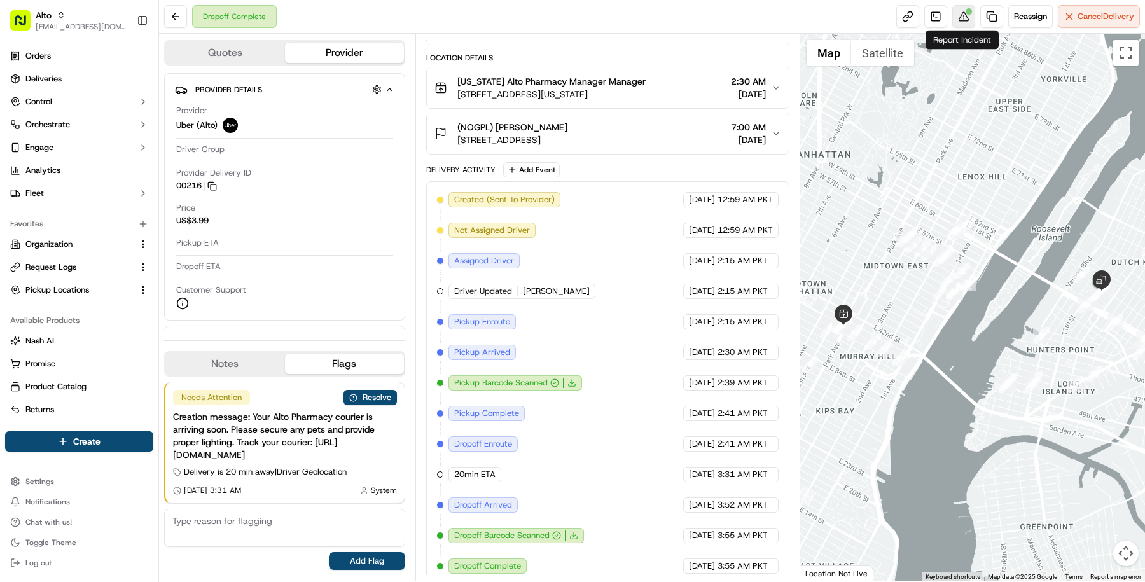
click at [961, 17] on button at bounding box center [964, 16] width 23 height 23
click at [972, 9] on button at bounding box center [964, 16] width 23 height 23
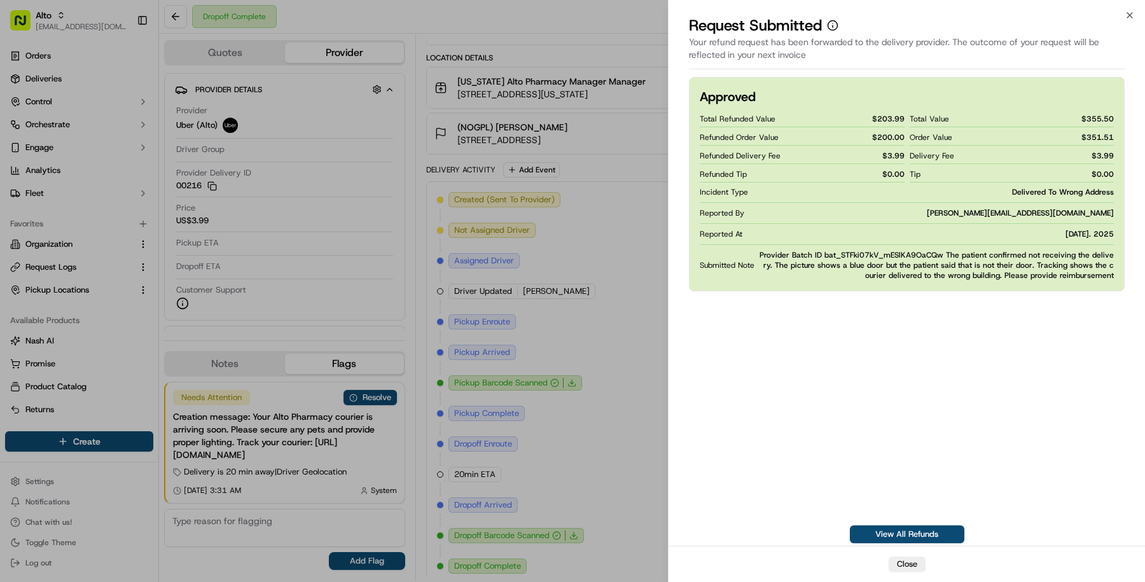
click at [893, 155] on span "$ 3.99" at bounding box center [894, 156] width 22 height 10
copy span "3.99"
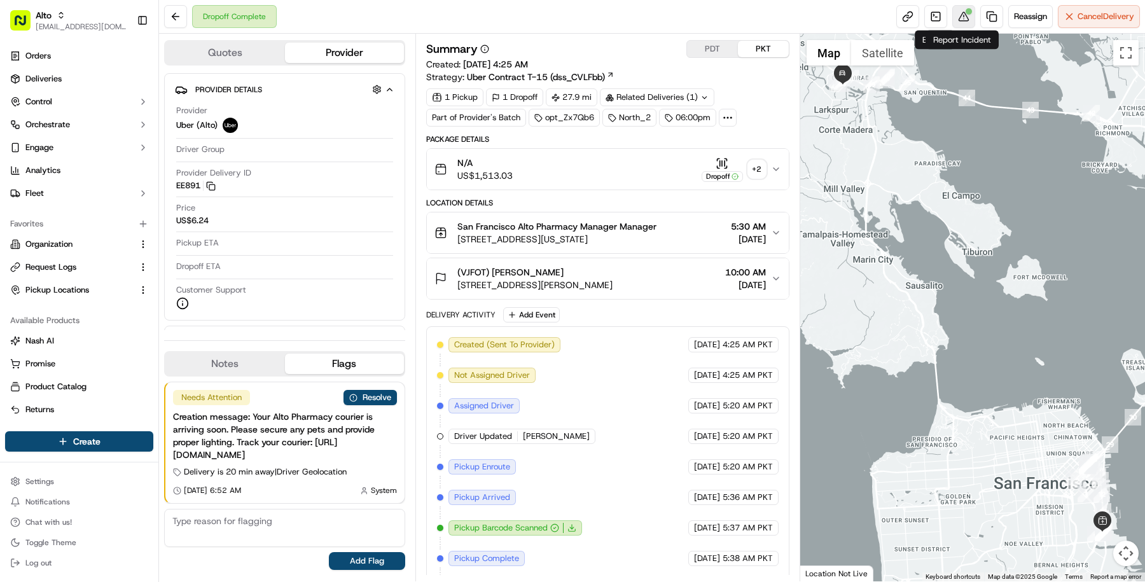
click at [959, 17] on button at bounding box center [964, 16] width 23 height 23
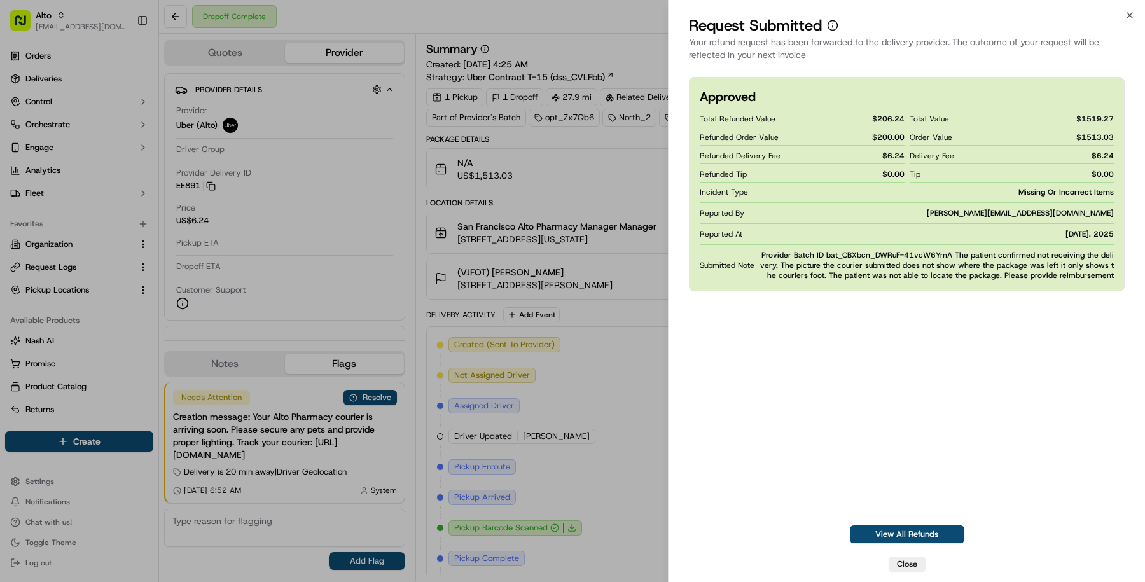
click at [892, 133] on span "$ 200.00" at bounding box center [888, 137] width 32 height 10
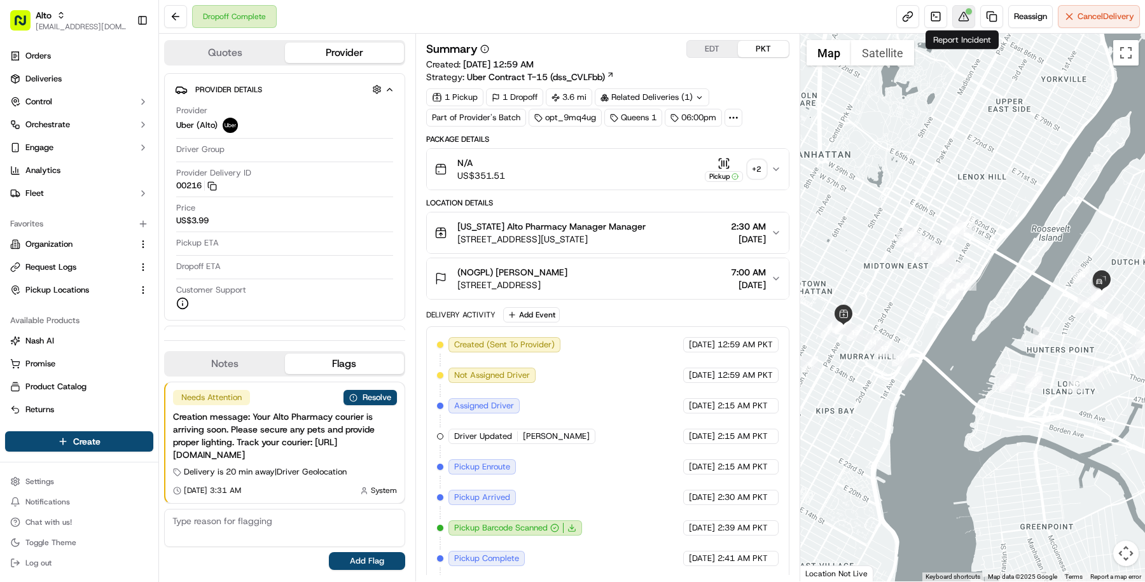
click at [959, 14] on button at bounding box center [964, 16] width 23 height 23
click at [755, 161] on div "+ 2" at bounding box center [757, 169] width 18 height 18
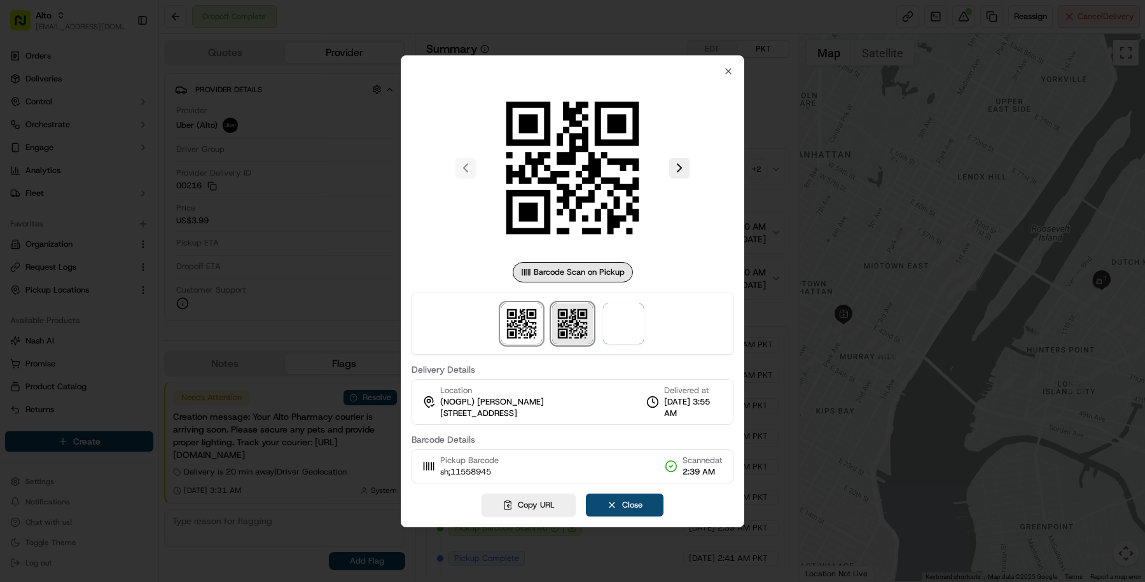
click at [579, 312] on img at bounding box center [572, 324] width 41 height 41
click at [608, 312] on span at bounding box center [623, 324] width 41 height 41
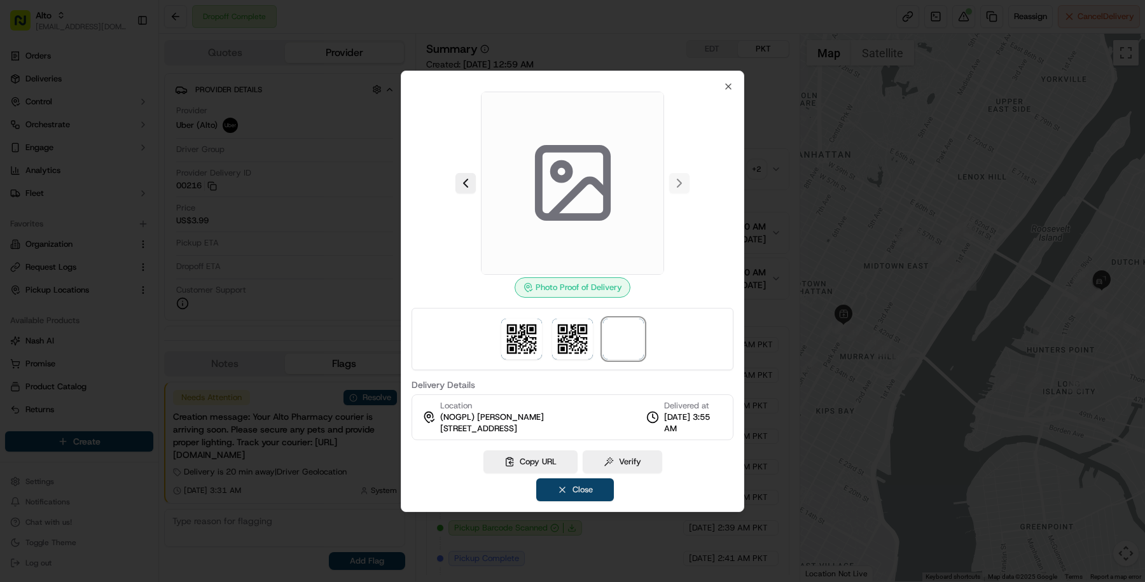
click at [572, 491] on button "Close" at bounding box center [575, 490] width 78 height 23
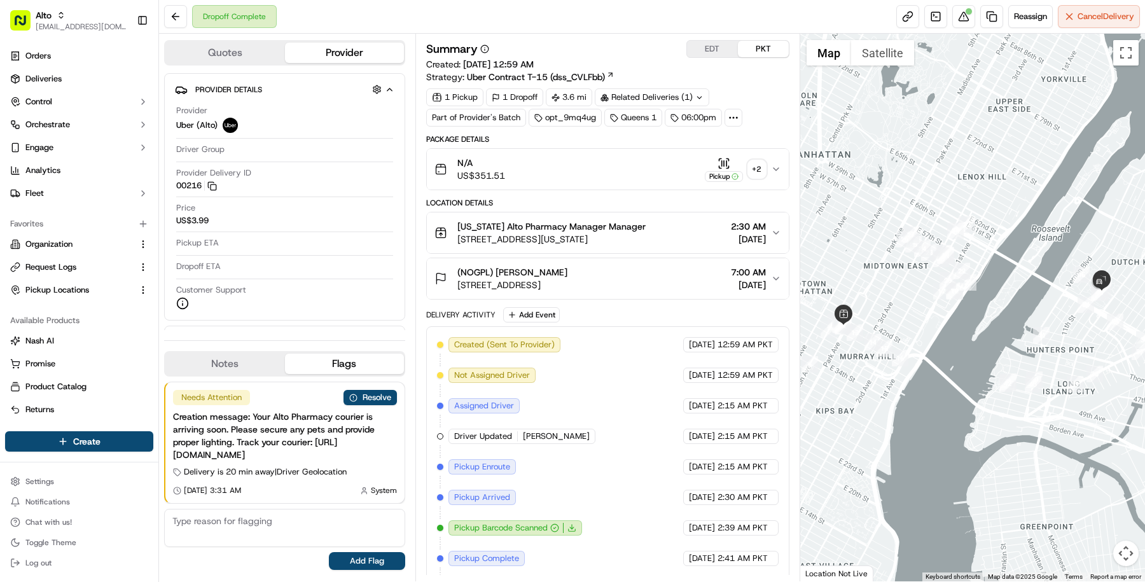
click at [568, 269] on div "(NOGPL) [PERSON_NAME]" at bounding box center [513, 272] width 110 height 13
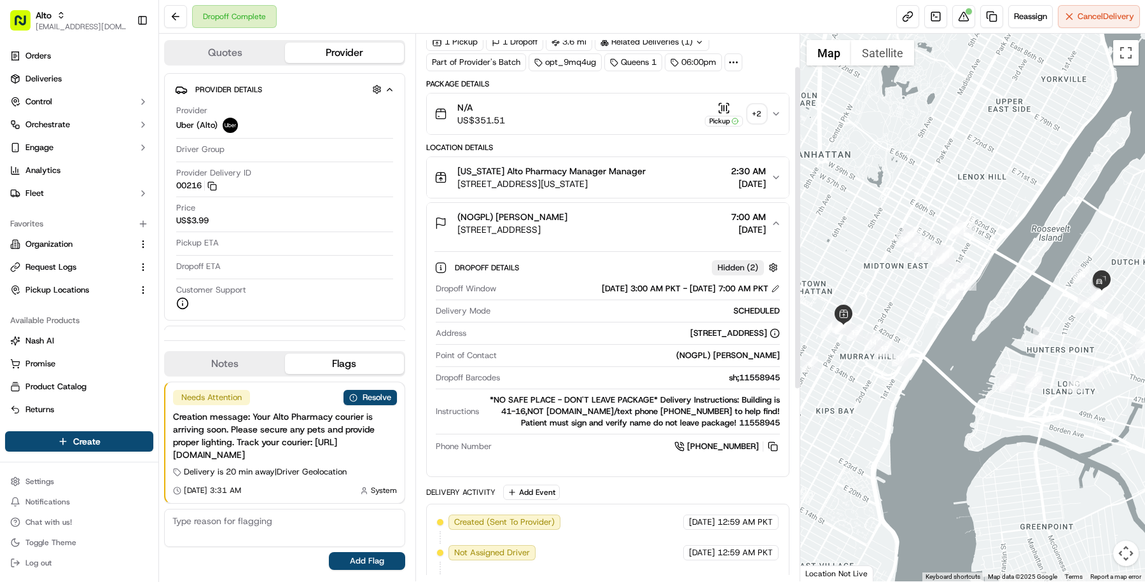
scroll to position [76, 0]
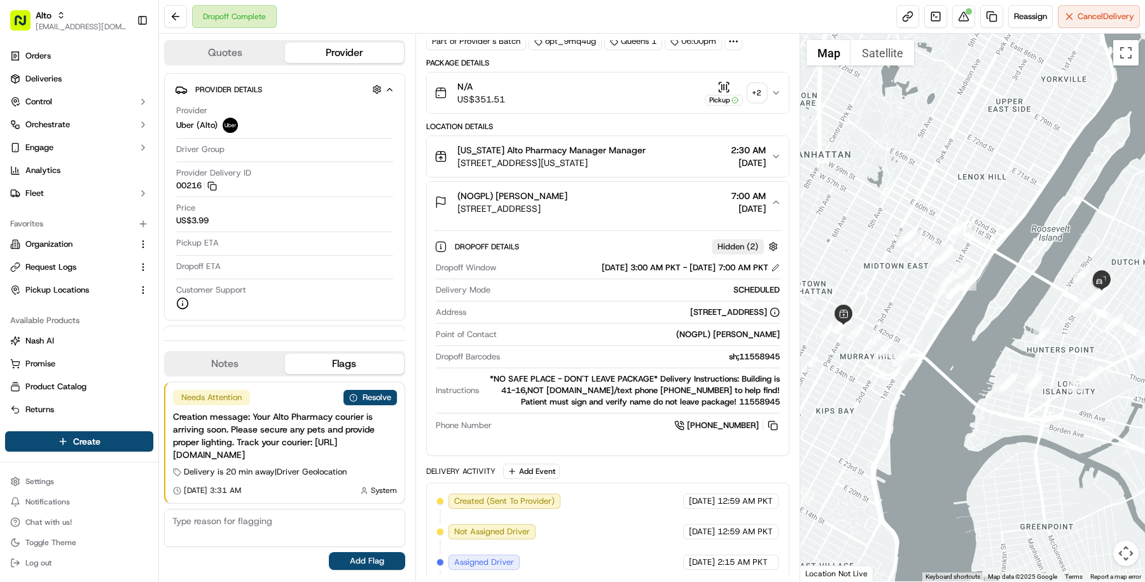
click at [762, 95] on div "+ 2" at bounding box center [757, 93] width 18 height 18
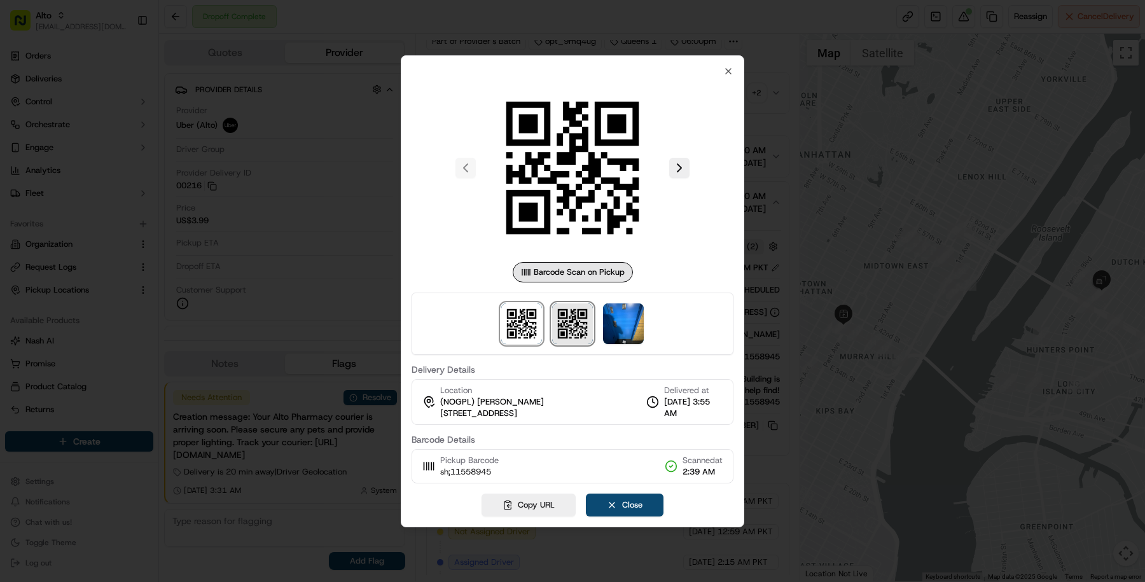
click at [580, 318] on img at bounding box center [572, 324] width 41 height 41
click at [609, 318] on img at bounding box center [623, 324] width 41 height 41
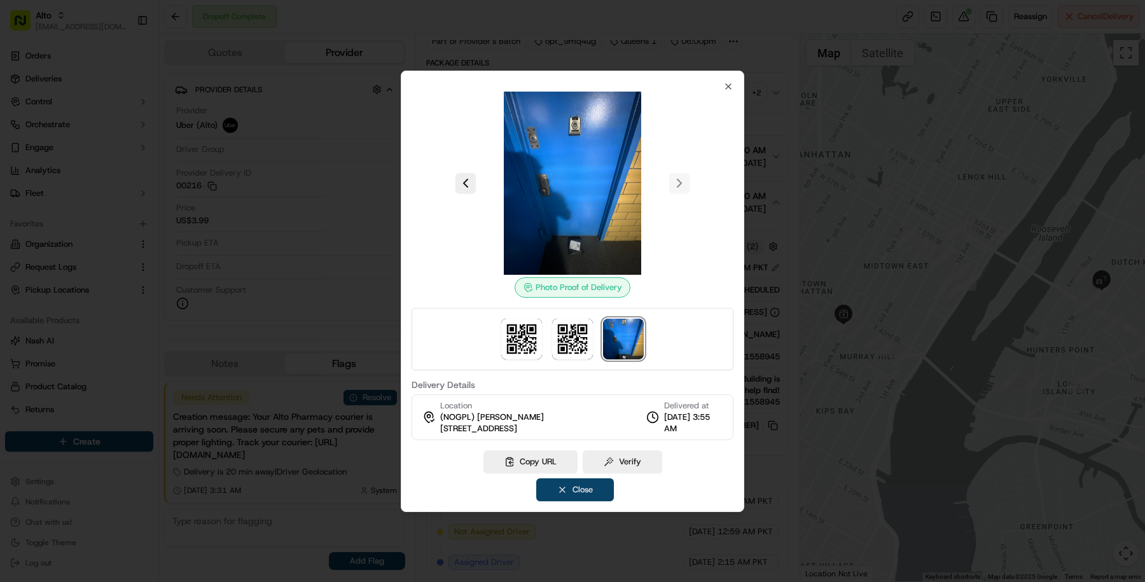
click at [608, 491] on button "Close" at bounding box center [575, 490] width 78 height 23
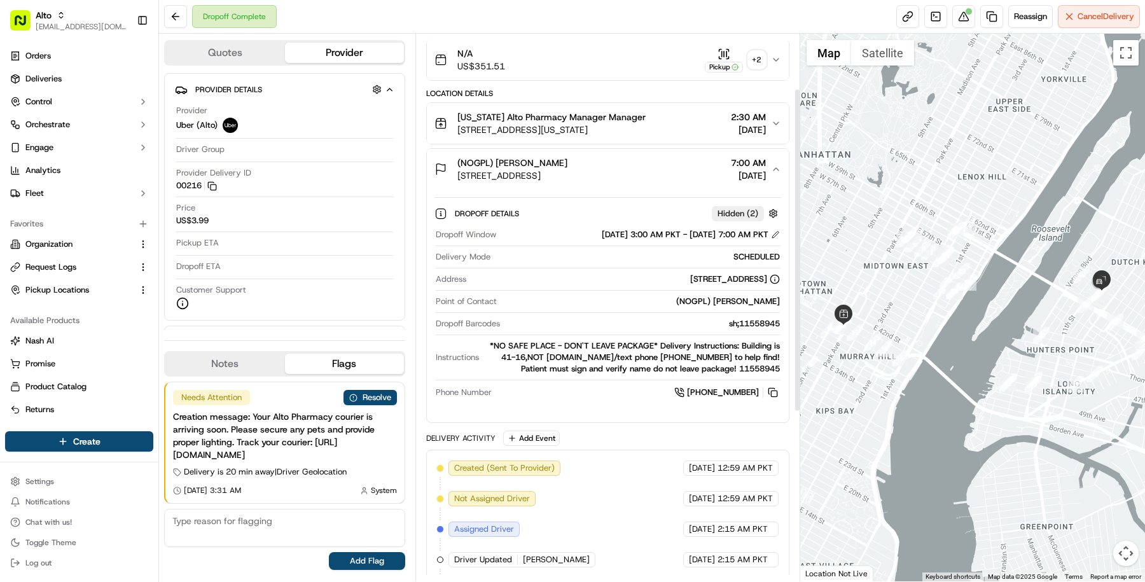
scroll to position [0, 0]
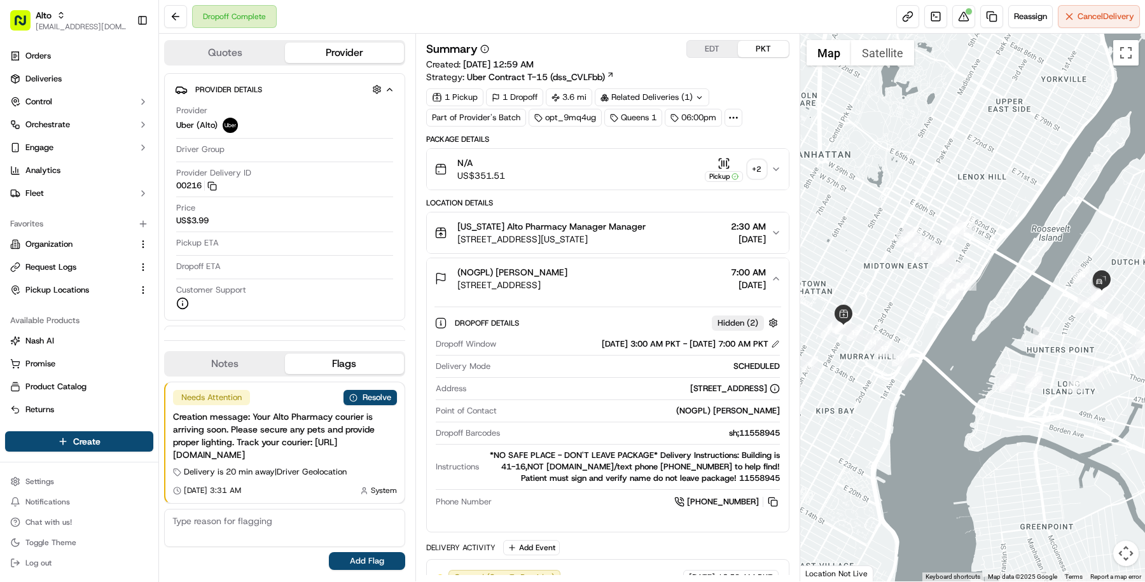
click at [758, 172] on div "+ 2" at bounding box center [757, 169] width 18 height 18
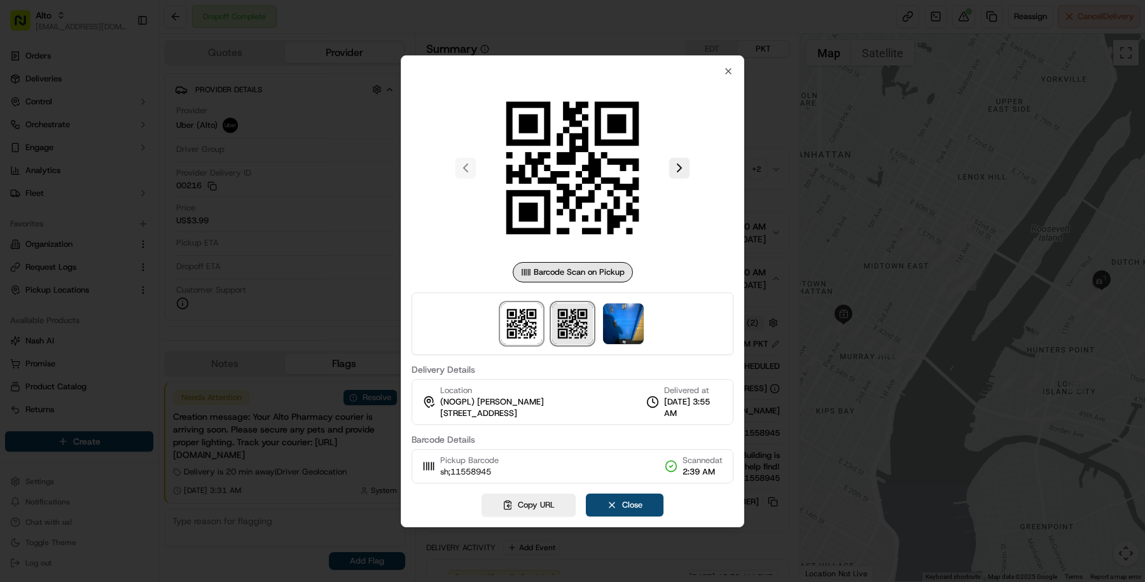
click at [585, 309] on img at bounding box center [572, 324] width 41 height 41
click at [731, 76] on div at bounding box center [573, 167] width 322 height 183
click at [731, 66] on icon "button" at bounding box center [729, 71] width 10 height 10
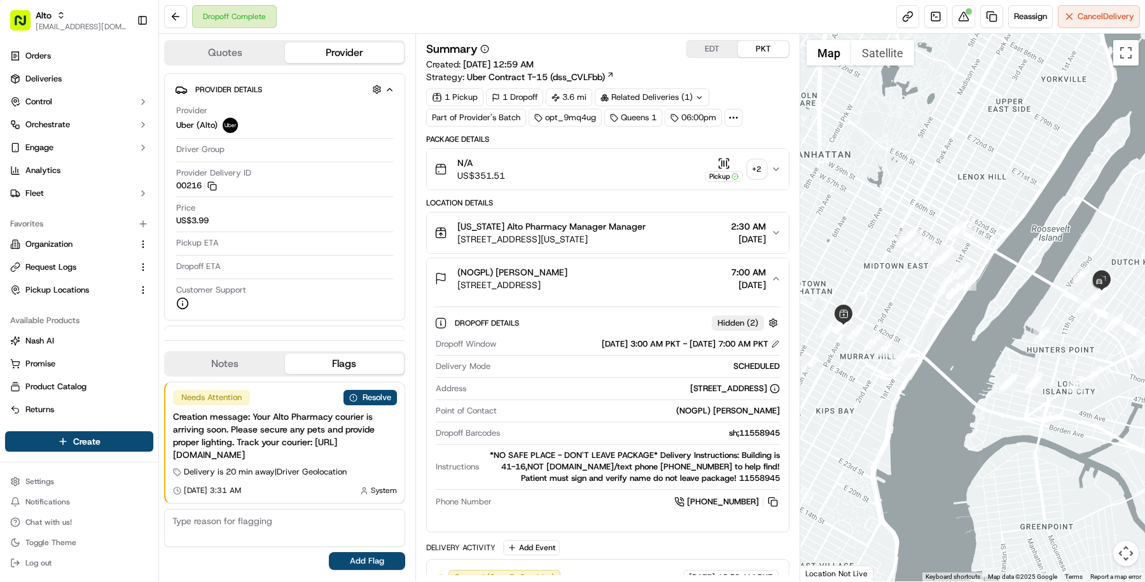
click at [762, 166] on div "+ 2" at bounding box center [757, 169] width 18 height 18
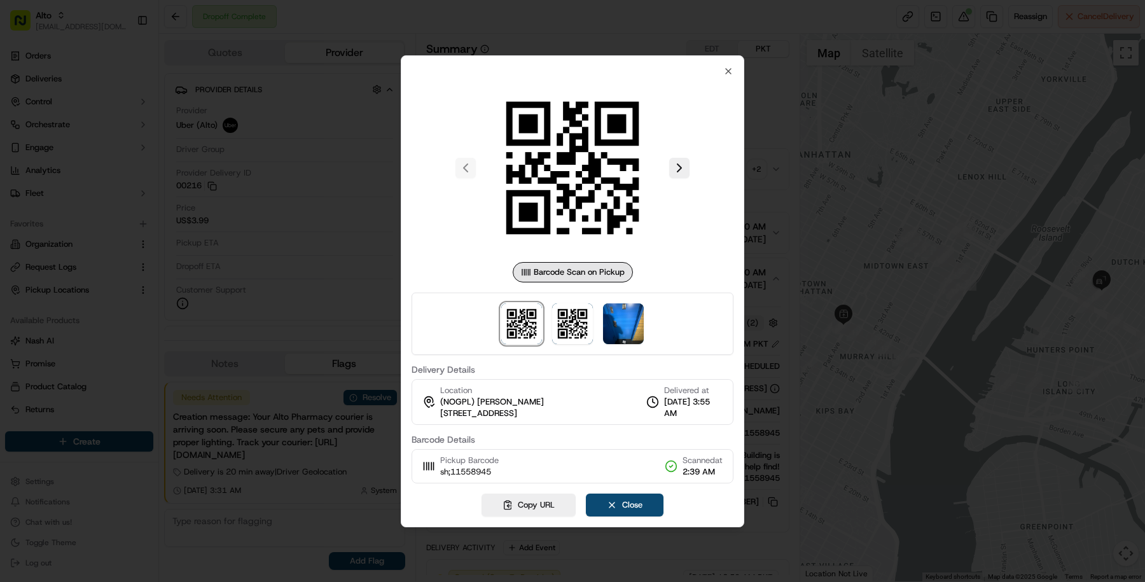
click at [783, 258] on div at bounding box center [572, 291] width 1145 height 582
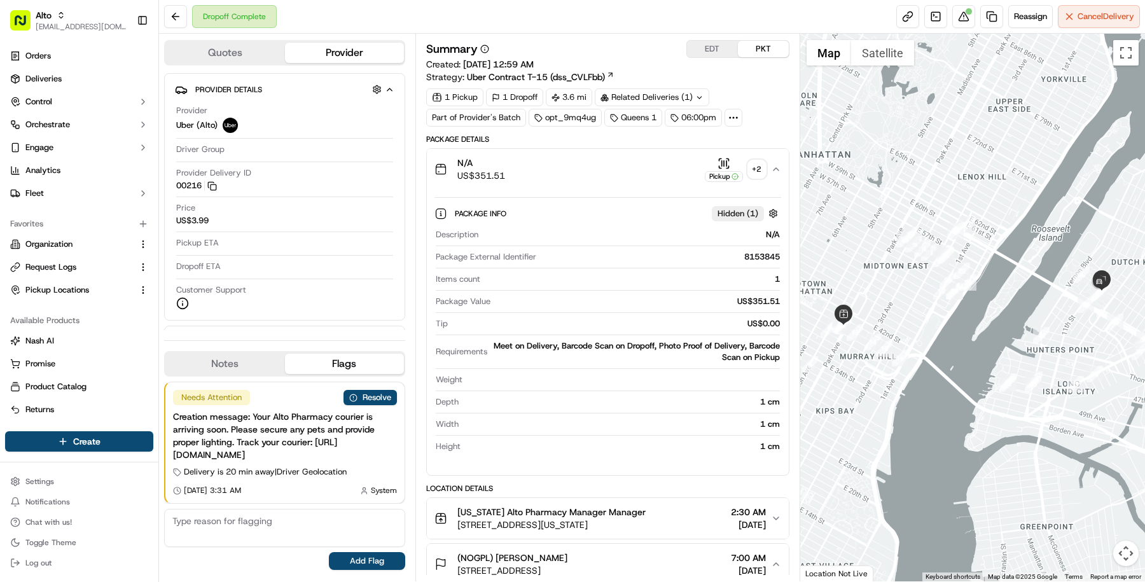
click at [651, 175] on div "N/A US$351.51 Pickup + 2" at bounding box center [603, 169] width 337 height 25
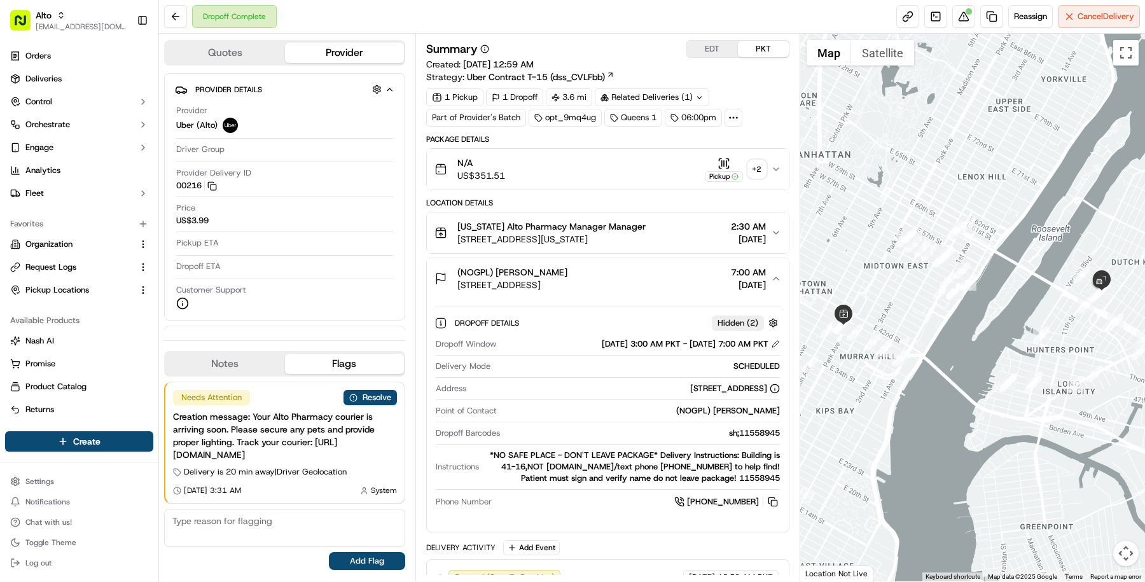
click at [651, 176] on div "N/A US$351.51 Pickup + 2" at bounding box center [603, 169] width 337 height 25
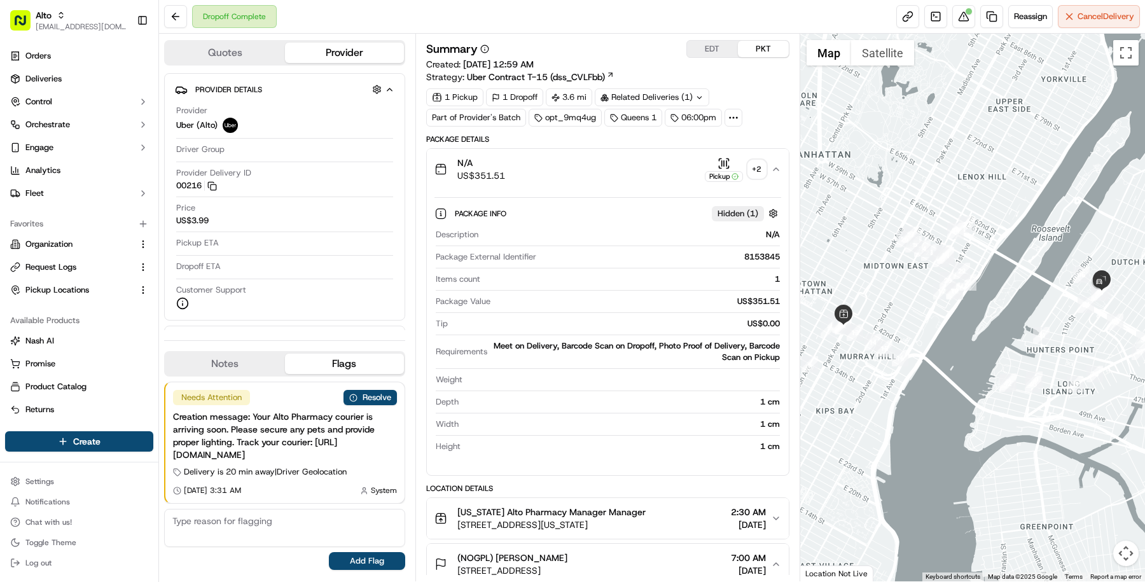
click at [564, 162] on div "N/A US$351.51 Pickup + 2" at bounding box center [603, 169] width 337 height 25
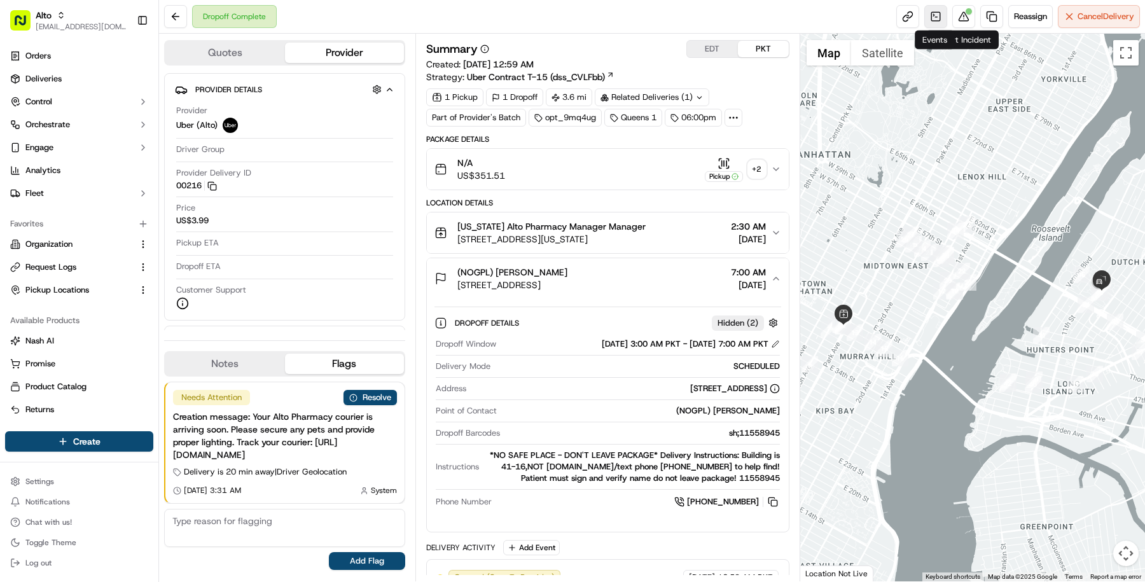
click at [935, 15] on link at bounding box center [936, 16] width 23 height 23
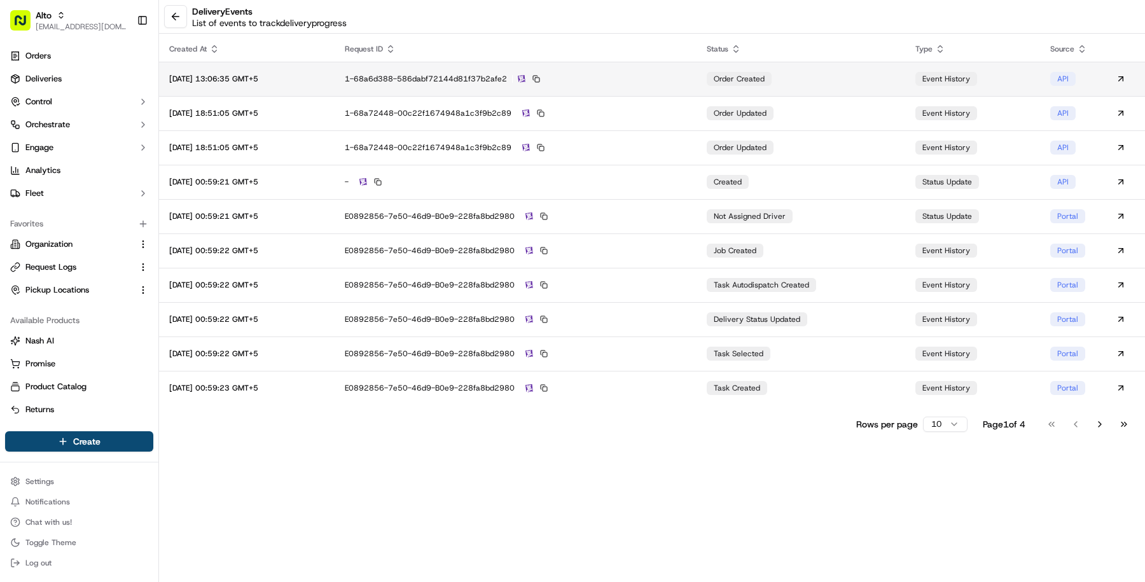
click at [643, 80] on div "1-68a6d388-586dabf72144d81f37b2afe2" at bounding box center [516, 78] width 342 height 11
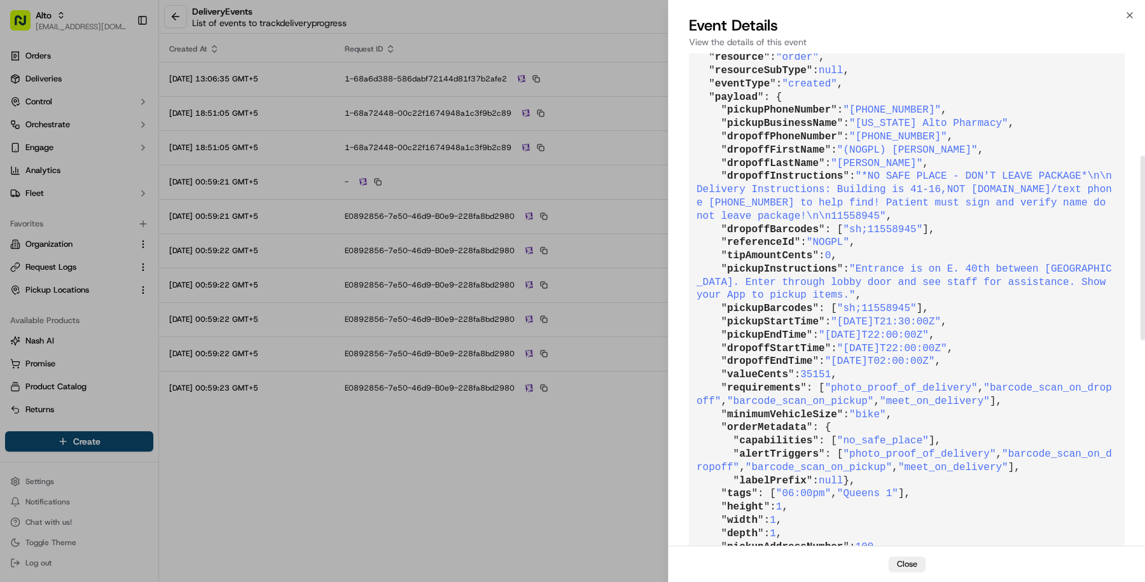
scroll to position [299, 0]
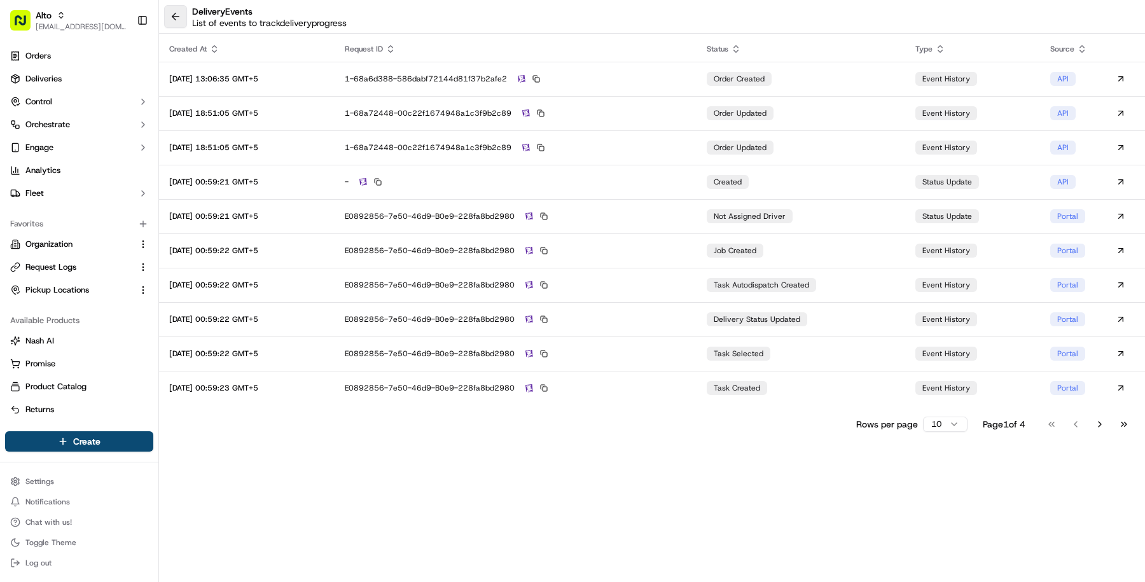
click at [179, 19] on button at bounding box center [175, 16] width 23 height 23
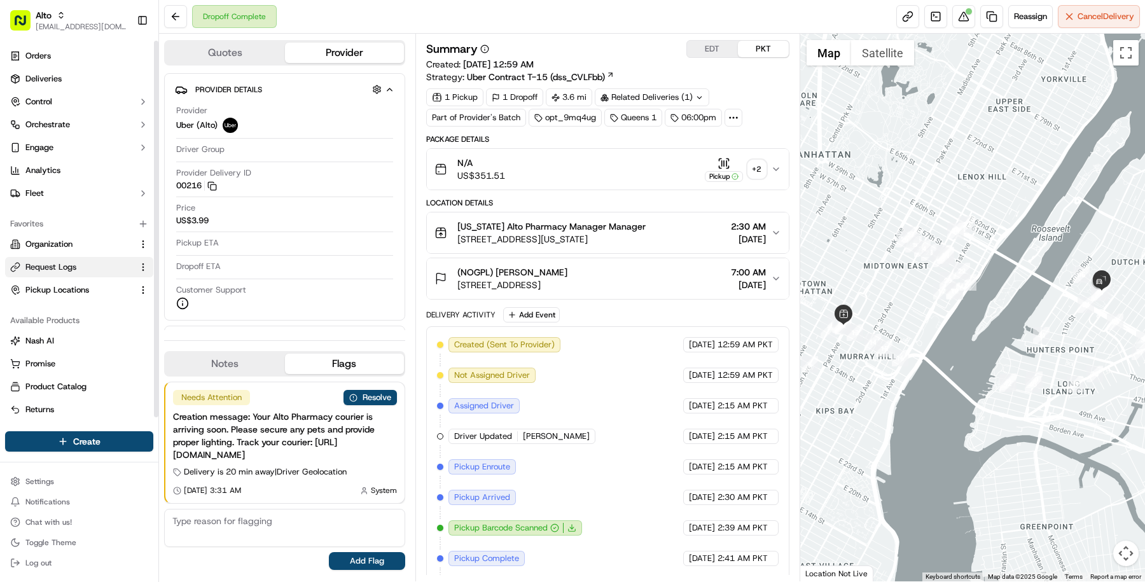
click at [81, 262] on link "Request Logs" at bounding box center [71, 267] width 123 height 11
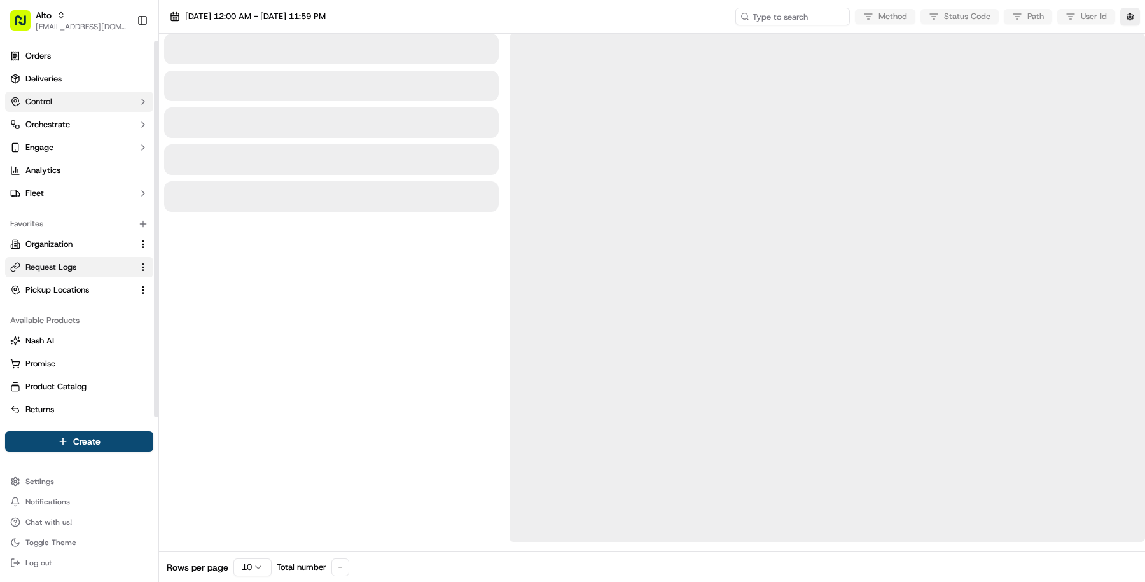
click at [124, 104] on button "Control" at bounding box center [79, 102] width 148 height 20
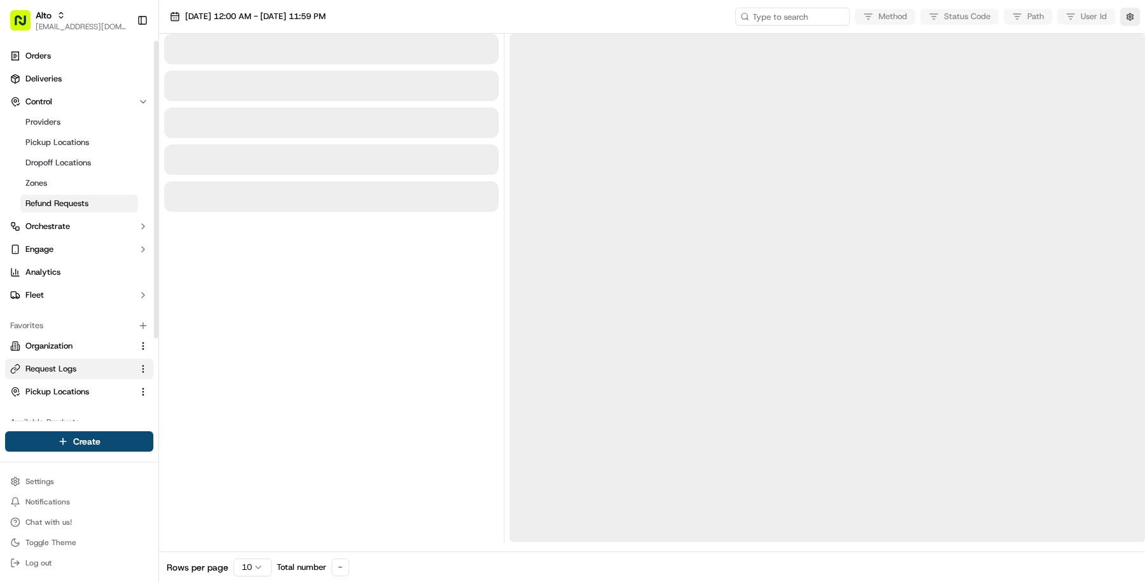
click at [99, 197] on link "Refund Requests" at bounding box center [79, 204] width 118 height 18
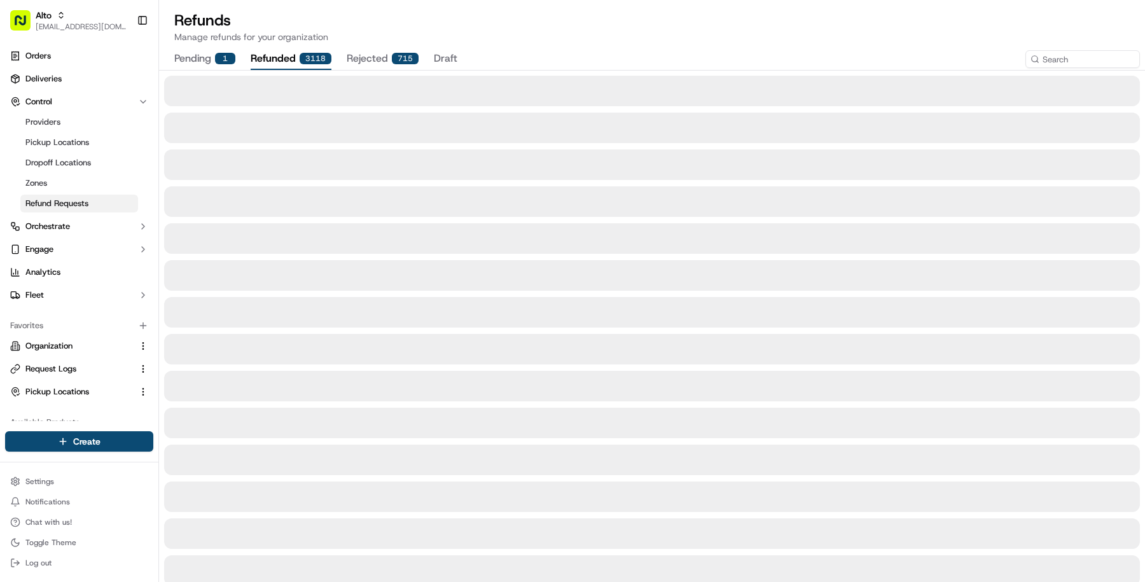
click at [280, 62] on button "refunded 3118" at bounding box center [291, 59] width 81 height 22
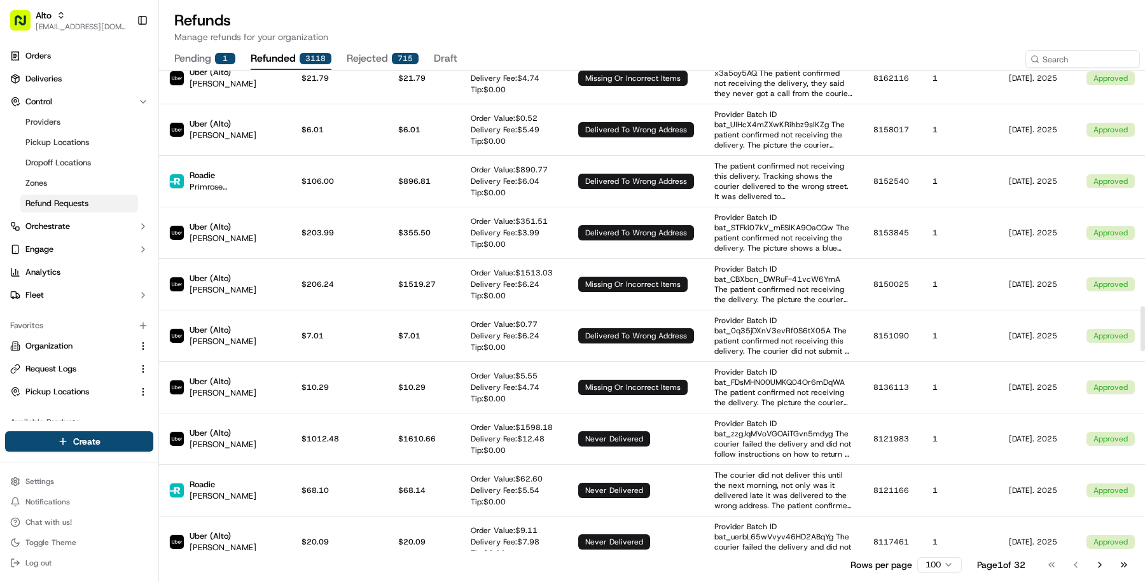
scroll to position [2537, 0]
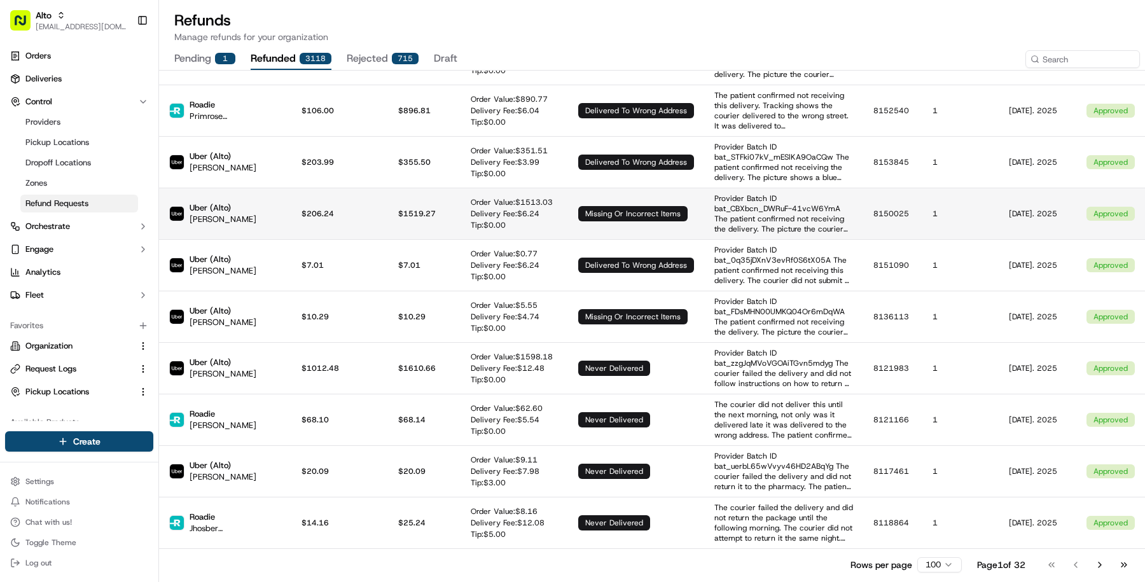
click at [388, 188] on td "$ 1519.27" at bounding box center [424, 214] width 73 height 52
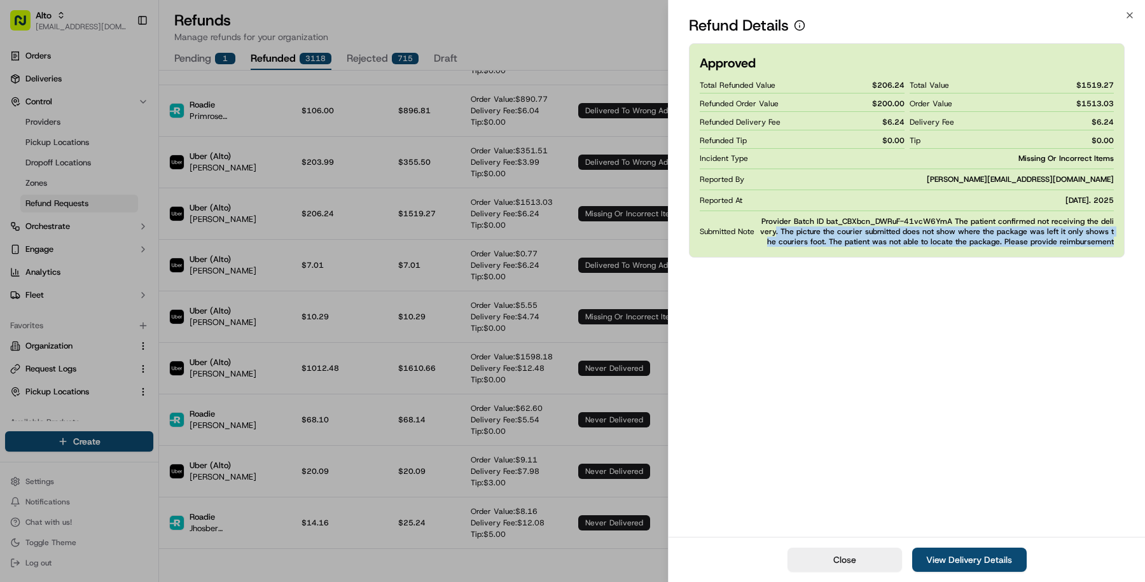
drag, startPoint x: 764, startPoint y: 234, endPoint x: 1144, endPoint y: 247, distance: 380.1
click at [1144, 247] on div "Approved Total Refunded Value $ 206.24 Refunded Order Value $ 200.00 Refunded D…" at bounding box center [907, 289] width 477 height 496
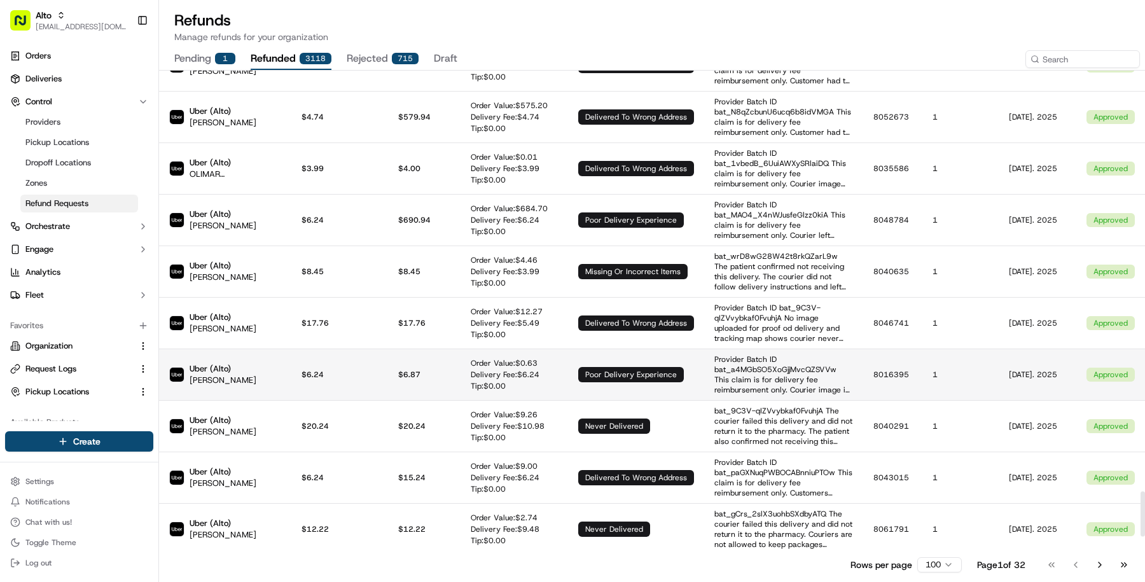
scroll to position [4487, 0]
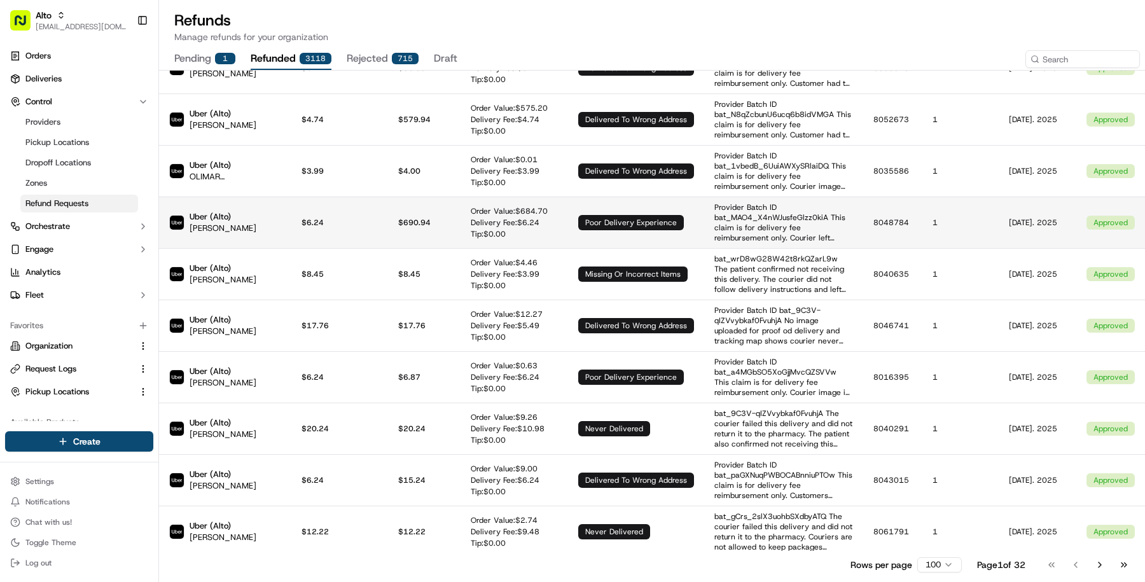
click at [500, 206] on p "Order Value: $ 684.70" at bounding box center [509, 211] width 77 height 10
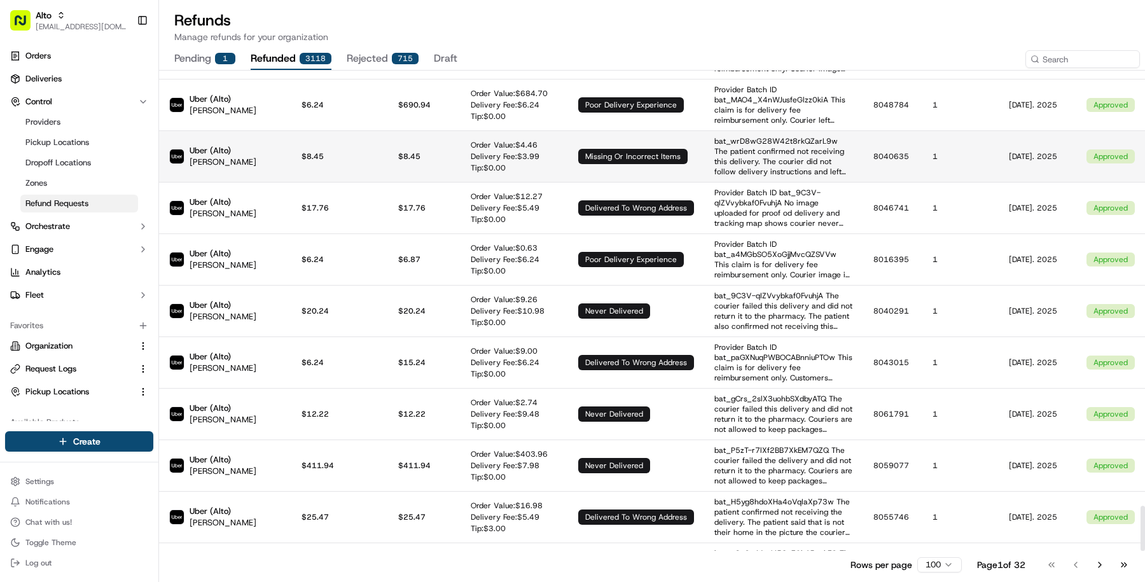
scroll to position [4643, 0]
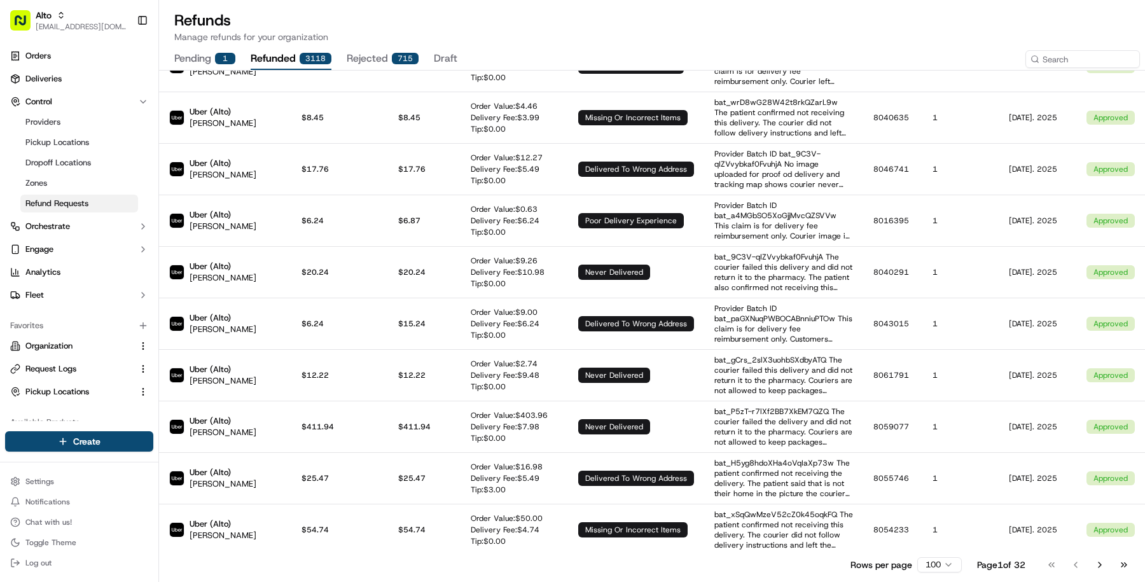
click at [471, 565] on p "Order Value: $ 1047.33" at bounding box center [512, 570] width 82 height 10
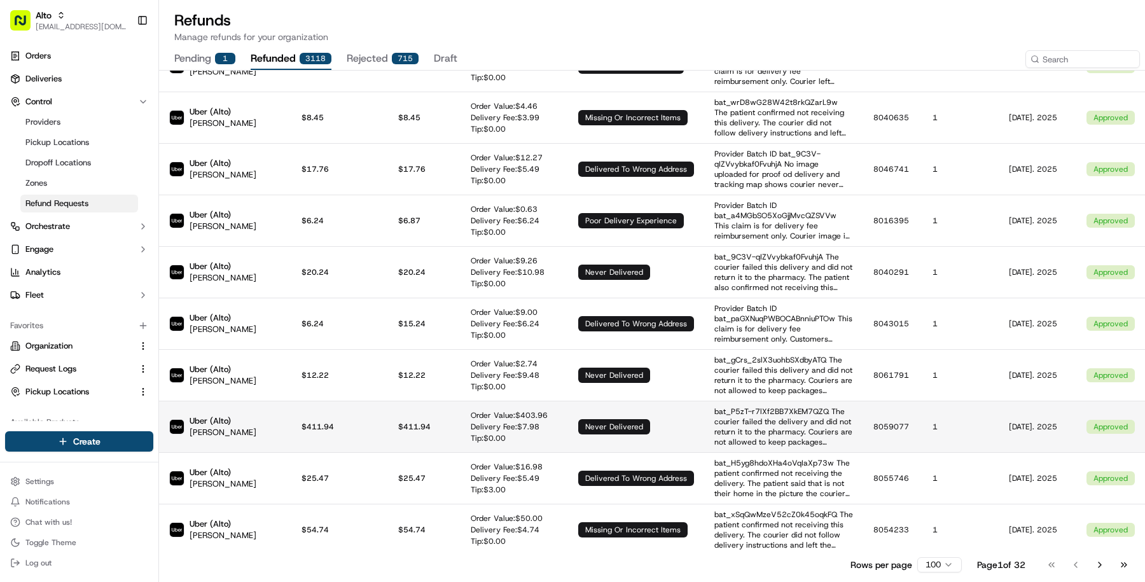
click at [715, 407] on p "bat_P5zT-r7lXf2BB7XkEM7QZQ The courier failed the delivery and did not return i…" at bounding box center [784, 427] width 139 height 41
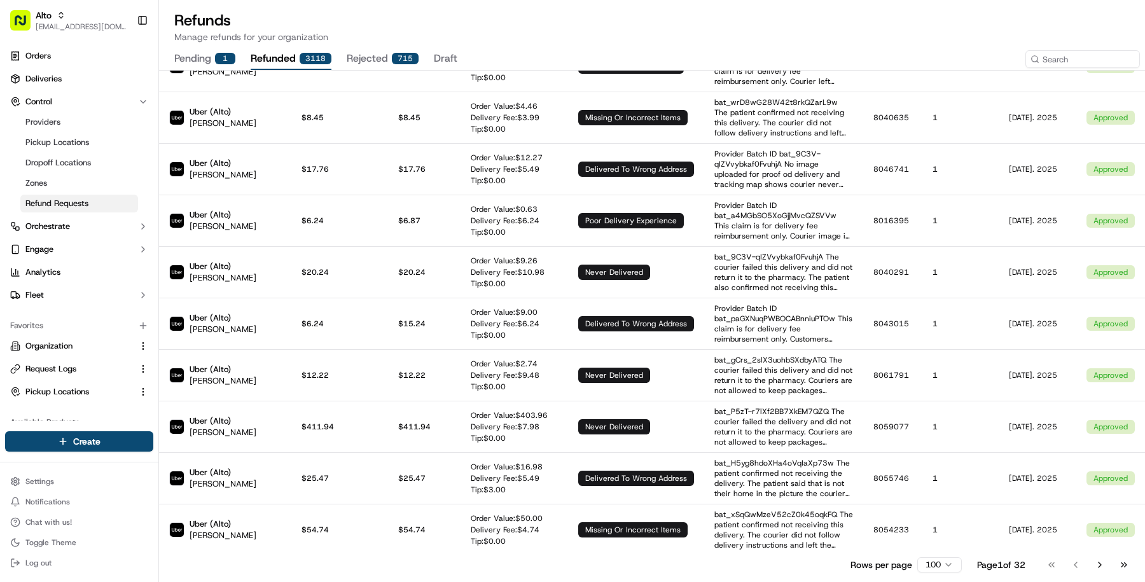
click at [934, 556] on div "Rows per page 100 Page 1 of 32 Go to first page Go to previous page Go to next …" at bounding box center [993, 565] width 284 height 18
click at [934, 561] on html "Alto masood@usenash.com Toggle Sidebar Orders Deliveries Control Providers Pick…" at bounding box center [572, 291] width 1145 height 582
click at [1117, 562] on html "Alto masood@usenash.com Toggle Sidebar Orders Deliveries Control Providers Pick…" at bounding box center [572, 291] width 1145 height 582
click at [1100, 562] on button "Go to next page" at bounding box center [1100, 565] width 22 height 18
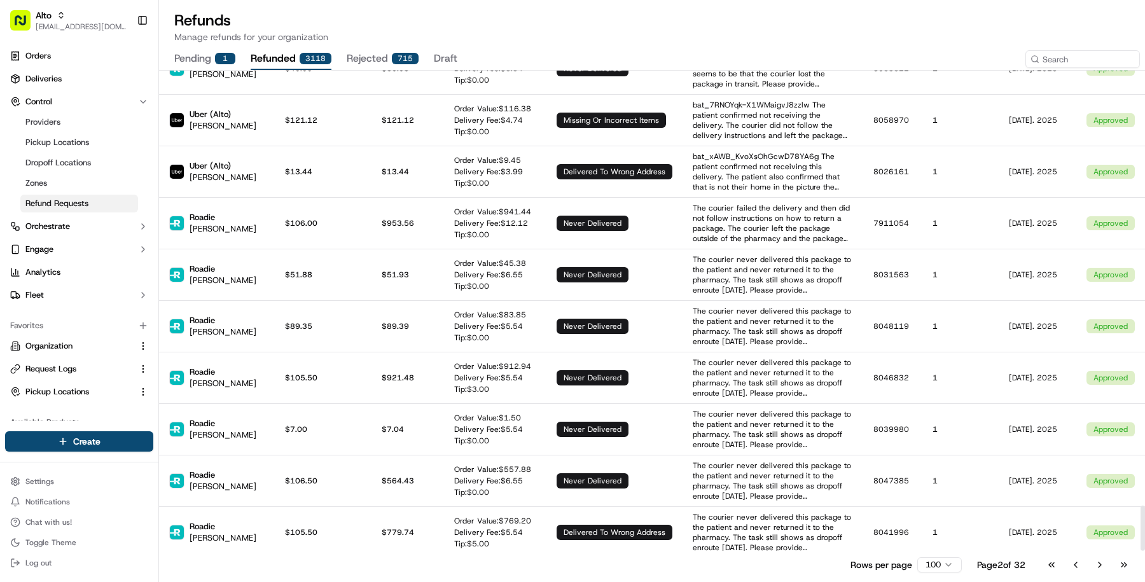
scroll to position [4613, 0]
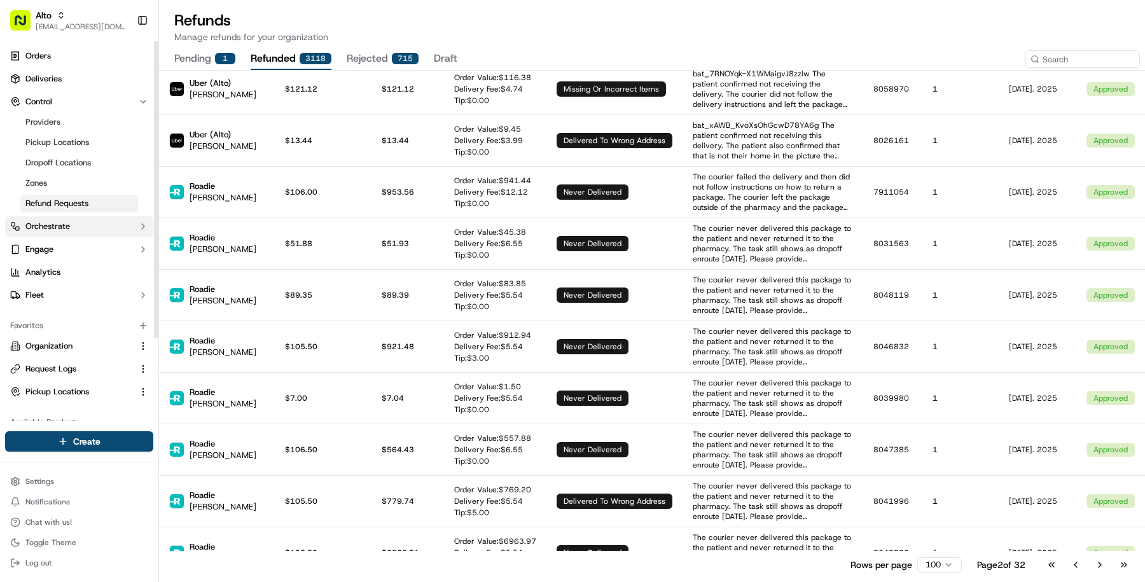
click at [92, 227] on button "Orchestrate" at bounding box center [79, 226] width 148 height 20
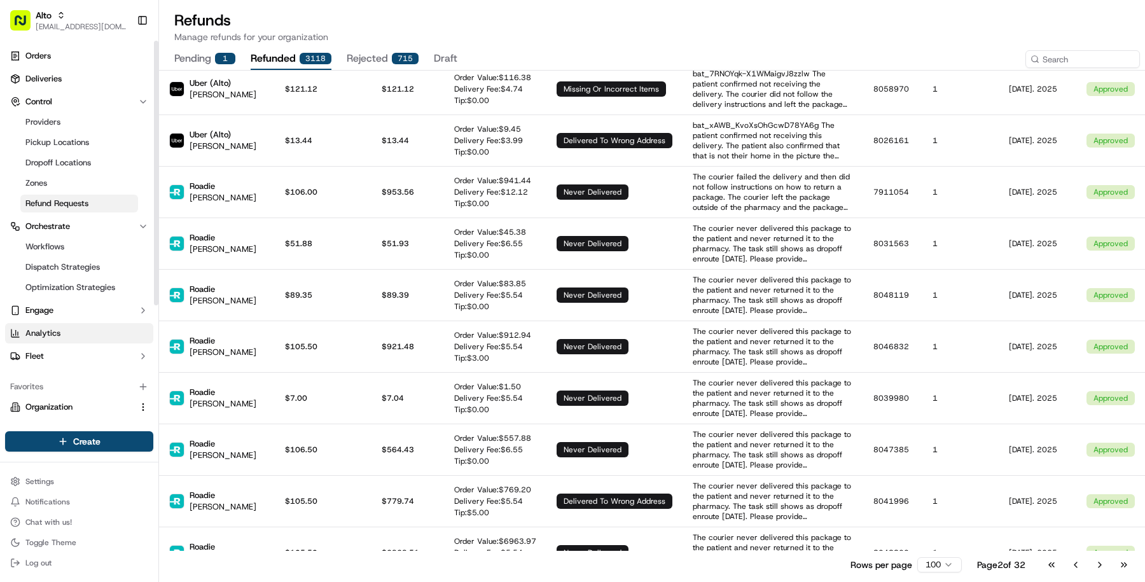
click at [91, 328] on link "Analytics" at bounding box center [79, 333] width 148 height 20
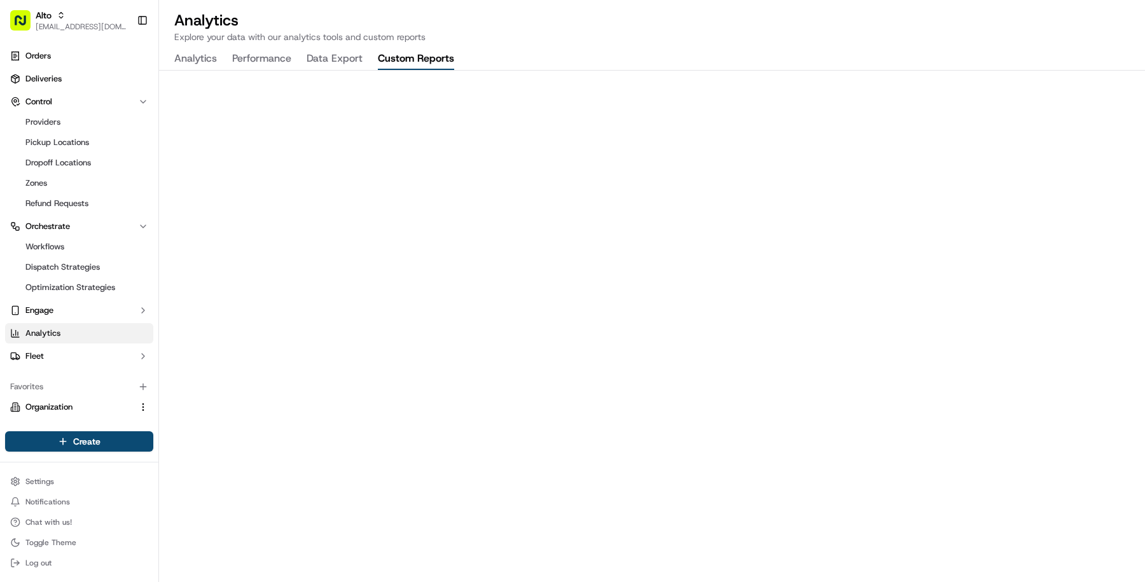
click at [403, 51] on button "Custom Reports" at bounding box center [416, 59] width 76 height 22
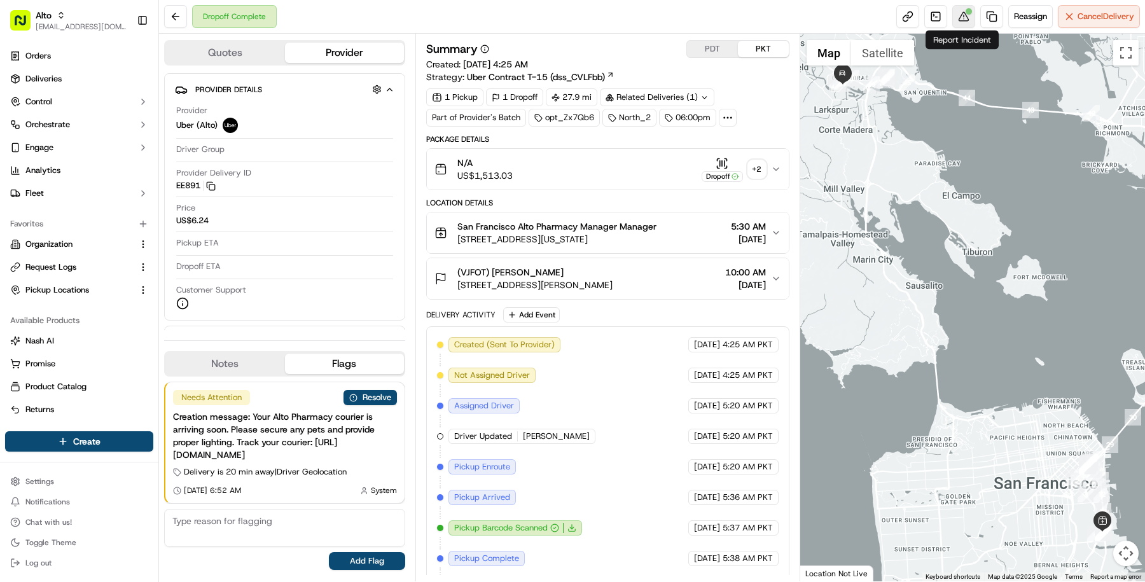
click at [969, 16] on button at bounding box center [964, 16] width 23 height 23
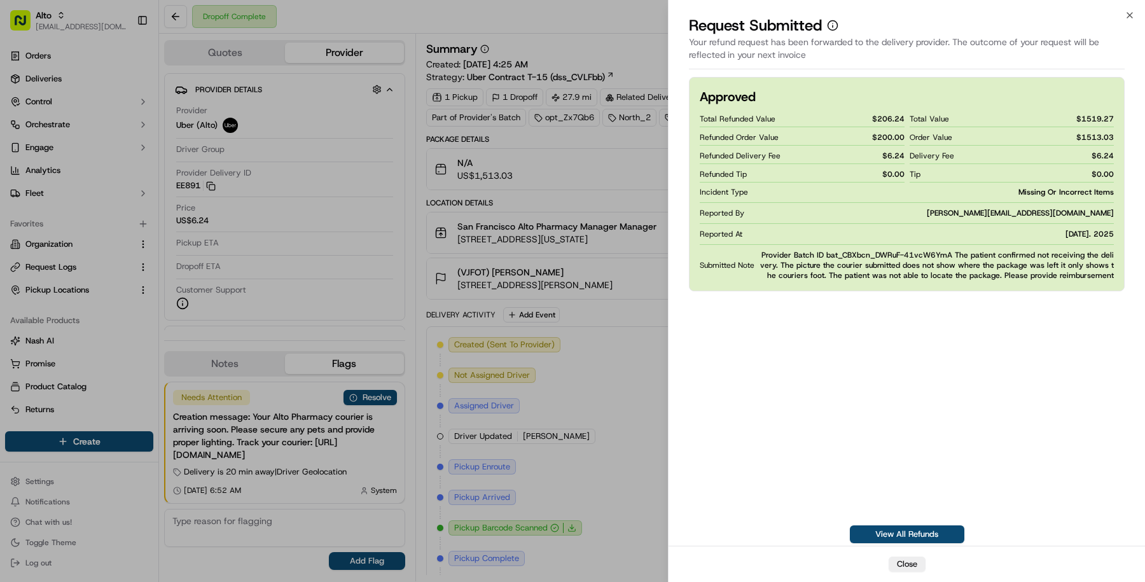
click at [891, 155] on span "$ 6.24" at bounding box center [894, 156] width 22 height 10
copy span "6.24"
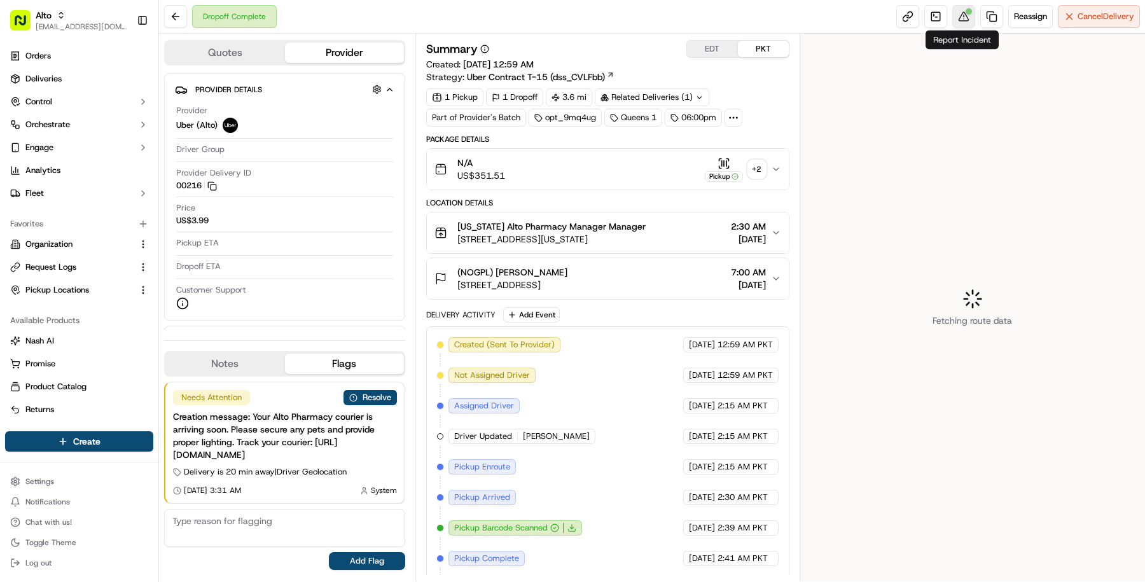
click at [962, 11] on button at bounding box center [964, 16] width 23 height 23
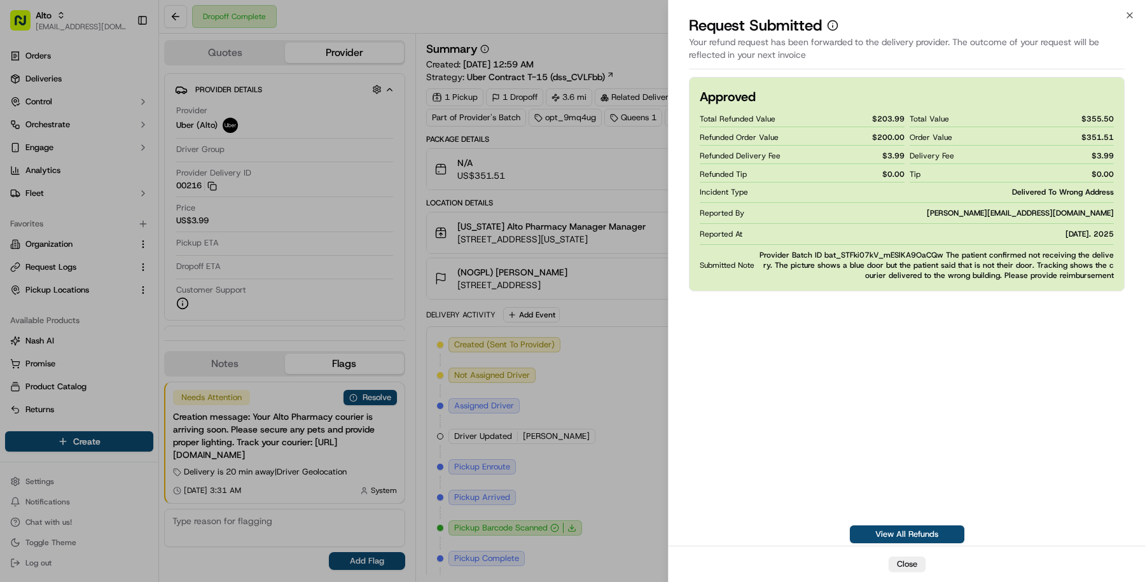
click at [896, 151] on span "$ 3.99" at bounding box center [894, 156] width 22 height 10
copy span "3.99"
